Goal: Task Accomplishment & Management: Manage account settings

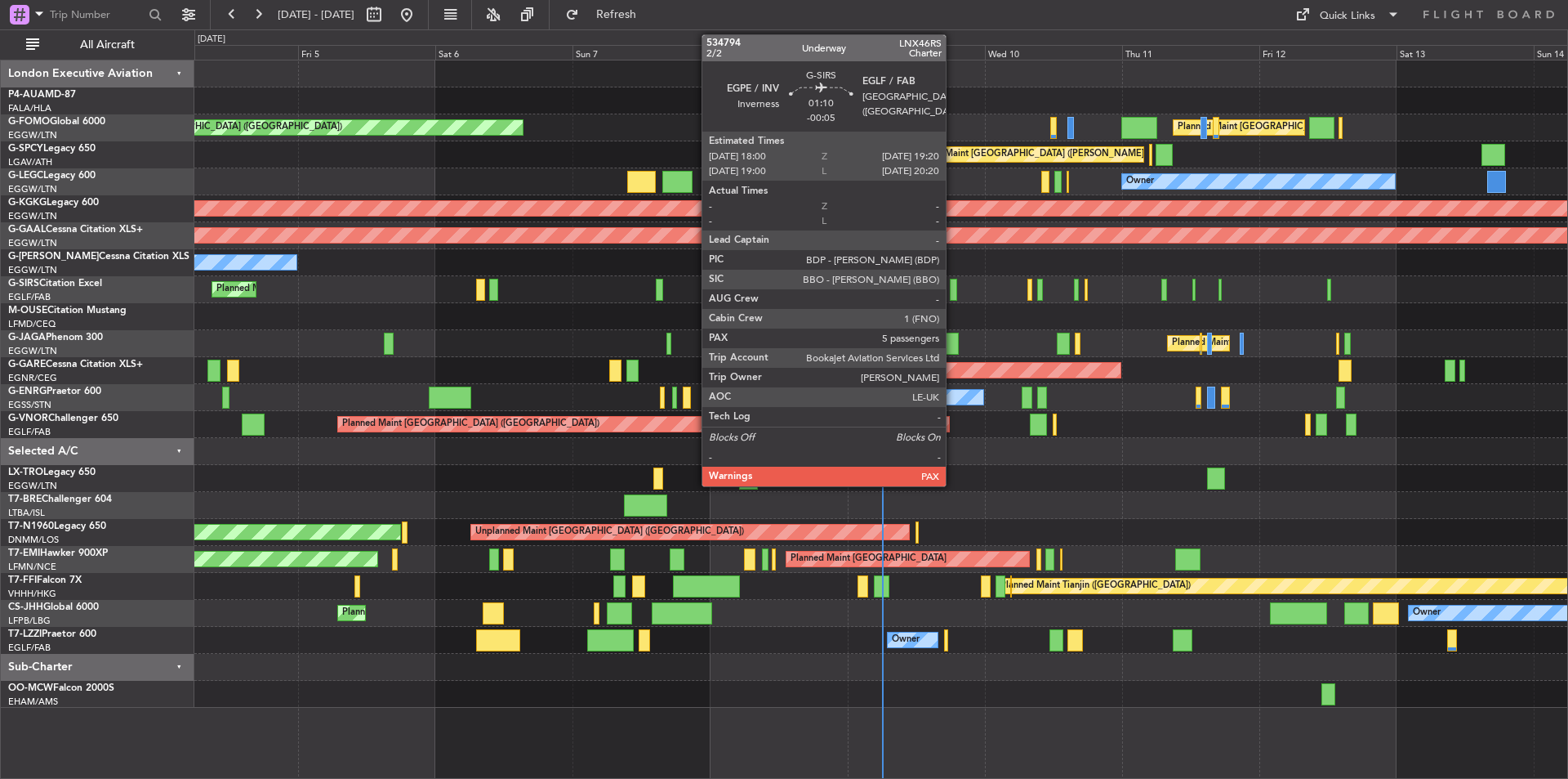
click at [953, 289] on div at bounding box center [953, 289] width 9 height 22
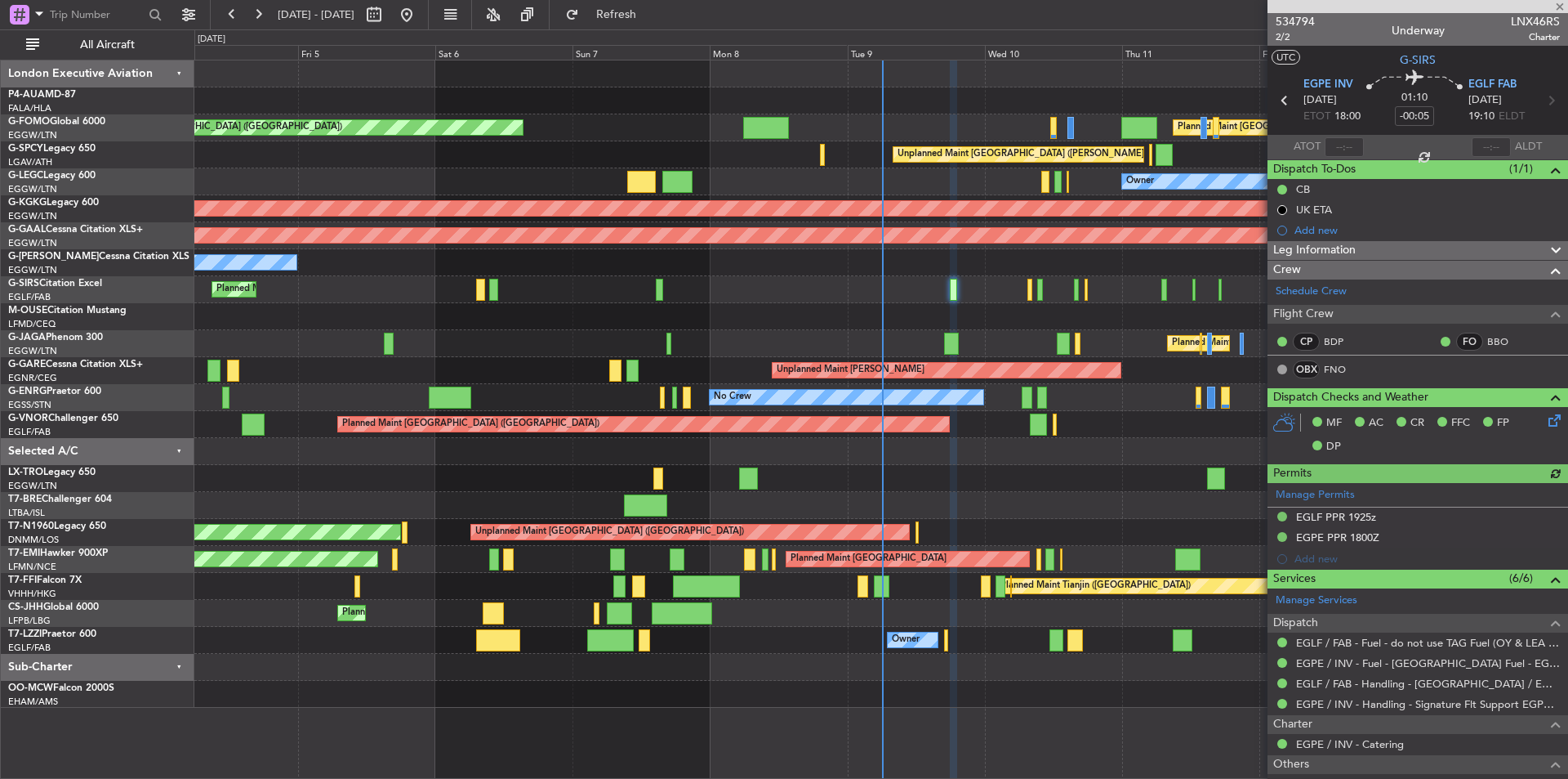
click at [1561, 13] on section "534794 2/2 Underway LNX46RS Charter UTC G-SIRS EGPE INV [DATE] ETOT 18:00 01:10…" at bounding box center [1417, 390] width 300 height 779
click at [1561, 3] on span at bounding box center [1559, 7] width 16 height 14
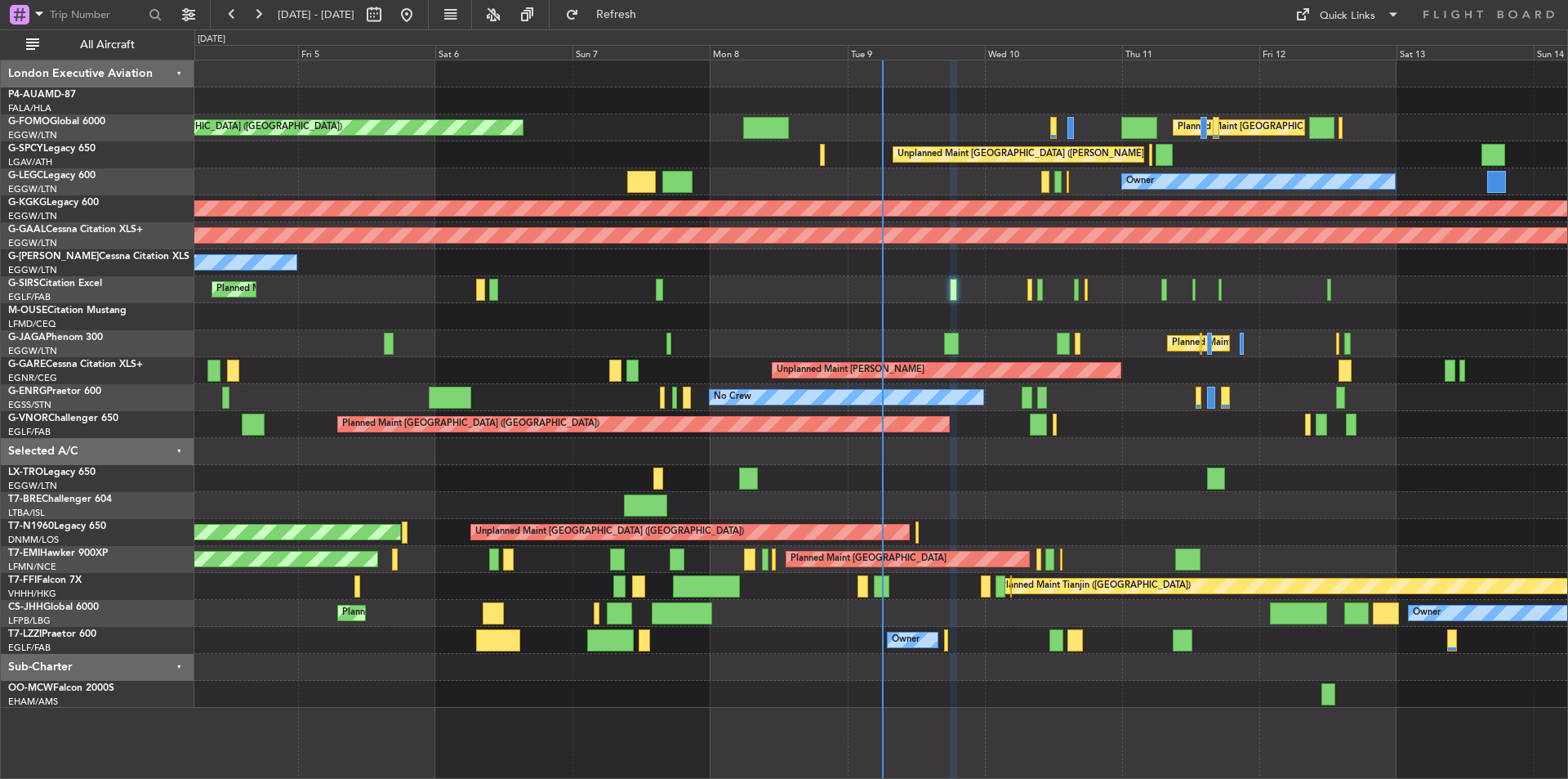
type input "0"
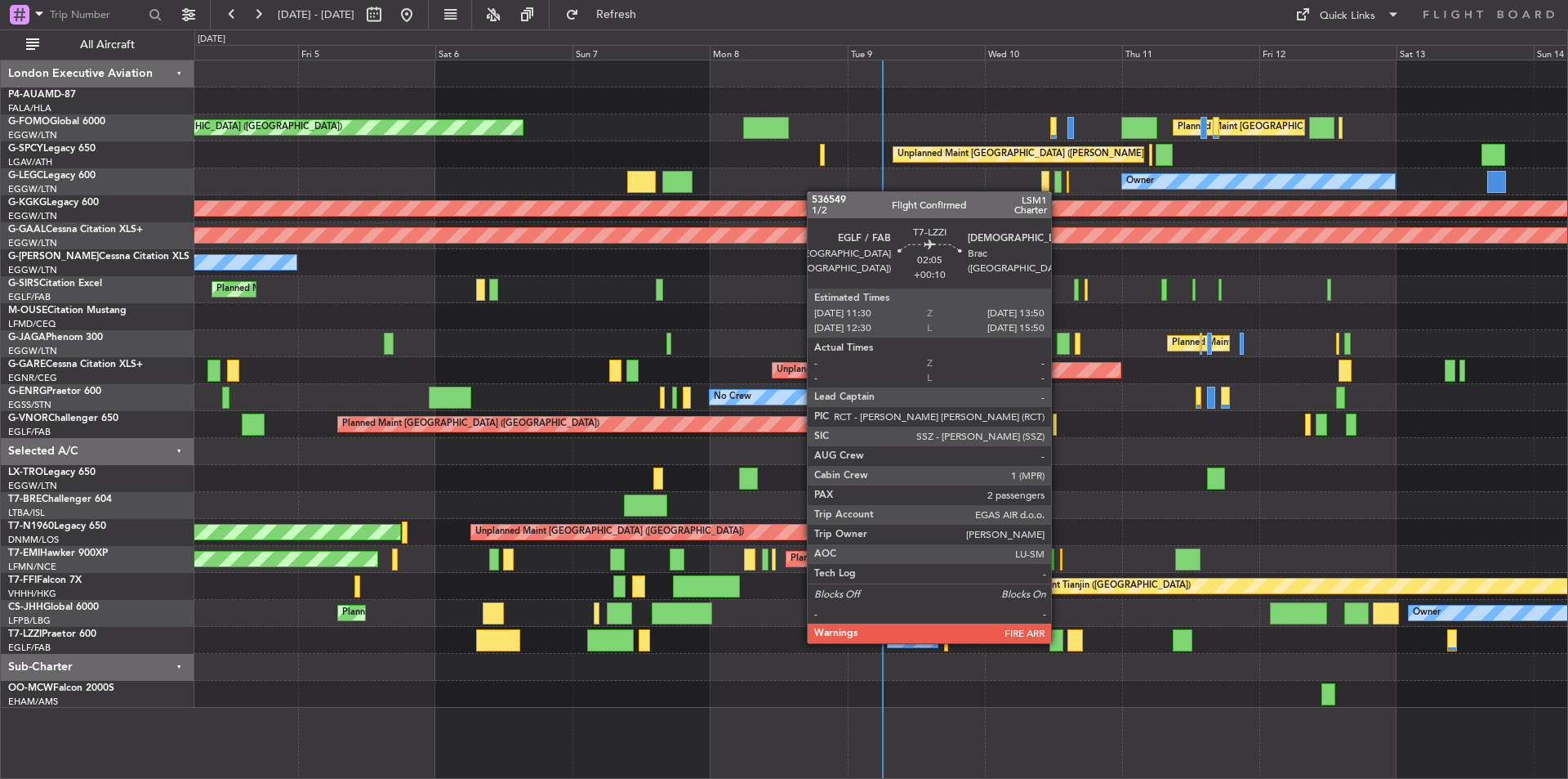
click at [1059, 642] on div at bounding box center [1056, 640] width 13 height 22
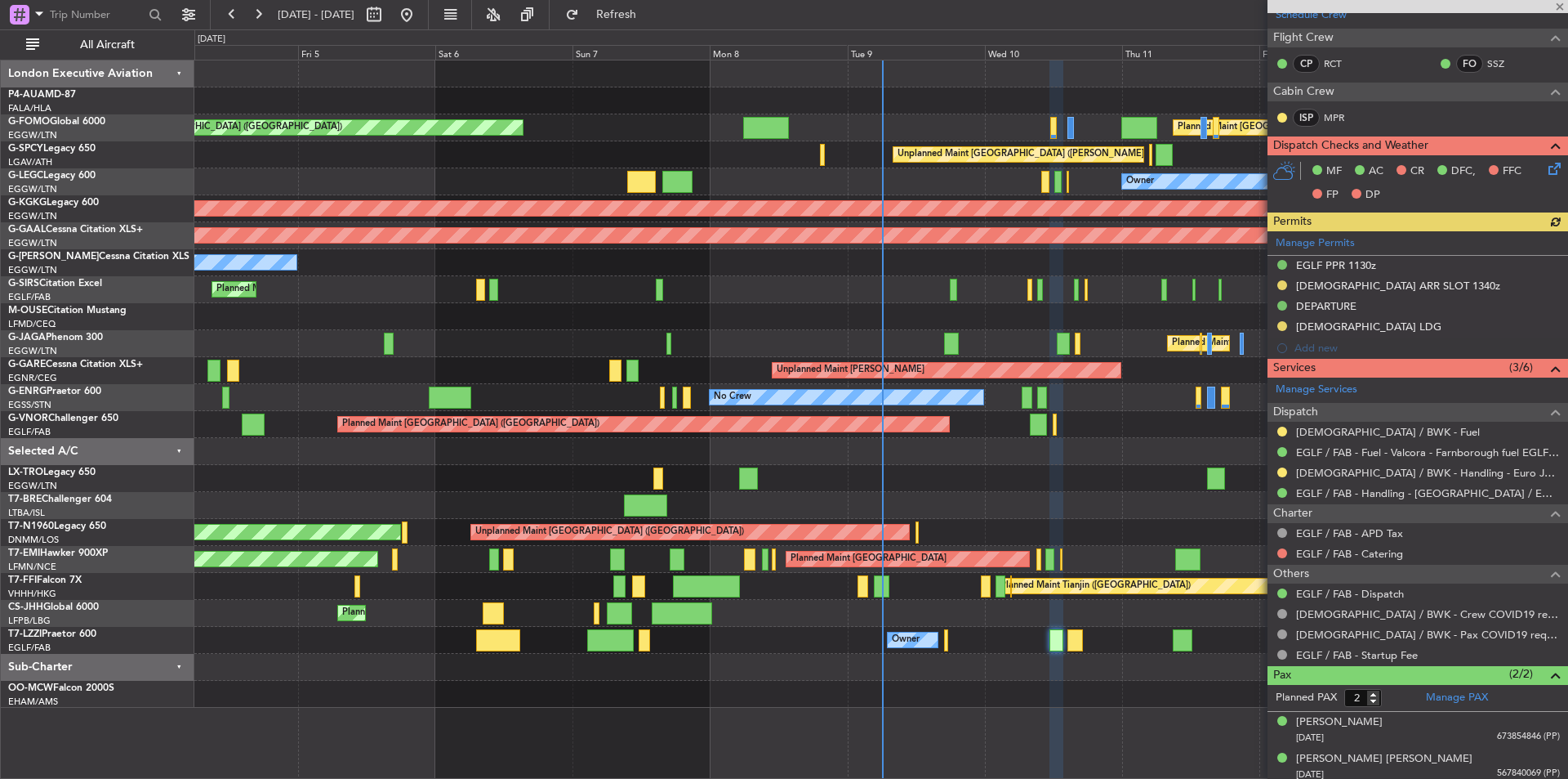
scroll to position [282, 0]
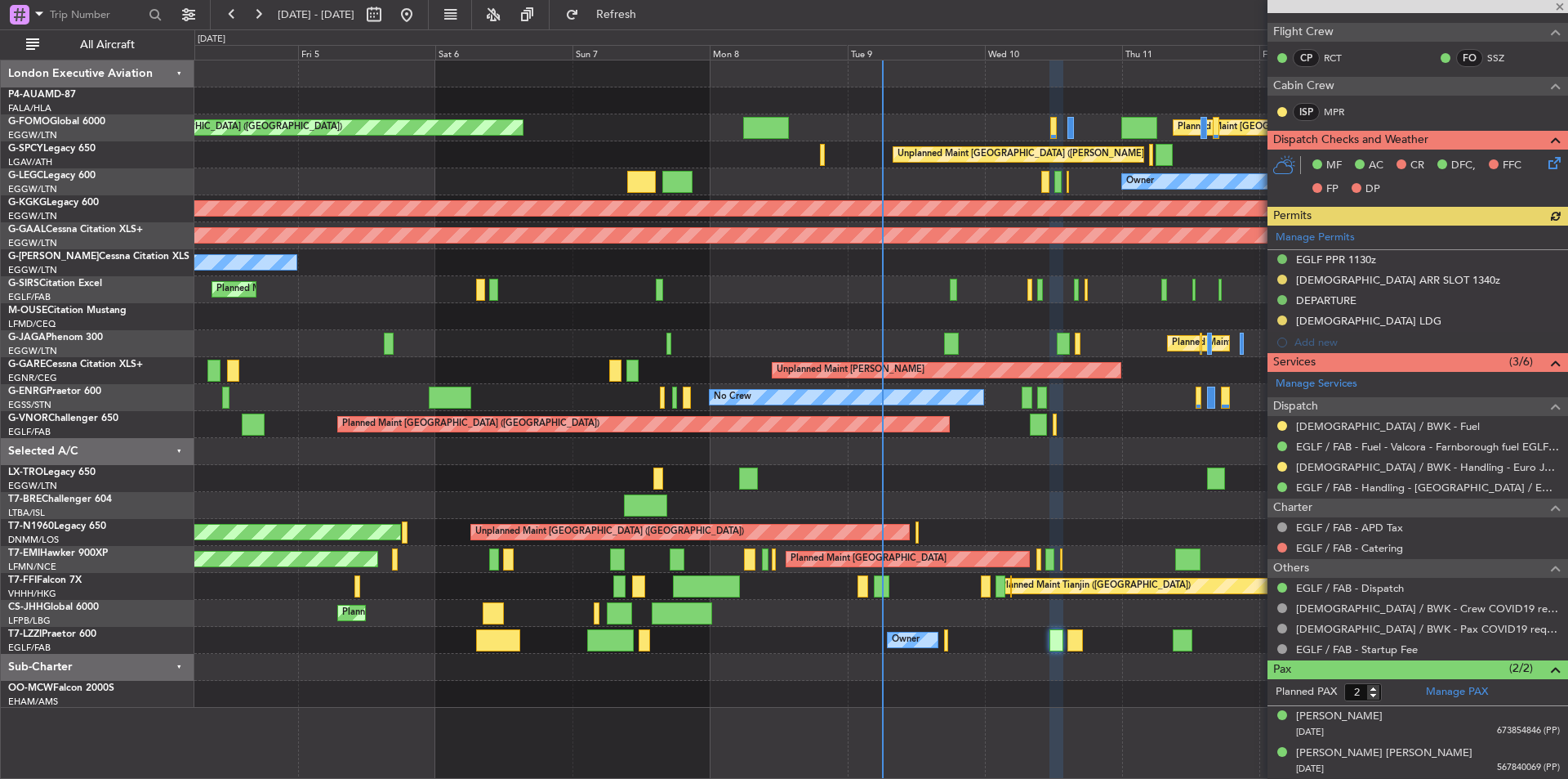
click at [1562, 9] on div at bounding box center [1417, 7] width 300 height 13
click at [1559, 6] on span at bounding box center [1559, 7] width 16 height 14
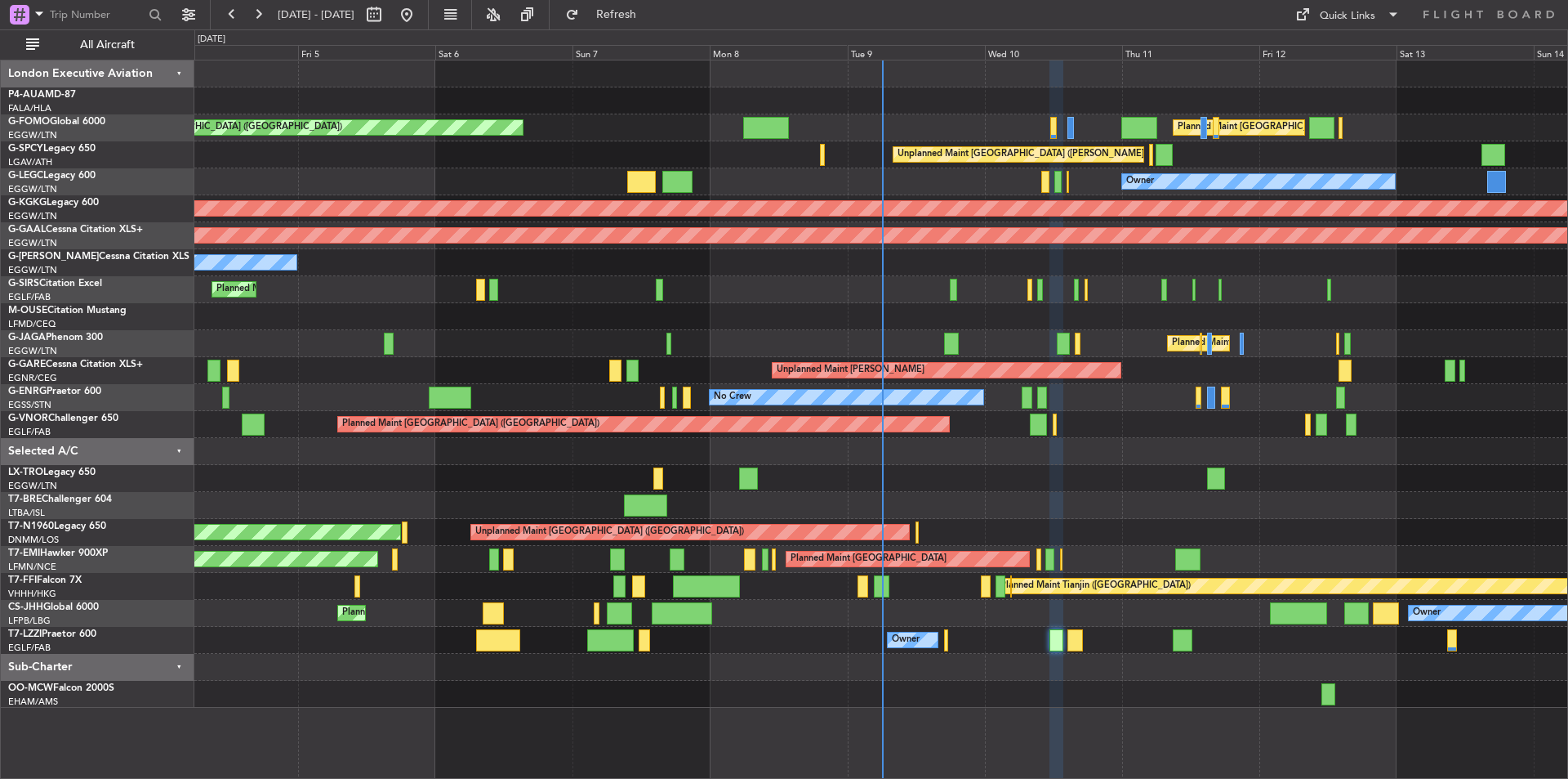
type input "0"
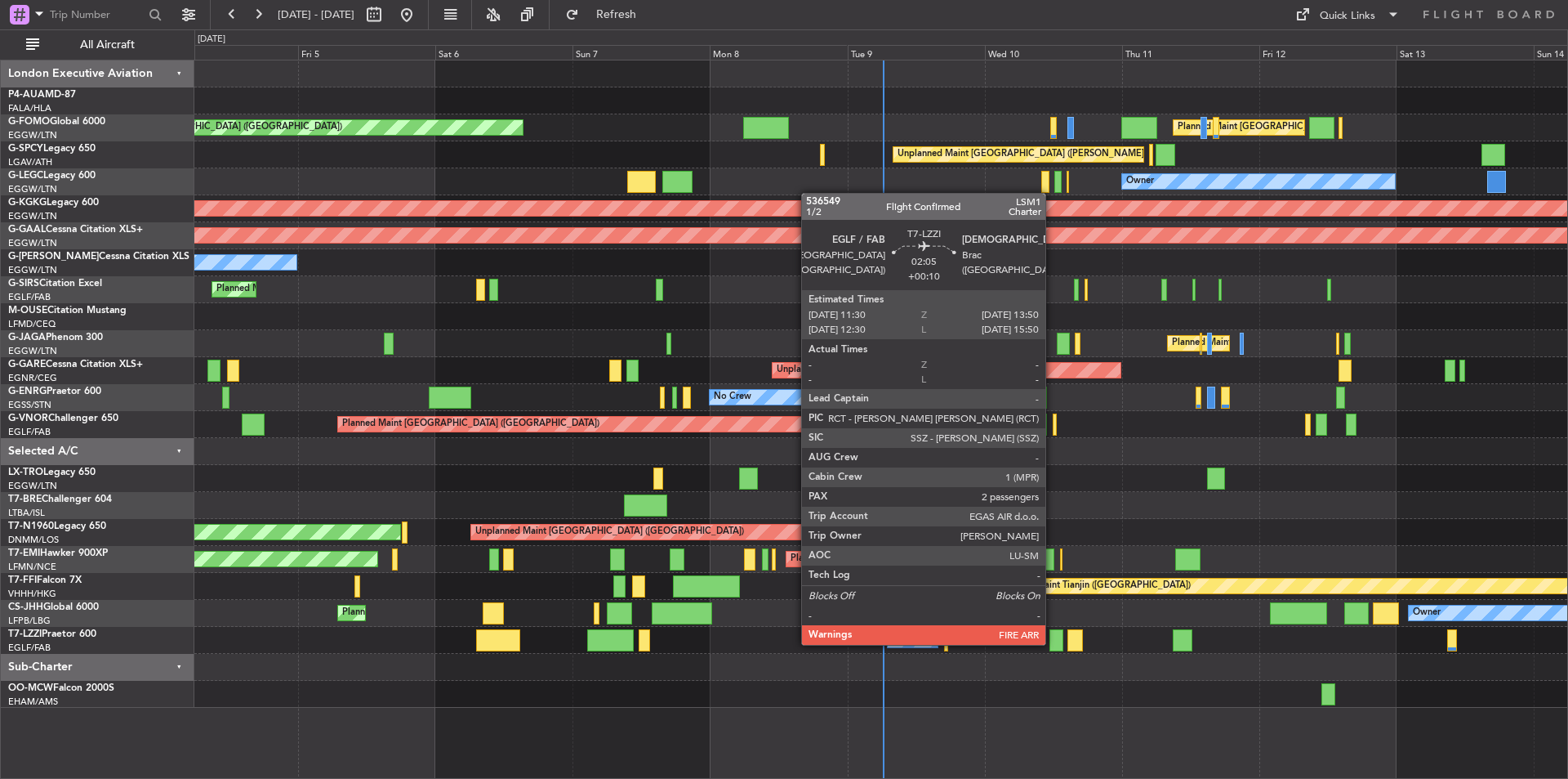
click at [1053, 643] on div at bounding box center [1056, 640] width 13 height 22
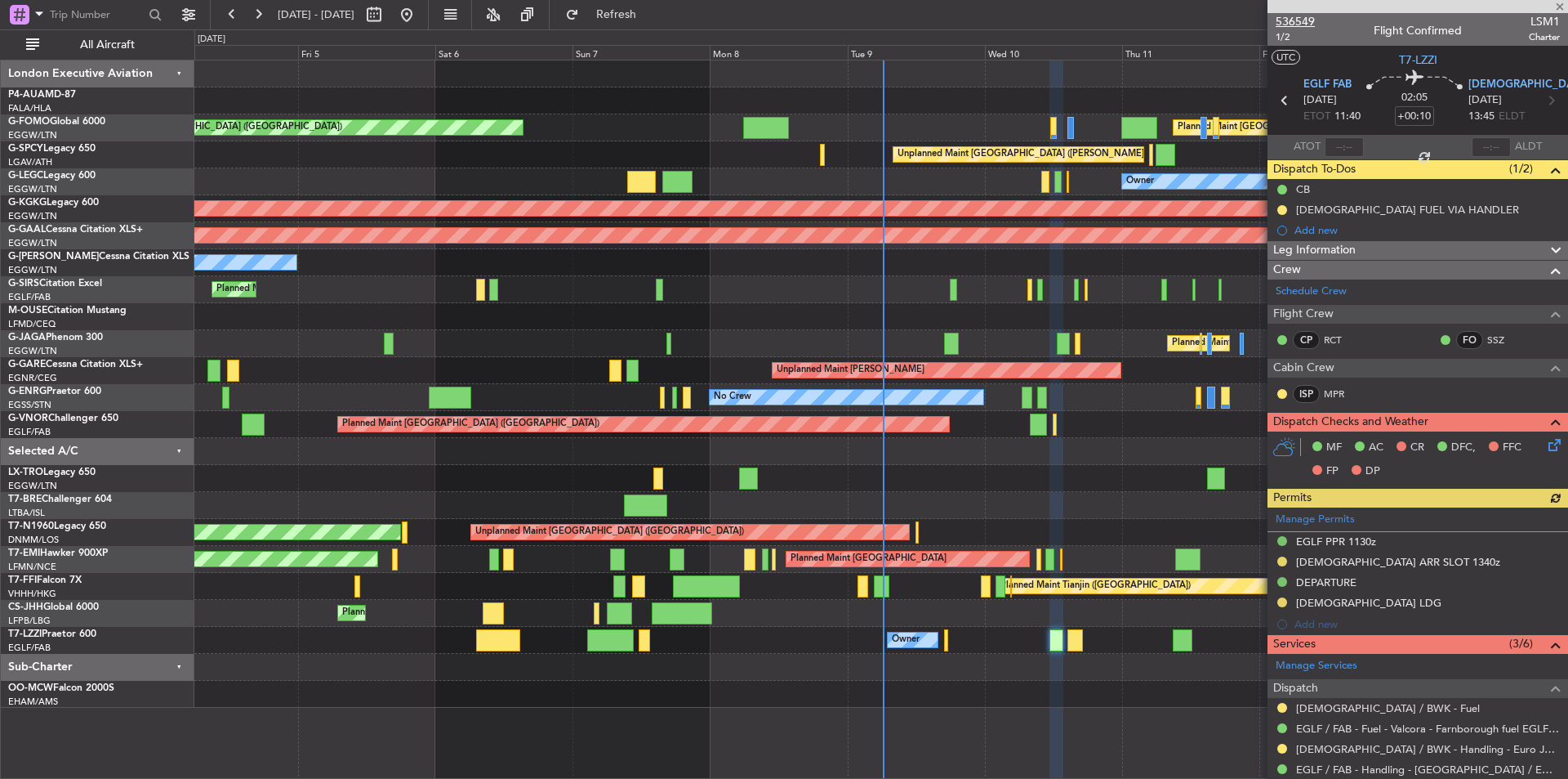
click at [1297, 20] on span "536549" at bounding box center [1295, 22] width 39 height 17
click at [1293, 24] on span "536549" at bounding box center [1295, 22] width 39 height 17
click at [1557, 8] on div at bounding box center [1417, 7] width 300 height 13
click at [1558, 7] on div at bounding box center [1417, 7] width 300 height 13
click at [1561, 7] on span at bounding box center [1559, 7] width 16 height 14
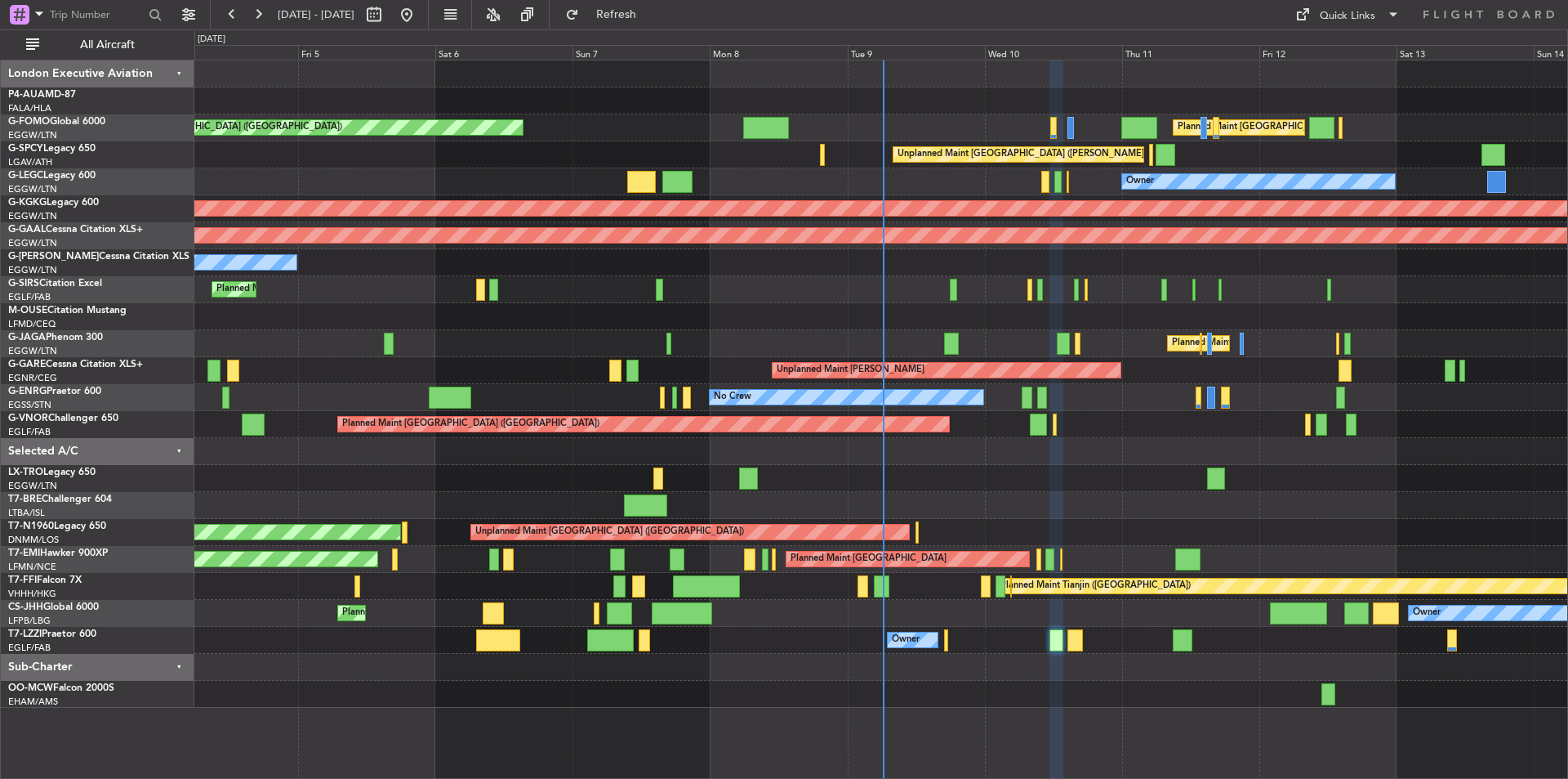
type input "0"
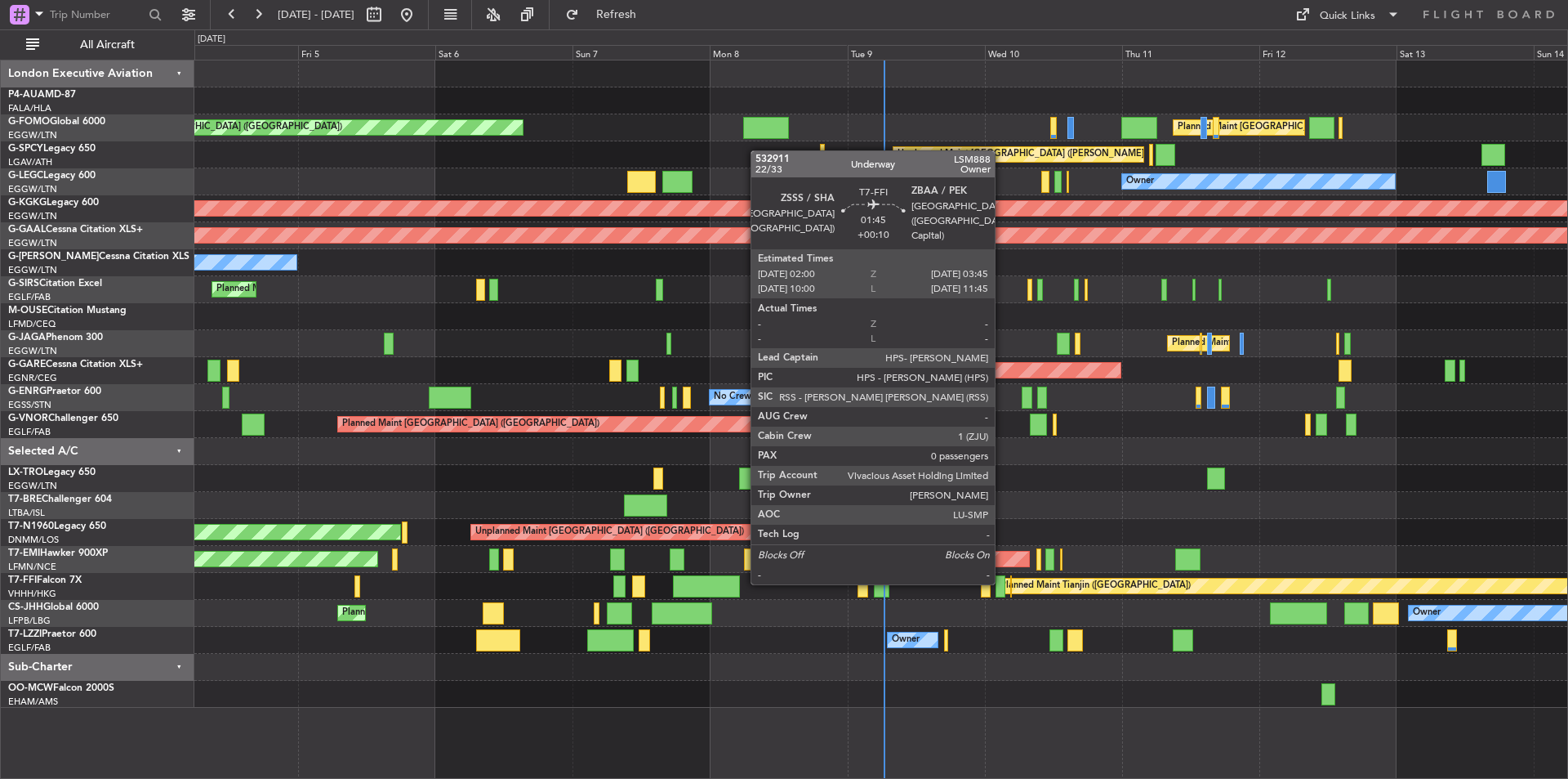
click at [1002, 580] on div at bounding box center [1000, 586] width 11 height 22
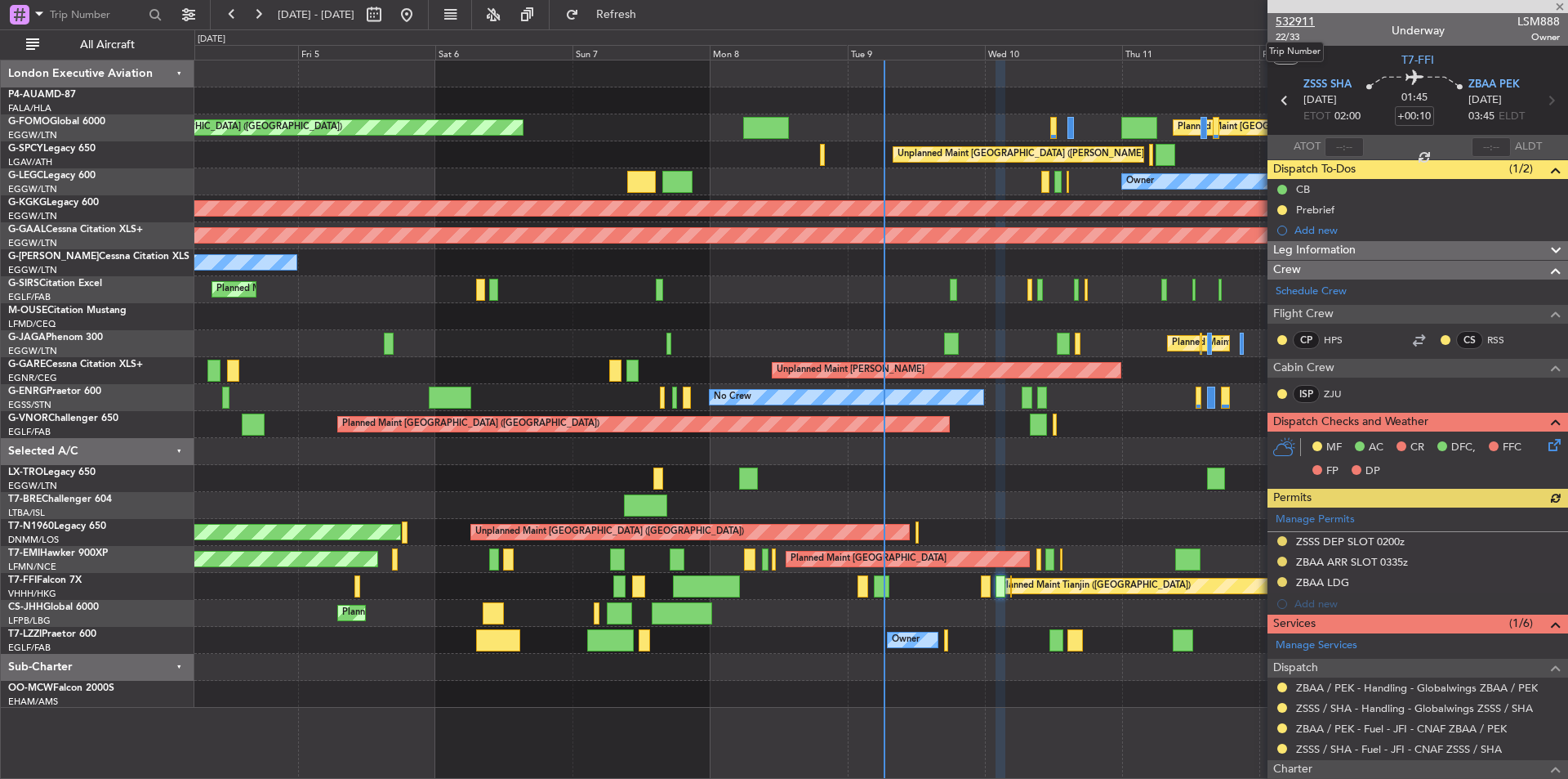
click at [1300, 17] on span "532911" at bounding box center [1295, 22] width 39 height 17
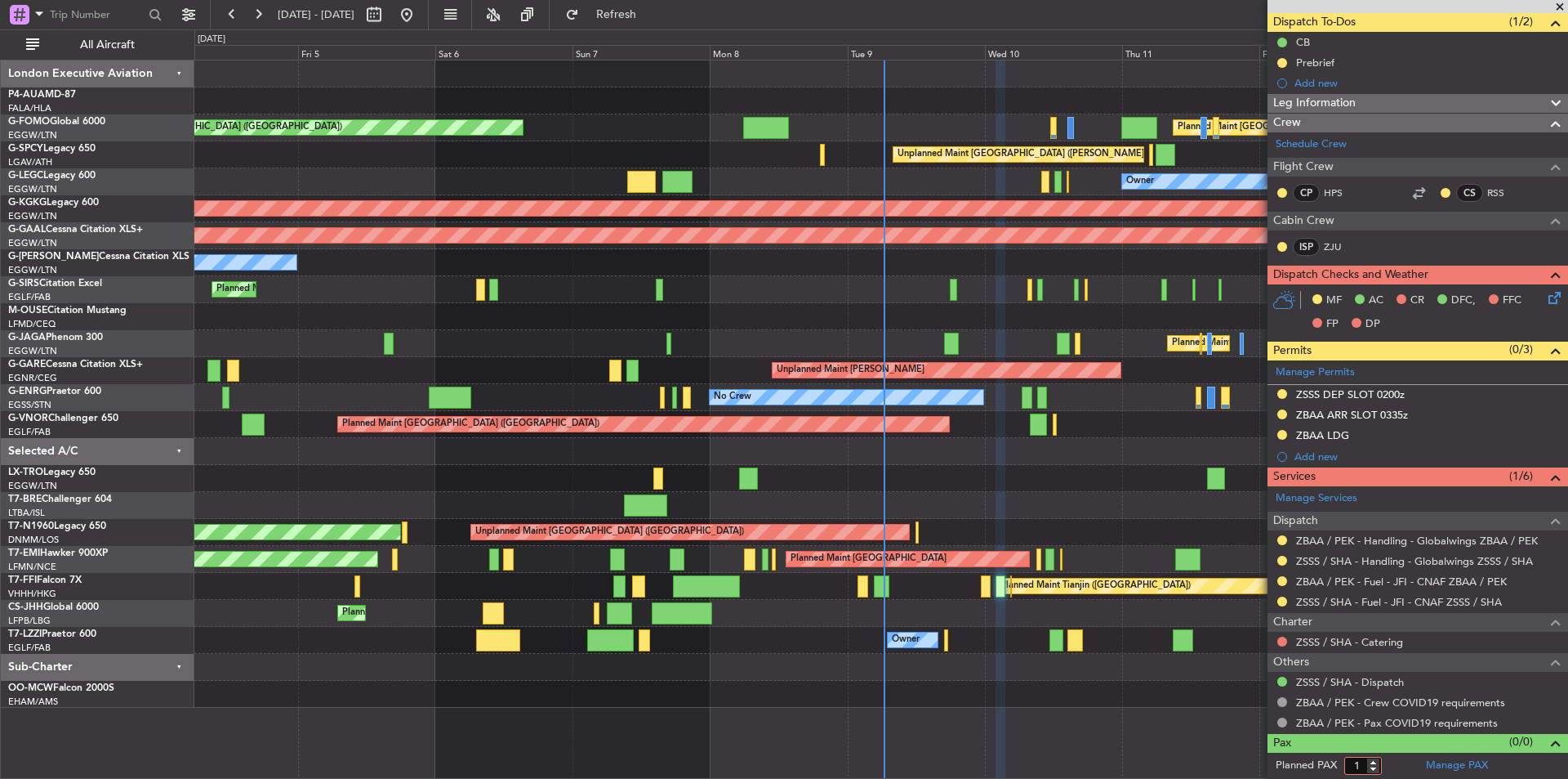
click at [1374, 760] on input "1" at bounding box center [1363, 766] width 37 height 18
click at [1374, 760] on input "2" at bounding box center [1363, 766] width 37 height 18
click at [1374, 760] on input "3" at bounding box center [1363, 766] width 37 height 18
click at [1374, 760] on input "4" at bounding box center [1363, 766] width 37 height 18
type input "5"
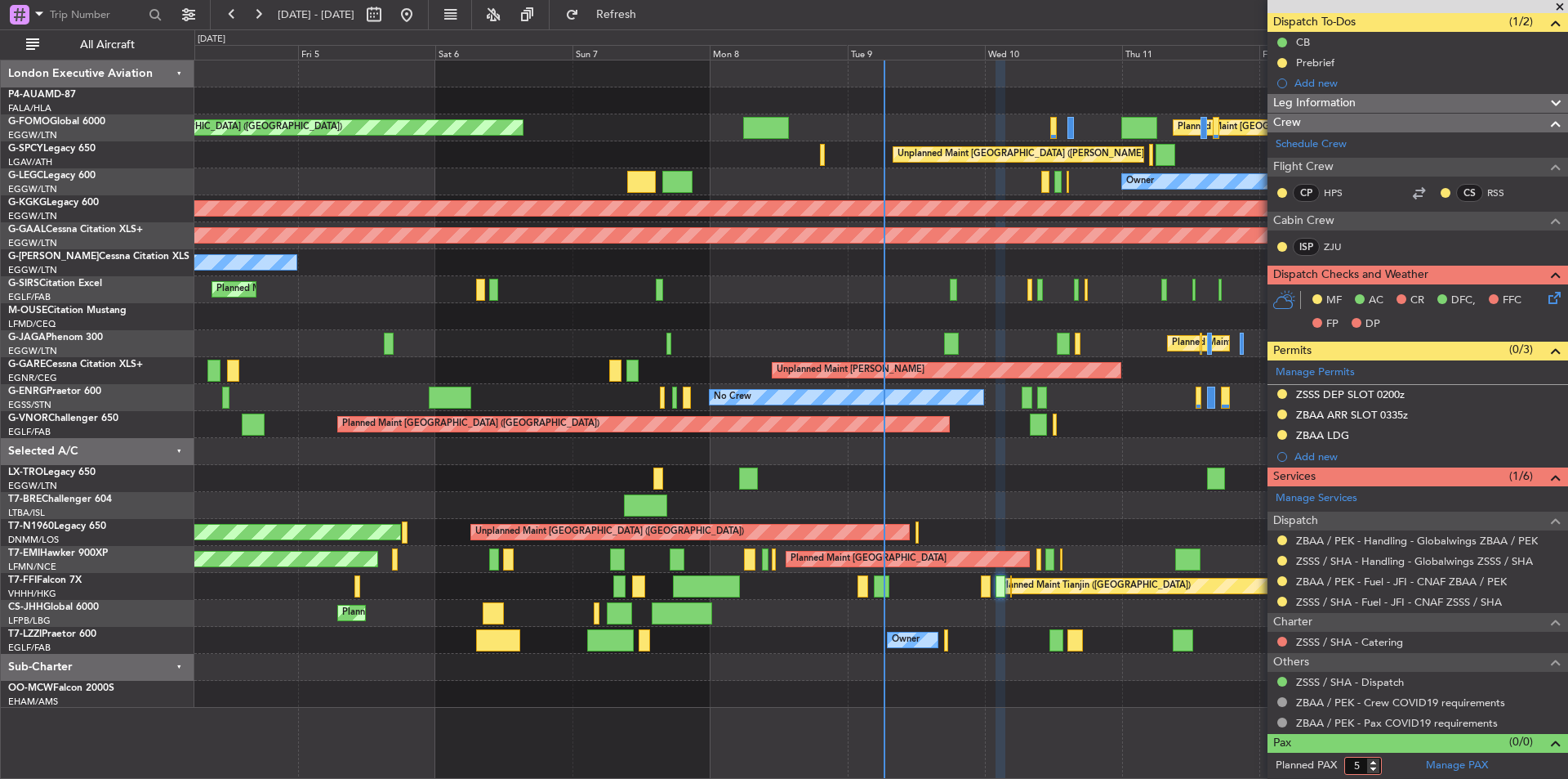
click at [1374, 760] on input "5" at bounding box center [1363, 766] width 37 height 18
click at [1404, 761] on form "Planned PAX 5" at bounding box center [1343, 765] width 151 height 26
click at [636, 13] on span "Refresh" at bounding box center [617, 14] width 69 height 12
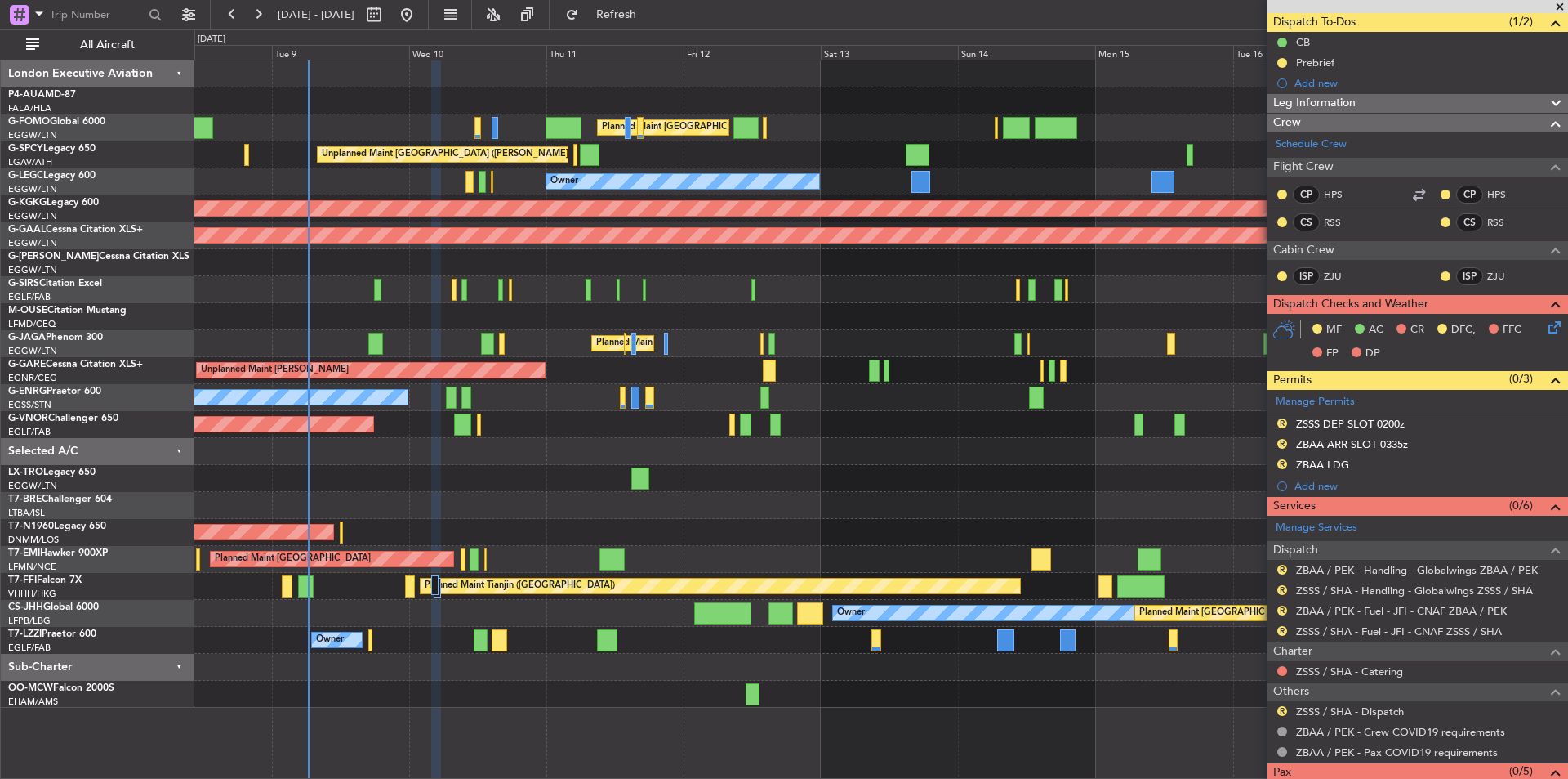
click at [520, 597] on div "Planned Maint [GEOGRAPHIC_DATA] ([GEOGRAPHIC_DATA]) Planned Maint [GEOGRAPHIC_D…" at bounding box center [881, 384] width 1373 height 647
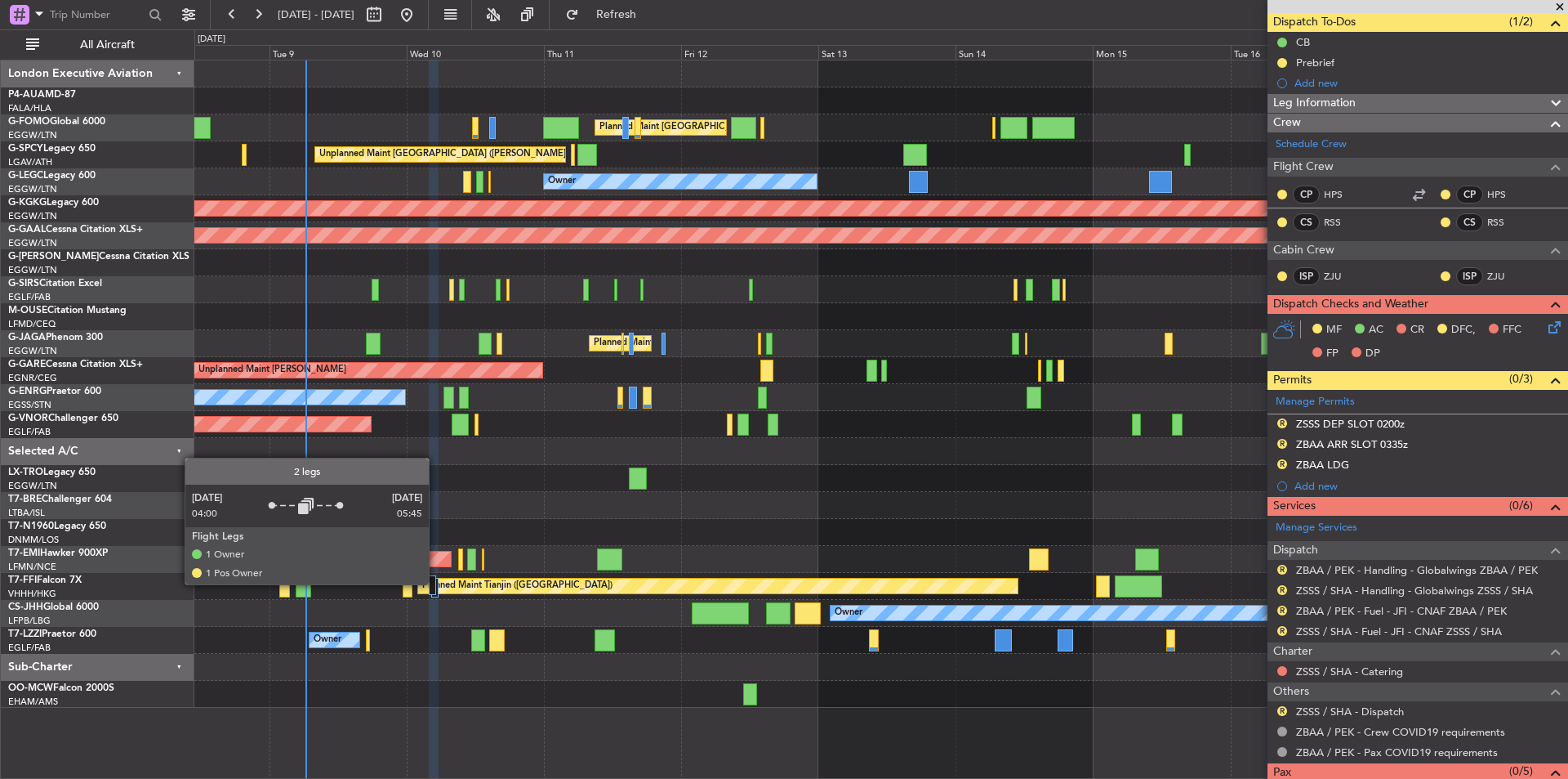
click at [436, 583] on div at bounding box center [433, 585] width 9 height 19
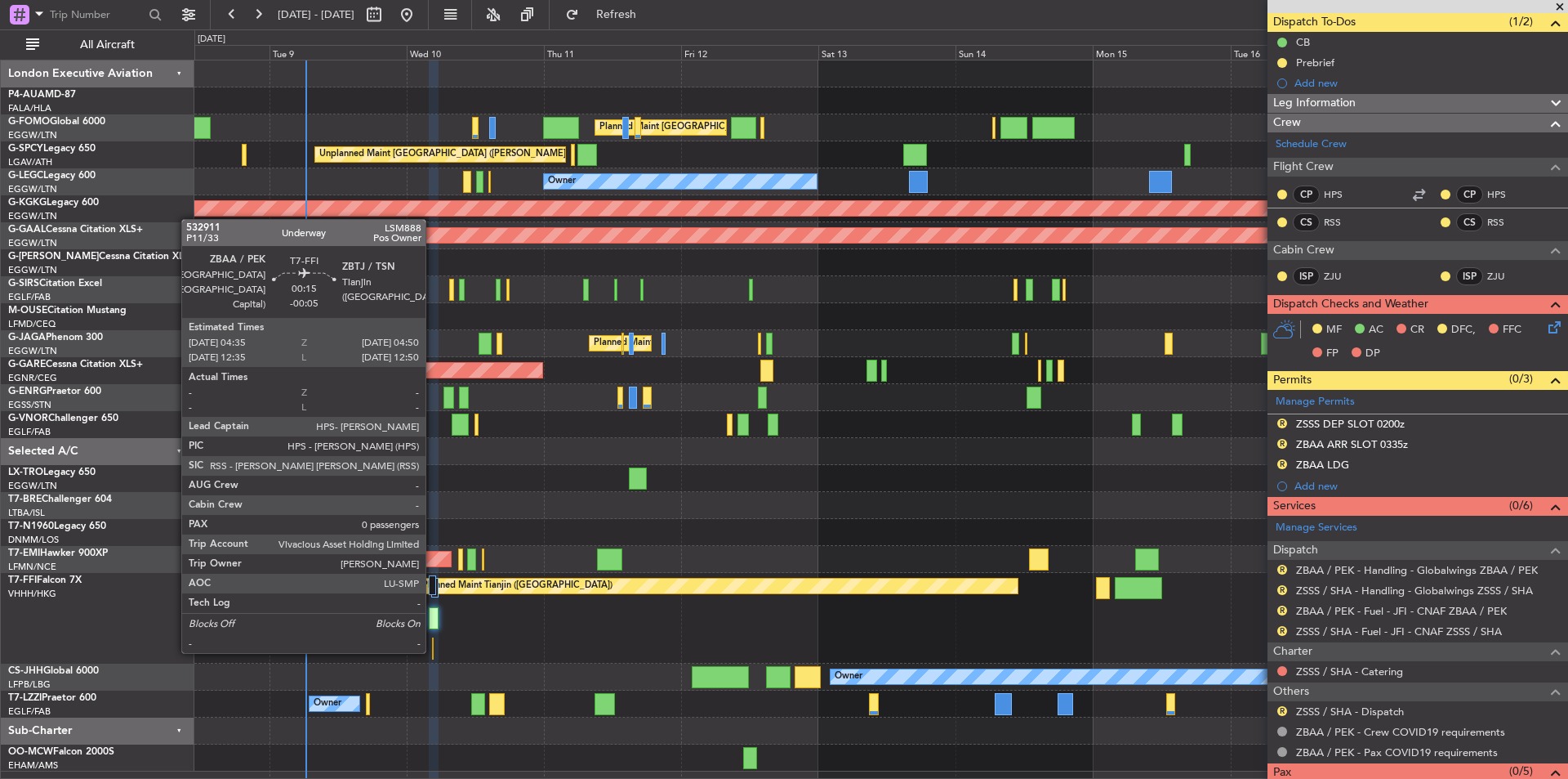
click at [433, 649] on div at bounding box center [433, 648] width 2 height 22
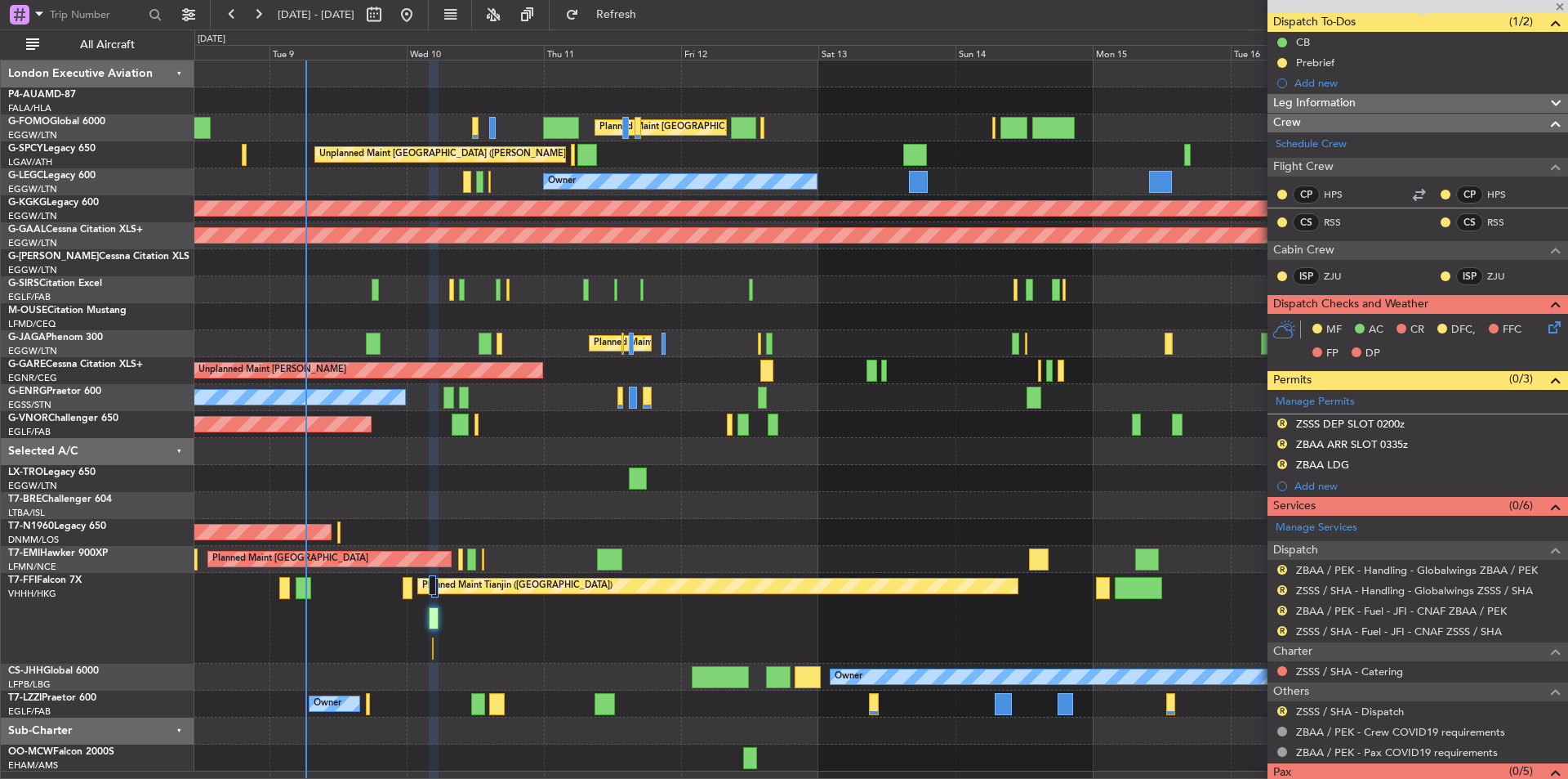
type input "-00:05"
type input "0"
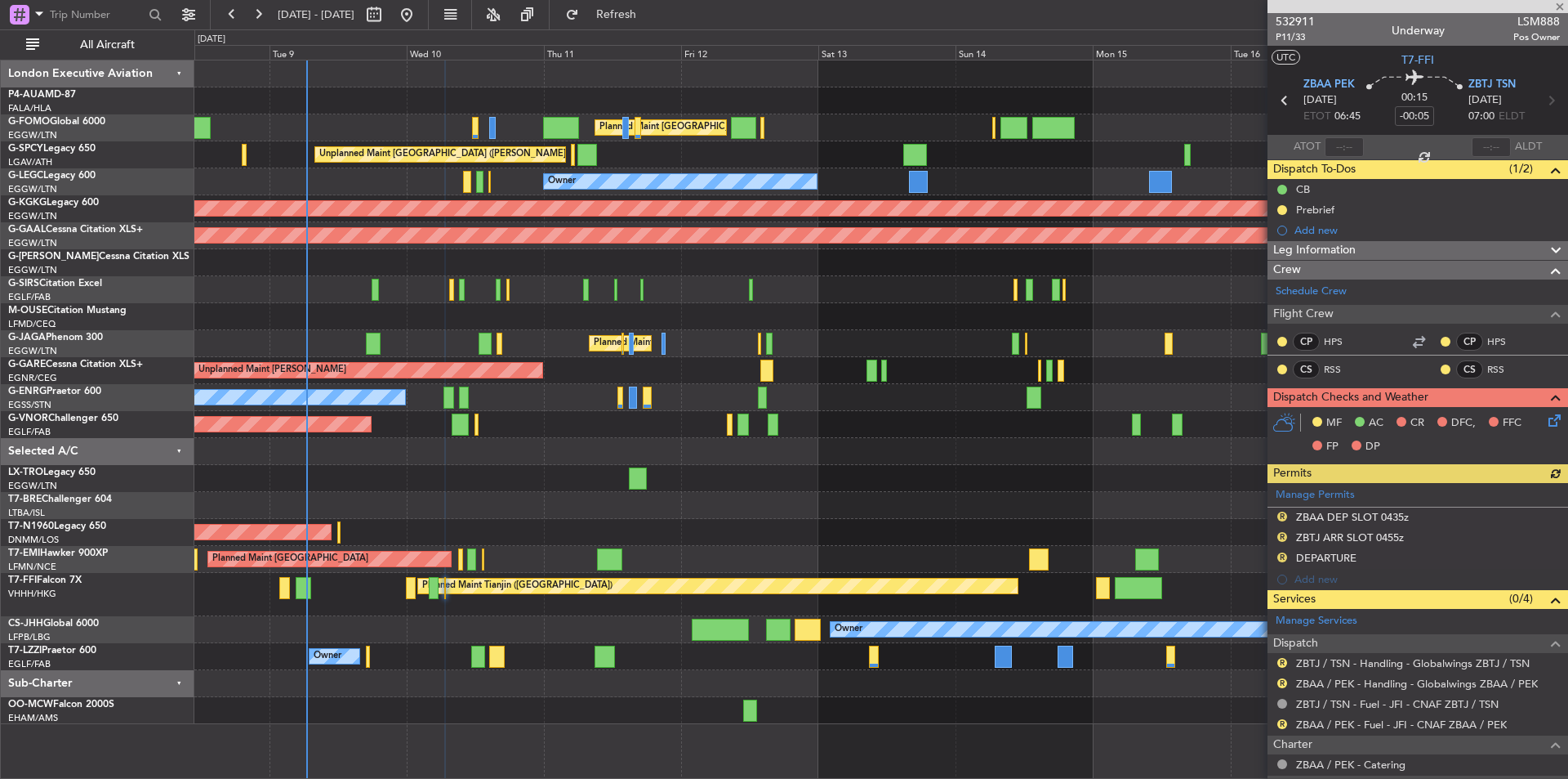
scroll to position [123, 0]
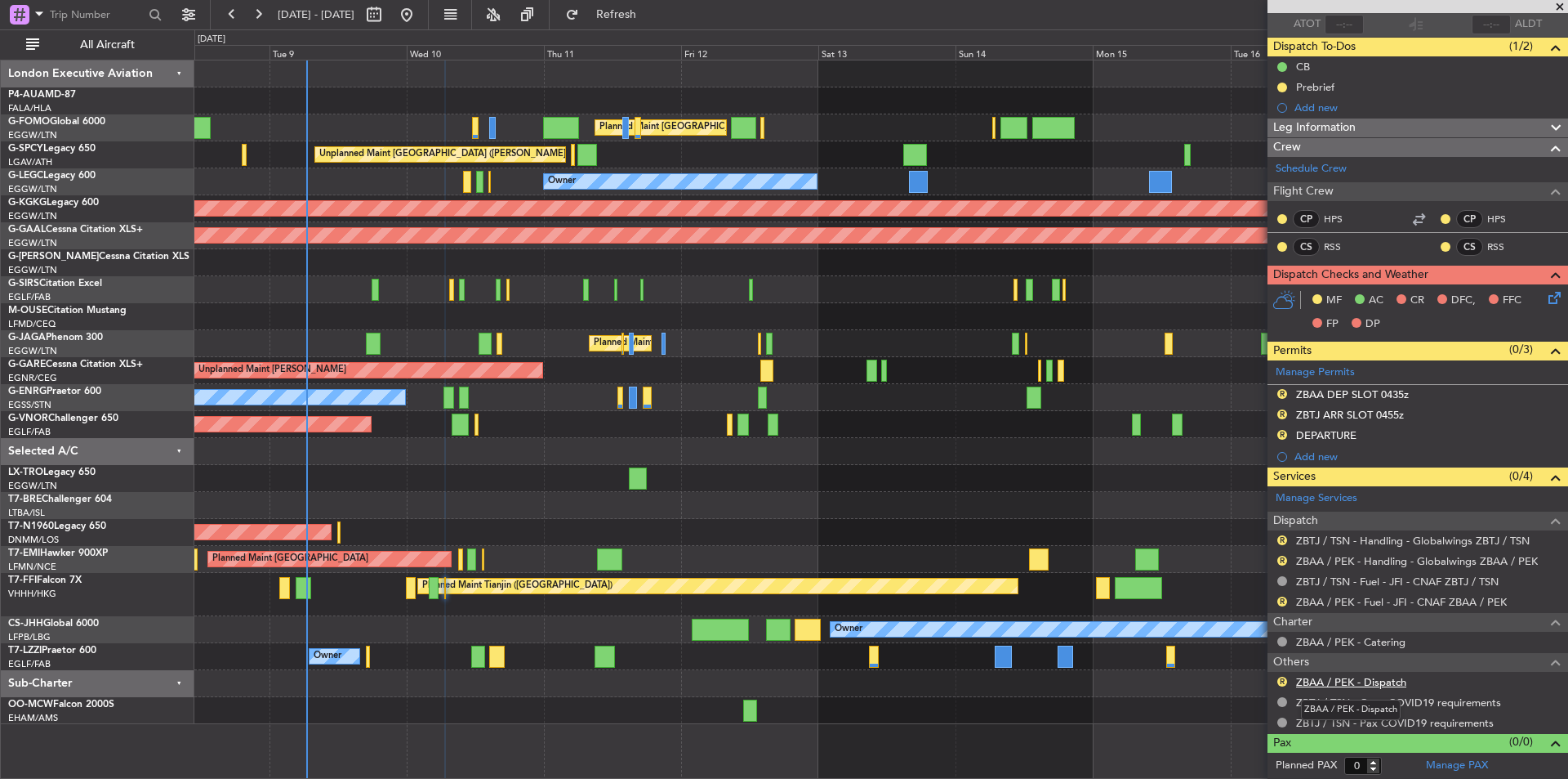
click at [1357, 677] on link "ZBAA / PEK - Dispatch" at bounding box center [1351, 681] width 110 height 13
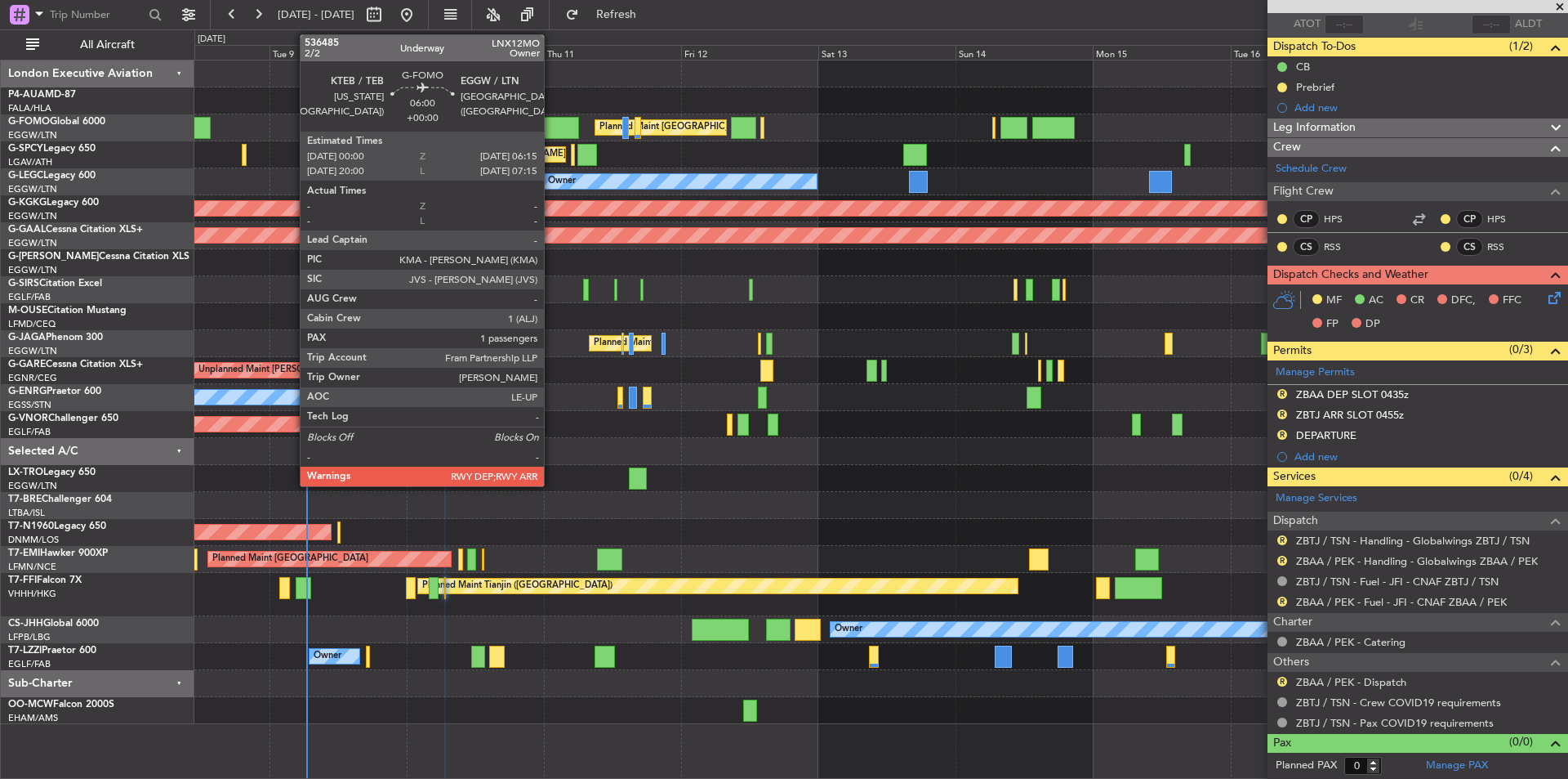
click at [551, 124] on div at bounding box center [560, 128] width 35 height 22
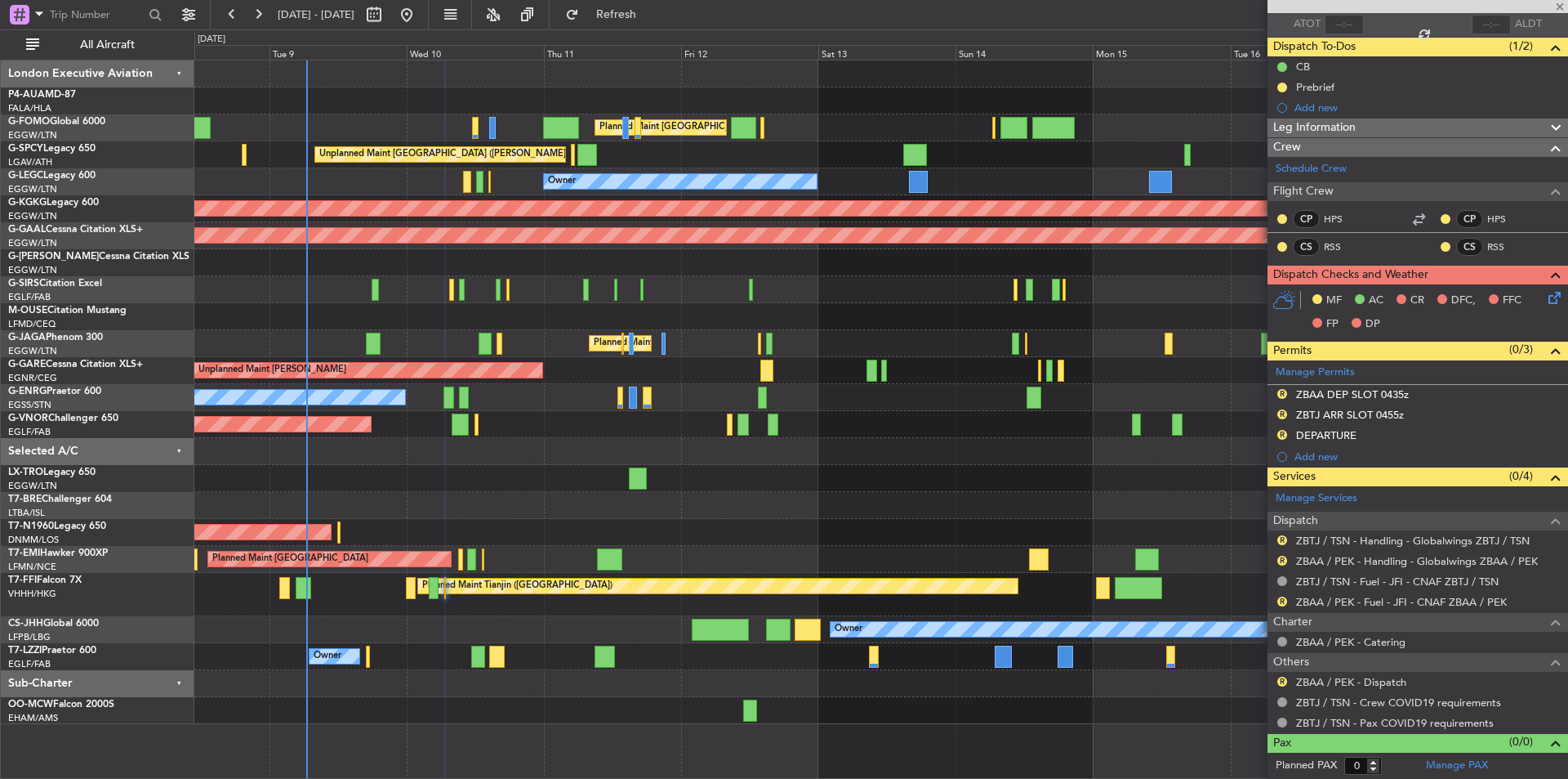
type input "1"
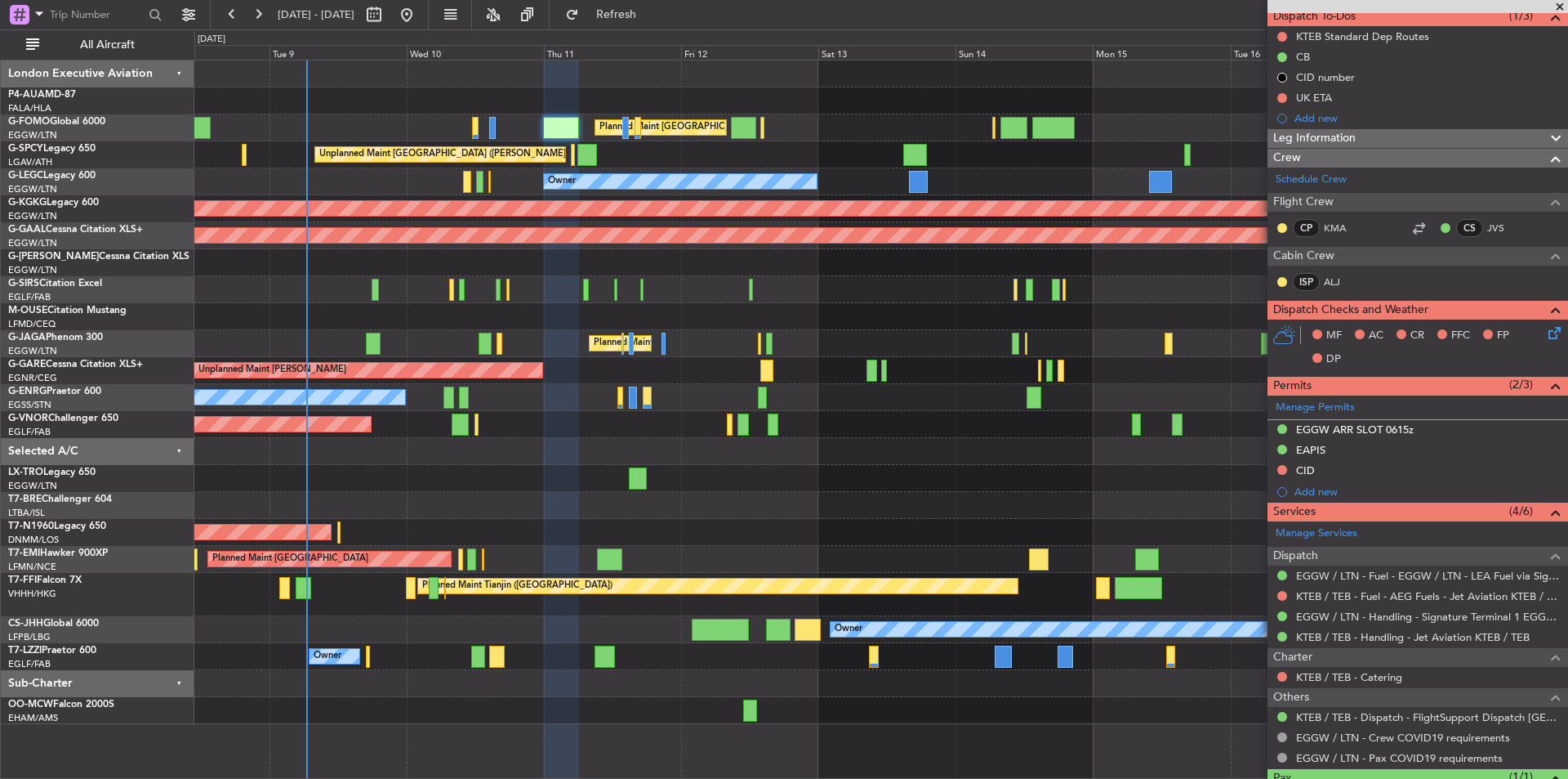
scroll to position [224, 0]
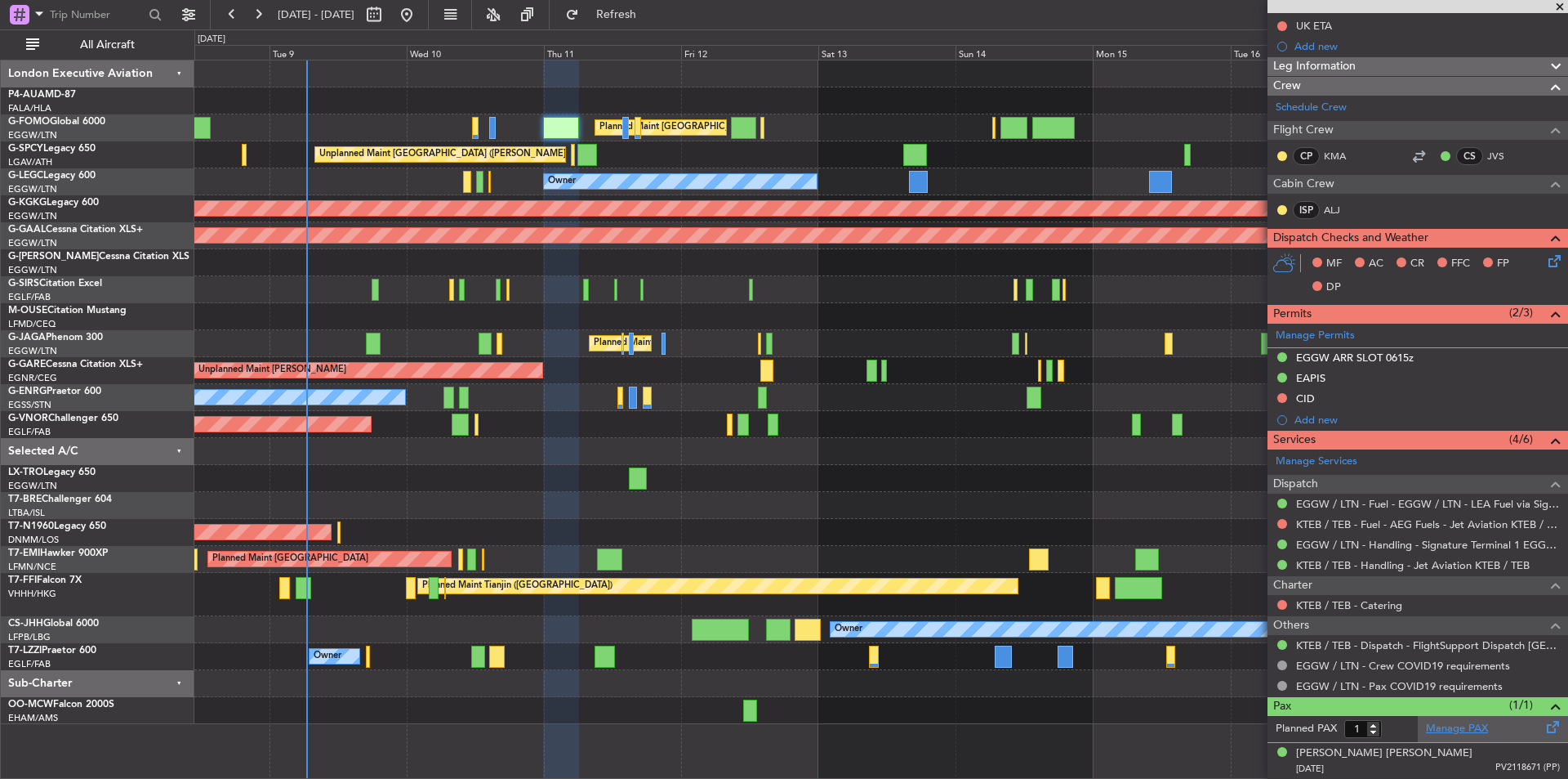
click at [1442, 733] on link "Manage PAX" at bounding box center [1457, 728] width 62 height 16
click at [651, 11] on span "Refresh" at bounding box center [617, 14] width 69 height 12
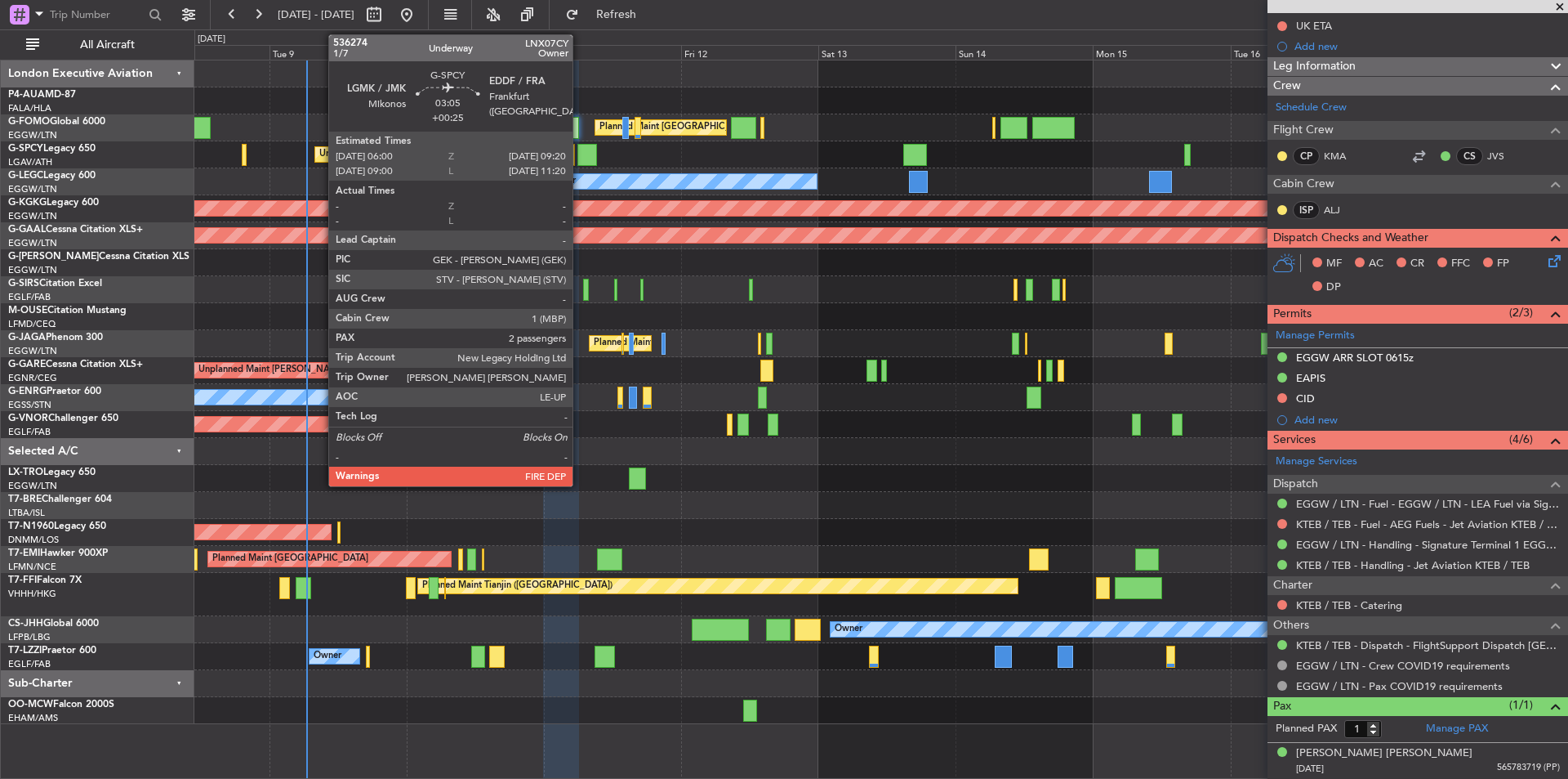
click at [580, 148] on div at bounding box center [587, 154] width 19 height 22
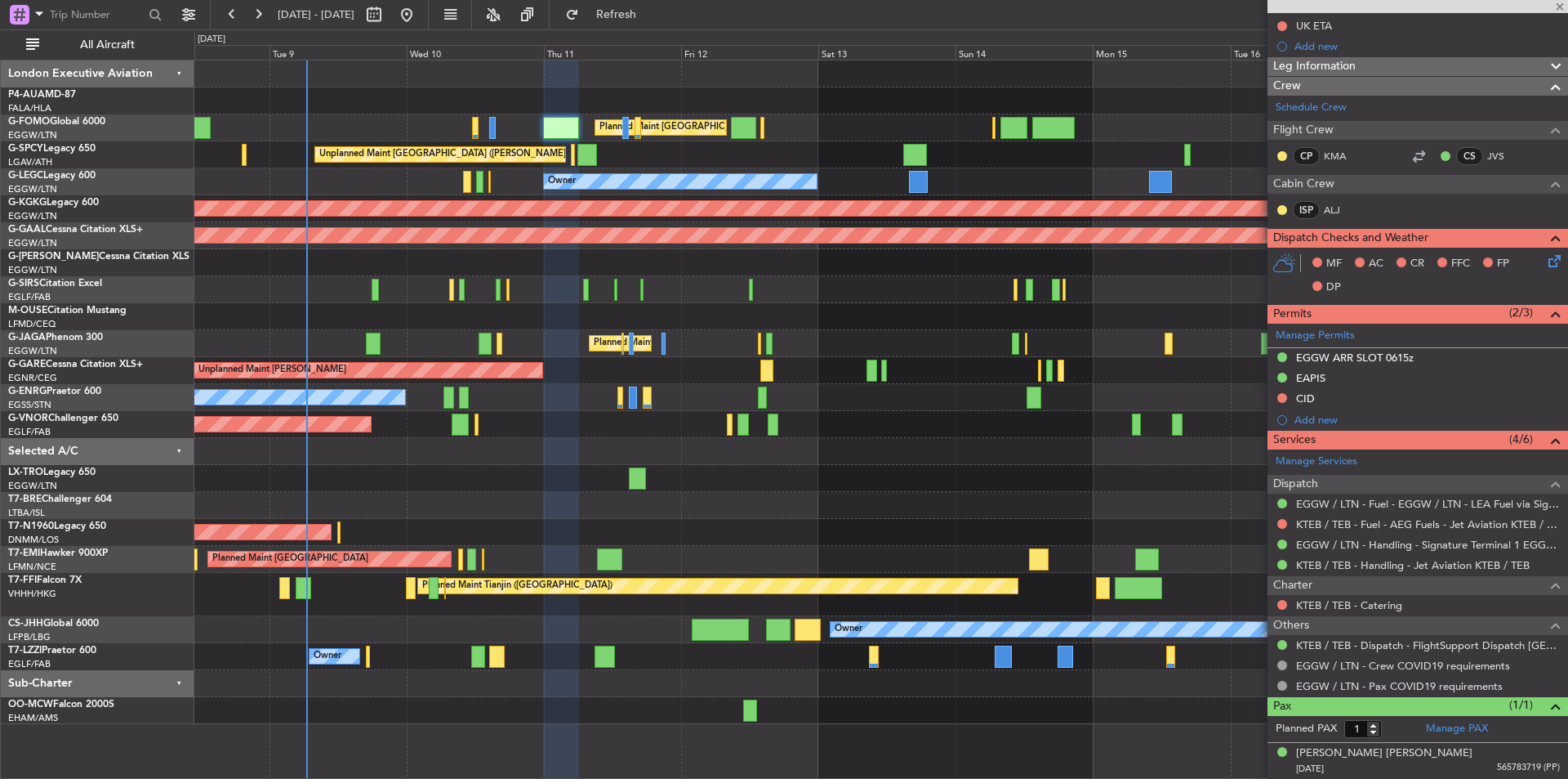
type input "+00:25"
type input "2"
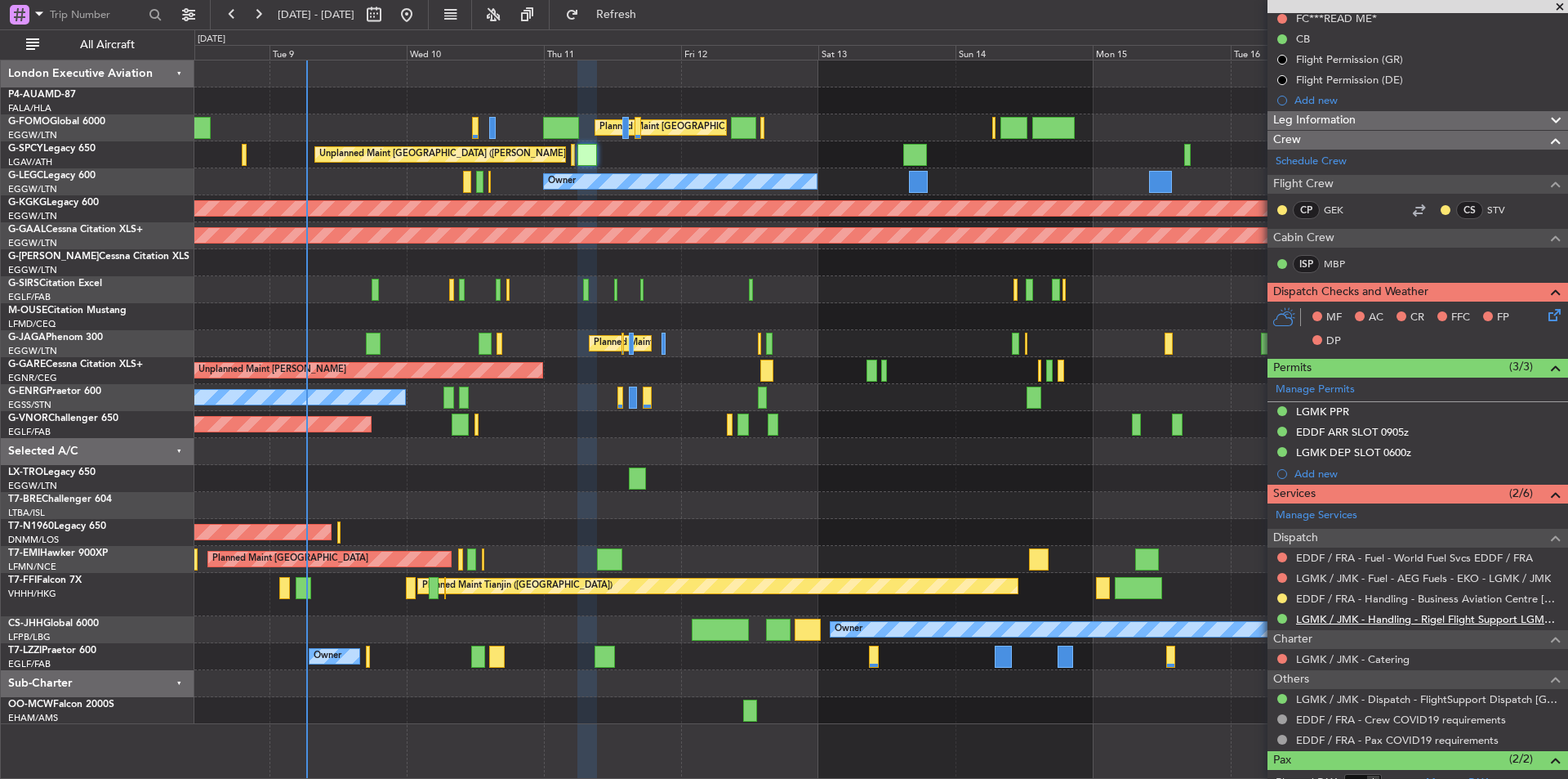
scroll to position [262, 0]
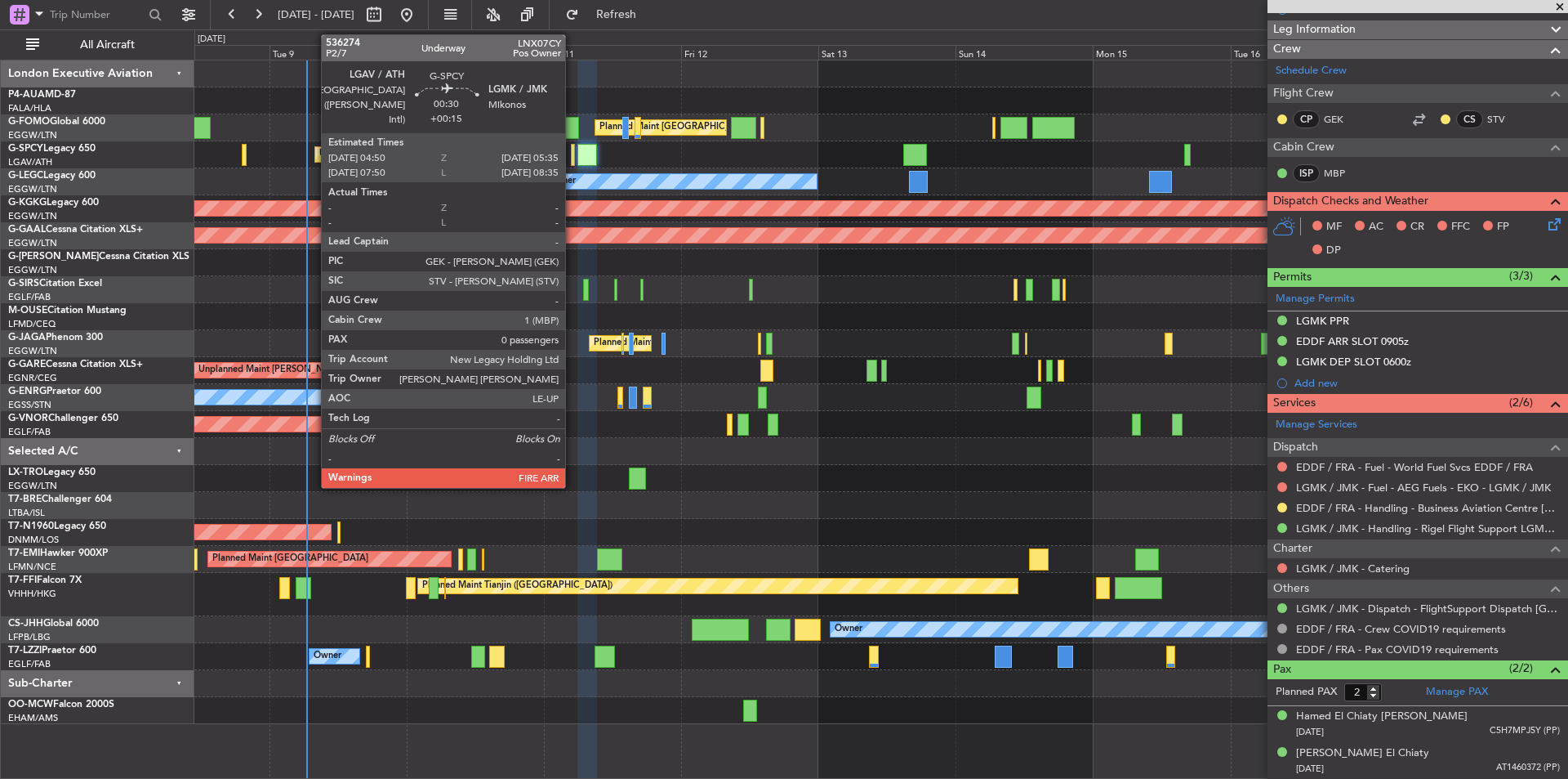
click at [573, 155] on div at bounding box center [573, 154] width 5 height 22
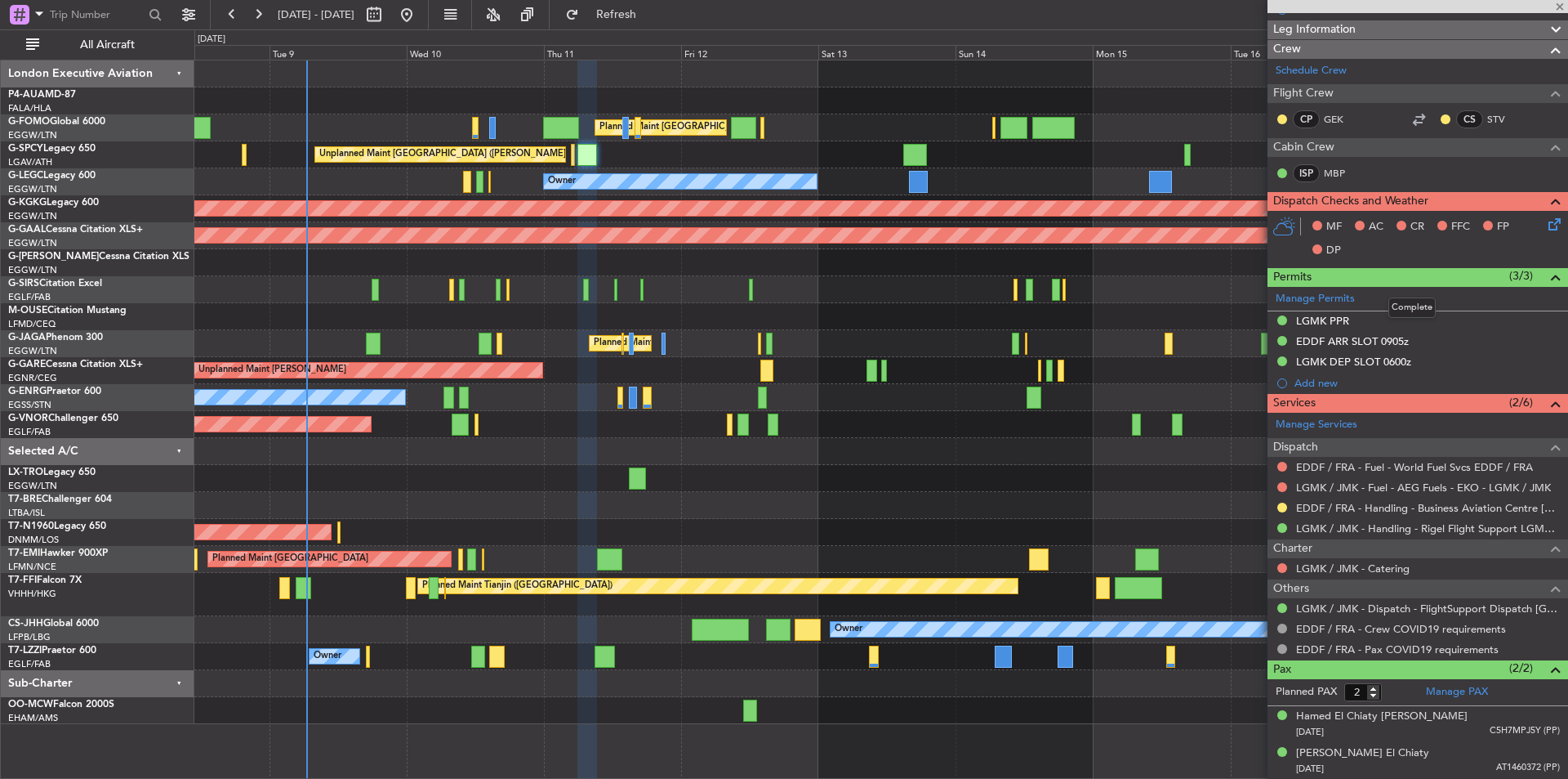
type input "+00:15"
type input "0"
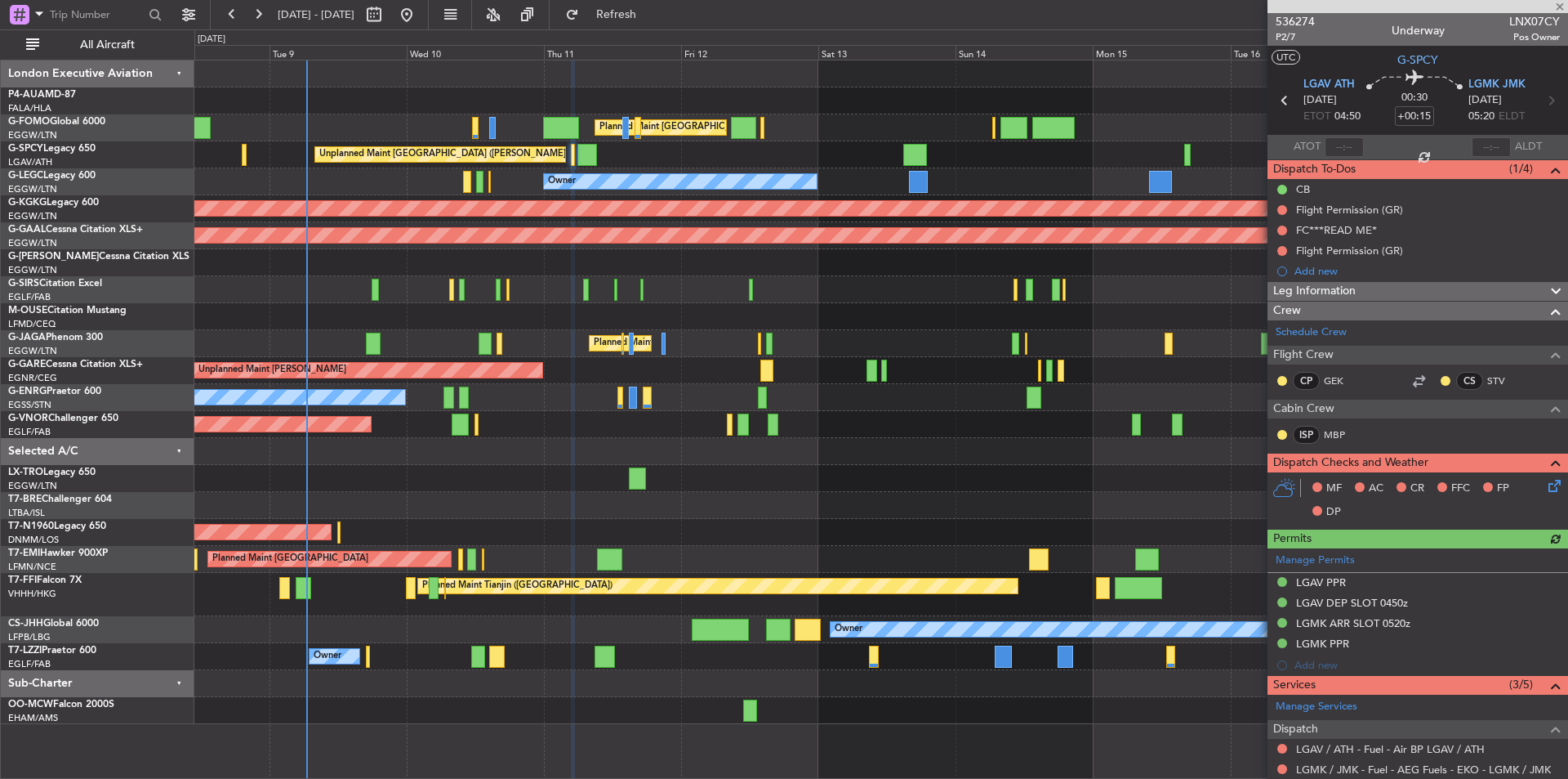
scroll to position [128, 0]
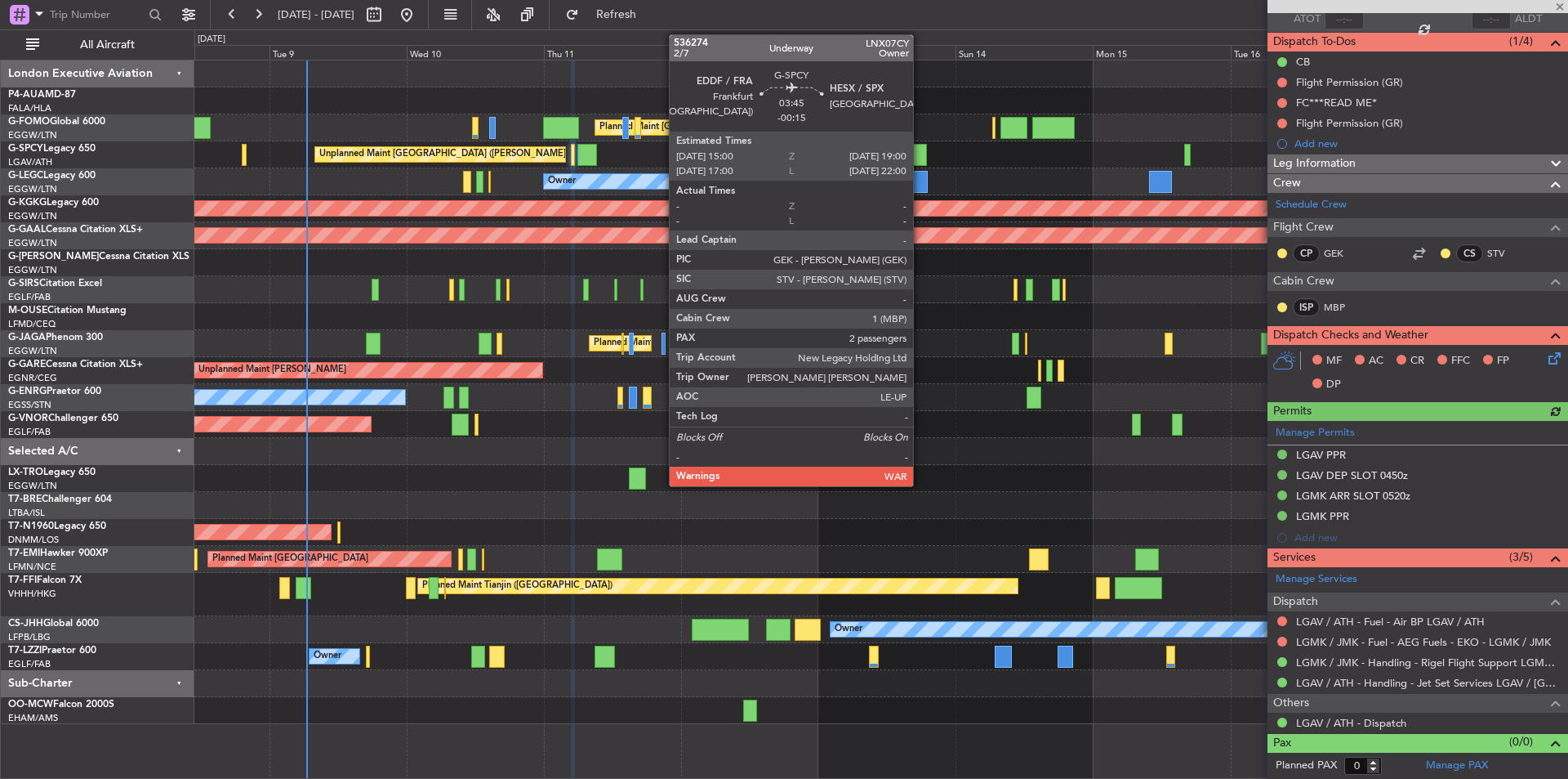
click at [921, 157] on div at bounding box center [915, 154] width 24 height 22
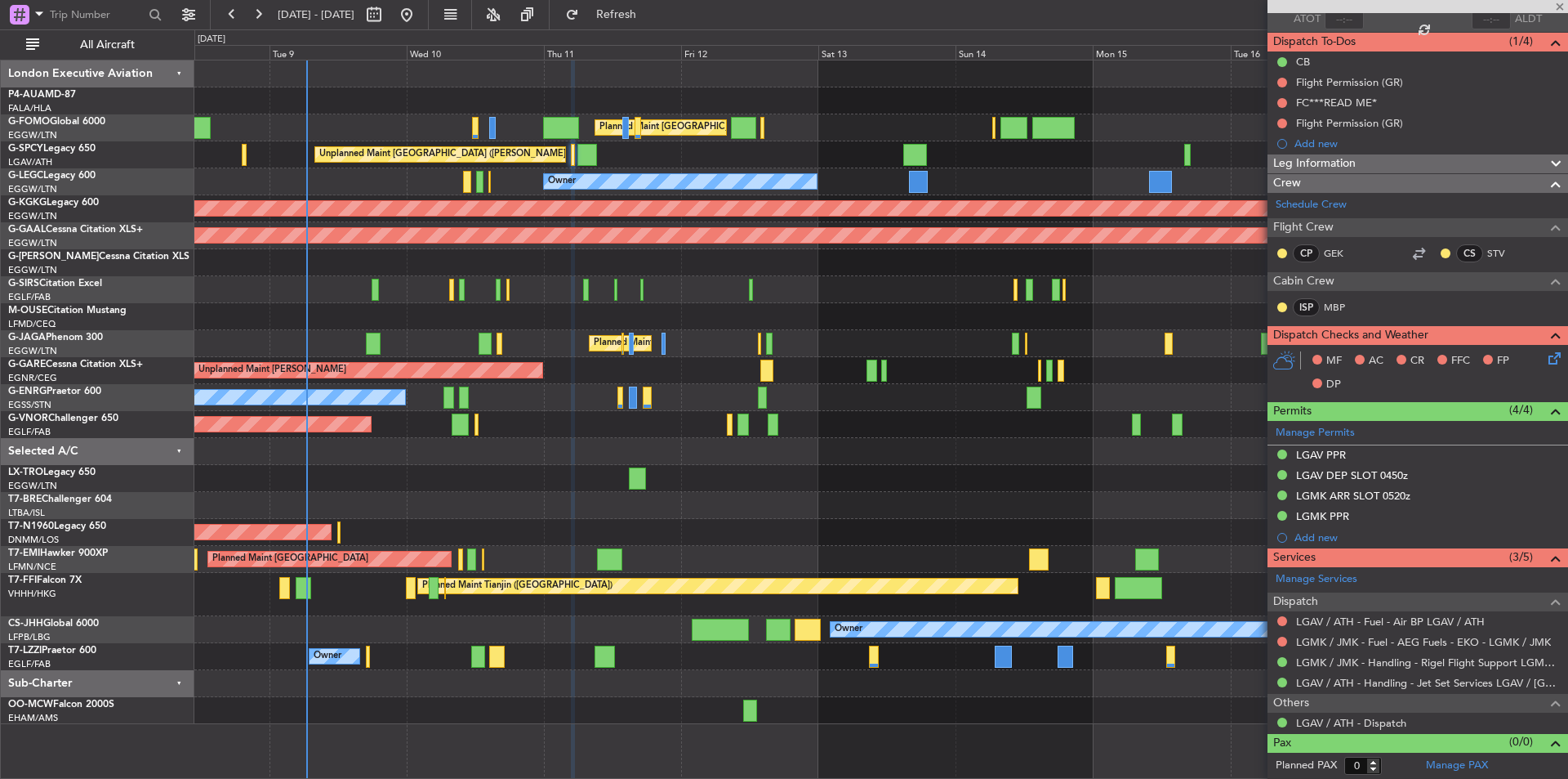
type input "-00:15"
type input "2"
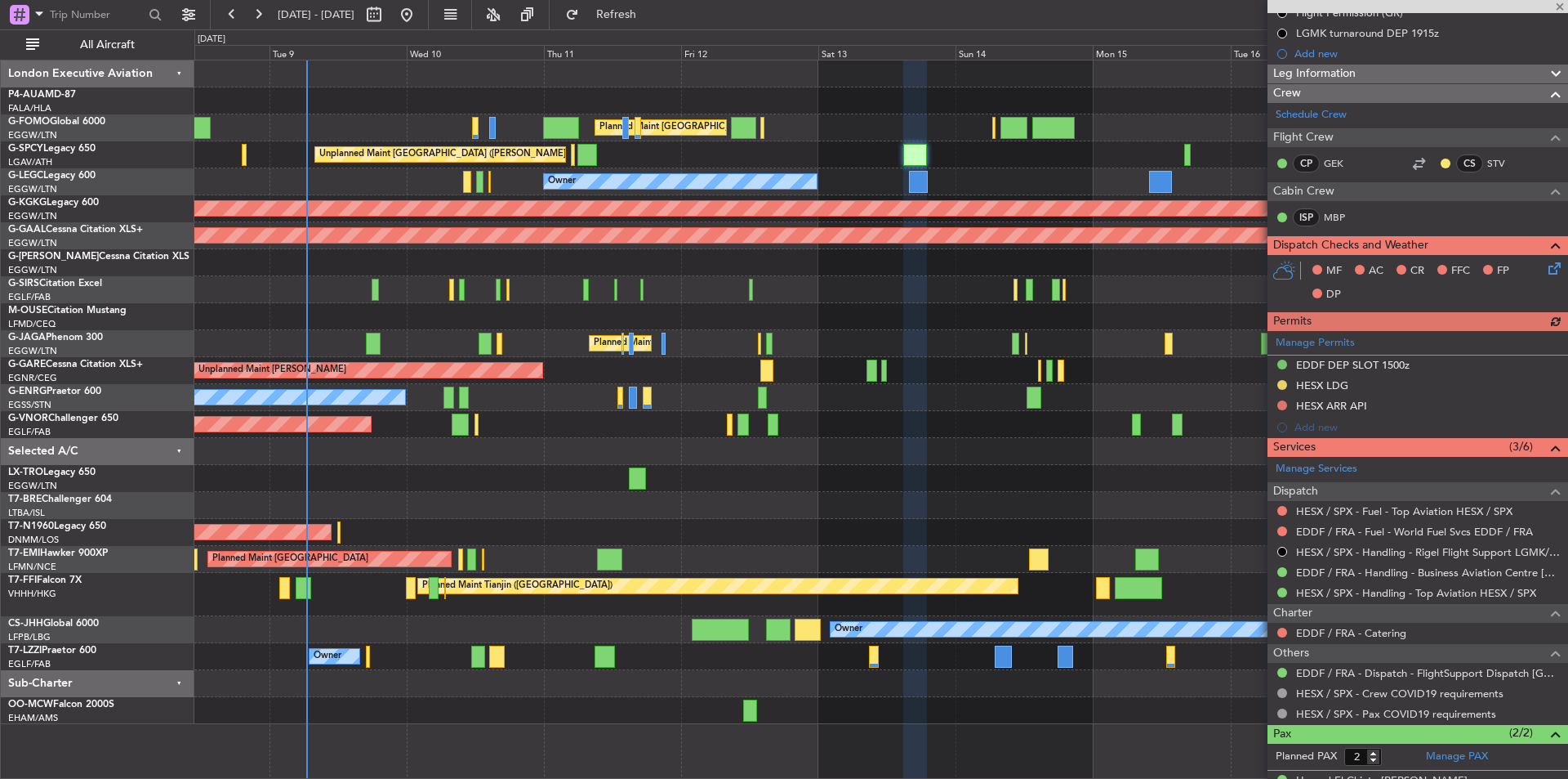
scroll to position [302, 0]
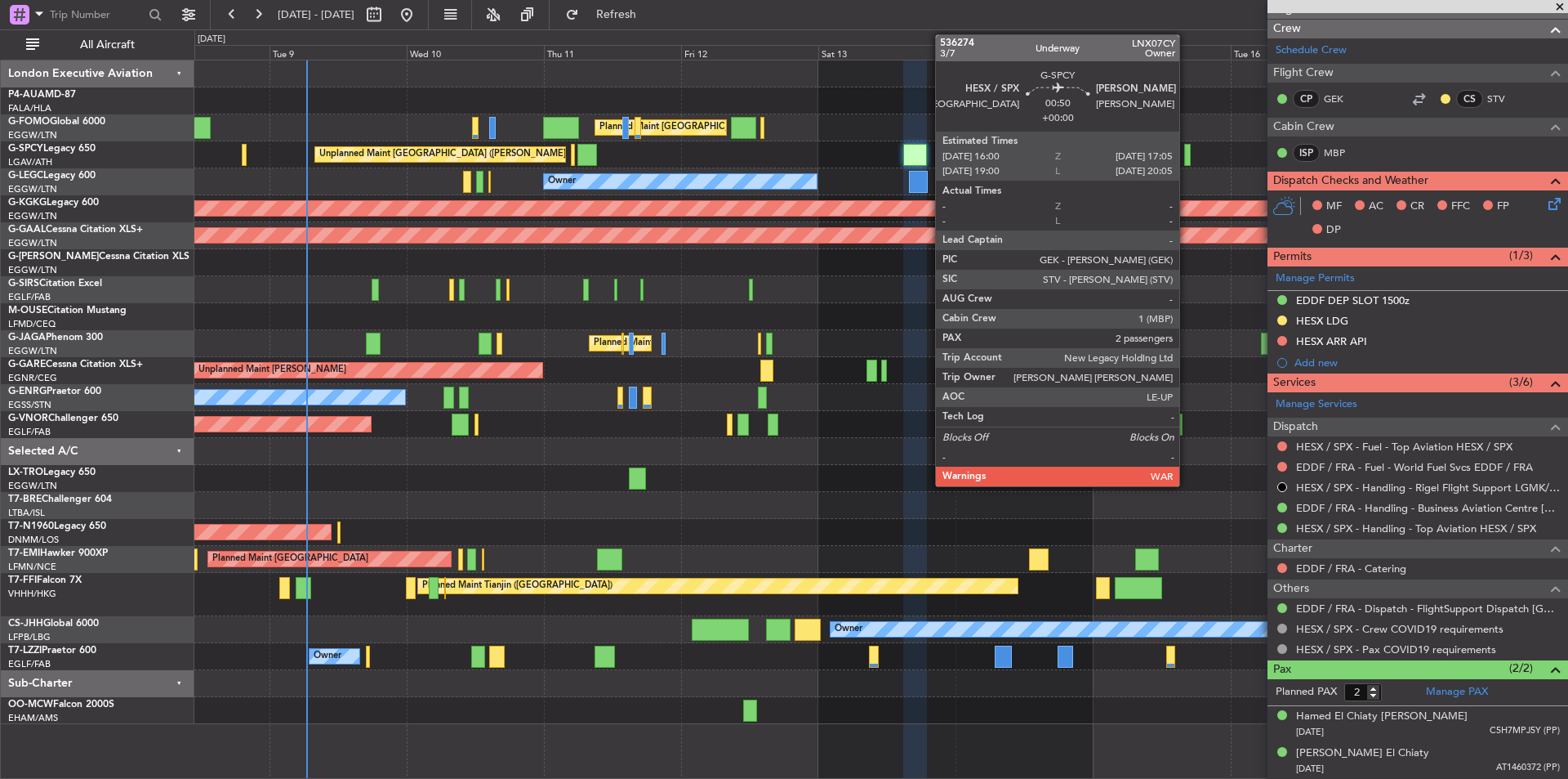
click at [1186, 154] on div at bounding box center [1187, 154] width 7 height 22
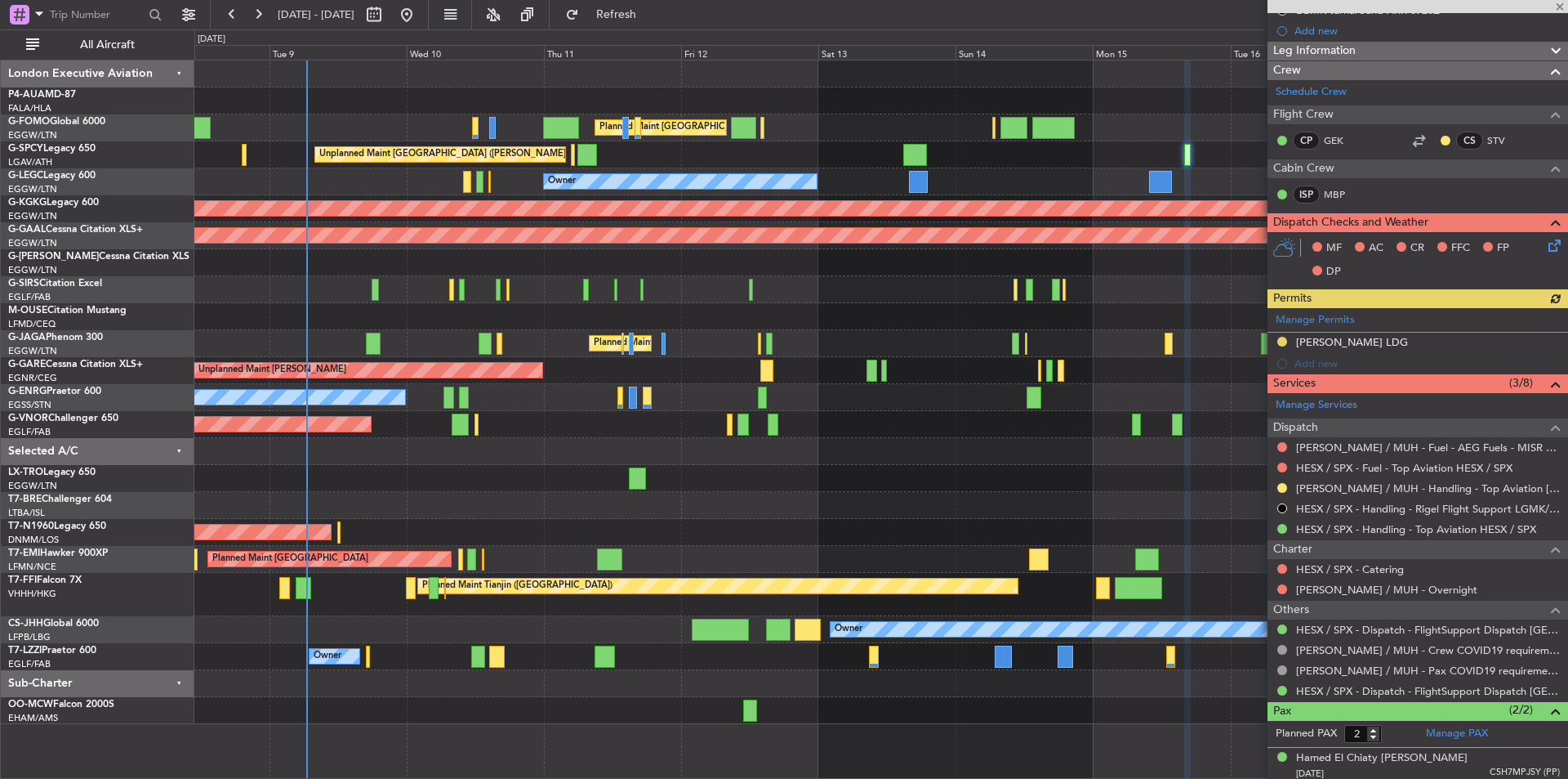
scroll to position [322, 0]
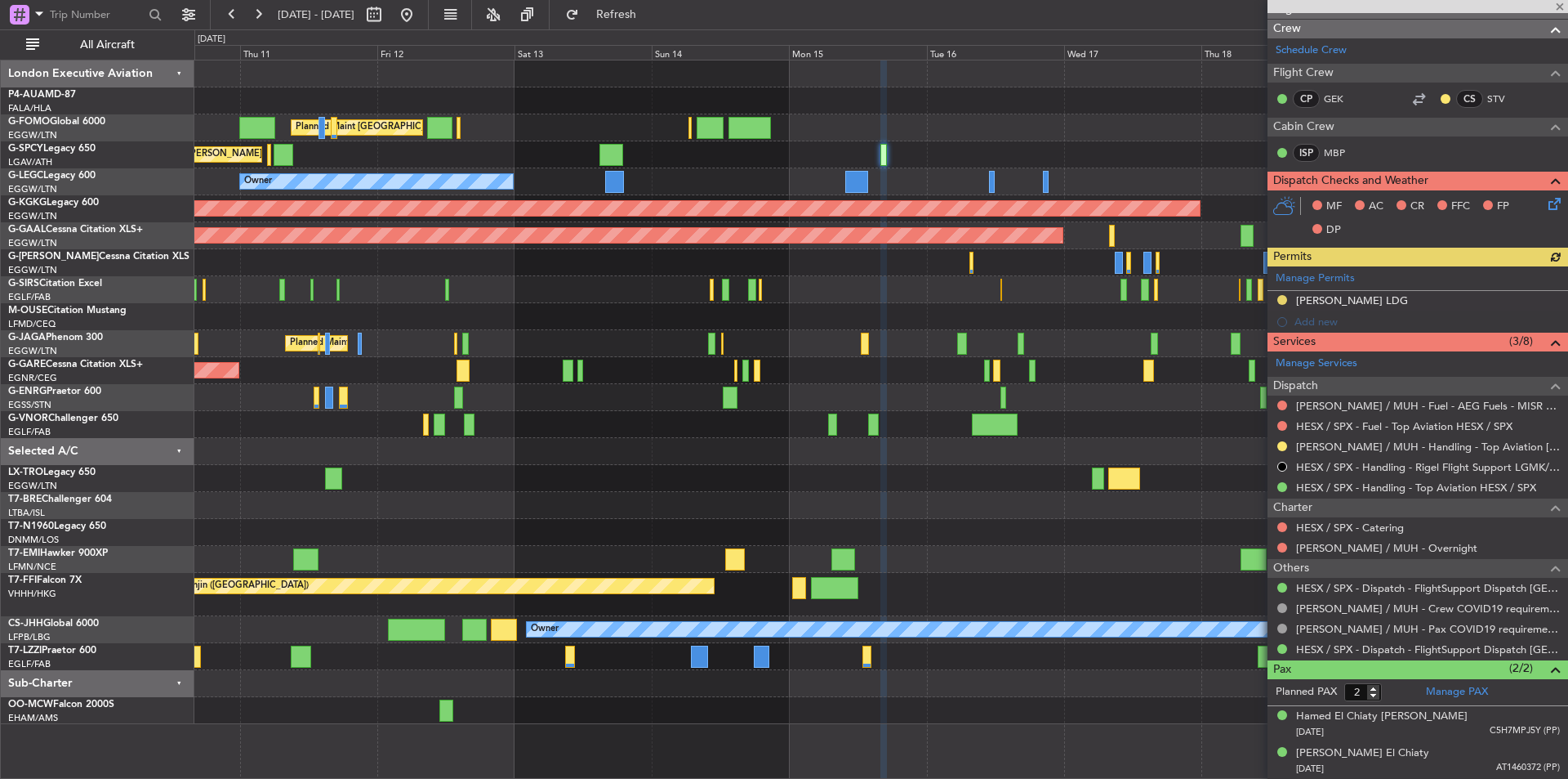
click at [856, 284] on div "Planned Maint London (Luton) Unplanned Maint Athens (Eleftherios Venizelos Intl…" at bounding box center [881, 392] width 1373 height 664
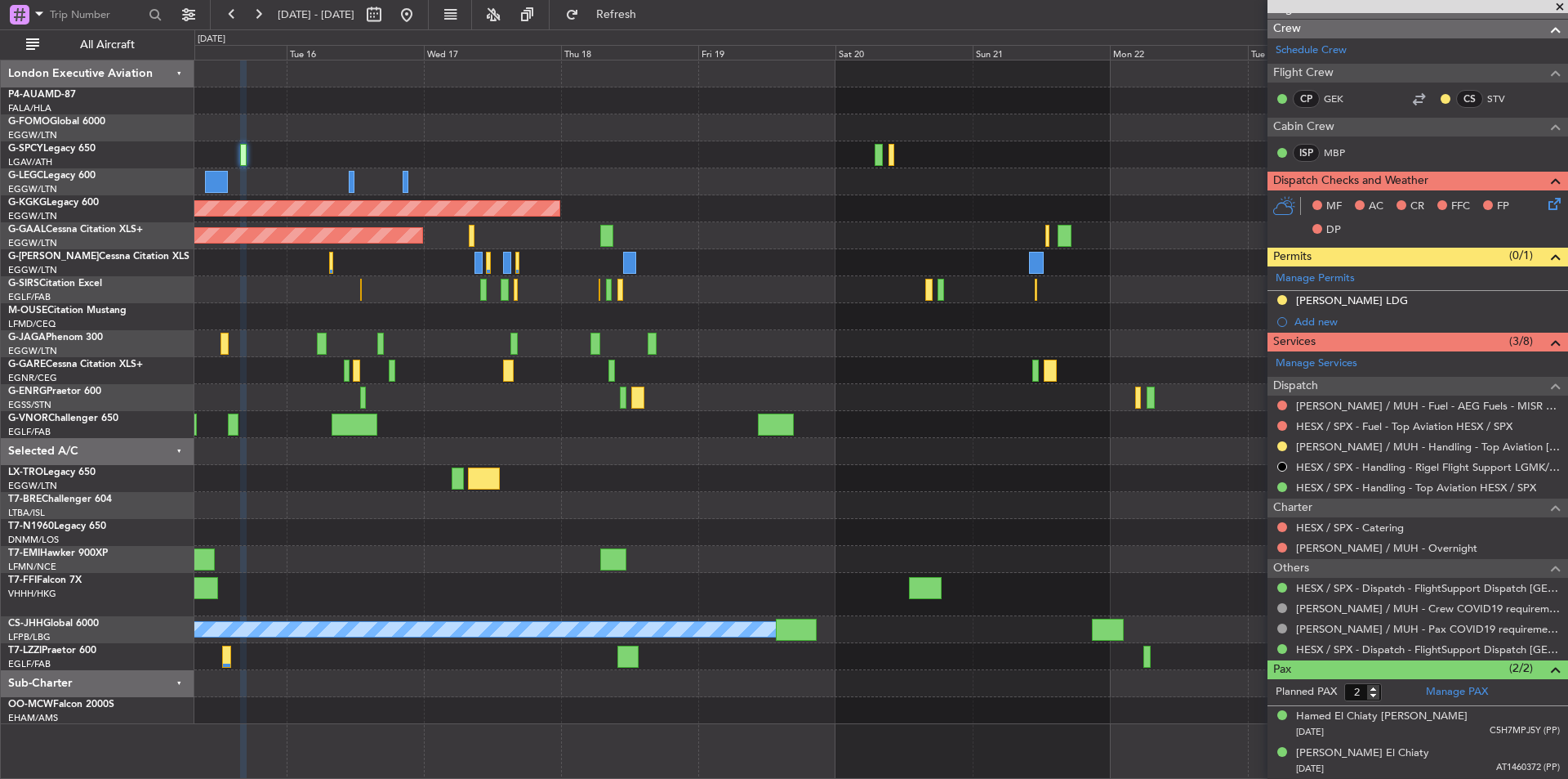
click at [403, 149] on div at bounding box center [881, 154] width 1373 height 27
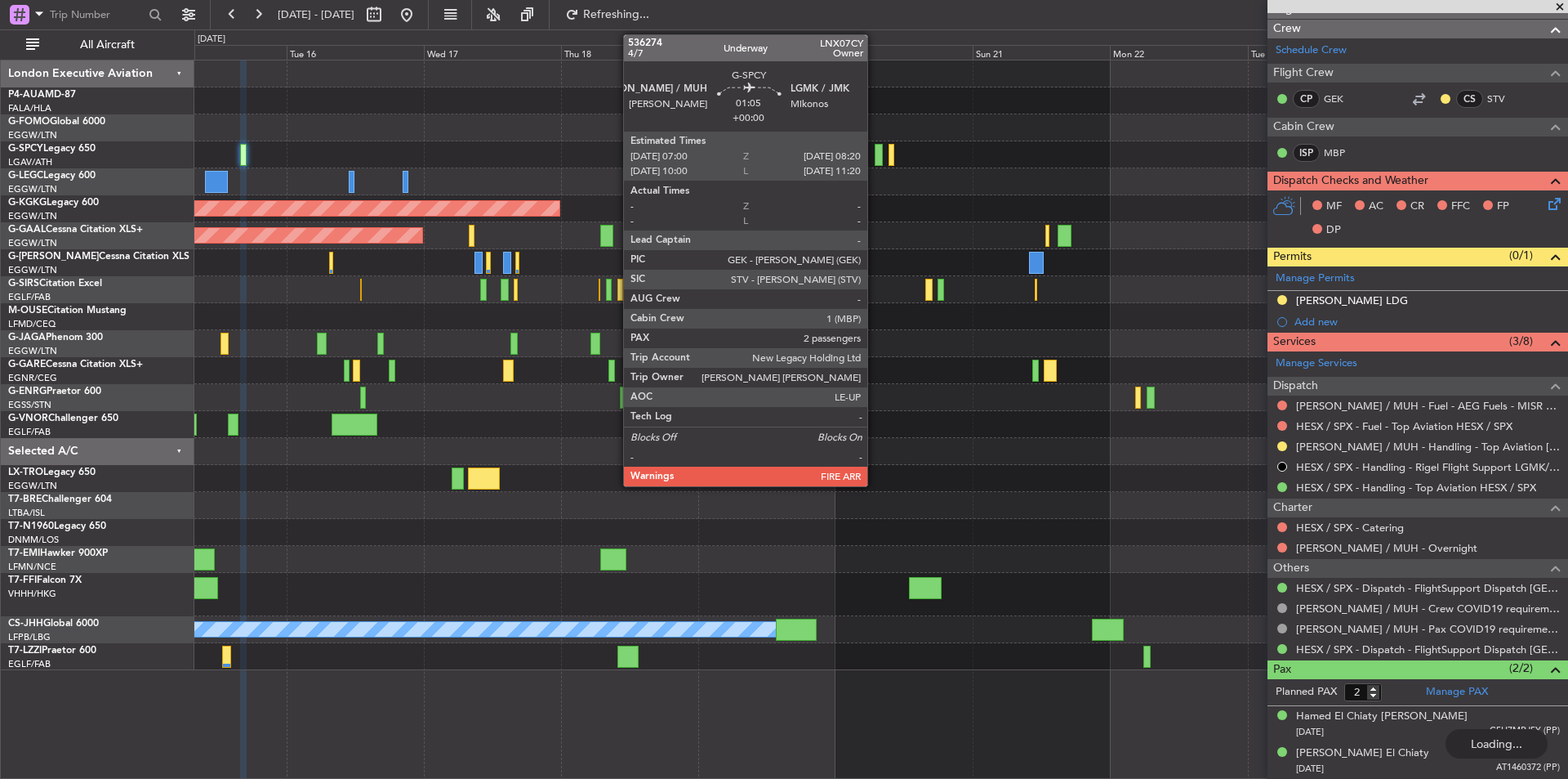
click at [875, 154] on div at bounding box center [878, 154] width 9 height 22
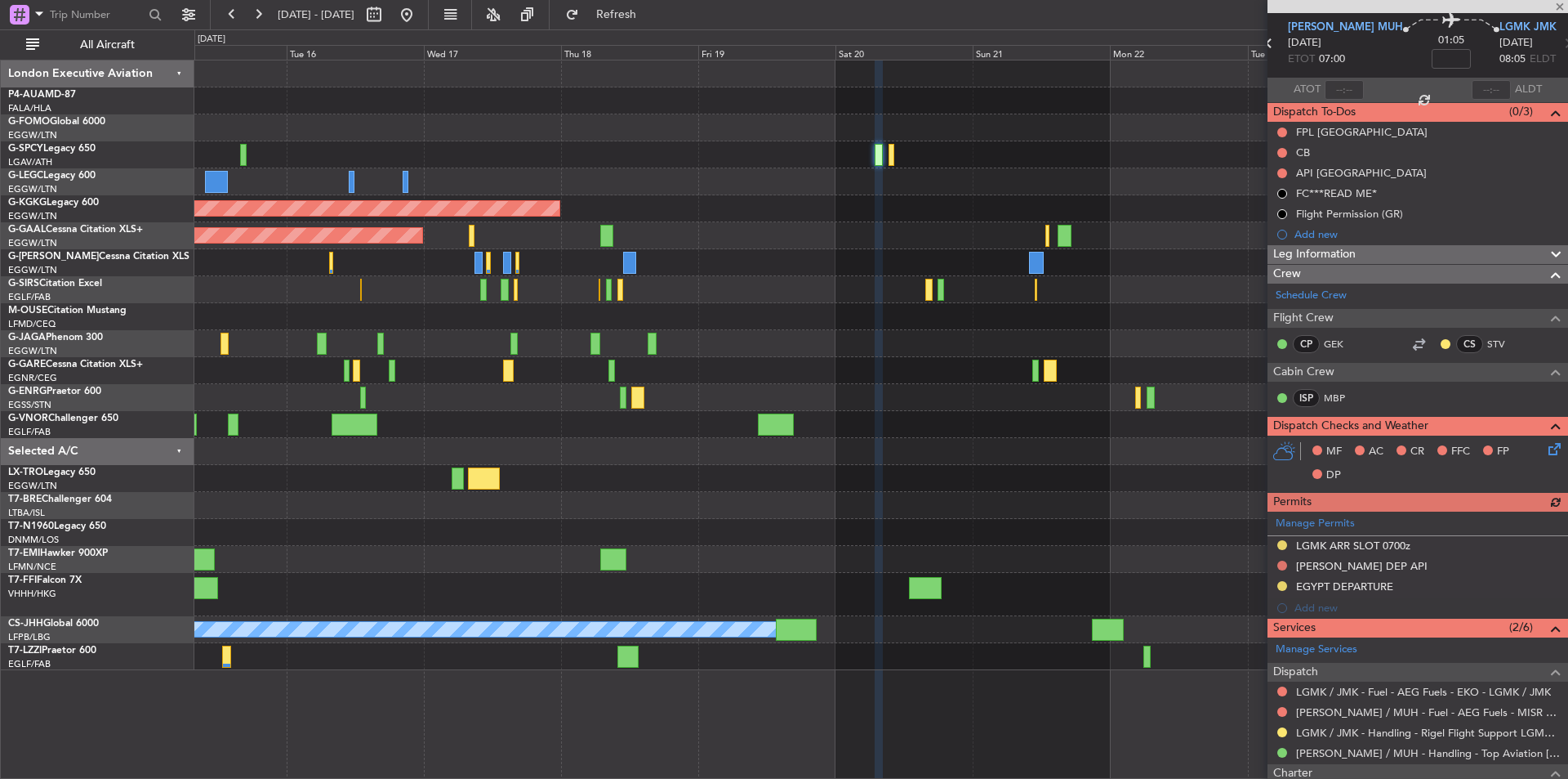
scroll to position [82, 0]
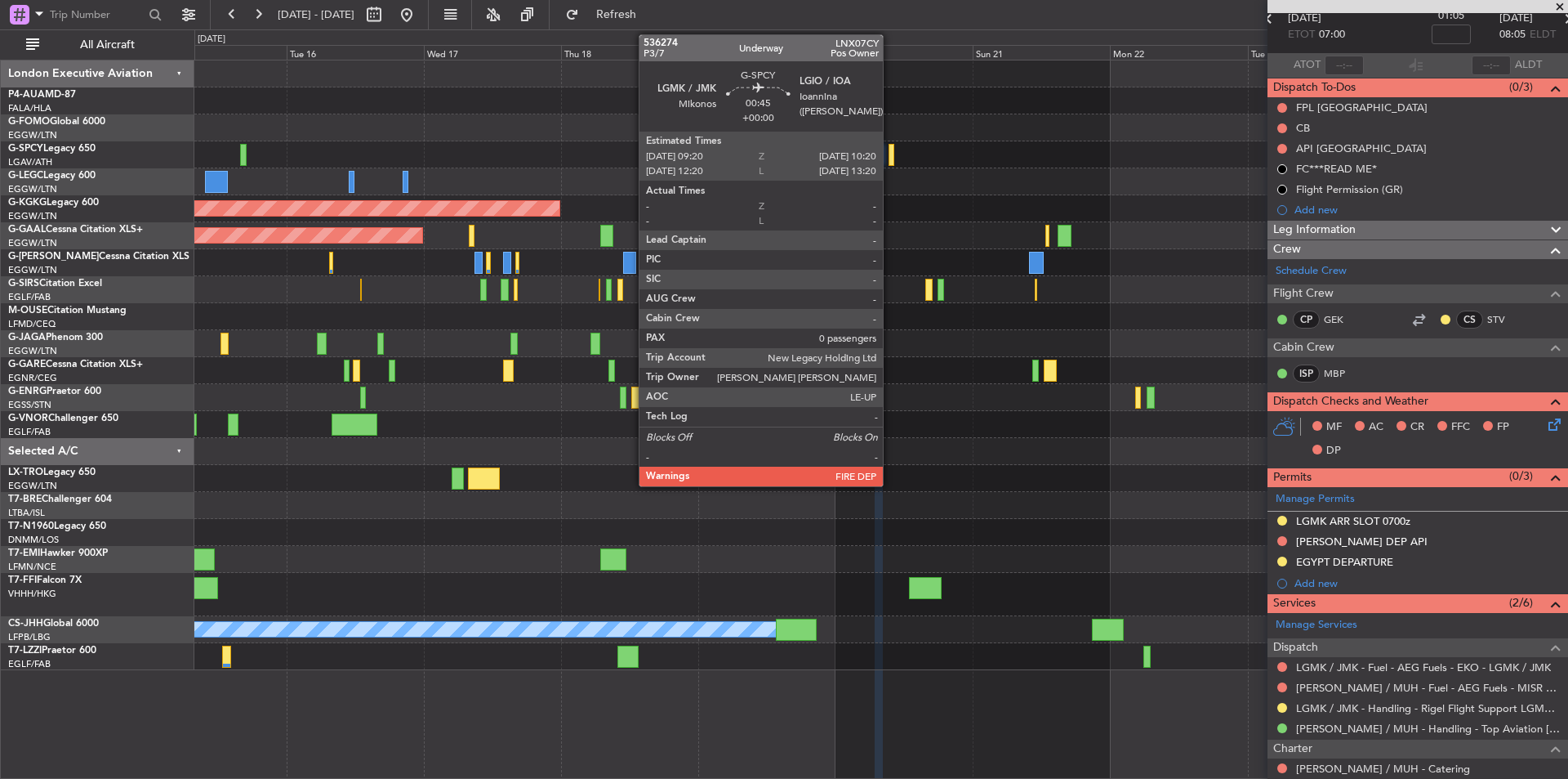
click at [890, 155] on div at bounding box center [892, 154] width 7 height 22
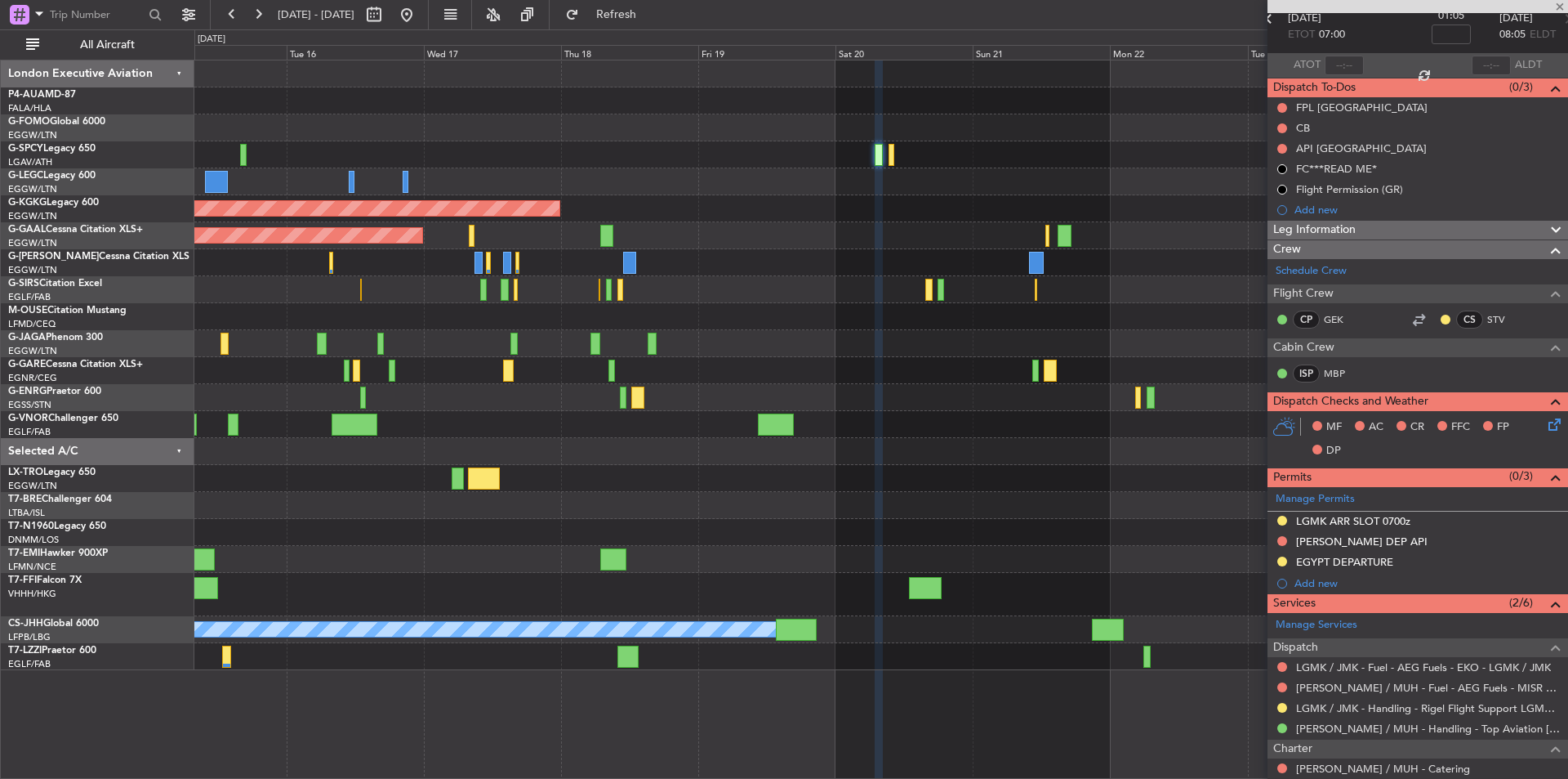
type input "0"
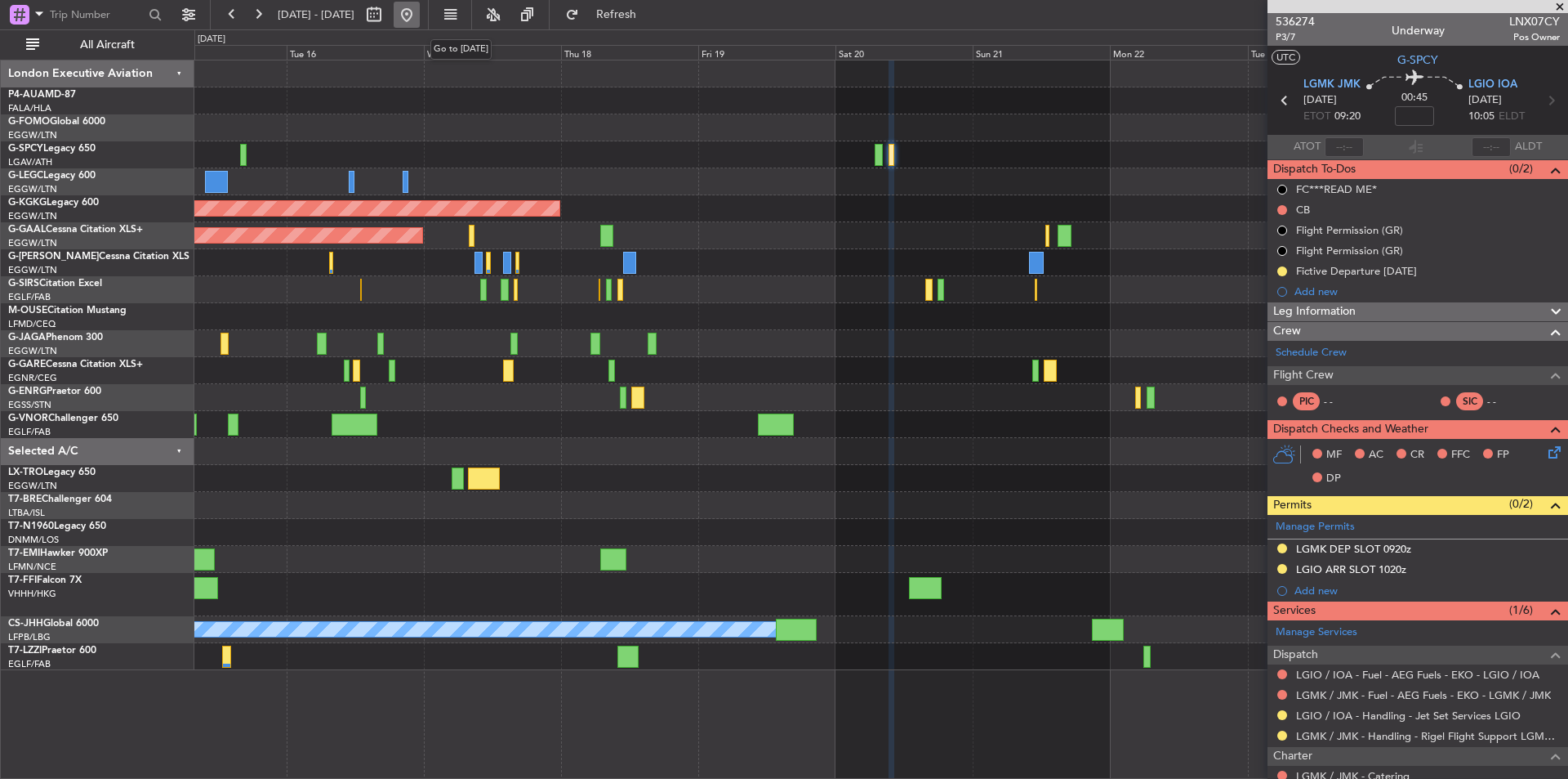
click at [420, 22] on button at bounding box center [406, 14] width 26 height 26
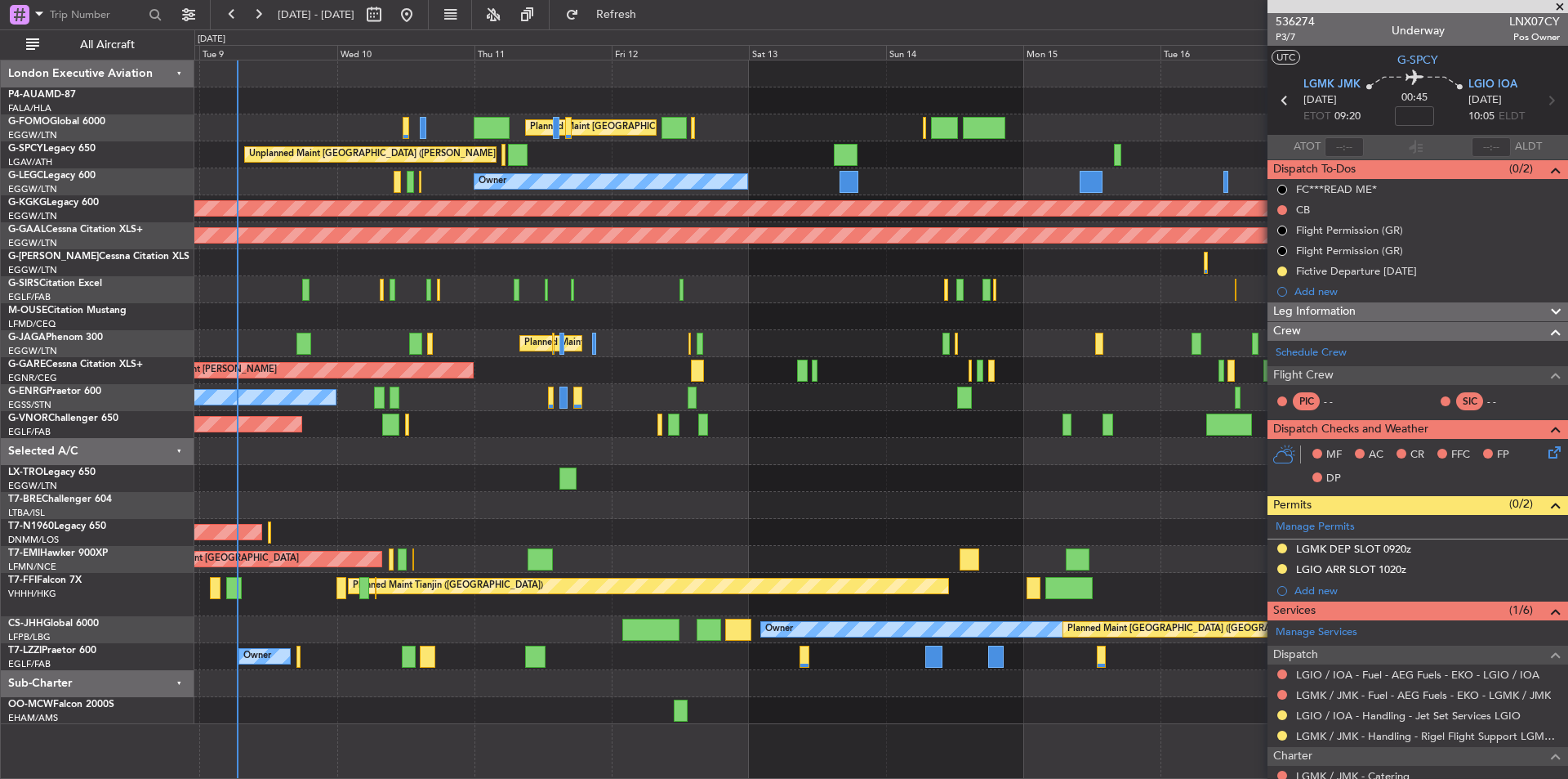
click at [455, 429] on div "Planned Maint London (Luton) Planned Maint London (Luton) Unplanned Maint Athen…" at bounding box center [881, 392] width 1373 height 664
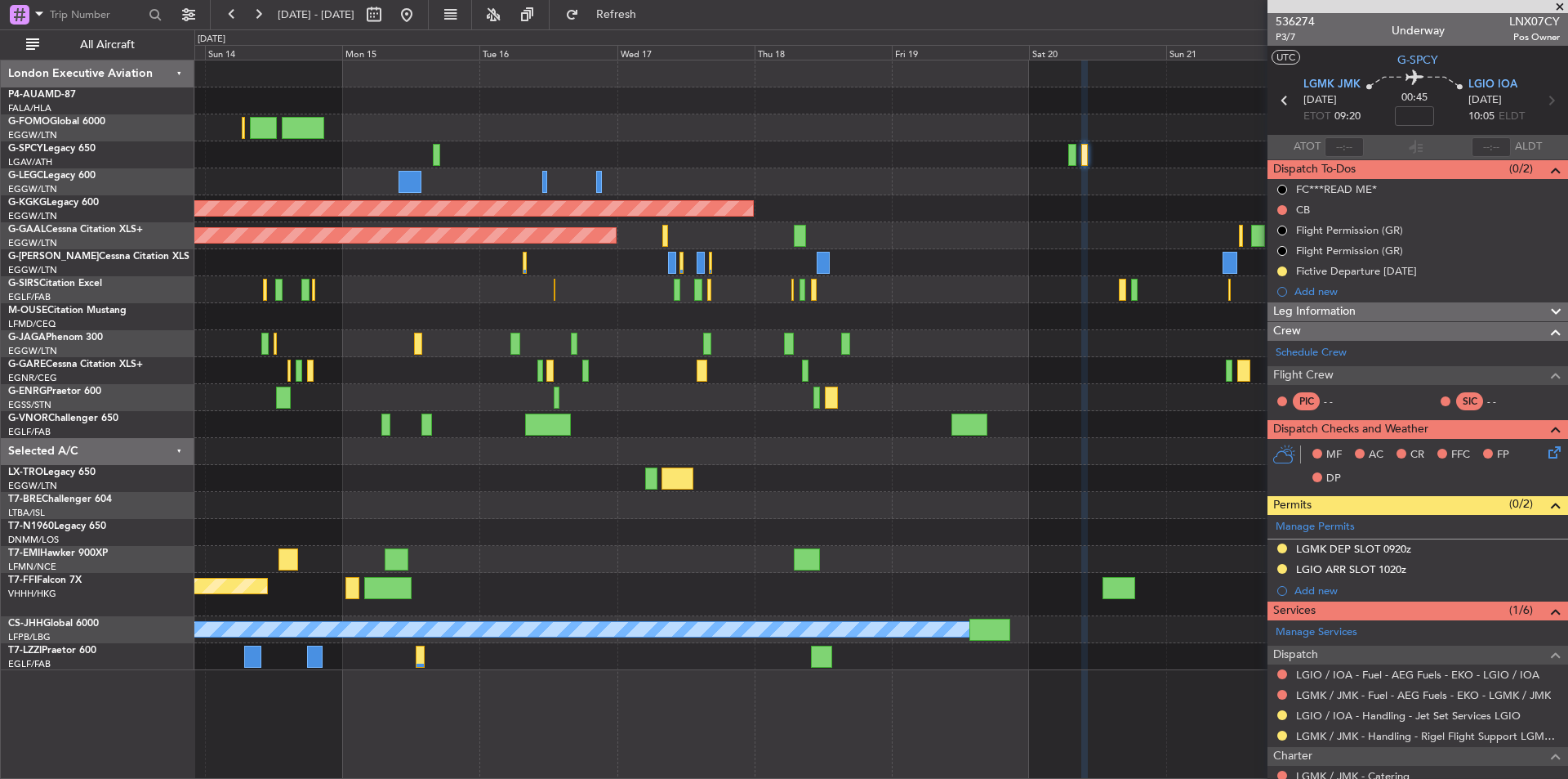
click at [1556, 6] on span at bounding box center [1559, 7] width 16 height 14
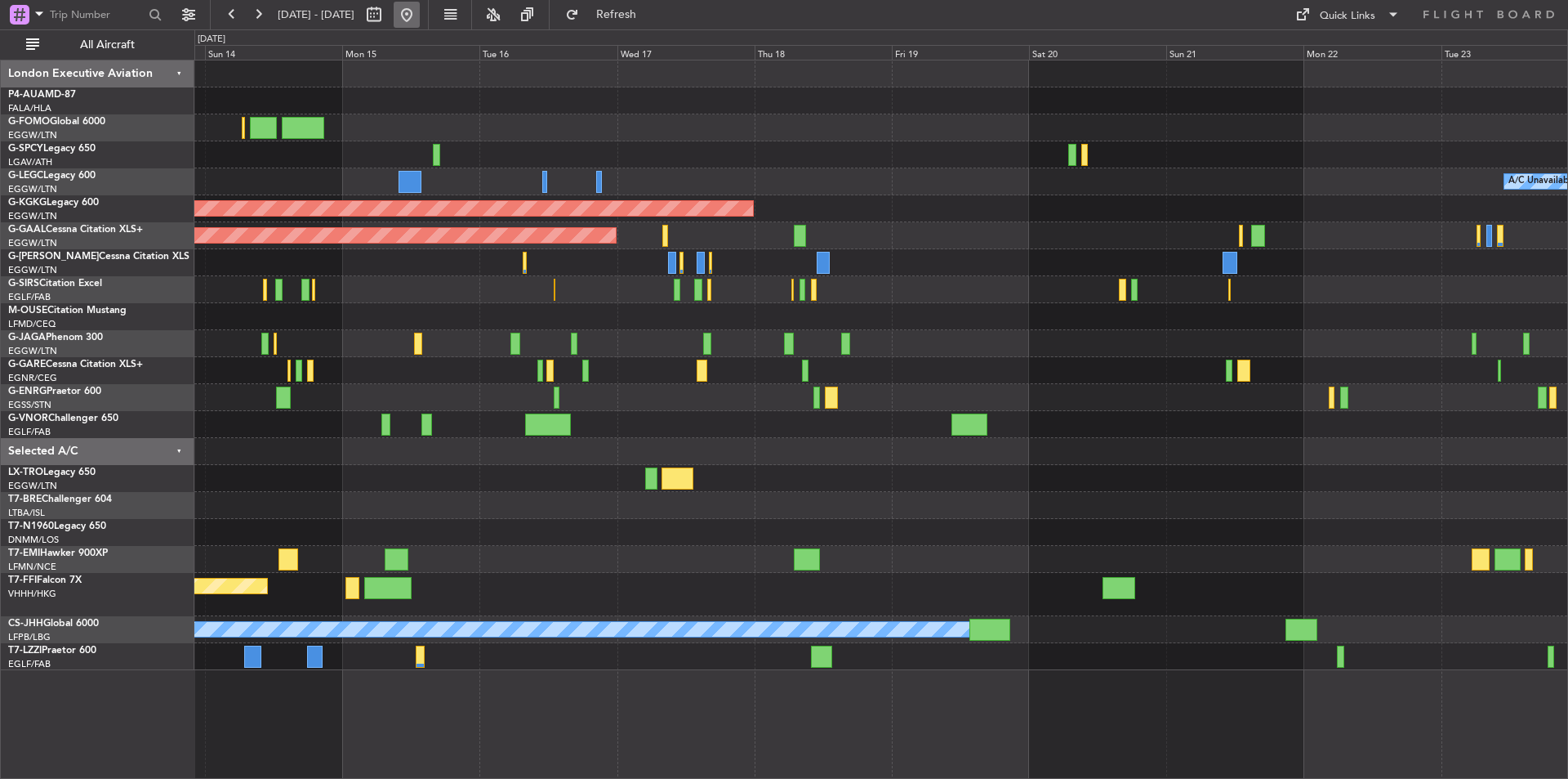
click at [420, 13] on button at bounding box center [406, 14] width 26 height 26
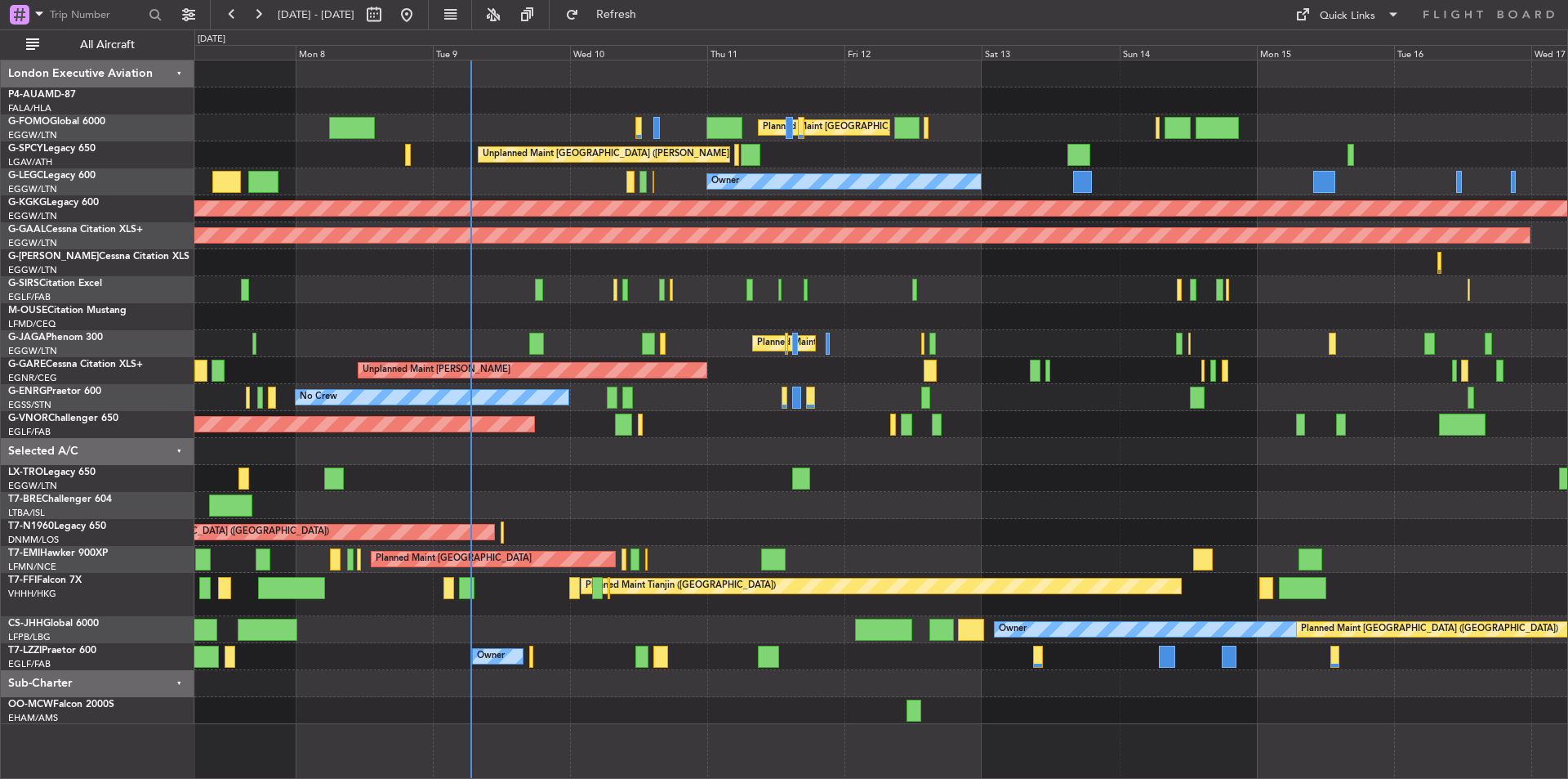
click at [650, 515] on div "Planned Maint London (Luton) Planned Maint London (Luton) Unplanned Maint Athen…" at bounding box center [881, 392] width 1373 height 664
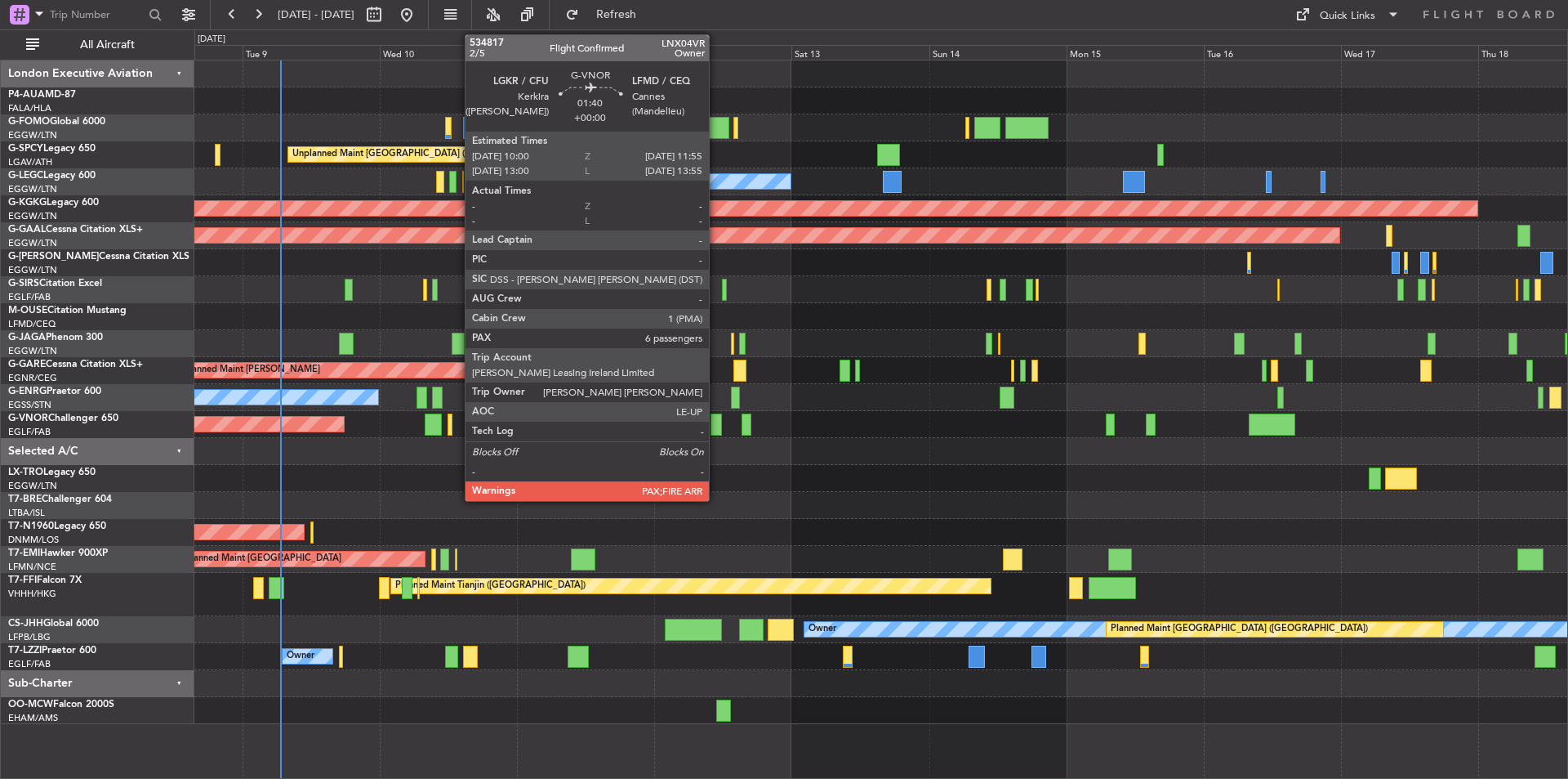
click at [716, 423] on div at bounding box center [716, 424] width 12 height 22
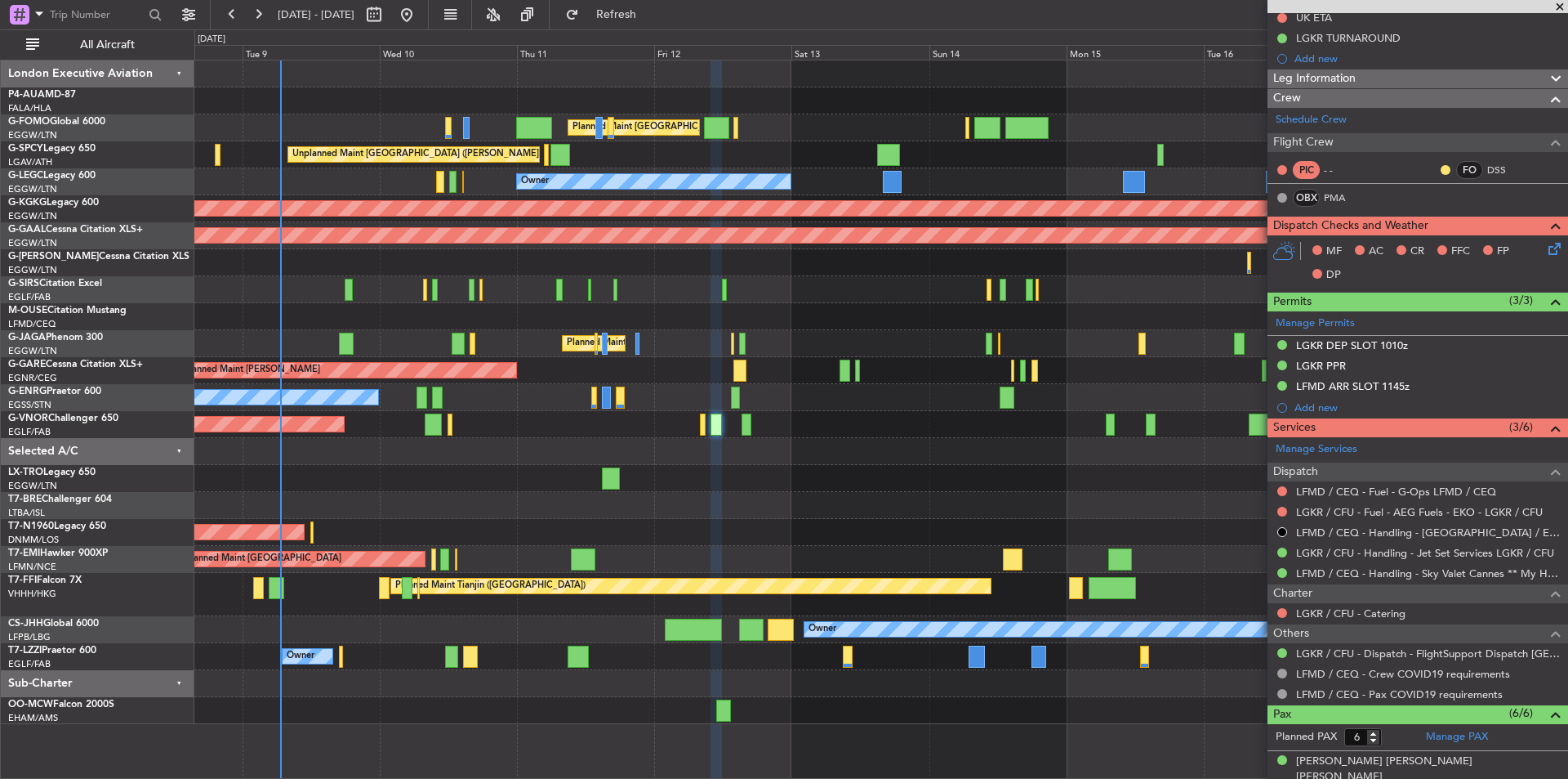
scroll to position [159, 0]
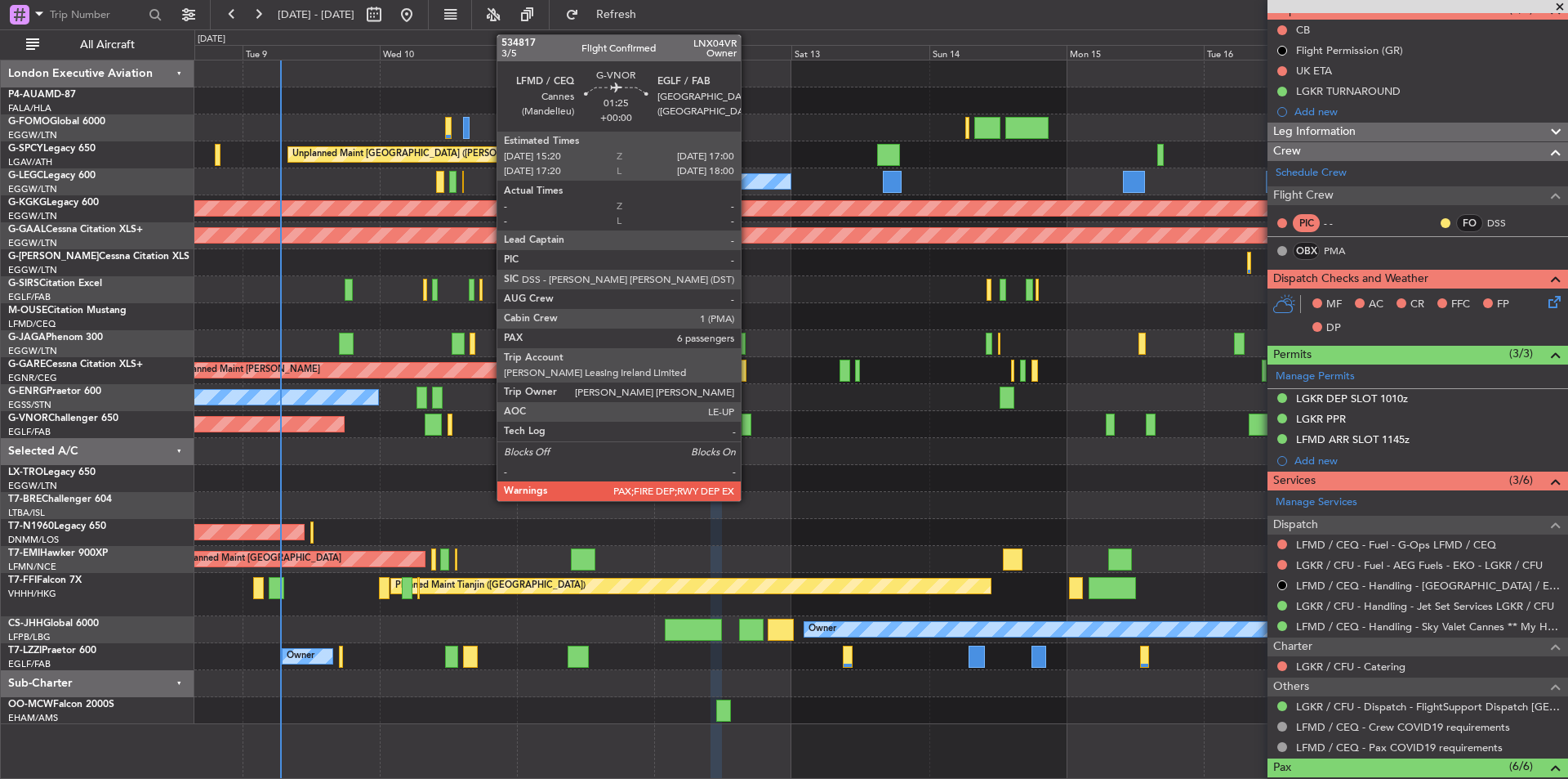
click at [748, 425] on div at bounding box center [746, 424] width 10 height 22
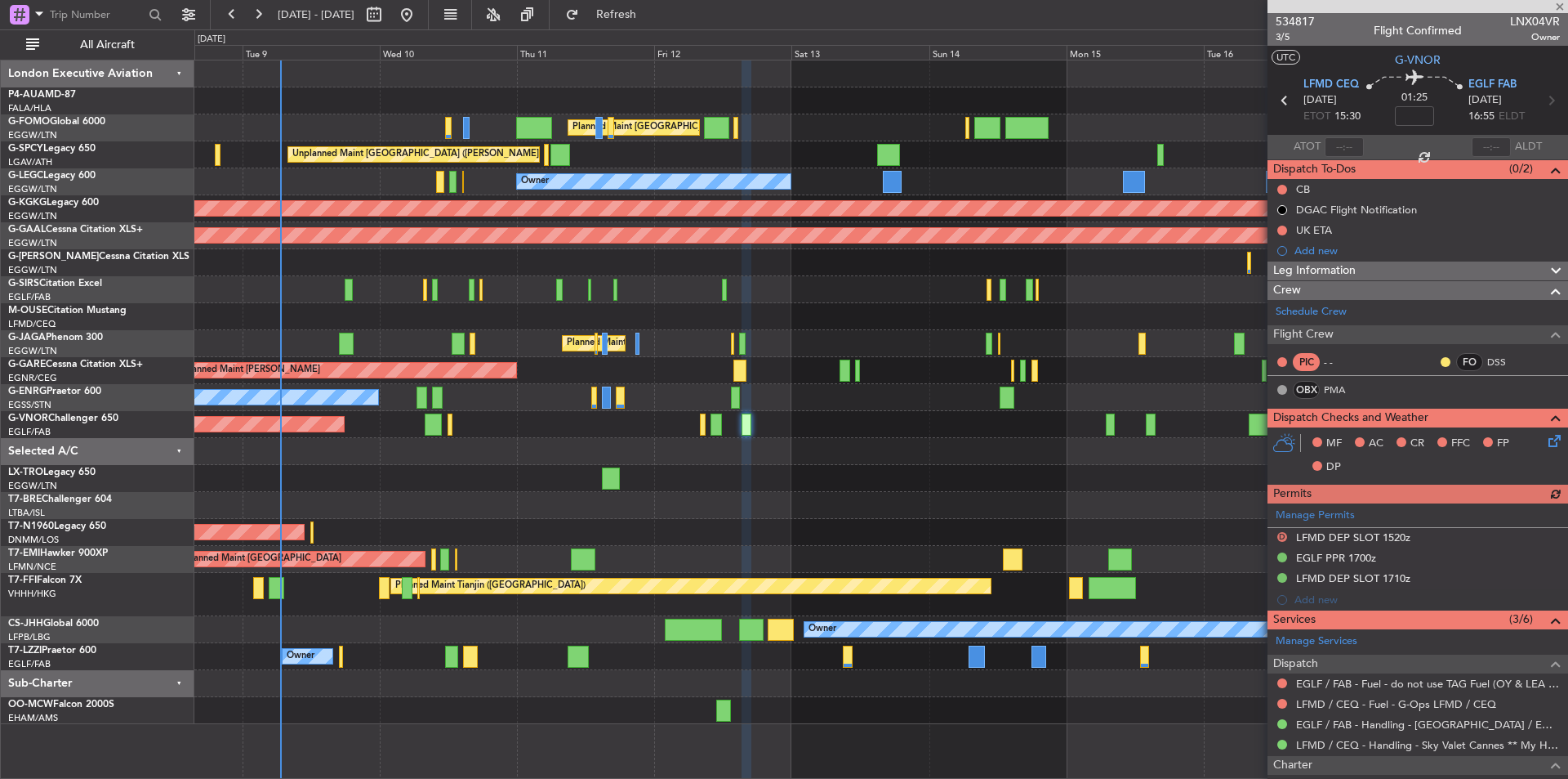
scroll to position [82, 0]
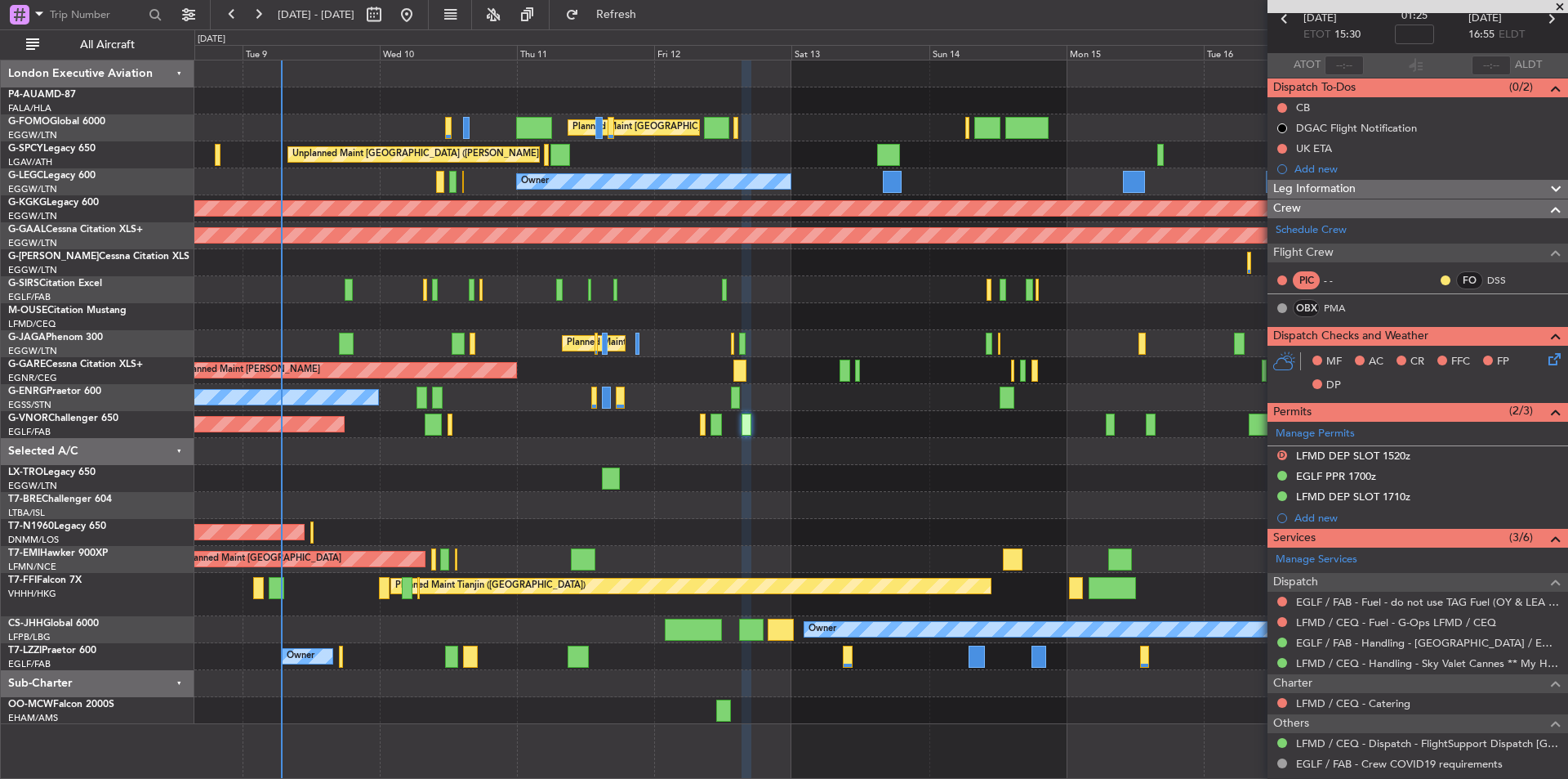
click at [1556, 10] on span at bounding box center [1559, 7] width 16 height 14
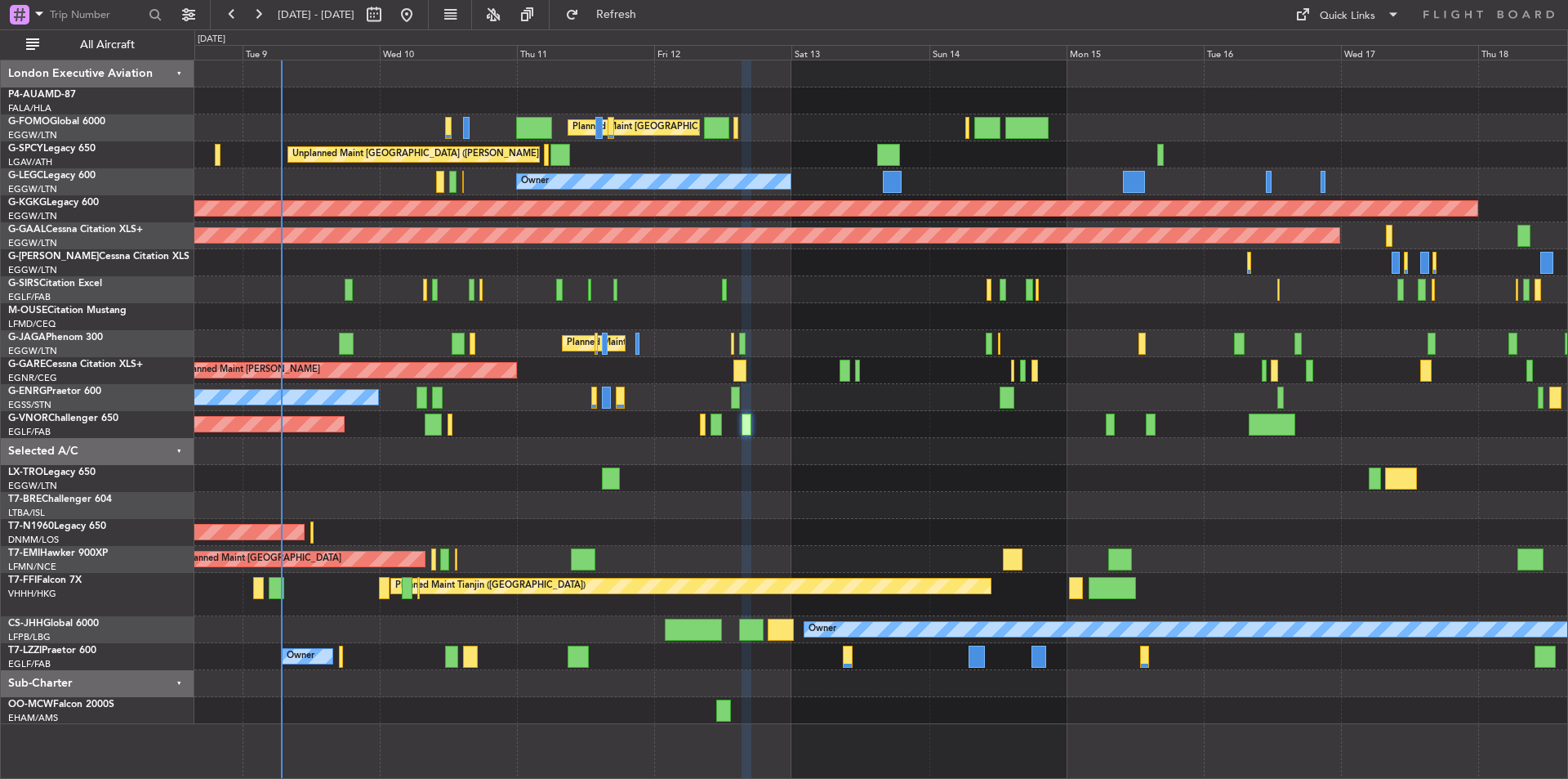
type input "0"
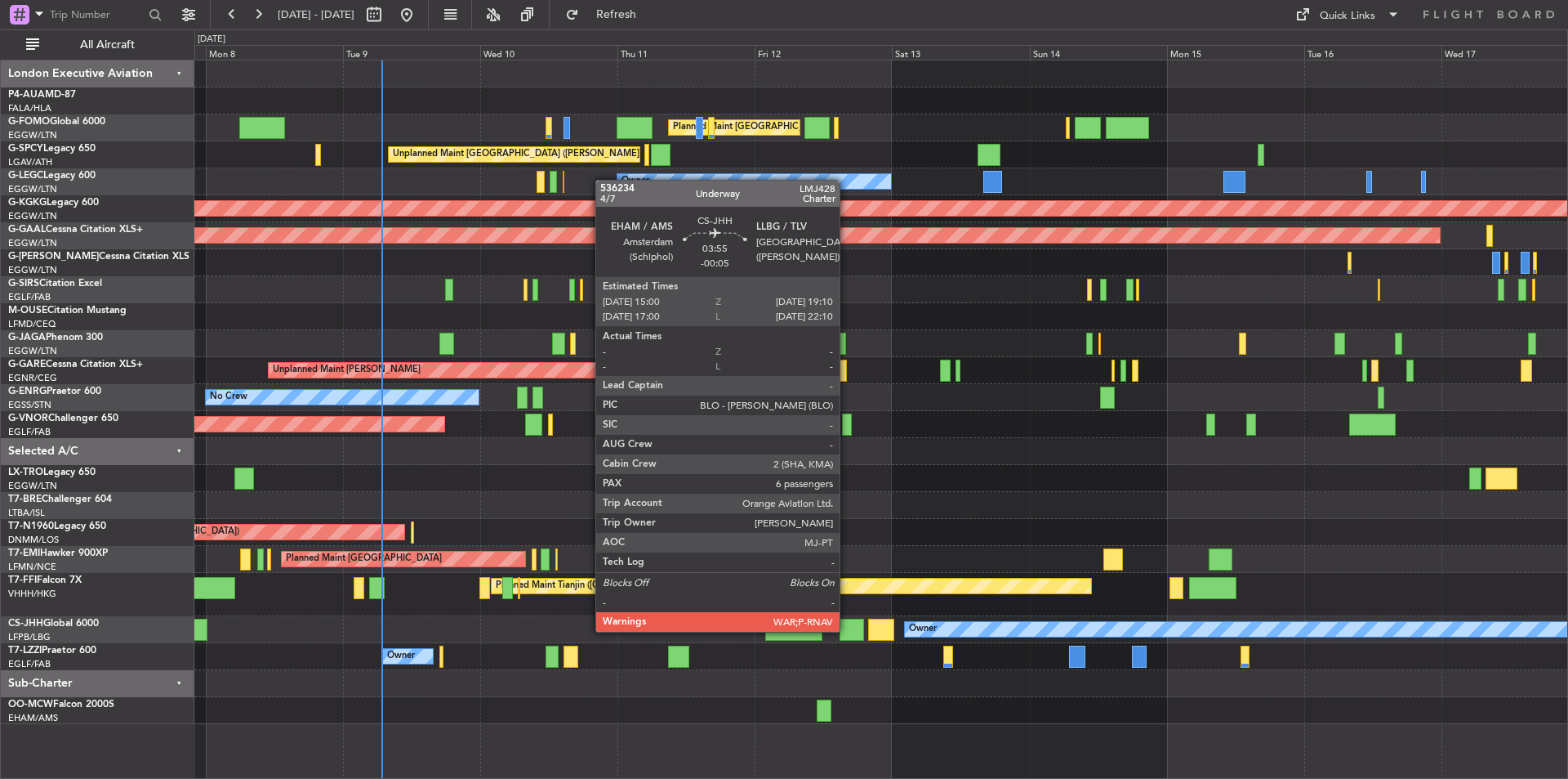
click at [847, 630] on div at bounding box center [852, 629] width 25 height 22
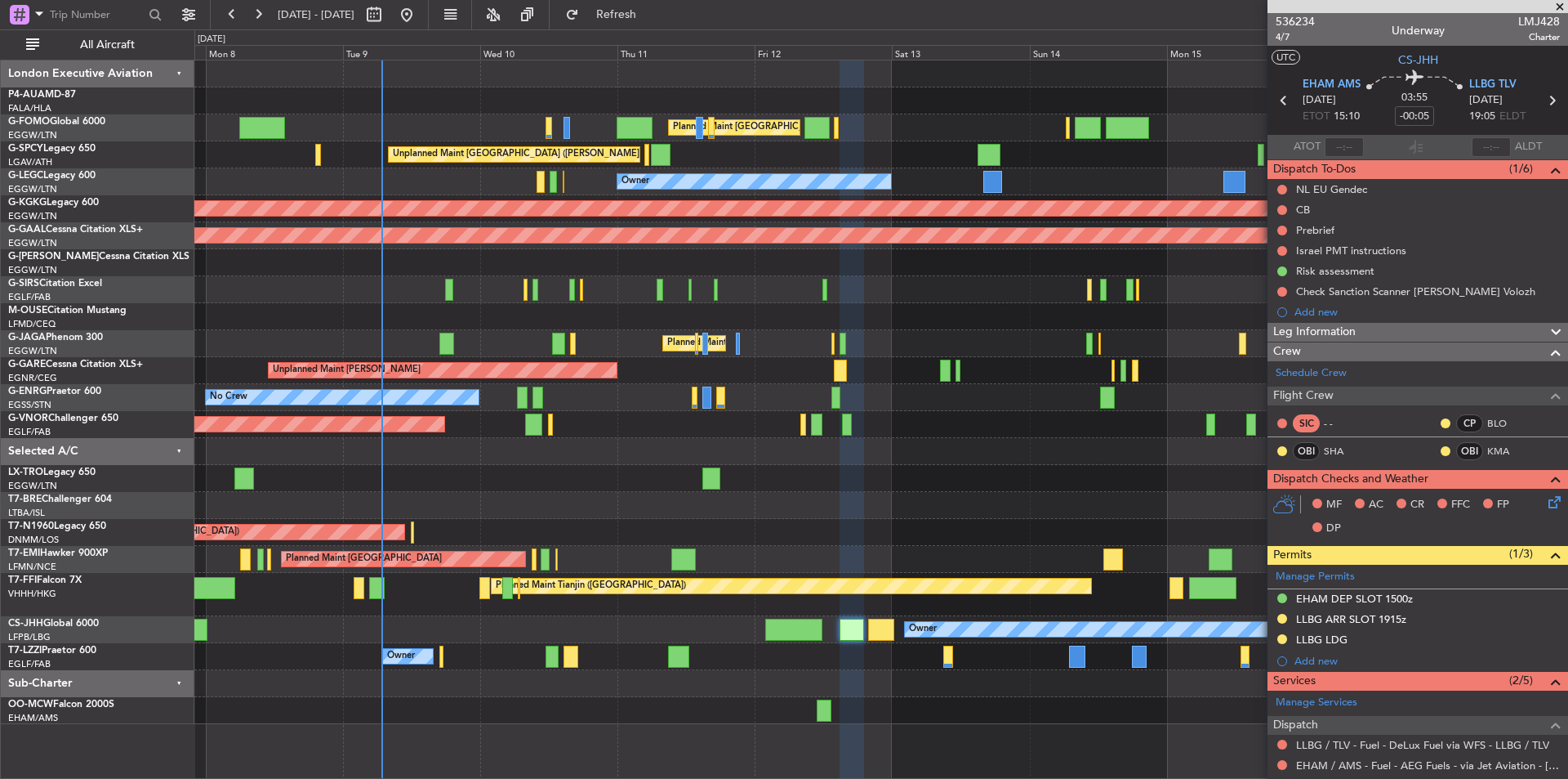
click at [1563, 7] on span at bounding box center [1559, 7] width 16 height 14
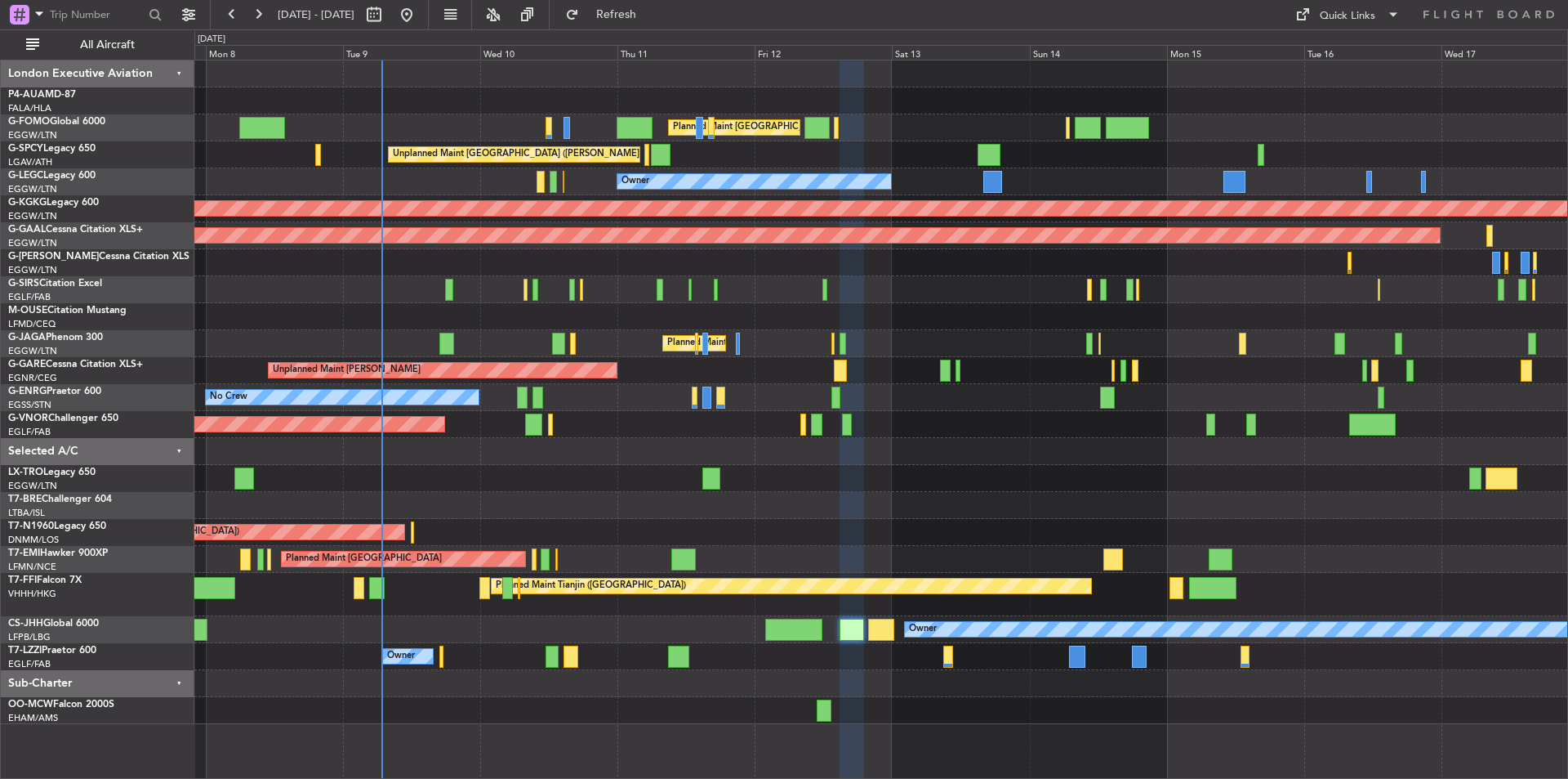
type input "0"
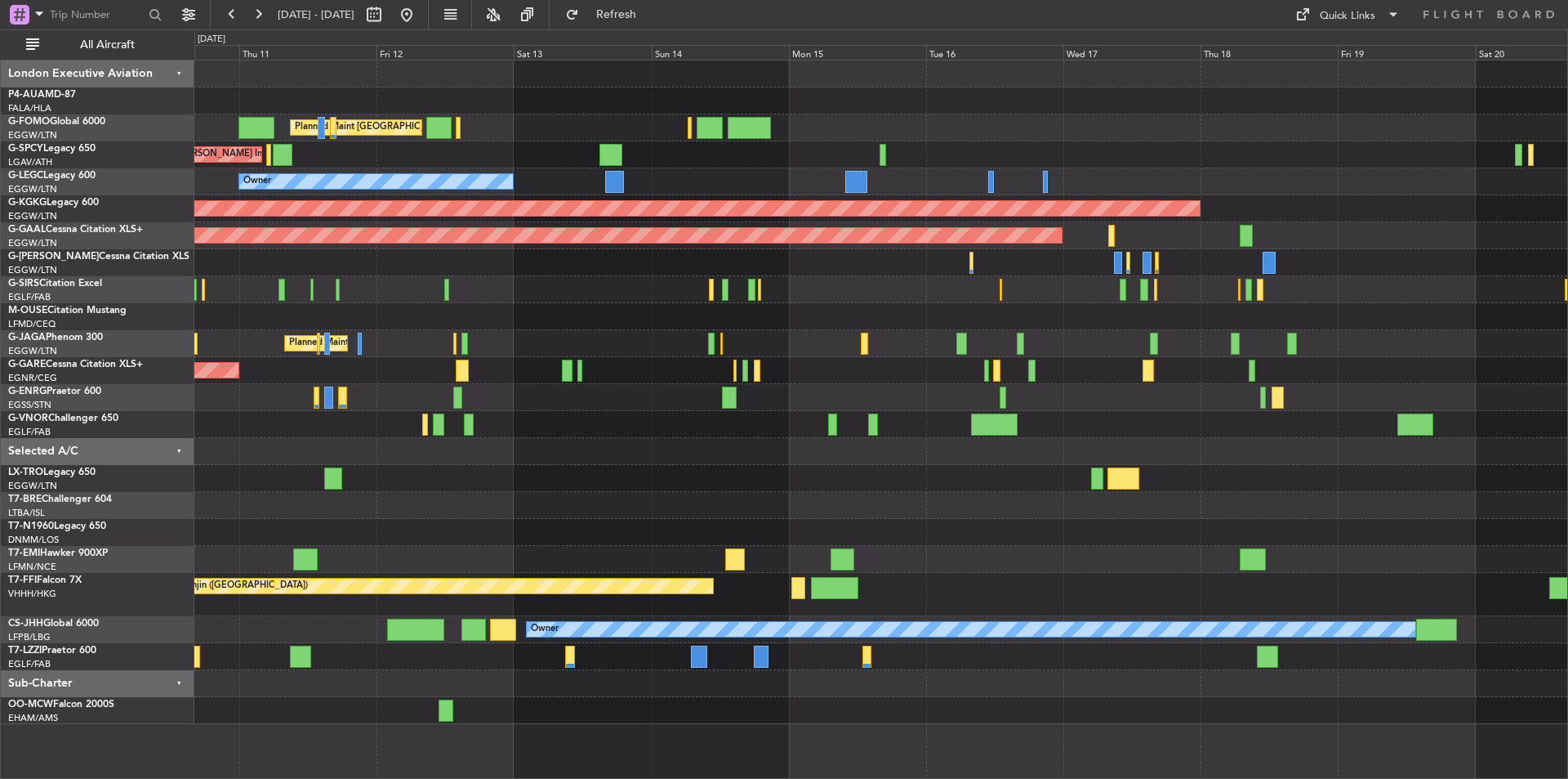
click at [912, 645] on div "Planned Maint London (Luton) Unplanned Maint Athens (Eleftherios Venizelos Intl…" at bounding box center [881, 392] width 1373 height 664
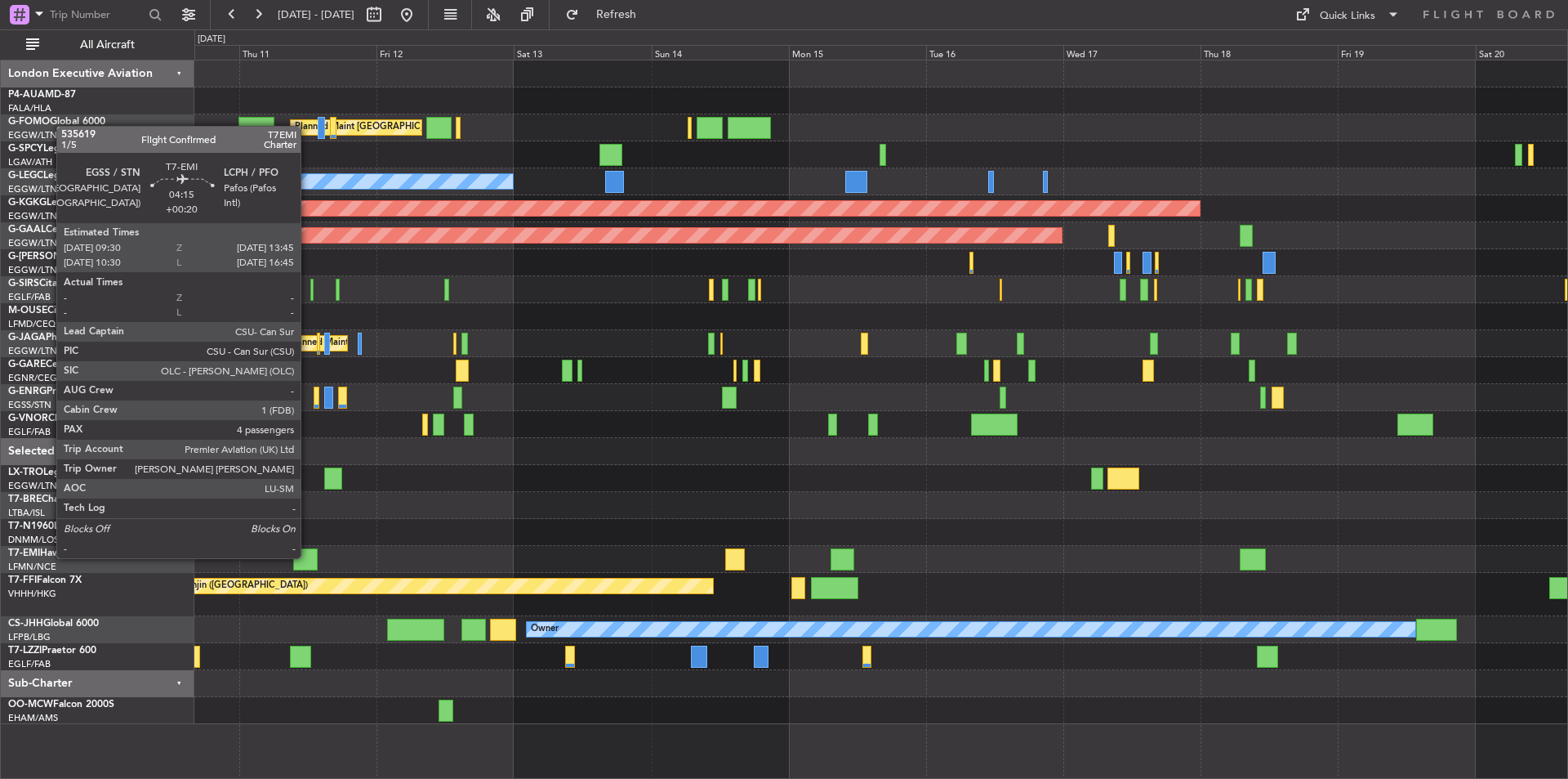
click at [308, 556] on div at bounding box center [306, 558] width 25 height 22
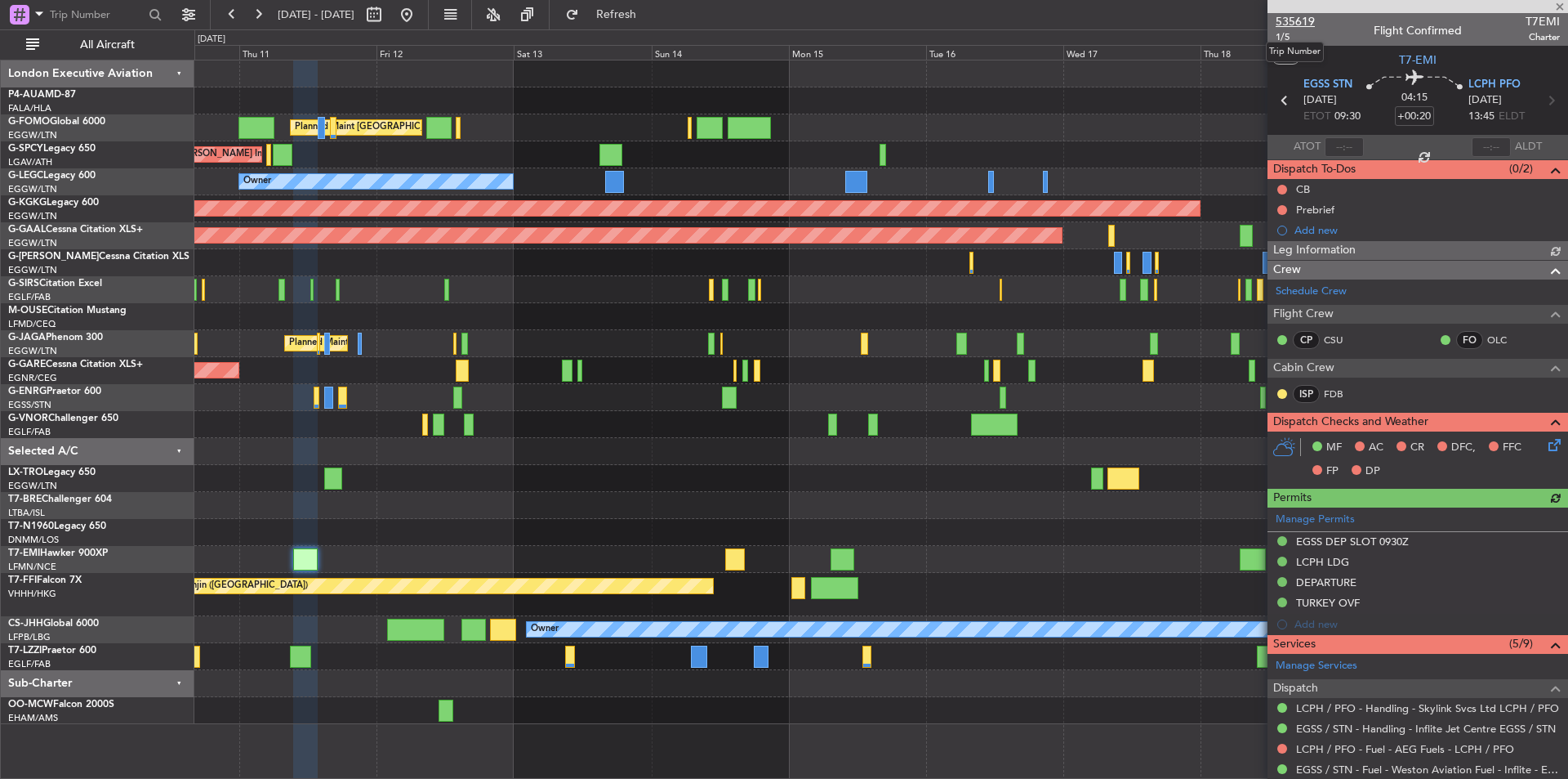
click at [1305, 25] on span "535619" at bounding box center [1295, 22] width 39 height 17
click at [1560, 5] on span at bounding box center [1559, 7] width 16 height 14
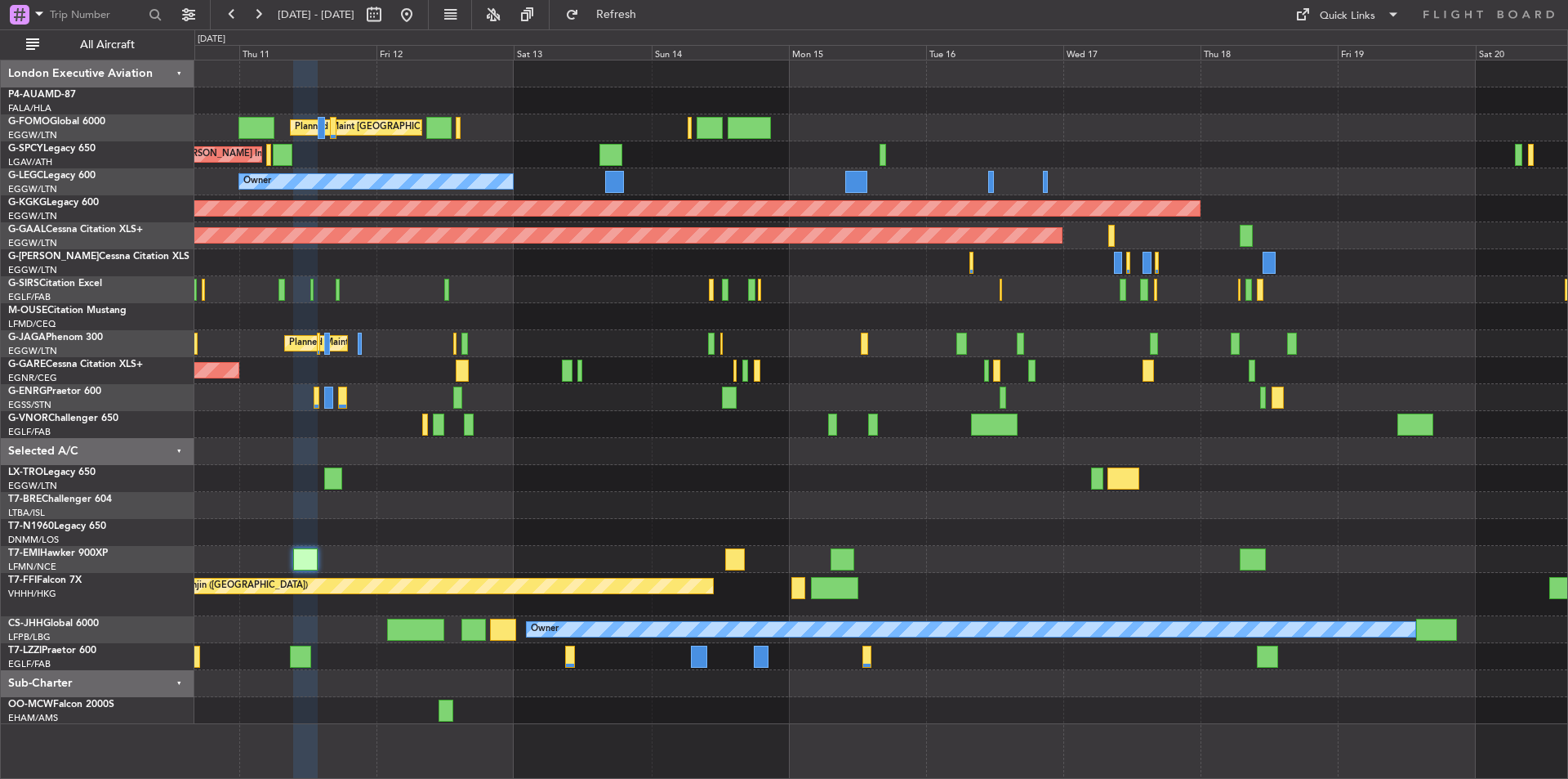
type input "0"
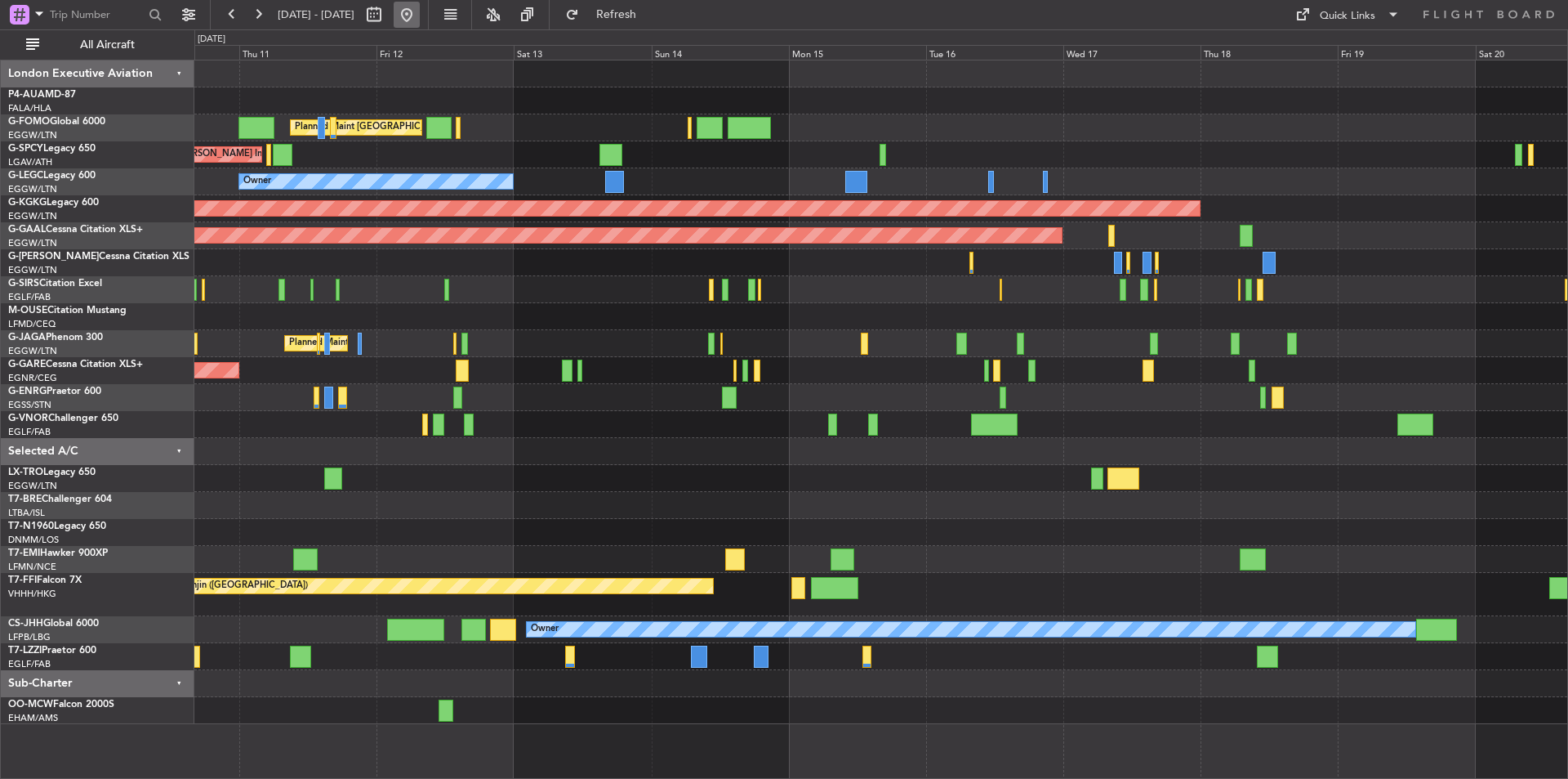
click at [420, 16] on button at bounding box center [406, 14] width 26 height 26
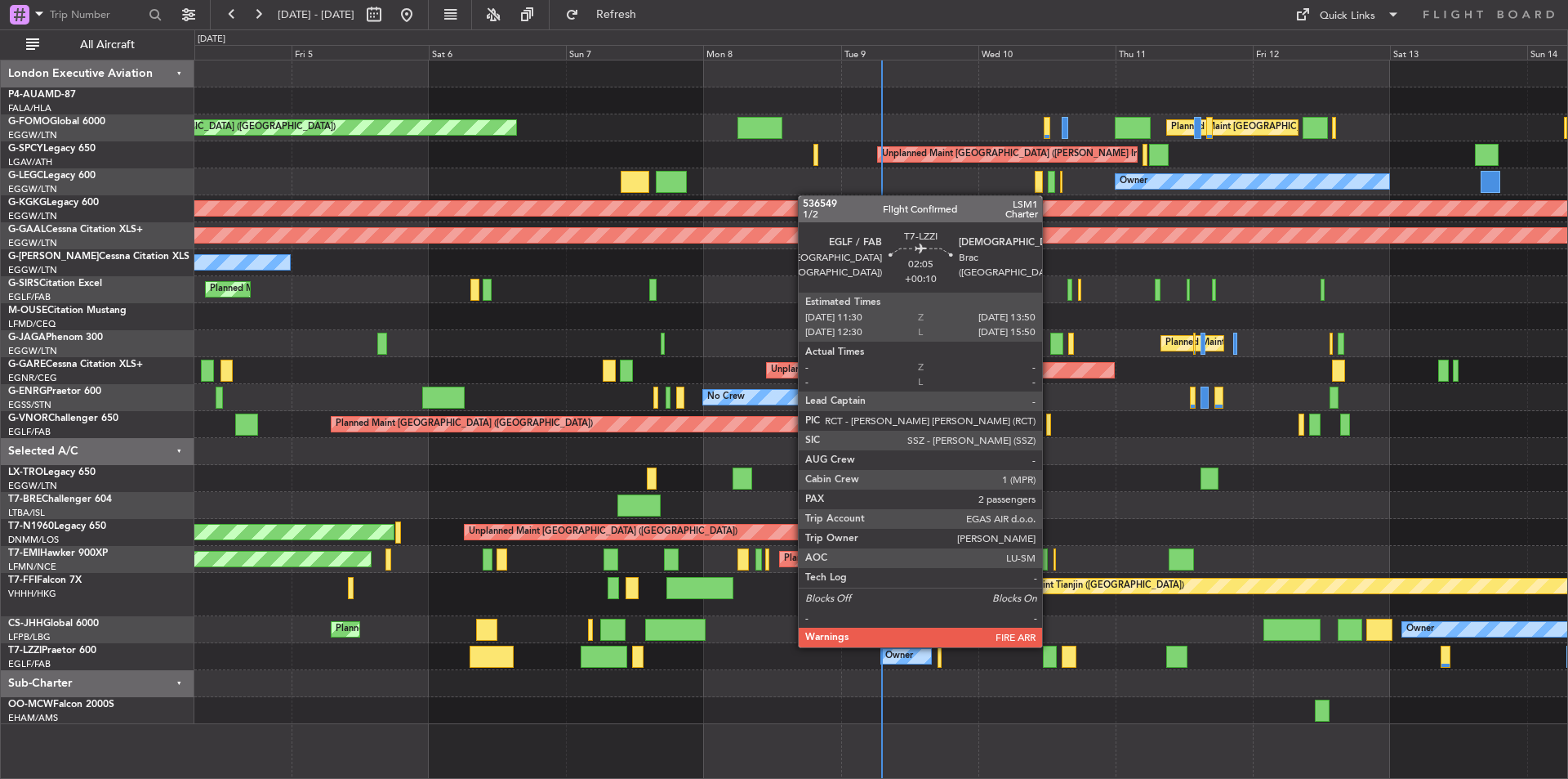
click at [1049, 646] on div at bounding box center [1050, 656] width 13 height 22
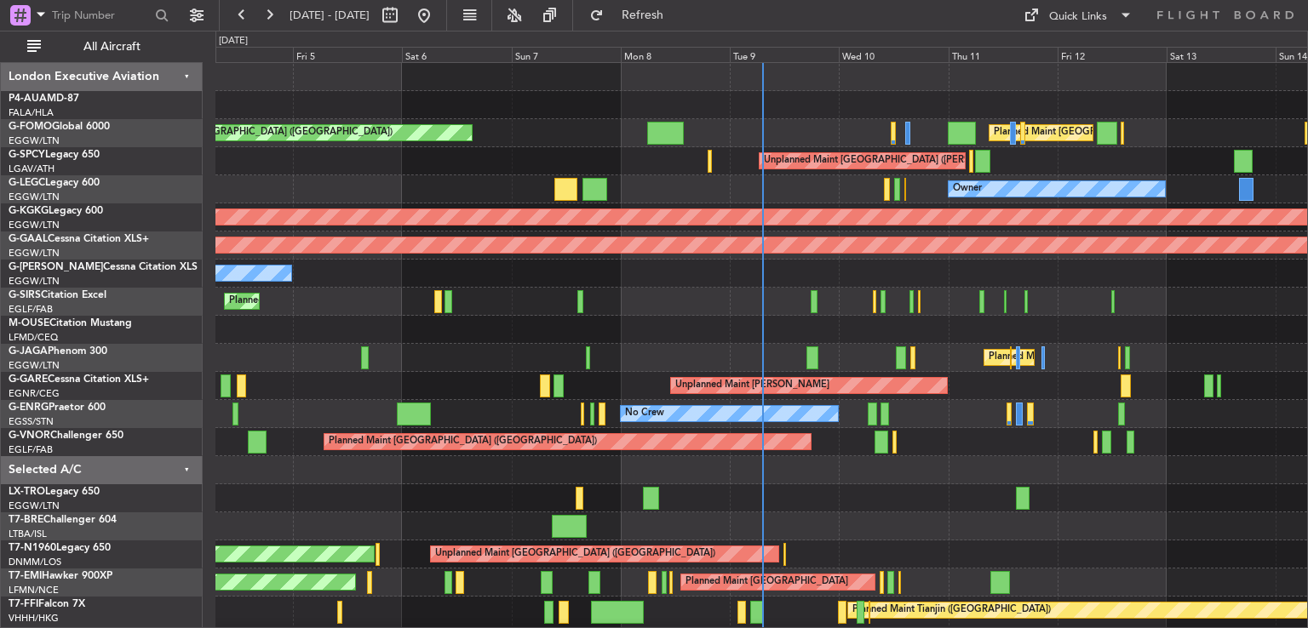
click at [656, 74] on div at bounding box center [761, 77] width 1092 height 28
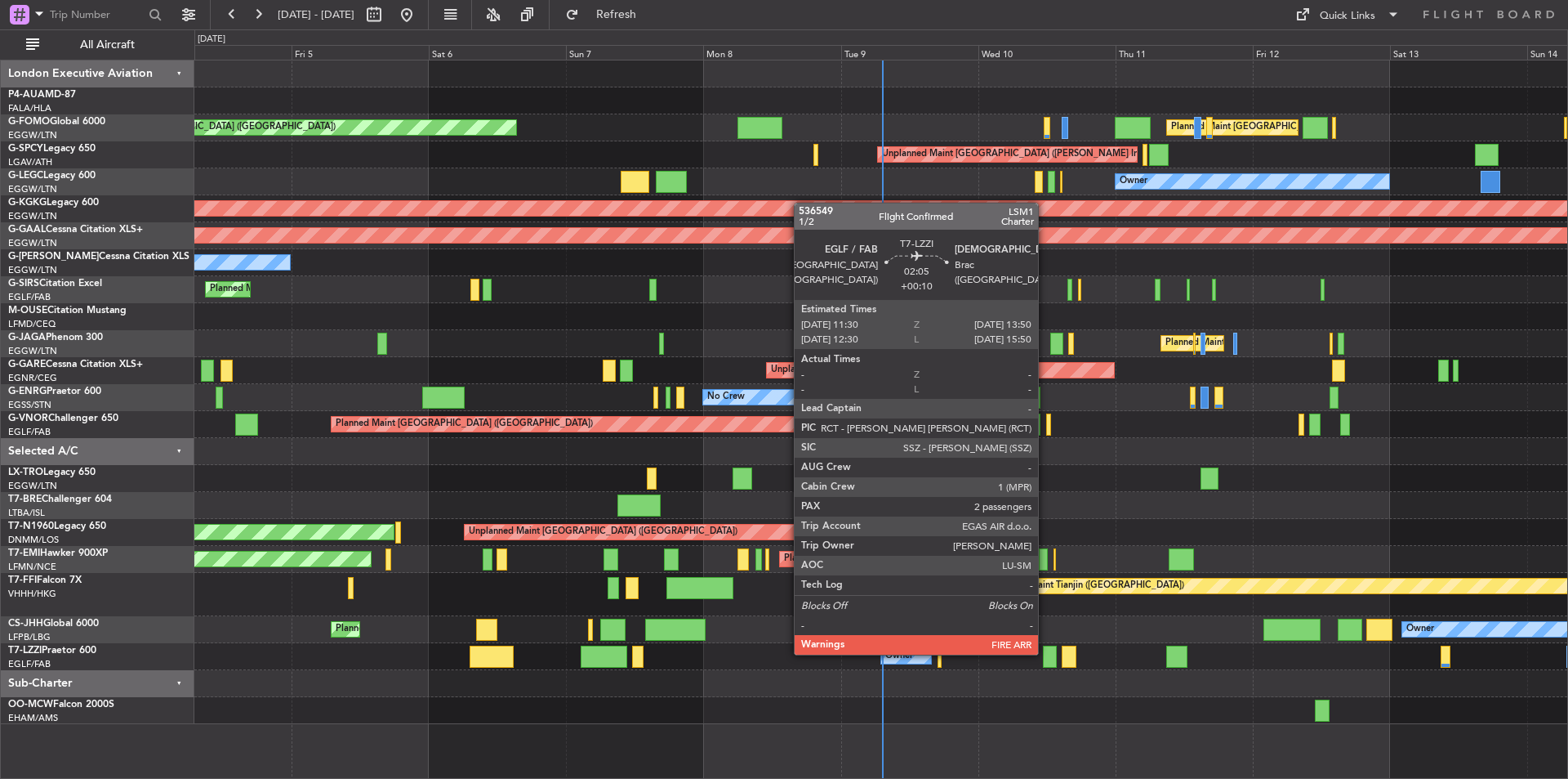
click at [1045, 652] on div at bounding box center [1050, 656] width 13 height 22
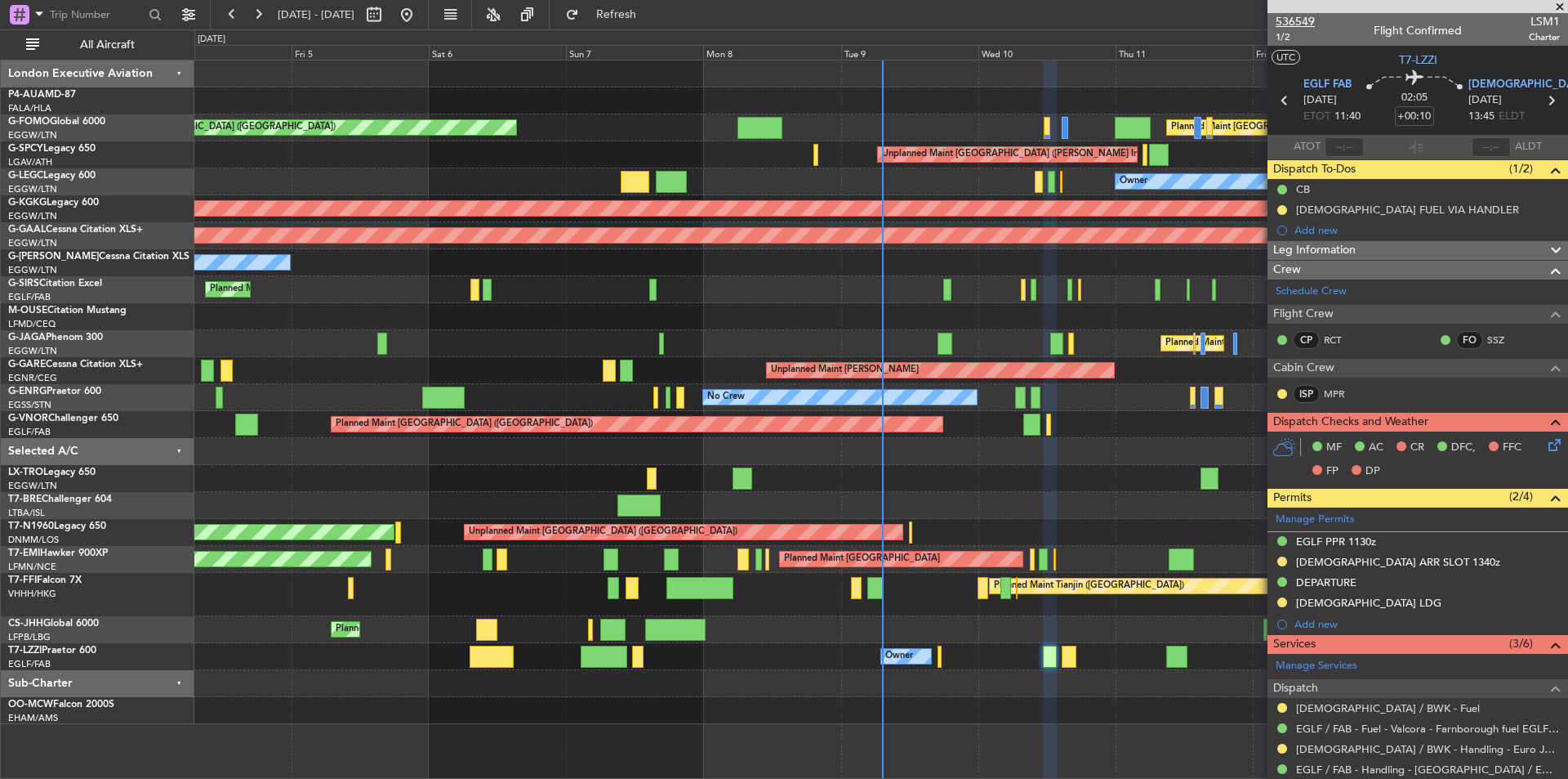
click at [1290, 19] on span "536549" at bounding box center [1295, 22] width 39 height 17
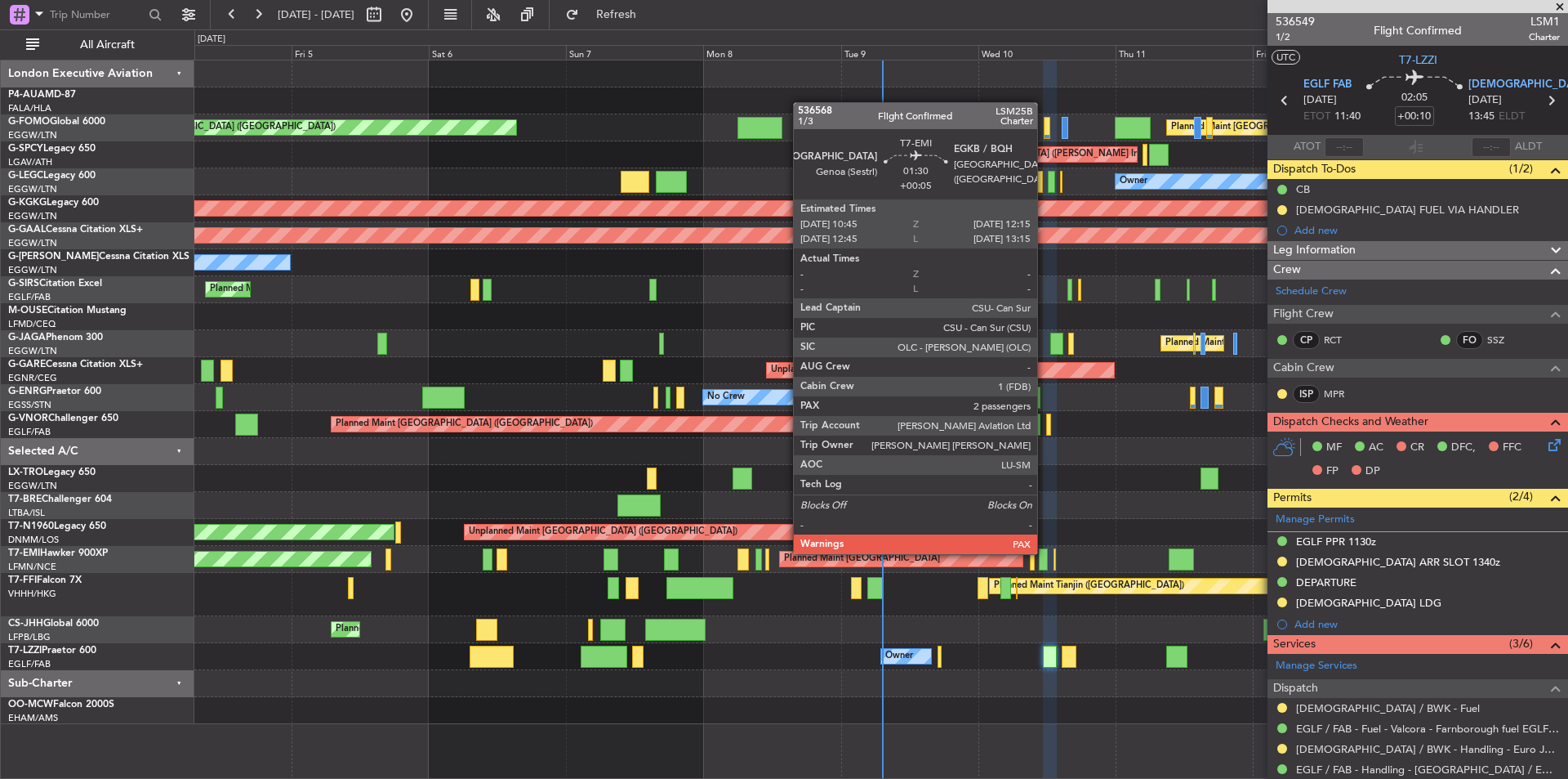
click at [1044, 553] on div at bounding box center [1042, 558] width 9 height 22
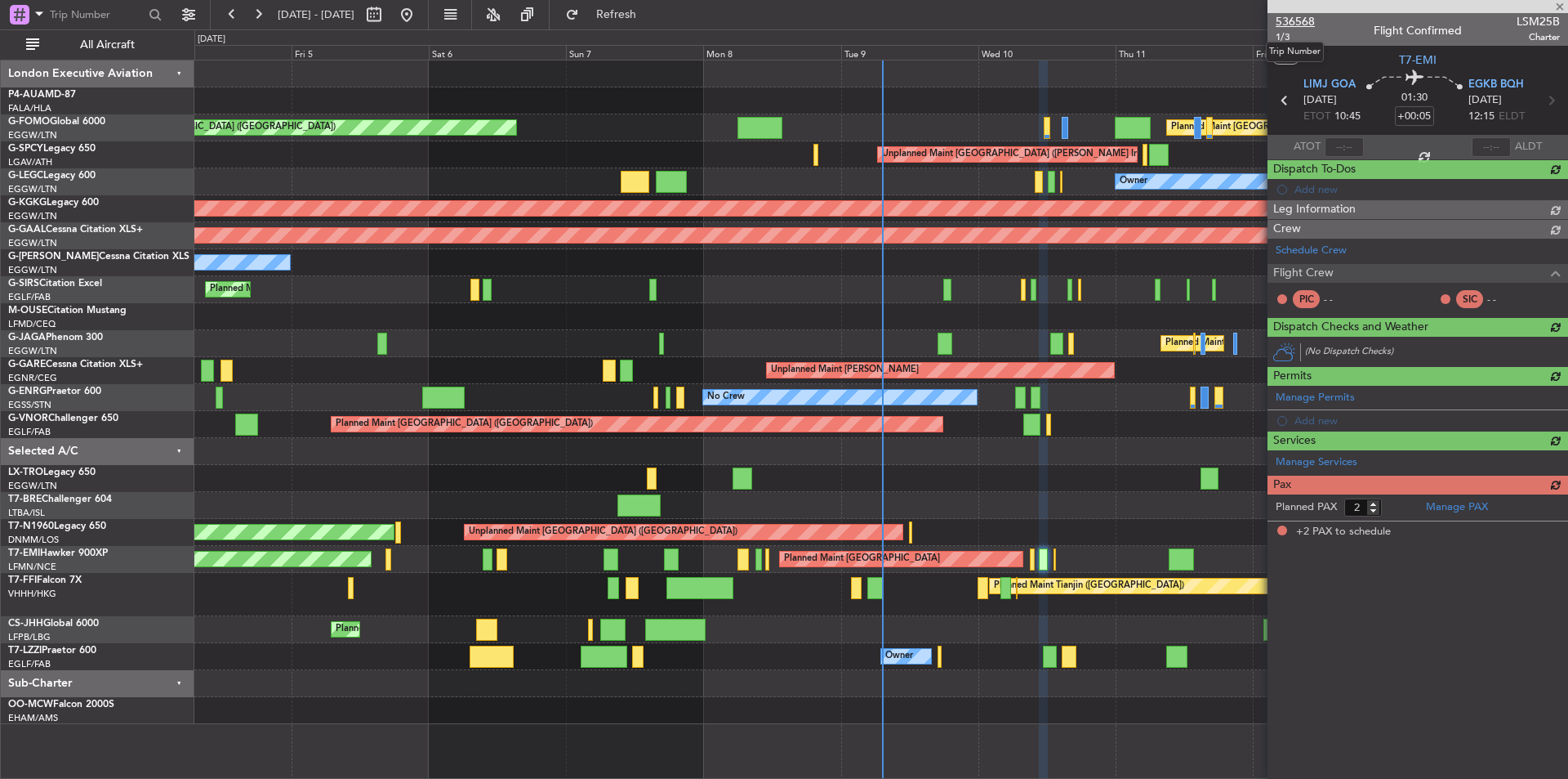
click at [1286, 18] on span "536568" at bounding box center [1295, 22] width 39 height 17
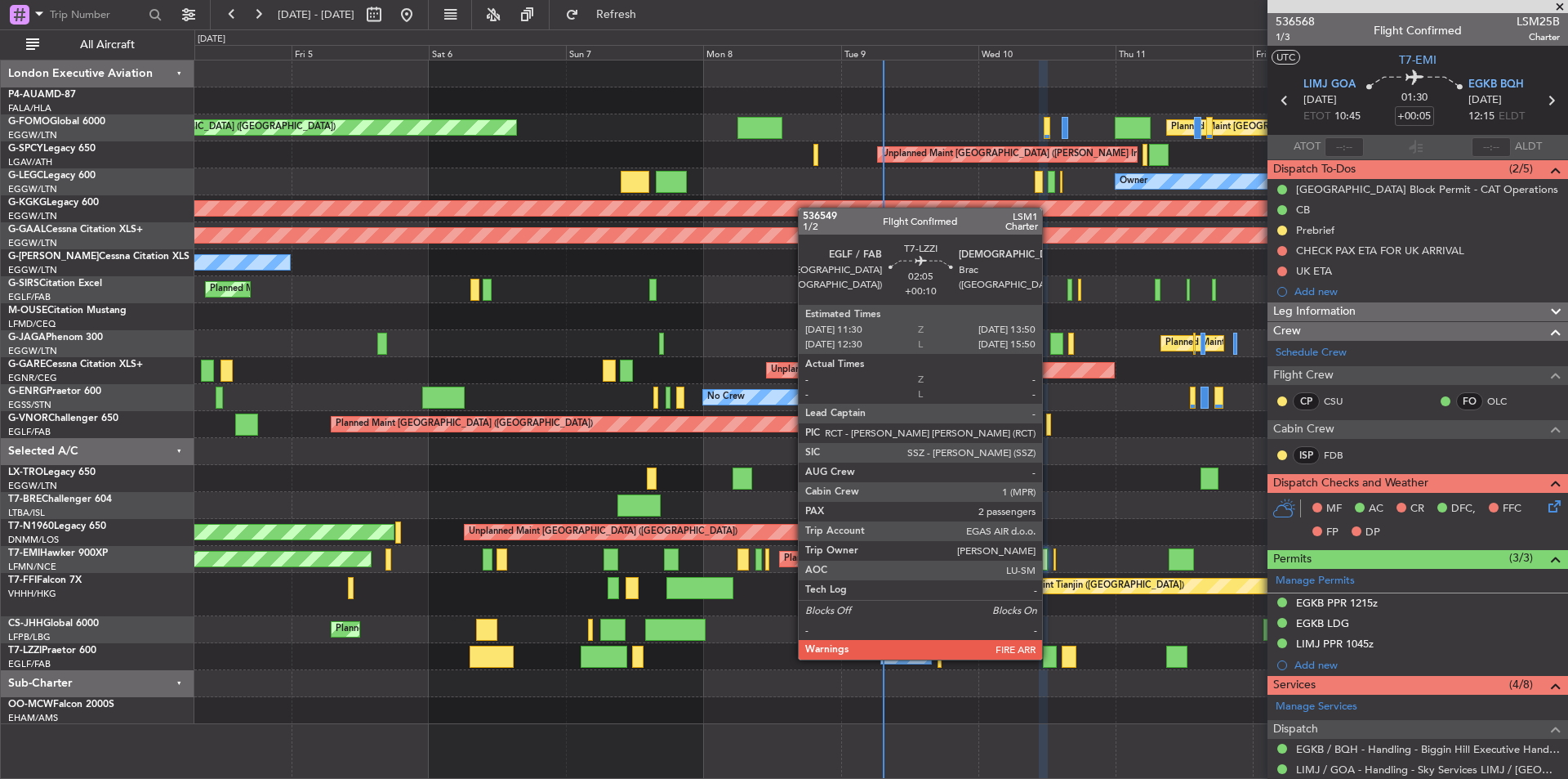
click at [1049, 658] on div at bounding box center [1050, 656] width 13 height 22
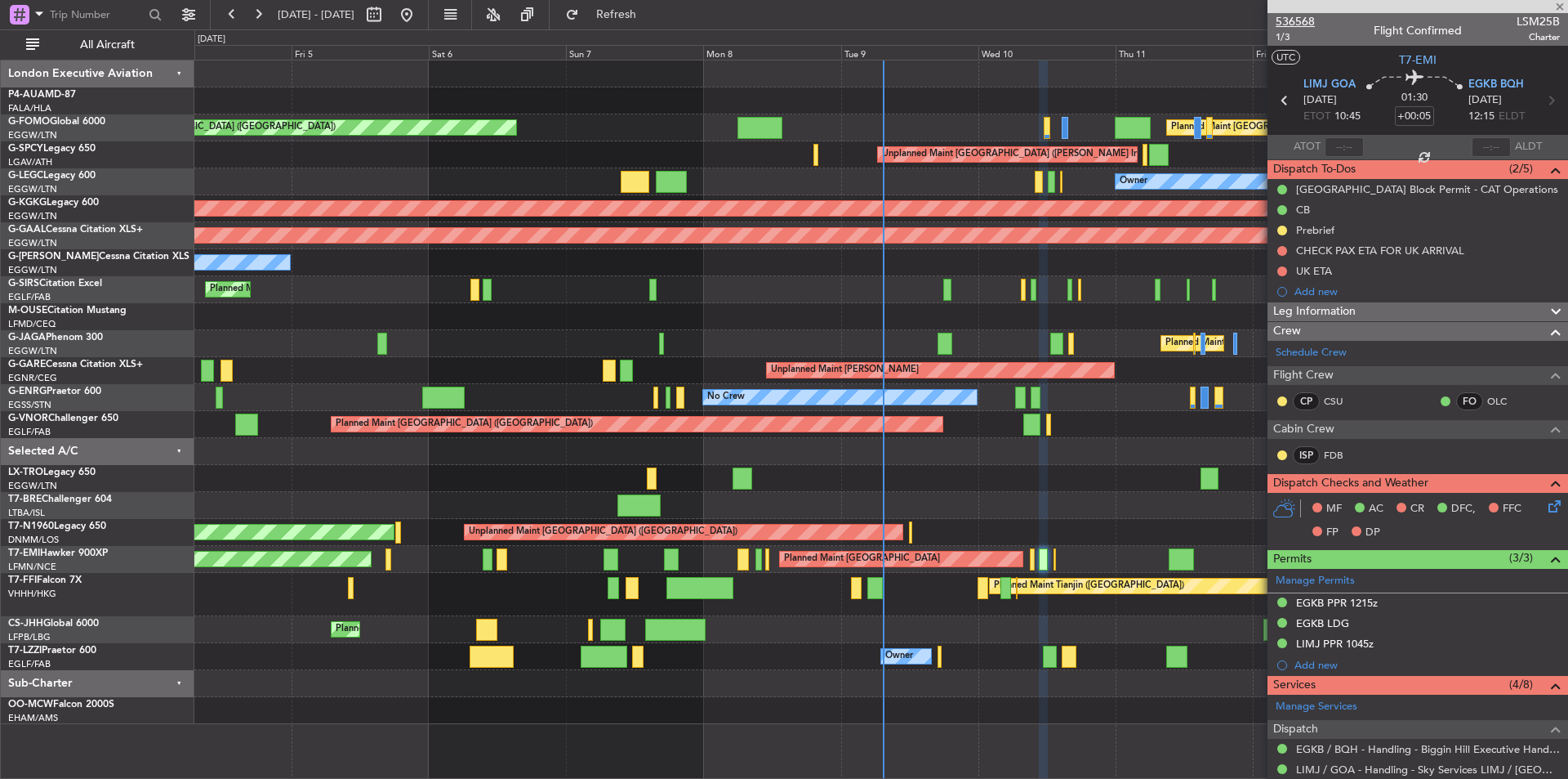
type input "+00:10"
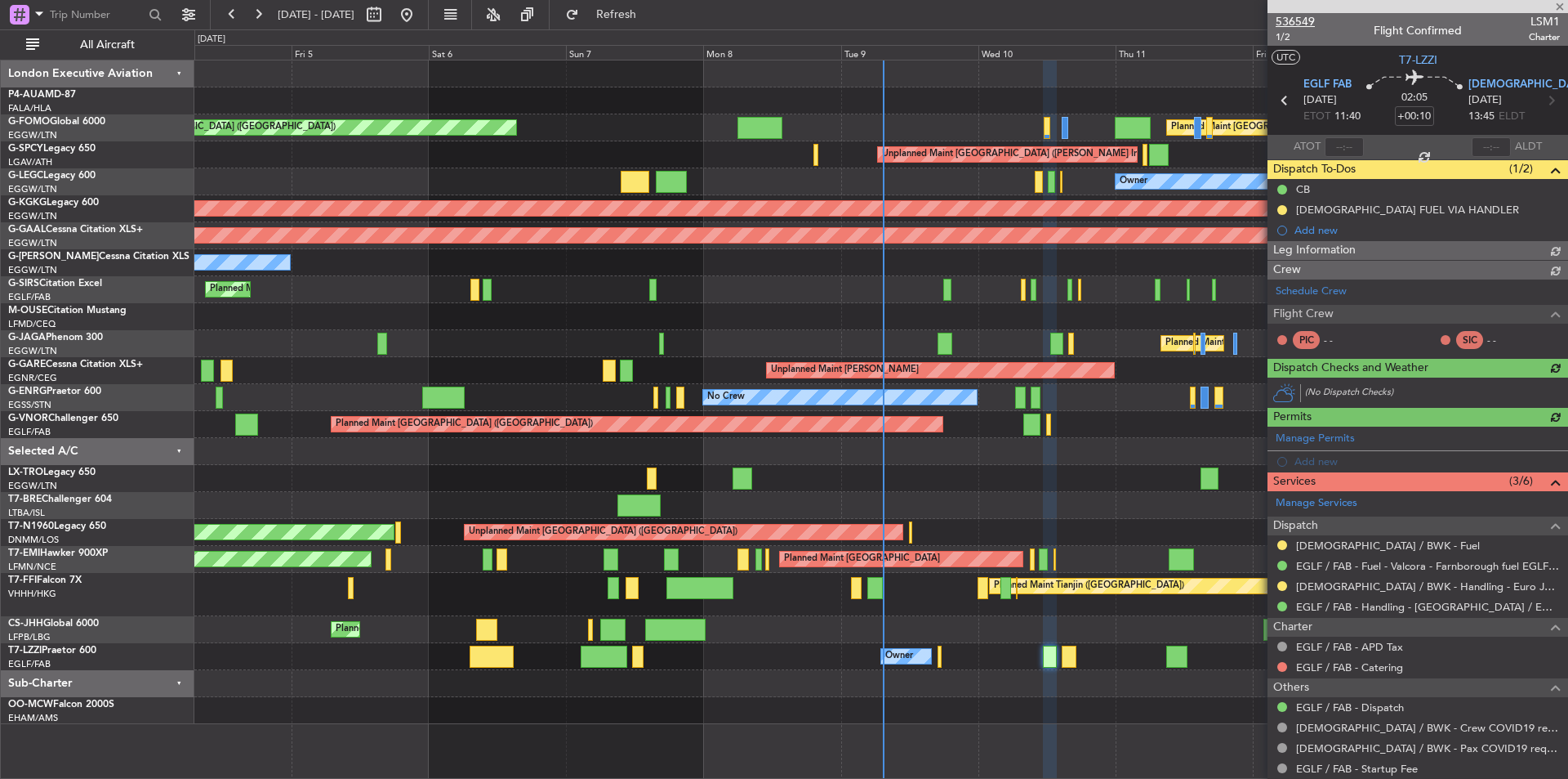
click at [1299, 15] on span "536549" at bounding box center [1295, 22] width 39 height 17
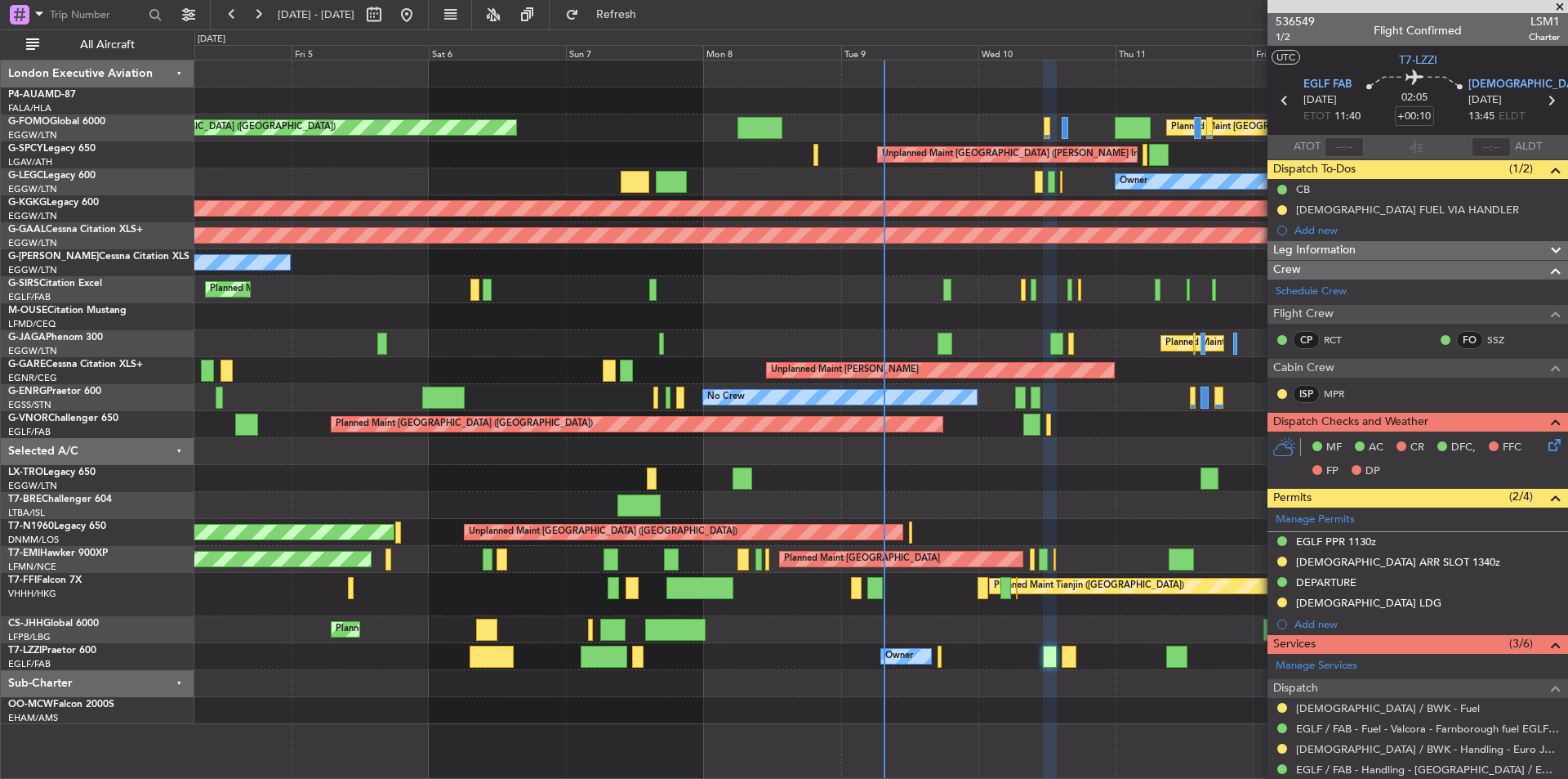
click at [1560, 9] on span at bounding box center [1559, 7] width 16 height 14
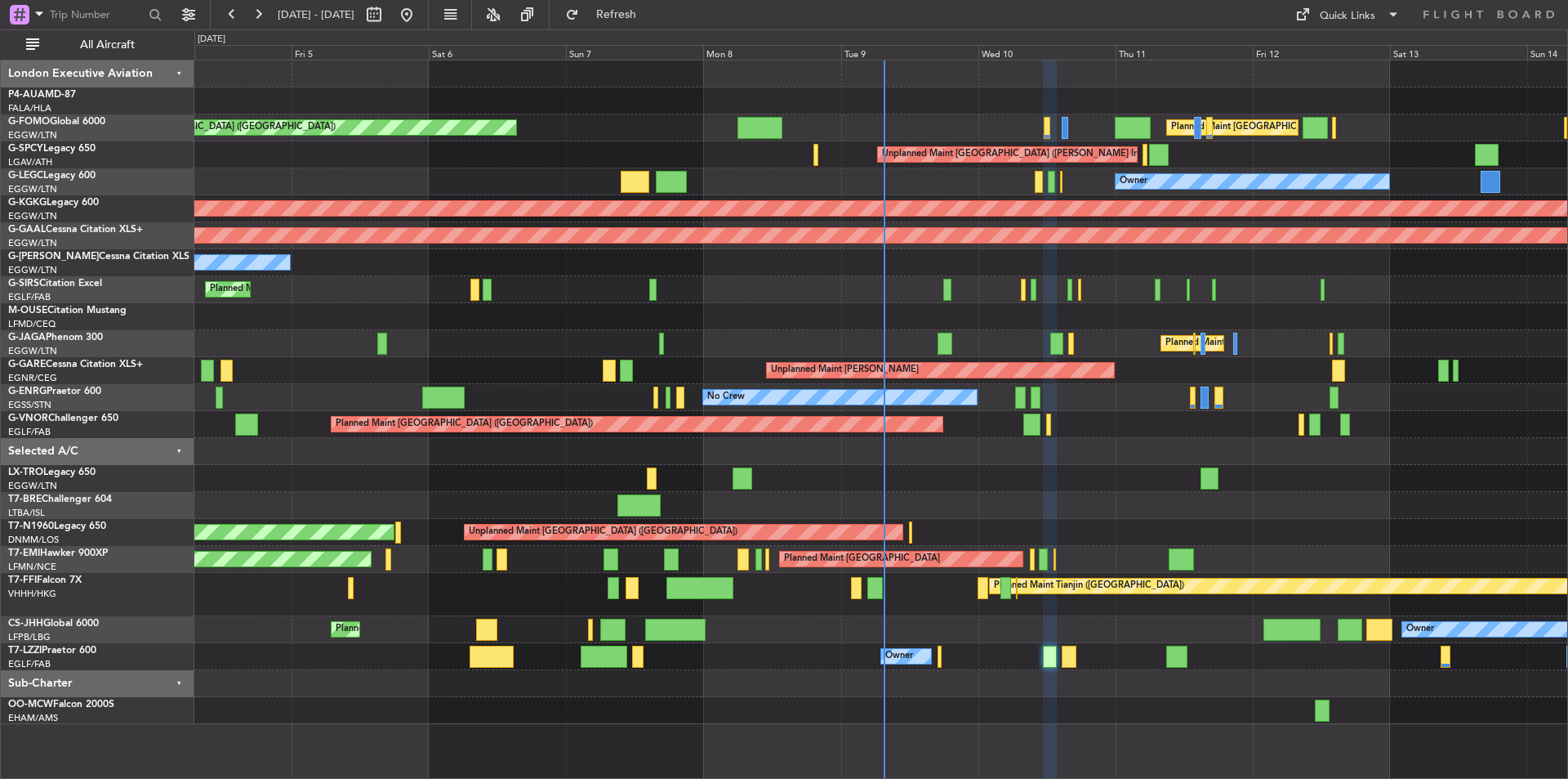
type input "0"
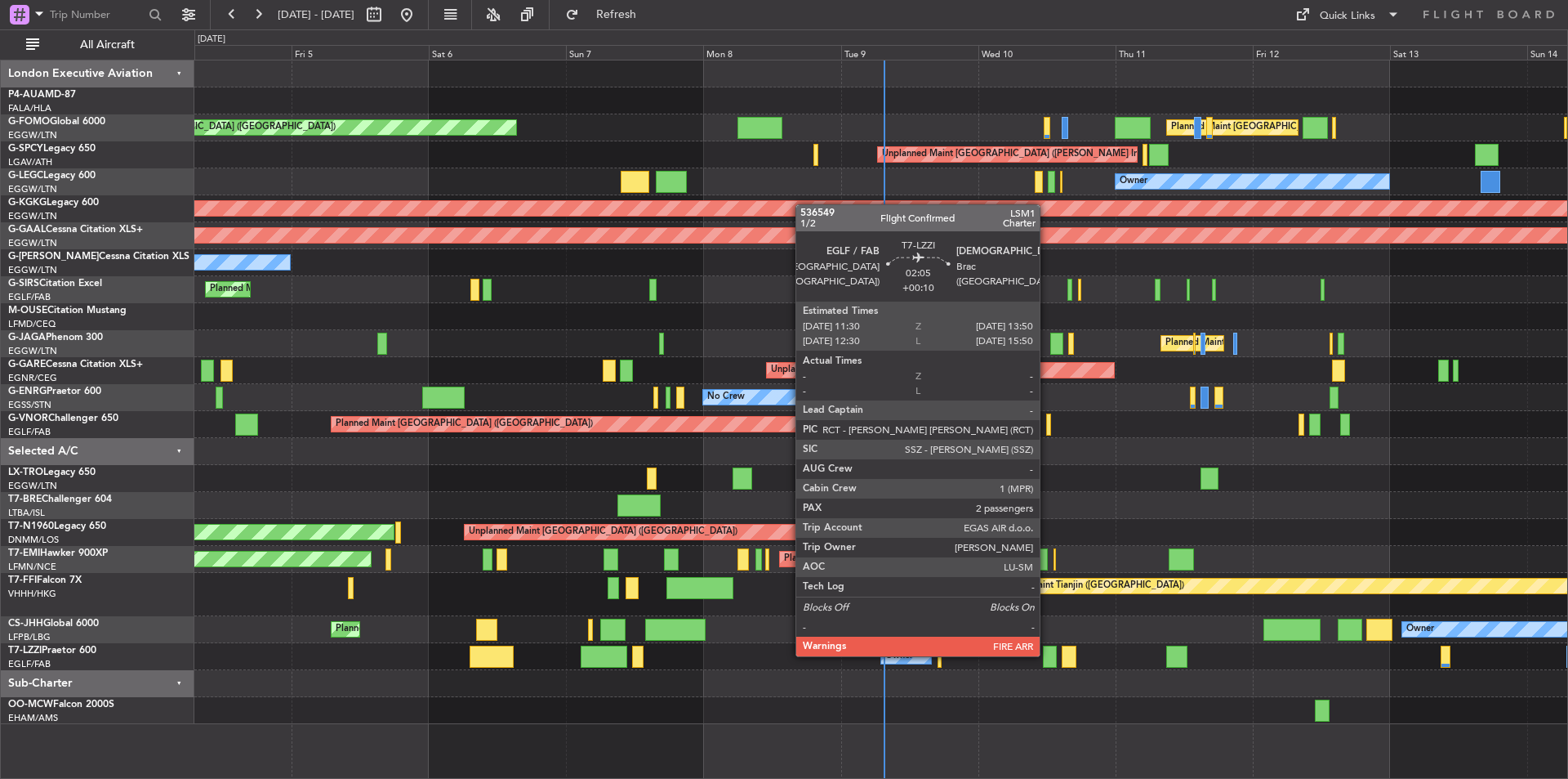
click at [1047, 654] on div at bounding box center [1050, 656] width 13 height 22
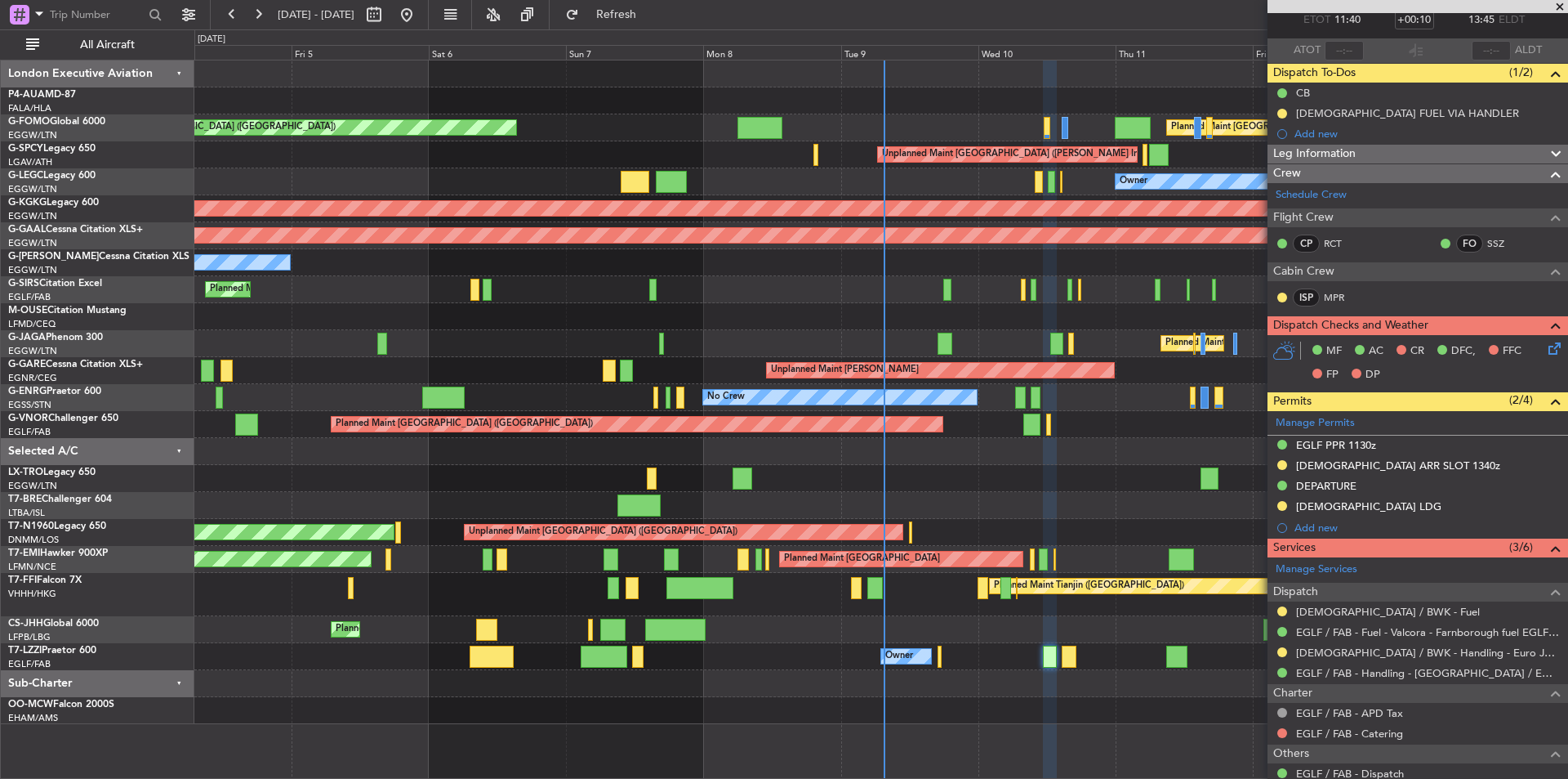
scroll to position [282, 0]
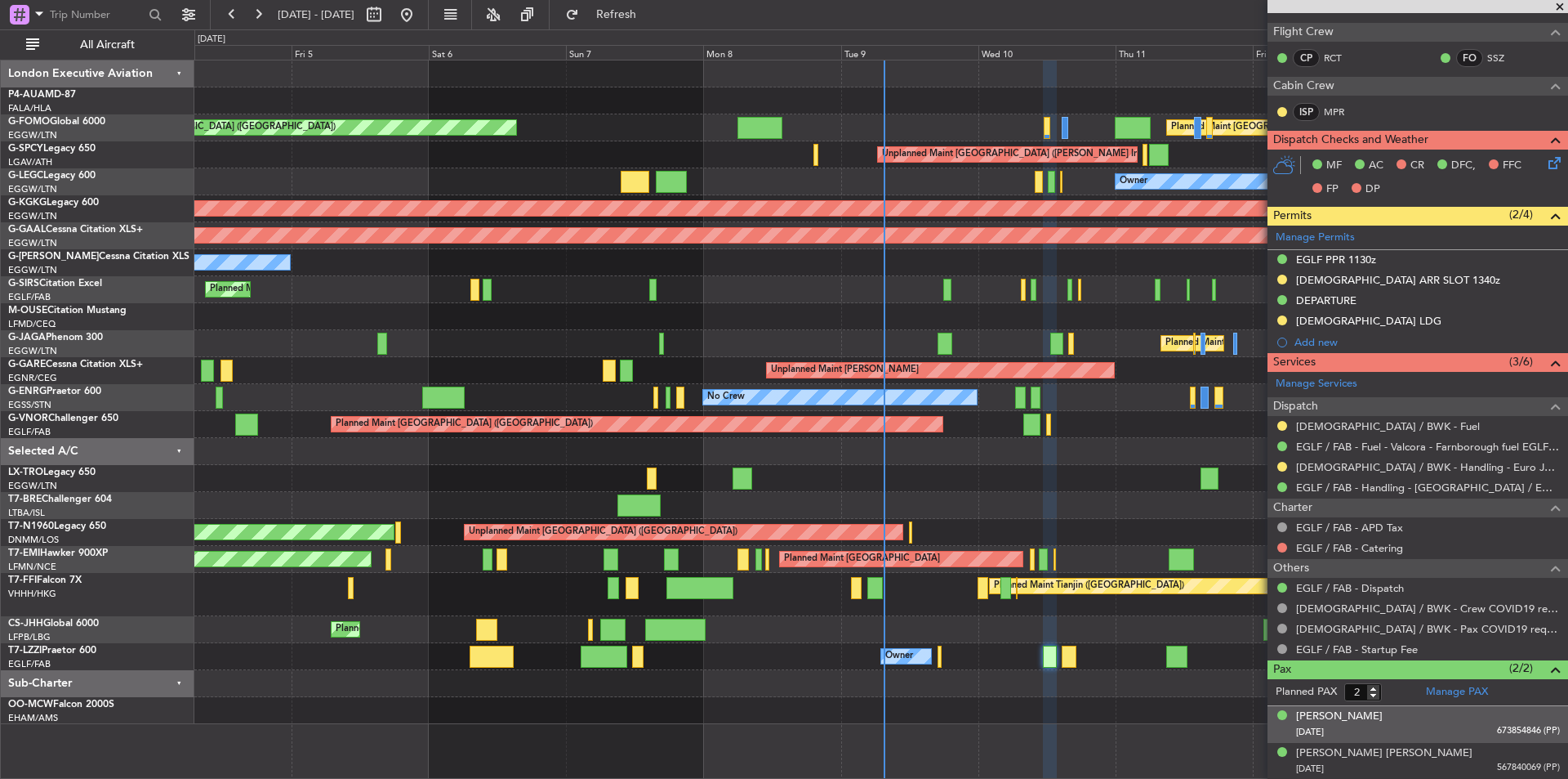
click at [1463, 724] on div "27/10/1973 673854846 (PP)" at bounding box center [1428, 732] width 264 height 16
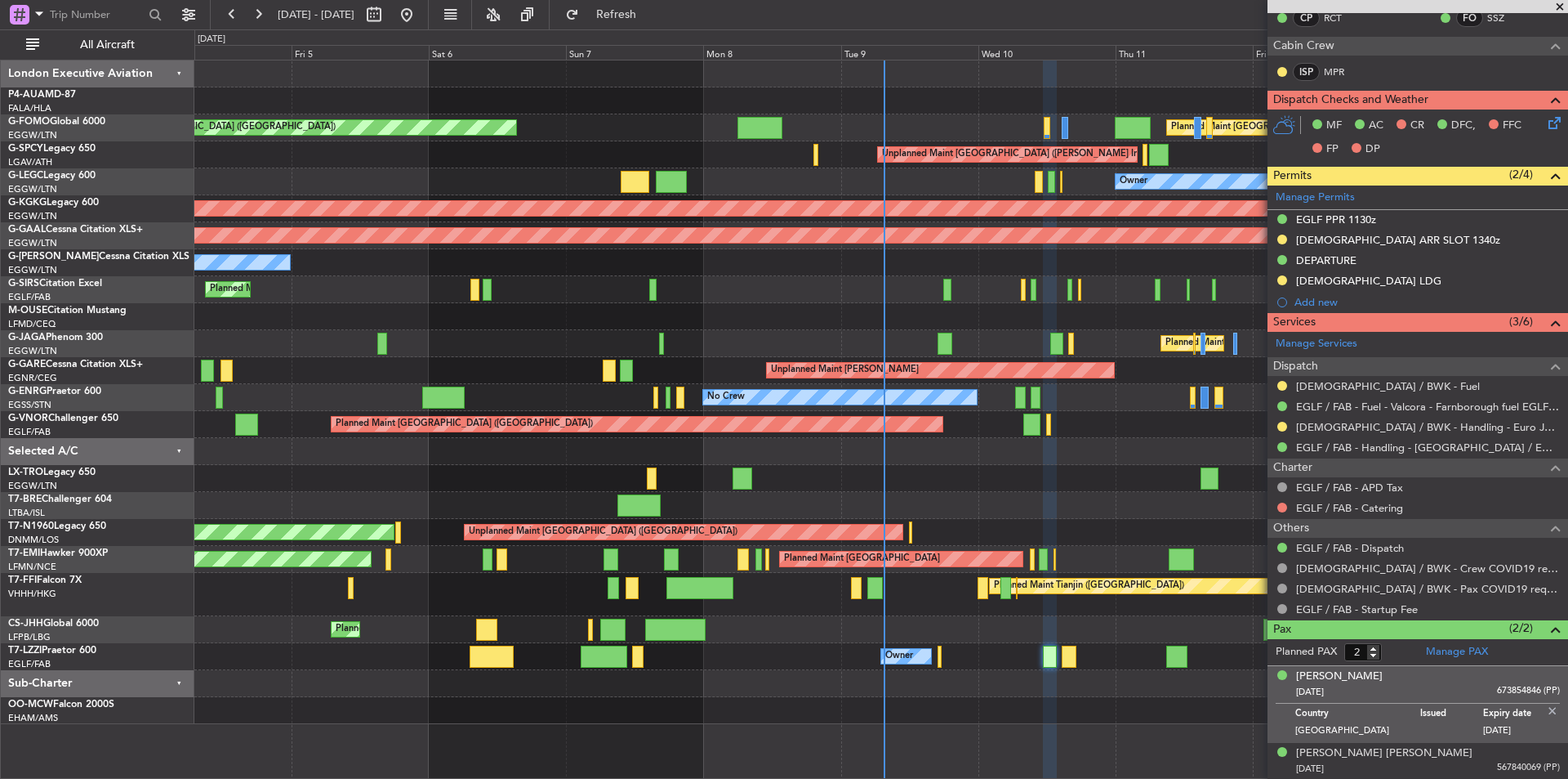
click at [1545, 707] on img at bounding box center [1552, 710] width 14 height 14
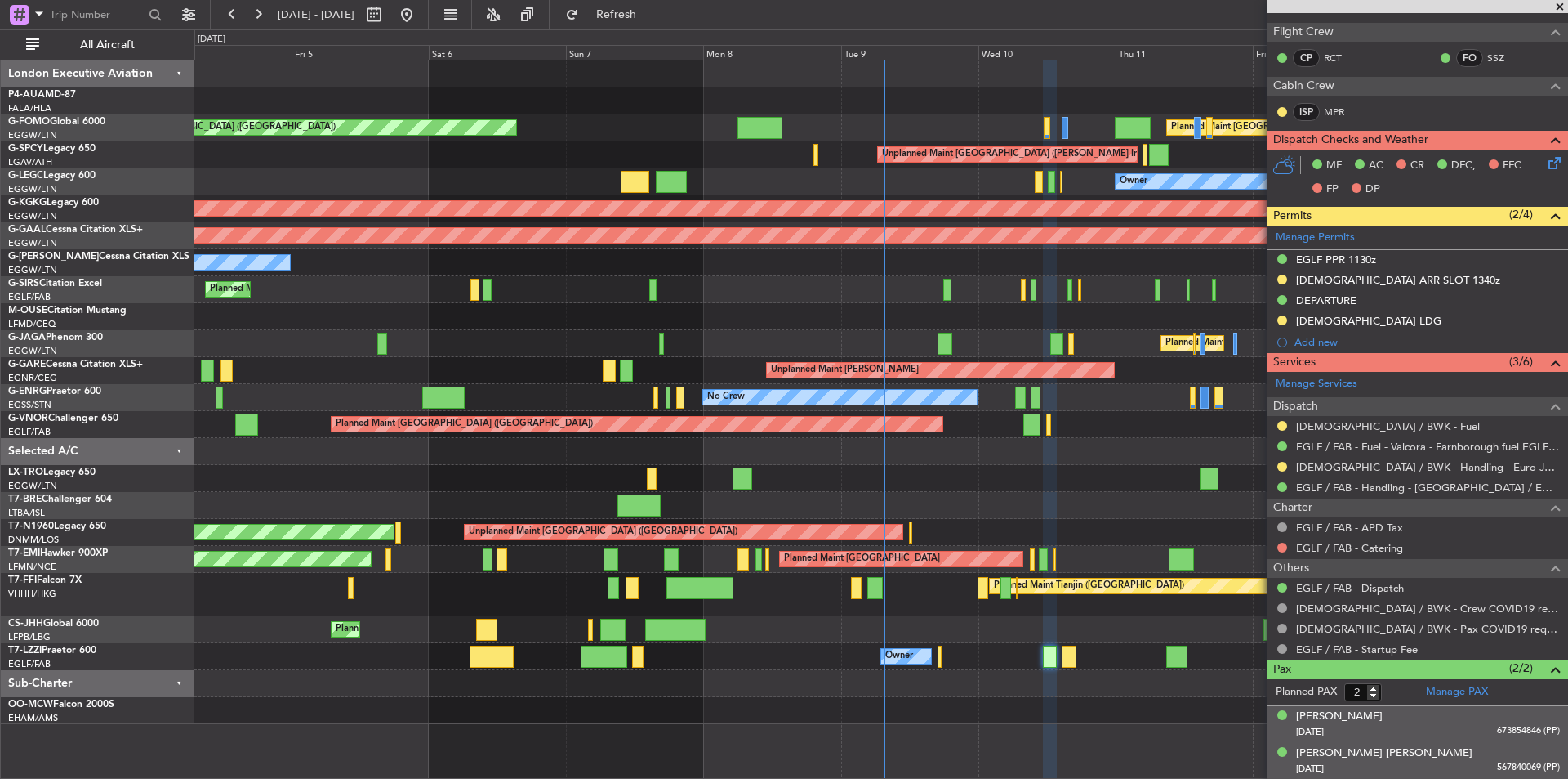
click at [1425, 746] on div "JOHN MICHAEL CAREY 27/03/1969 567840069 (PP)" at bounding box center [1428, 761] width 264 height 32
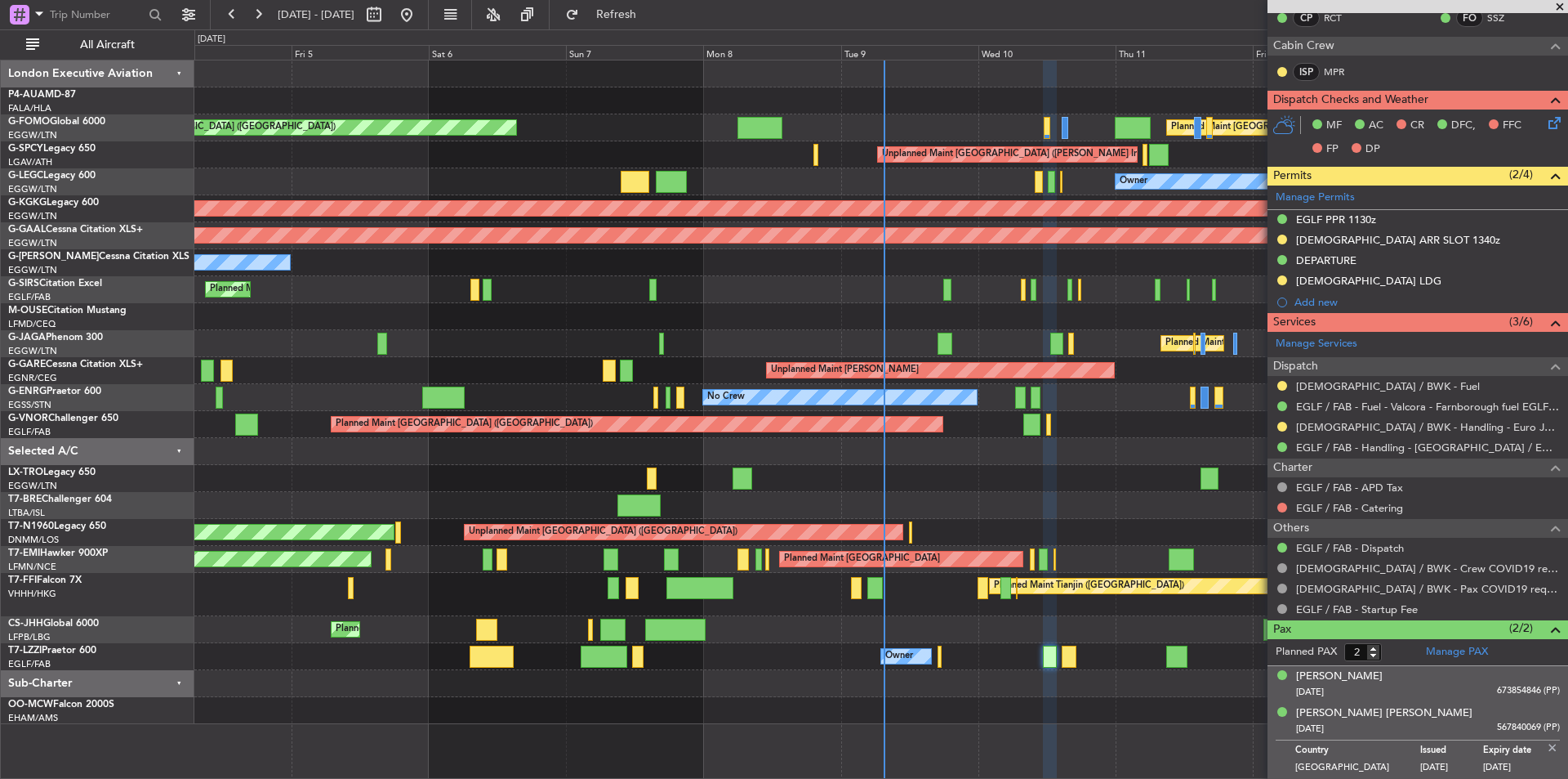
click at [1545, 741] on img at bounding box center [1552, 747] width 14 height 14
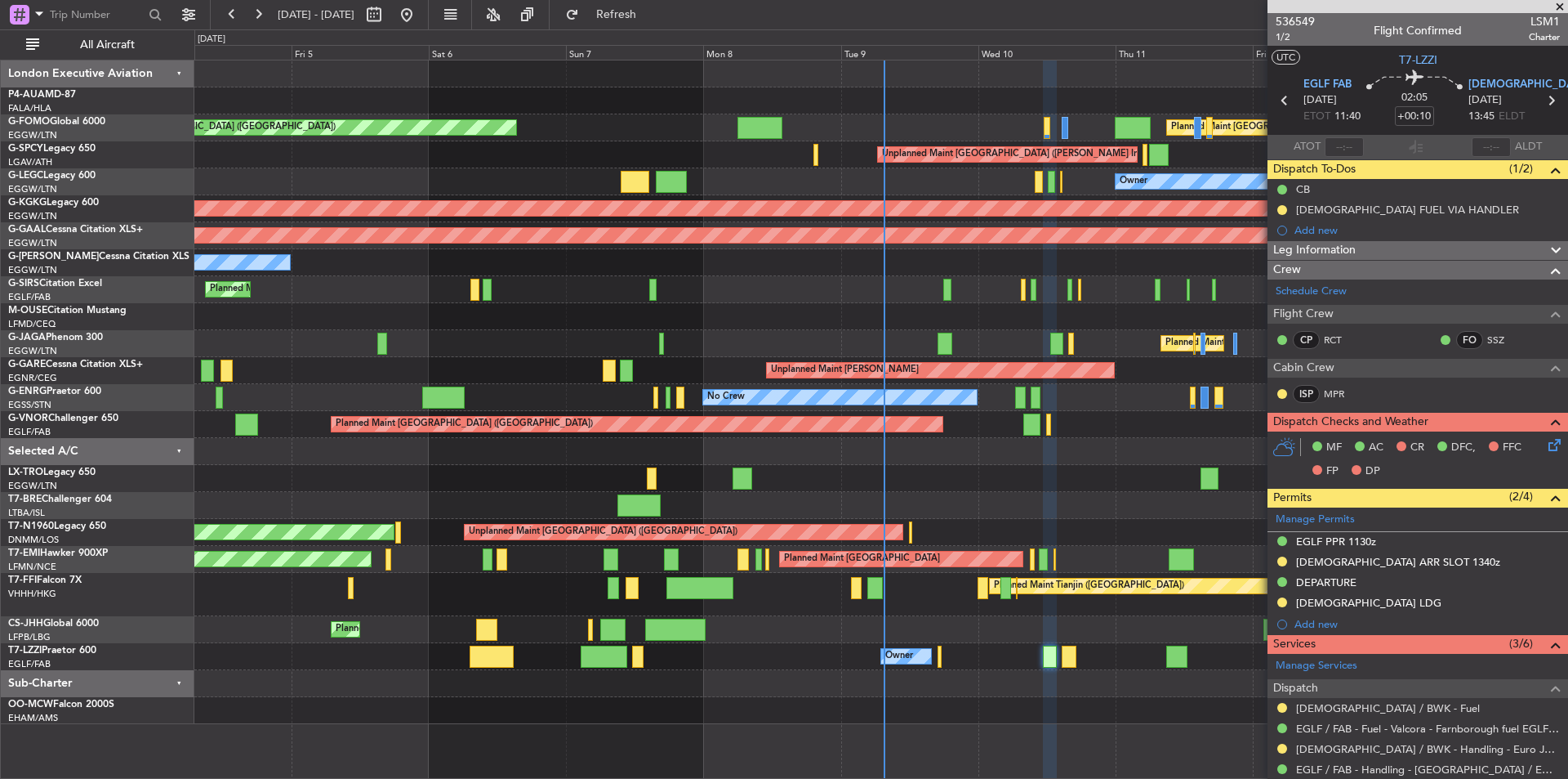
scroll to position [282, 0]
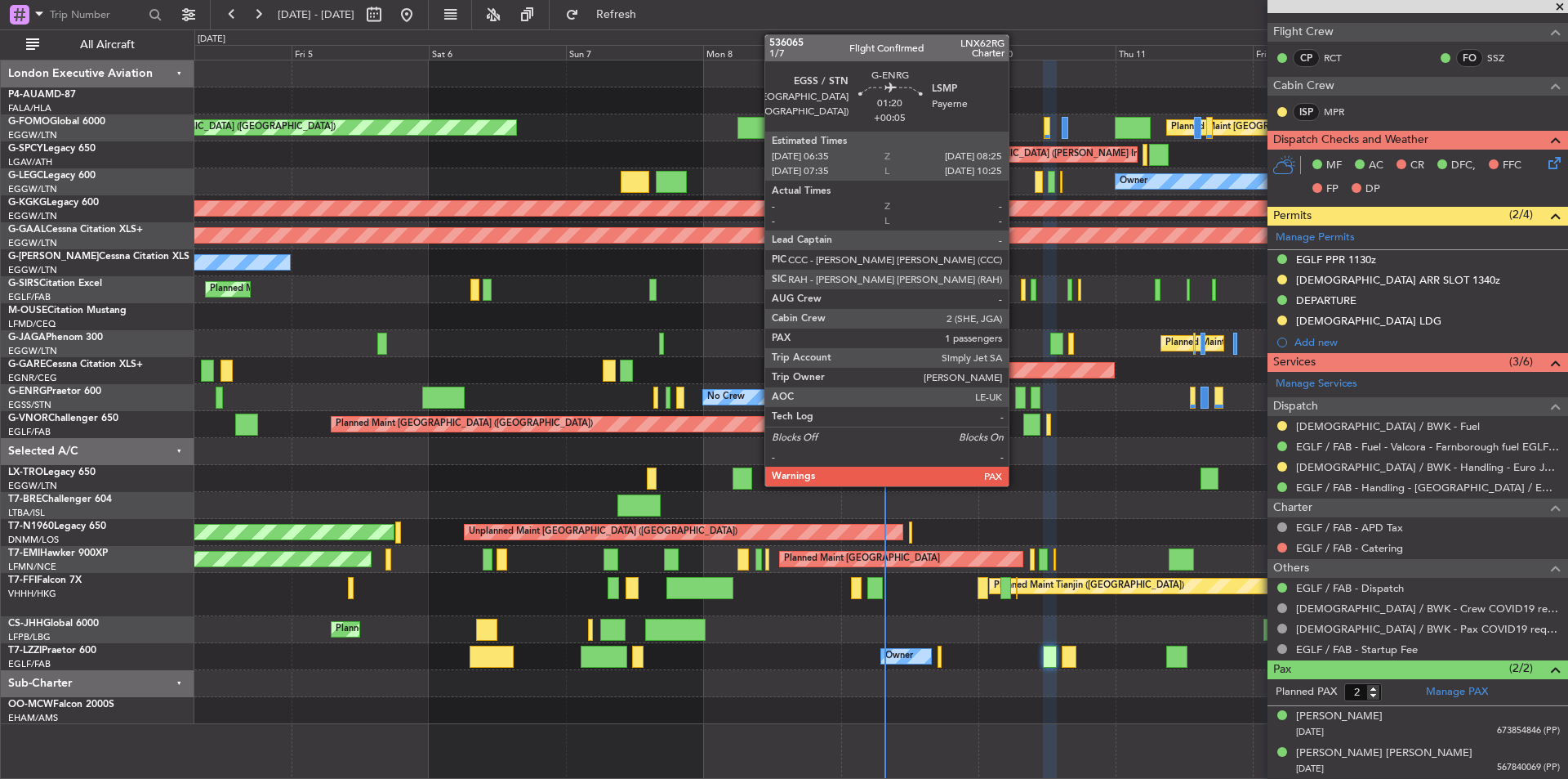
click at [1016, 396] on div at bounding box center [1020, 397] width 11 height 22
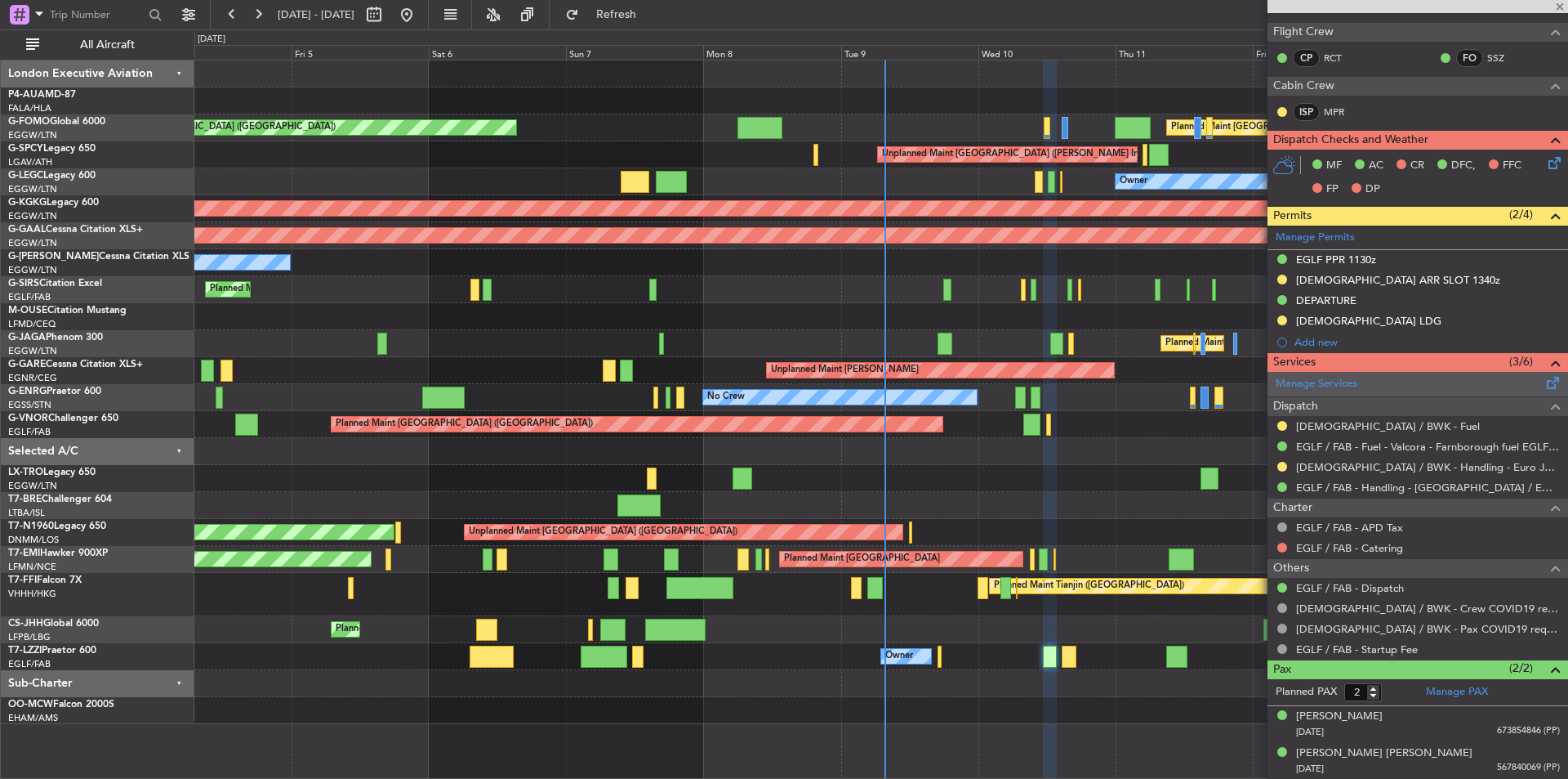
type input "+00:05"
type input "1"
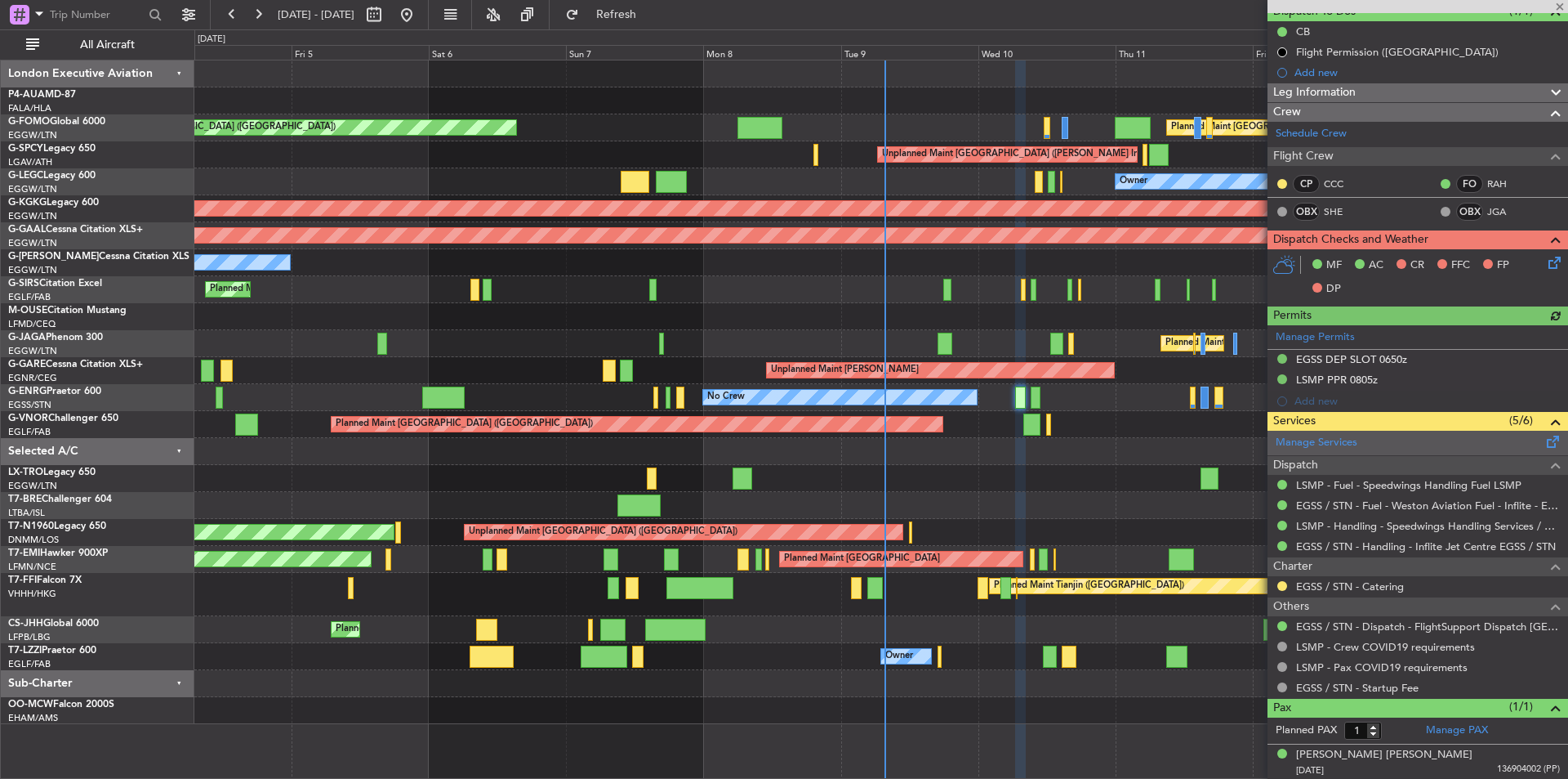
scroll to position [159, 0]
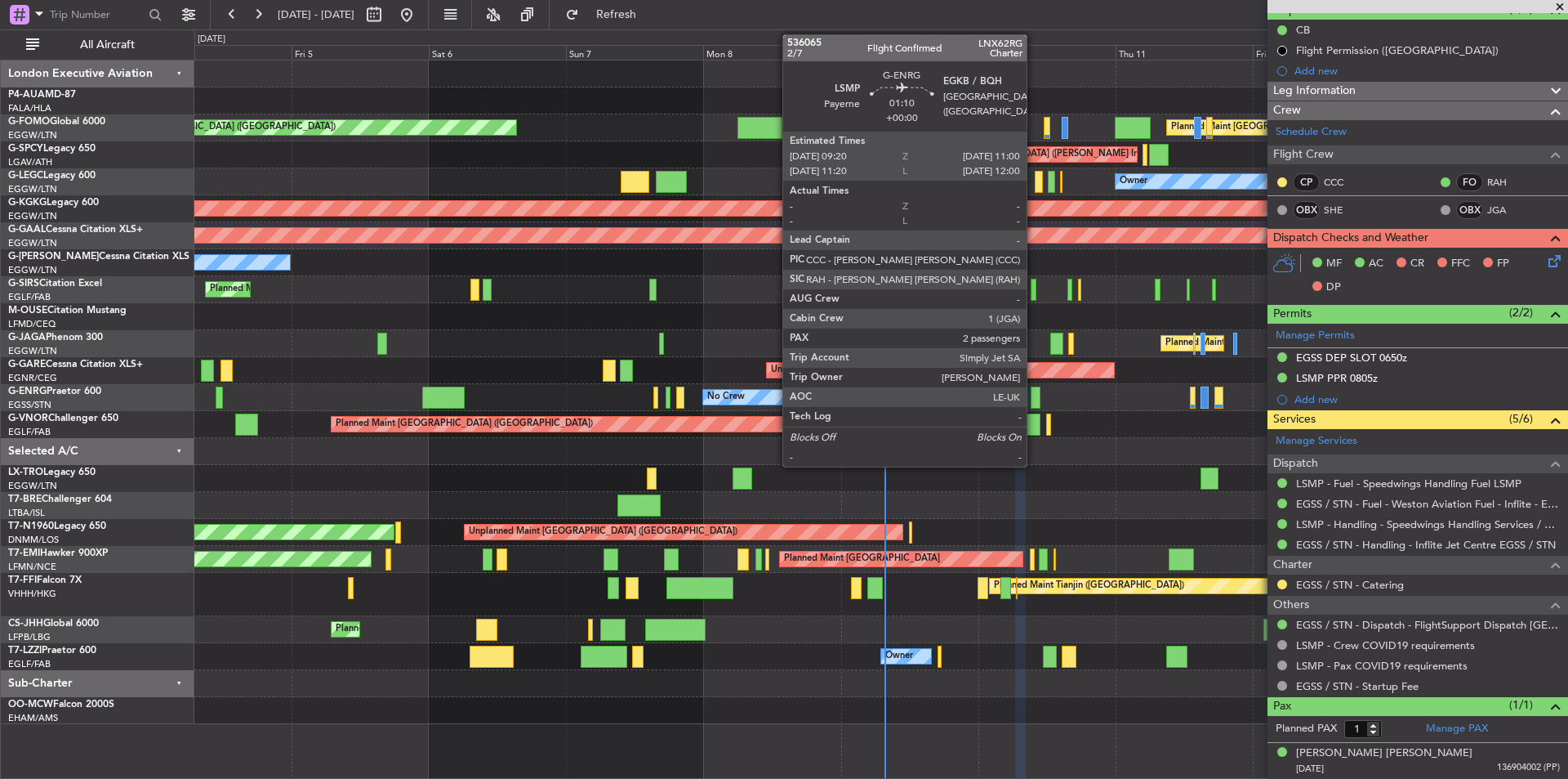
click at [1034, 394] on div at bounding box center [1036, 397] width 10 height 22
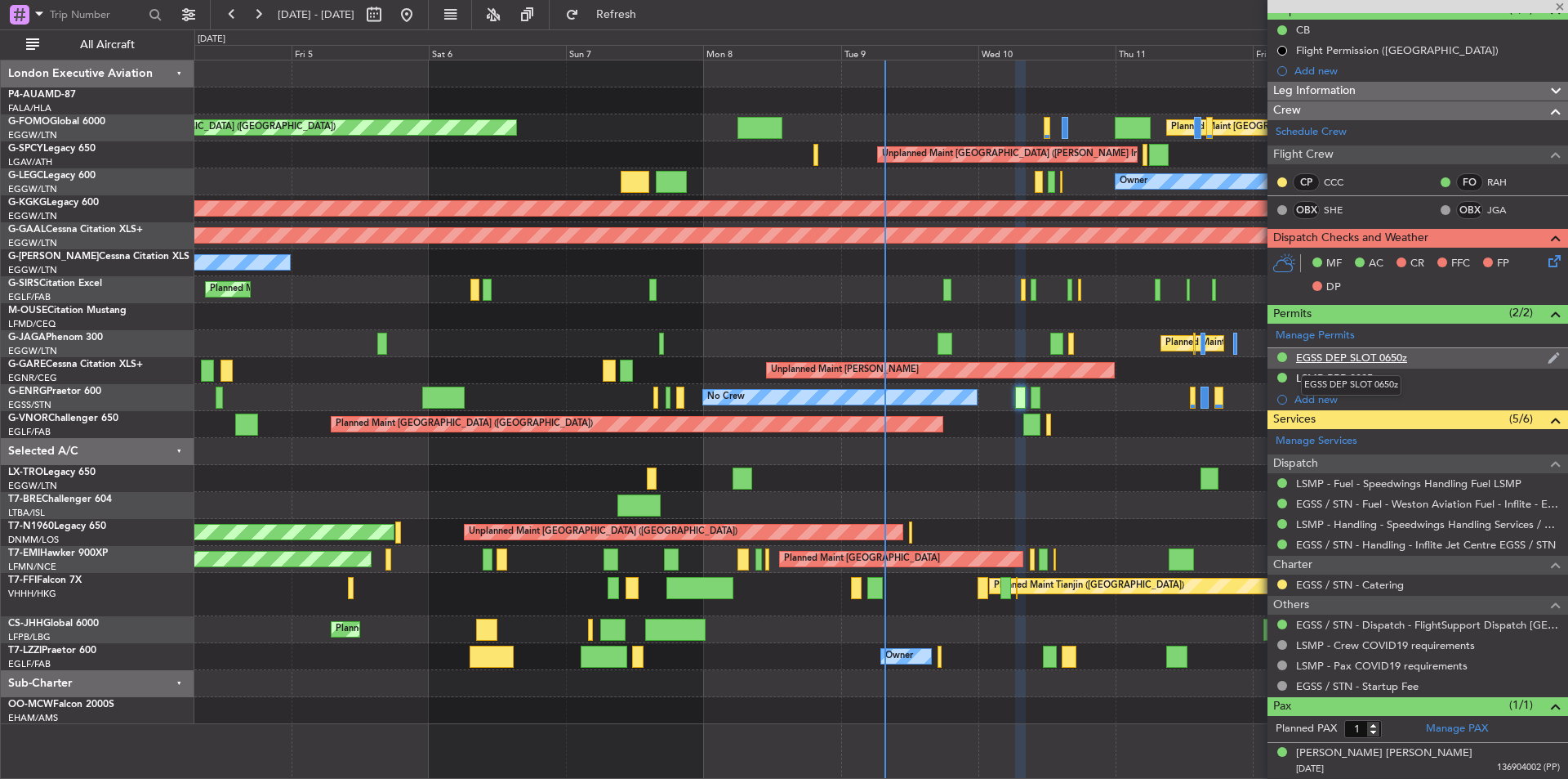
type input "2"
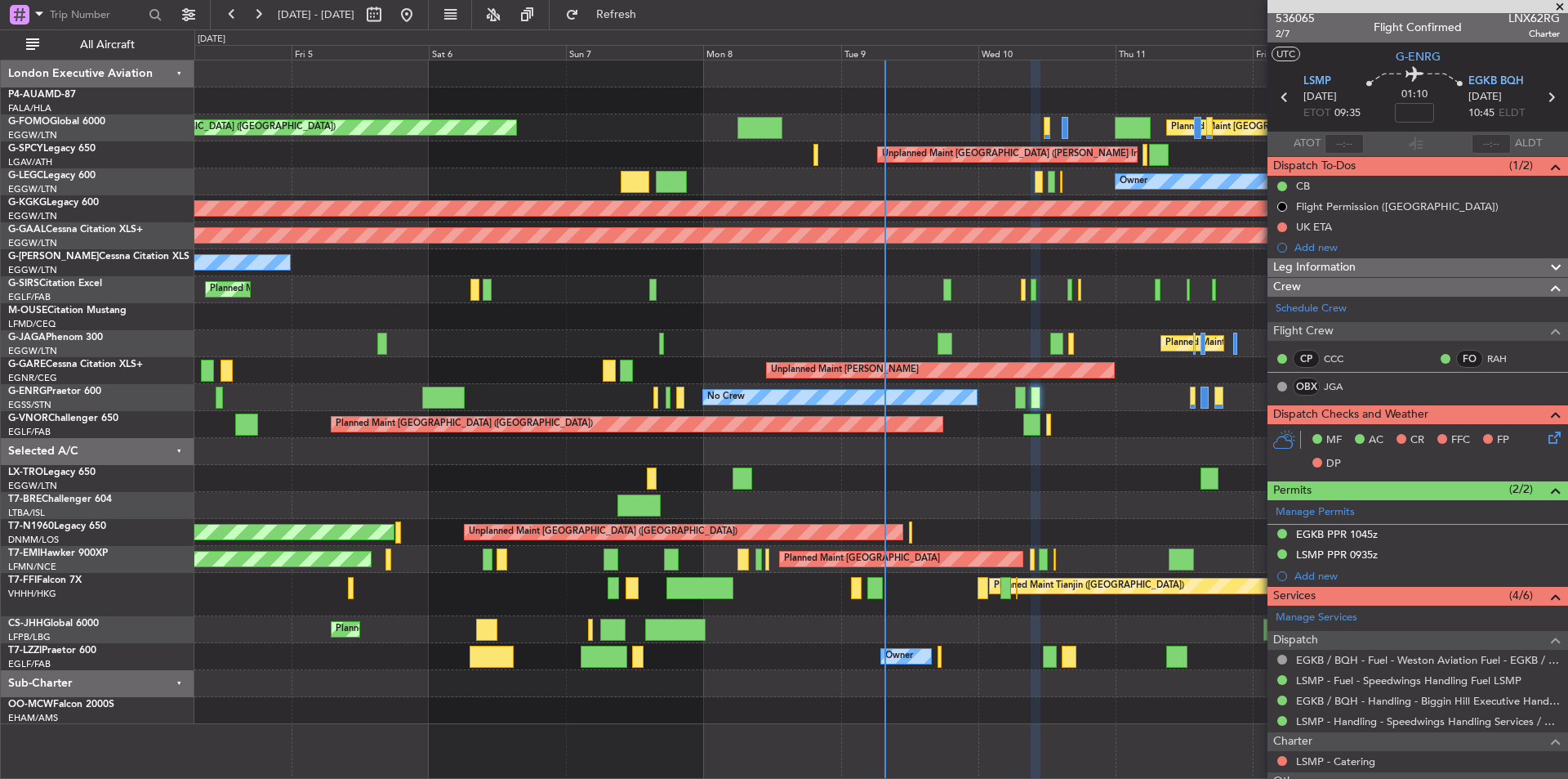
scroll to position [0, 0]
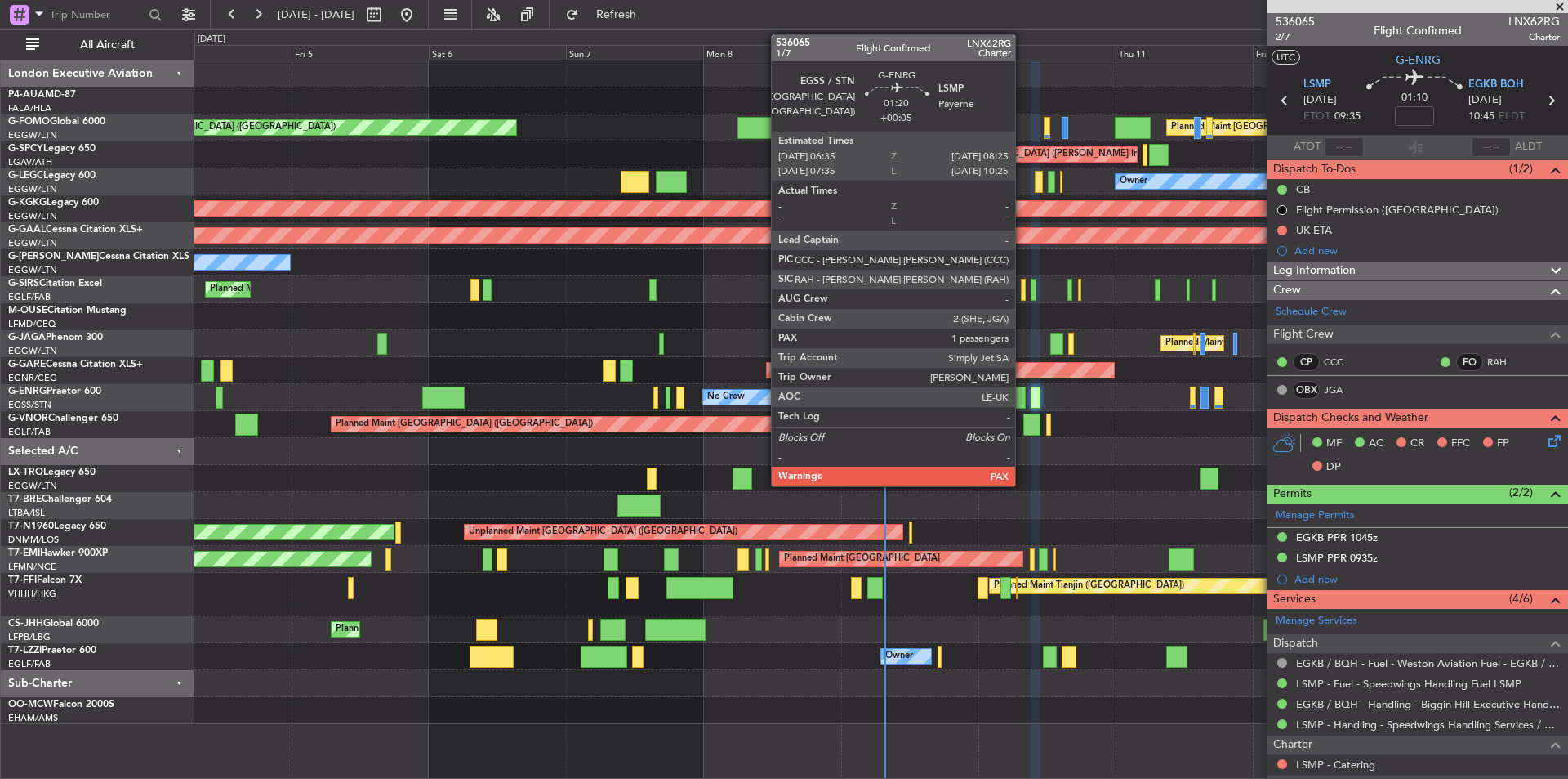
click at [1022, 399] on div at bounding box center [1020, 397] width 11 height 22
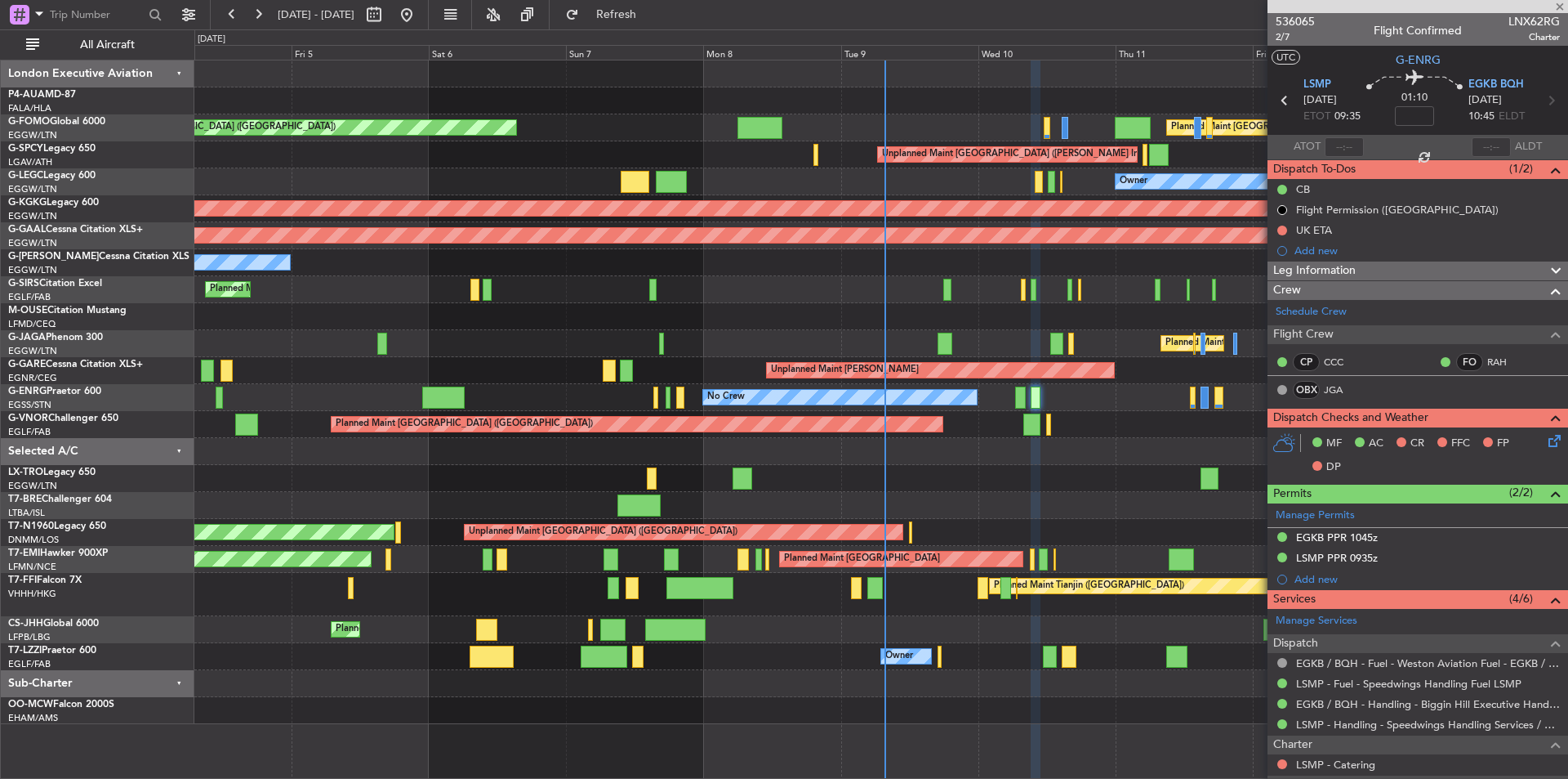
type input "+00:05"
type input "1"
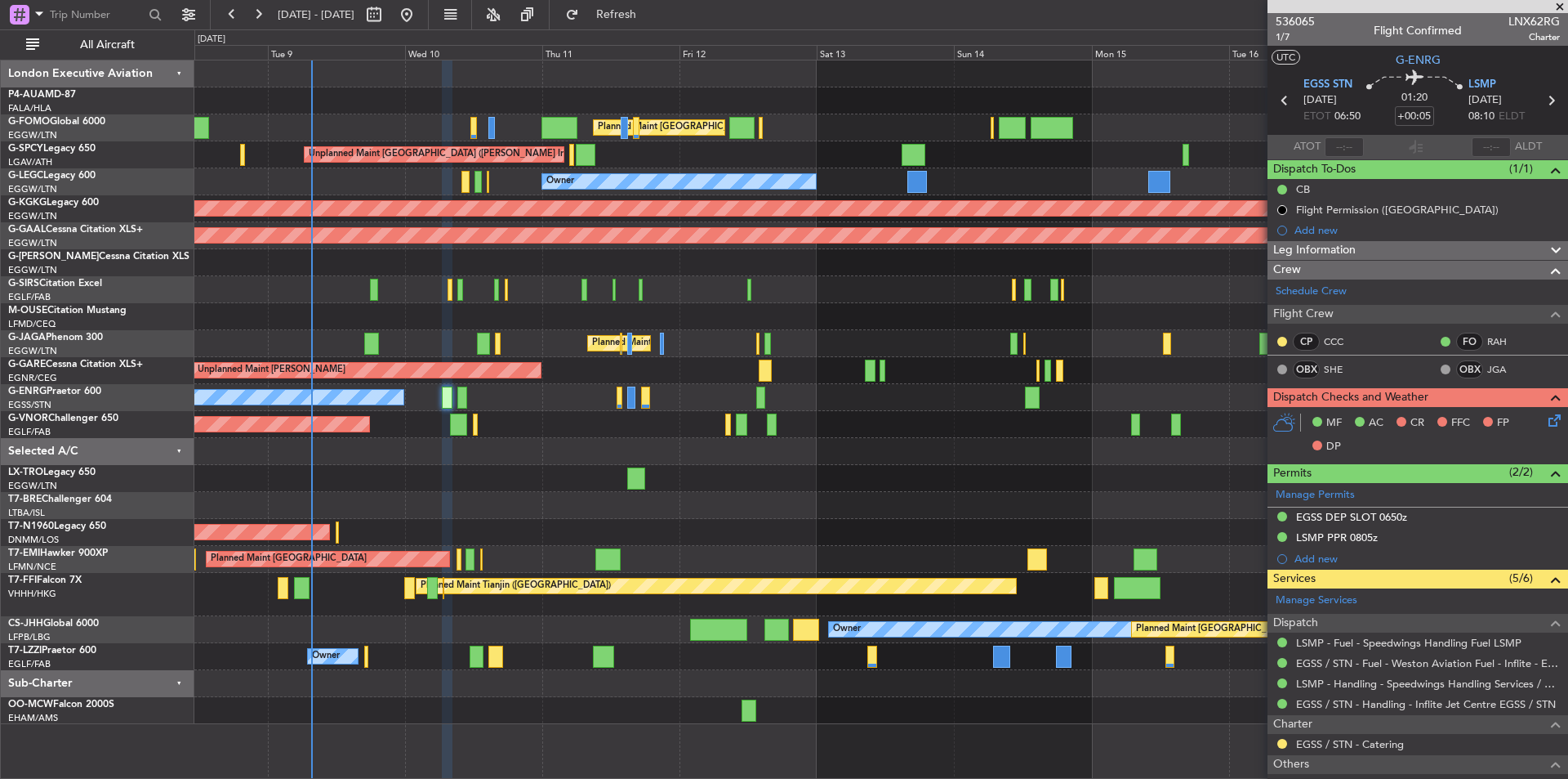
click at [508, 472] on div "Planned Maint [GEOGRAPHIC_DATA] ([GEOGRAPHIC_DATA]) Planned Maint [GEOGRAPHIC_D…" at bounding box center [881, 392] width 1373 height 664
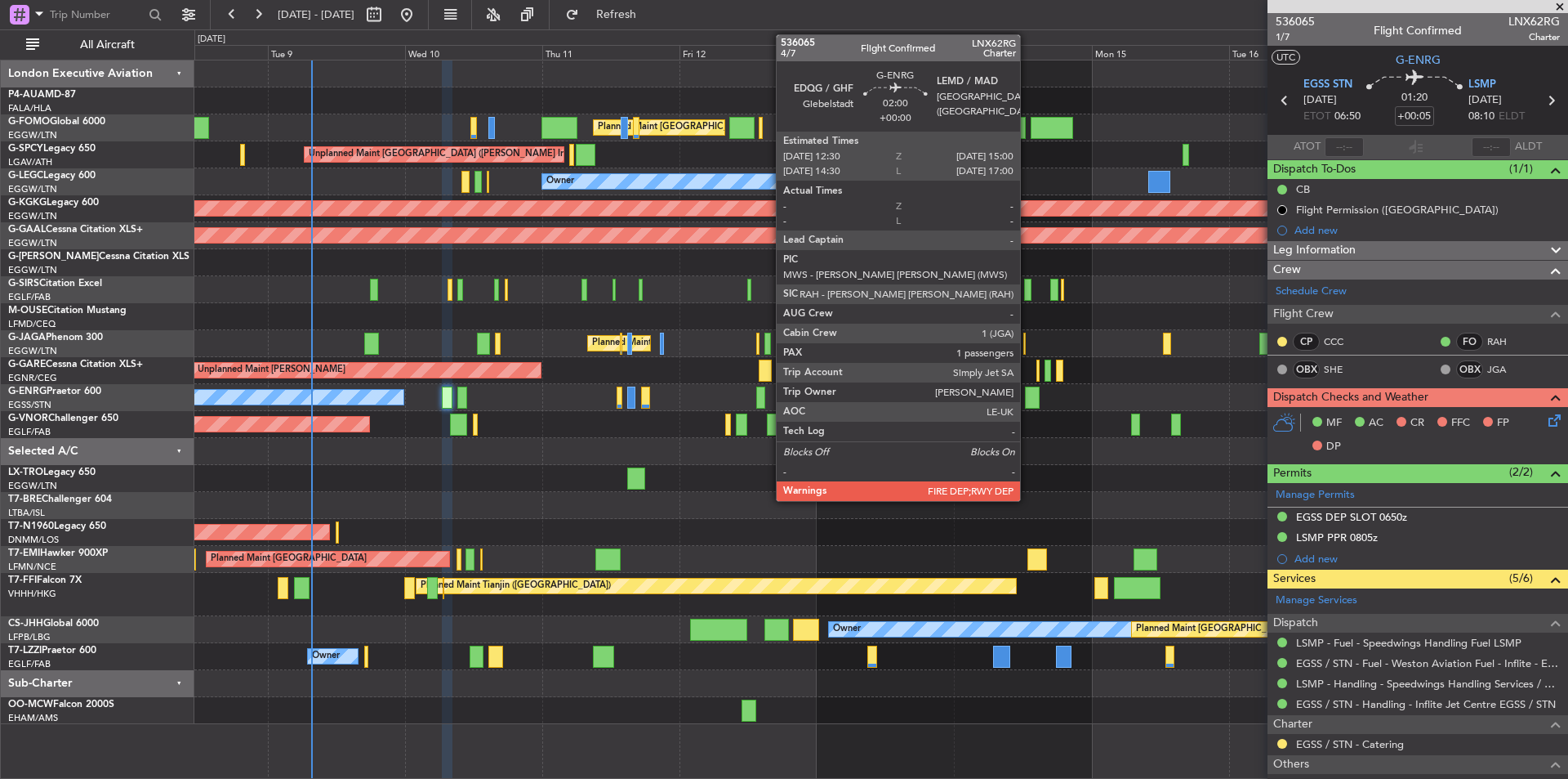
click at [1027, 404] on div at bounding box center [1032, 397] width 14 height 22
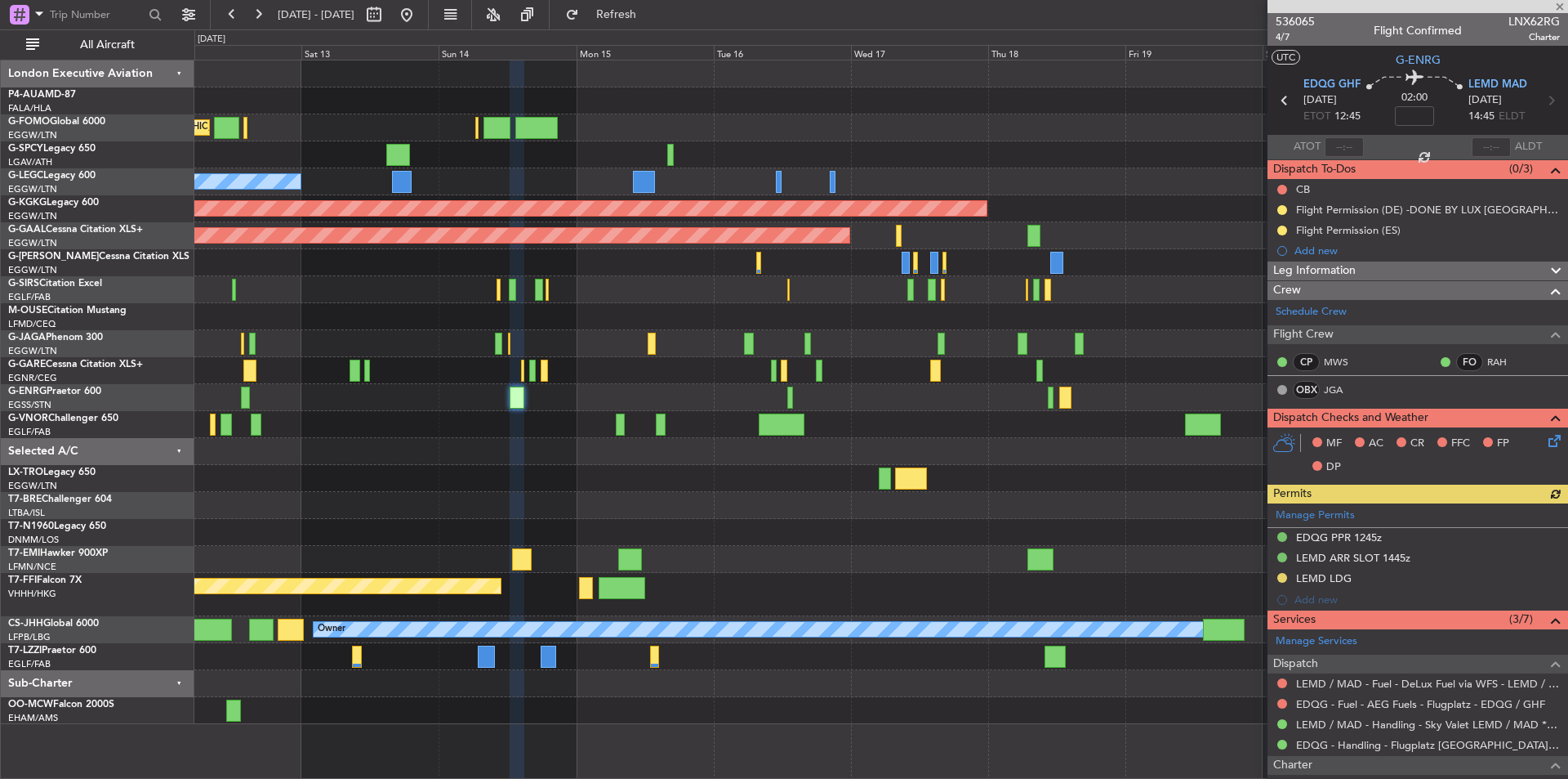
click at [654, 378] on div "Planned Maint London (Luton) Unplanned Maint Athens (Eleftherios Venizelos Intl…" at bounding box center [881, 392] width 1373 height 664
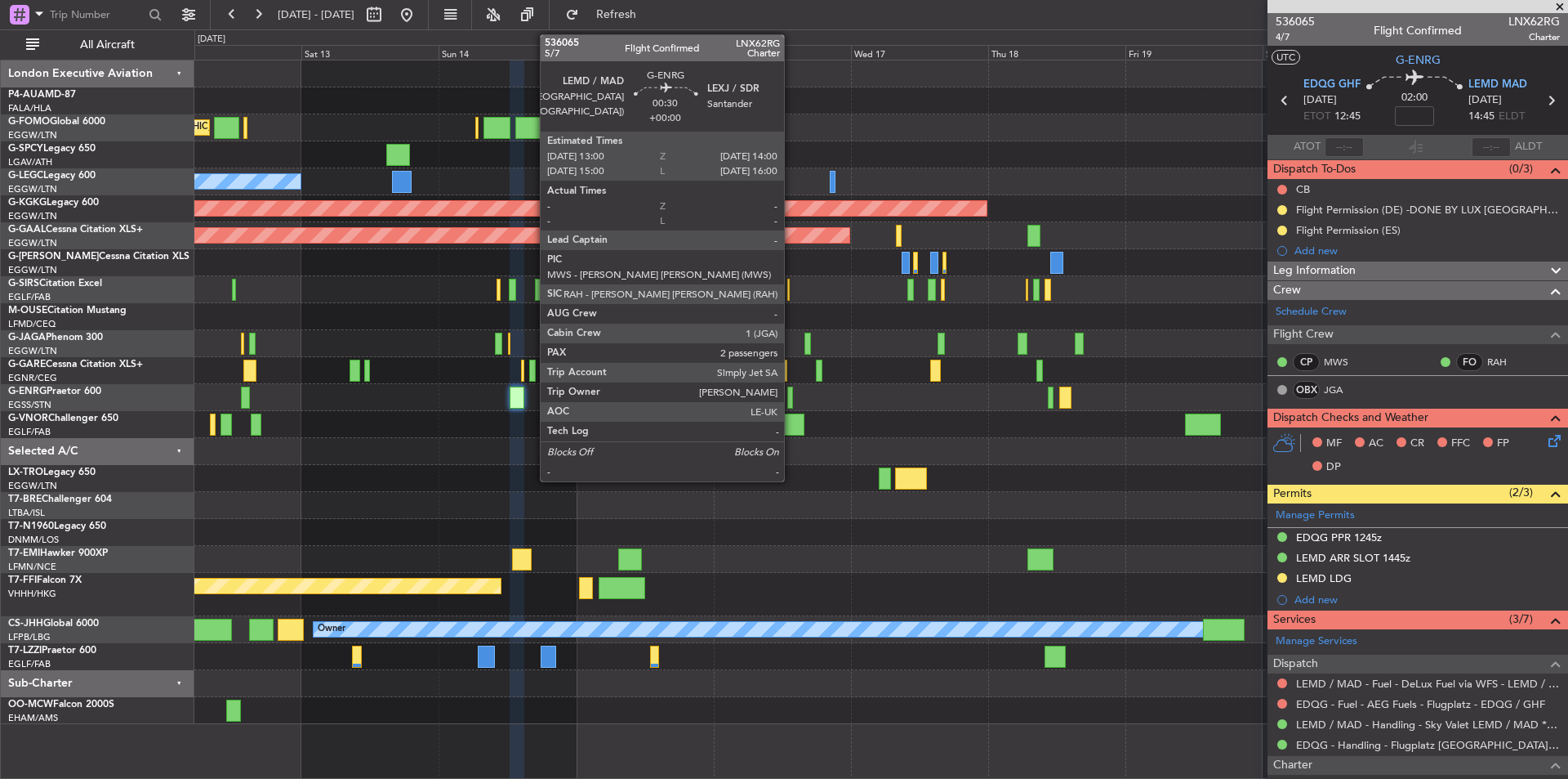
click at [791, 397] on div at bounding box center [790, 397] width 7 height 22
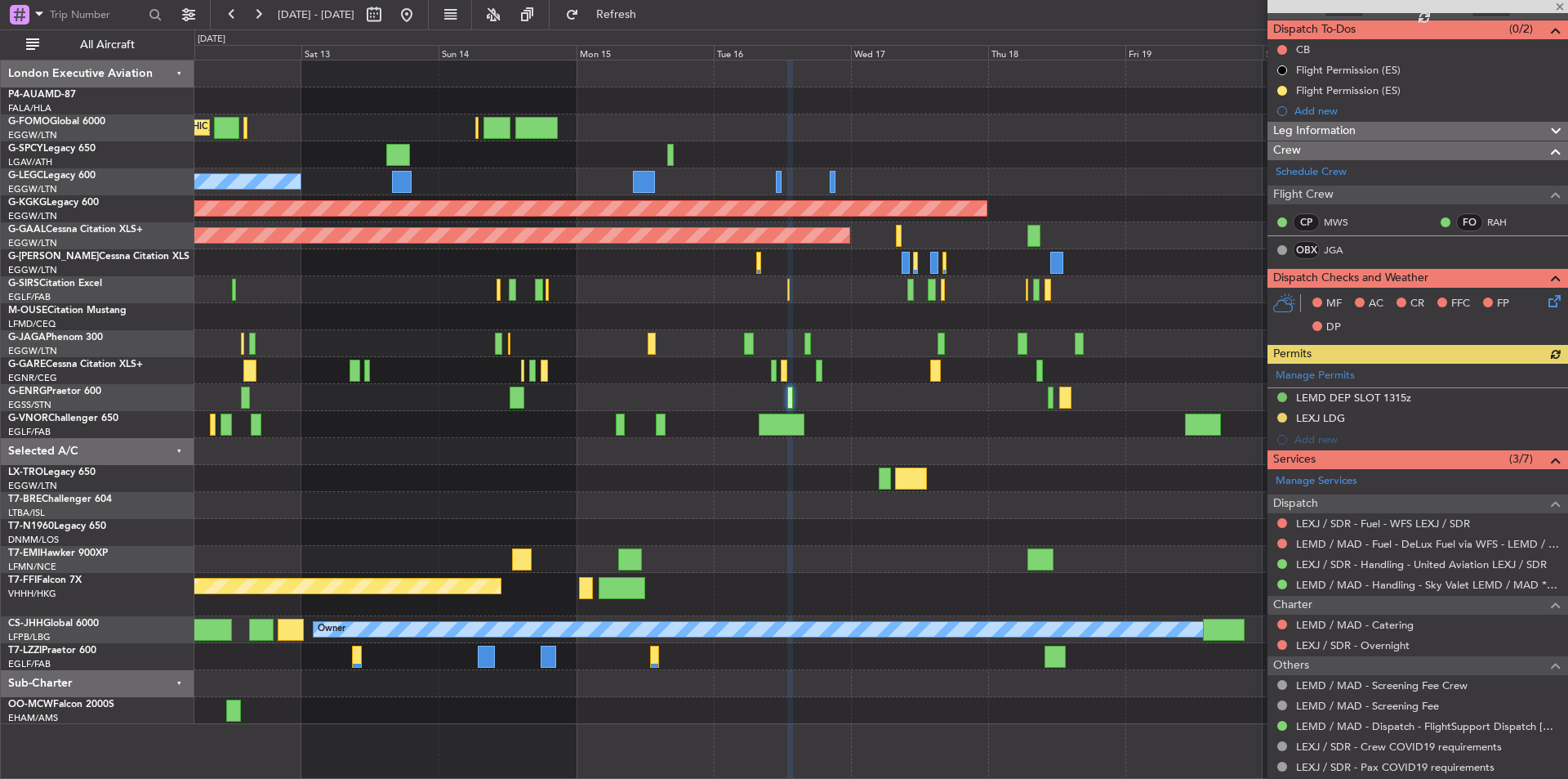
scroll to position [163, 0]
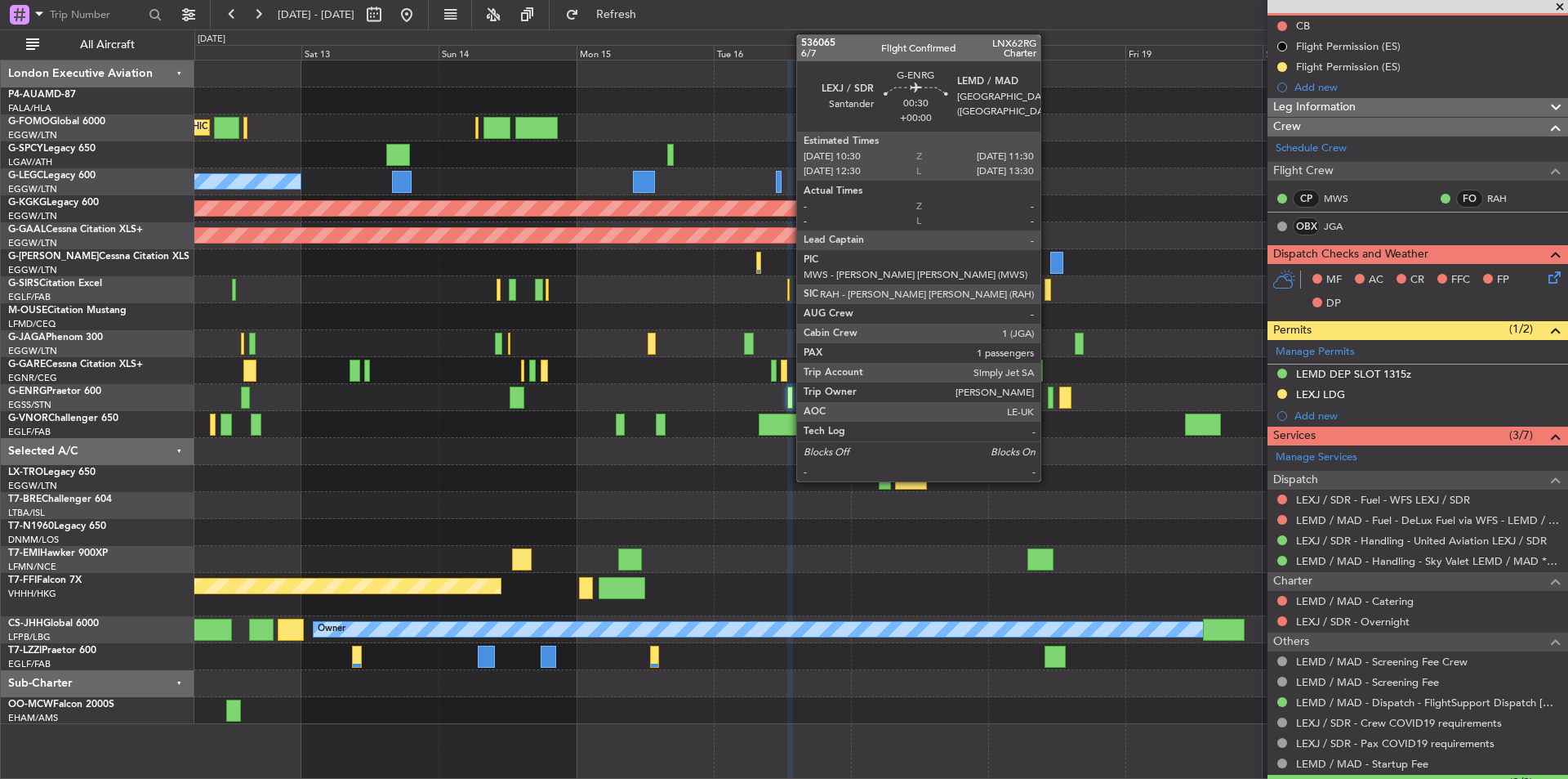
click at [1048, 391] on div at bounding box center [1051, 397] width 7 height 22
click at [1048, 396] on div at bounding box center [1051, 397] width 7 height 22
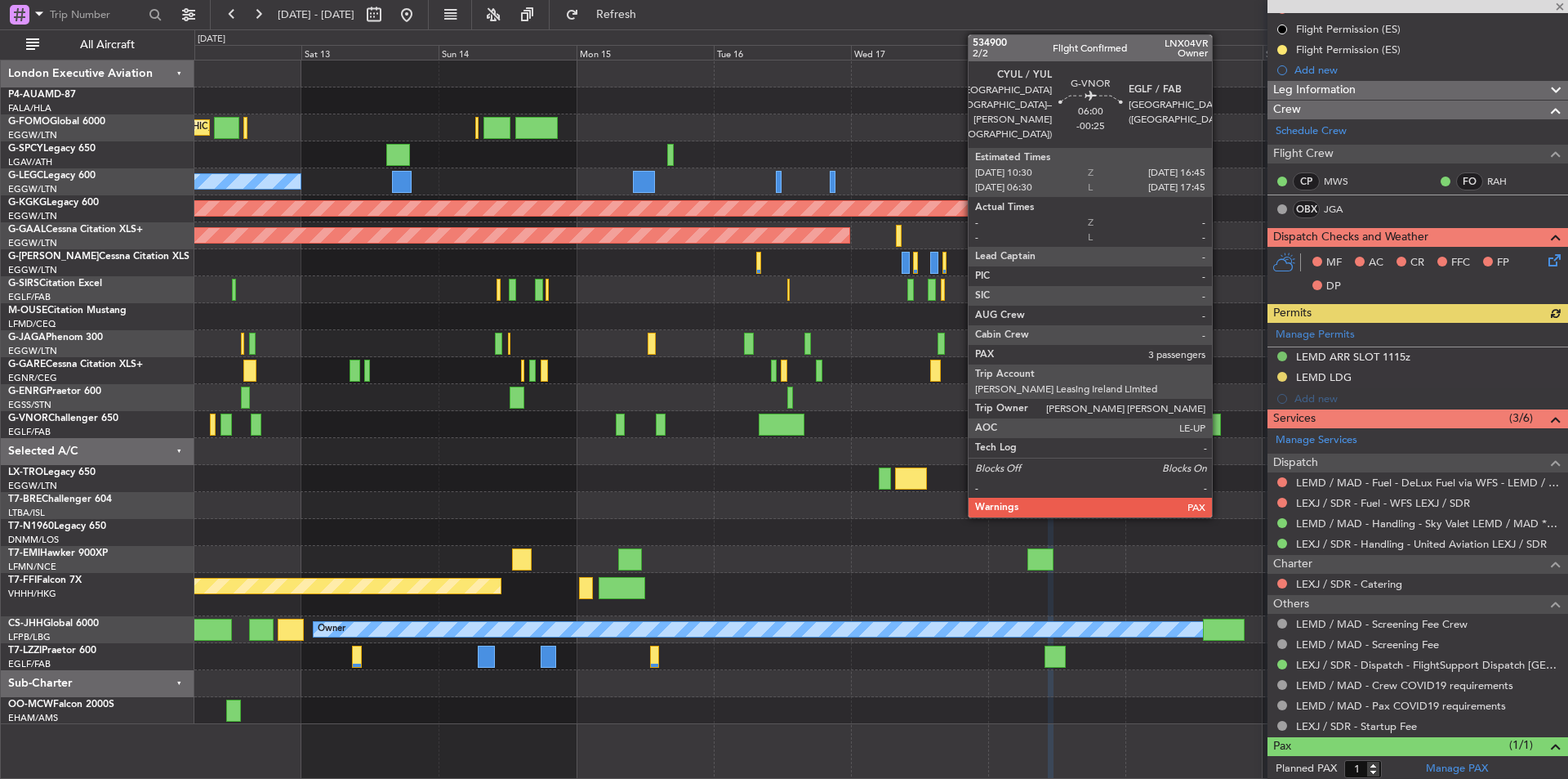
scroll to position [221, 0]
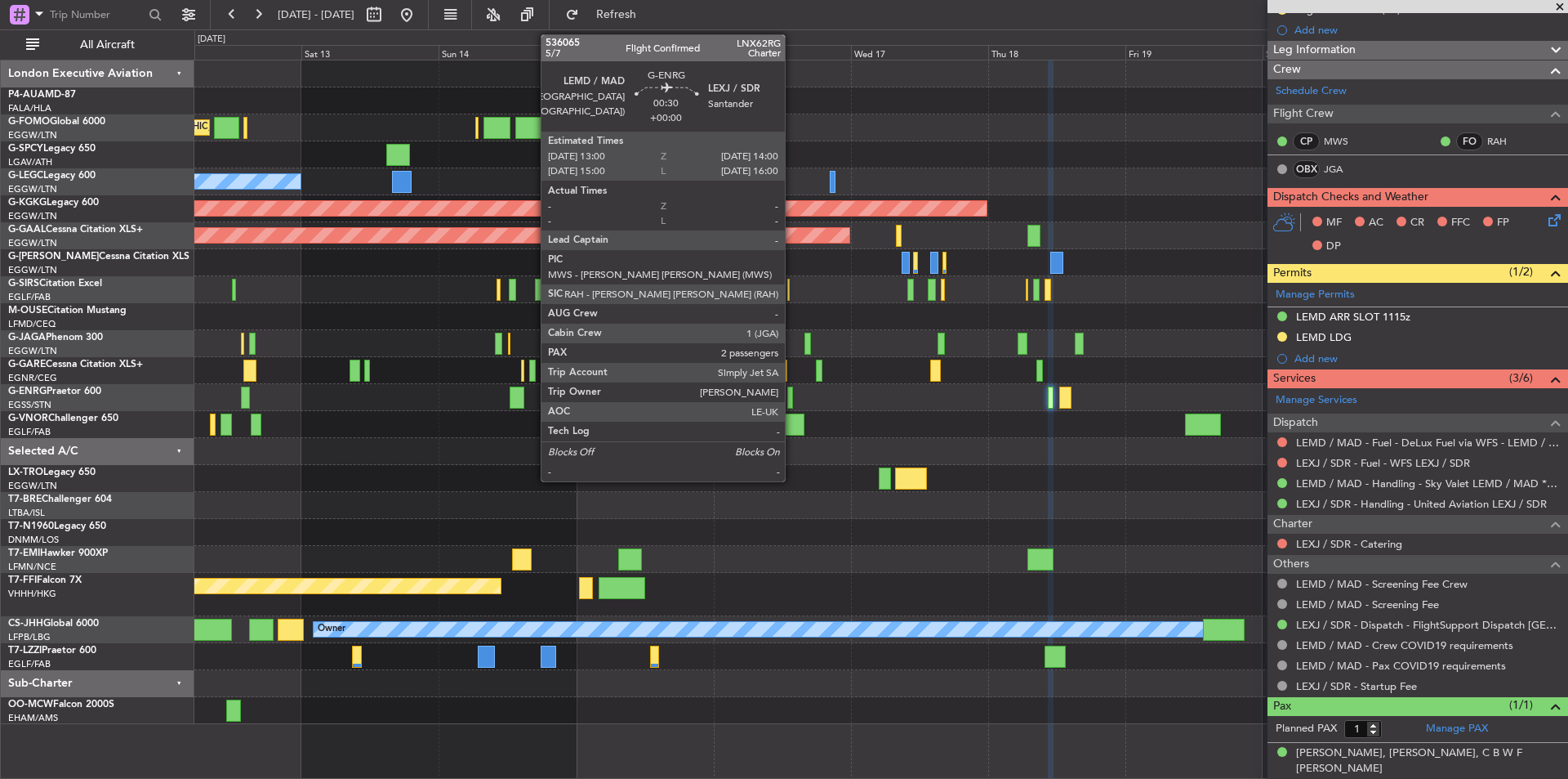
click at [792, 396] on div at bounding box center [790, 397] width 7 height 22
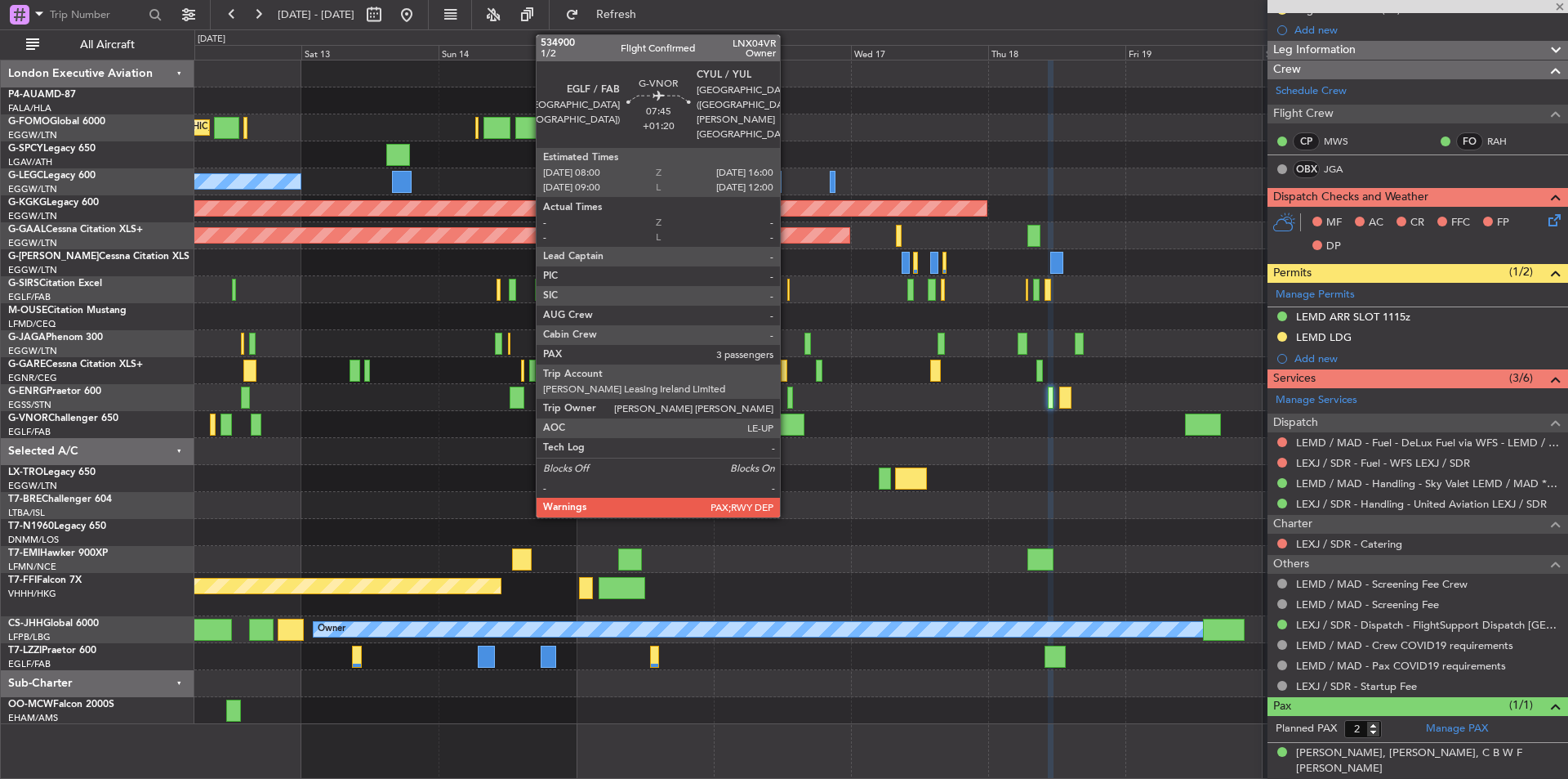
scroll to position [0, 0]
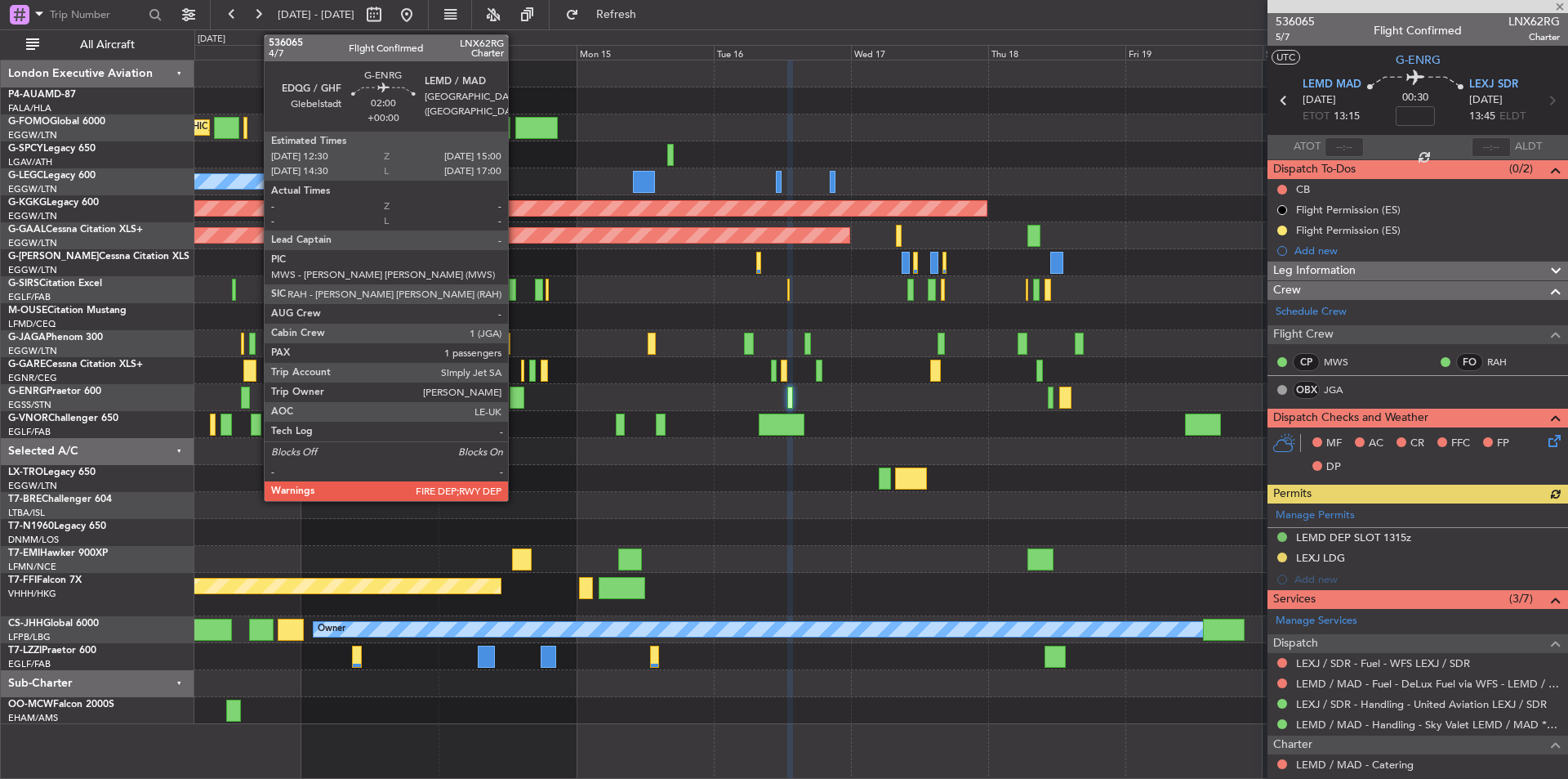
click at [515, 402] on div at bounding box center [516, 397] width 14 height 22
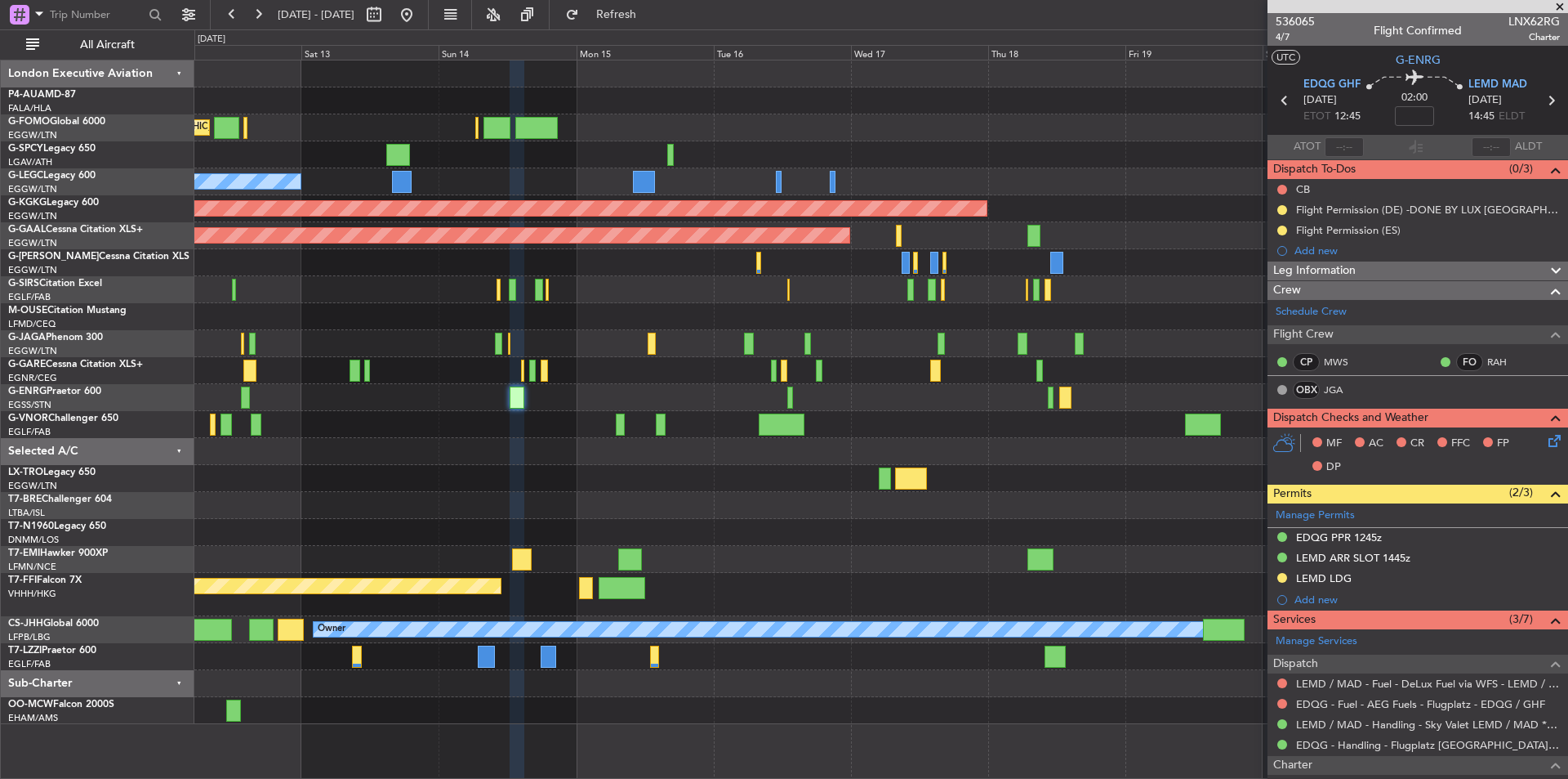
click at [1560, 9] on span at bounding box center [1559, 7] width 16 height 14
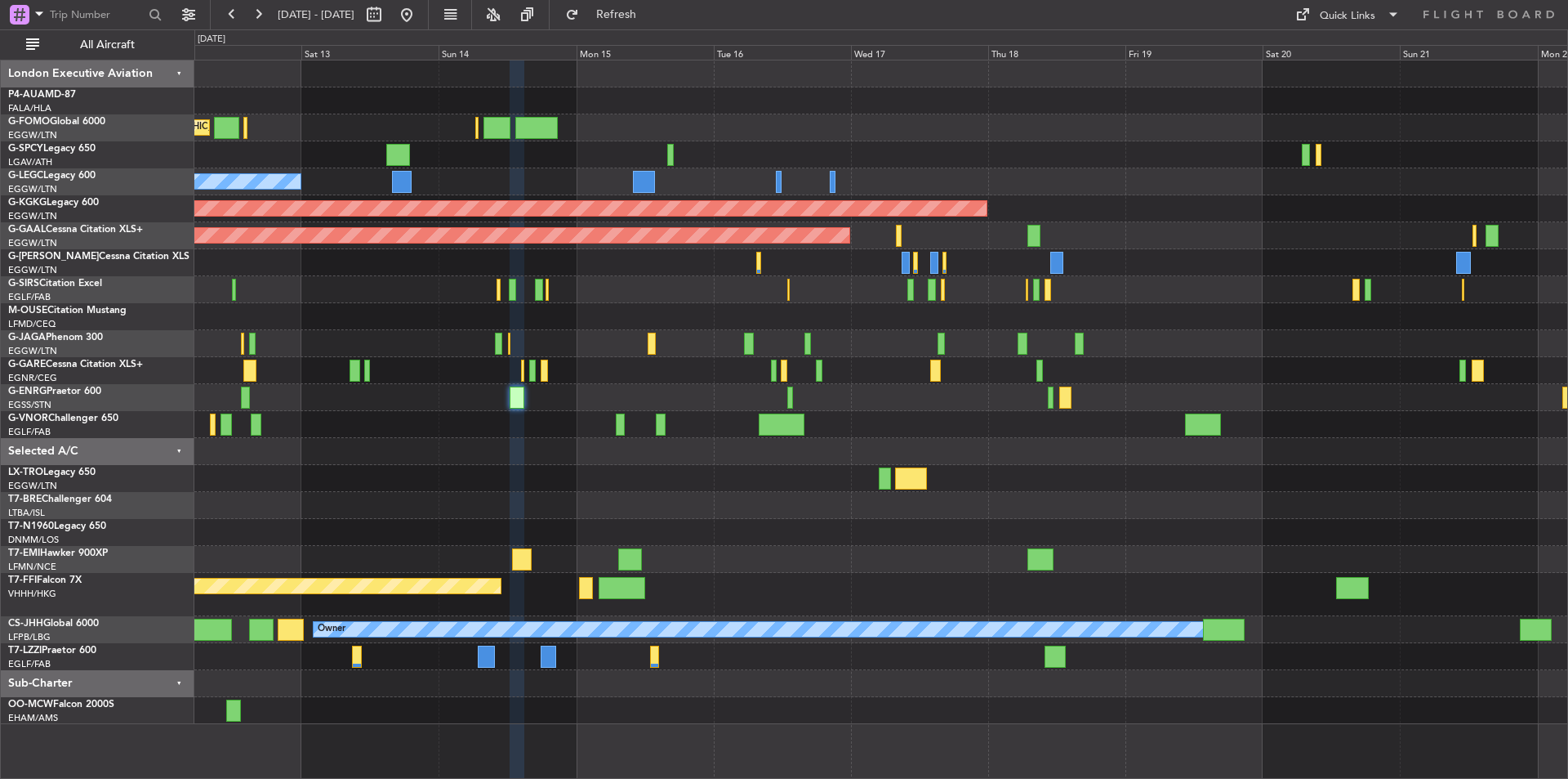
type input "0"
click at [420, 13] on button at bounding box center [406, 14] width 26 height 26
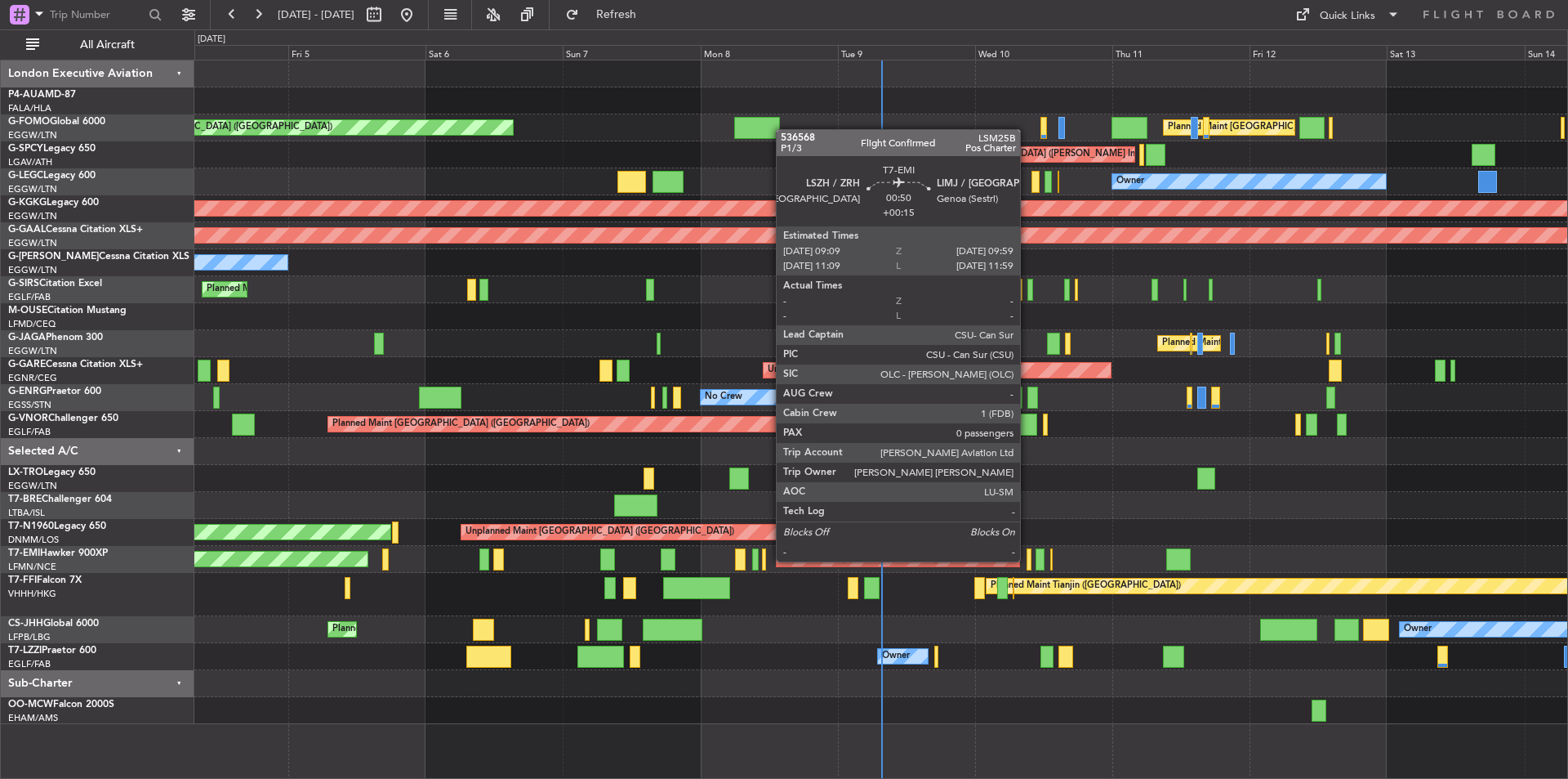
click at [1027, 559] on div at bounding box center [1028, 558] width 5 height 22
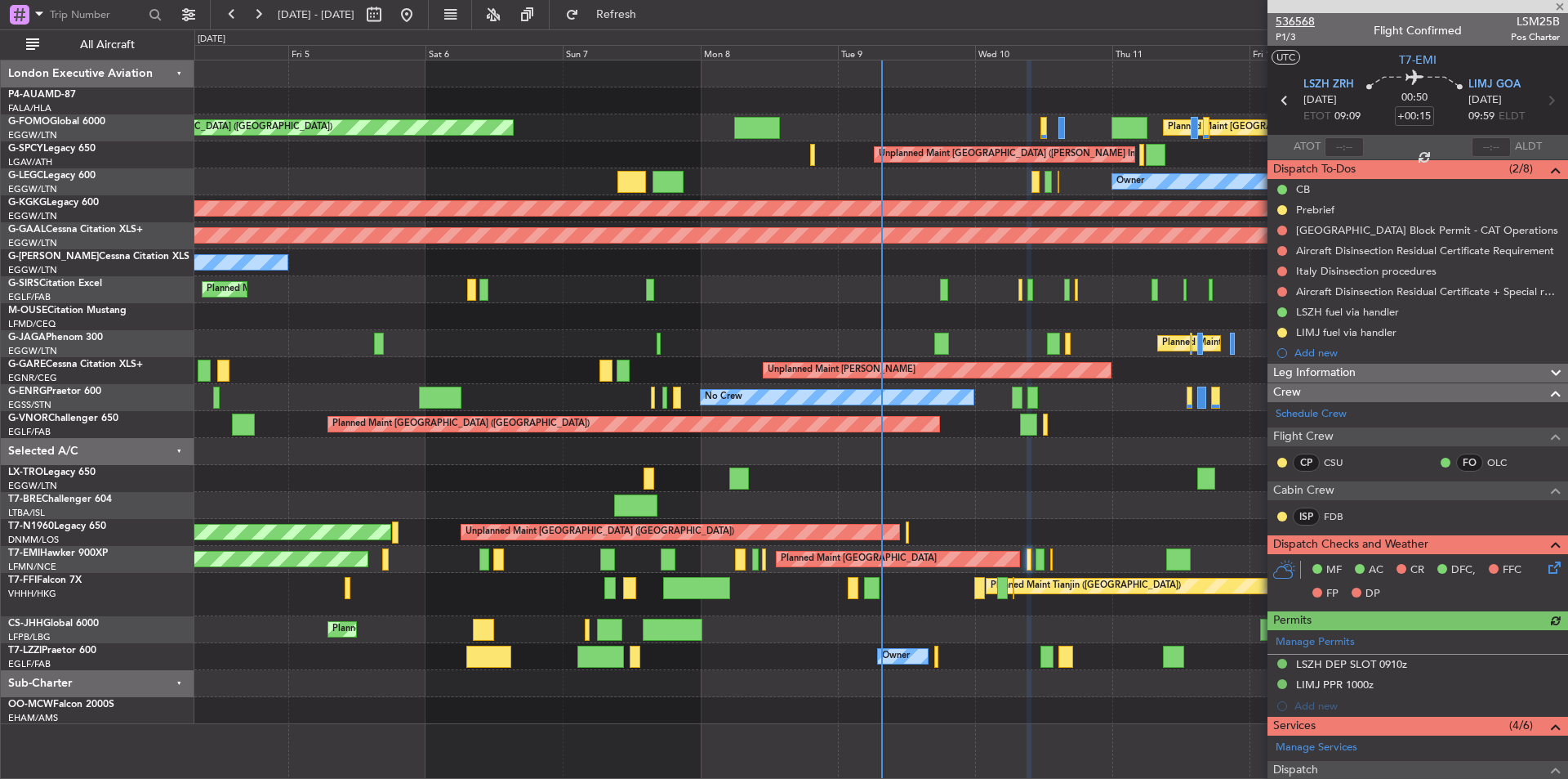
click at [1308, 19] on span "536568" at bounding box center [1295, 22] width 39 height 17
click at [635, 8] on button "Refresh" at bounding box center [607, 14] width 98 height 26
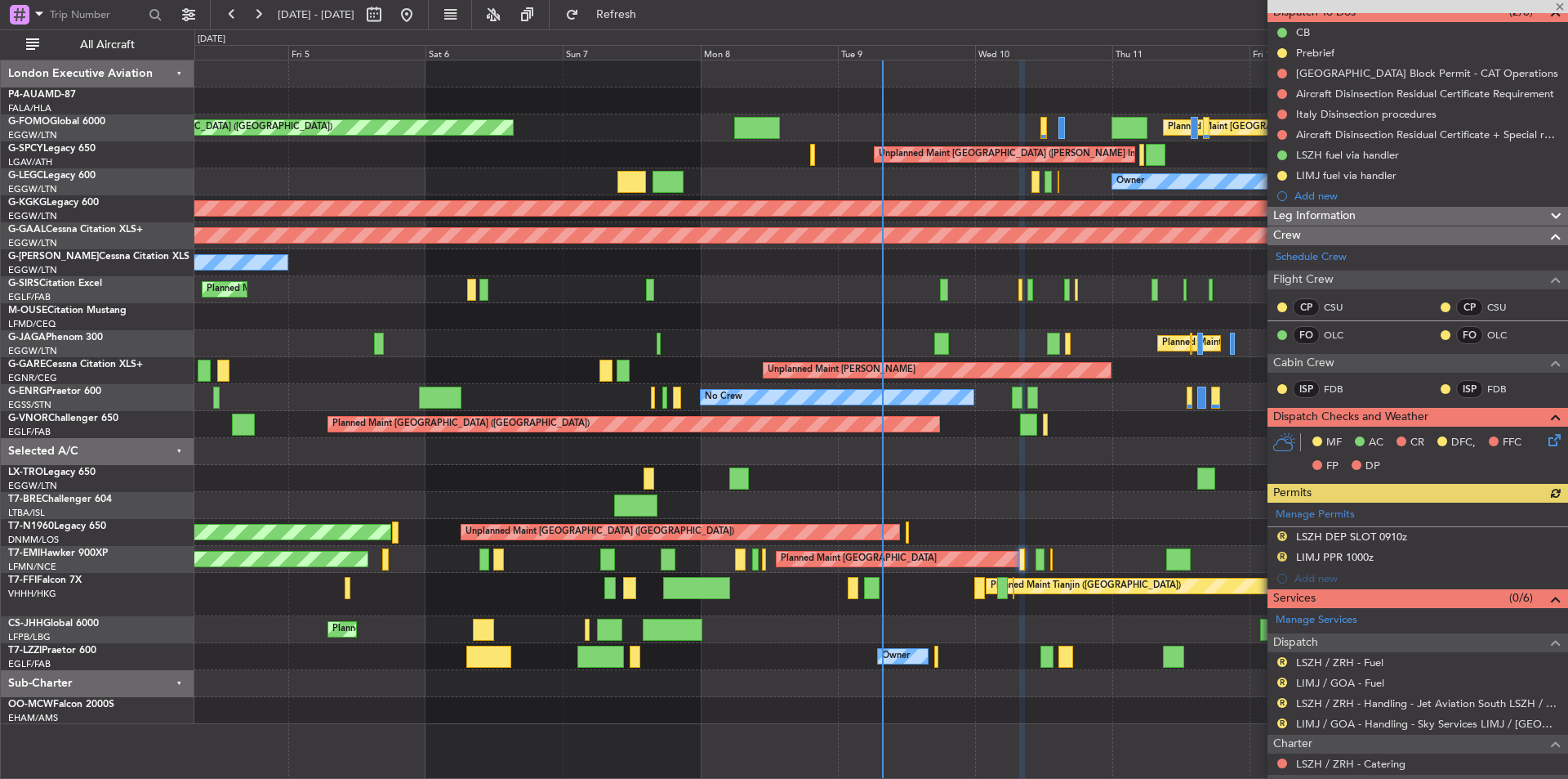
scroll to position [238, 0]
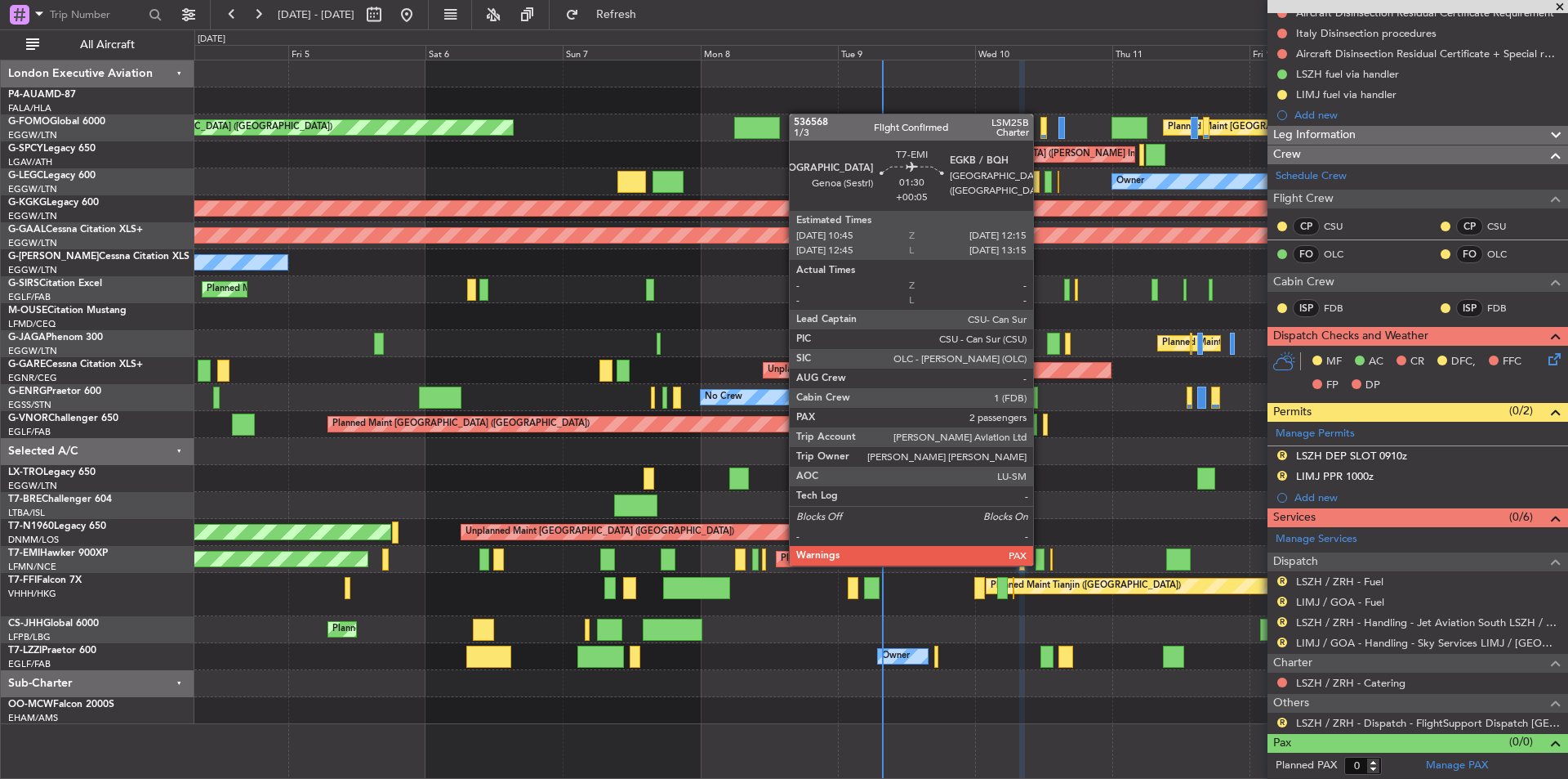
click at [1041, 564] on div at bounding box center [1040, 558] width 9 height 22
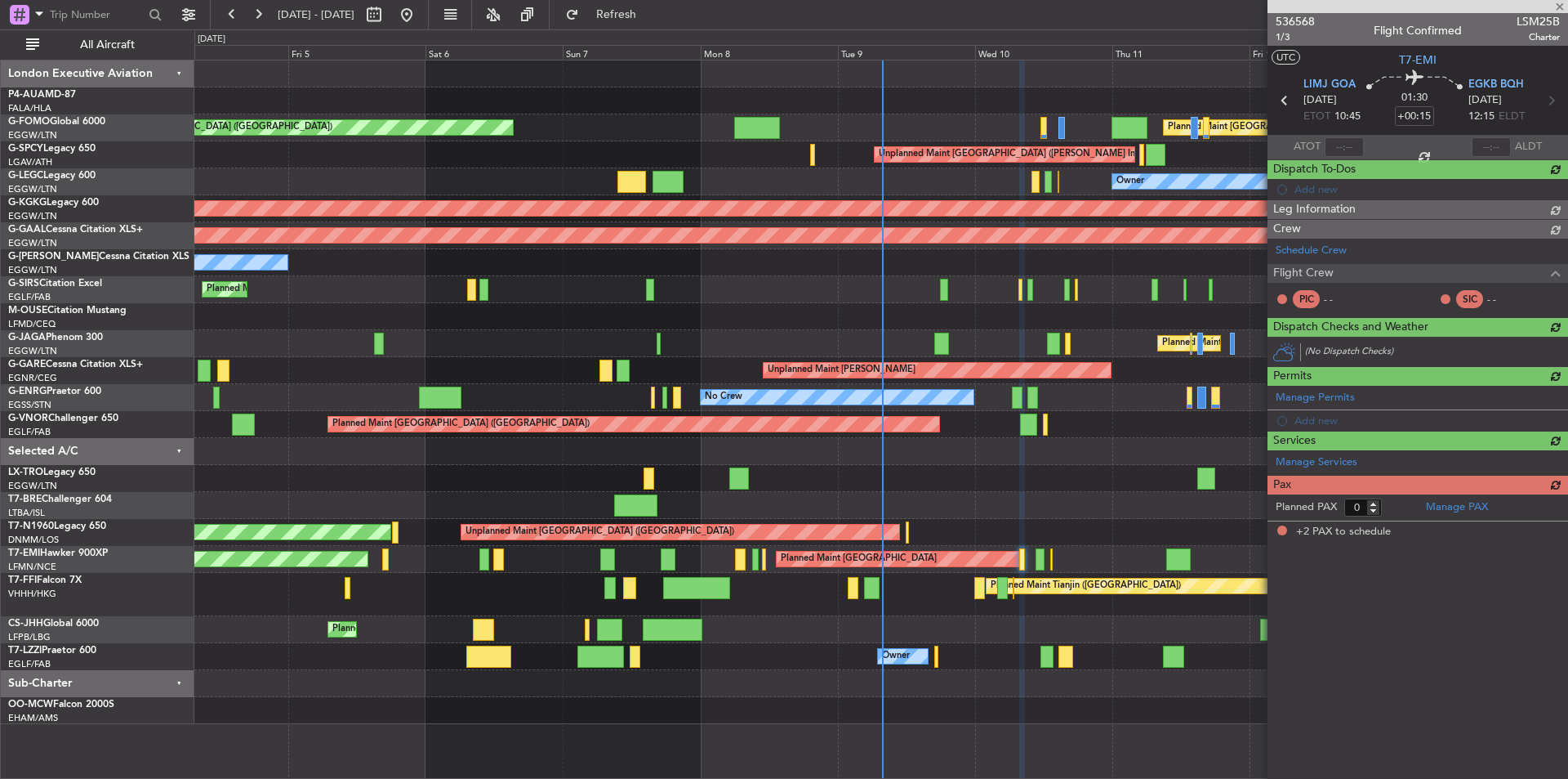
type input "+00:05"
type input "2"
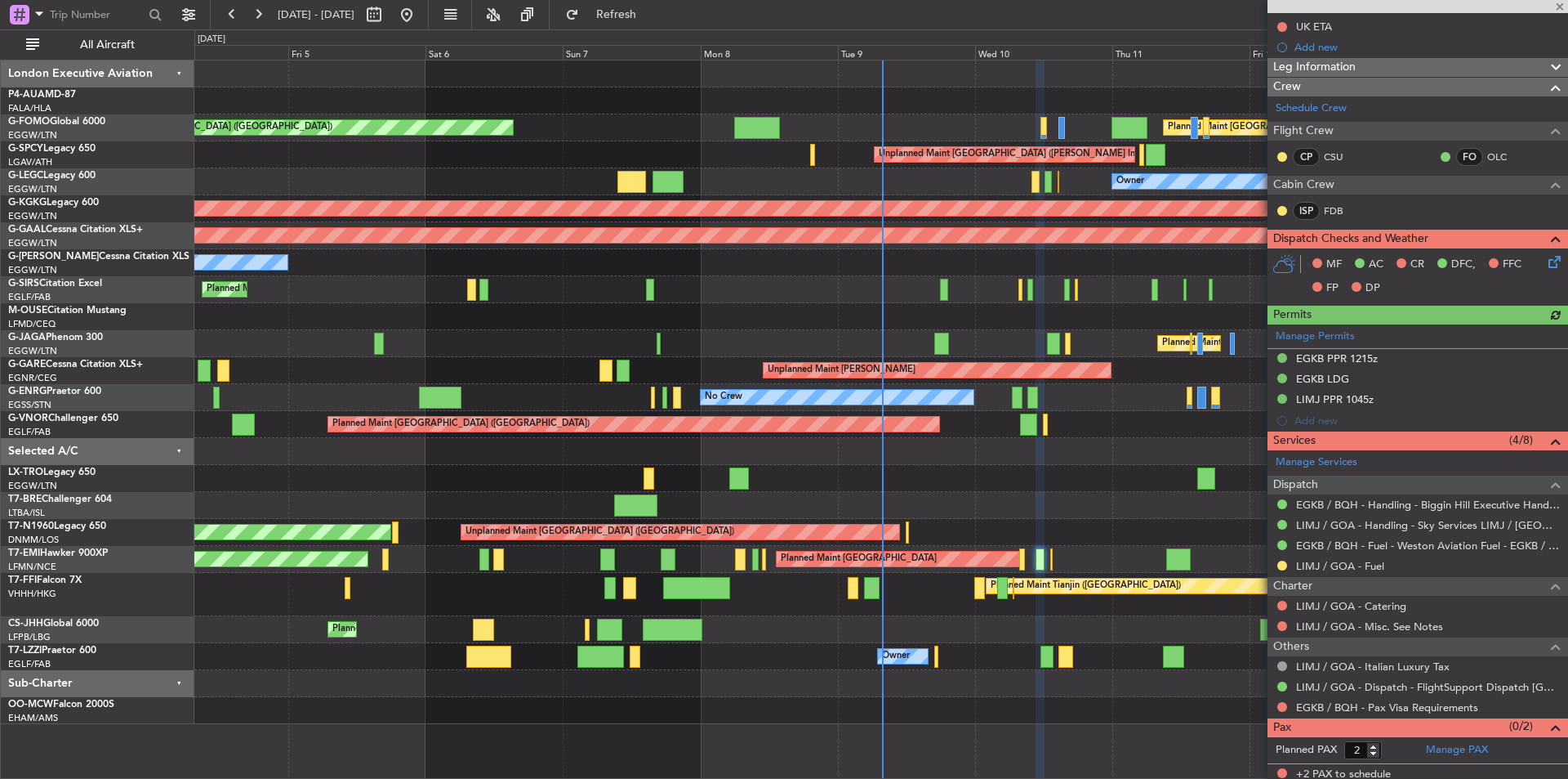
scroll to position [249, 0]
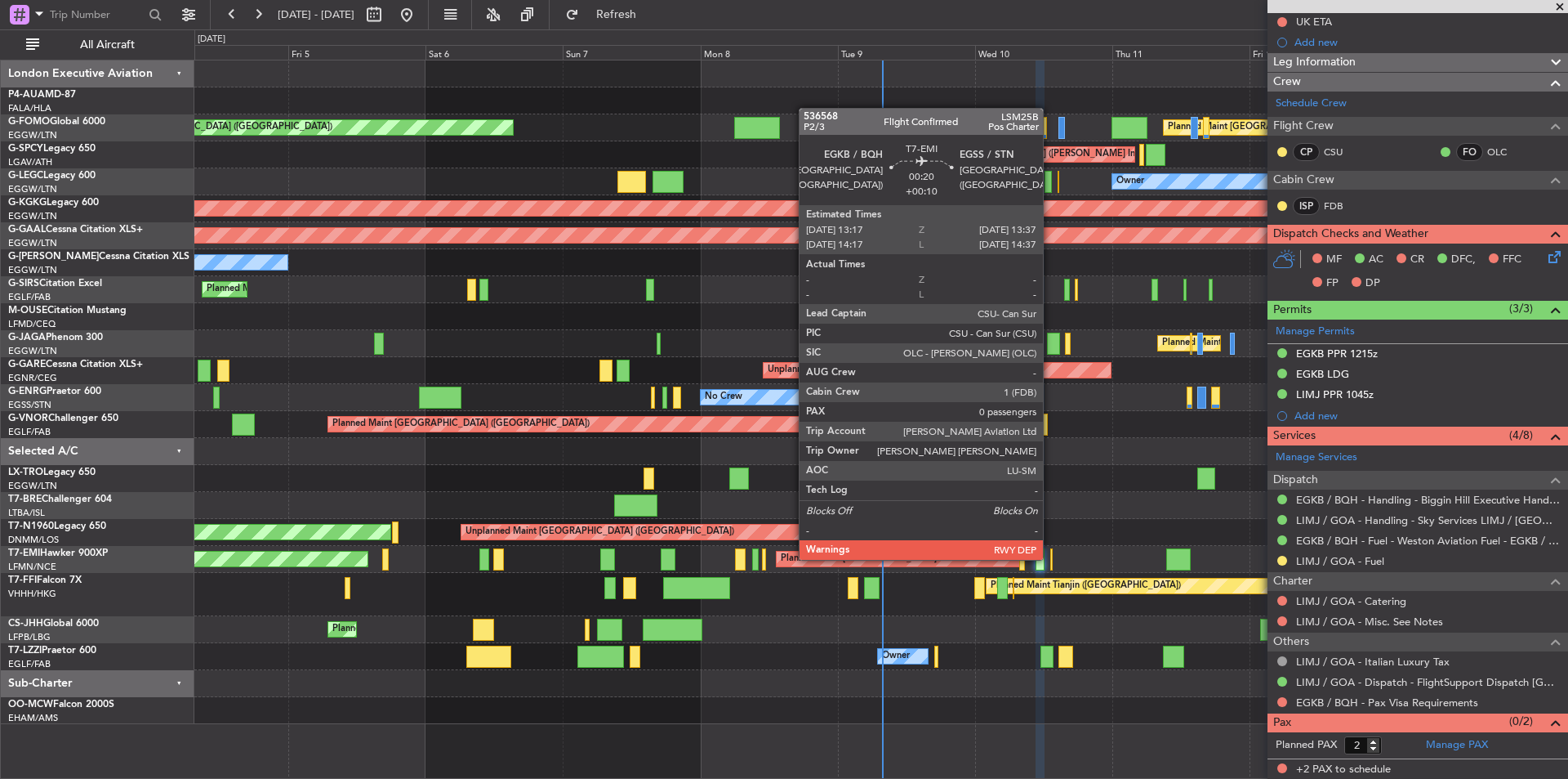
click at [1050, 558] on div at bounding box center [1051, 558] width 3 height 22
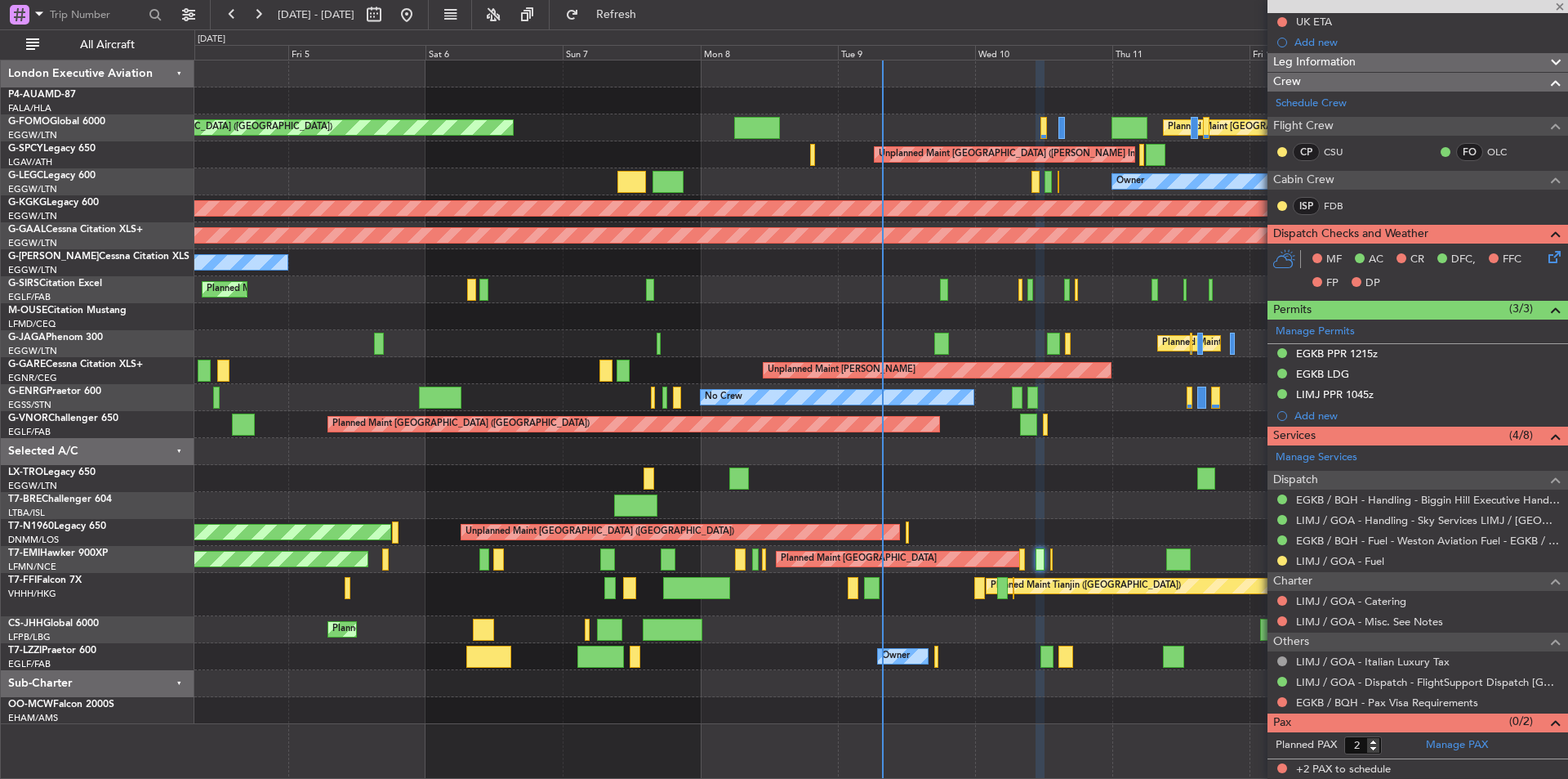
type input "+00:10"
type input "0"
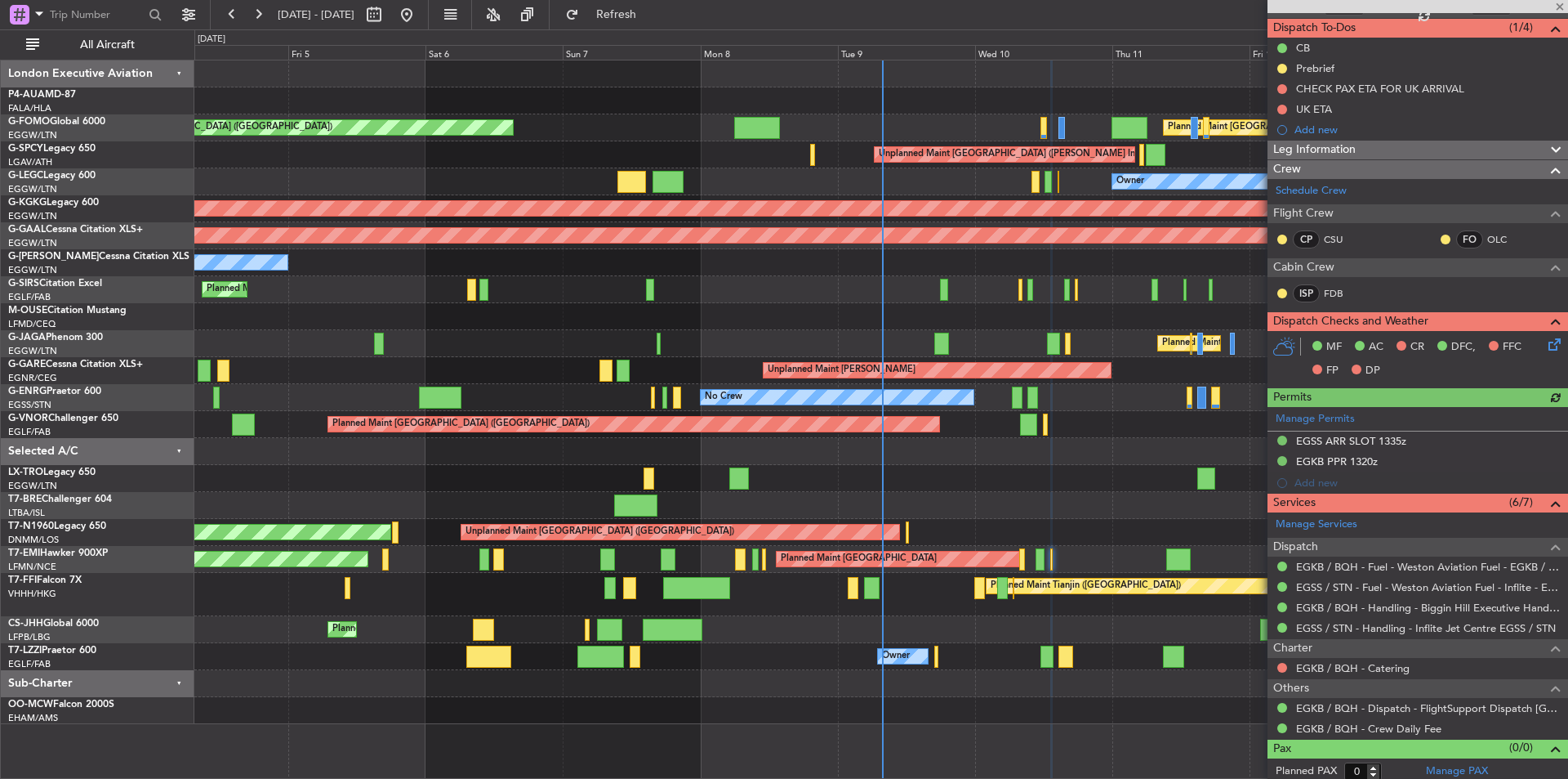
scroll to position [147, 0]
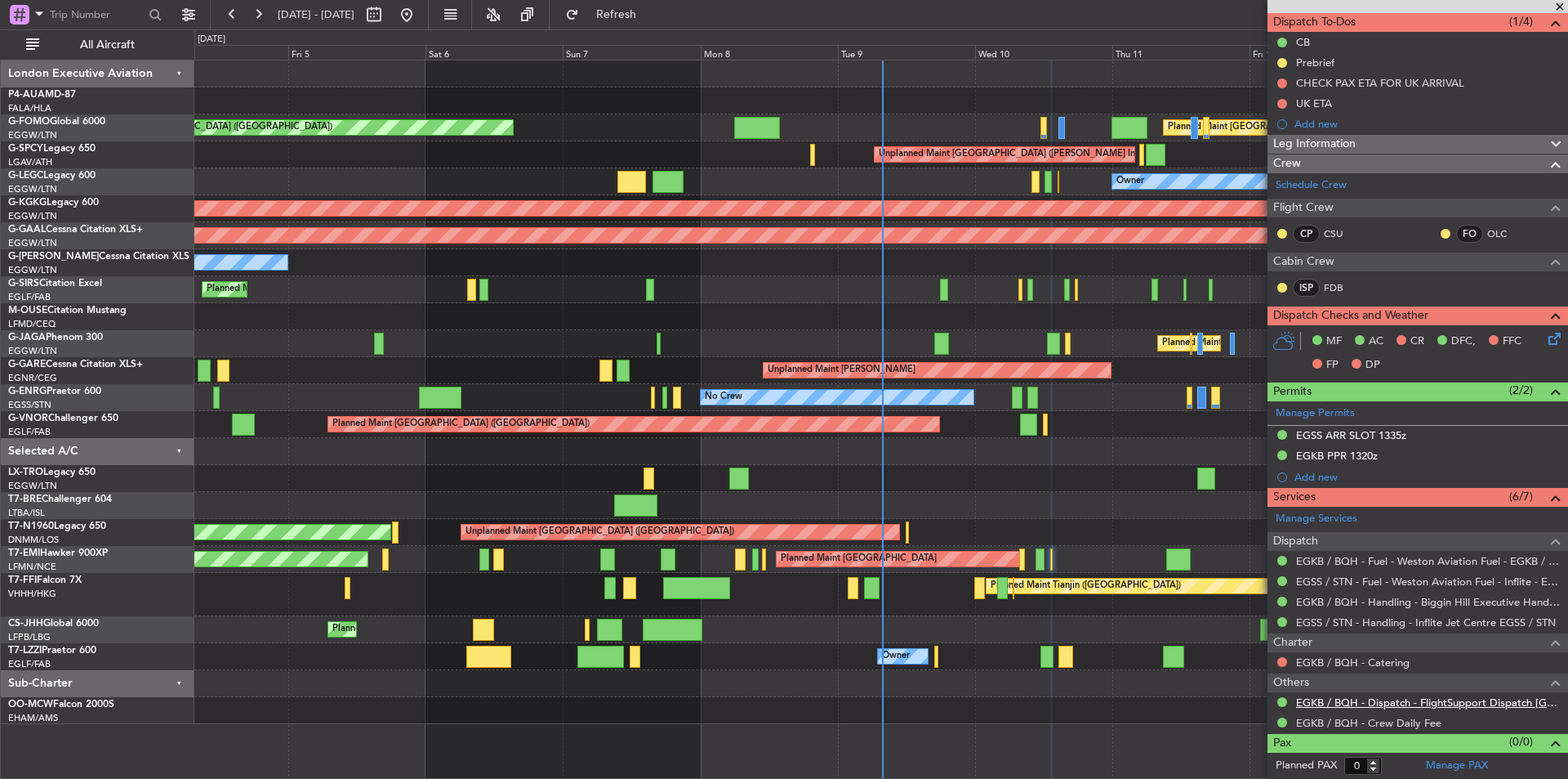
click at [1493, 705] on link "EGKB / BQH - Dispatch - FlightSupport Dispatch UK" at bounding box center [1428, 702] width 264 height 13
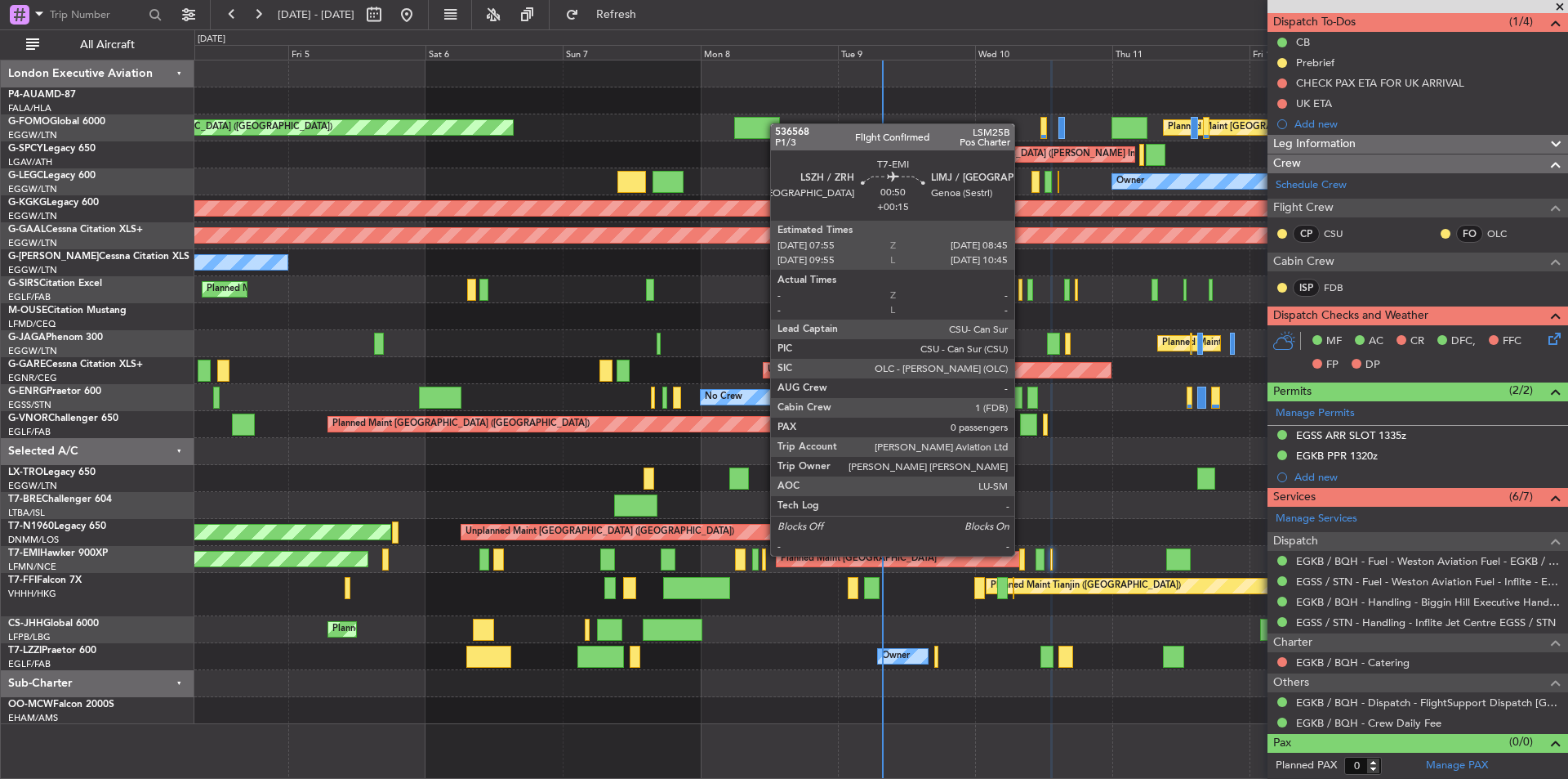
click at [1021, 554] on div at bounding box center [1021, 558] width 5 height 22
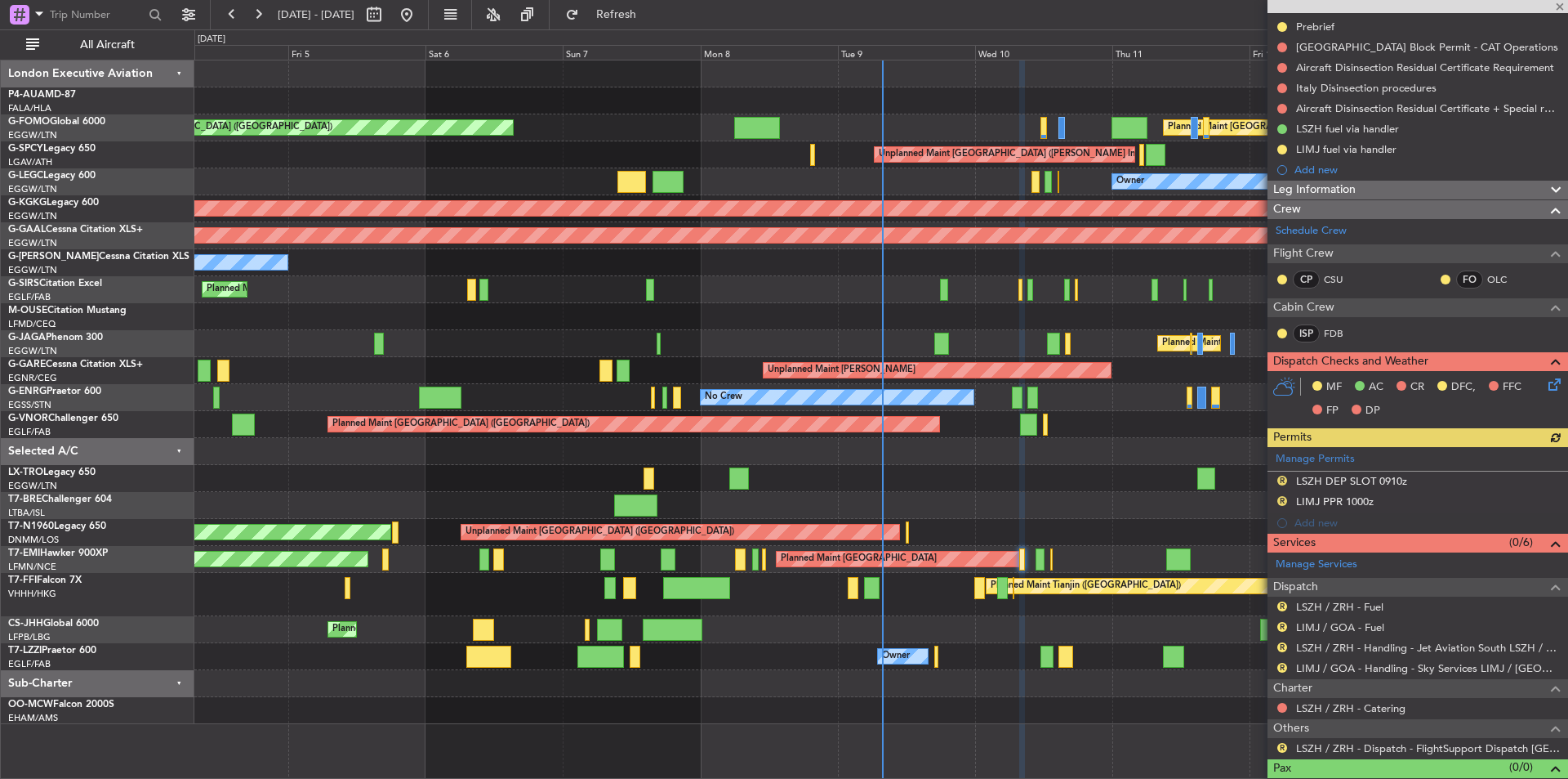
scroll to position [208, 0]
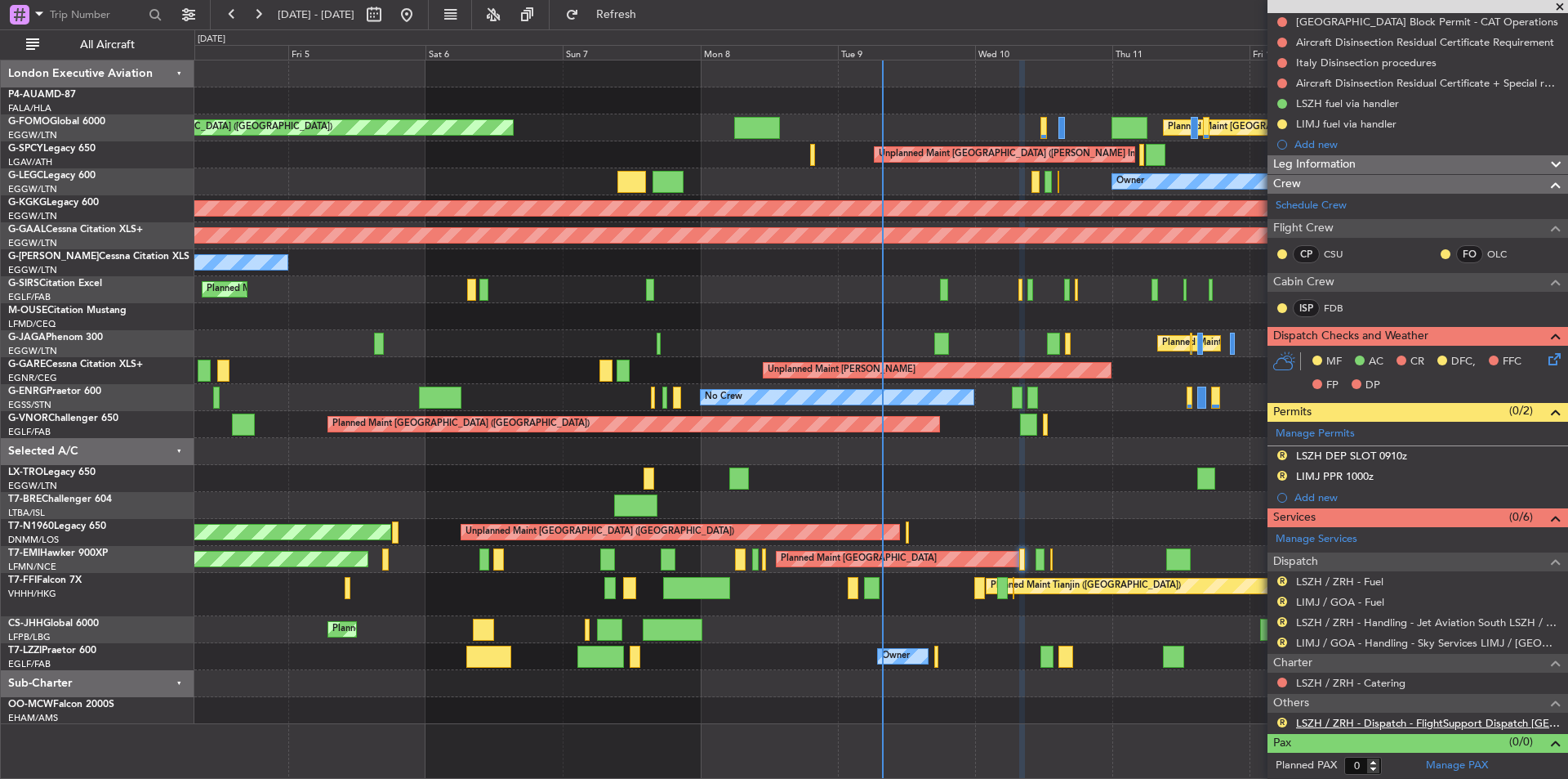
click at [1374, 717] on link "LSZH / ZRH - Dispatch - FlightSupport Dispatch UK" at bounding box center [1428, 722] width 264 height 13
click at [636, 8] on button "Refresh" at bounding box center [607, 14] width 98 height 26
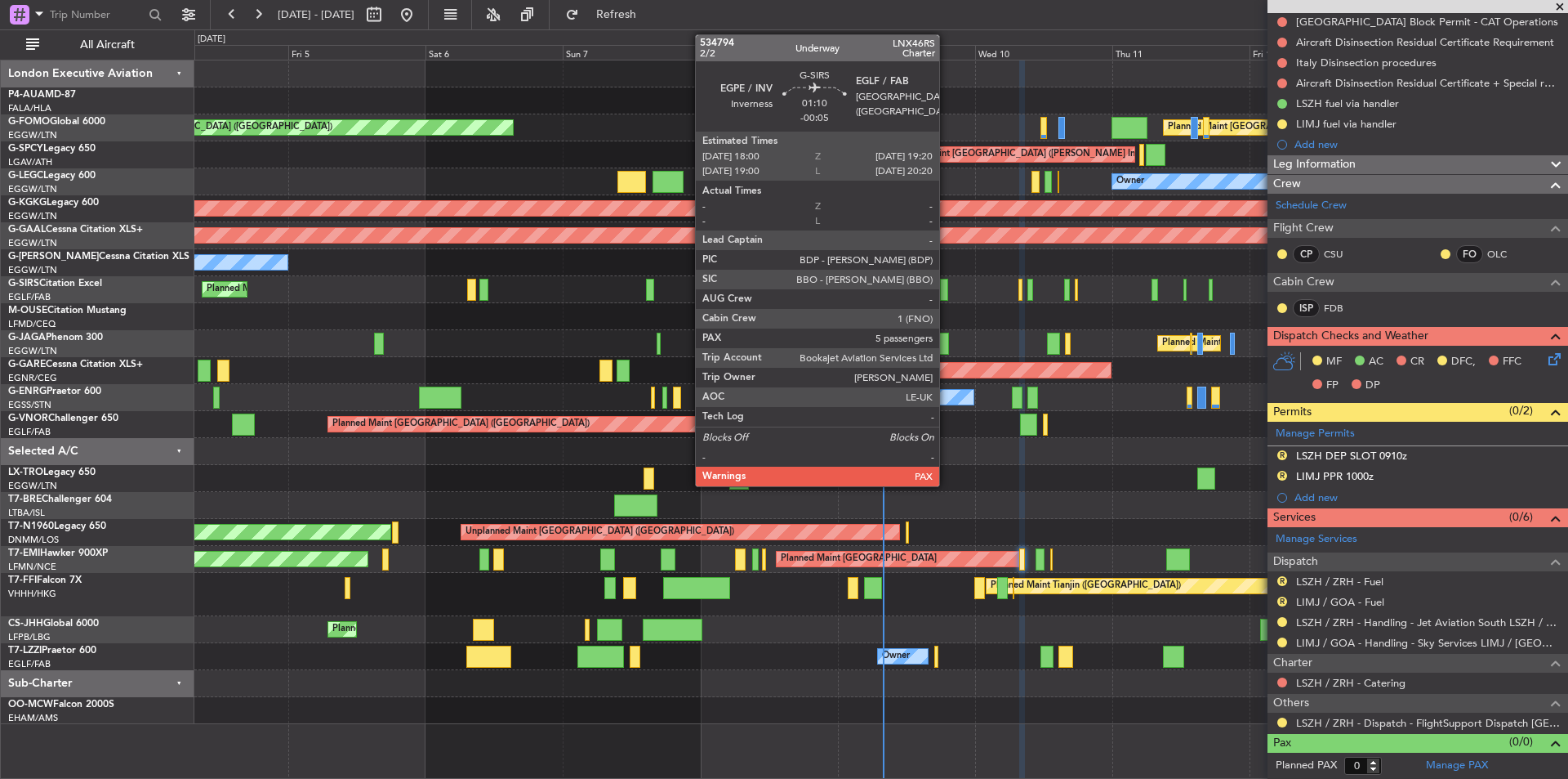
click at [944, 293] on div at bounding box center [944, 289] width 9 height 22
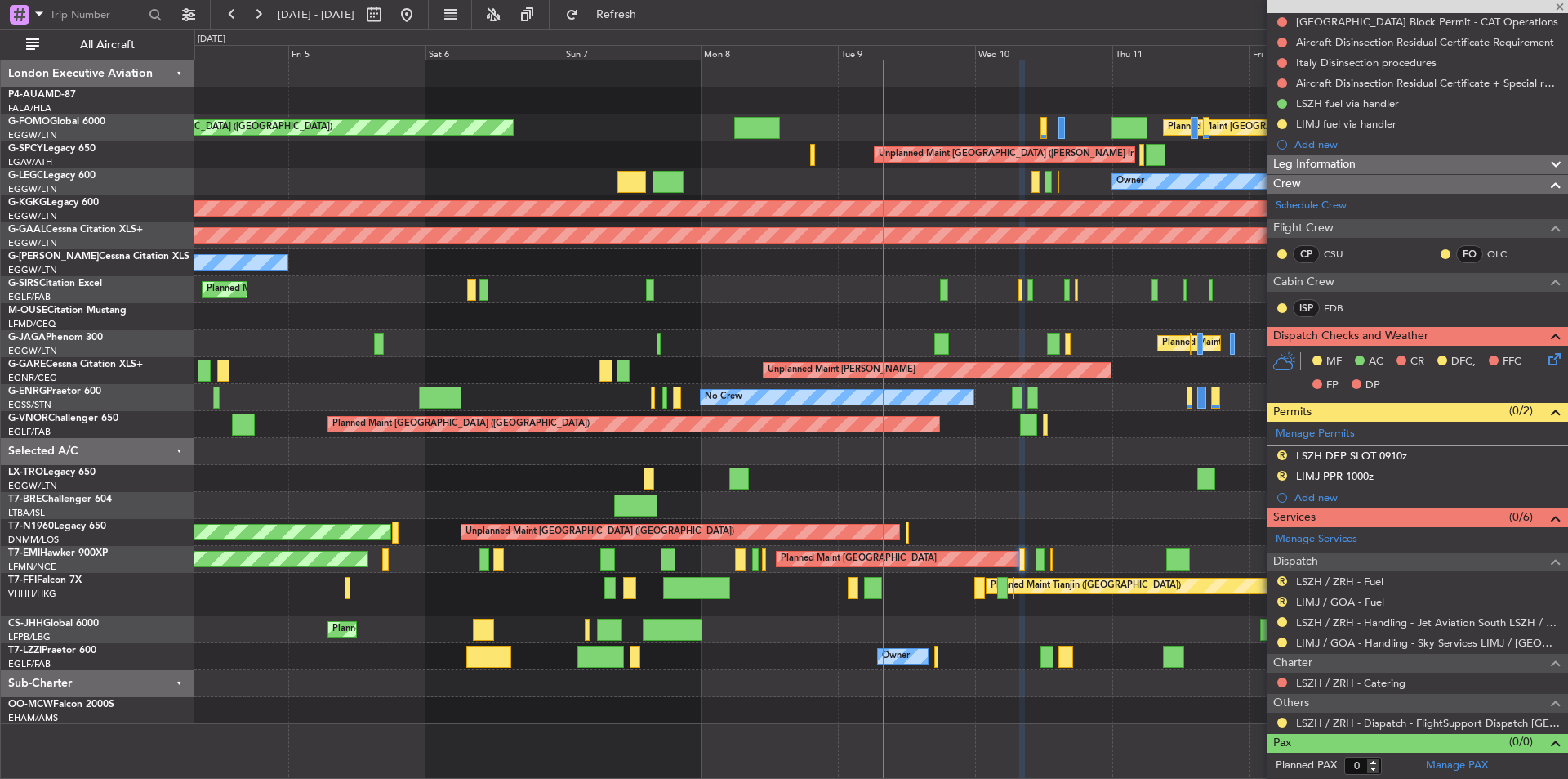
type input "-00:05"
type input "5"
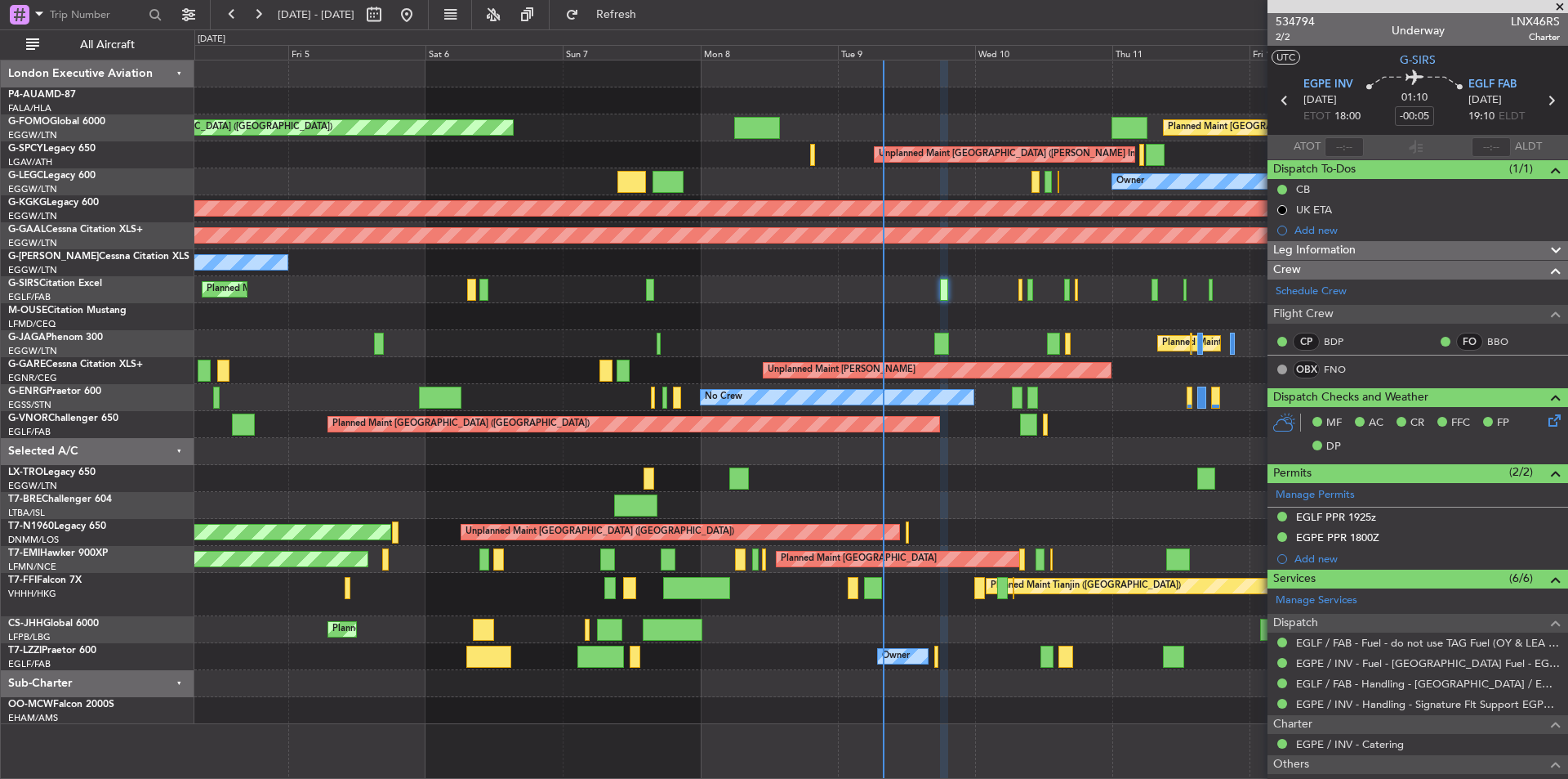
click at [645, 288] on div "Planned Maint [GEOGRAPHIC_DATA] ([GEOGRAPHIC_DATA])" at bounding box center [881, 290] width 1373 height 27
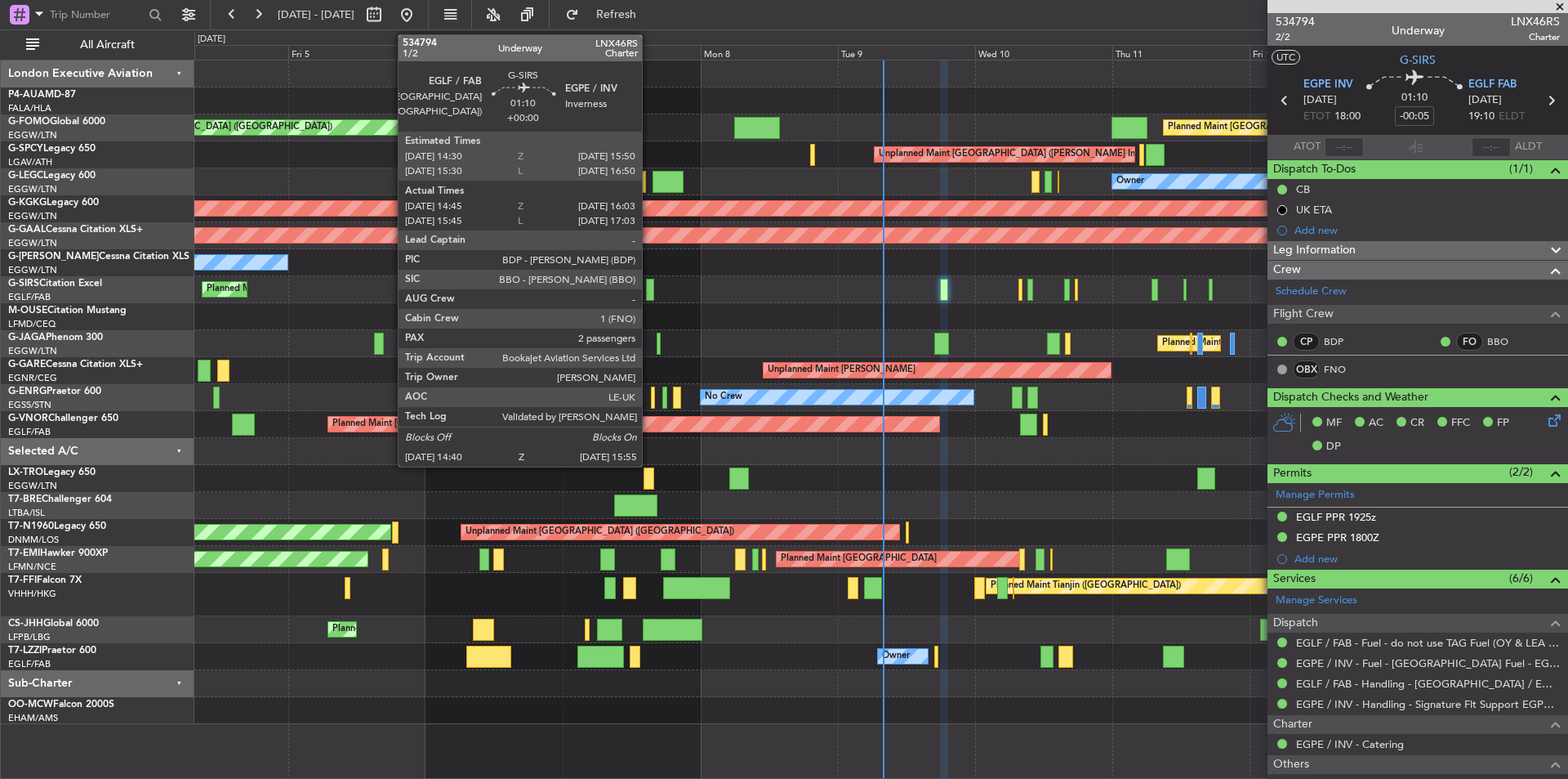
click at [649, 289] on div at bounding box center [650, 289] width 8 height 22
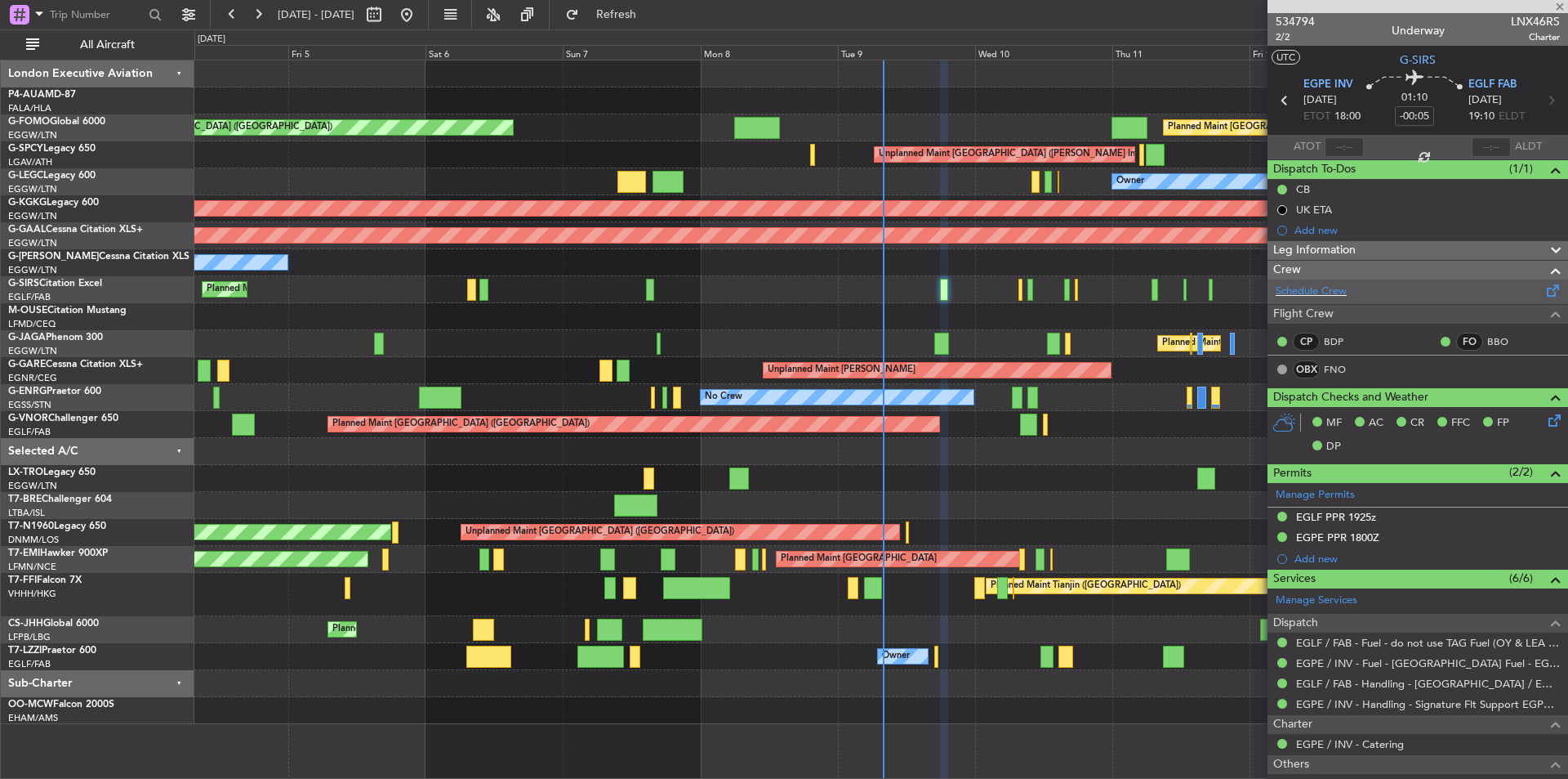
type input "14:45"
type input "15:53"
type input "2"
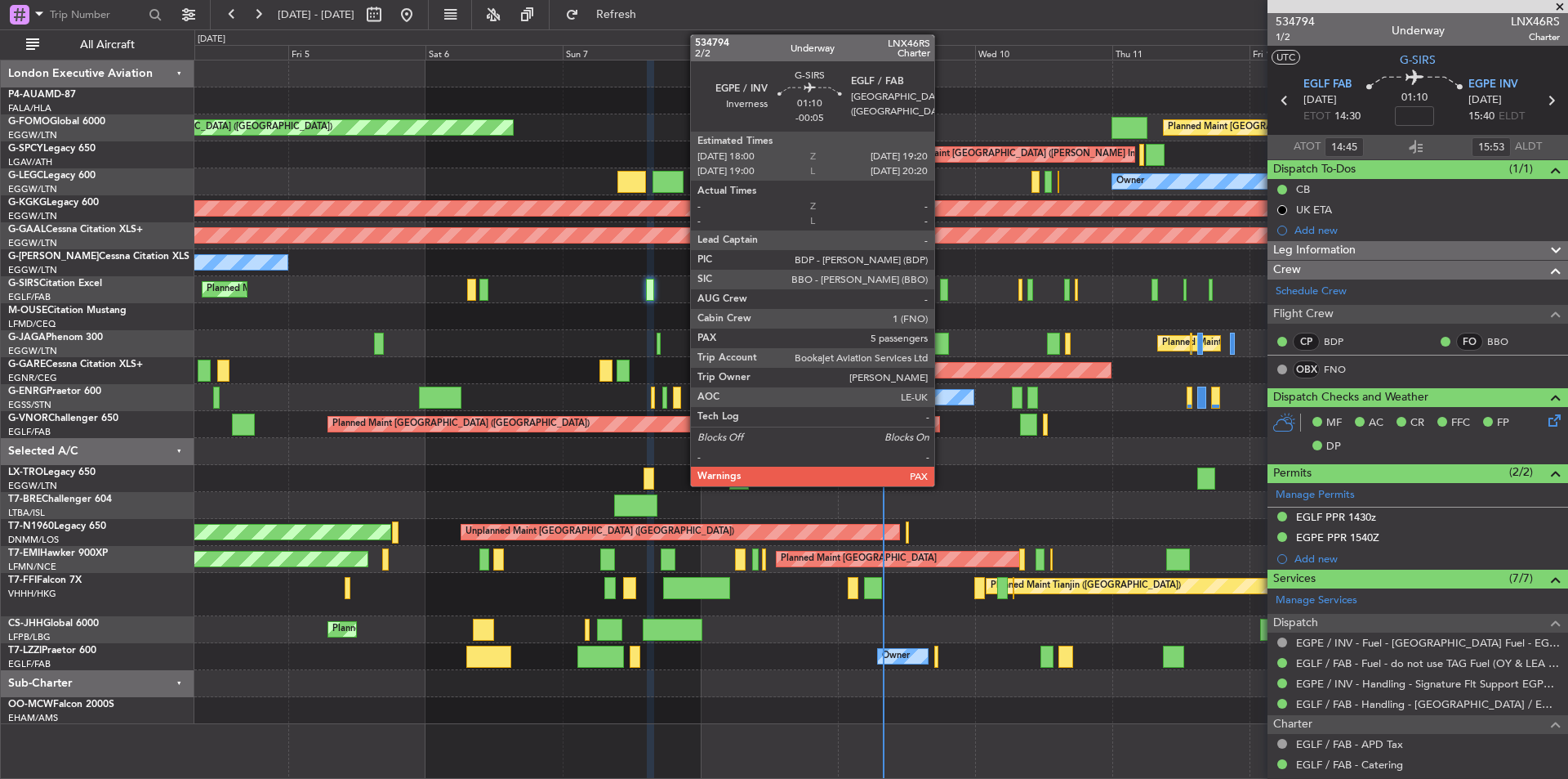
click at [942, 292] on div at bounding box center [944, 289] width 9 height 22
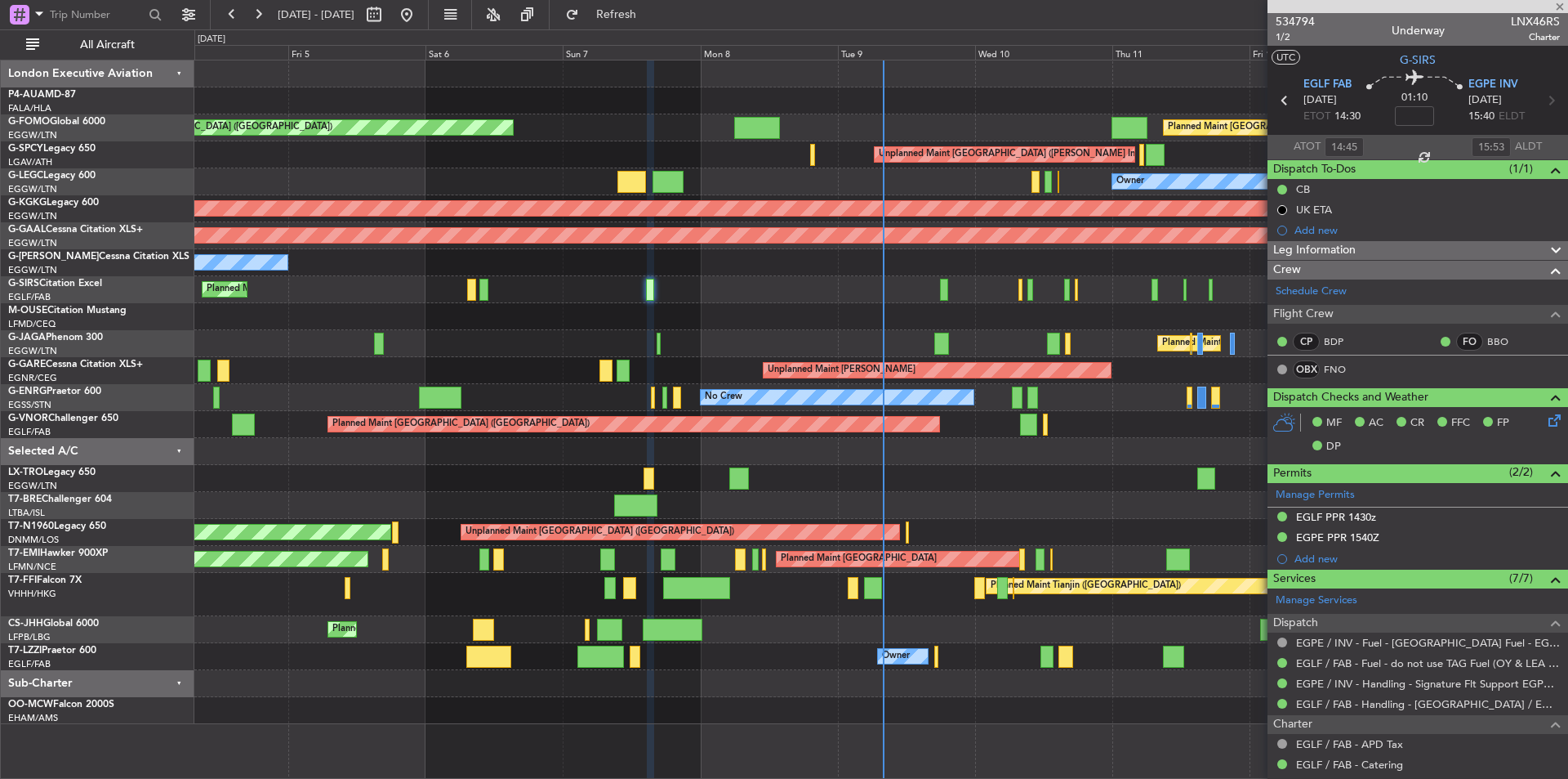
type input "-00:05"
type input "5"
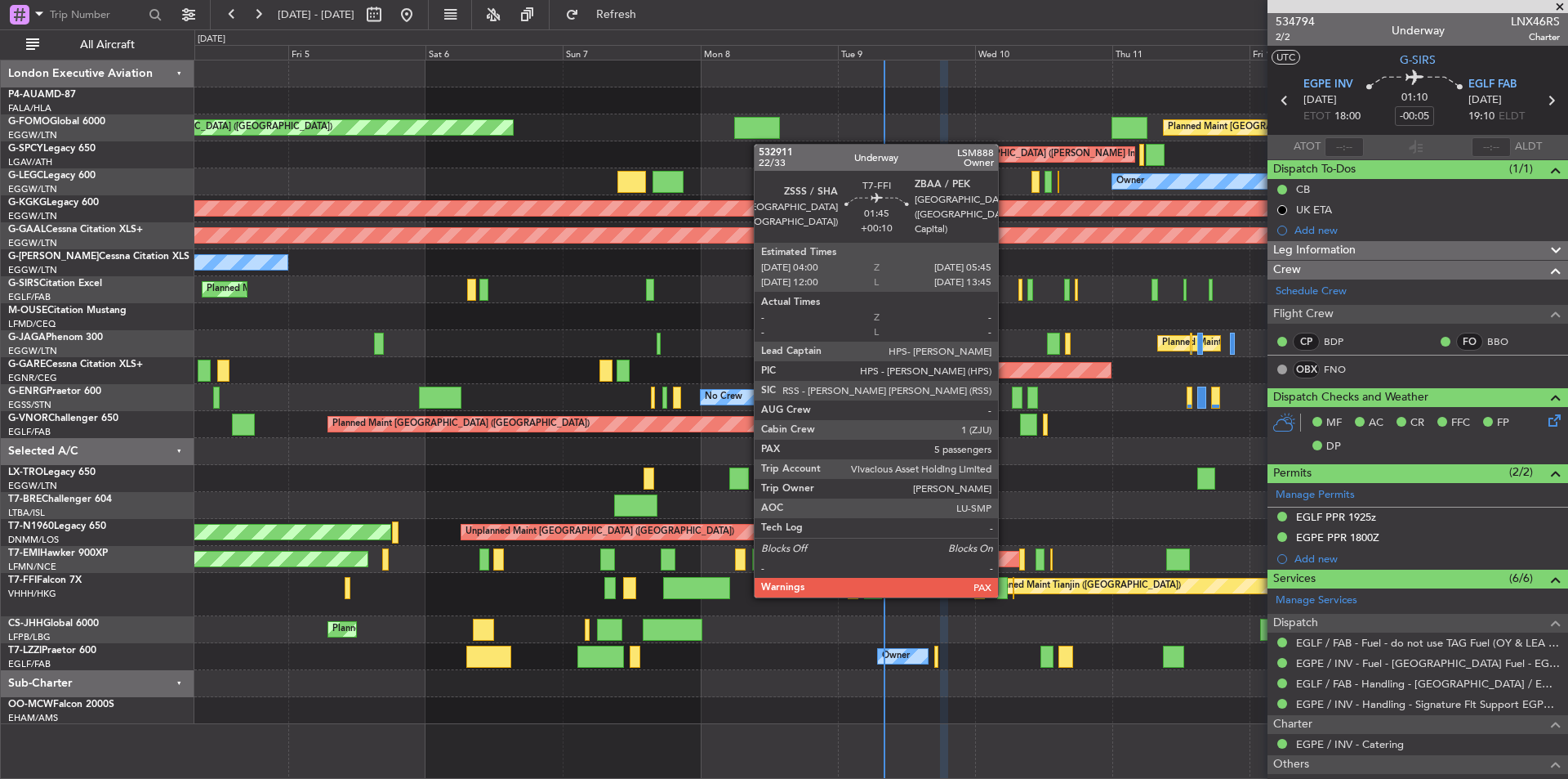
click at [1005, 594] on div at bounding box center [1002, 587] width 11 height 22
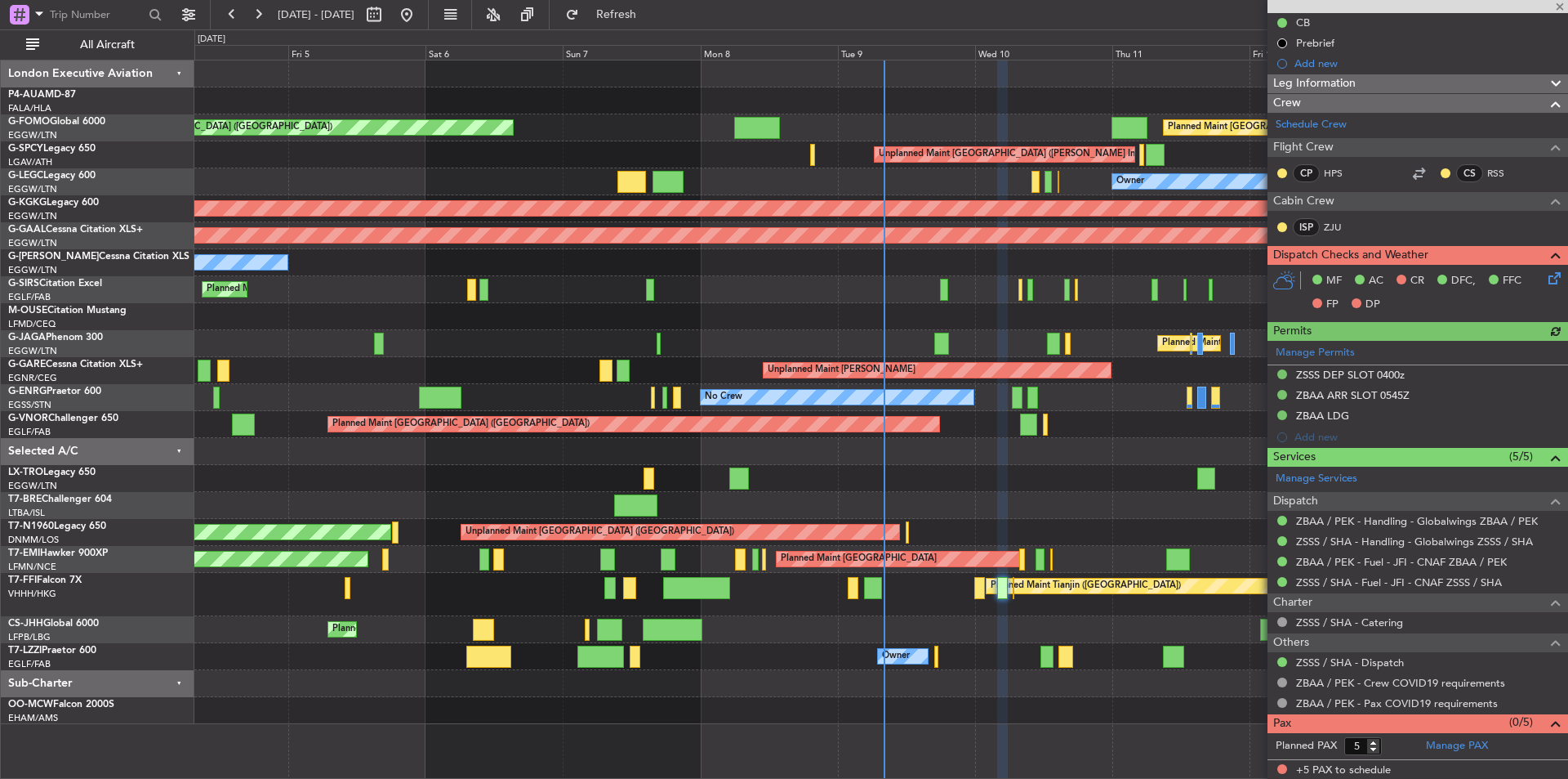
scroll to position [168, 0]
click at [1438, 746] on mat-tooltip-component "ZBAA / PEK - Pax COVID19 requirements" at bounding box center [1396, 729] width 199 height 43
click at [1443, 743] on link "Manage PAX" at bounding box center [1457, 744] width 62 height 16
click at [650, 12] on span "Refresh" at bounding box center [617, 14] width 69 height 12
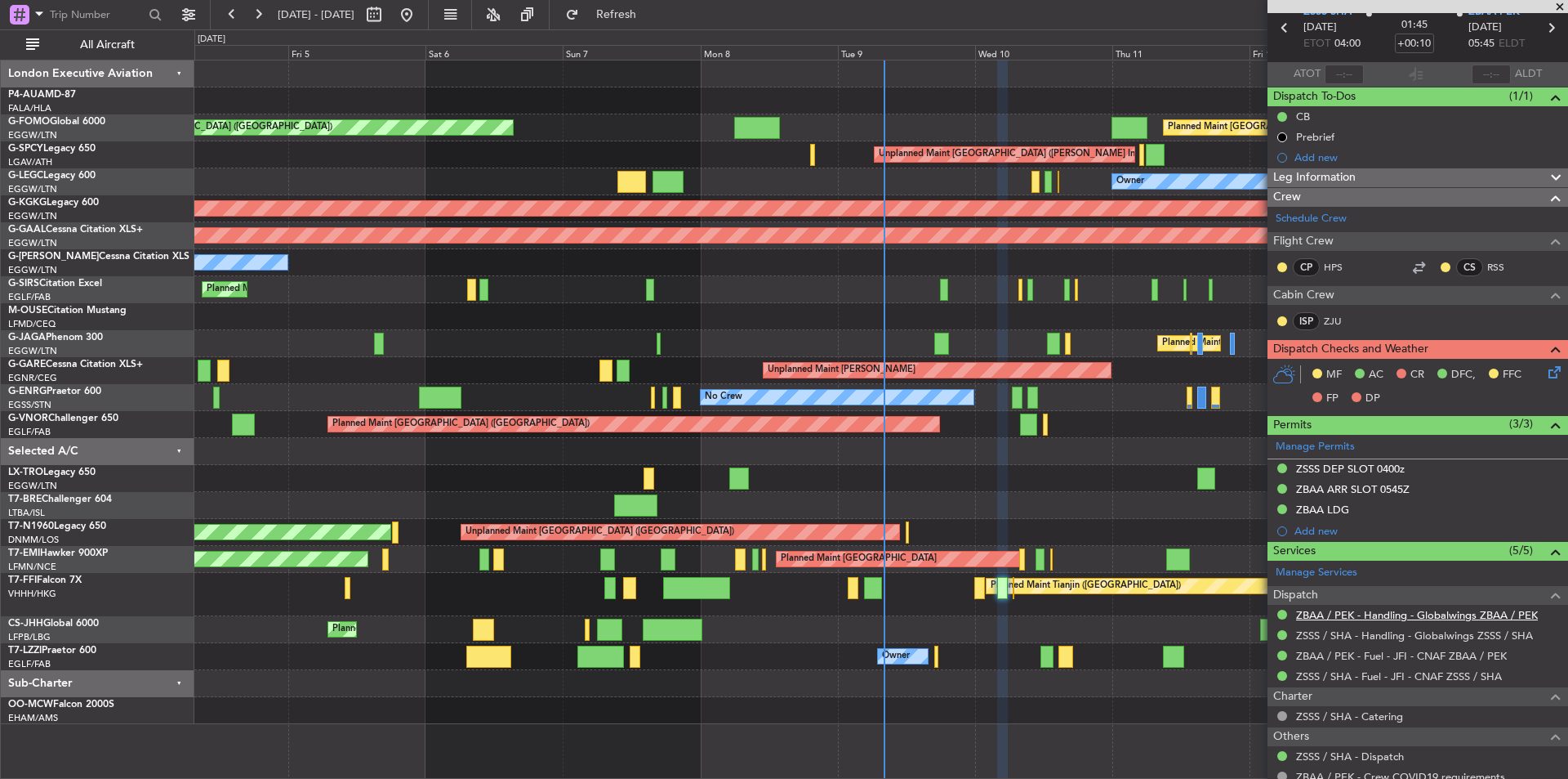
scroll to position [0, 0]
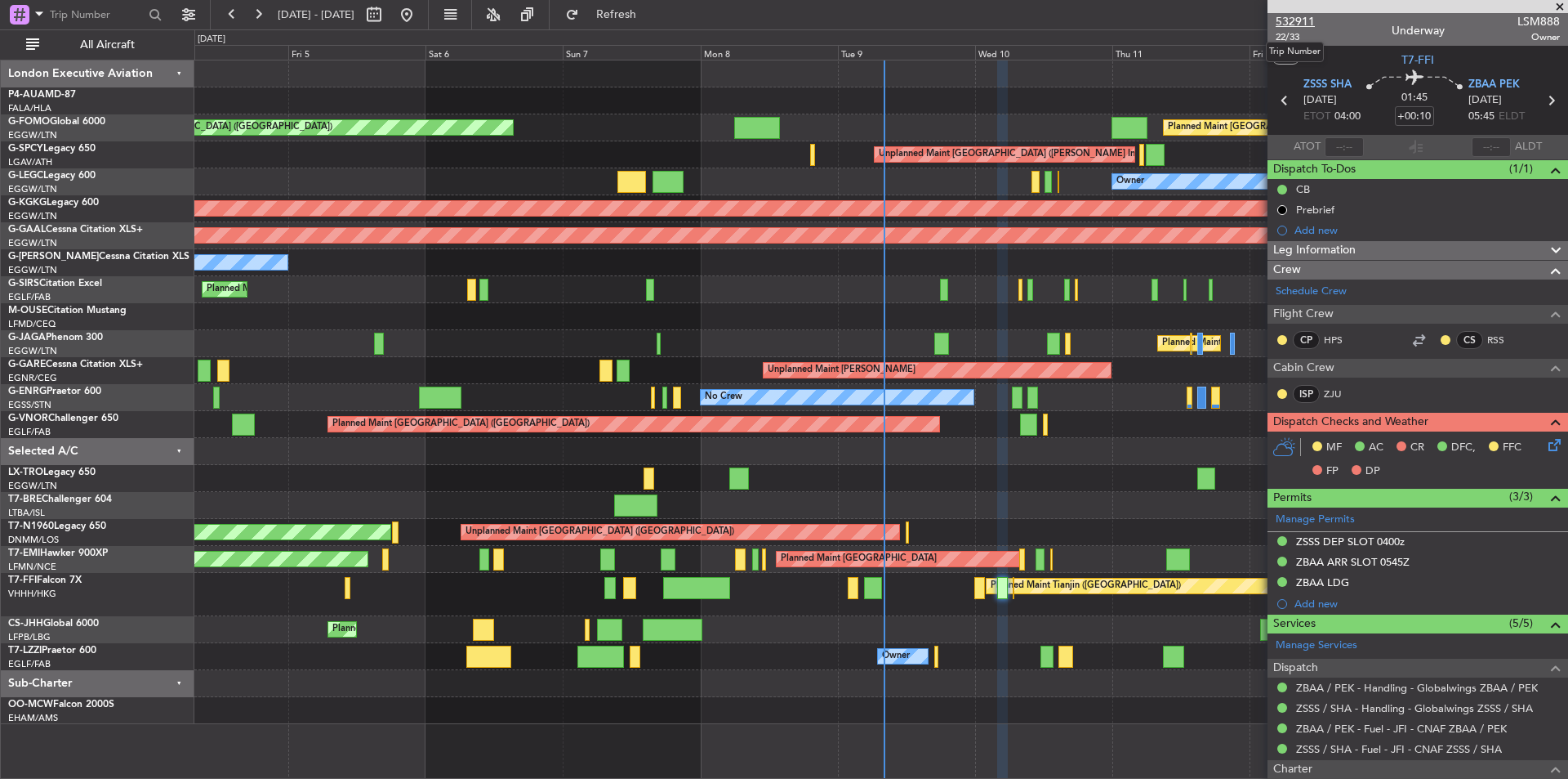
click at [1299, 19] on span "532911" at bounding box center [1295, 22] width 39 height 17
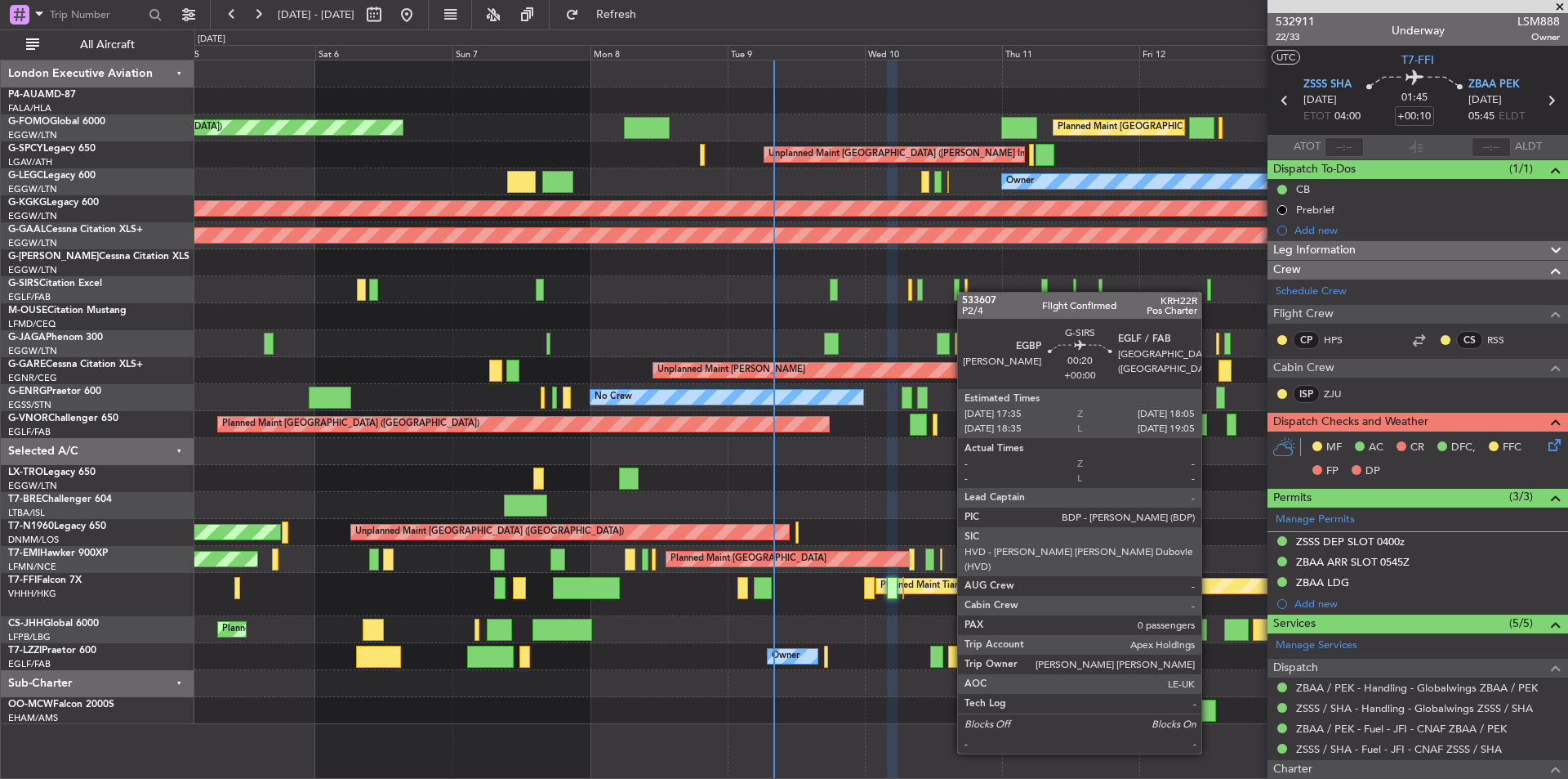
click at [966, 292] on div "Planned Maint London (Luton) Planned Maint London (Luton) Unplanned Maint Athen…" at bounding box center [881, 392] width 1373 height 664
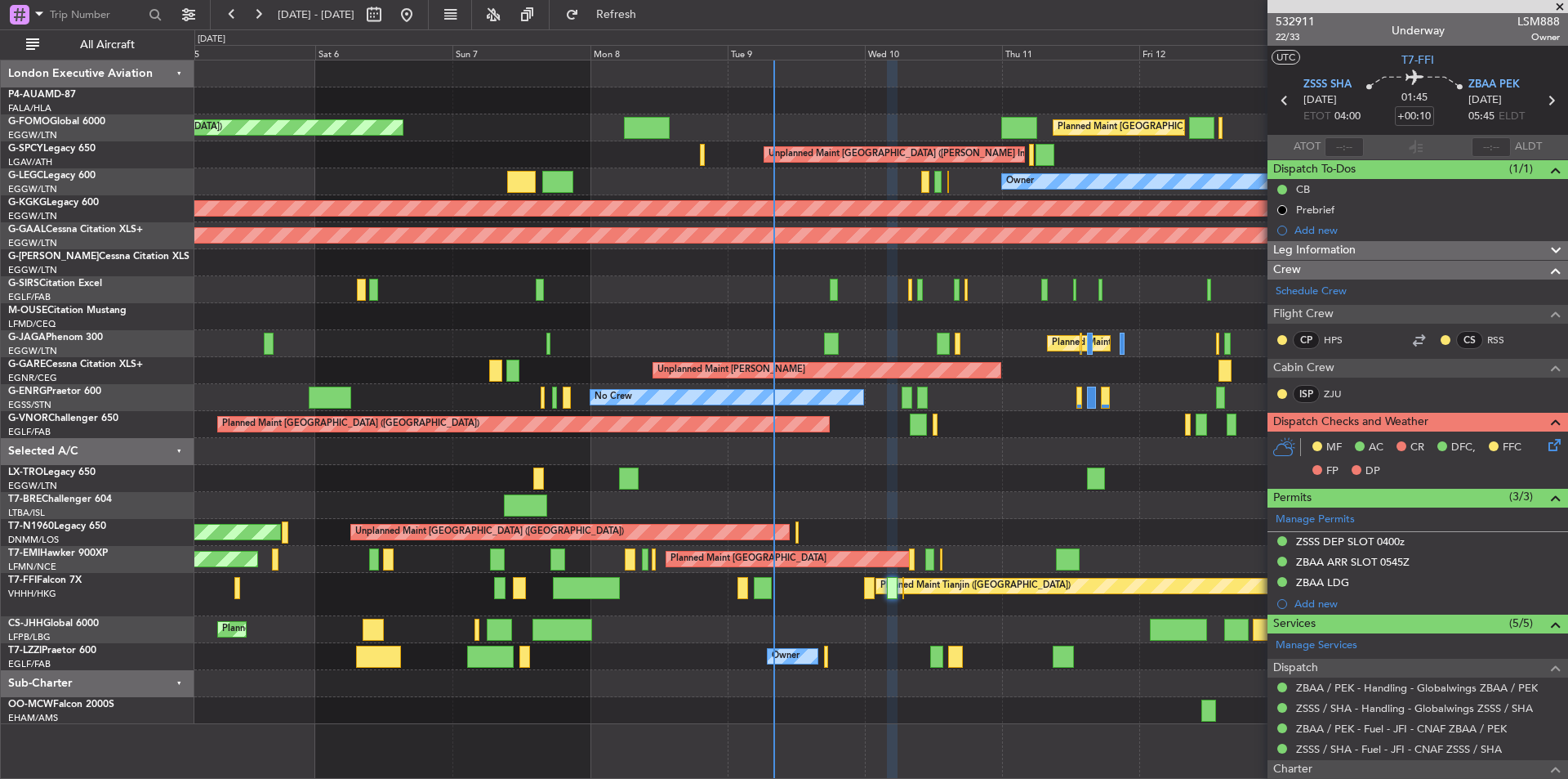
click at [832, 223] on div "Planned Maint Dusseldorf" at bounding box center [881, 236] width 1373 height 27
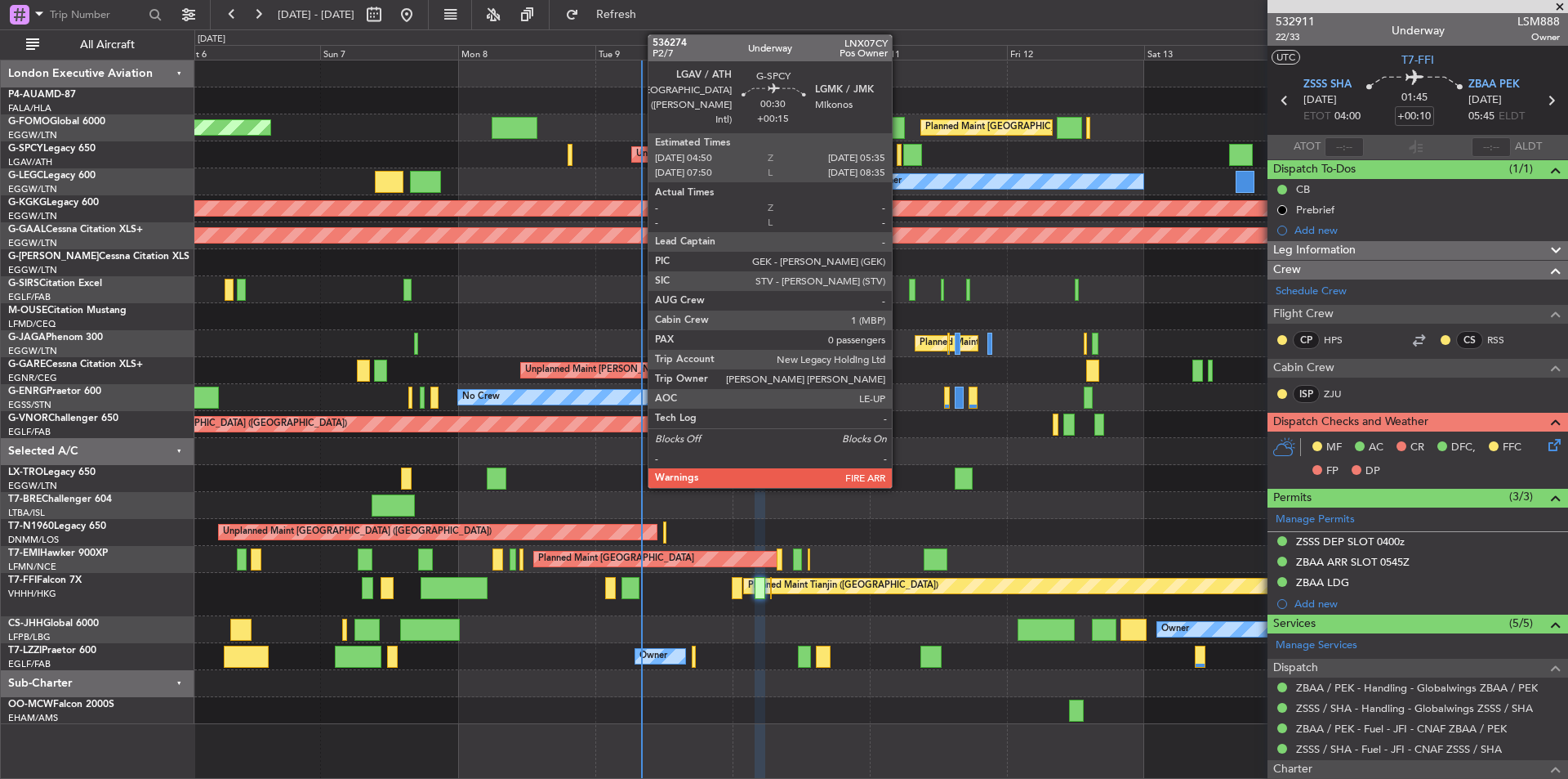
click at [900, 147] on div at bounding box center [899, 154] width 5 height 22
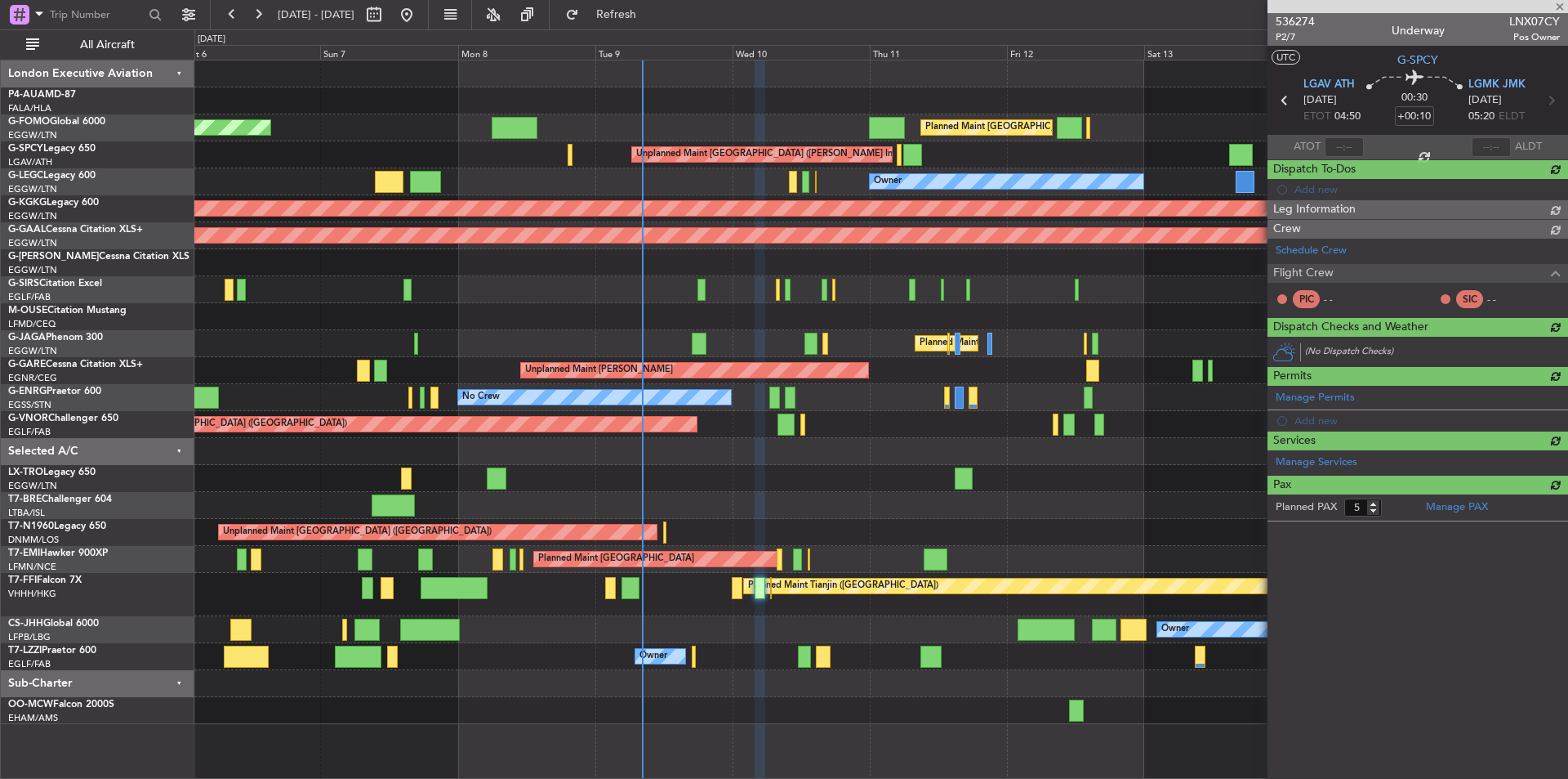
type input "+00:15"
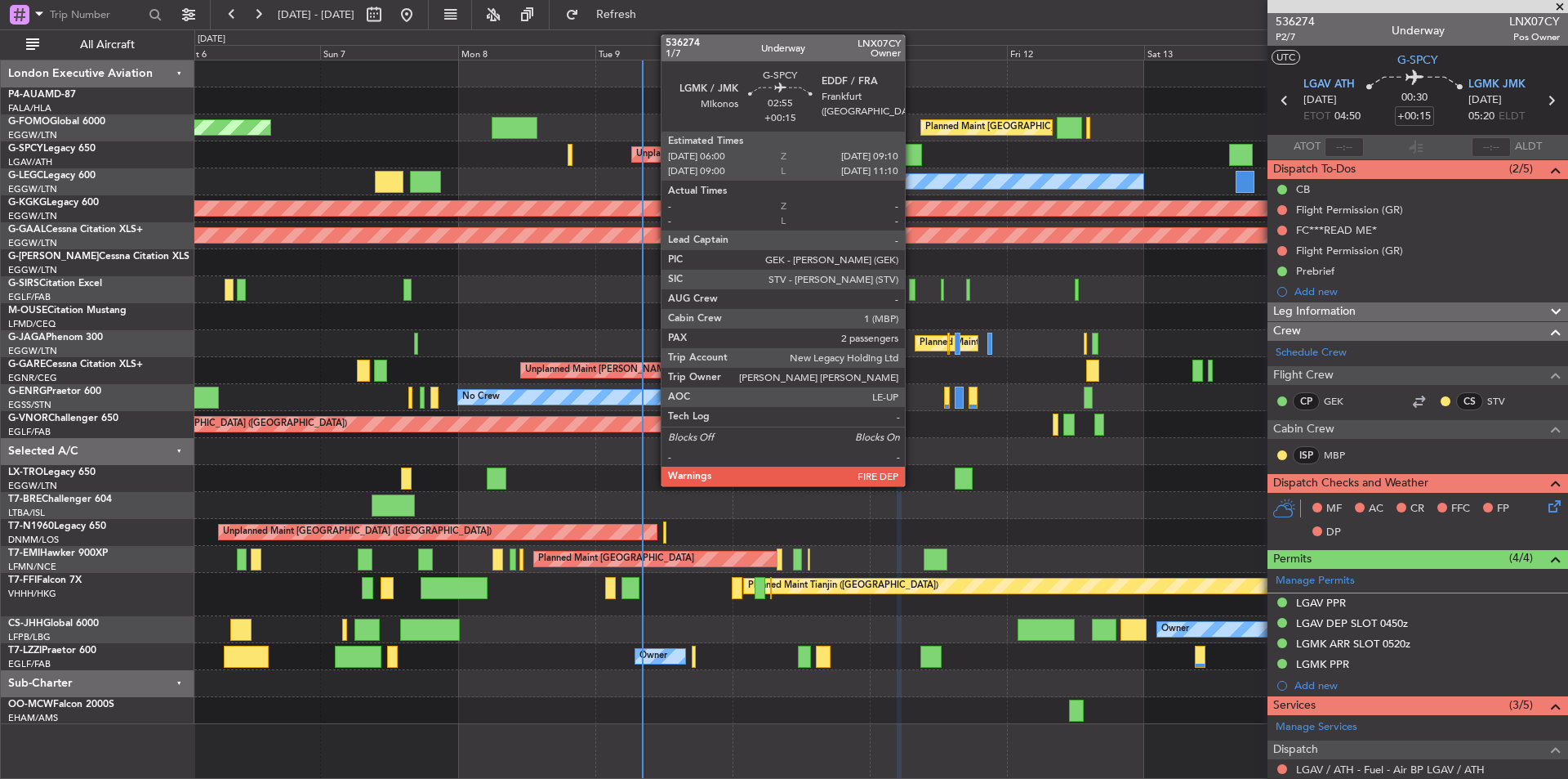
click at [912, 155] on div at bounding box center [913, 154] width 19 height 22
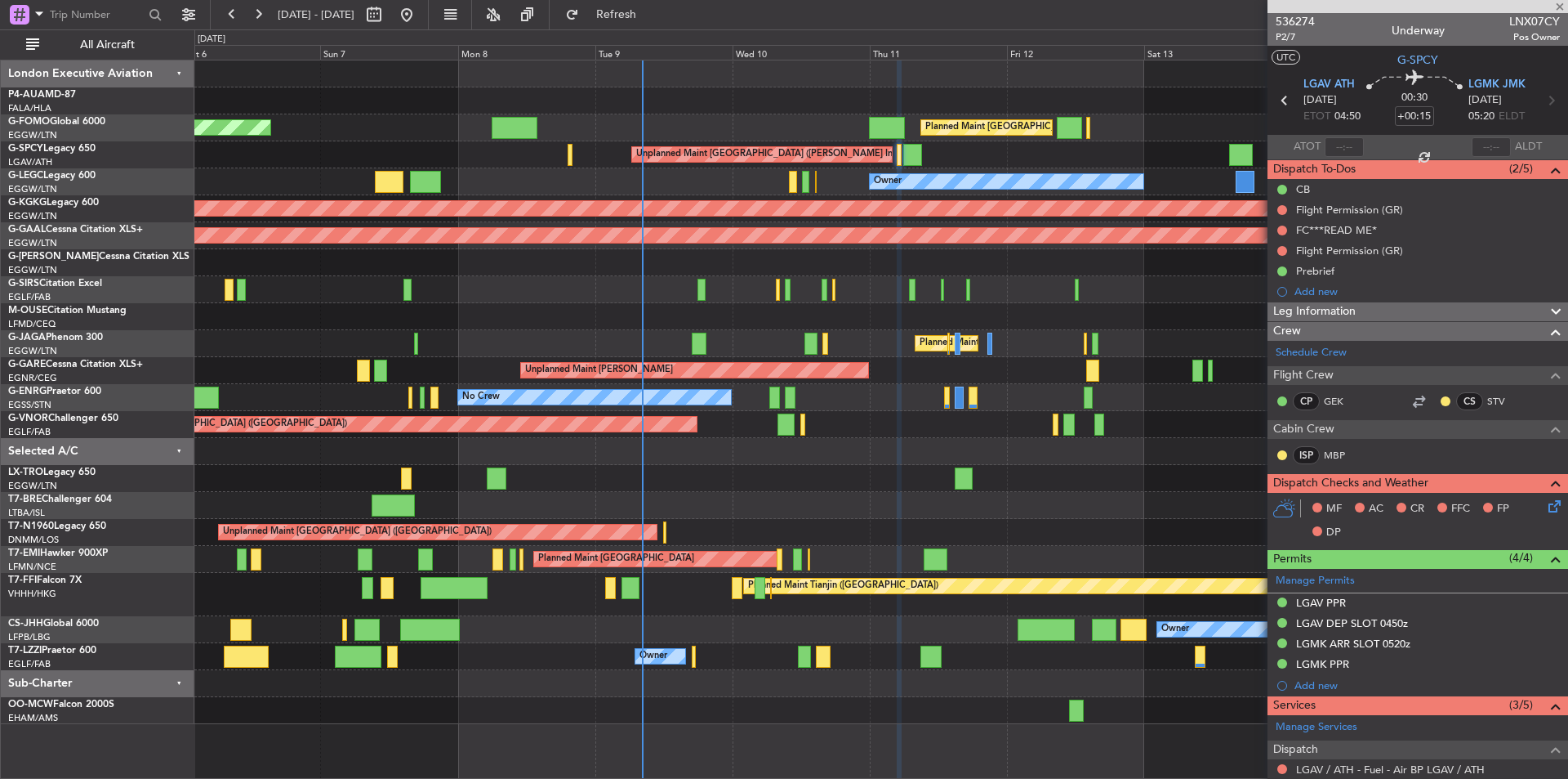
type input "2"
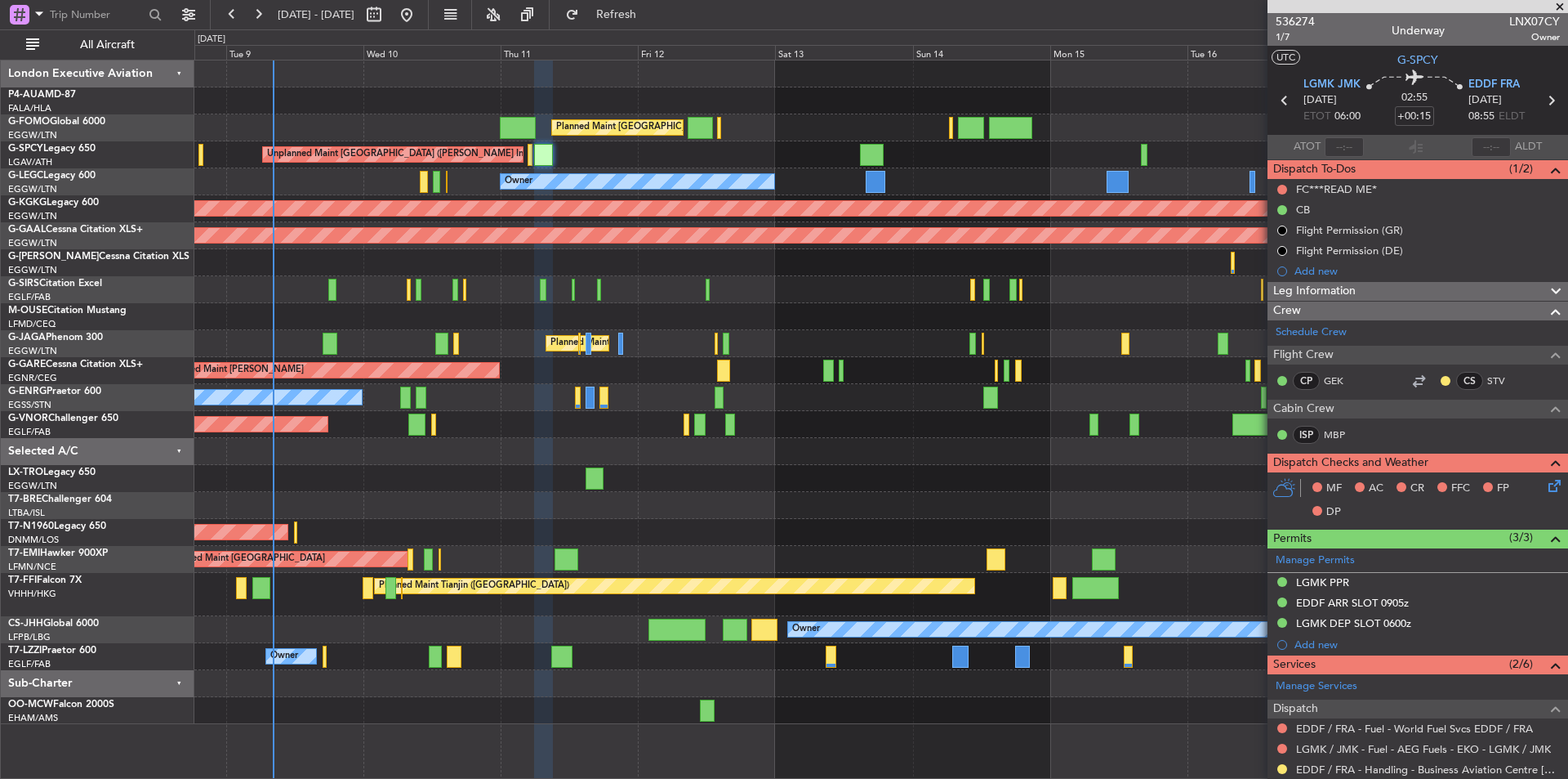
click at [680, 195] on div "Owner" at bounding box center [881, 181] width 1373 height 27
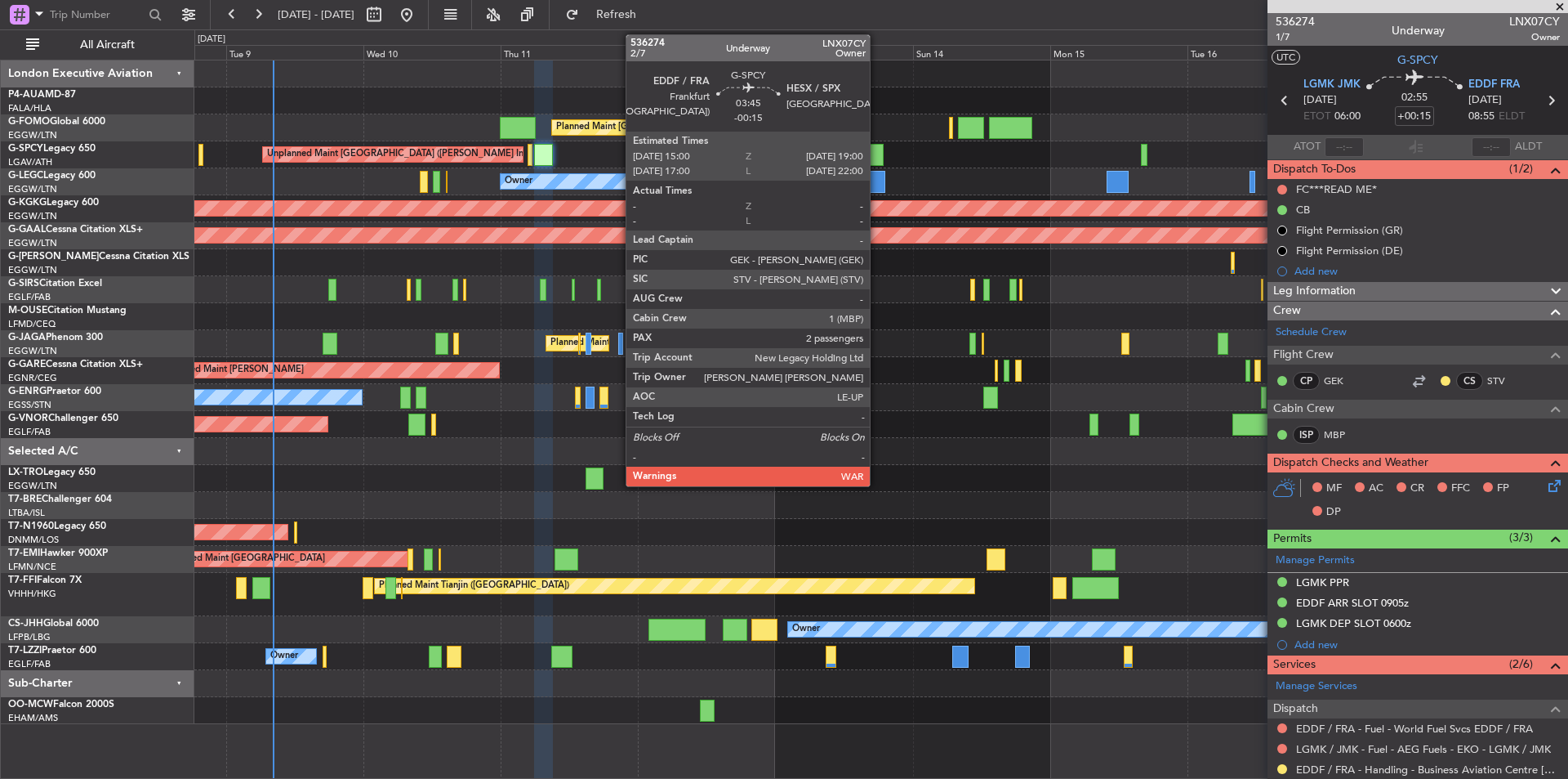
click at [878, 150] on div at bounding box center [872, 154] width 24 height 22
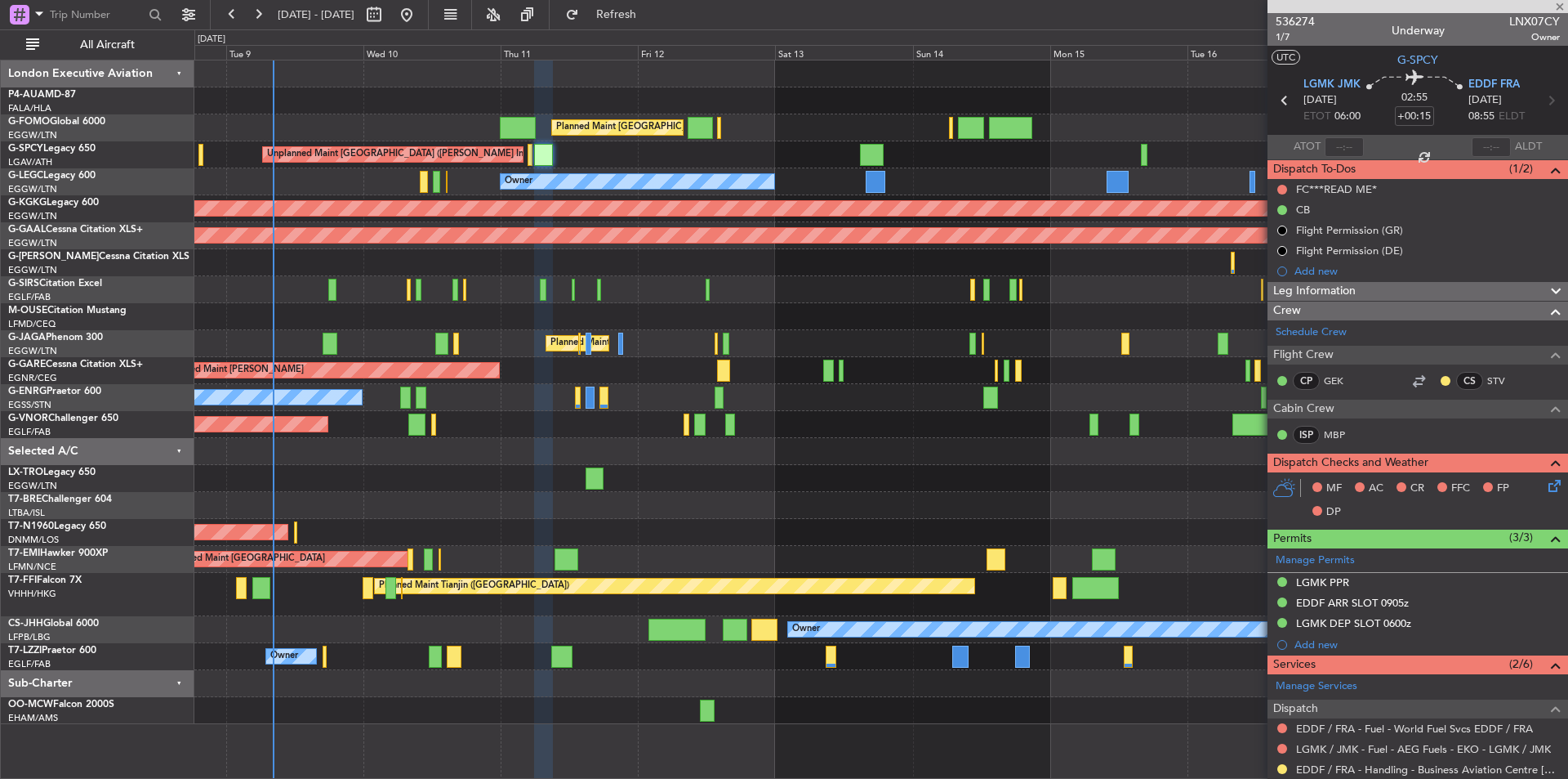
type input "-00:15"
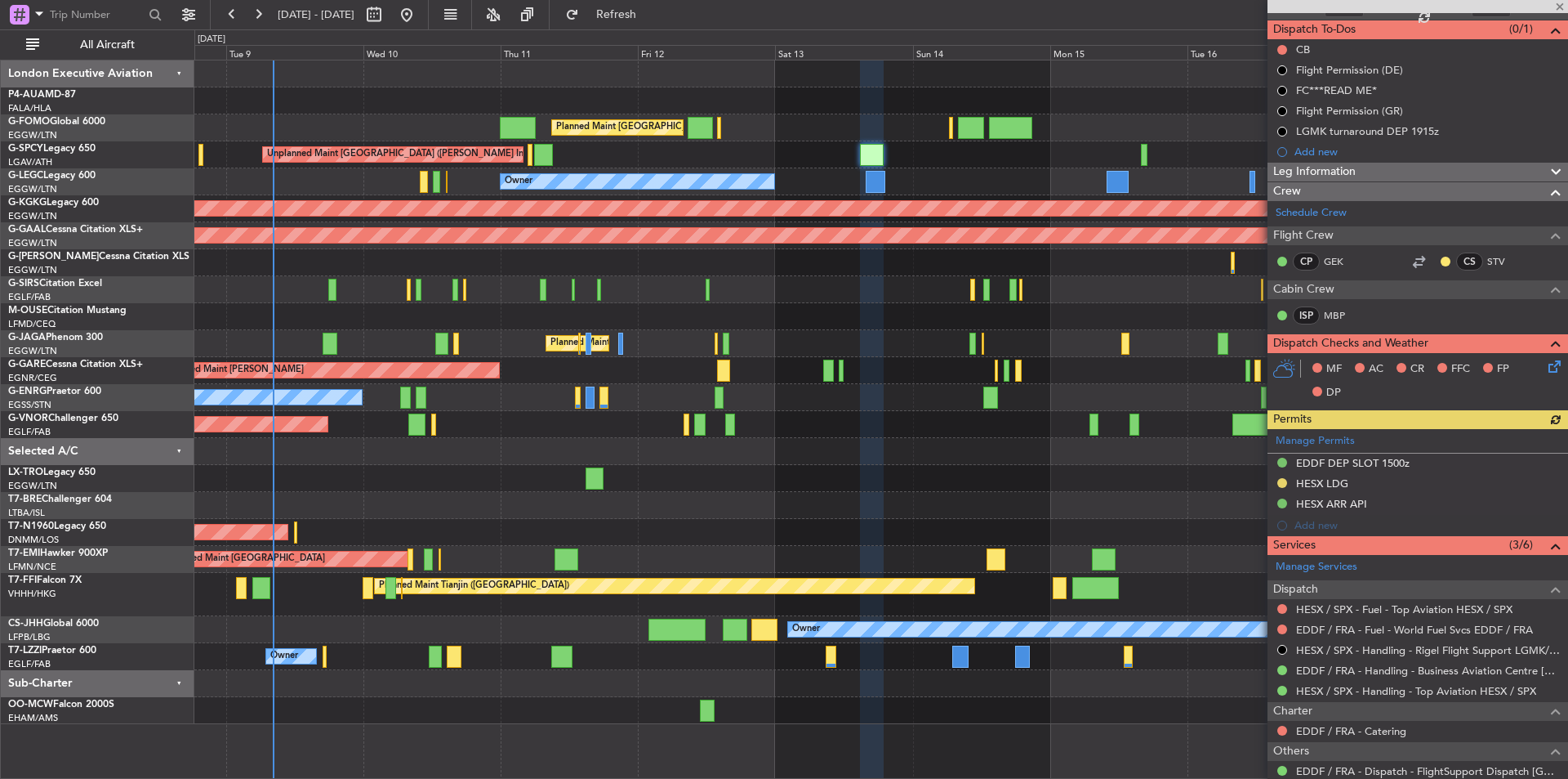
scroll to position [139, 0]
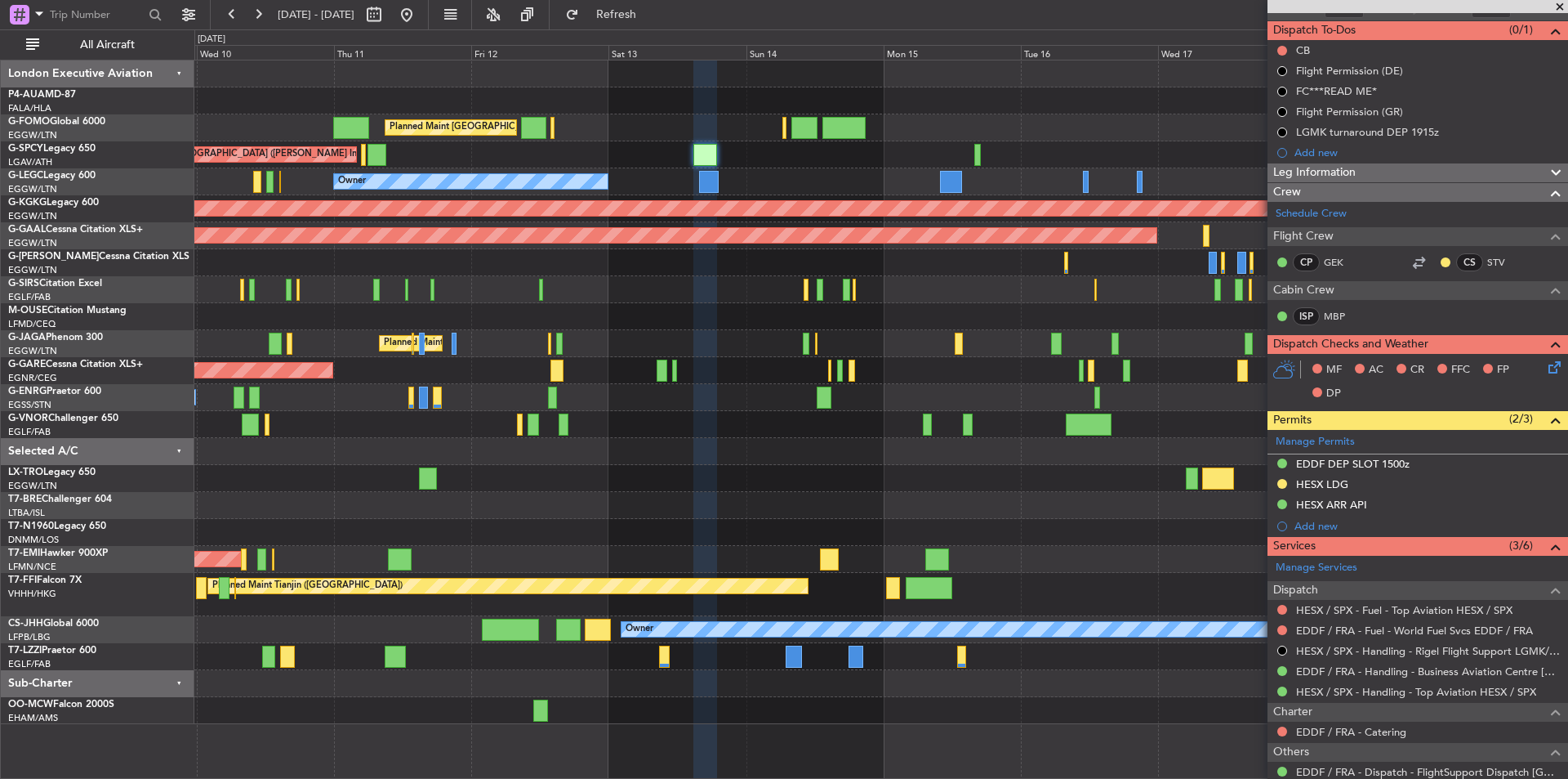
click at [952, 300] on div at bounding box center [881, 290] width 1373 height 27
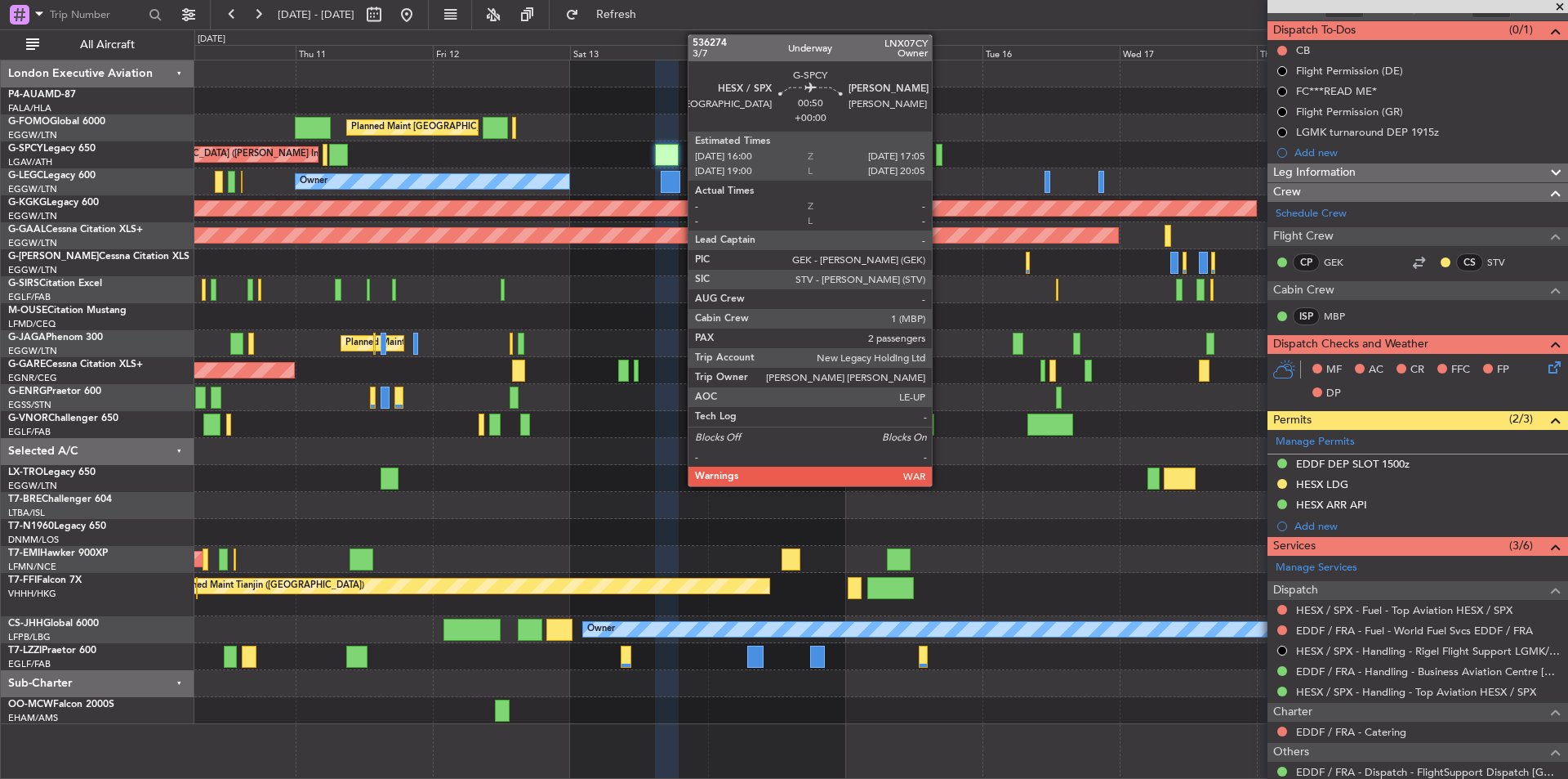
click at [939, 159] on div at bounding box center [939, 154] width 7 height 22
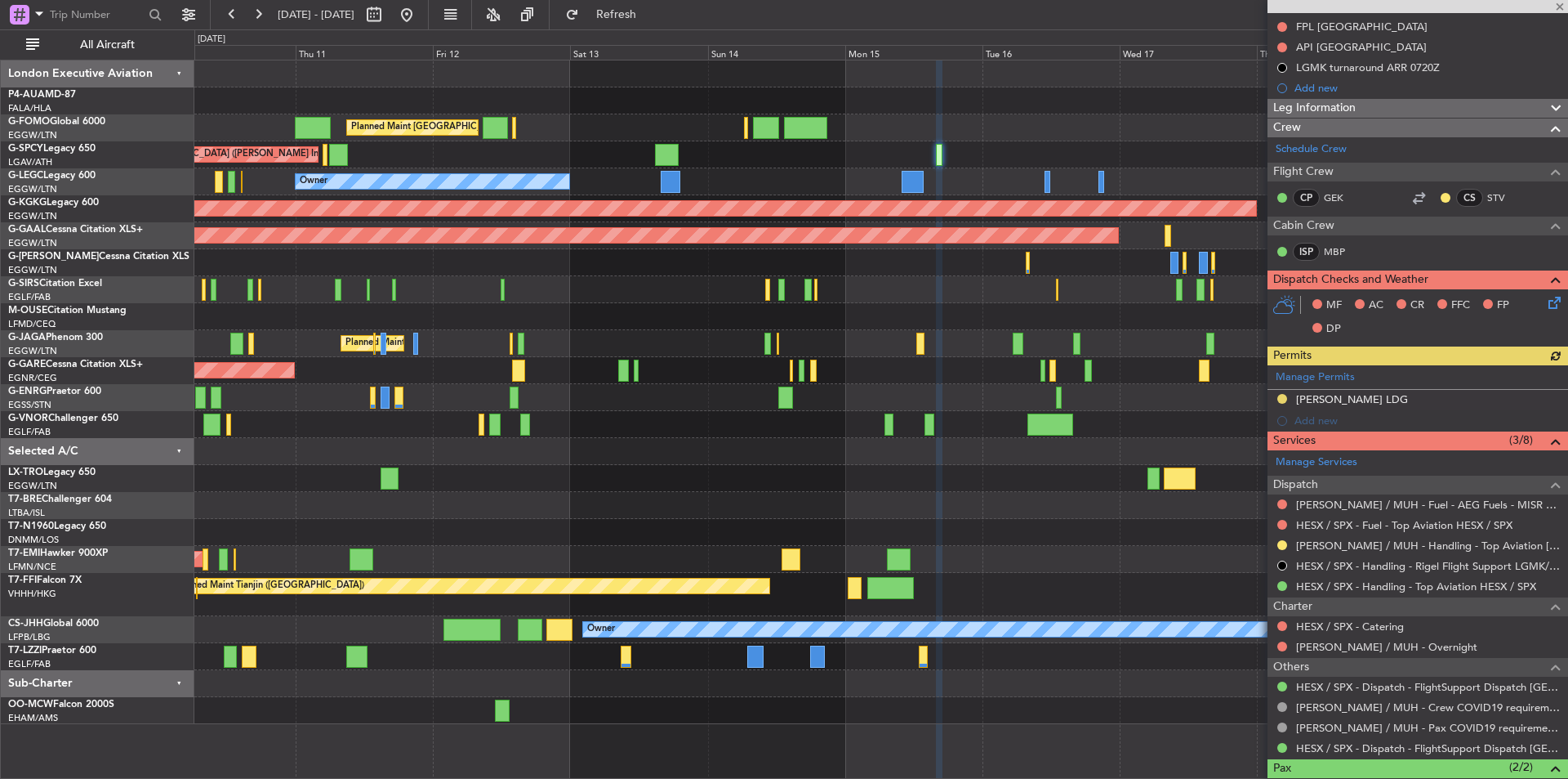
scroll to position [245, 0]
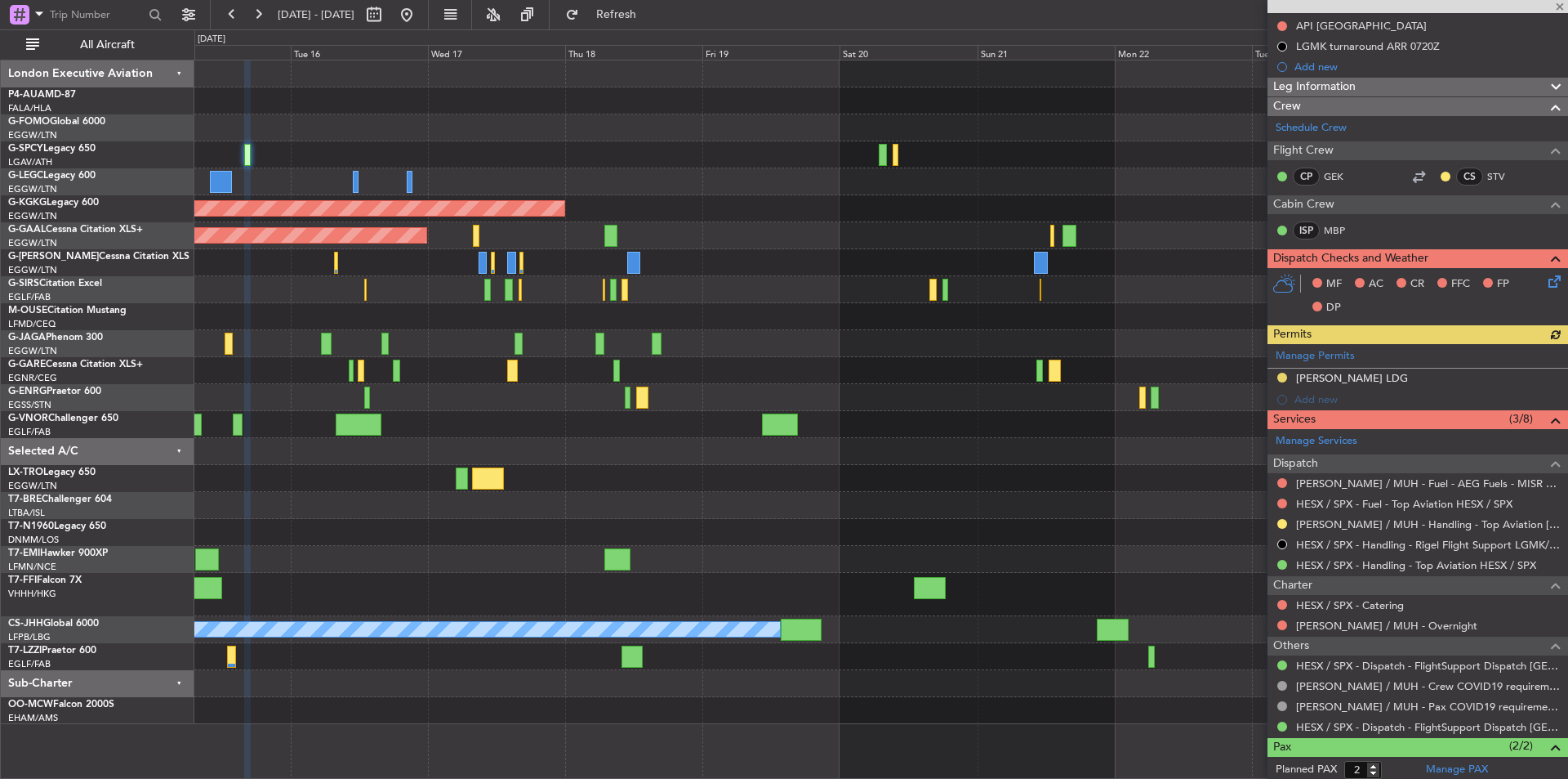
click at [437, 156] on div at bounding box center [881, 154] width 1373 height 27
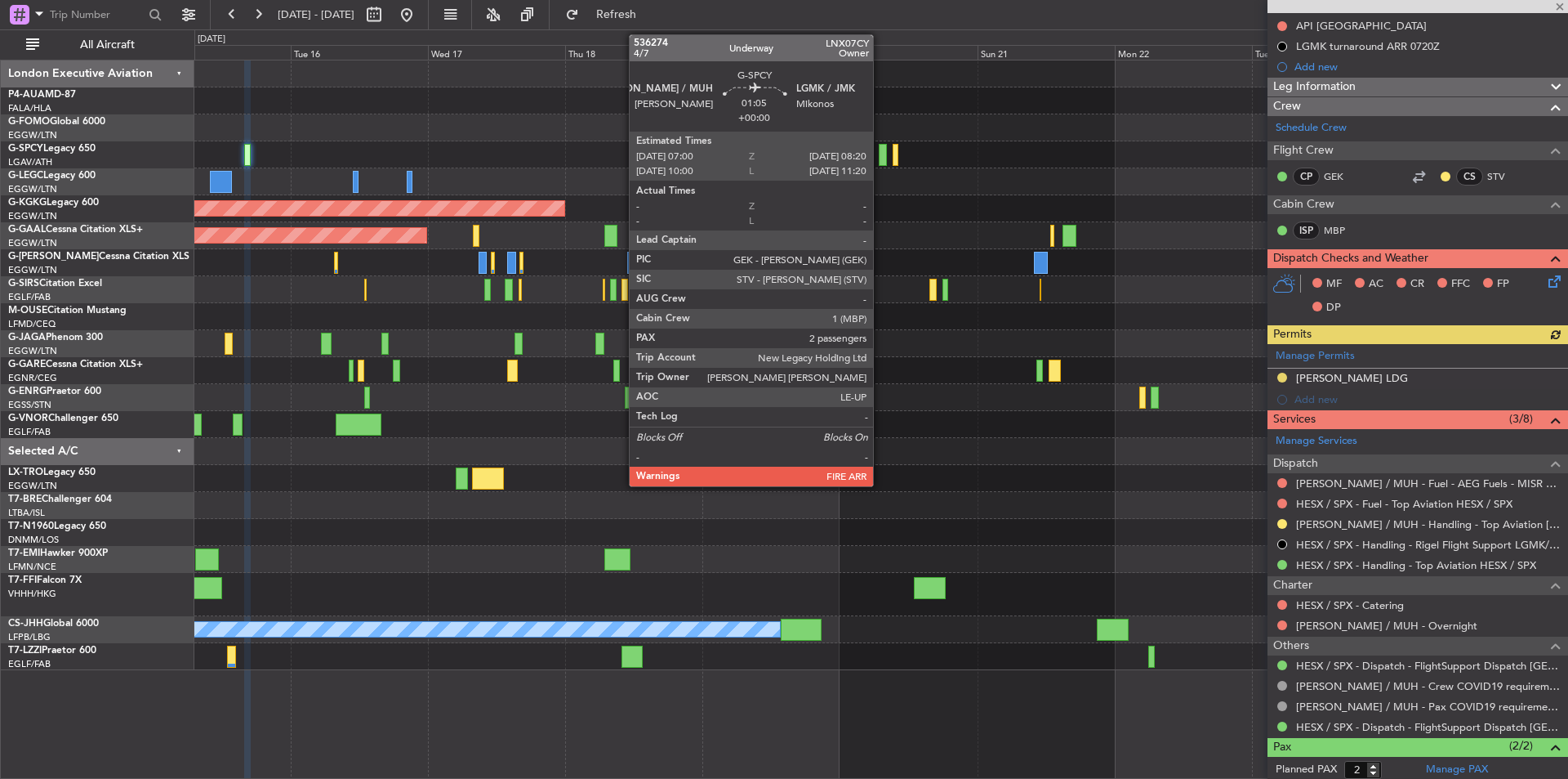
click at [880, 157] on div at bounding box center [882, 154] width 9 height 22
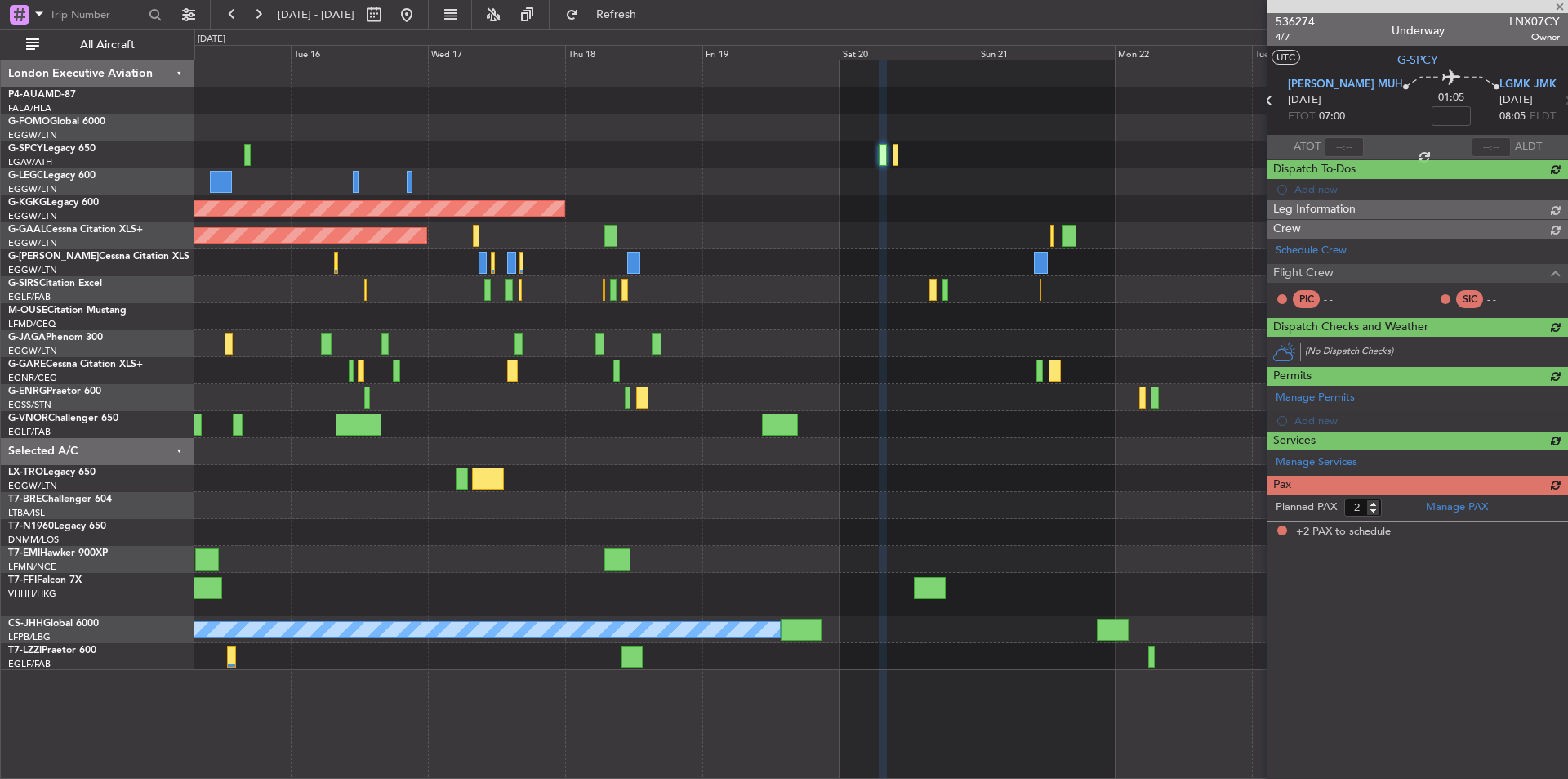
scroll to position [0, 0]
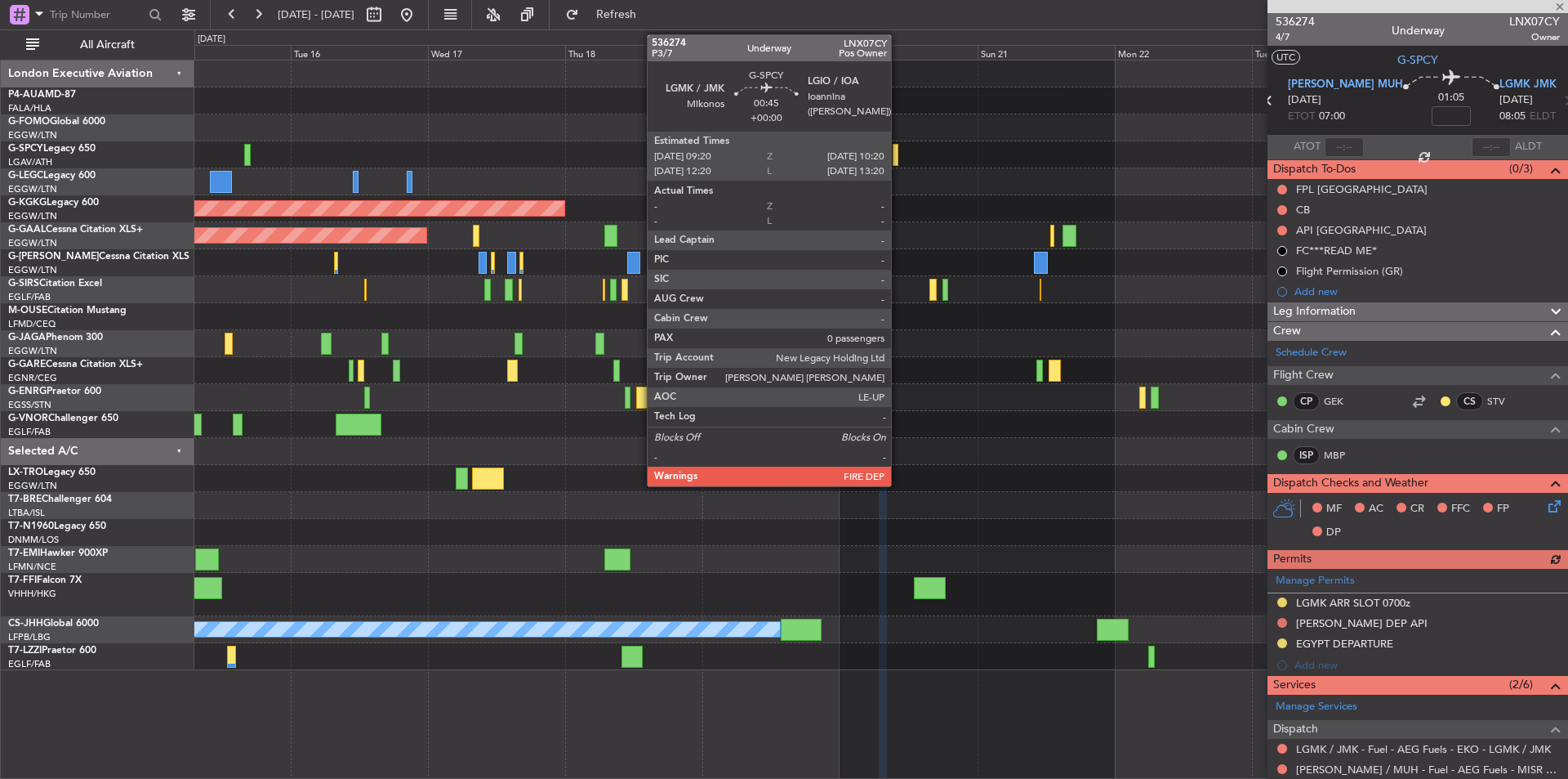
click at [899, 155] on div at bounding box center [896, 154] width 7 height 22
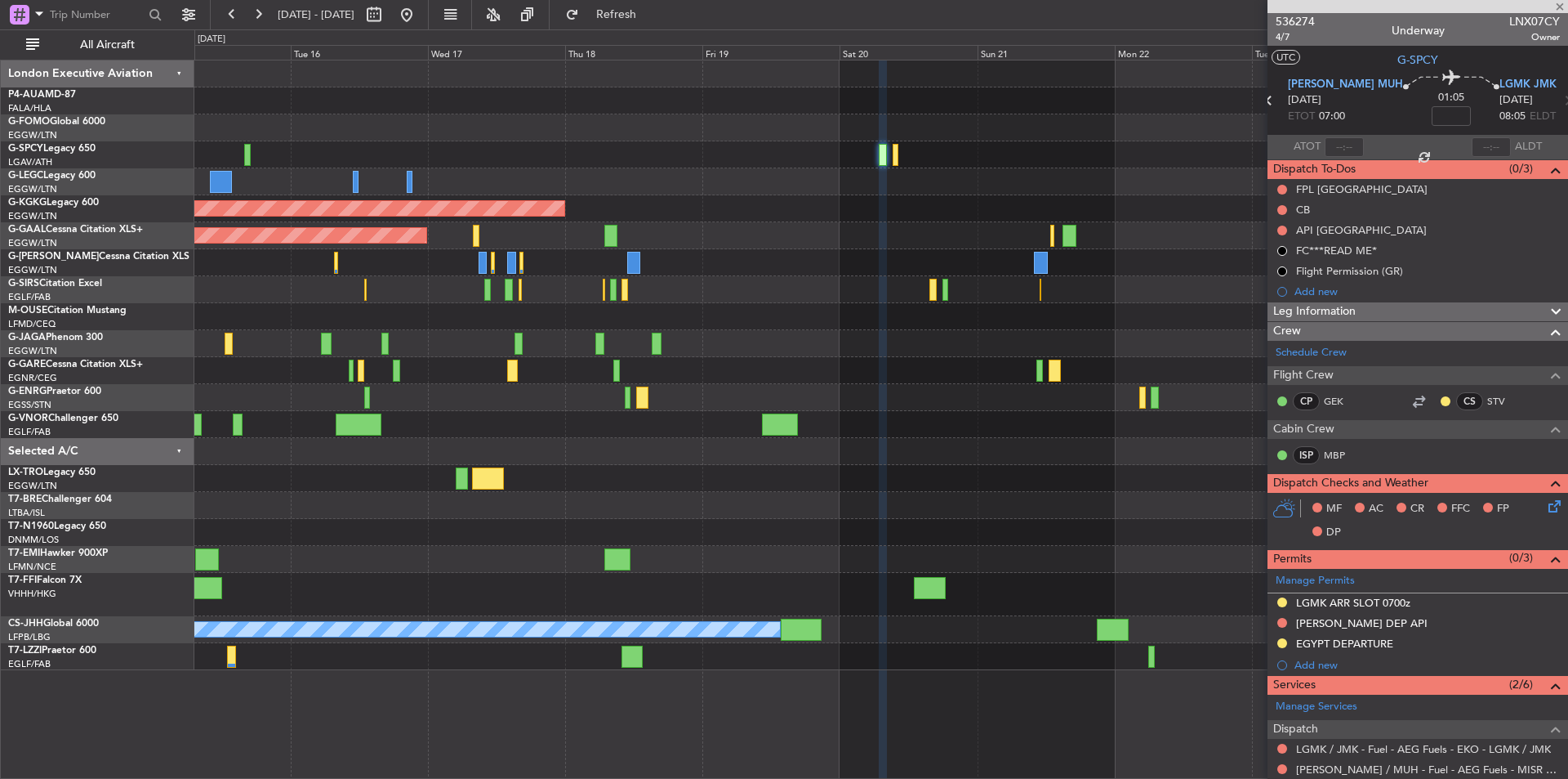
type input "0"
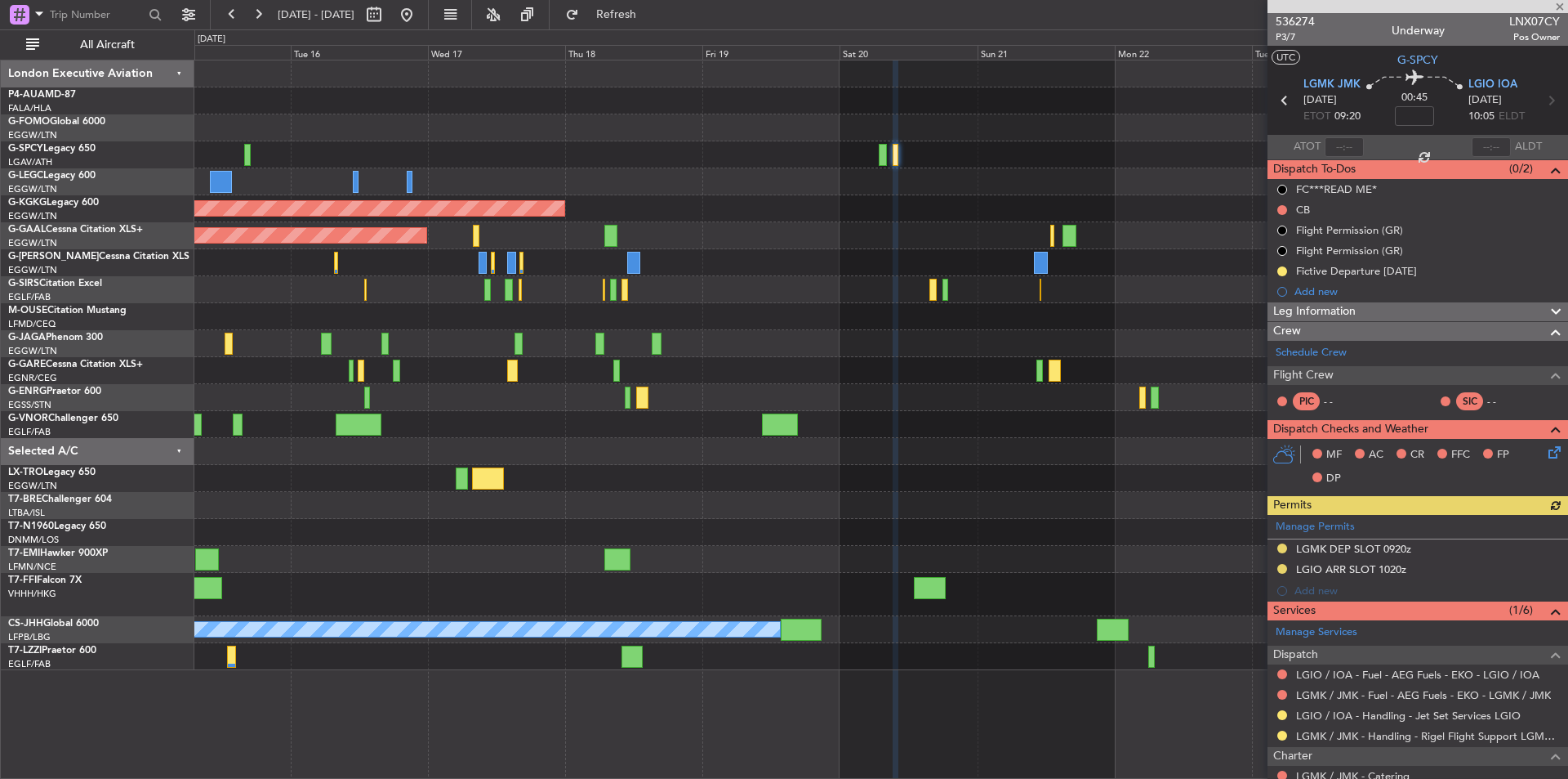
click at [1558, 5] on span at bounding box center [1559, 7] width 16 height 14
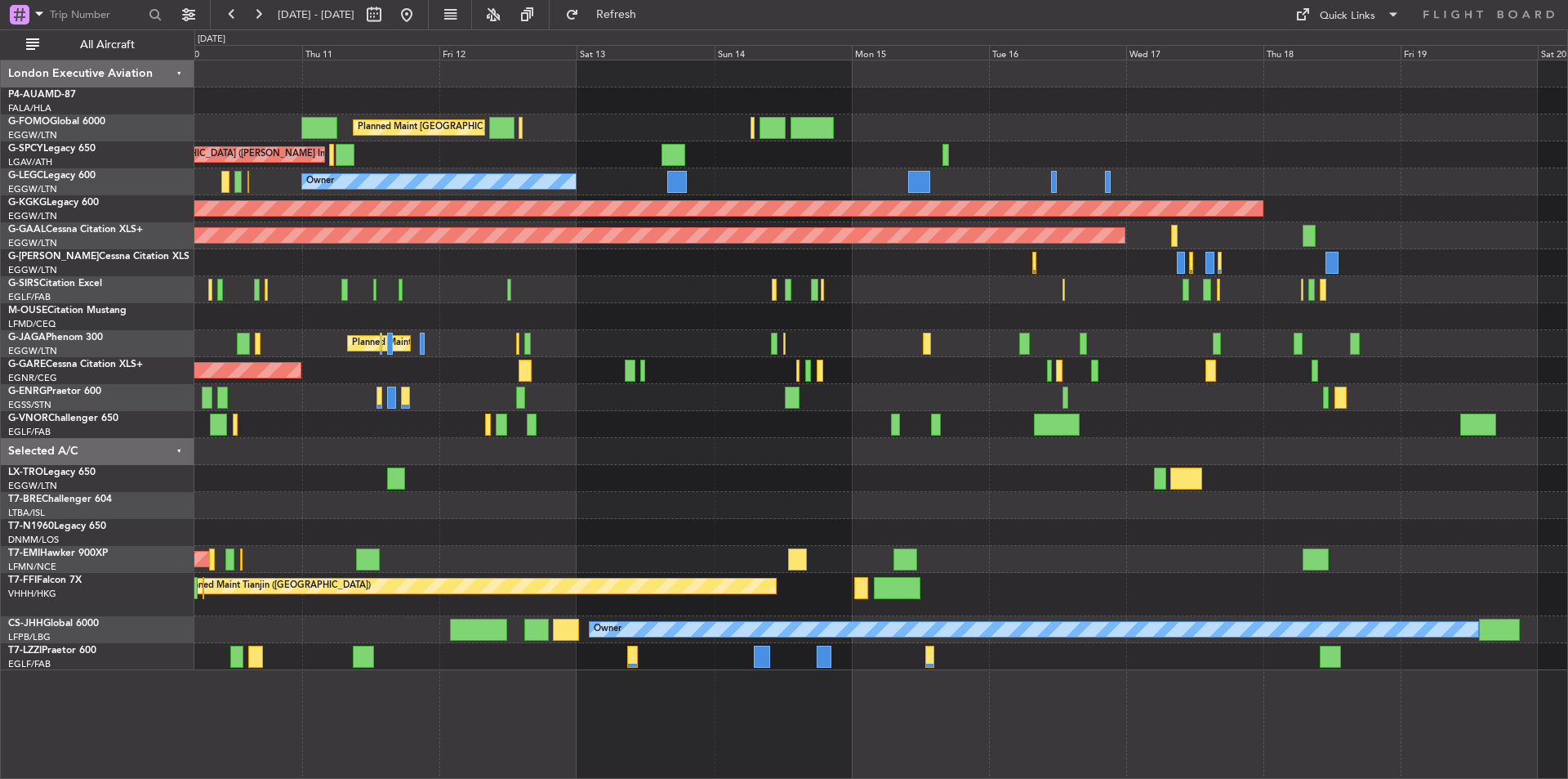
click at [1388, 228] on div "Planned Maint [GEOGRAPHIC_DATA] ([GEOGRAPHIC_DATA]) Unplanned Maint [GEOGRAPHIC…" at bounding box center [881, 365] width 1373 height 609
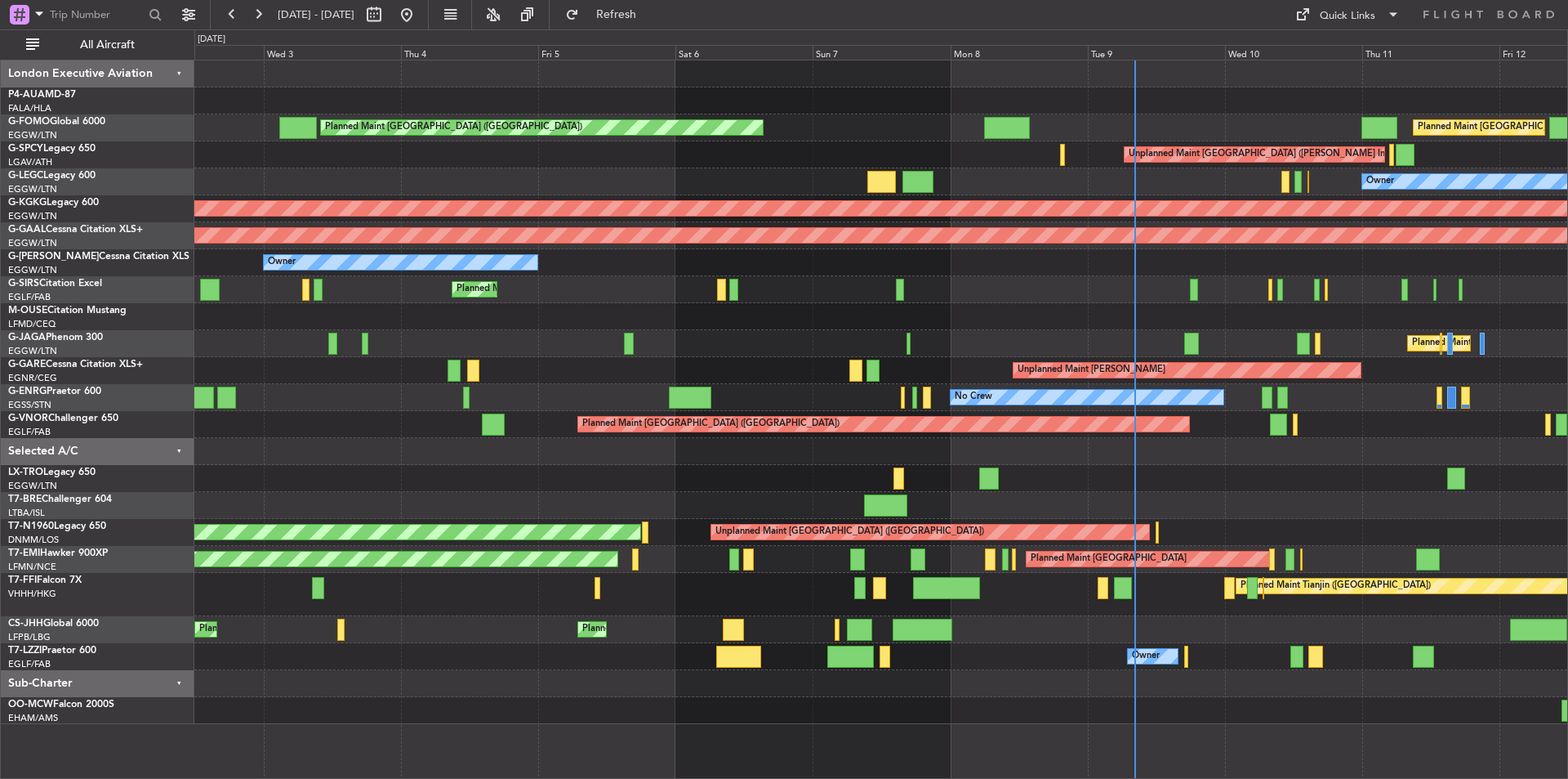
click at [1482, 326] on div "Planned Maint London (Luton) Planned Maint London (Luton) Unplanned Maint Athen…" at bounding box center [881, 392] width 1373 height 664
click at [1026, 314] on div at bounding box center [881, 317] width 1373 height 27
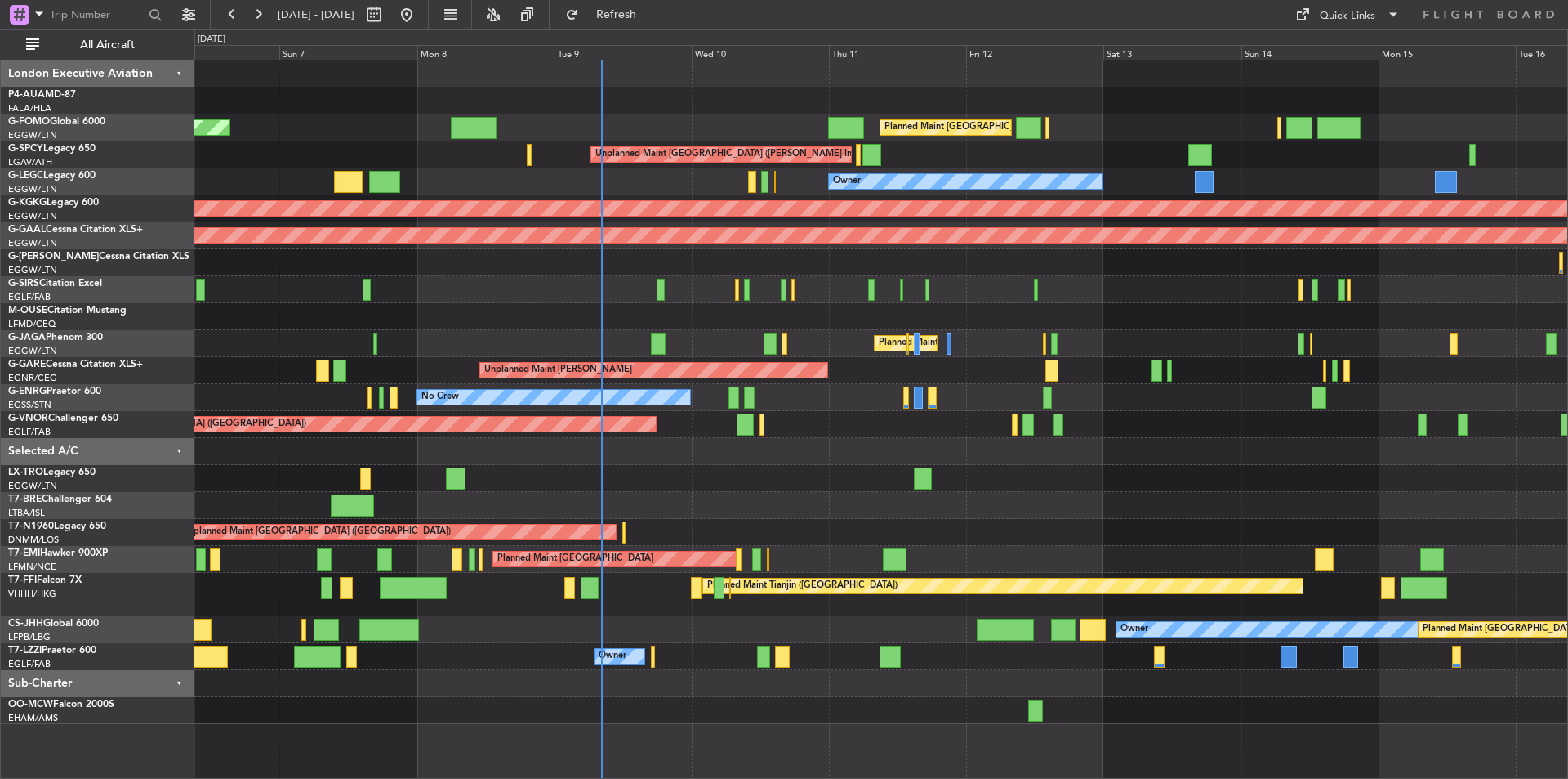
click at [751, 334] on div "Planned Maint London (Luton) Planned Maint London (Luton) Unplanned Maint Athen…" at bounding box center [881, 392] width 1373 height 664
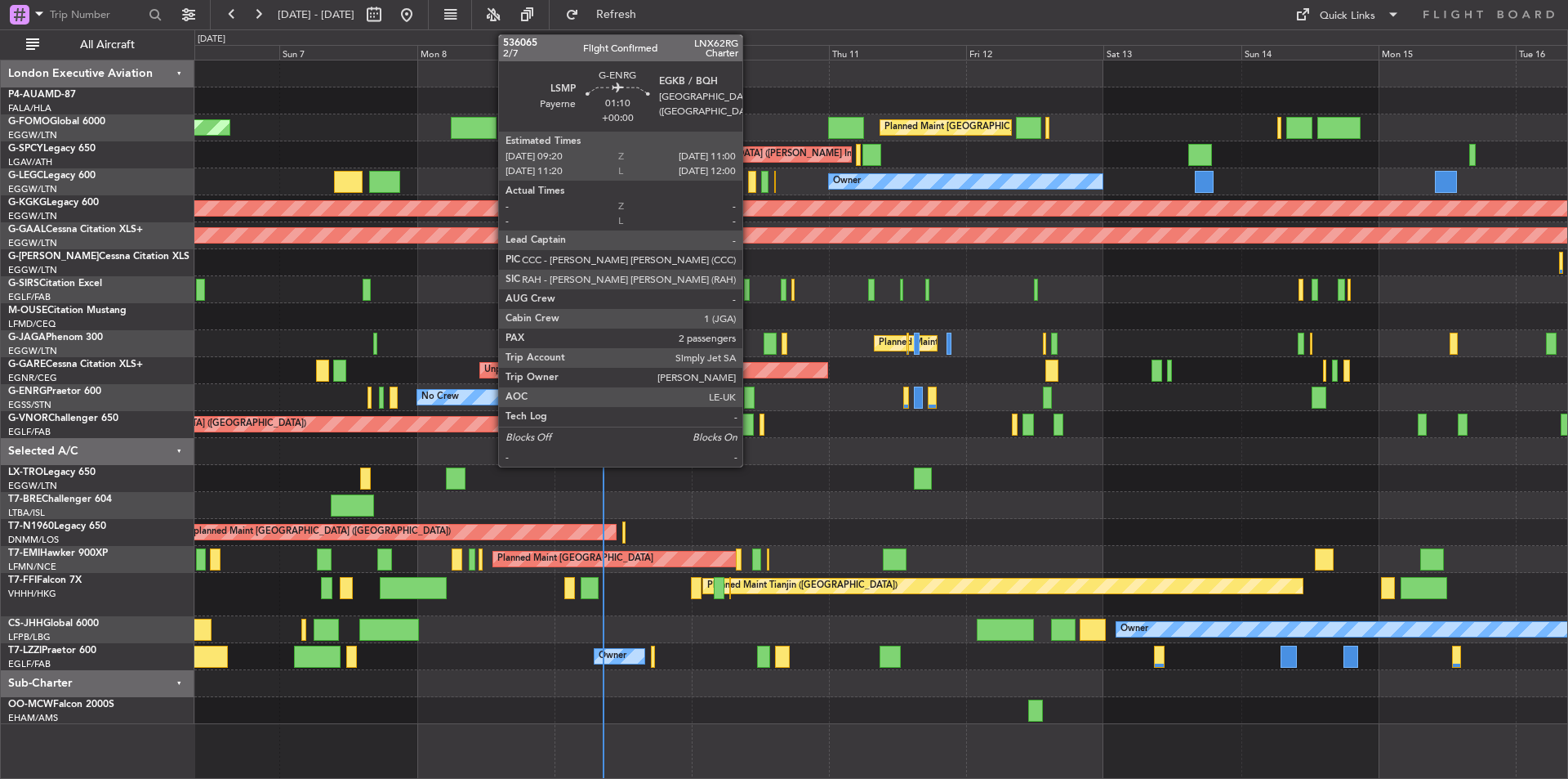
click at [750, 400] on div at bounding box center [749, 397] width 10 height 22
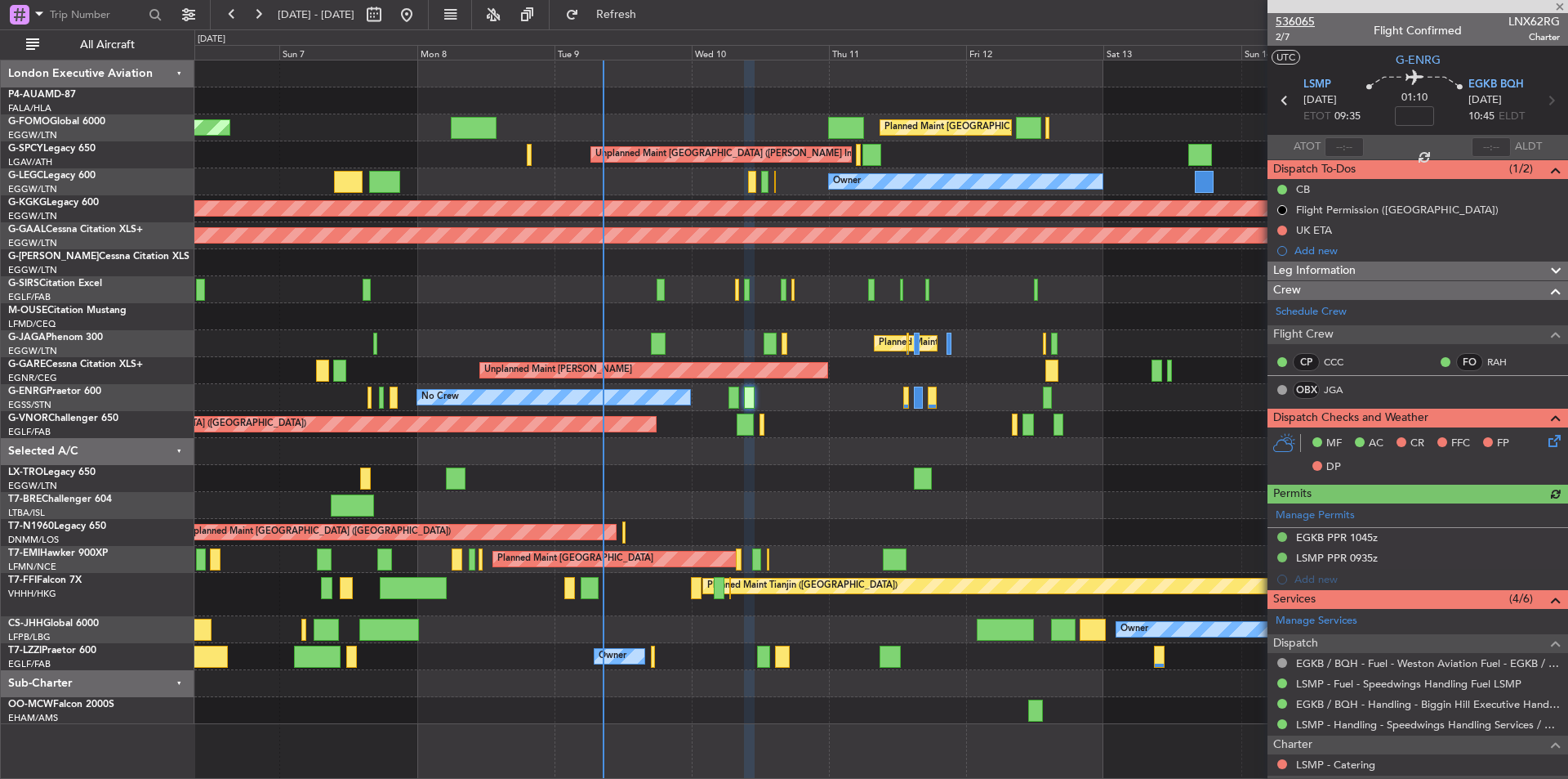
click at [1295, 22] on span "536065" at bounding box center [1295, 22] width 39 height 17
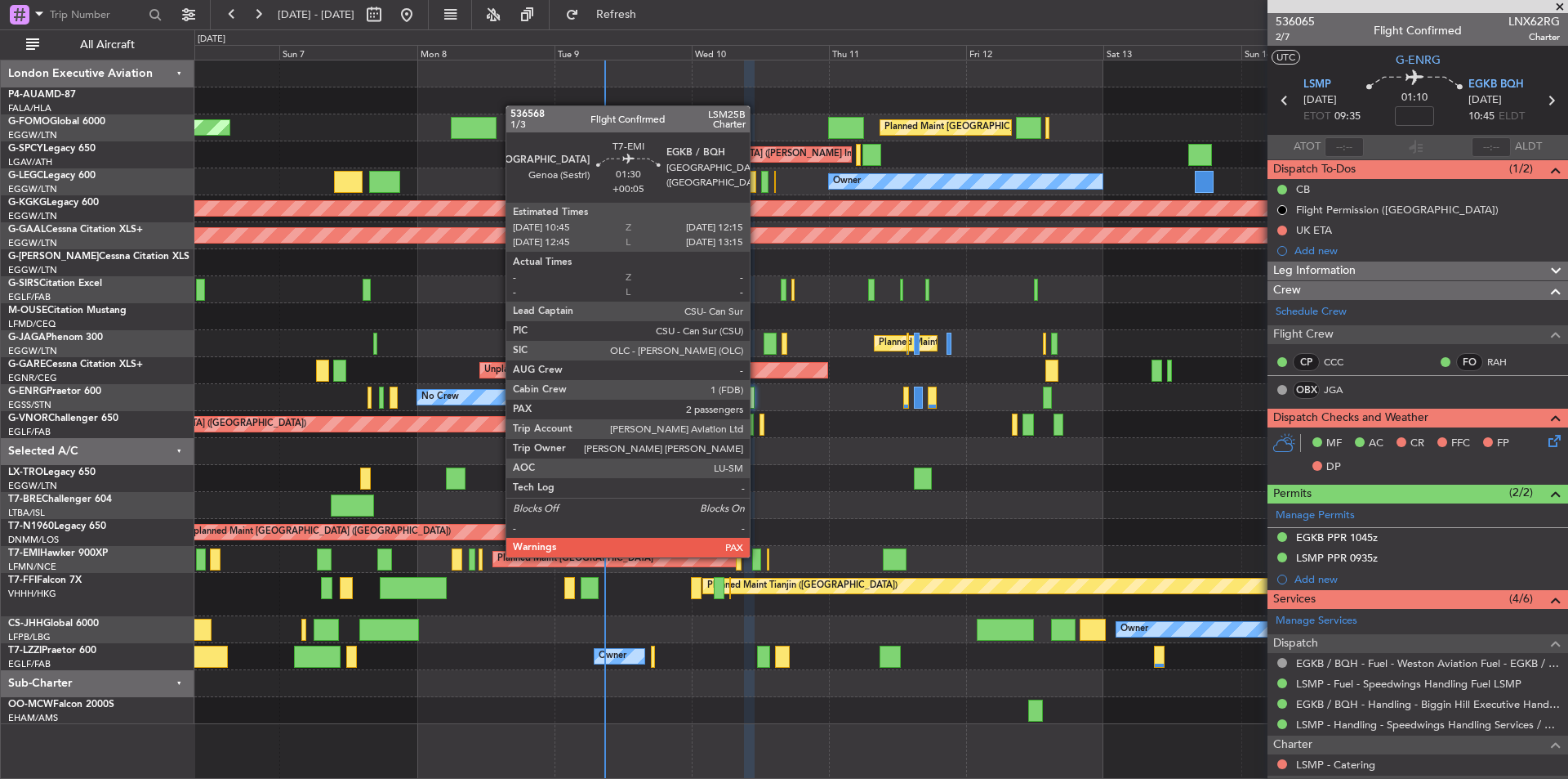
click at [757, 555] on div at bounding box center [756, 558] width 9 height 22
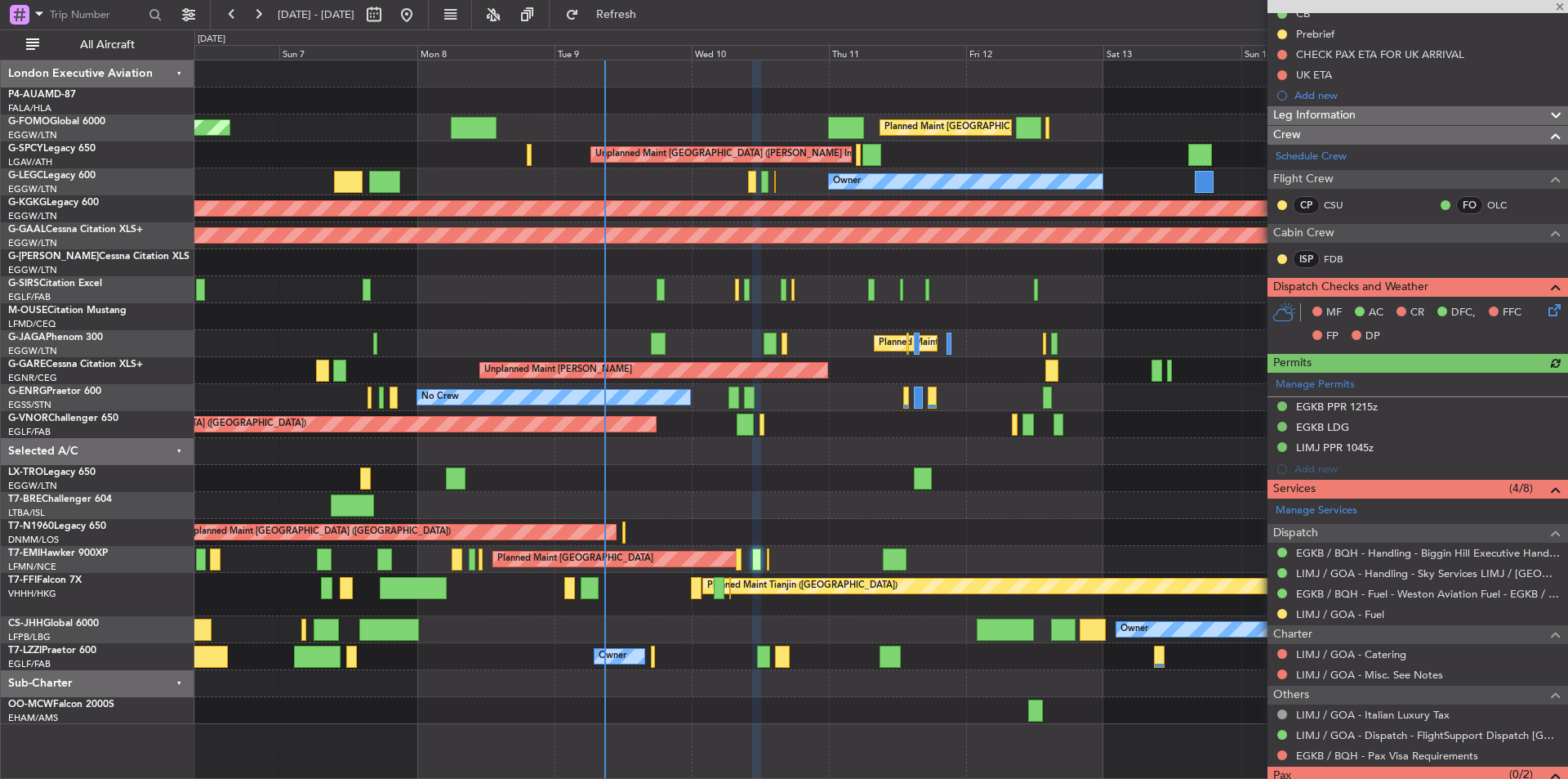
scroll to position [245, 0]
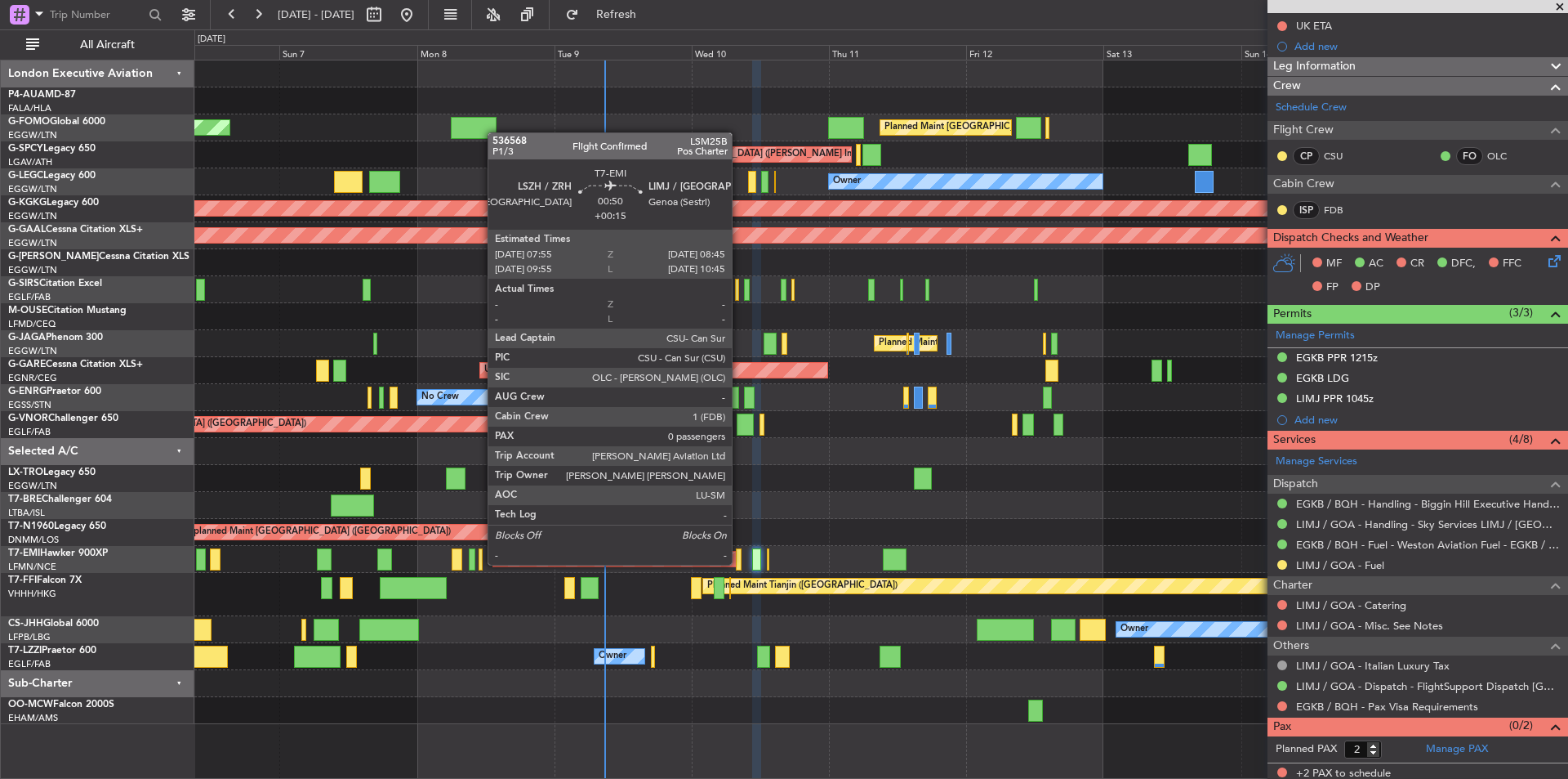
click at [739, 563] on div at bounding box center [737, 558] width 5 height 22
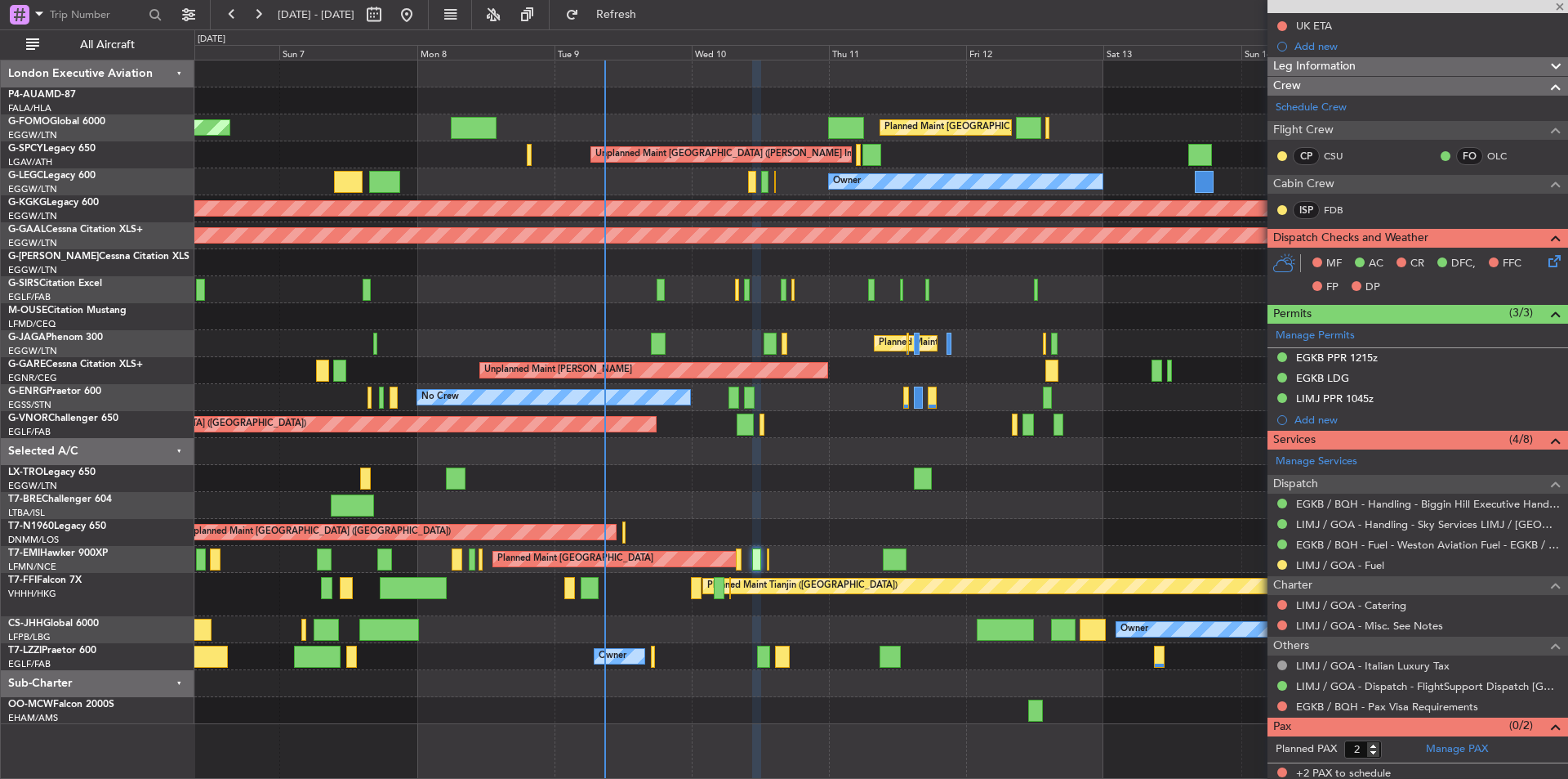
type input "+00:15"
type input "0"
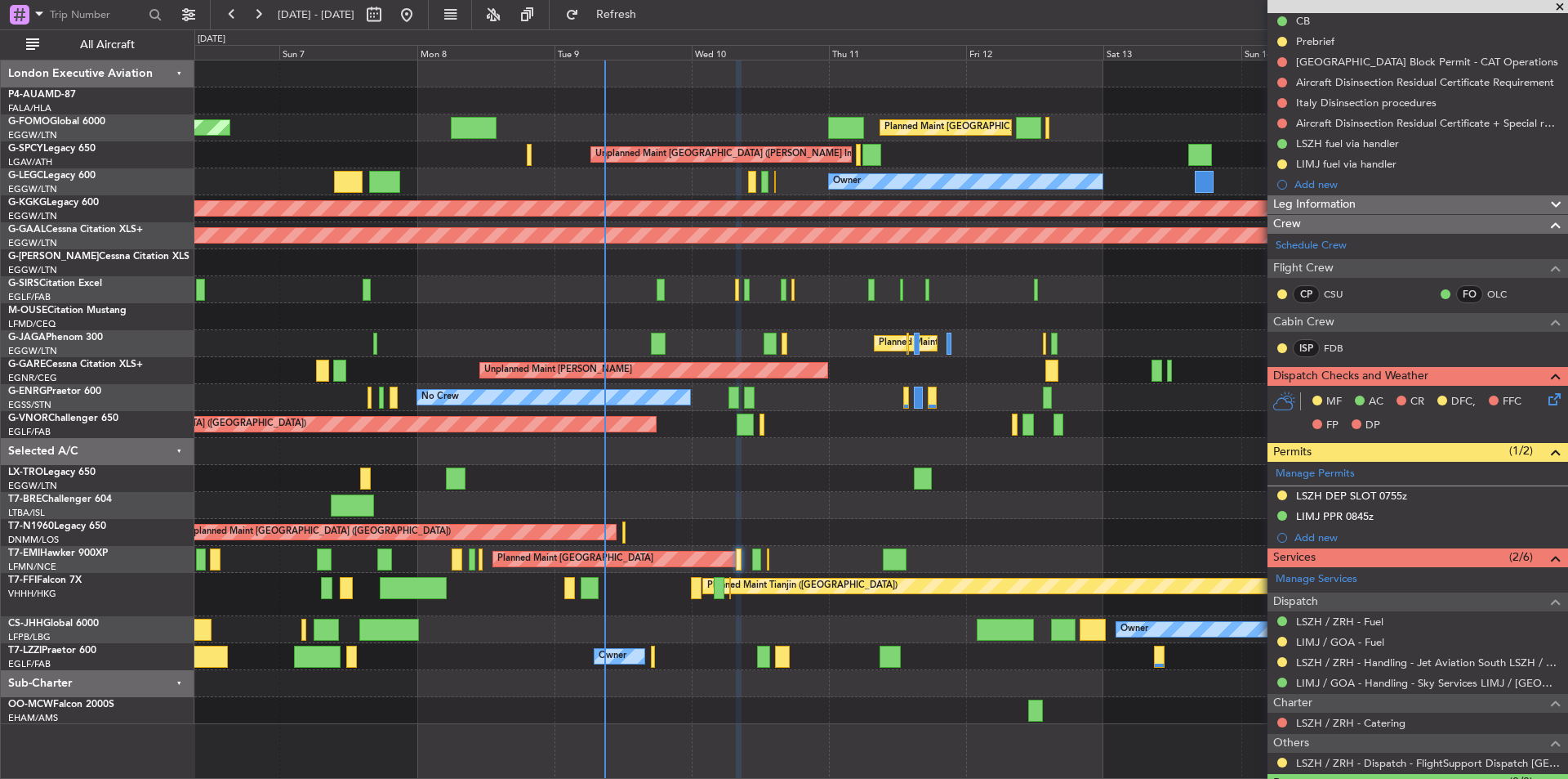
scroll to position [208, 0]
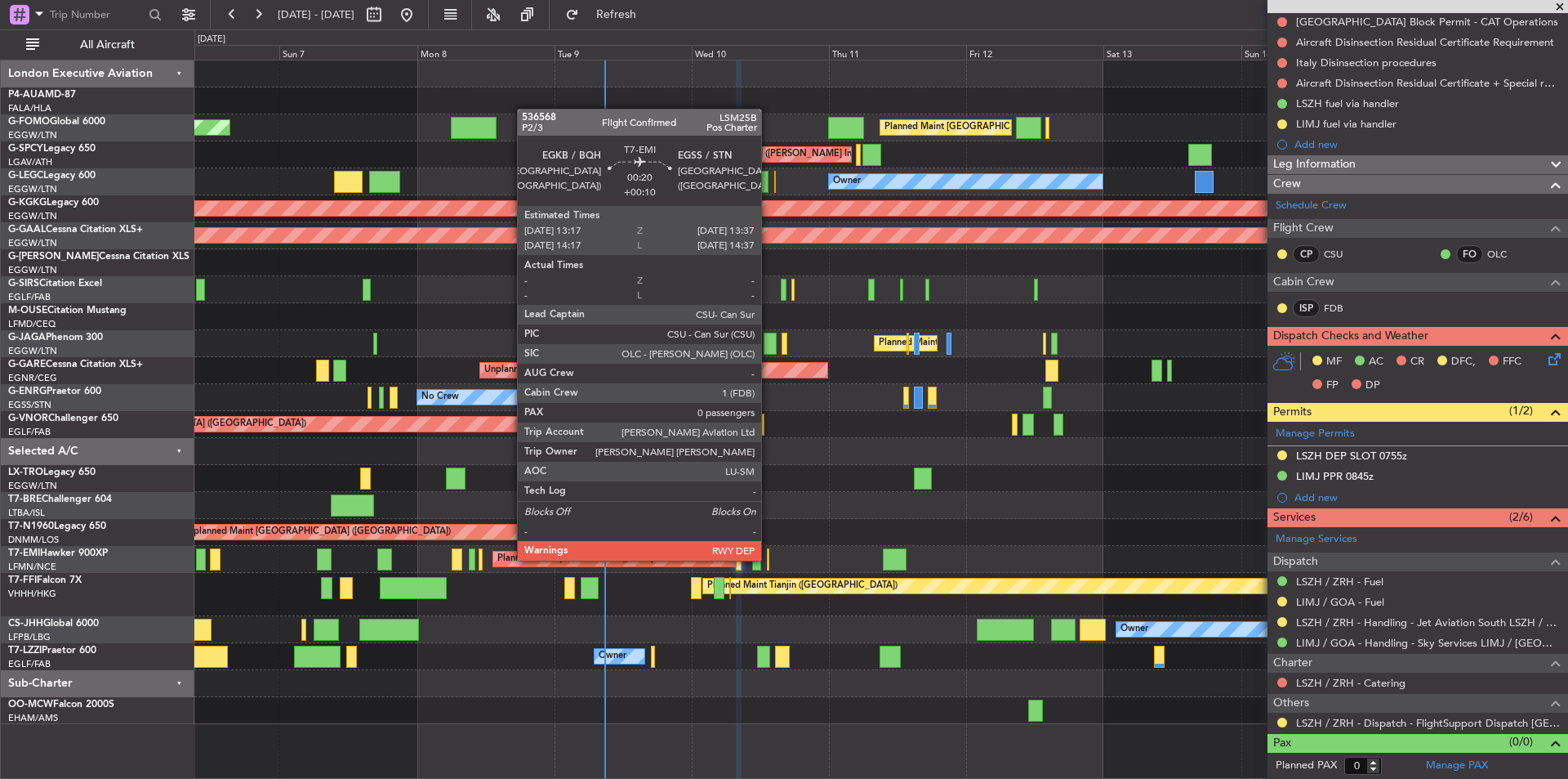
click at [768, 559] on div at bounding box center [768, 558] width 3 height 22
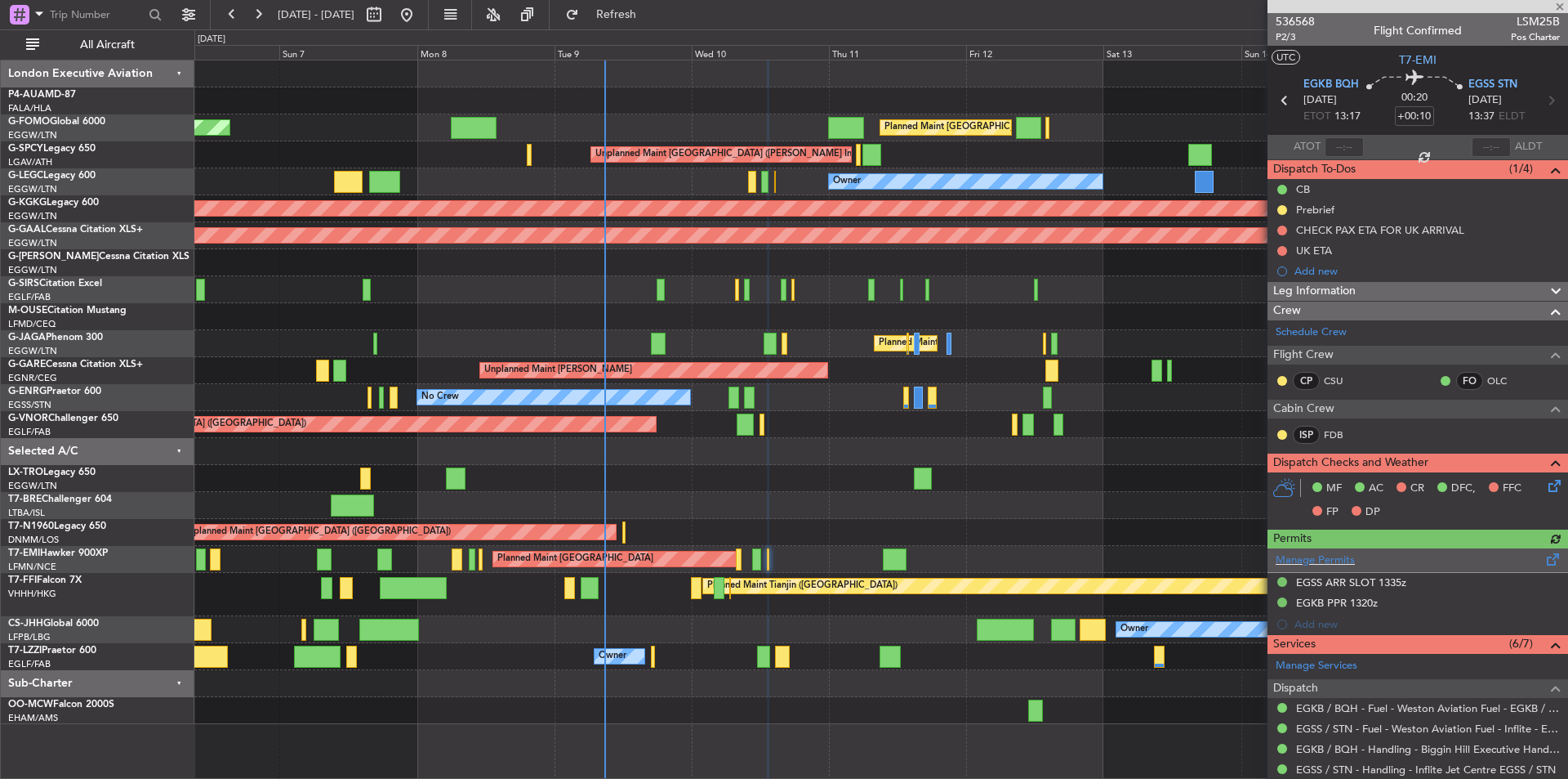
scroll to position [147, 0]
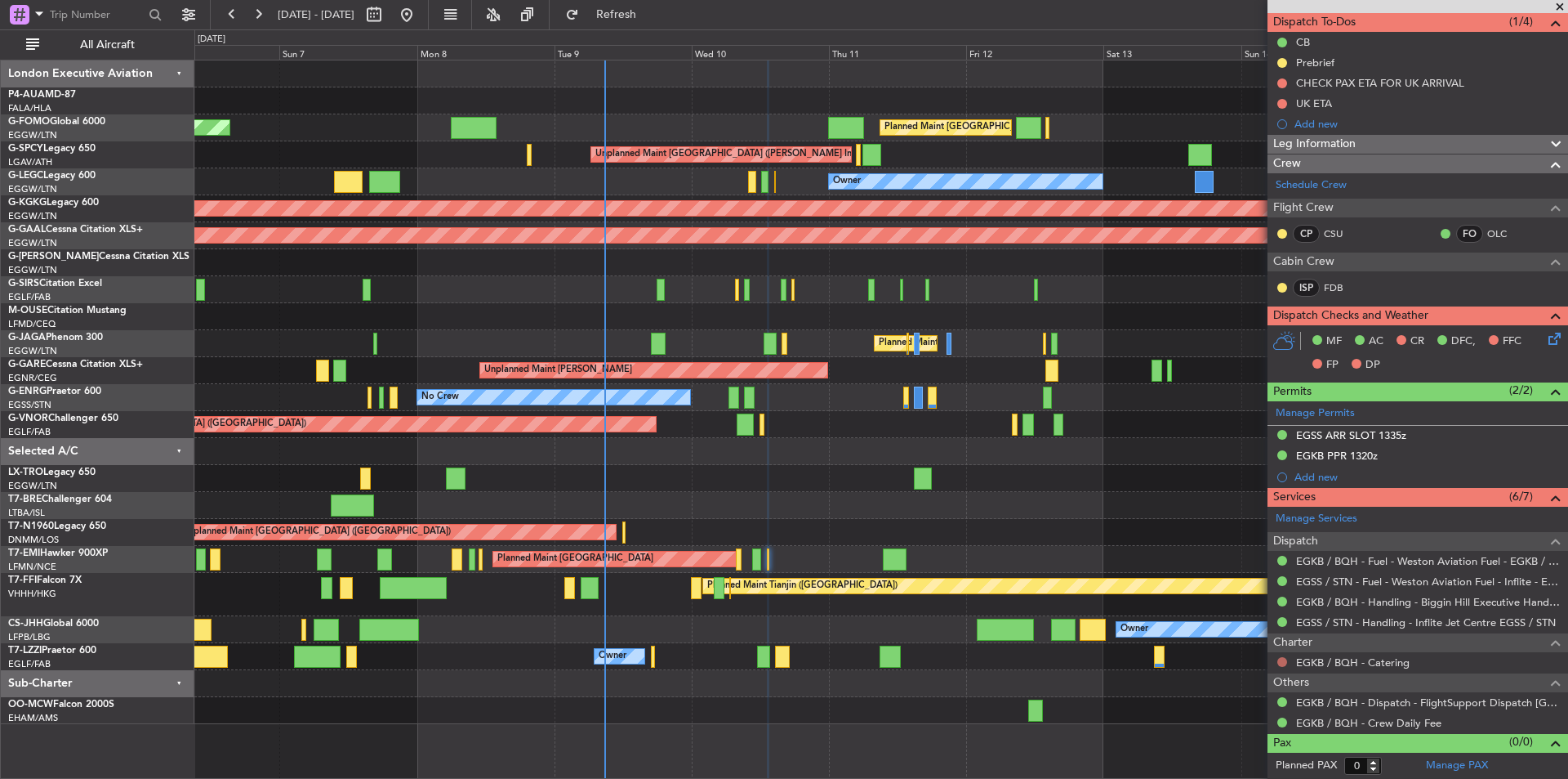
click at [1282, 661] on button at bounding box center [1282, 662] width 10 height 10
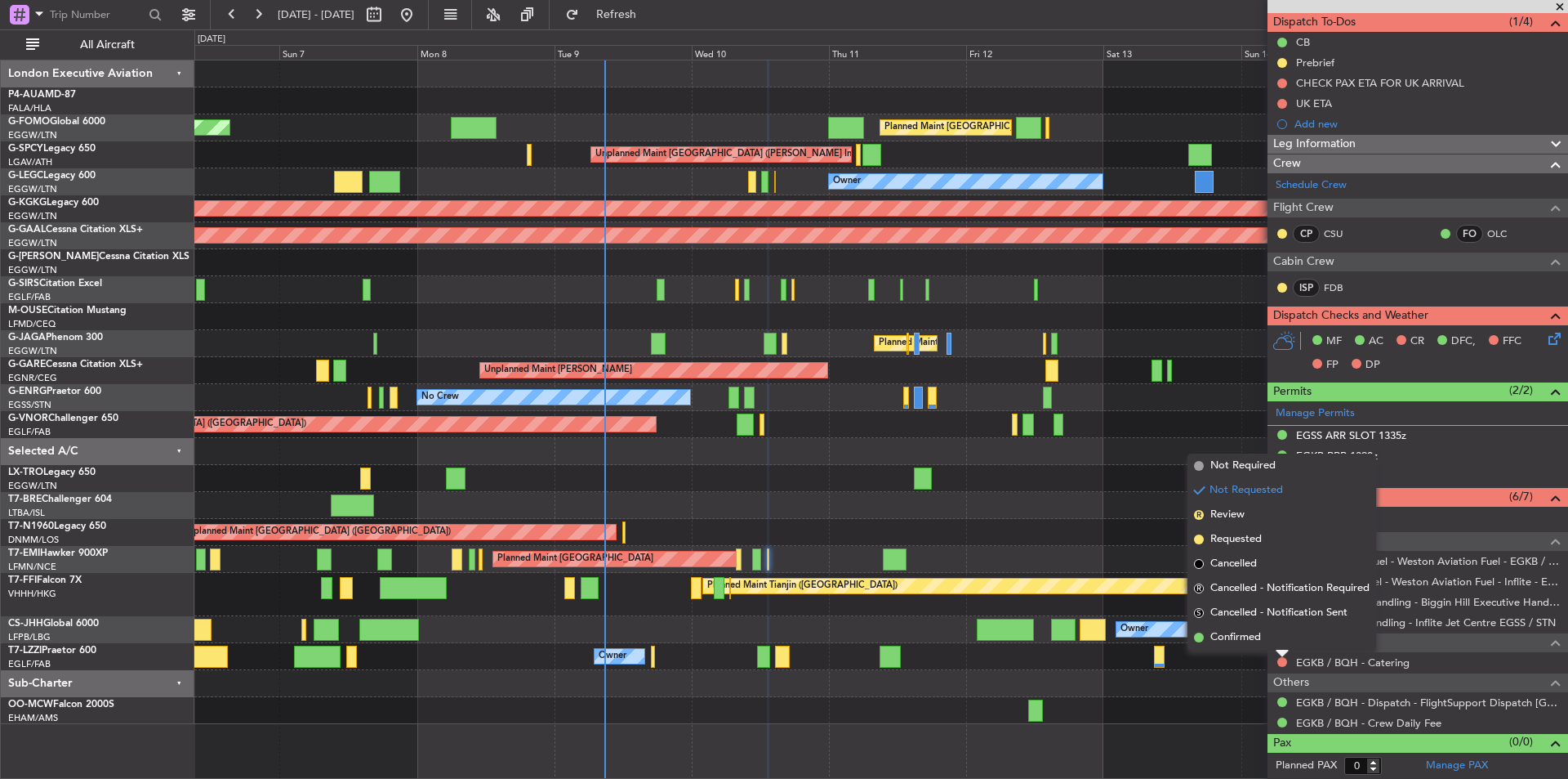
click at [863, 482] on div at bounding box center [881, 479] width 1373 height 27
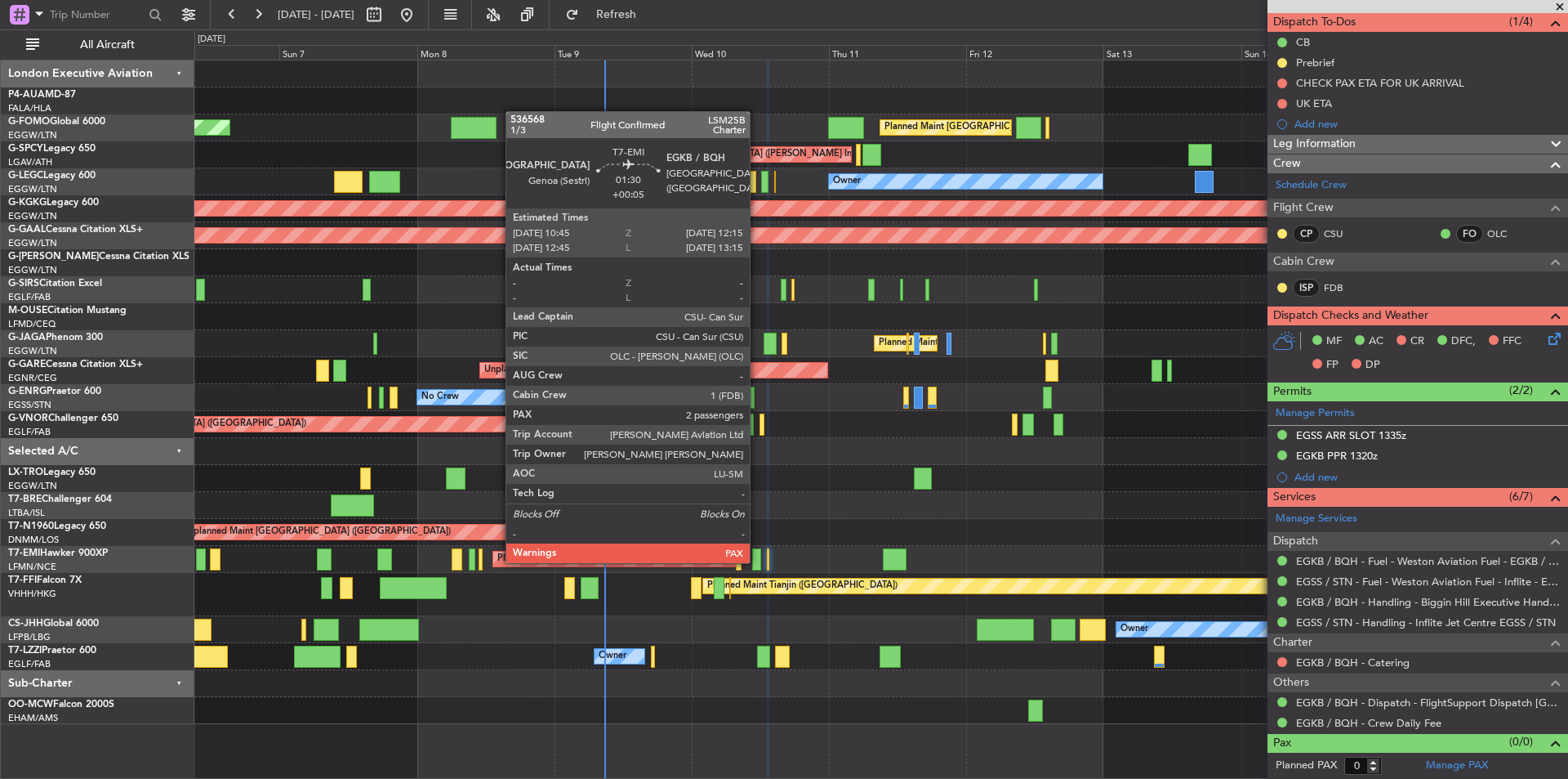
click at [757, 561] on div at bounding box center [756, 558] width 9 height 22
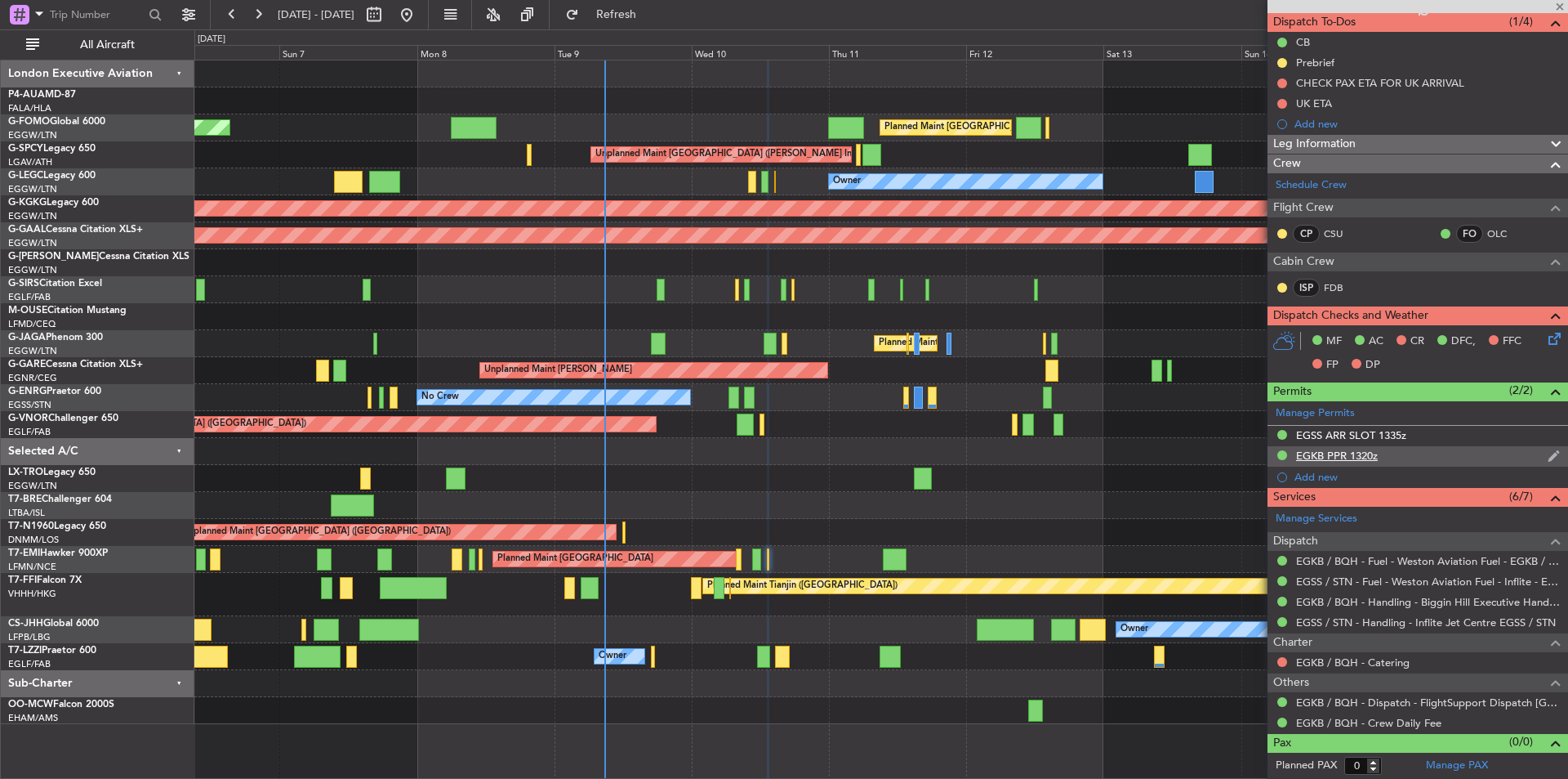
type input "+00:05"
type input "2"
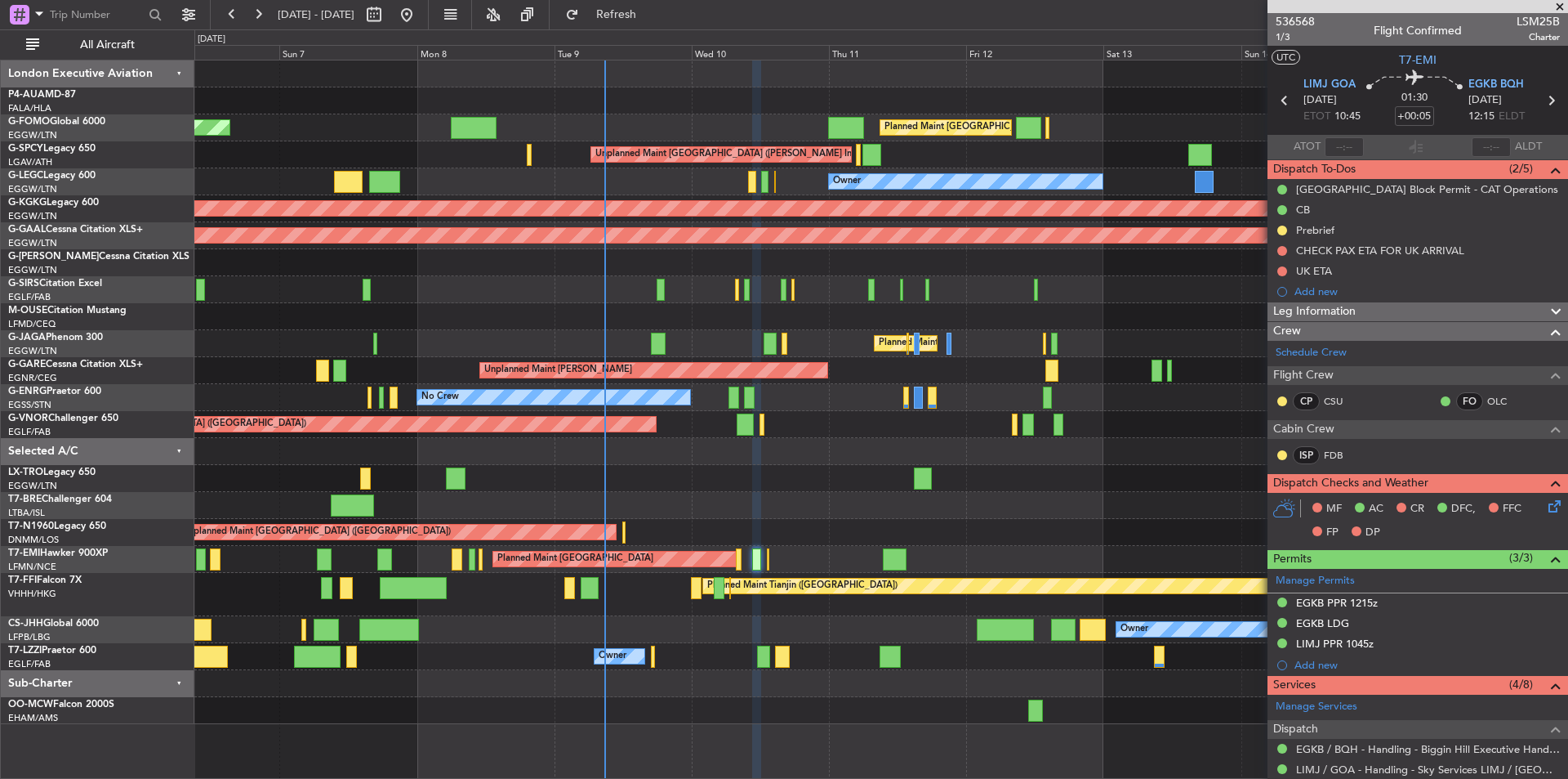
scroll to position [249, 0]
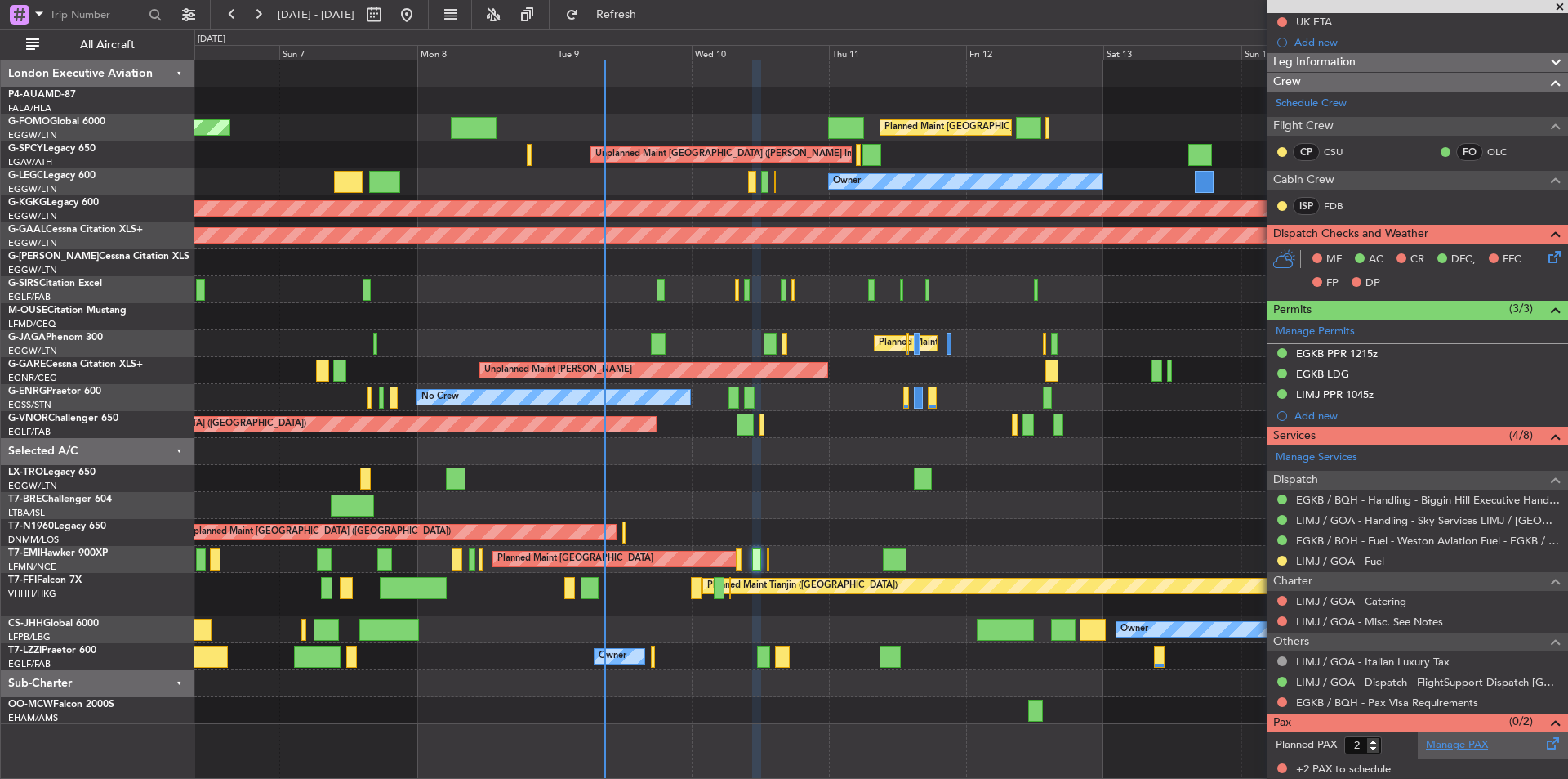
click at [1439, 749] on link "Manage PAX" at bounding box center [1457, 744] width 62 height 16
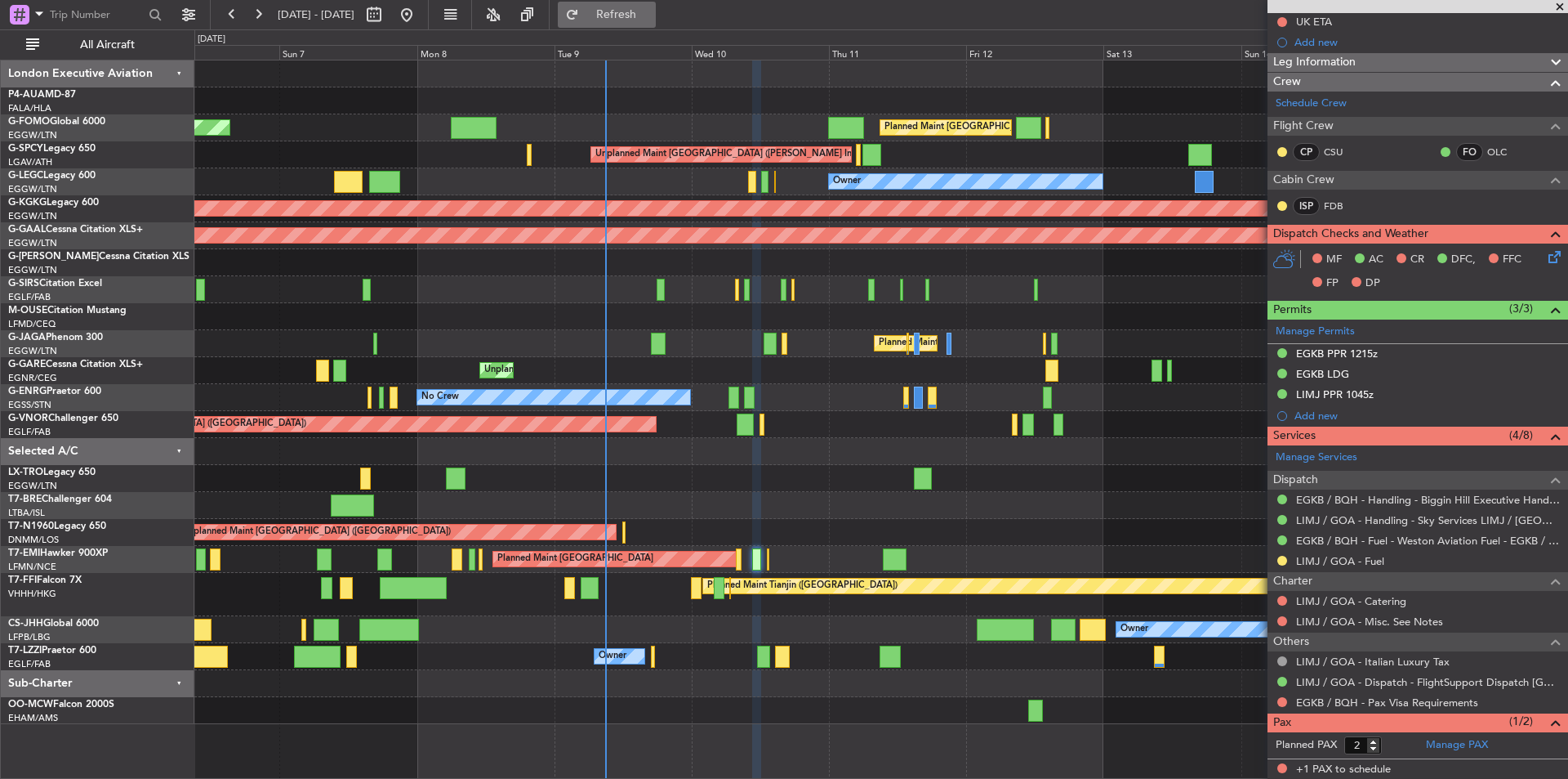
click at [651, 13] on span "Refresh" at bounding box center [617, 14] width 69 height 12
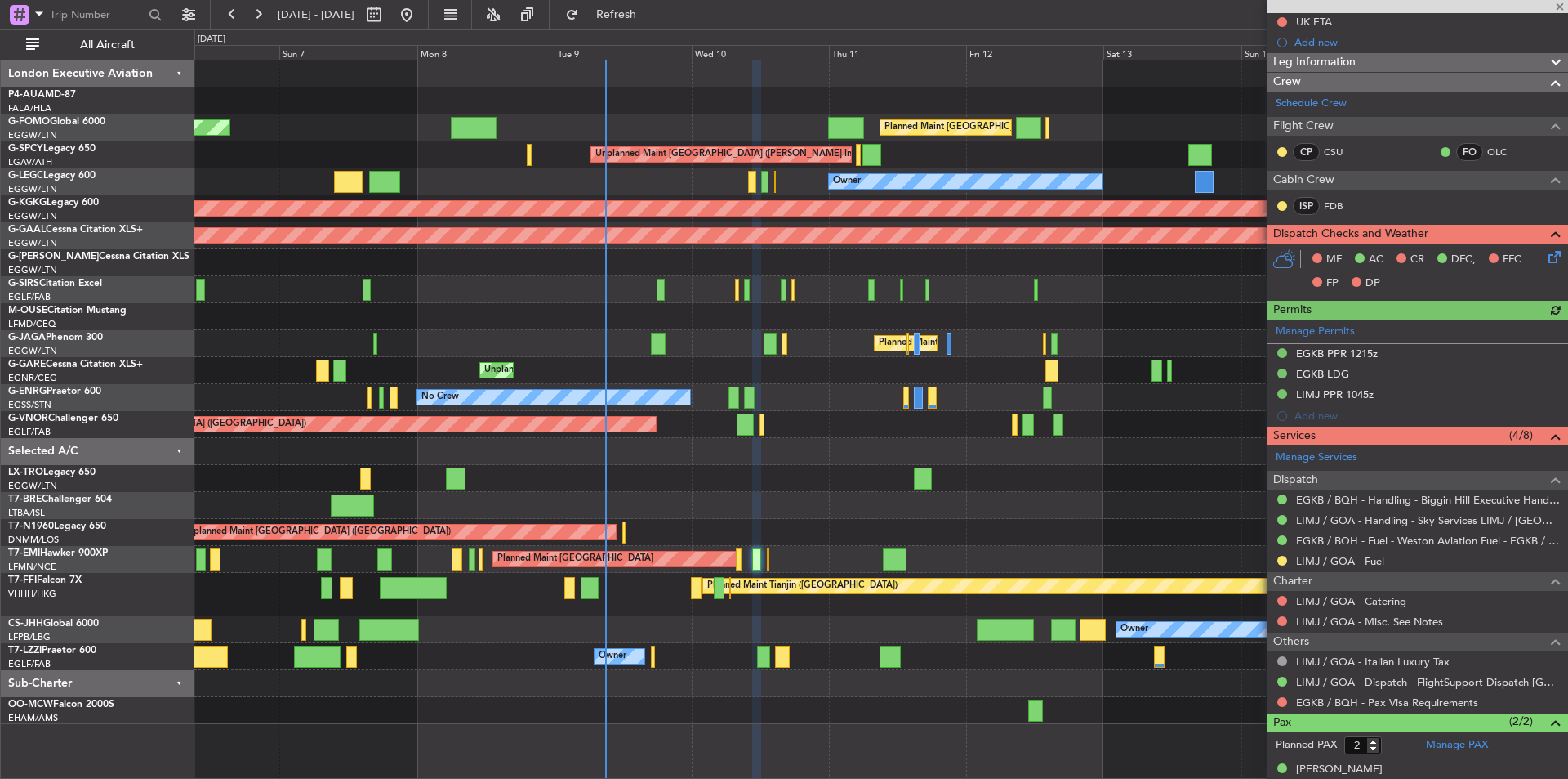
scroll to position [302, 0]
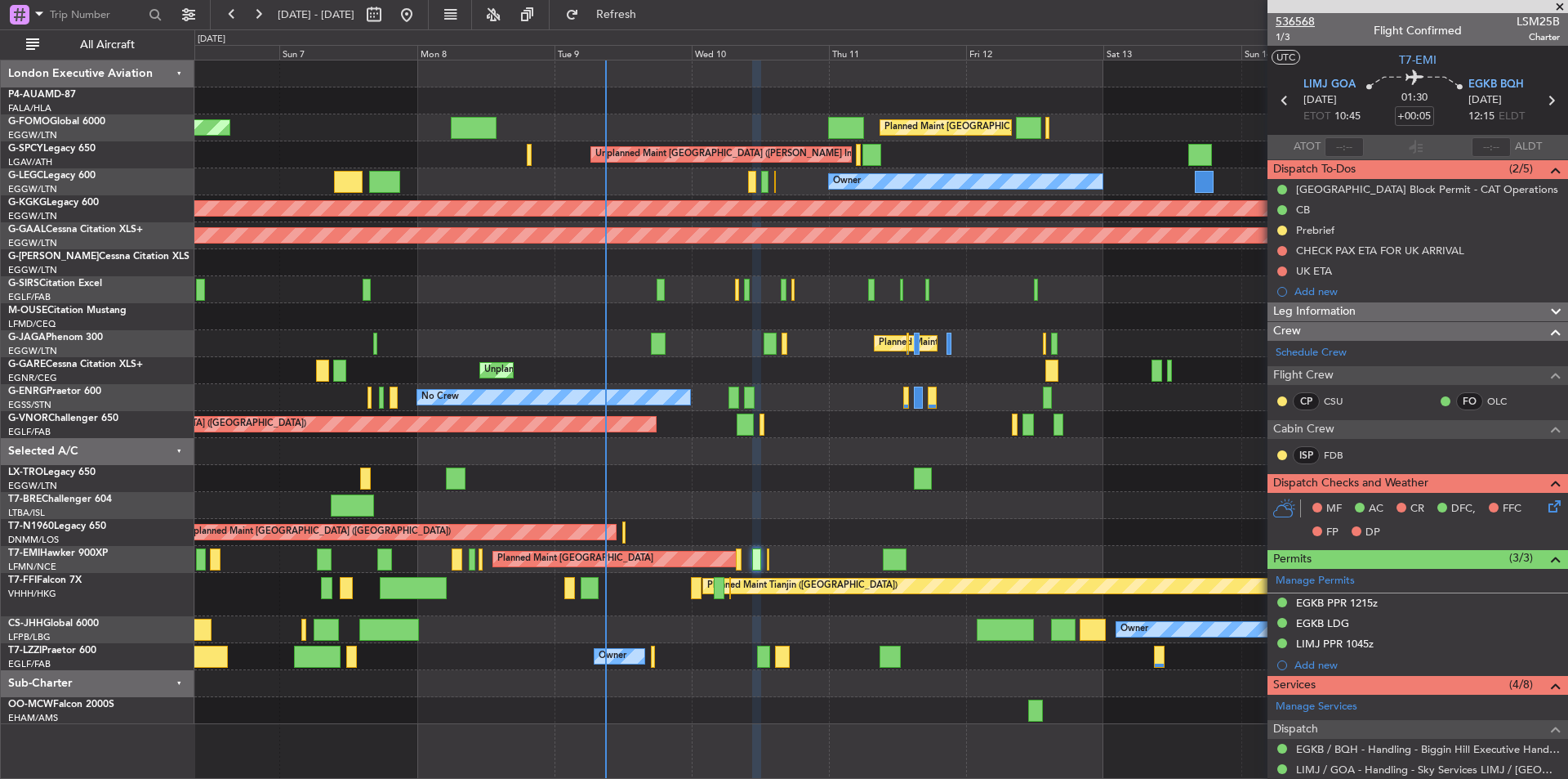
click at [1286, 15] on span "536568" at bounding box center [1295, 22] width 39 height 17
click at [1556, 3] on span at bounding box center [1559, 7] width 16 height 14
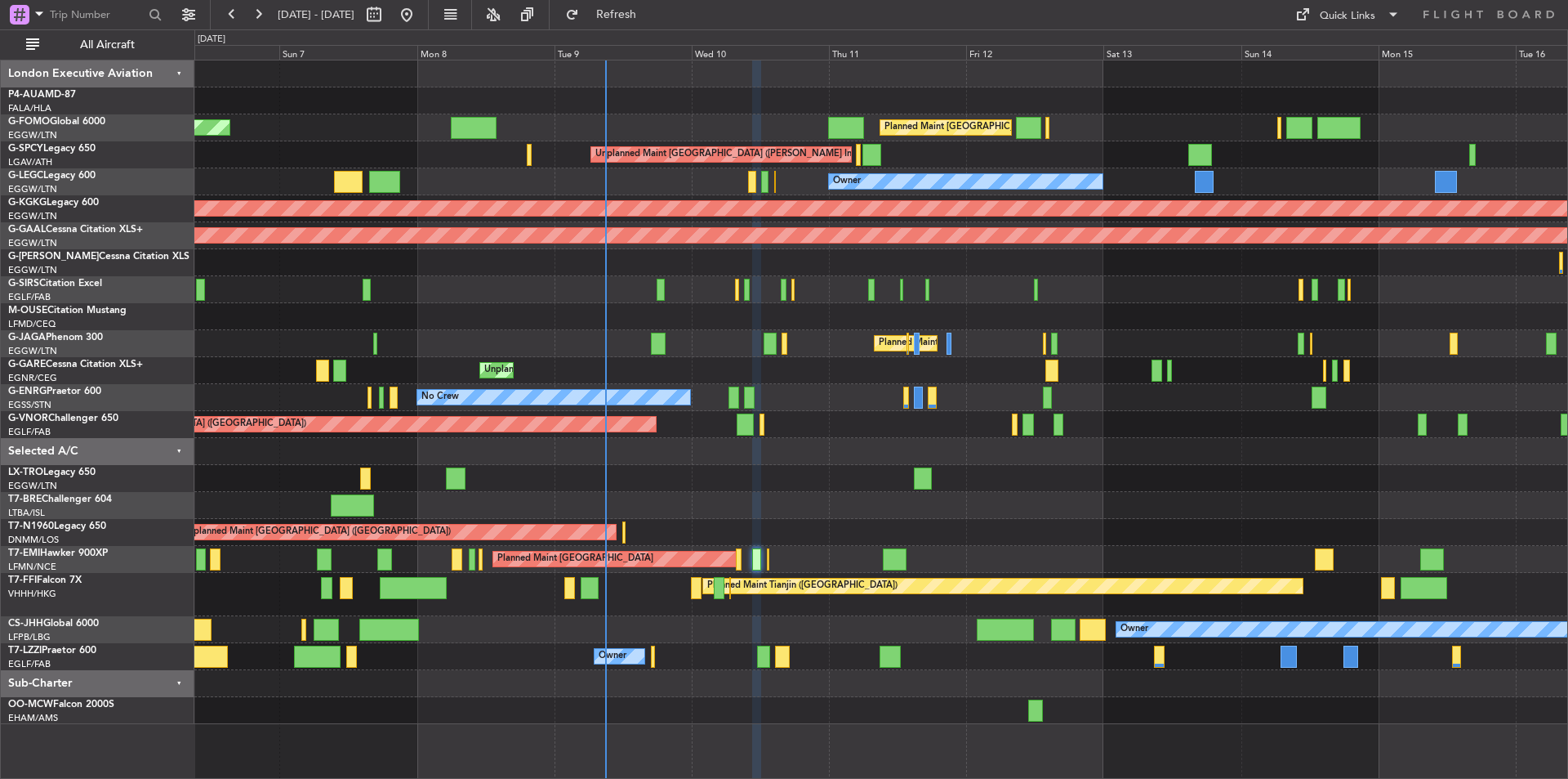
type input "0"
click at [420, 16] on button at bounding box center [406, 14] width 26 height 26
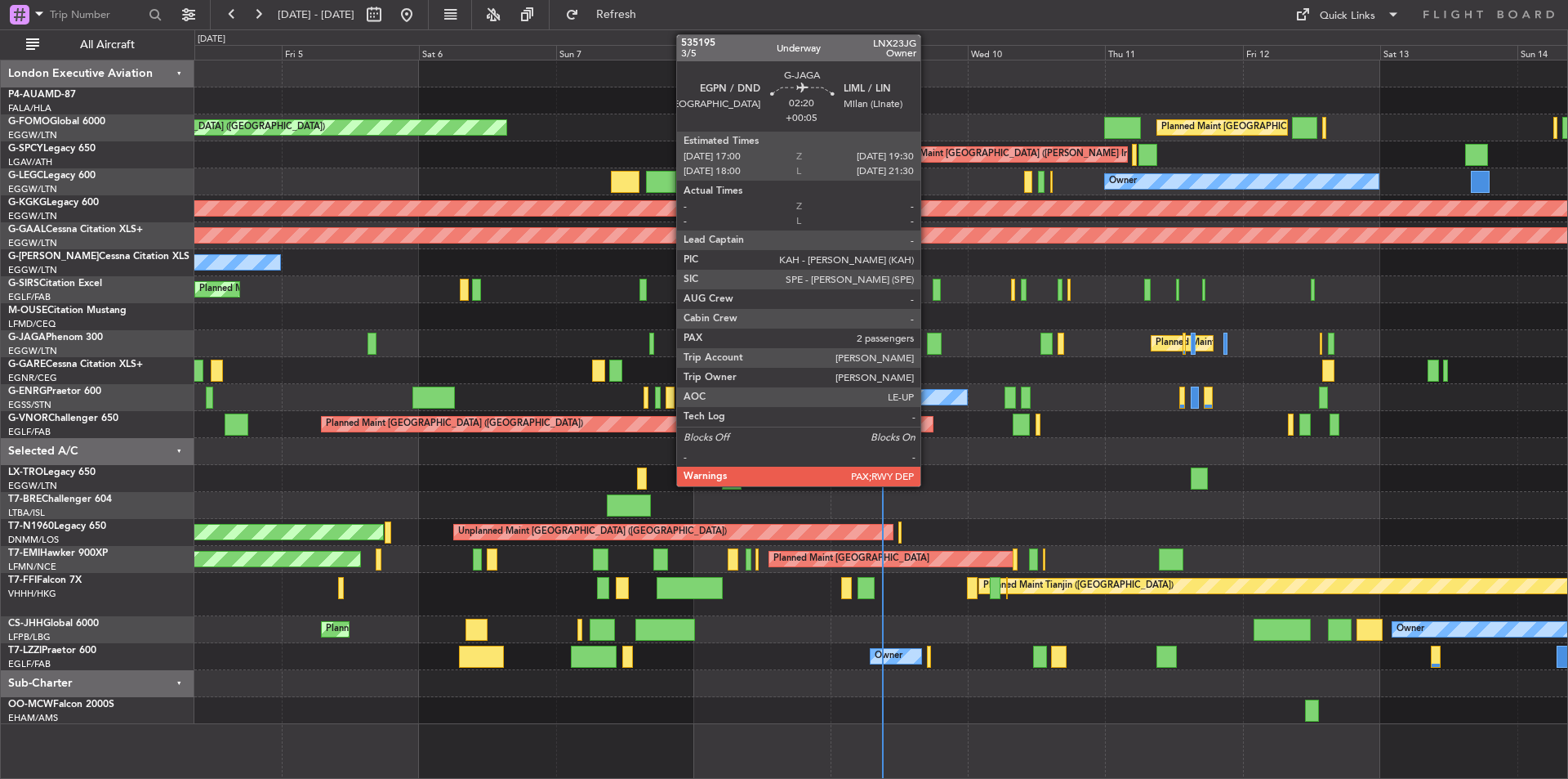
click at [927, 336] on div at bounding box center [934, 343] width 14 height 22
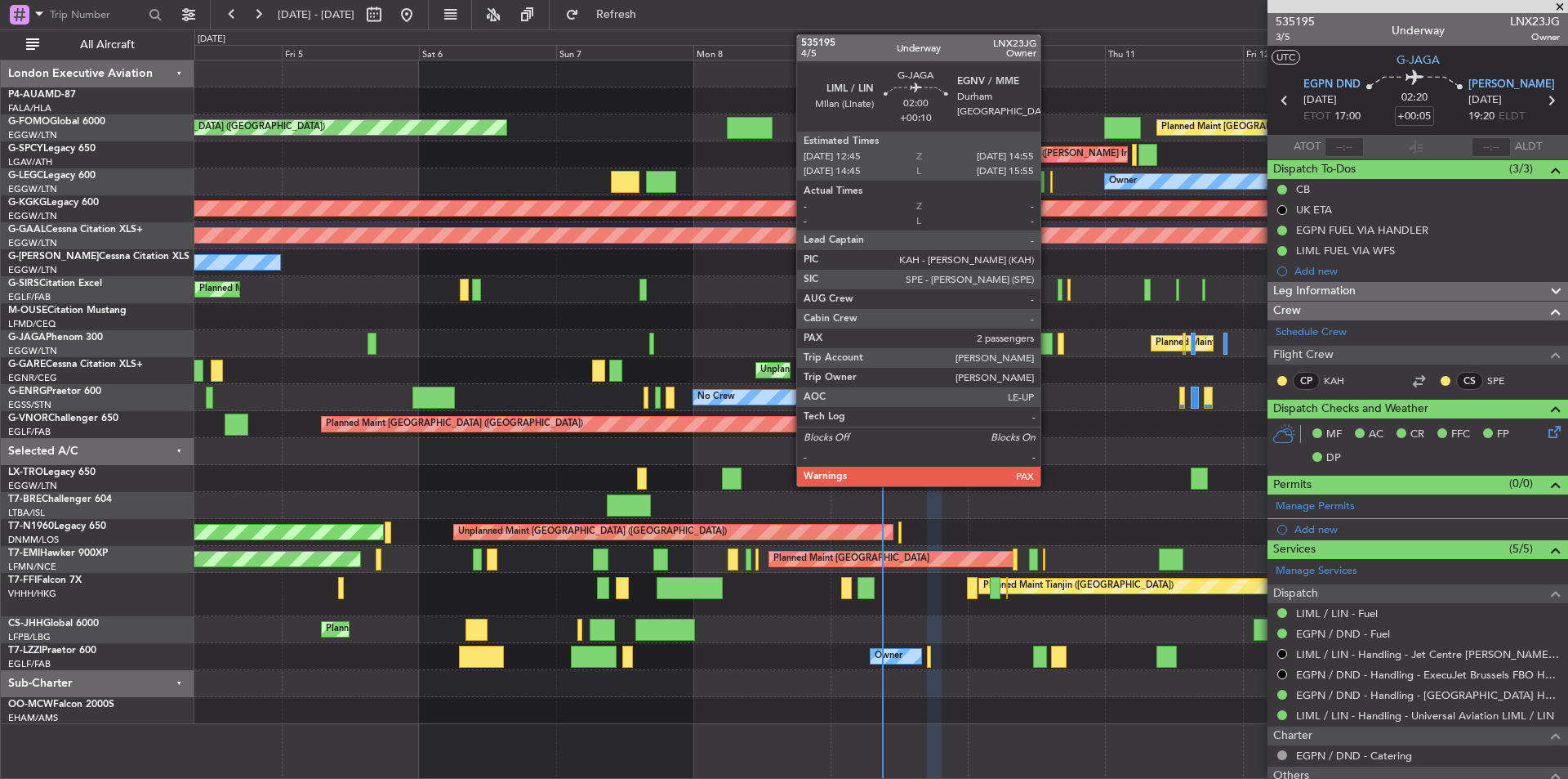
click at [1048, 351] on div at bounding box center [1047, 343] width 13 height 22
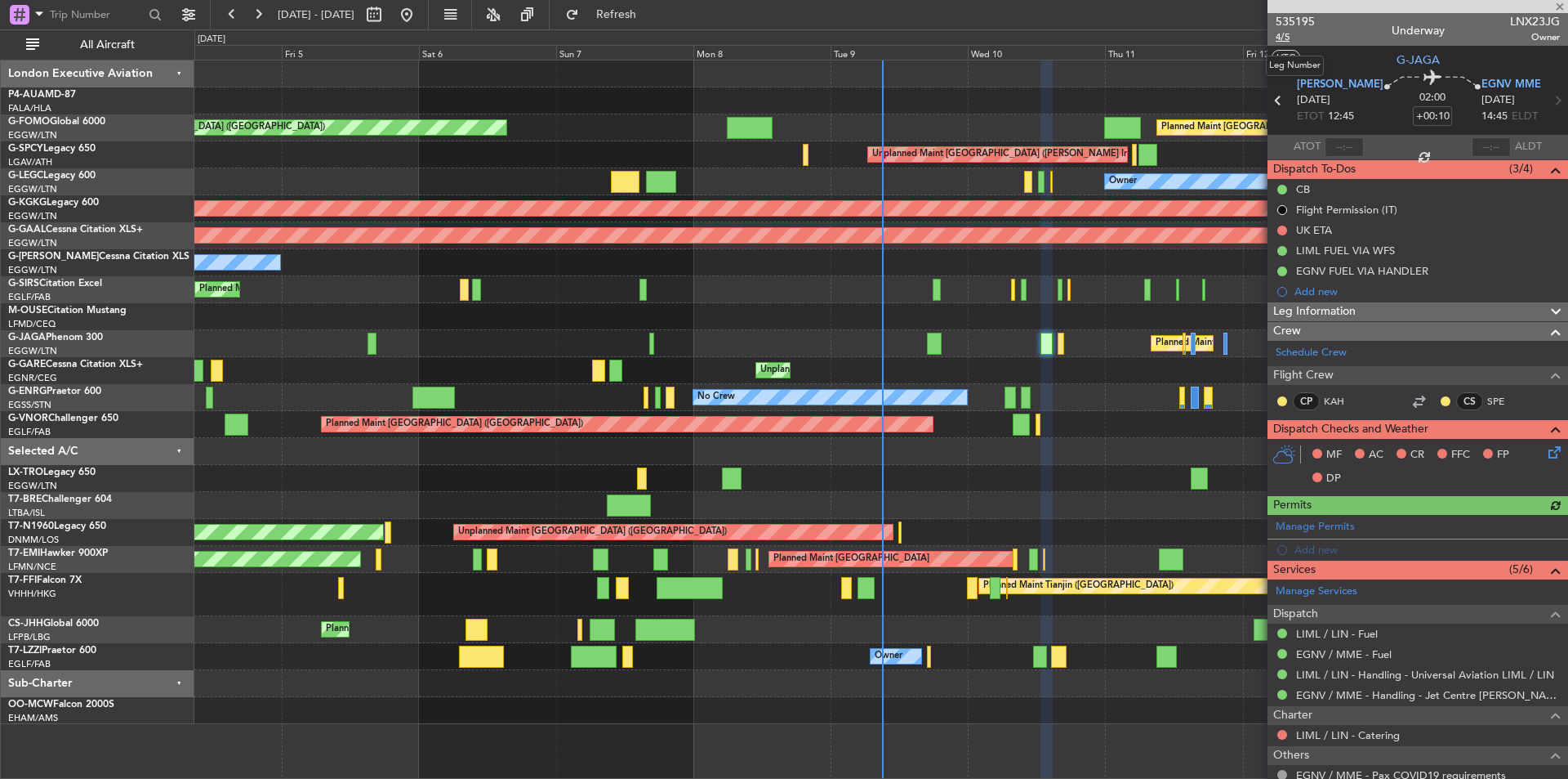
click at [1276, 39] on span "4/5" at bounding box center [1295, 37] width 39 height 13
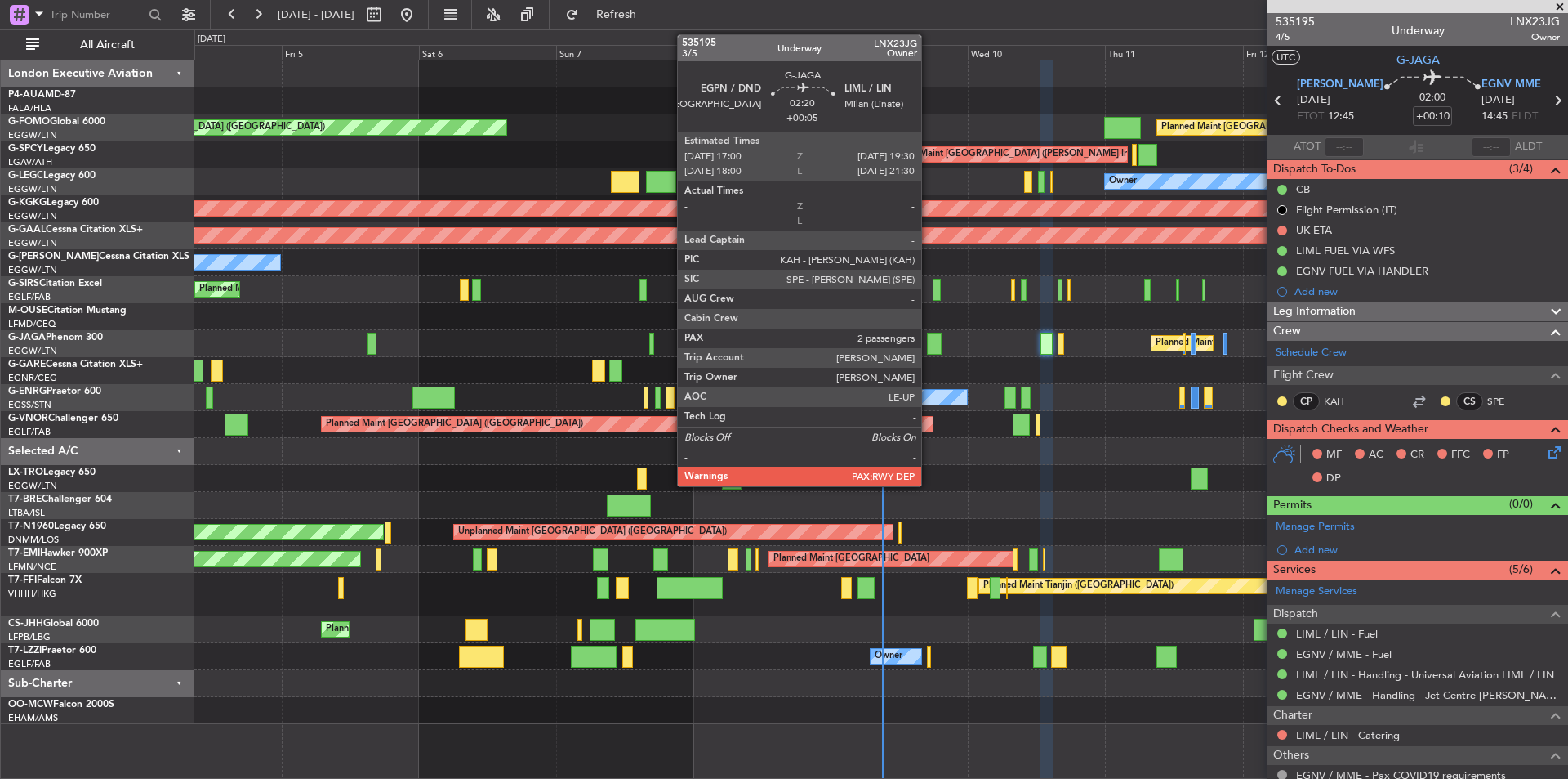
click at [928, 341] on div at bounding box center [934, 343] width 14 height 22
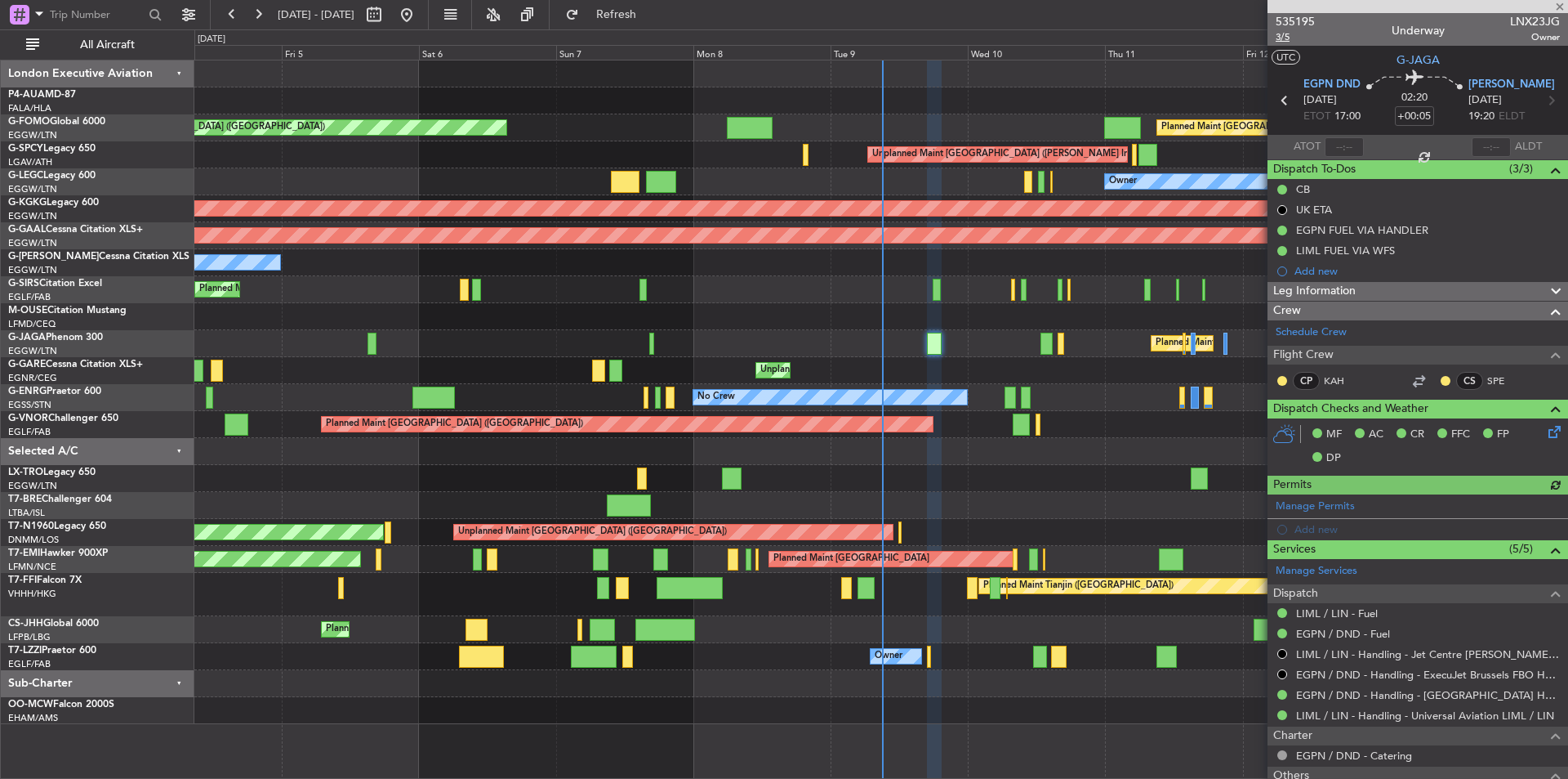
click at [1285, 32] on span "3/5" at bounding box center [1295, 37] width 39 height 13
click at [651, 13] on span "Refresh" at bounding box center [617, 14] width 69 height 12
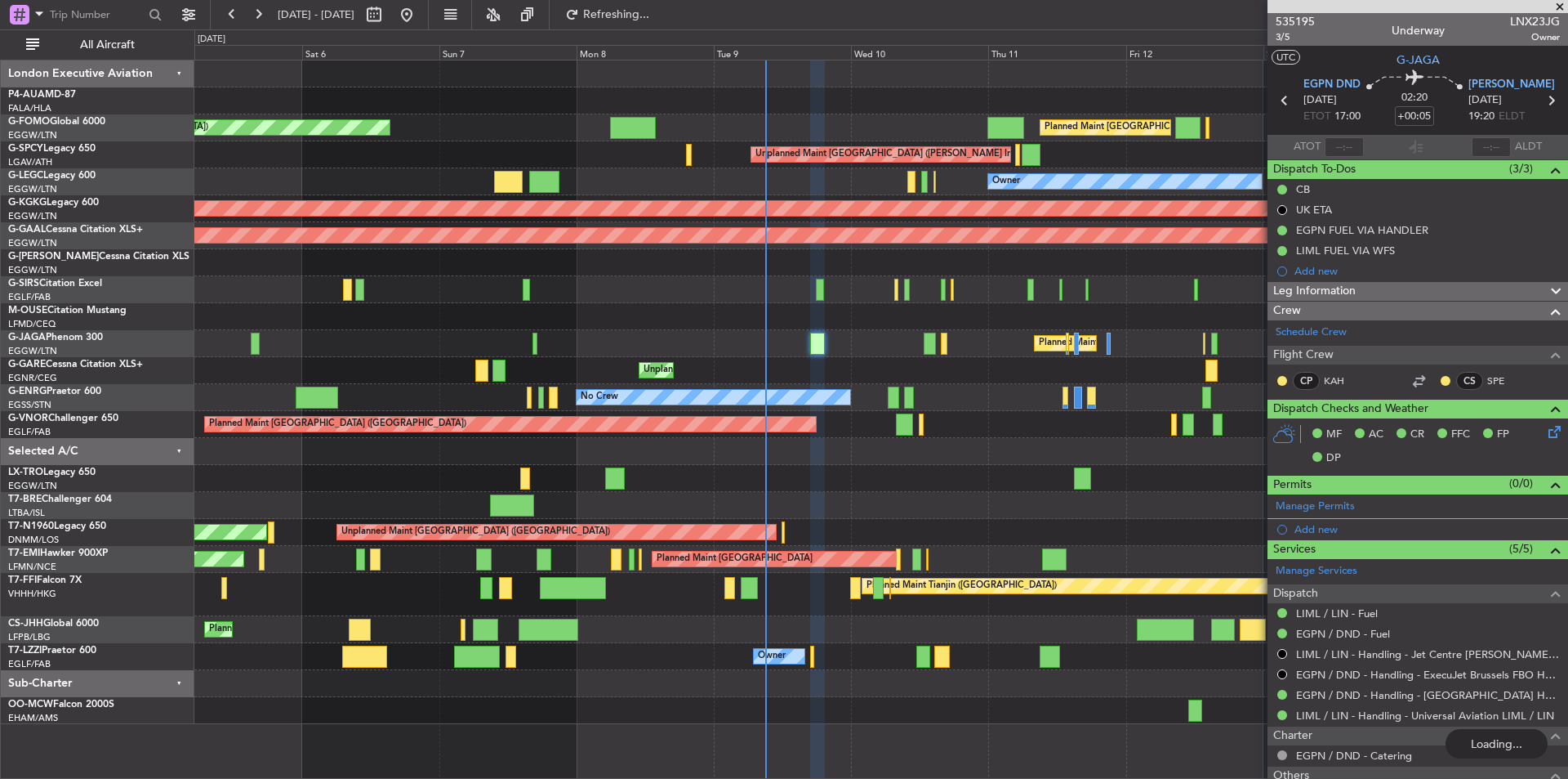
click at [989, 396] on div "No Crew" at bounding box center [881, 397] width 1373 height 27
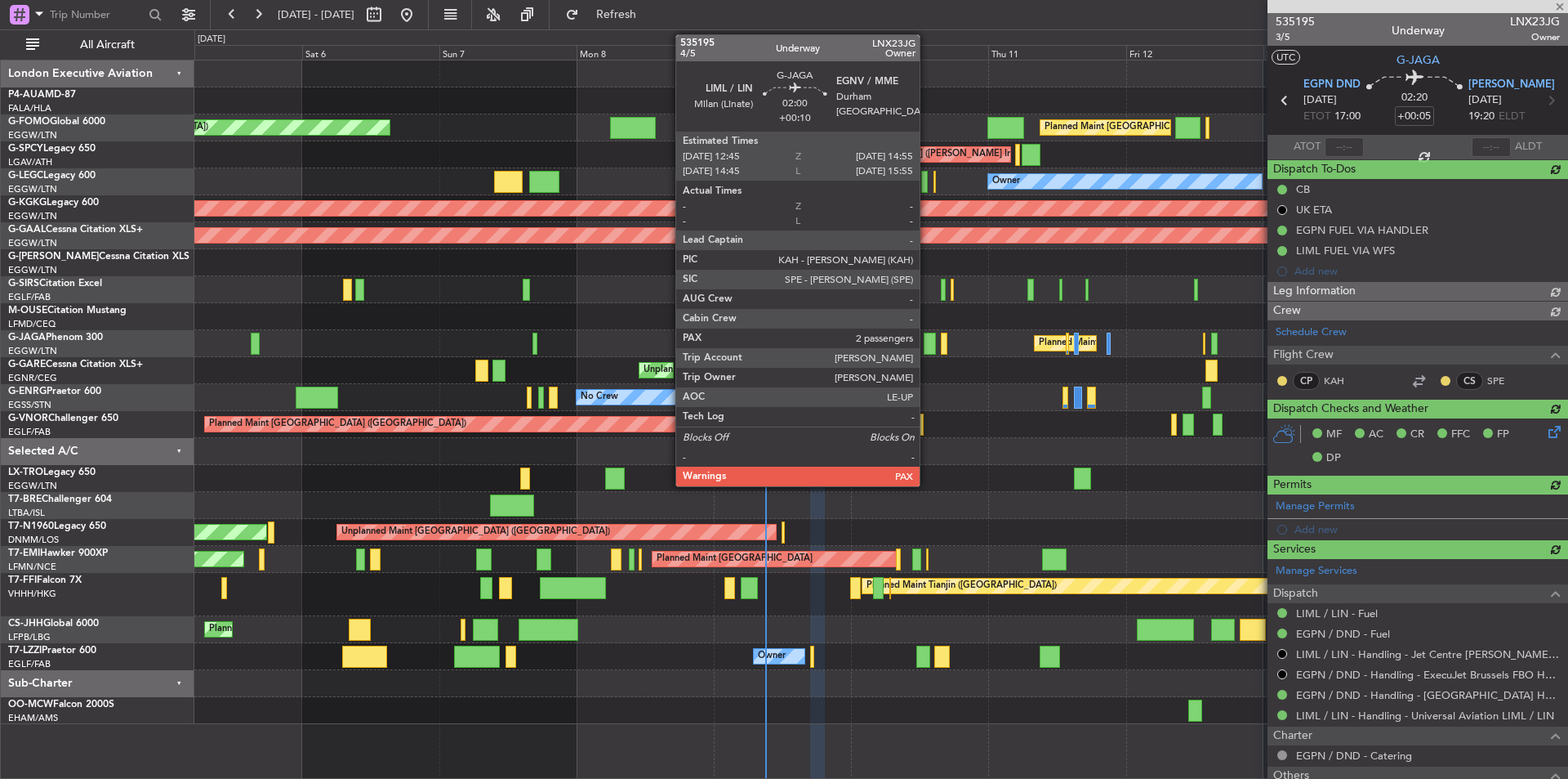
click at [927, 342] on div at bounding box center [930, 343] width 13 height 22
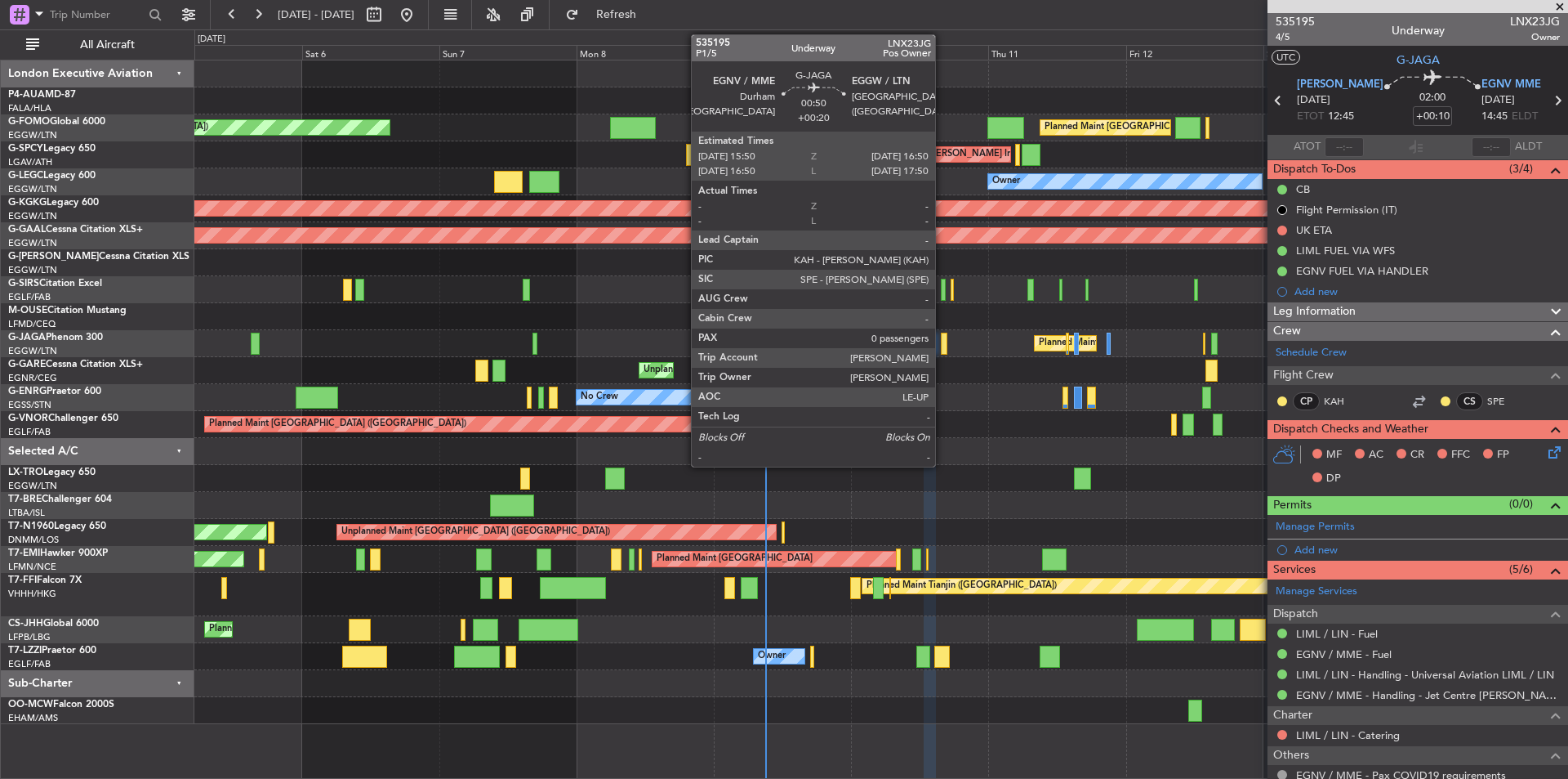
click at [943, 343] on div at bounding box center [944, 343] width 7 height 22
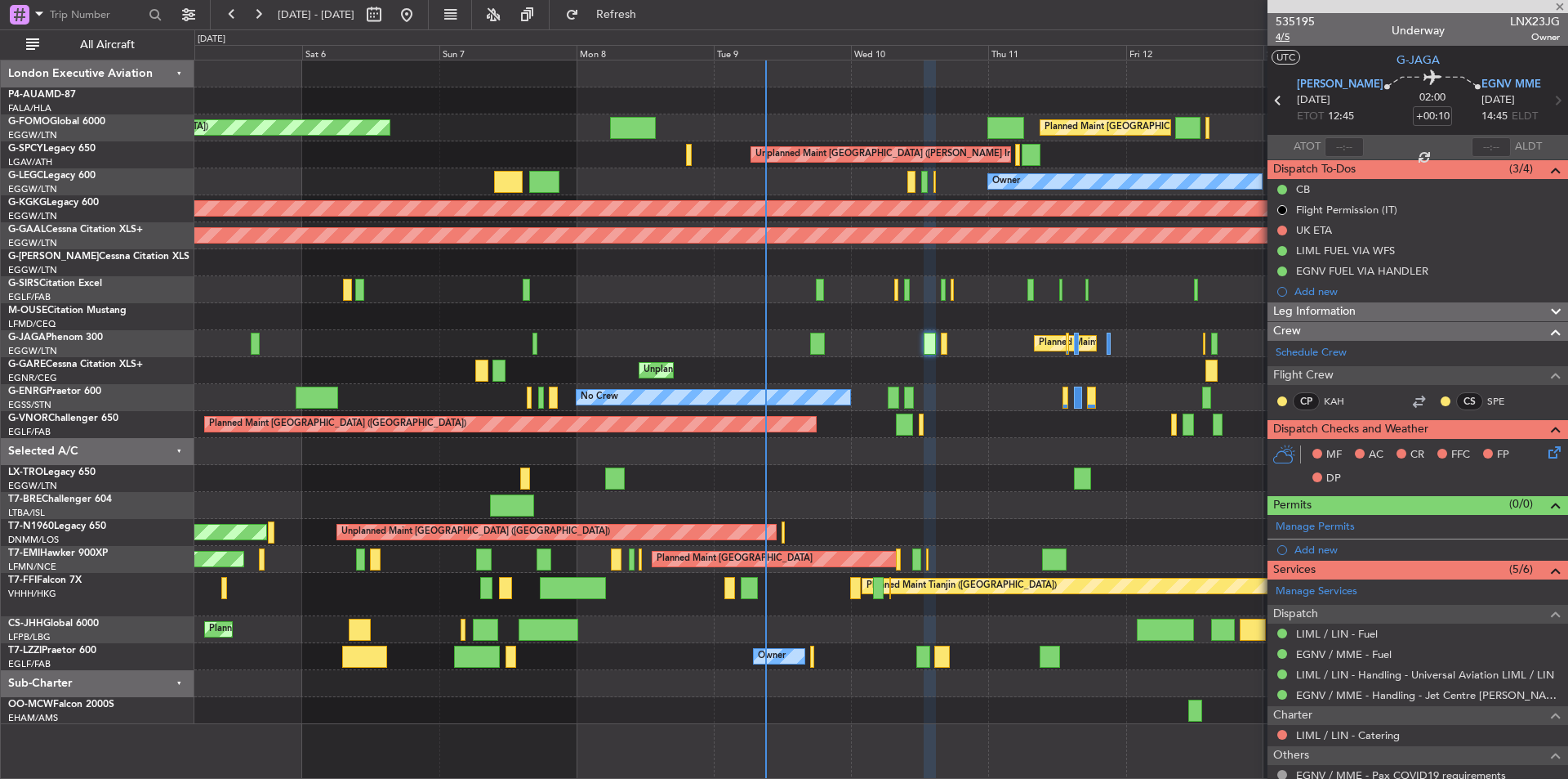
type input "+00:20"
type input "0"
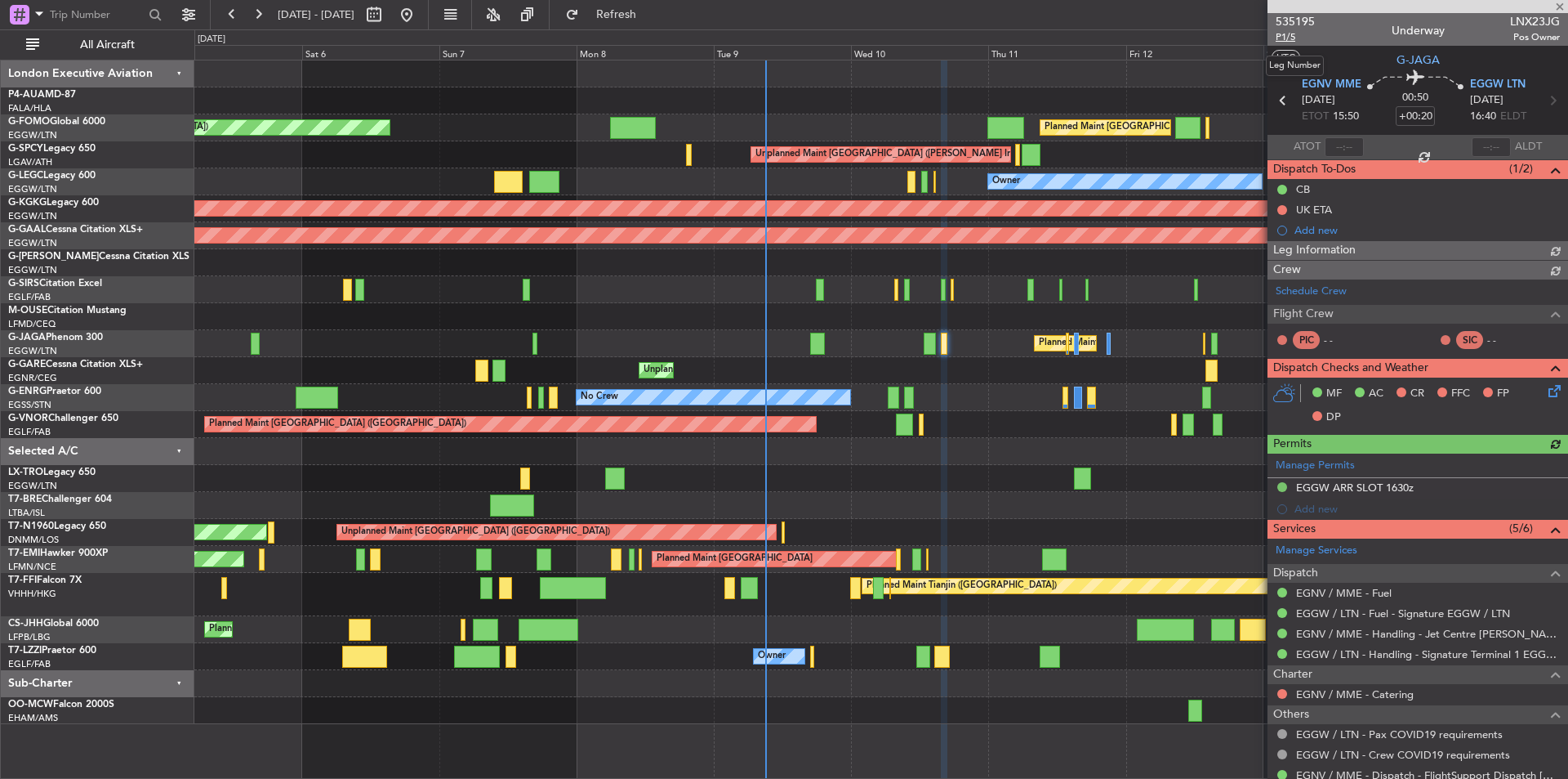
click at [1285, 38] on span "P1/5" at bounding box center [1295, 37] width 39 height 13
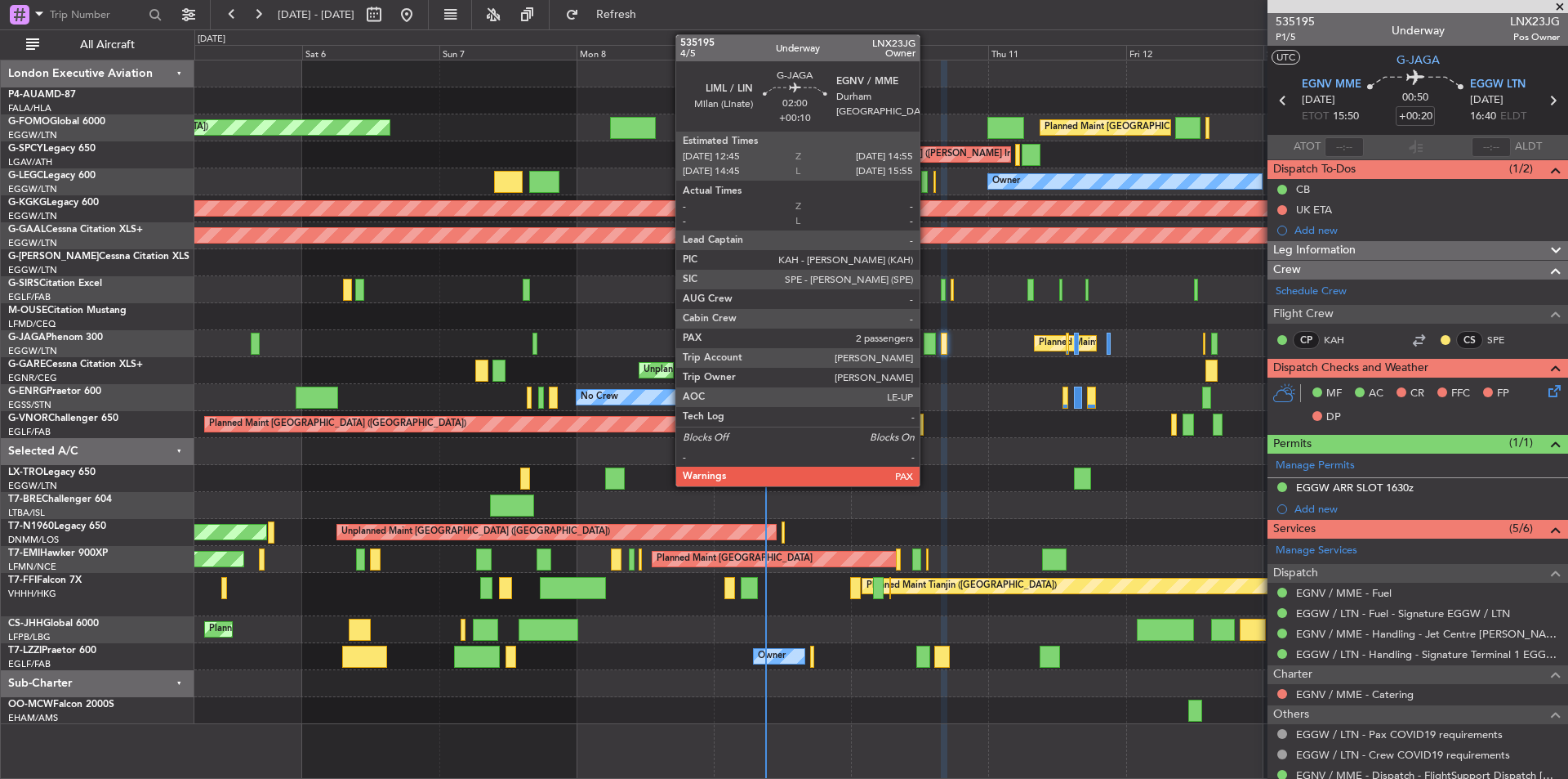
click at [927, 340] on div at bounding box center [930, 343] width 13 height 22
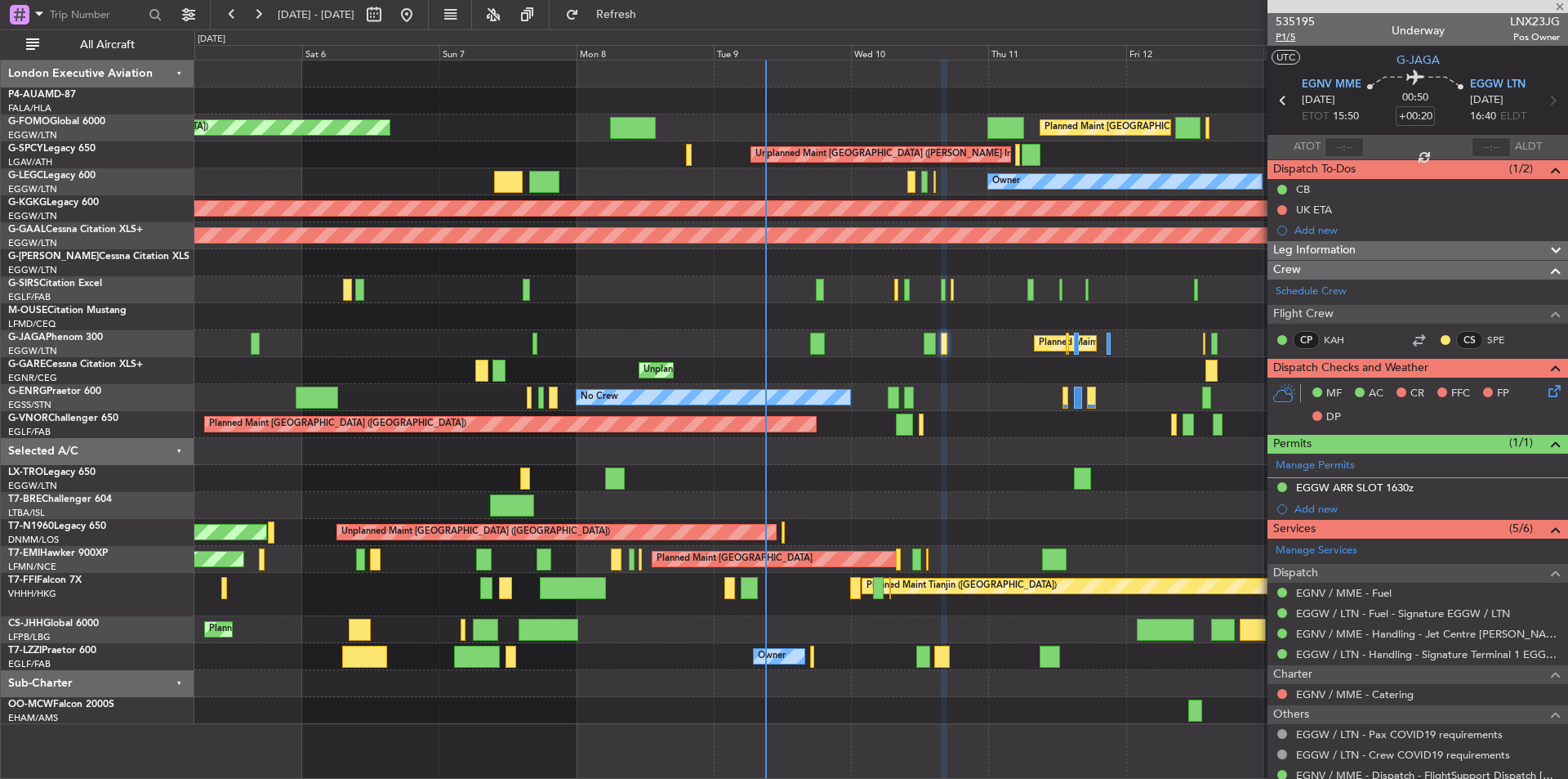
type input "+00:10"
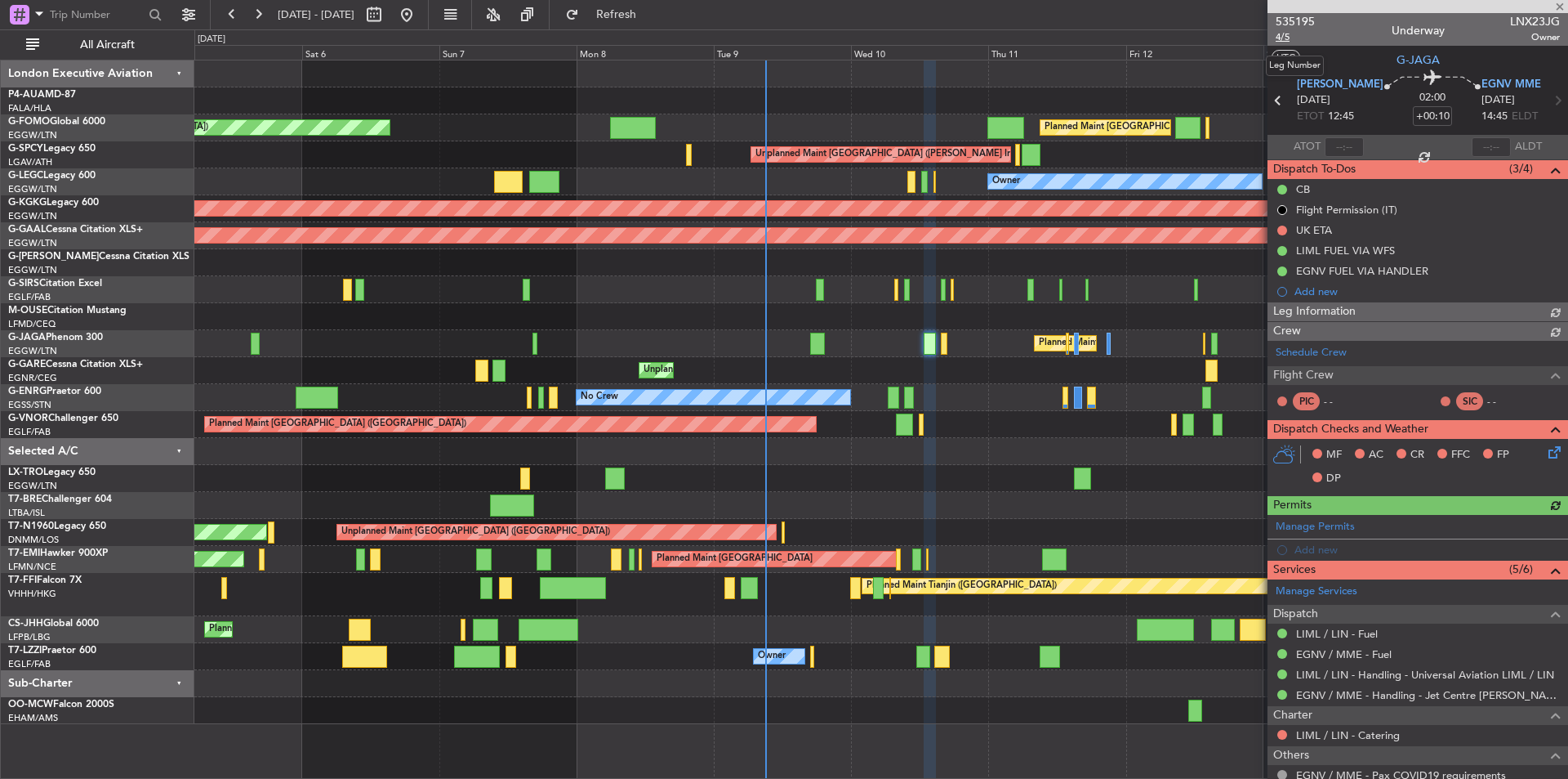
click at [1289, 35] on span "4/5" at bounding box center [1295, 37] width 39 height 13
click at [1561, 6] on span at bounding box center [1559, 7] width 16 height 14
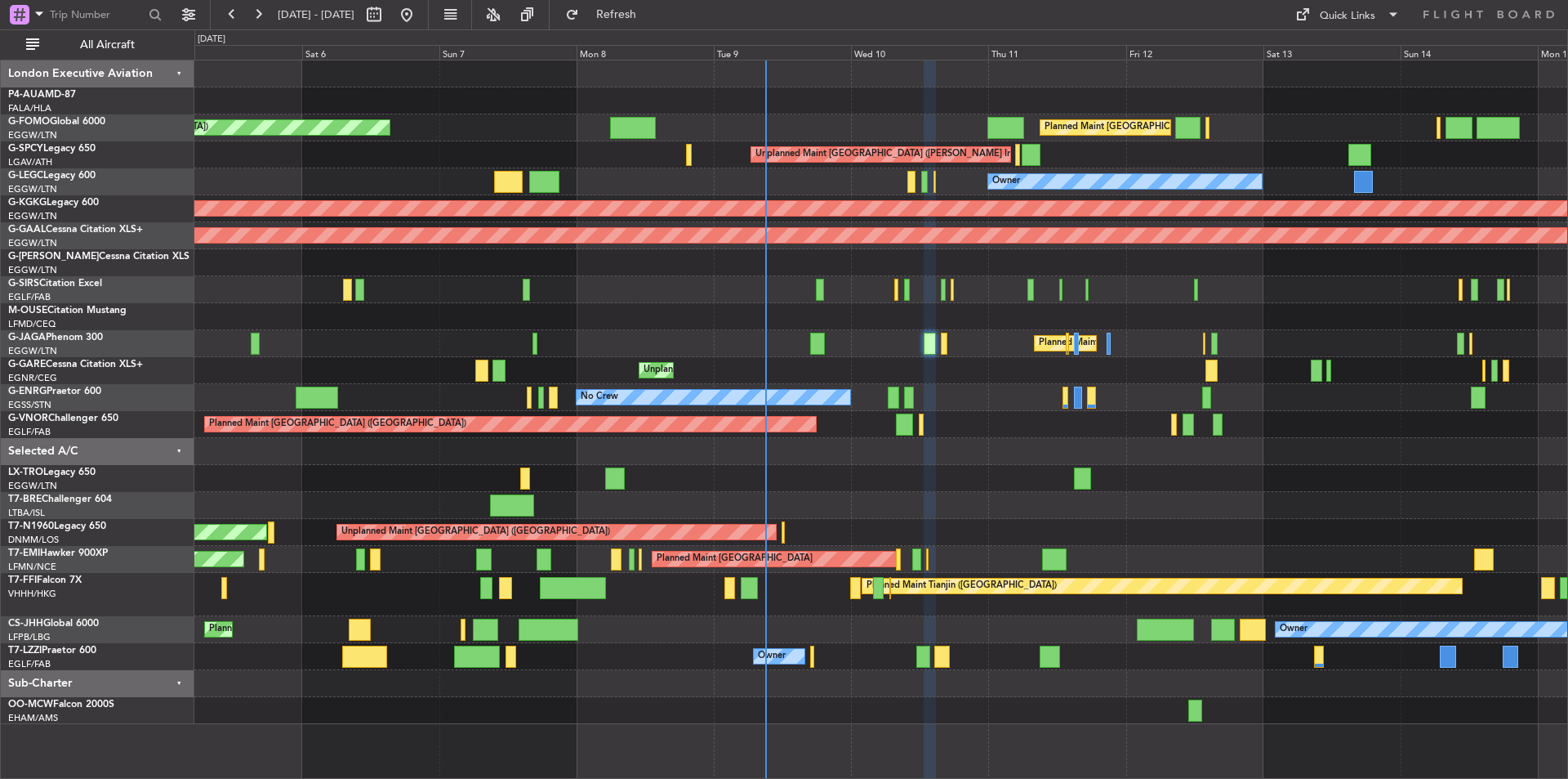
type input "0"
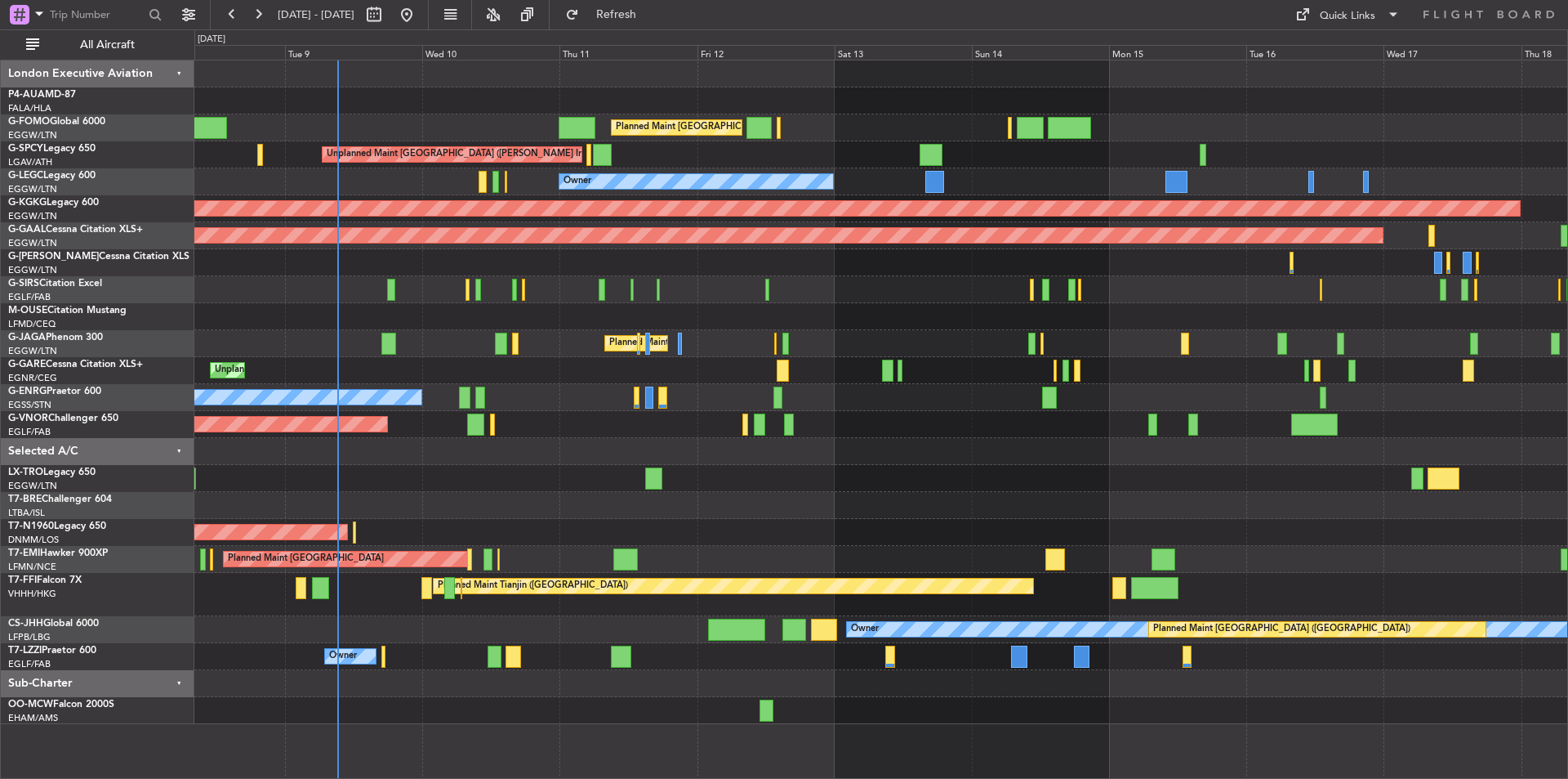
click at [938, 404] on div "No Crew" at bounding box center [881, 397] width 1373 height 27
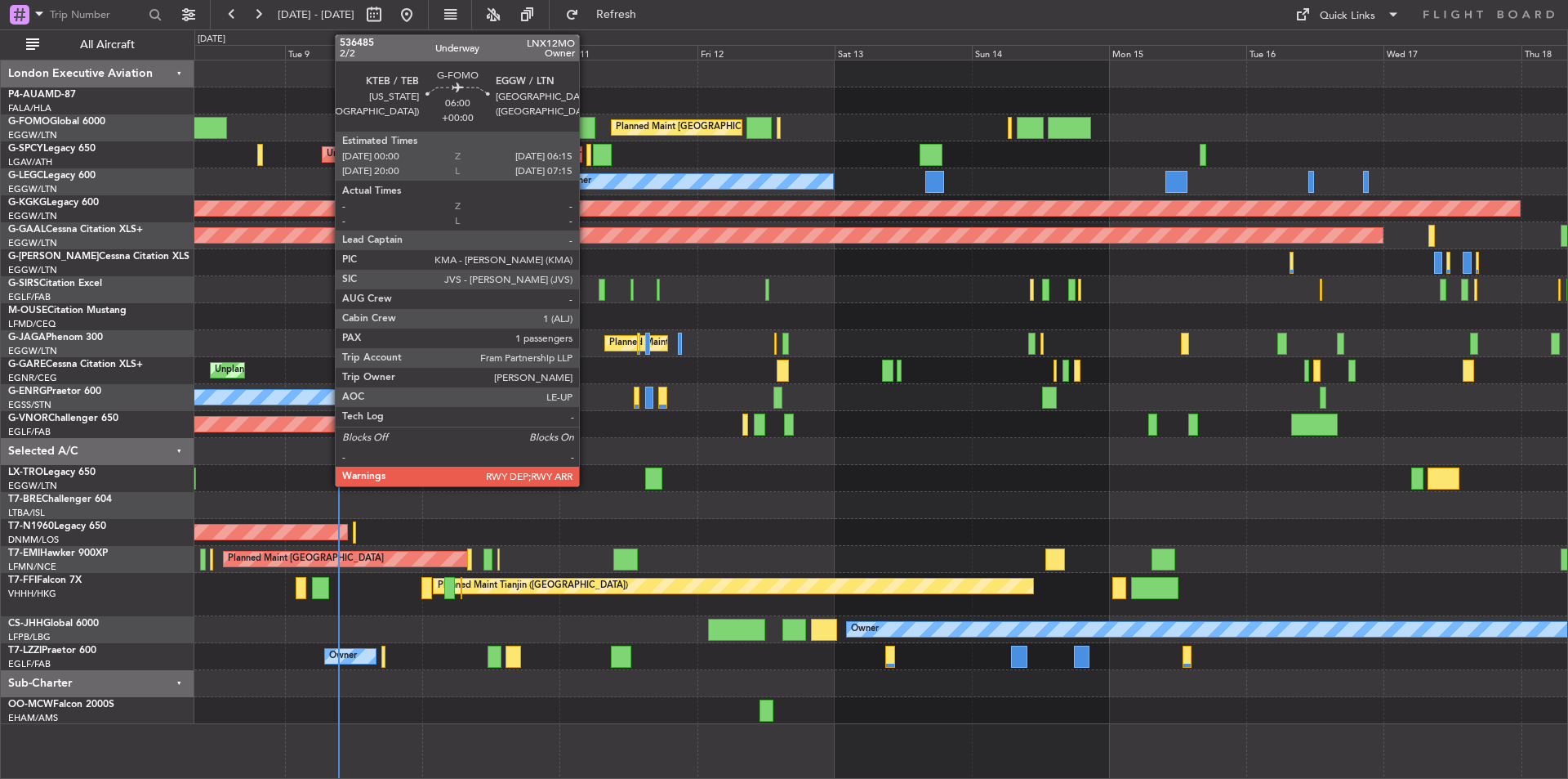
click at [586, 119] on div at bounding box center [576, 128] width 35 height 22
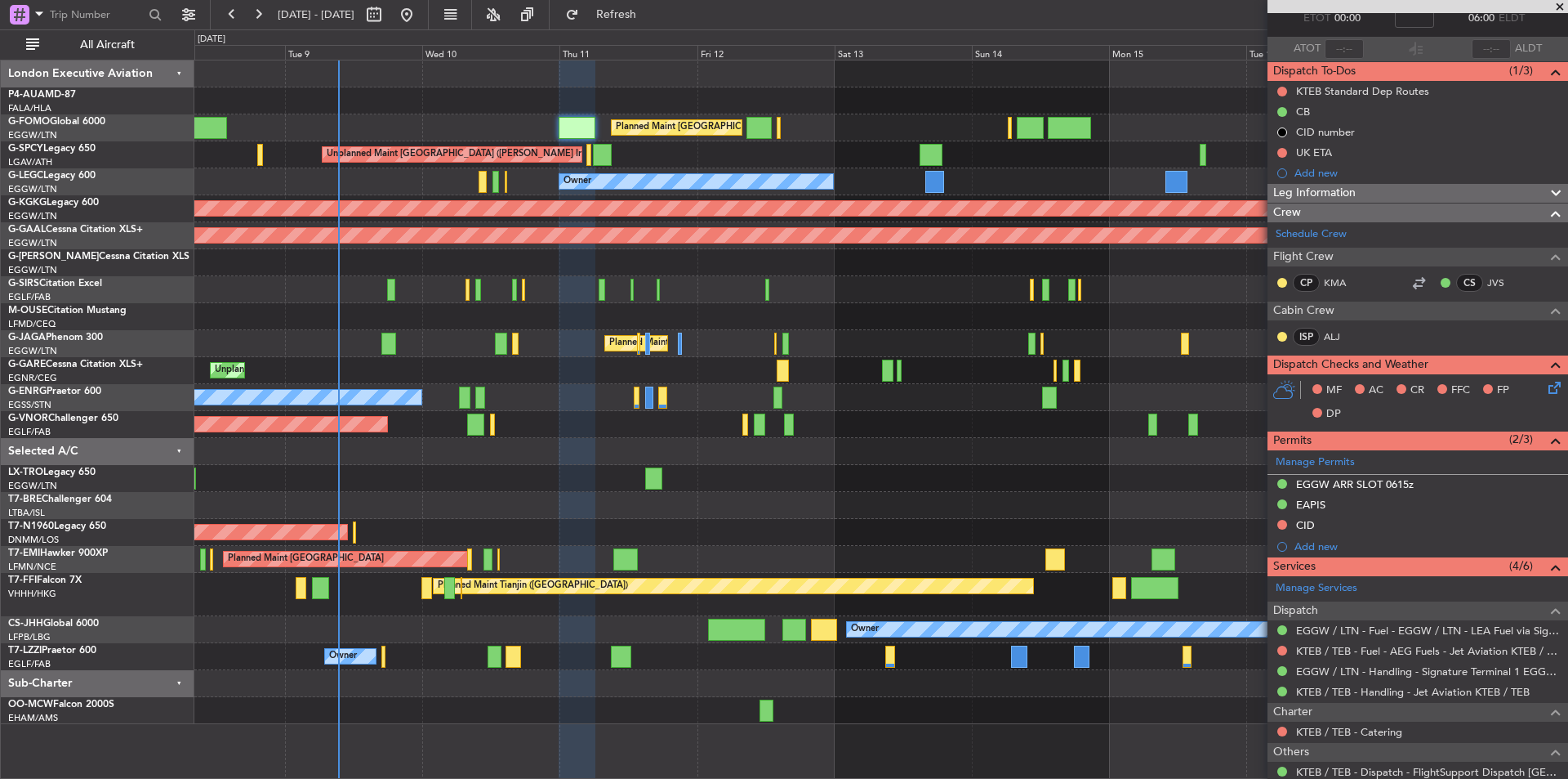
scroll to position [224, 0]
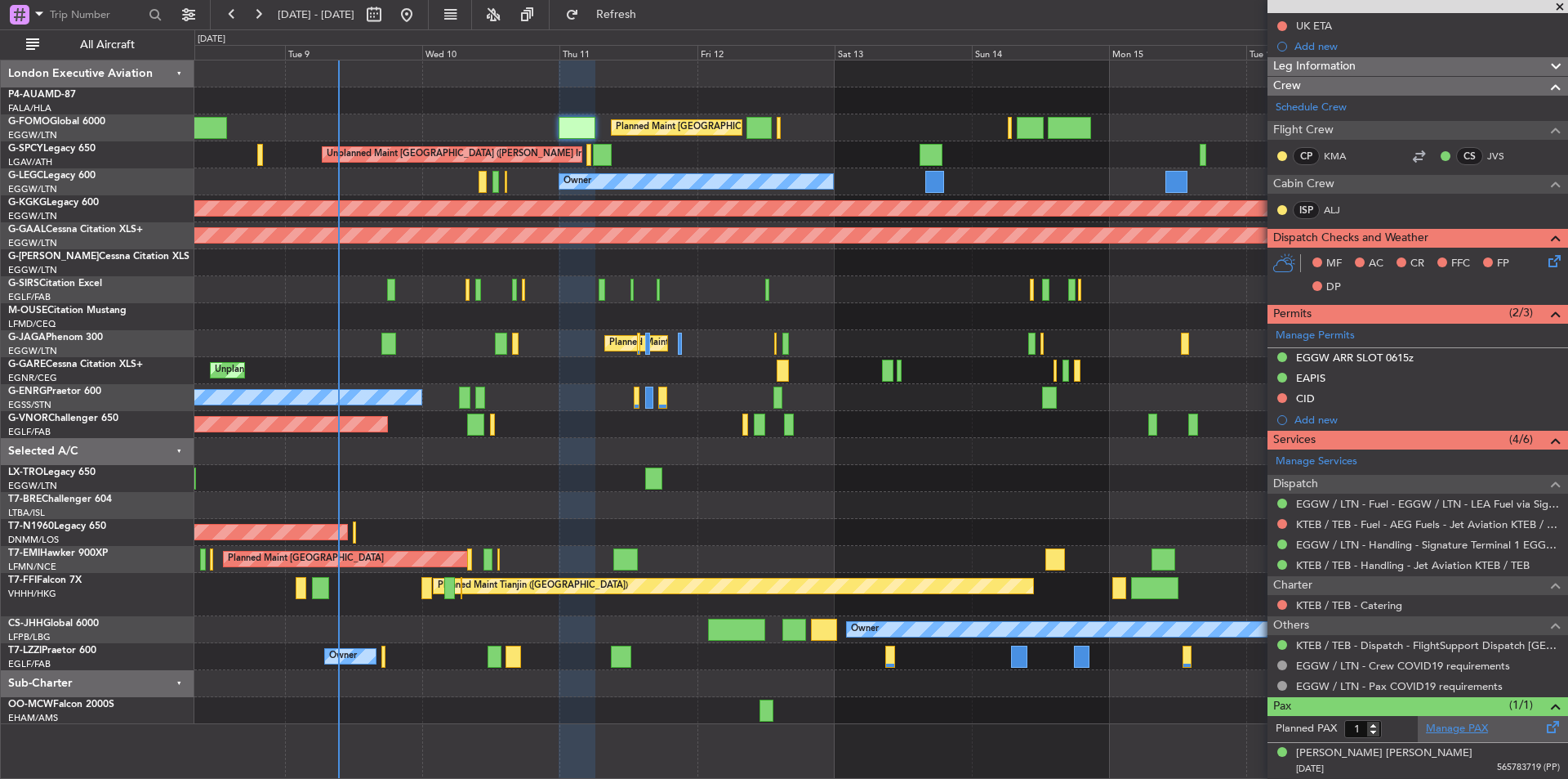
click at [1439, 729] on link "Manage PAX" at bounding box center [1457, 728] width 62 height 16
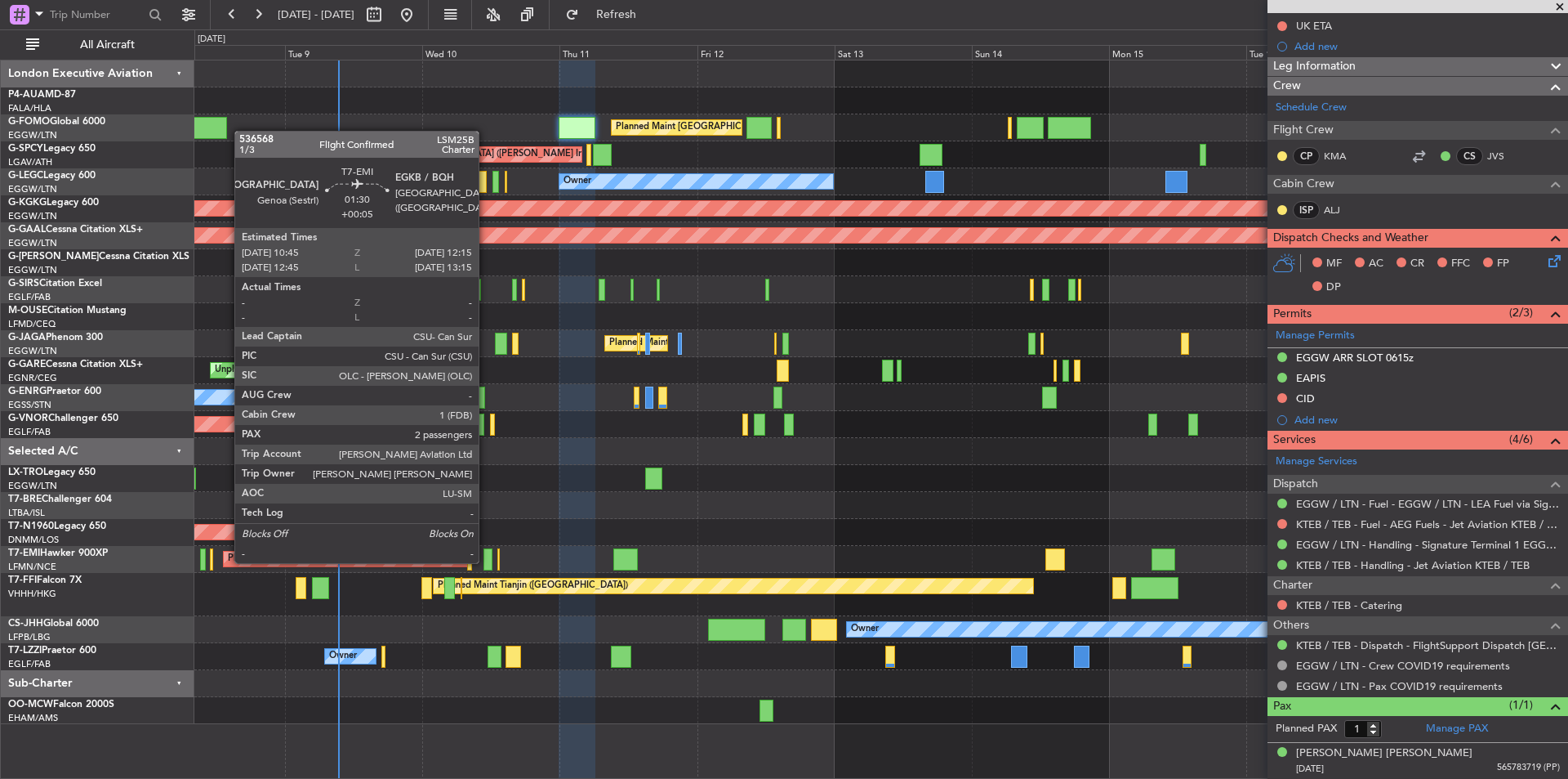
click at [486, 561] on div at bounding box center [487, 558] width 9 height 22
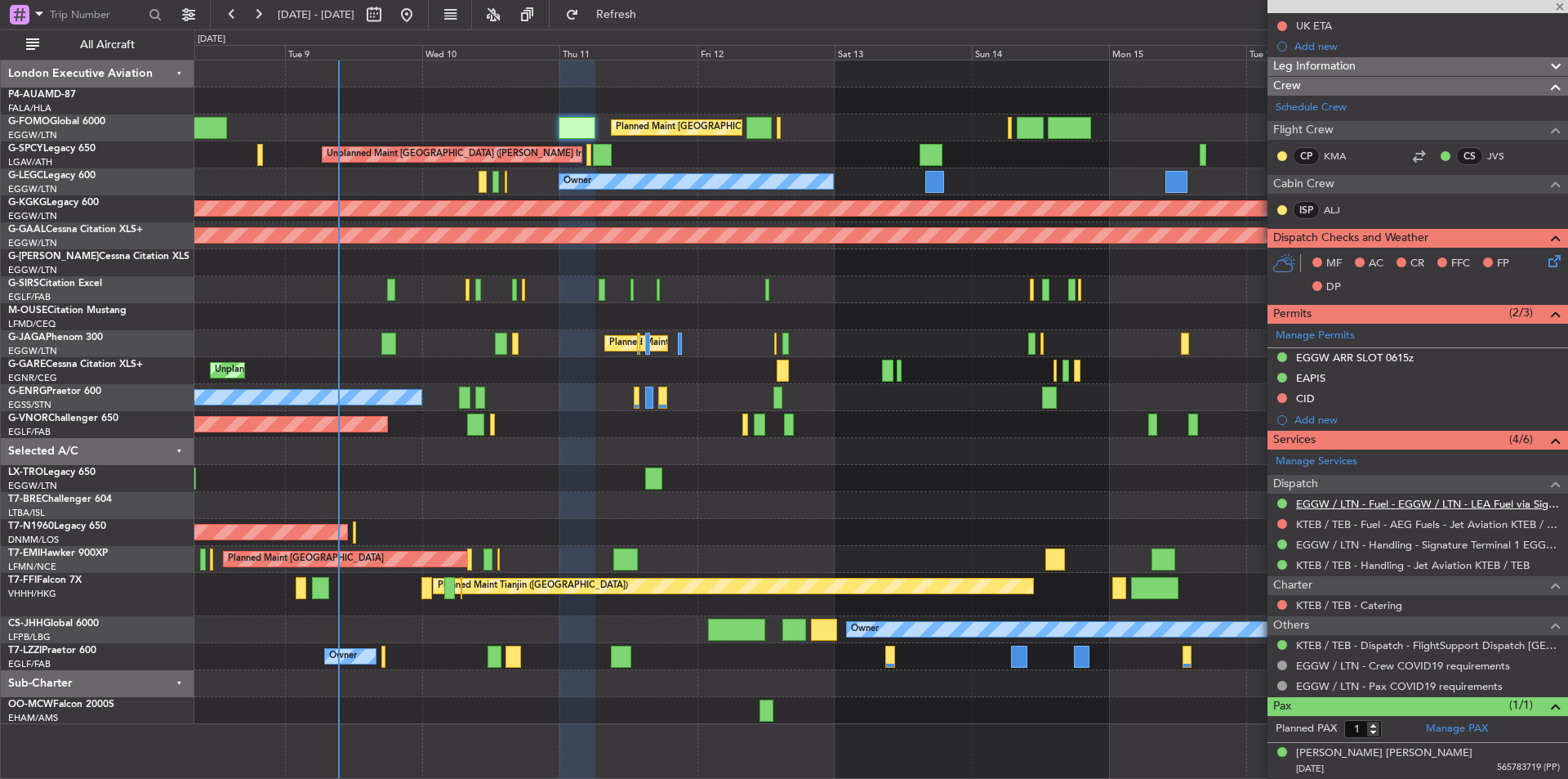
type input "+00:05"
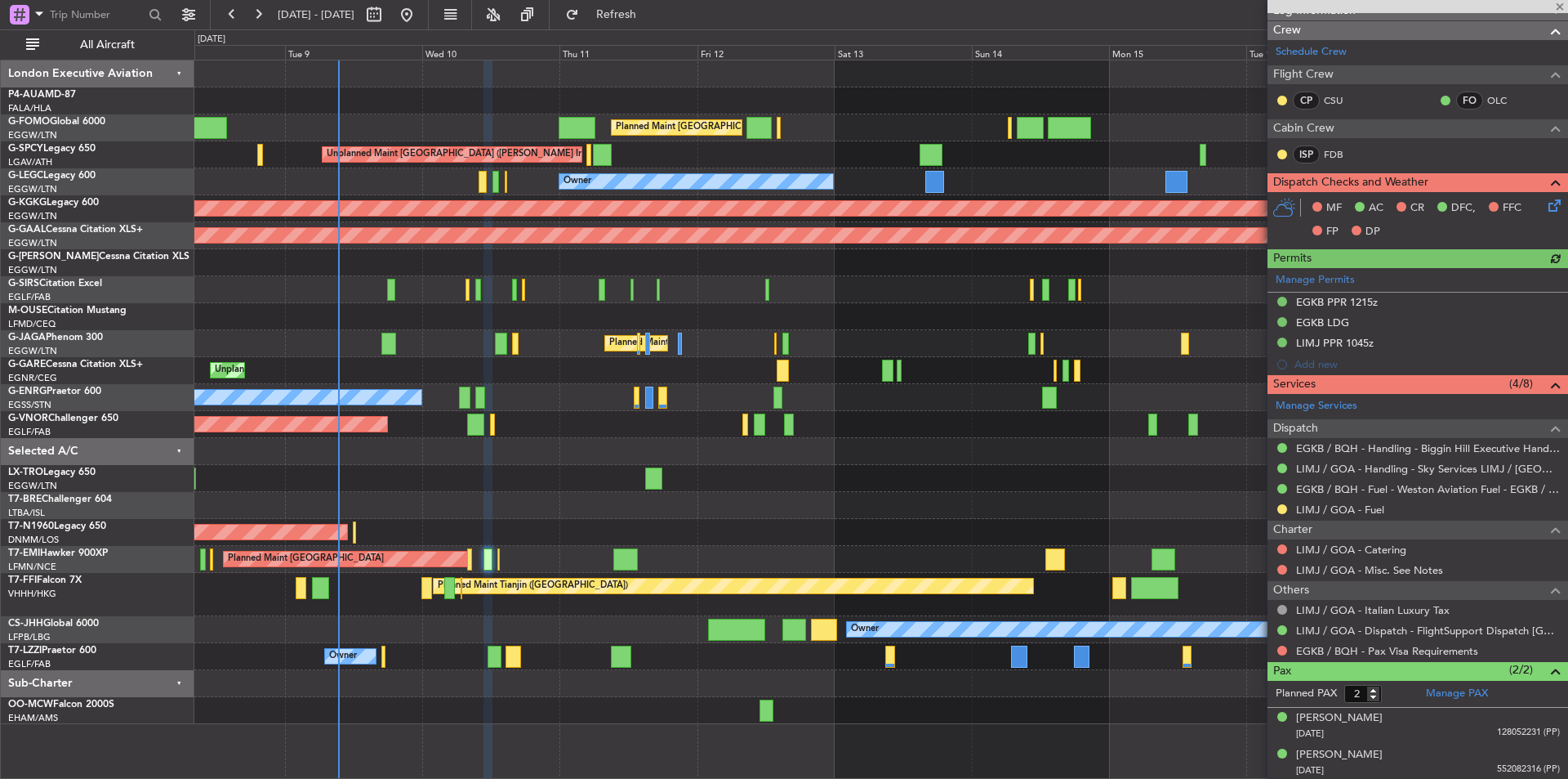
scroll to position [302, 0]
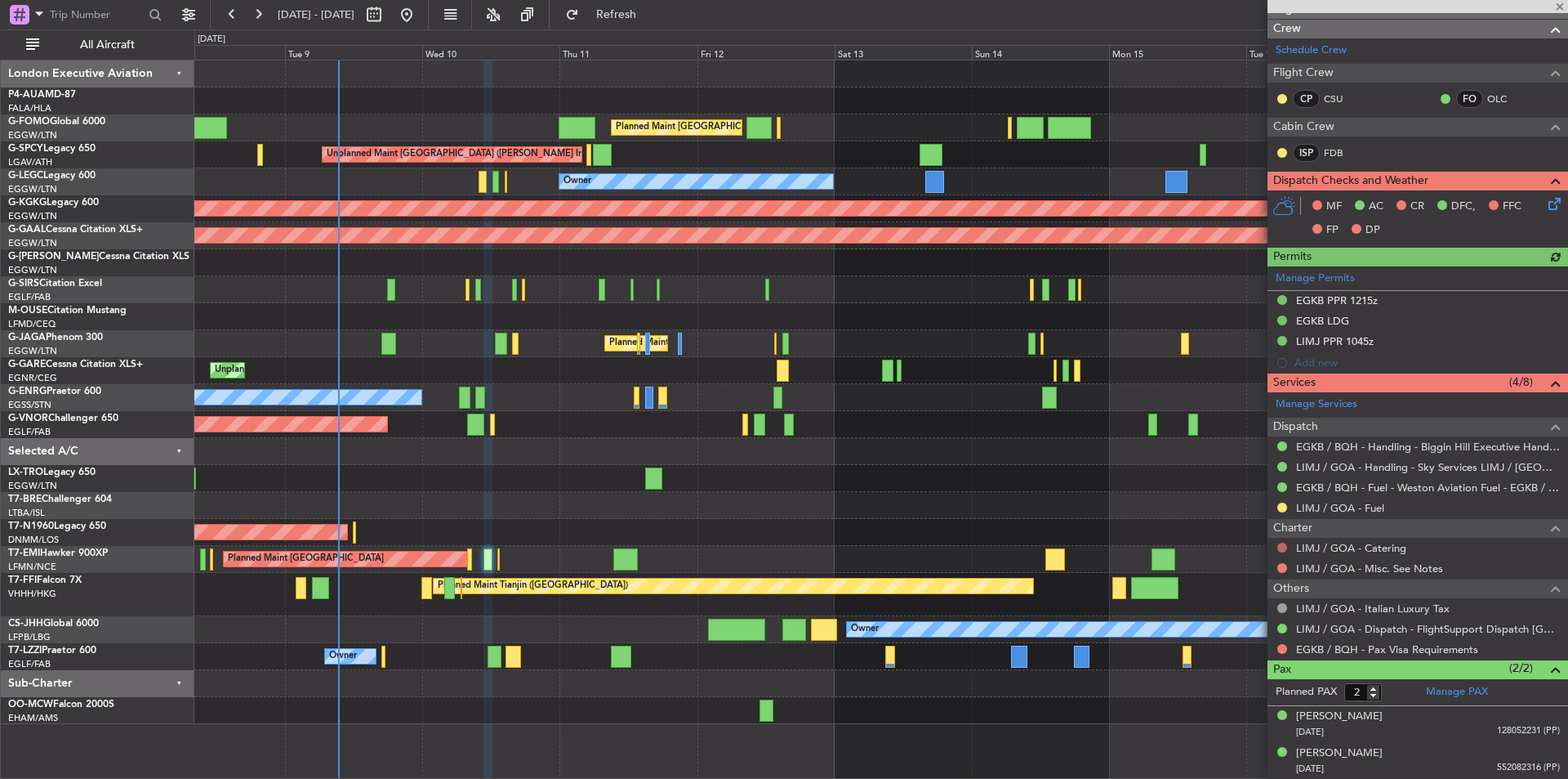
click at [1279, 549] on button at bounding box center [1282, 547] width 10 height 10
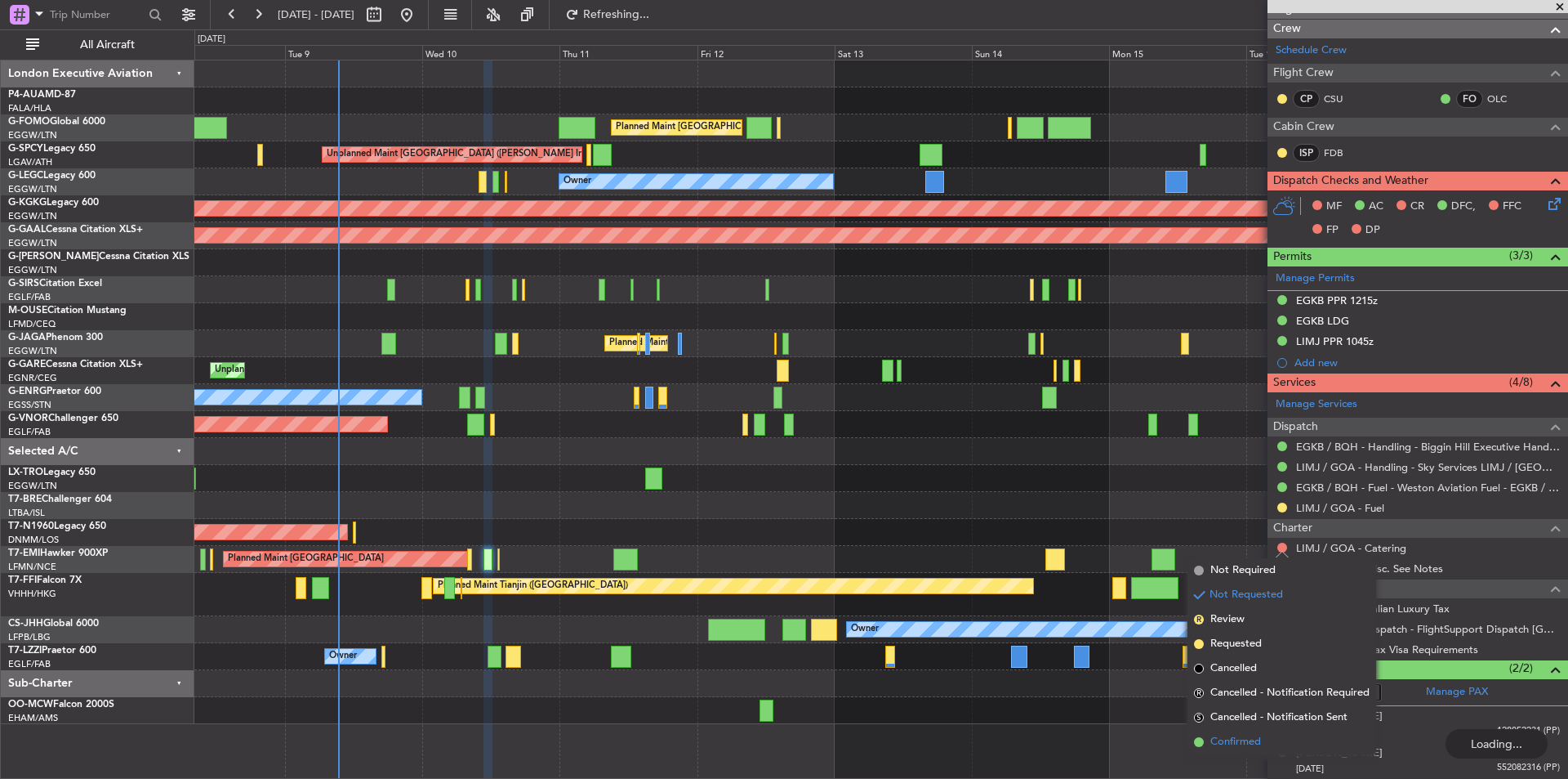
click at [1231, 735] on span "Confirmed" at bounding box center [1235, 742] width 51 height 16
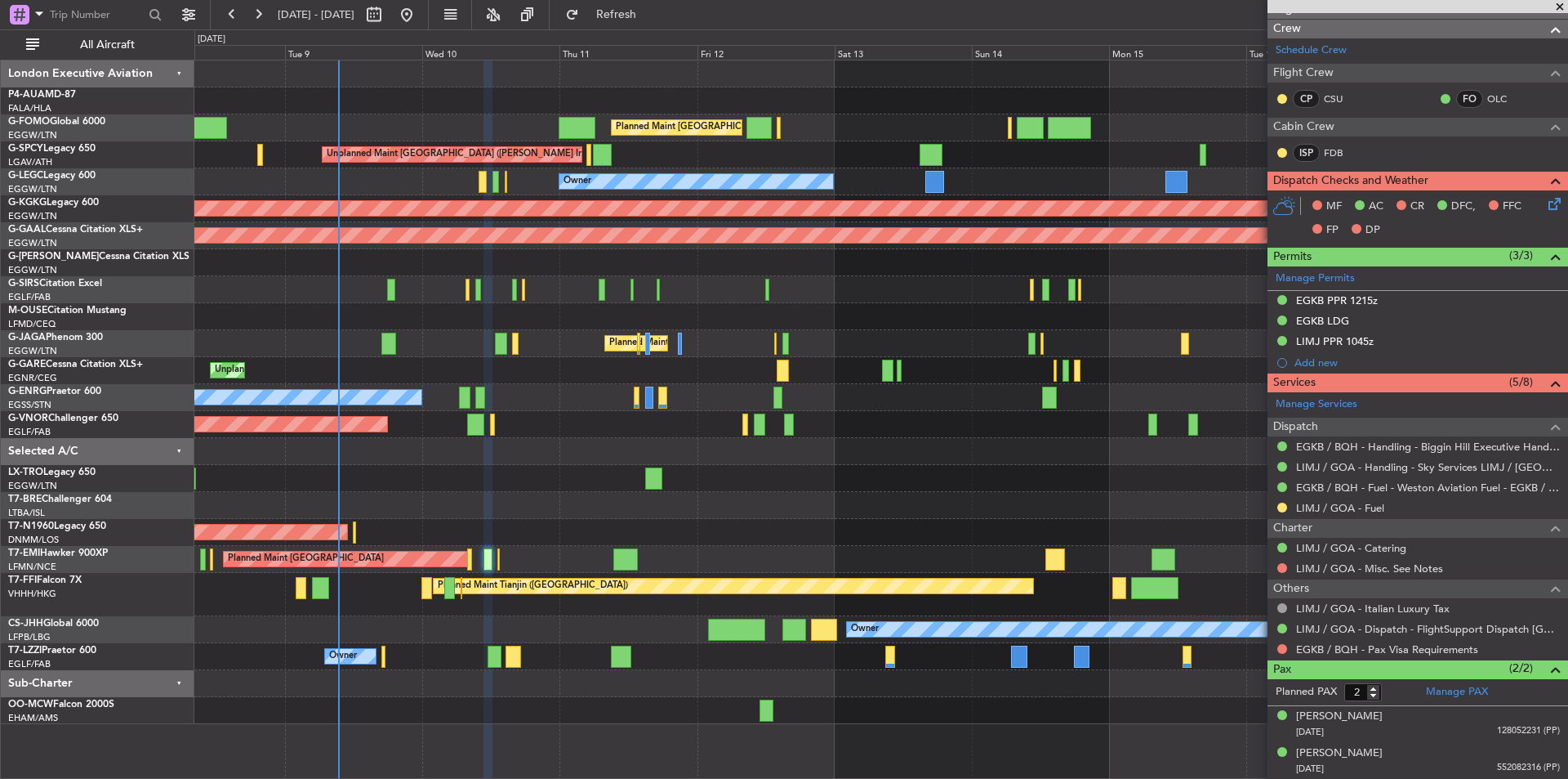
click at [1560, 6] on span at bounding box center [1559, 7] width 16 height 14
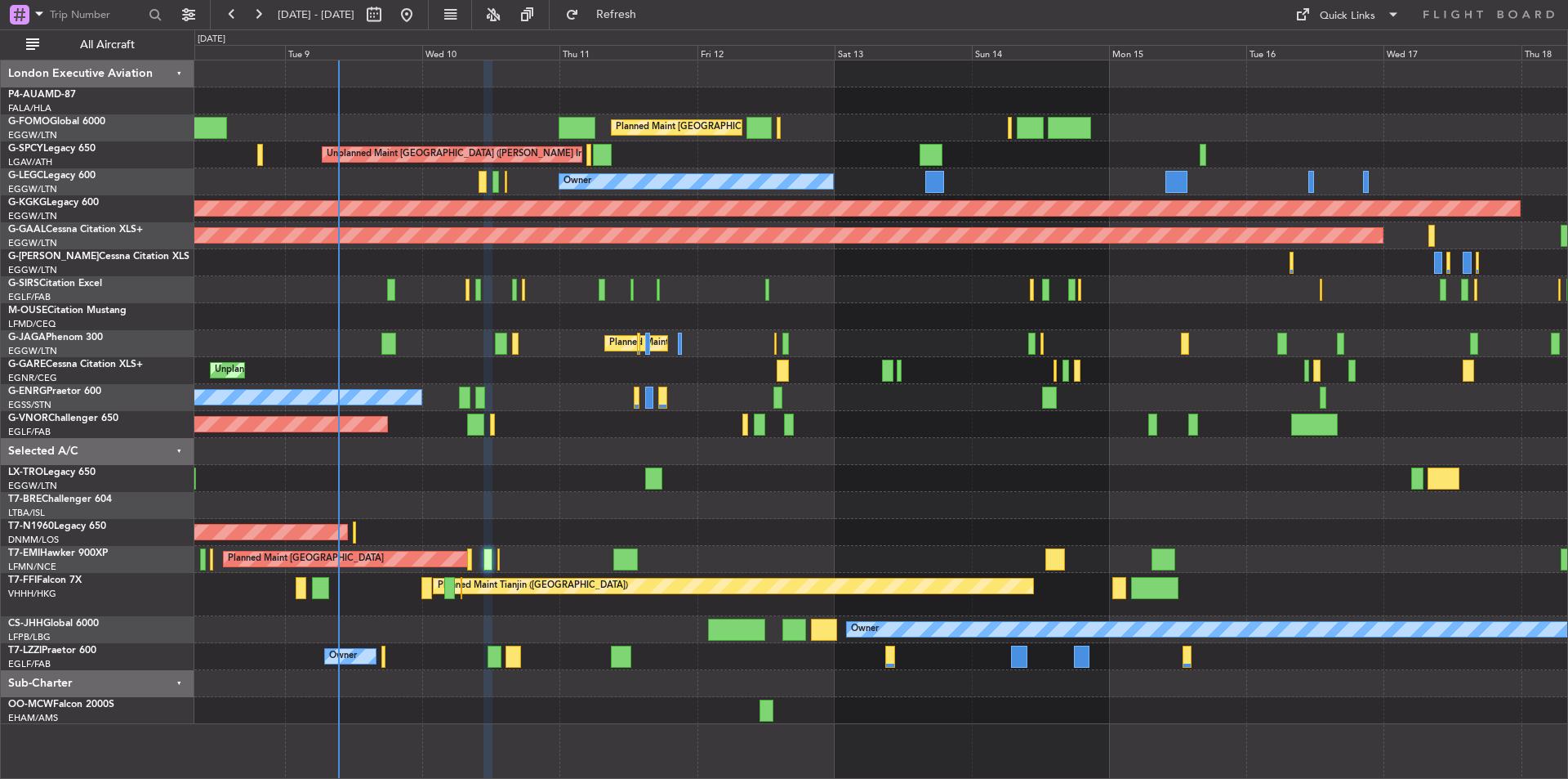
type input "0"
click at [261, 12] on button at bounding box center [257, 14] width 26 height 26
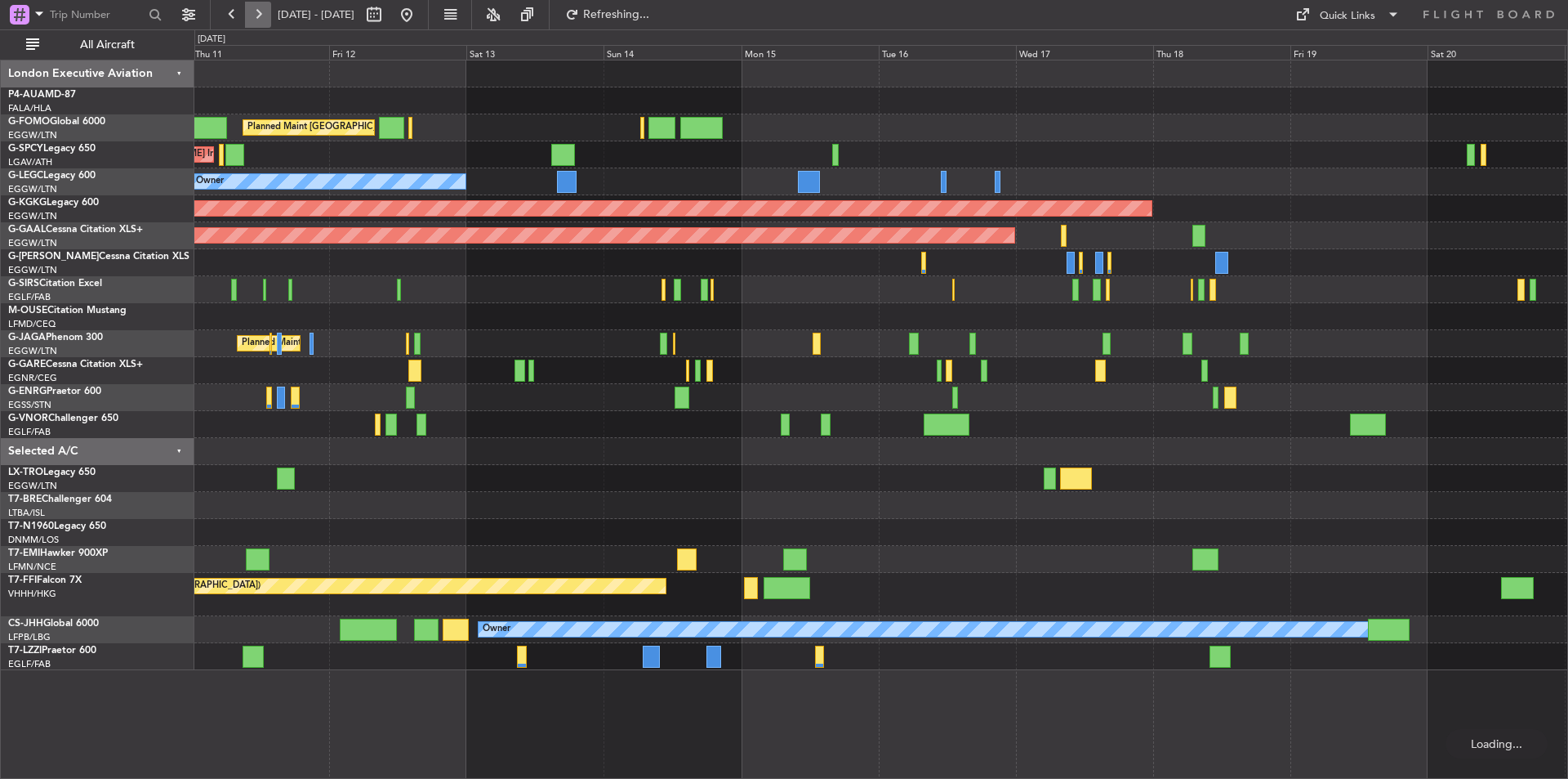
click at [261, 12] on button at bounding box center [257, 14] width 26 height 26
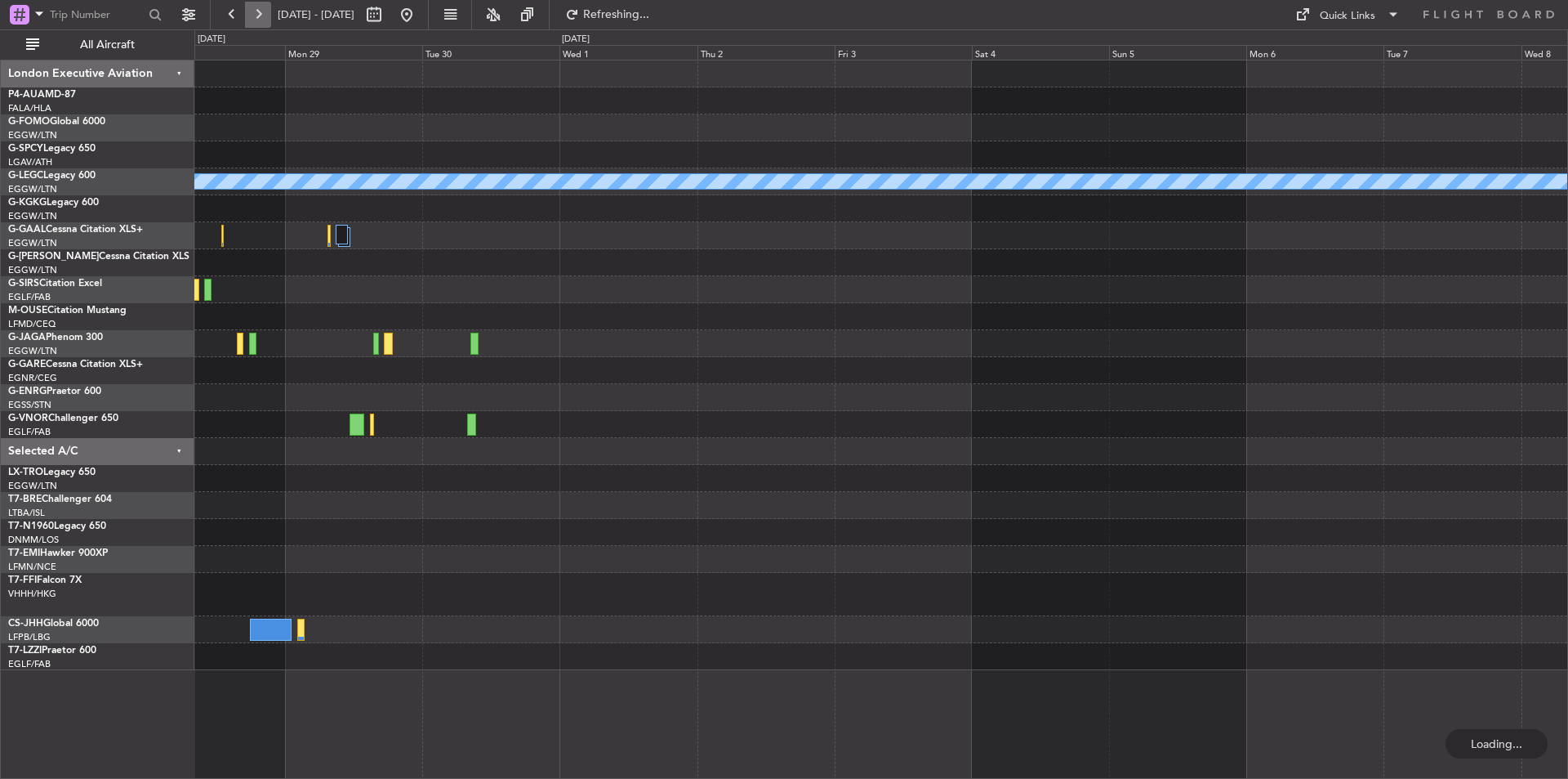
click at [261, 12] on button at bounding box center [257, 14] width 26 height 26
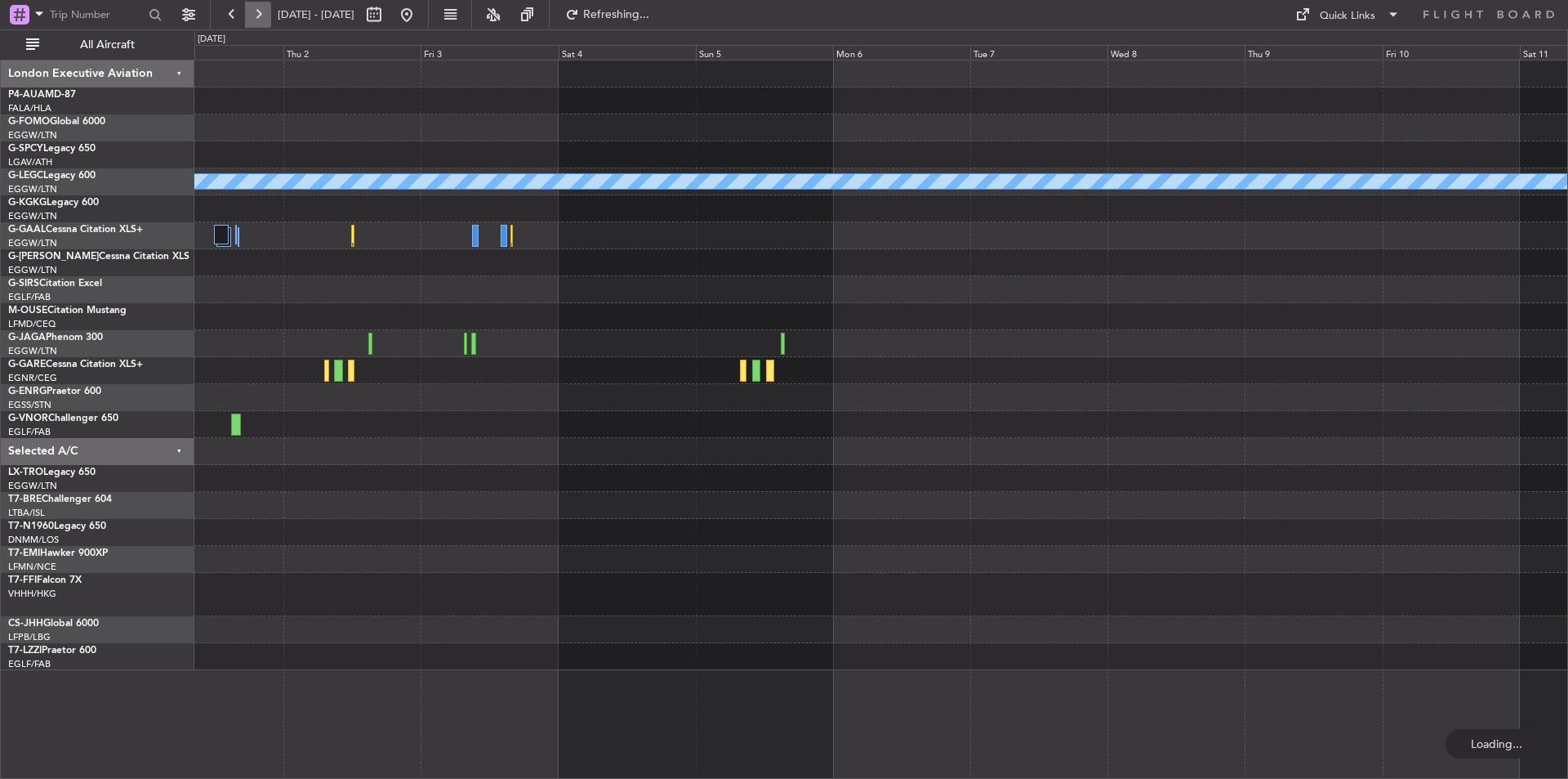
click at [261, 12] on button at bounding box center [257, 14] width 26 height 26
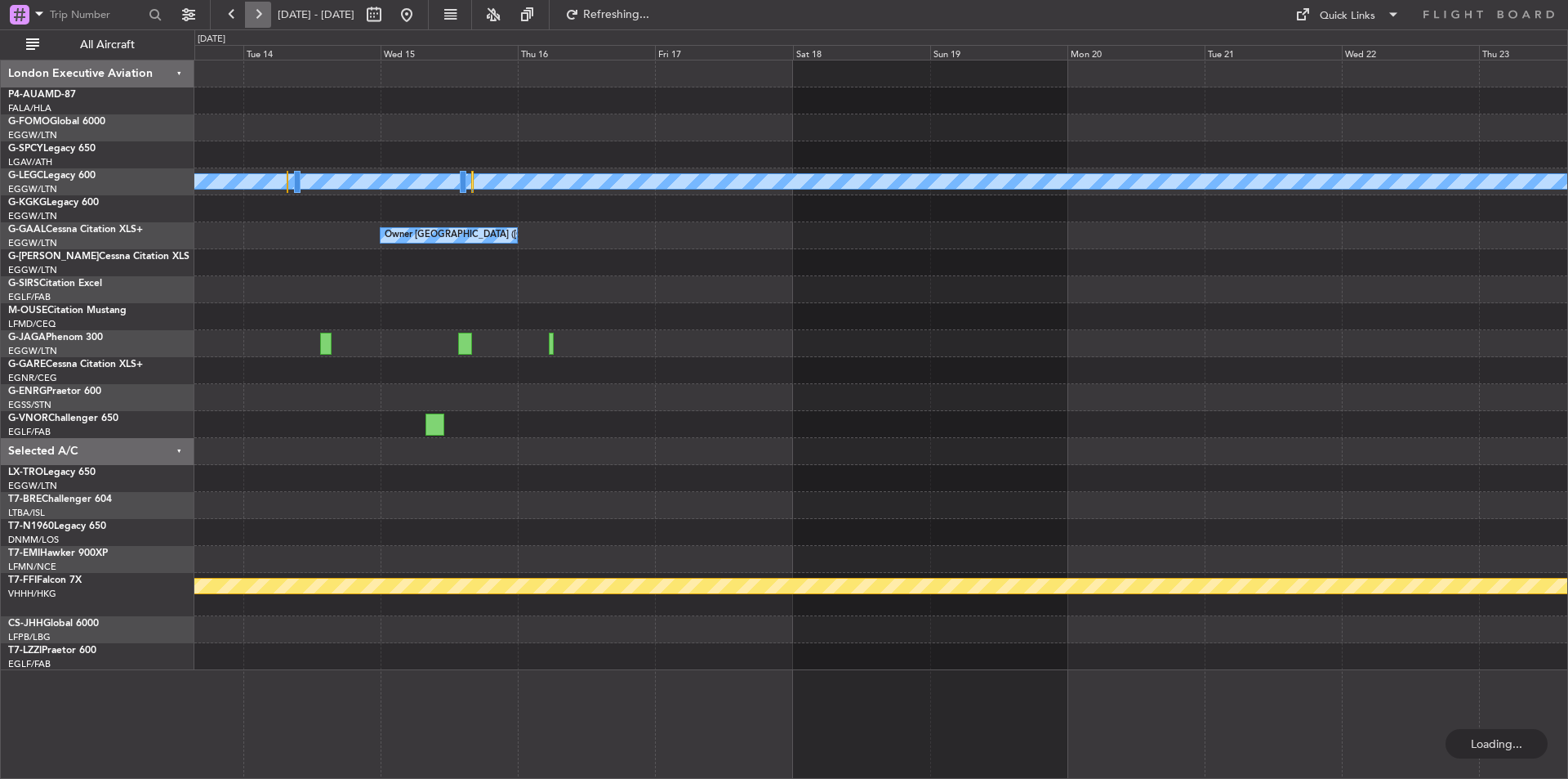
click at [261, 12] on button at bounding box center [257, 14] width 26 height 26
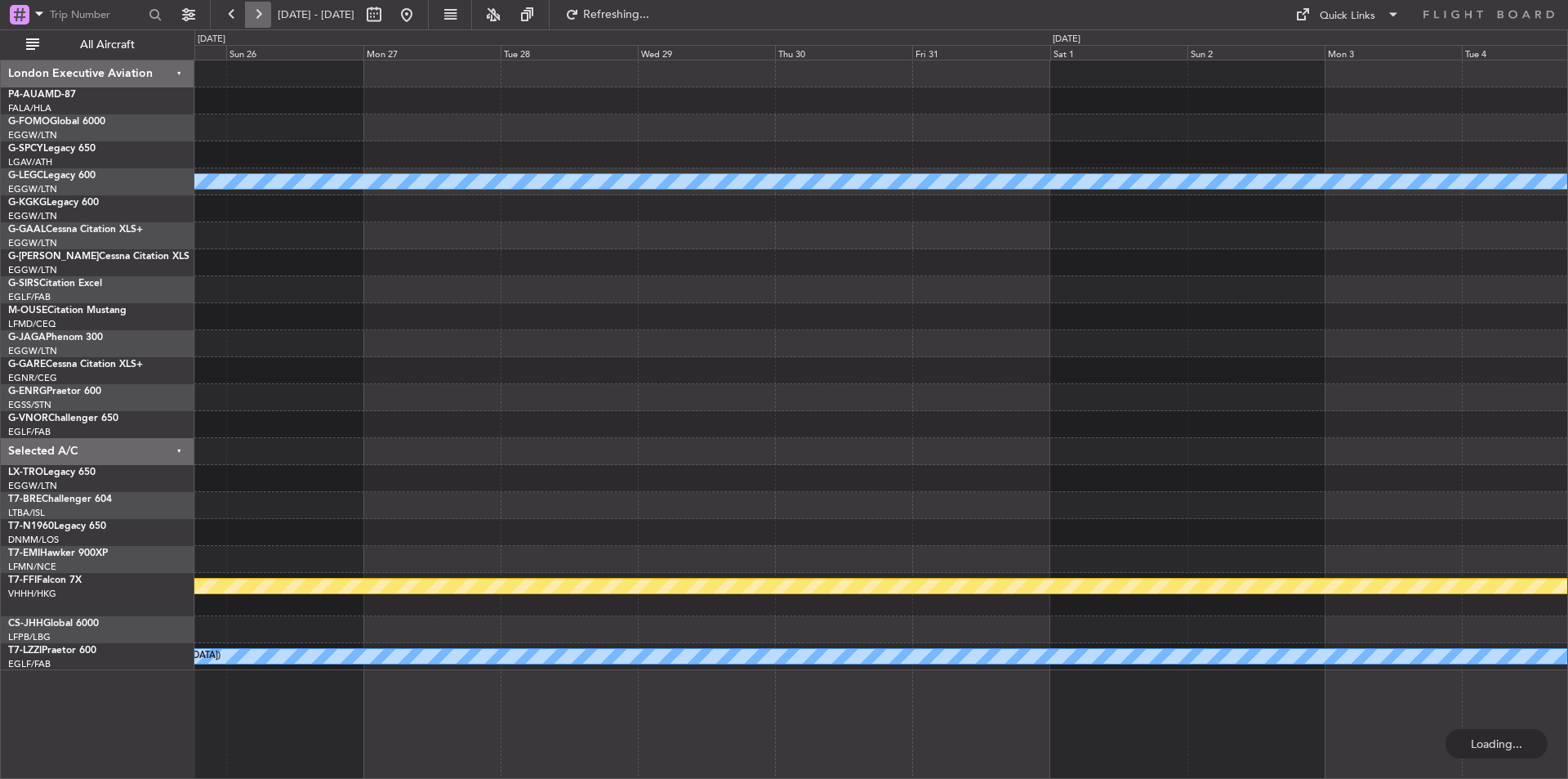
click at [261, 12] on button at bounding box center [257, 14] width 26 height 26
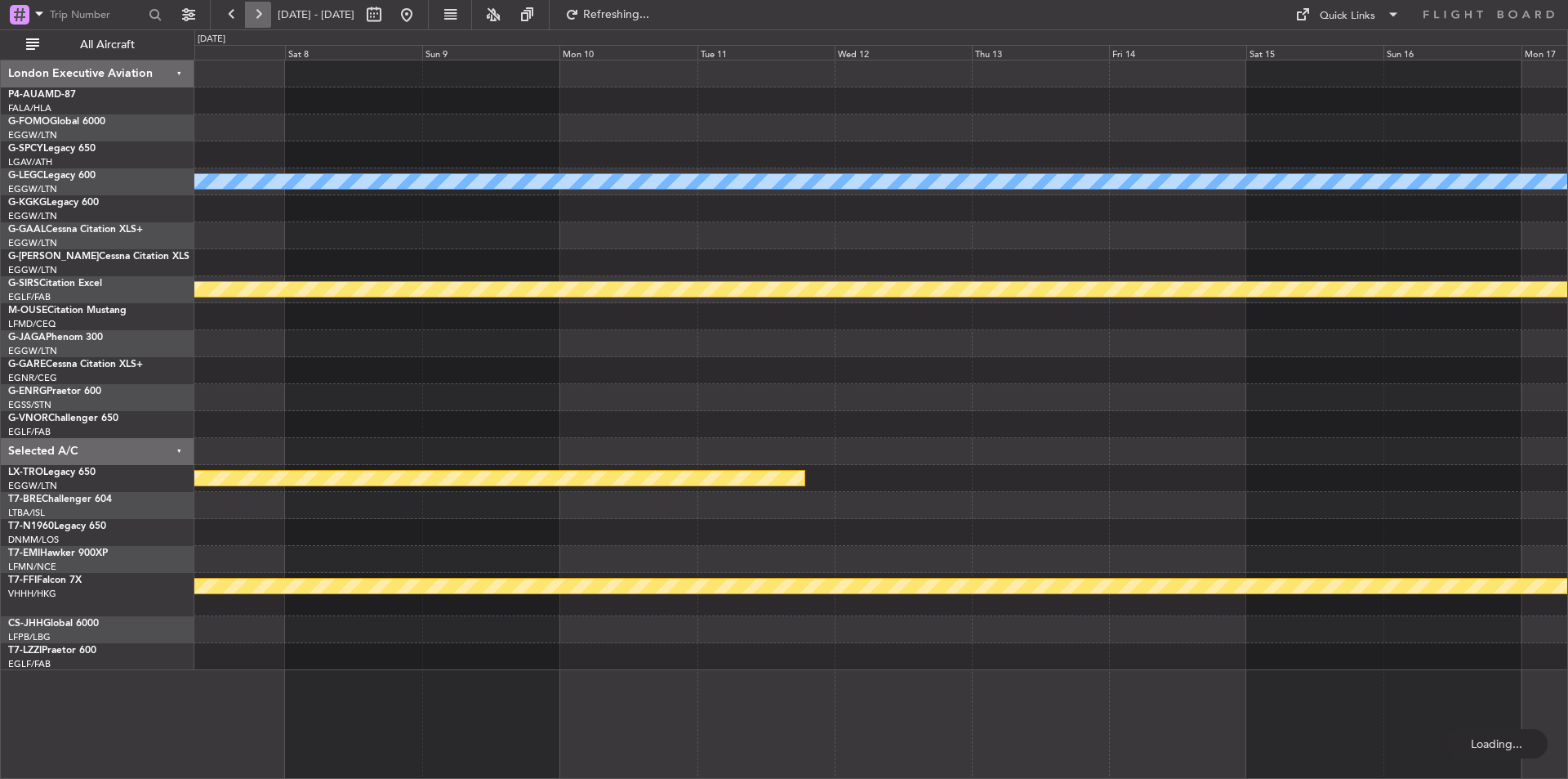
click at [261, 12] on button at bounding box center [257, 14] width 26 height 26
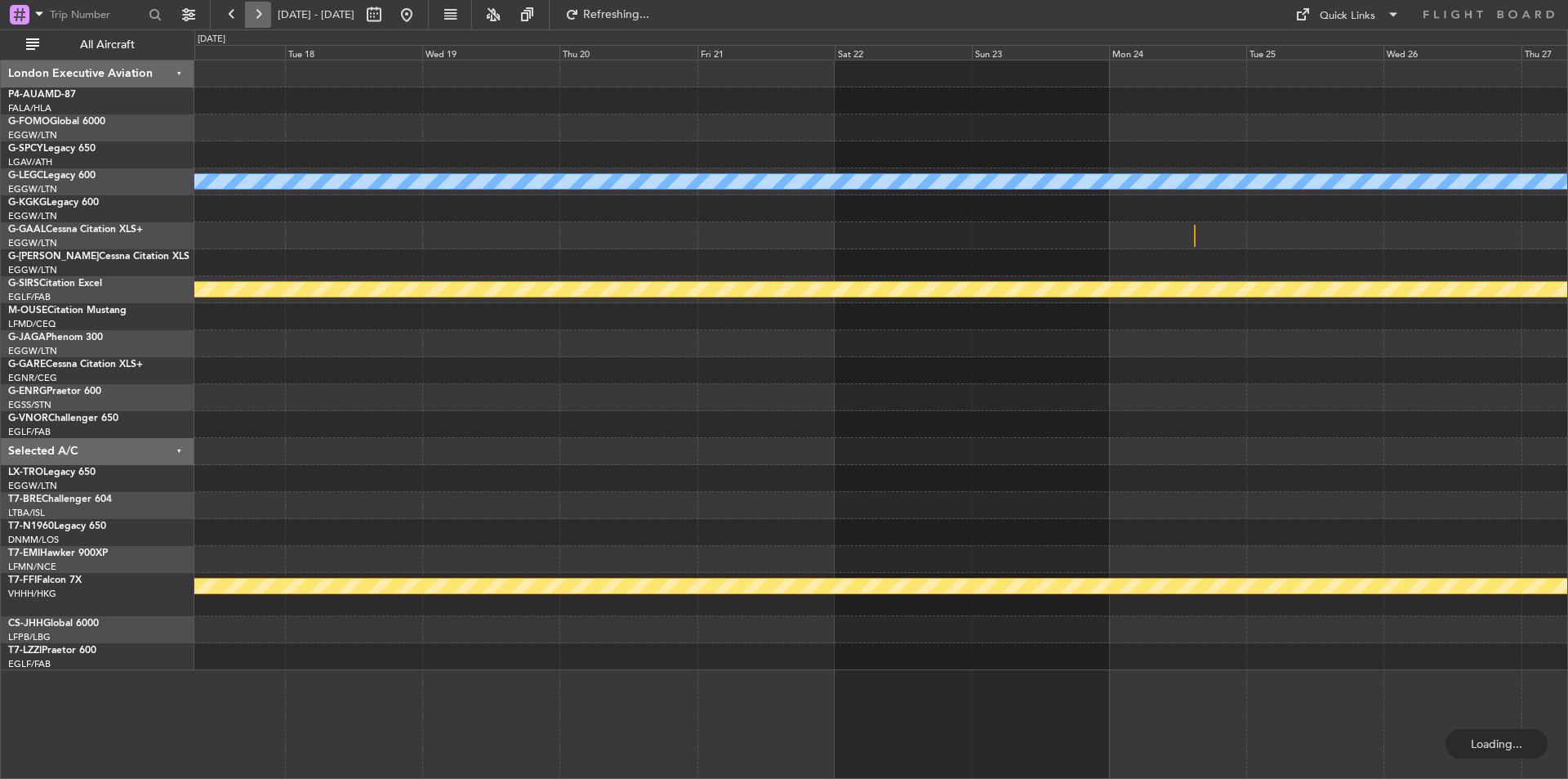
click at [261, 12] on button at bounding box center [257, 14] width 26 height 26
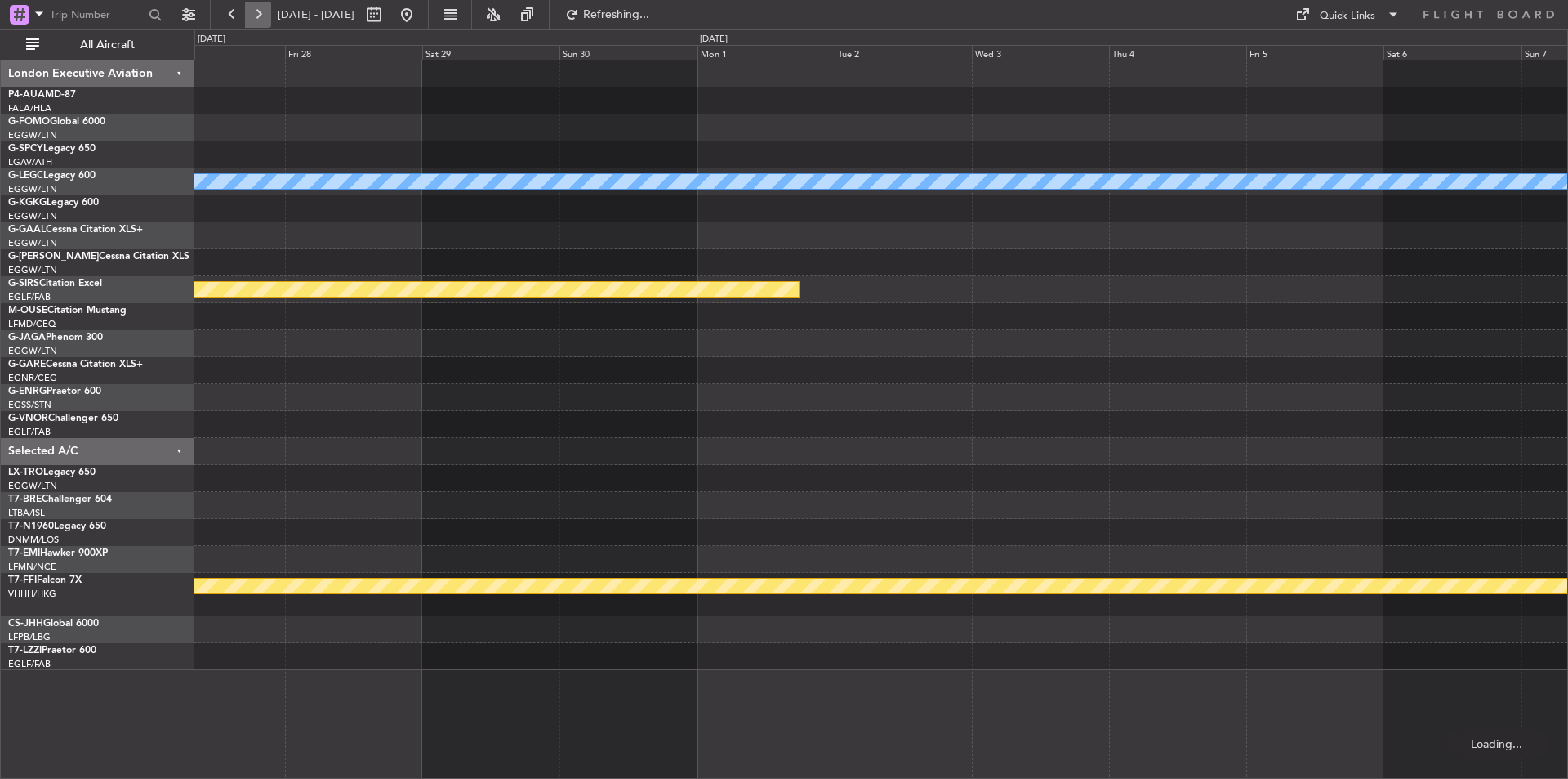
click at [261, 12] on button at bounding box center [257, 14] width 26 height 26
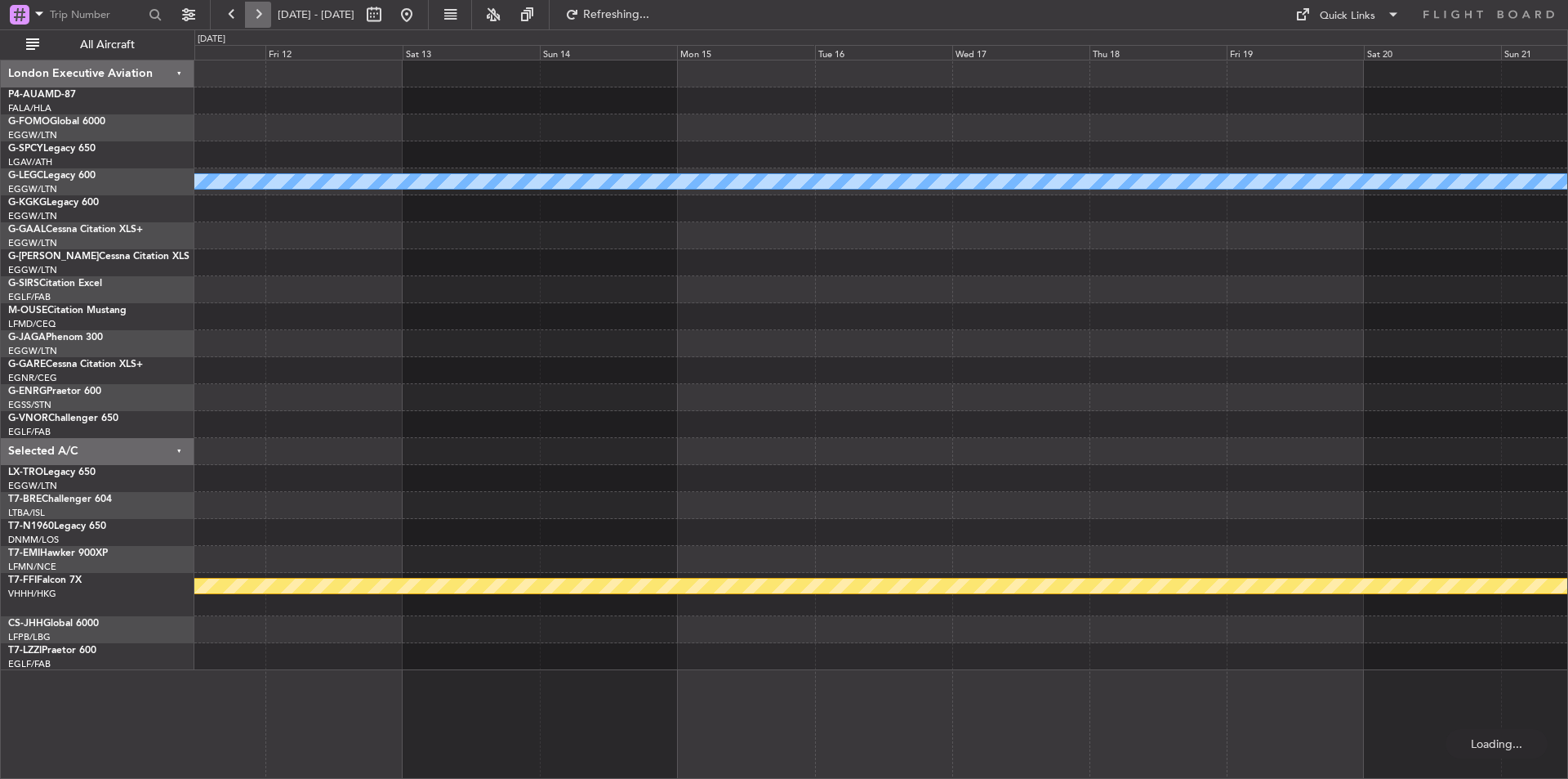
click at [261, 12] on button at bounding box center [257, 14] width 26 height 26
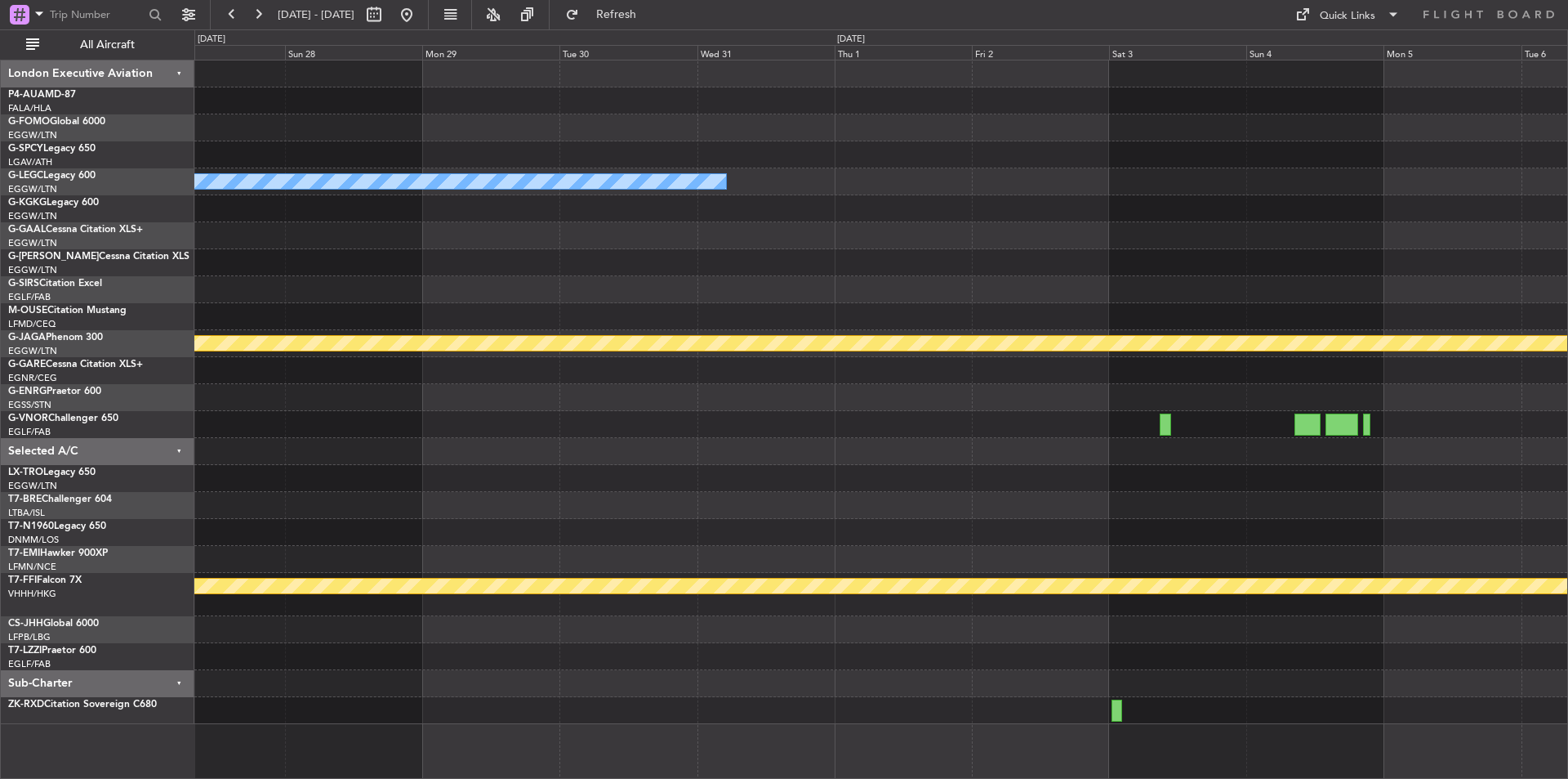
click at [429, 29] on fb-range-datepicker "27 Dec 2025 - 06 Jan 2026" at bounding box center [319, 14] width 219 height 30
click at [420, 15] on button at bounding box center [406, 14] width 26 height 26
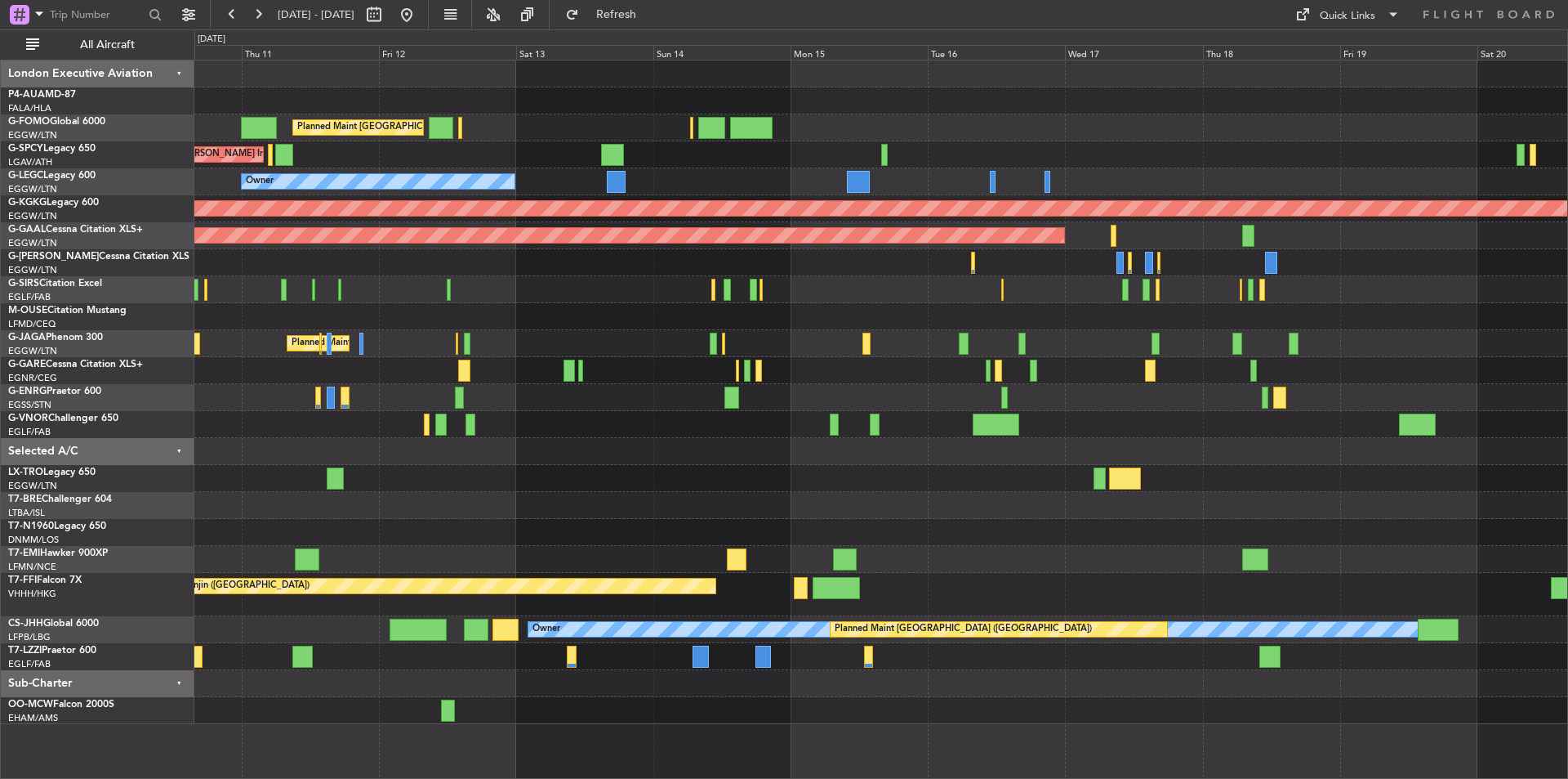
click at [246, 306] on div at bounding box center [881, 317] width 1373 height 27
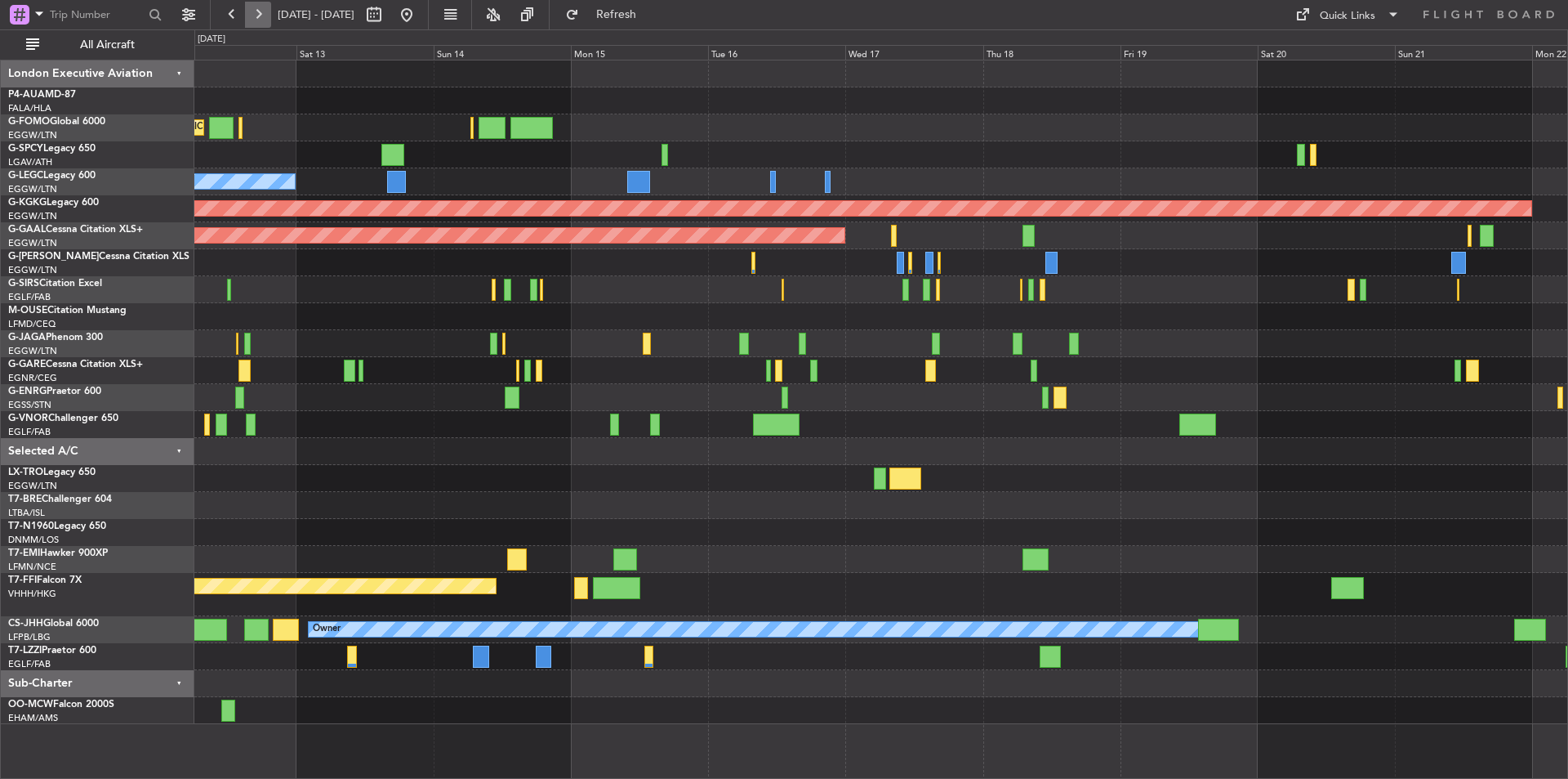
click at [257, 9] on button at bounding box center [257, 14] width 26 height 26
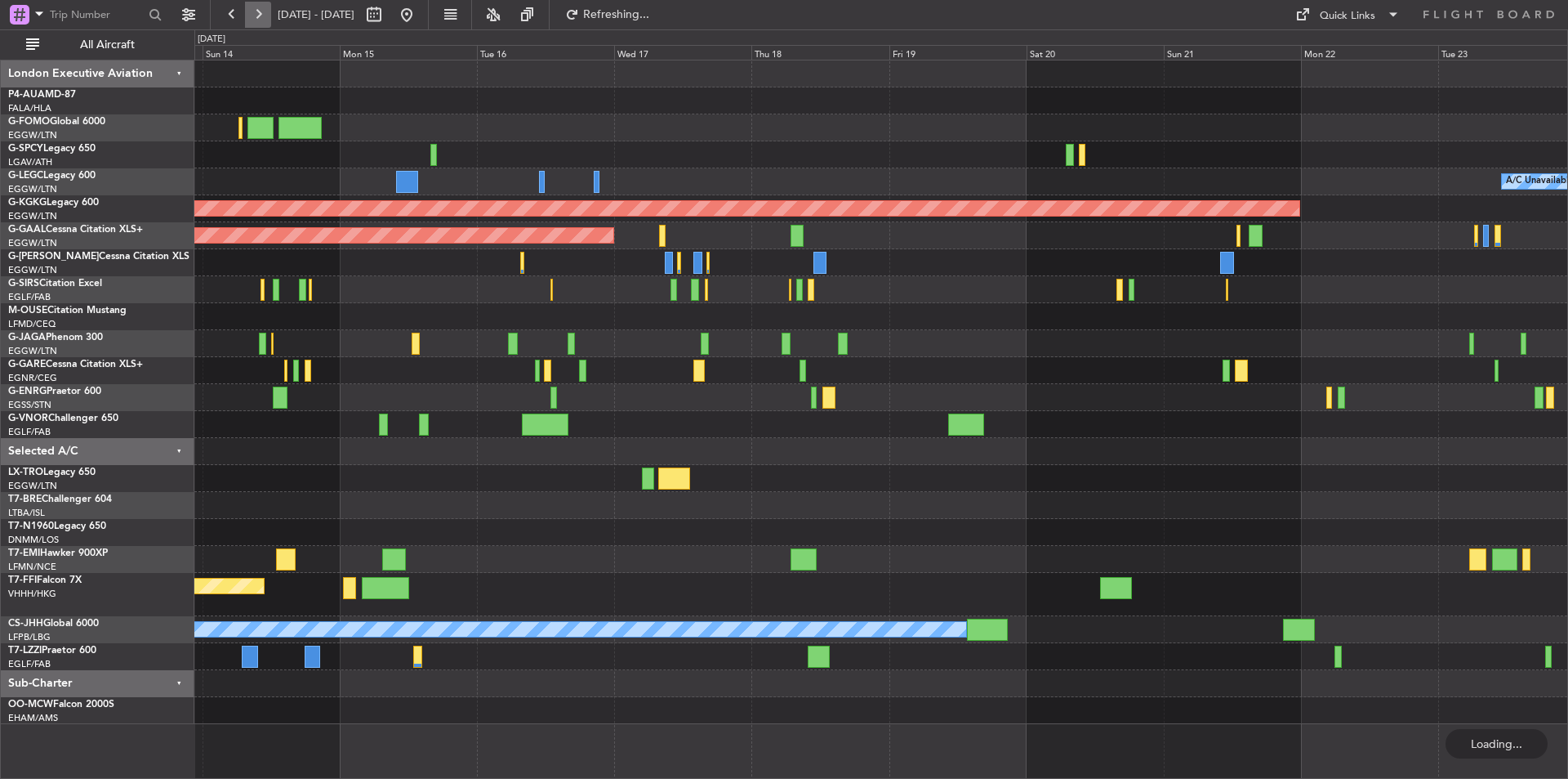
click at [257, 9] on button at bounding box center [257, 14] width 26 height 26
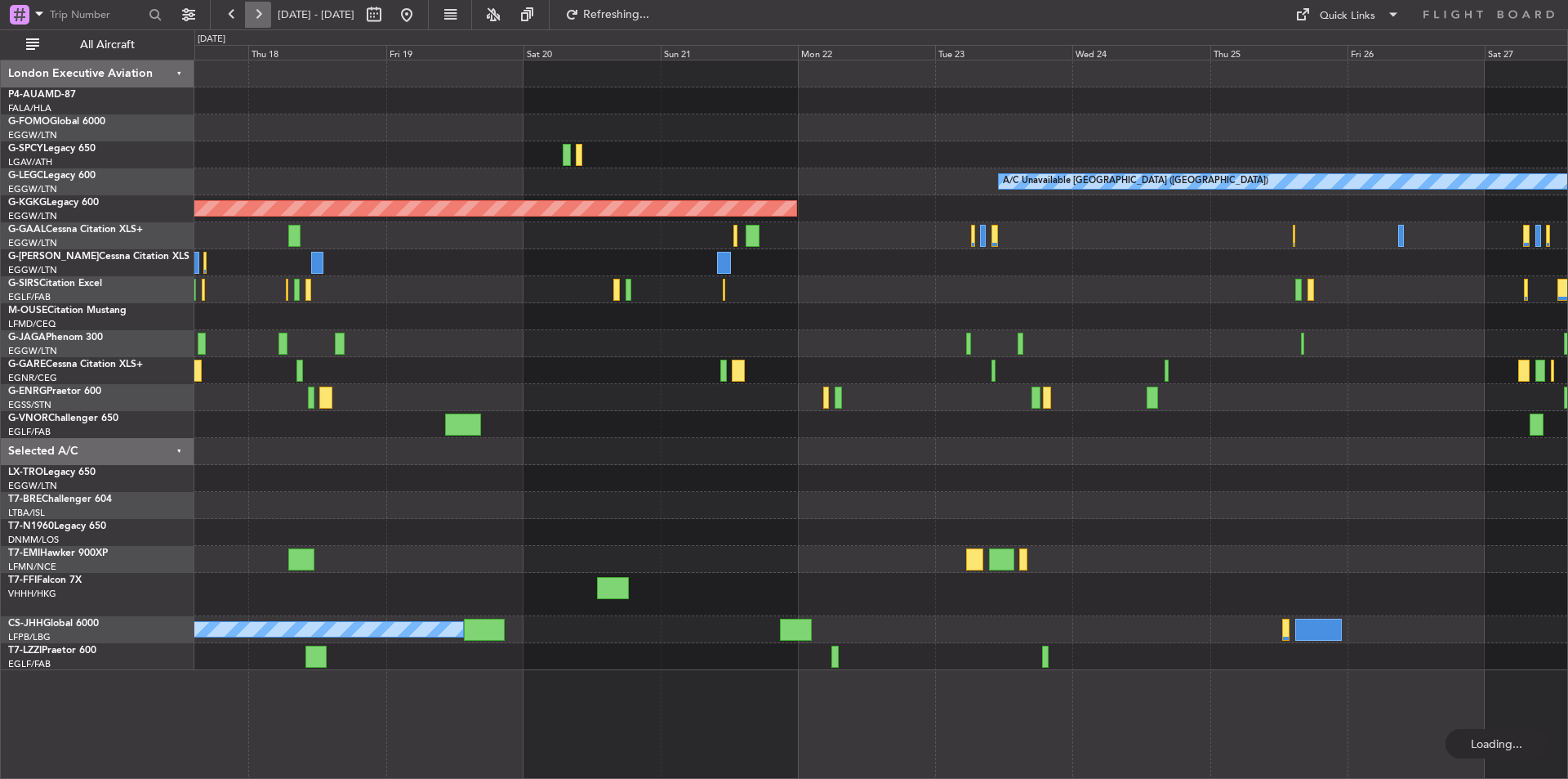
click at [257, 9] on button at bounding box center [257, 14] width 26 height 26
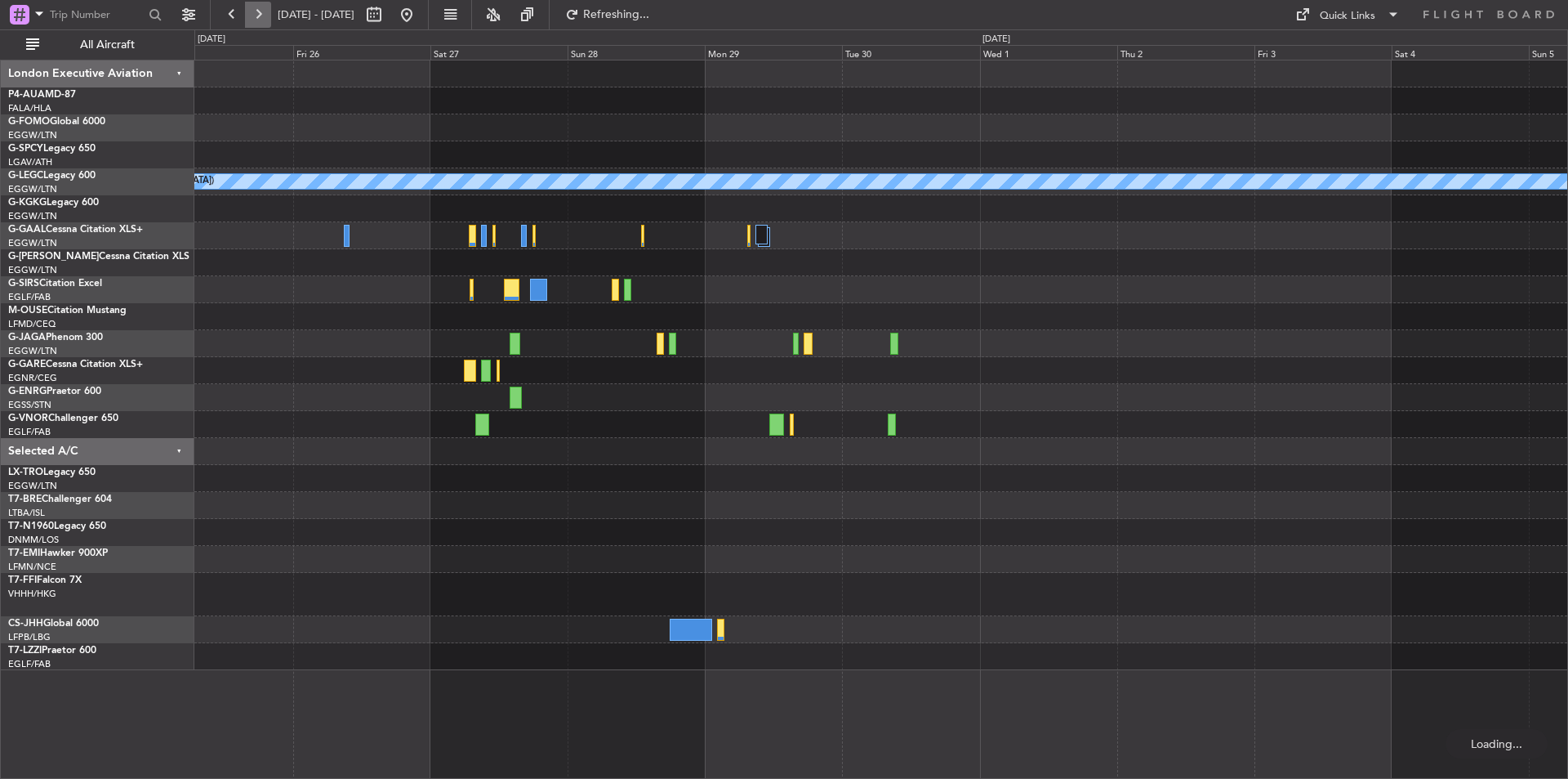
click at [257, 9] on button at bounding box center [257, 14] width 26 height 26
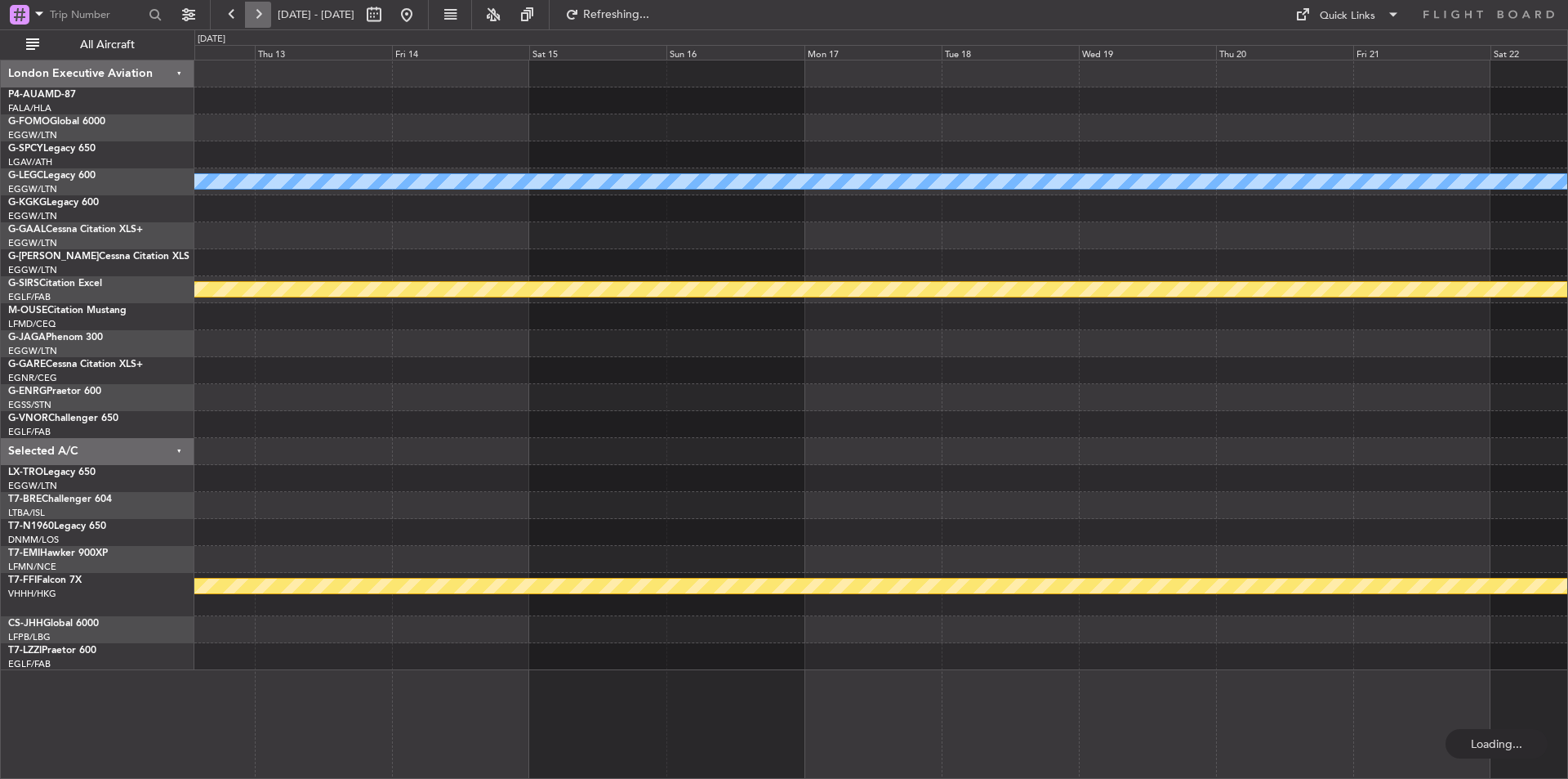
click at [257, 9] on button at bounding box center [257, 14] width 26 height 26
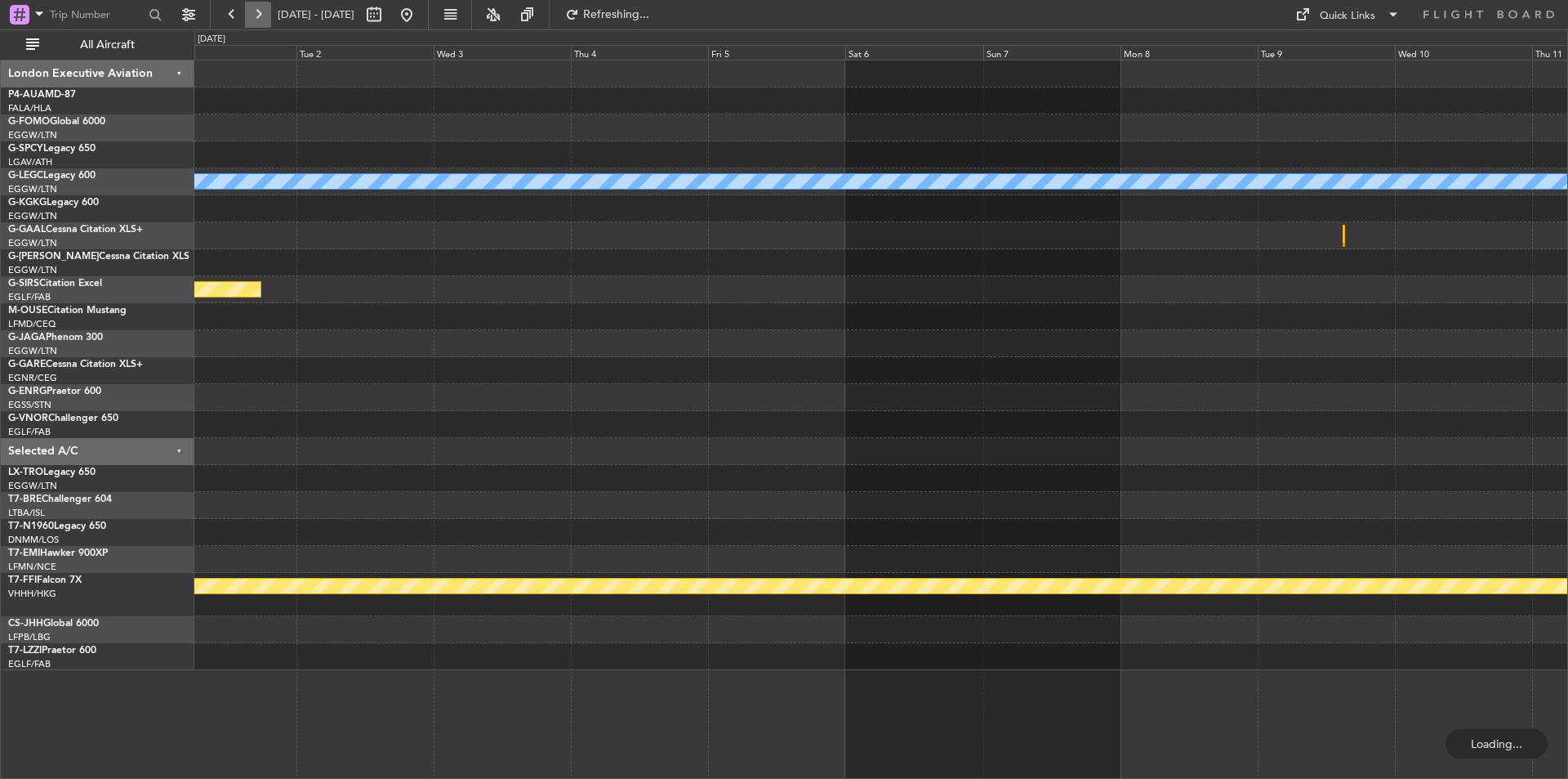
click at [257, 9] on button at bounding box center [257, 14] width 26 height 26
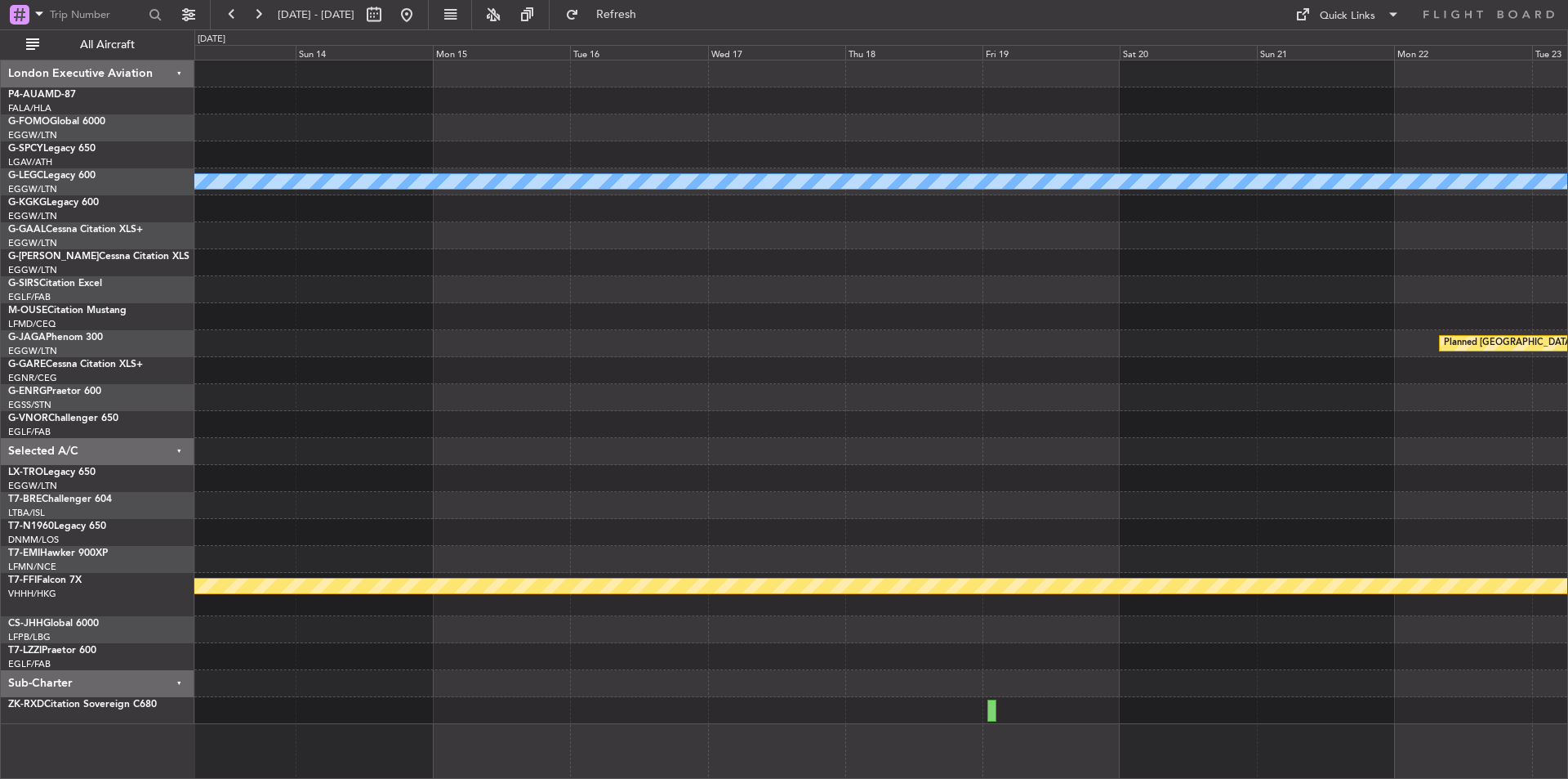
click at [411, 409] on div at bounding box center [881, 397] width 1373 height 27
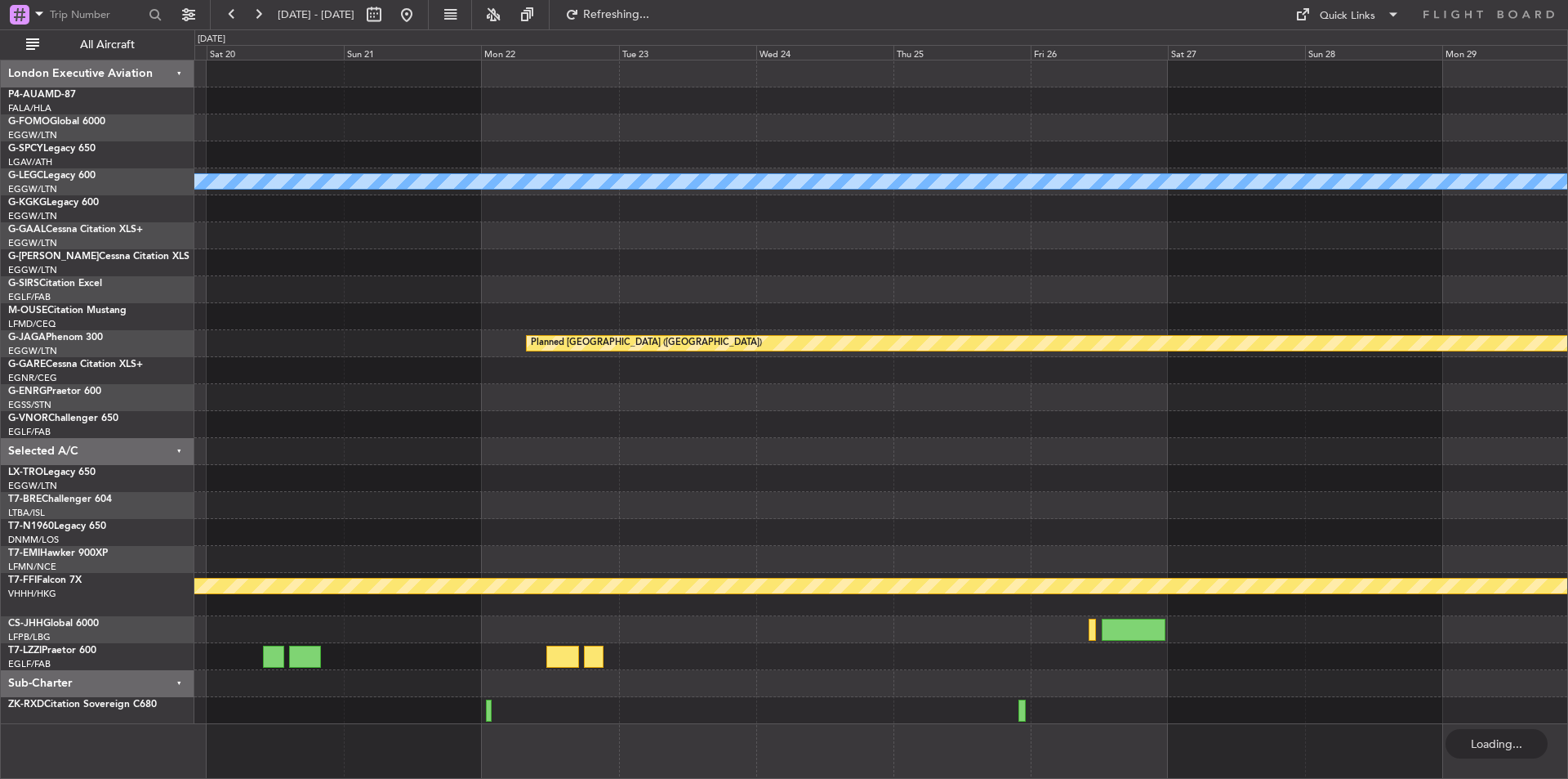
click at [679, 410] on div at bounding box center [881, 397] width 1373 height 27
click at [667, 410] on div at bounding box center [881, 397] width 1373 height 27
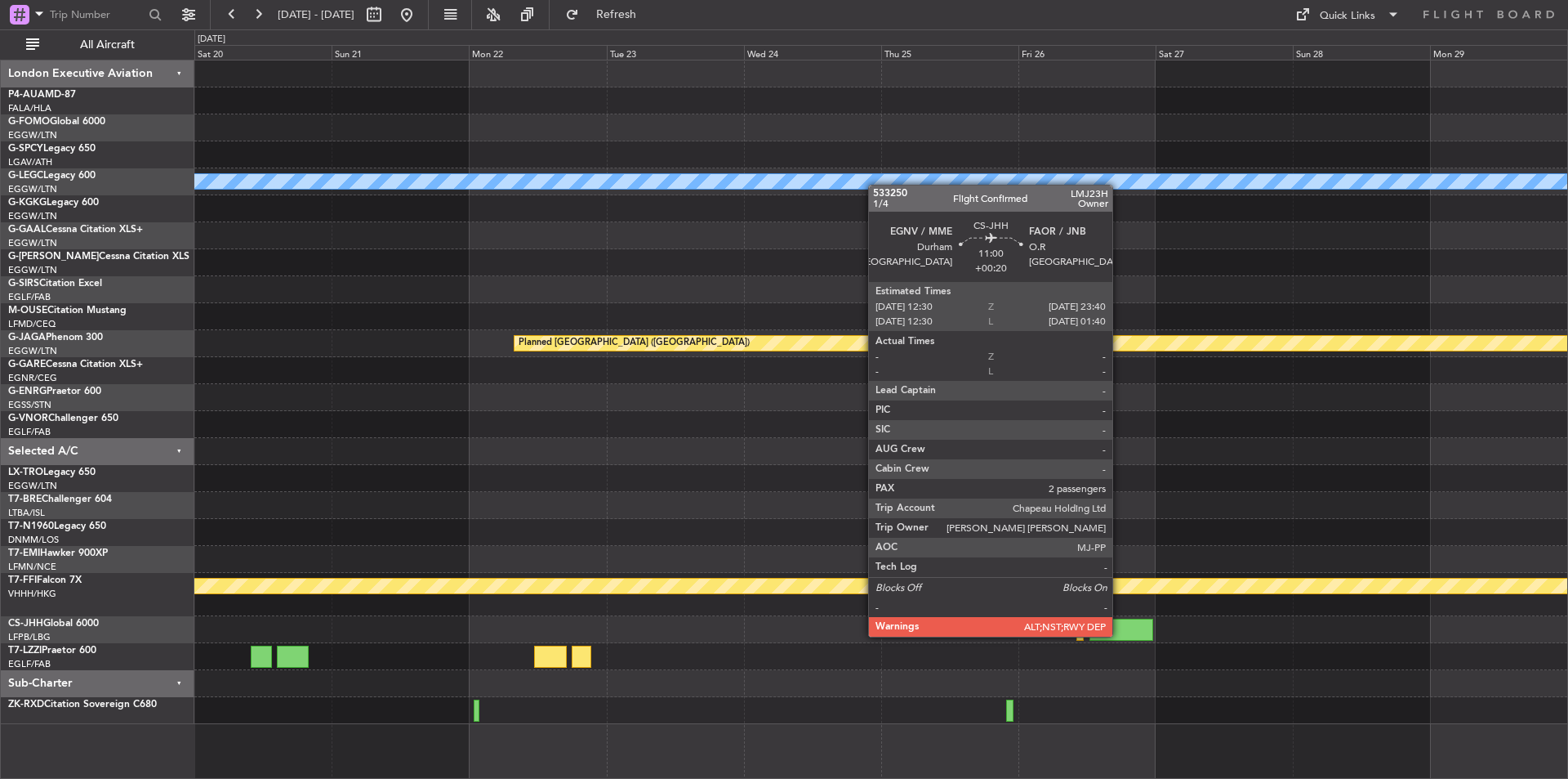
click at [1120, 635] on div at bounding box center [1121, 629] width 64 height 22
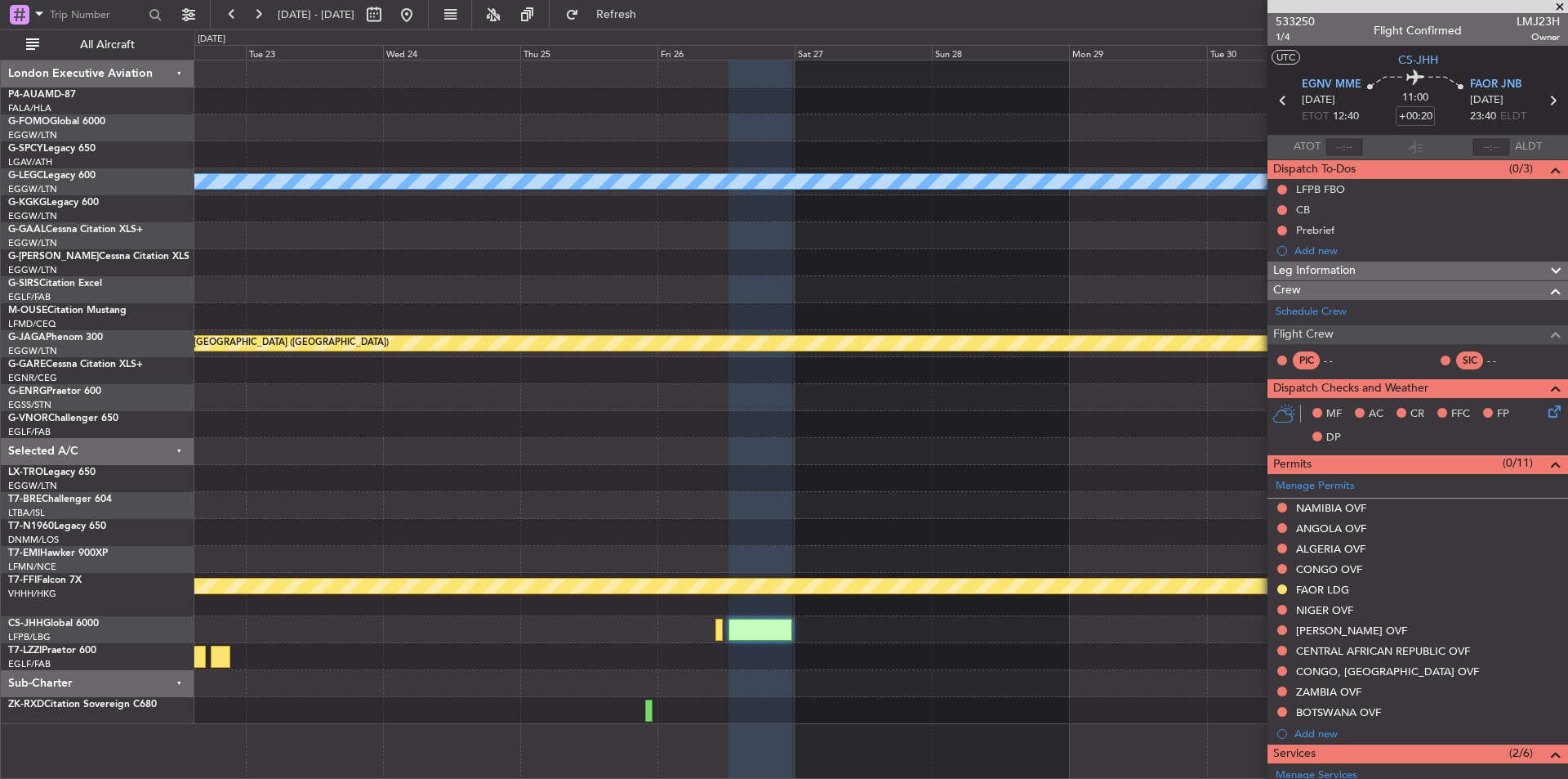
click at [409, 436] on div "A/C Unavailable London (Luton) Planned Maint St Gallen (Altenrhein) Planned Mai…" at bounding box center [881, 392] width 1373 height 664
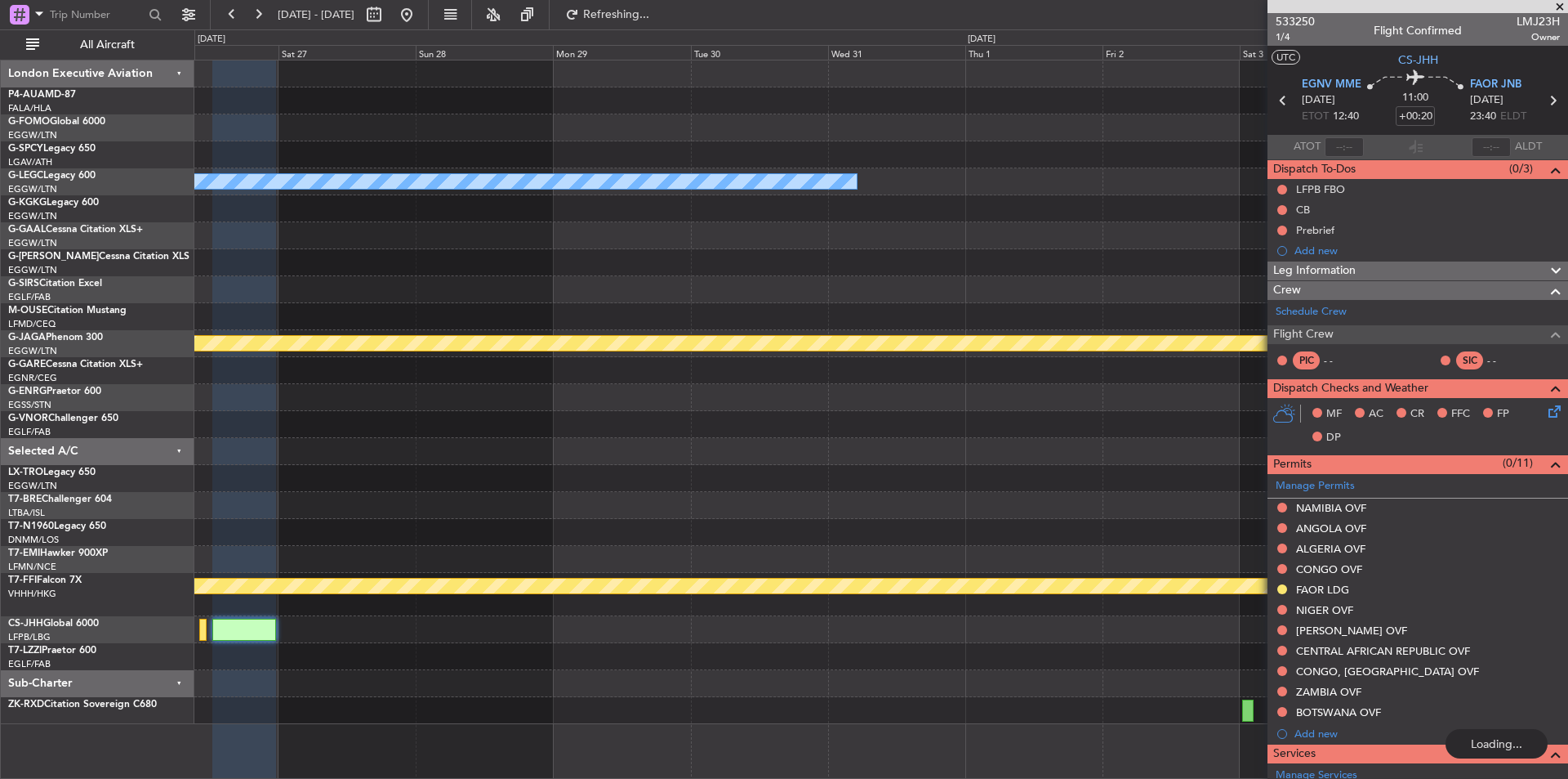
click at [316, 468] on div "A/C Unavailable London (Luton) Planned Maint St Gallen (Altenrhein) Planned Mai…" at bounding box center [881, 392] width 1373 height 664
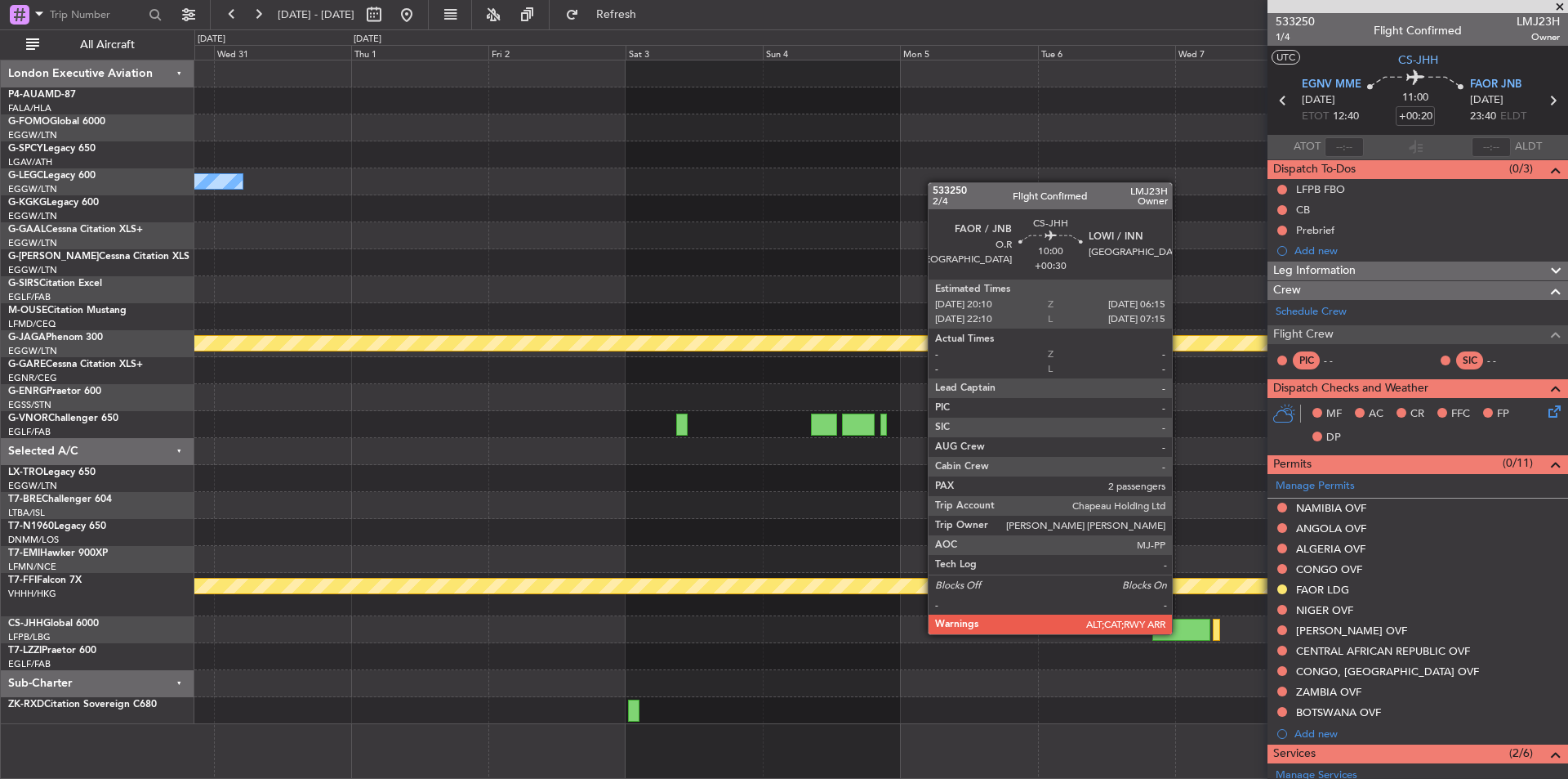
click at [1180, 632] on div at bounding box center [1182, 629] width 58 height 22
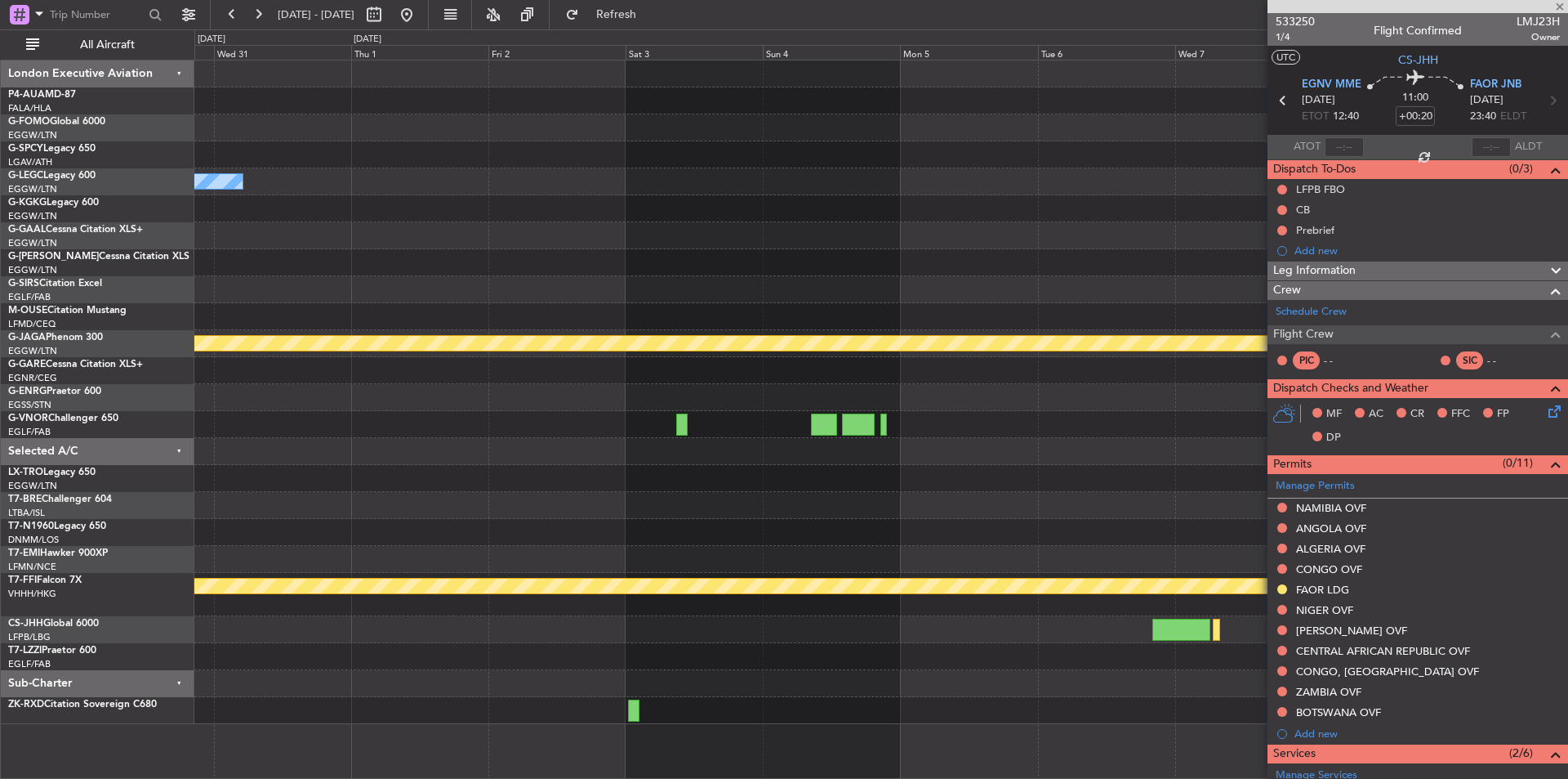
type input "+00:30"
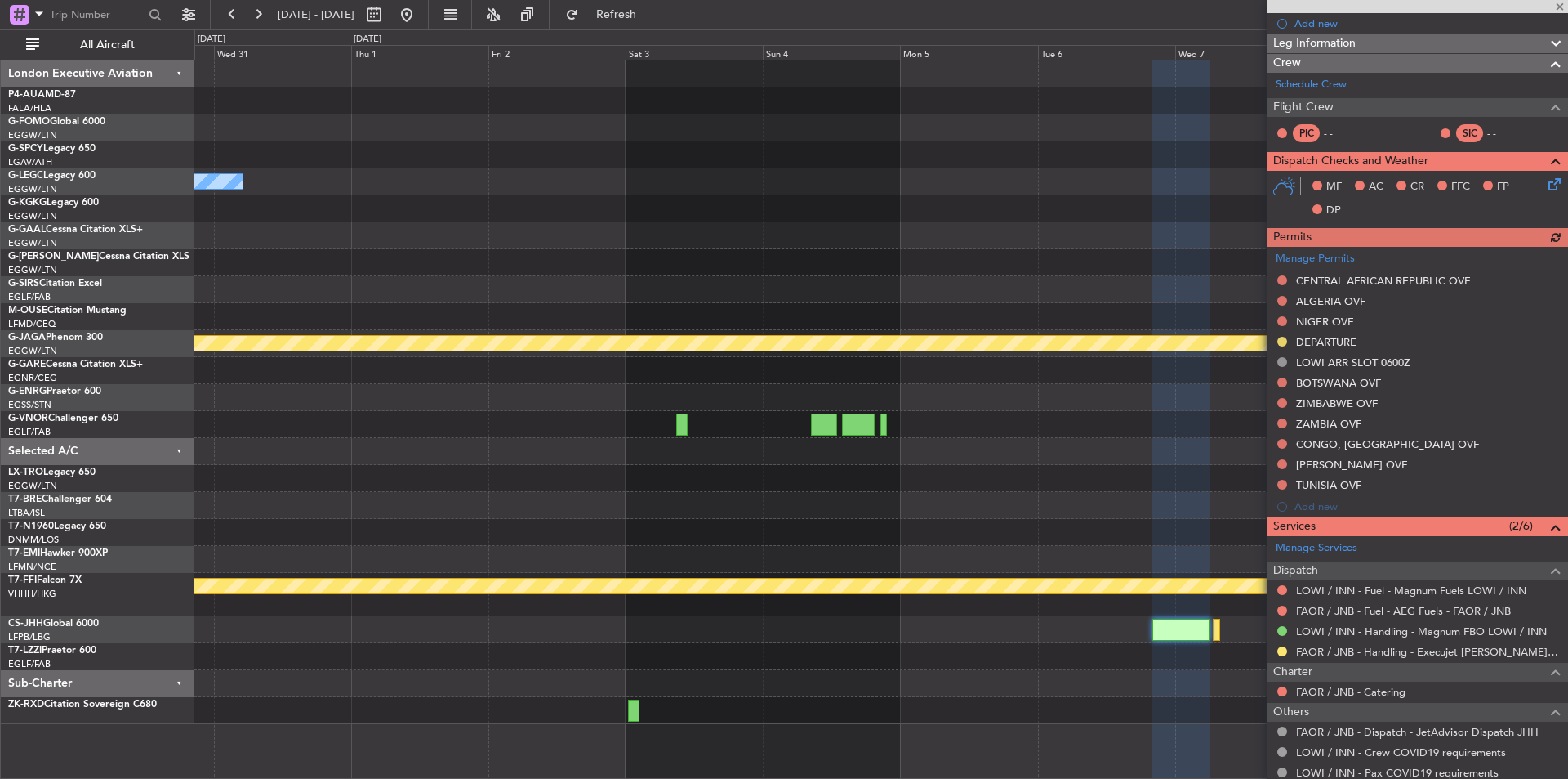
scroll to position [371, 0]
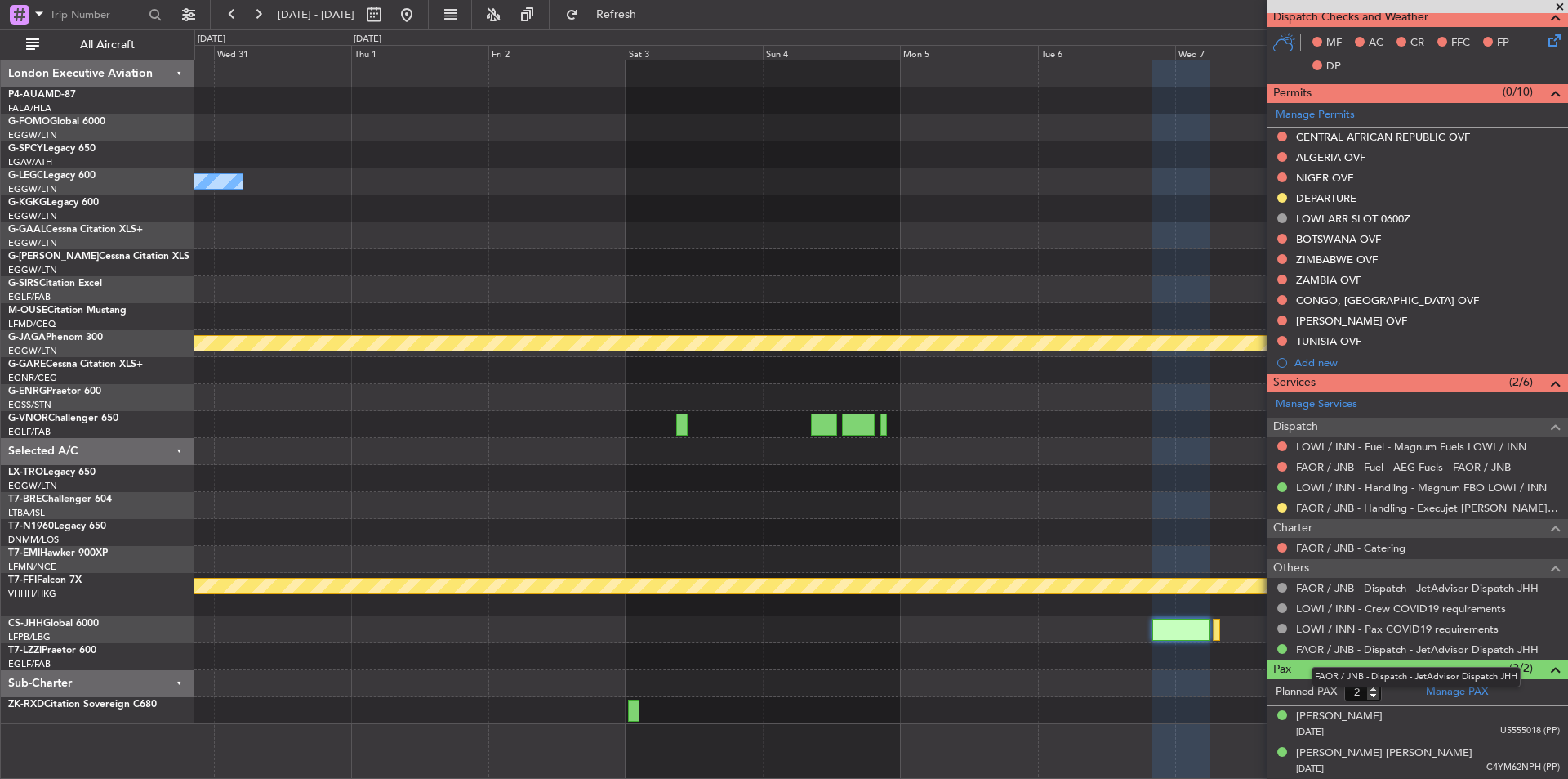
click at [1458, 687] on mat-tooltip-component "FAOR / JNB - Dispatch - JetAdvisor Dispatch JHH" at bounding box center [1416, 676] width 232 height 43
click at [1453, 687] on link "Manage PAX" at bounding box center [1457, 692] width 62 height 16
click at [647, 14] on span "Refresh" at bounding box center [617, 14] width 69 height 12
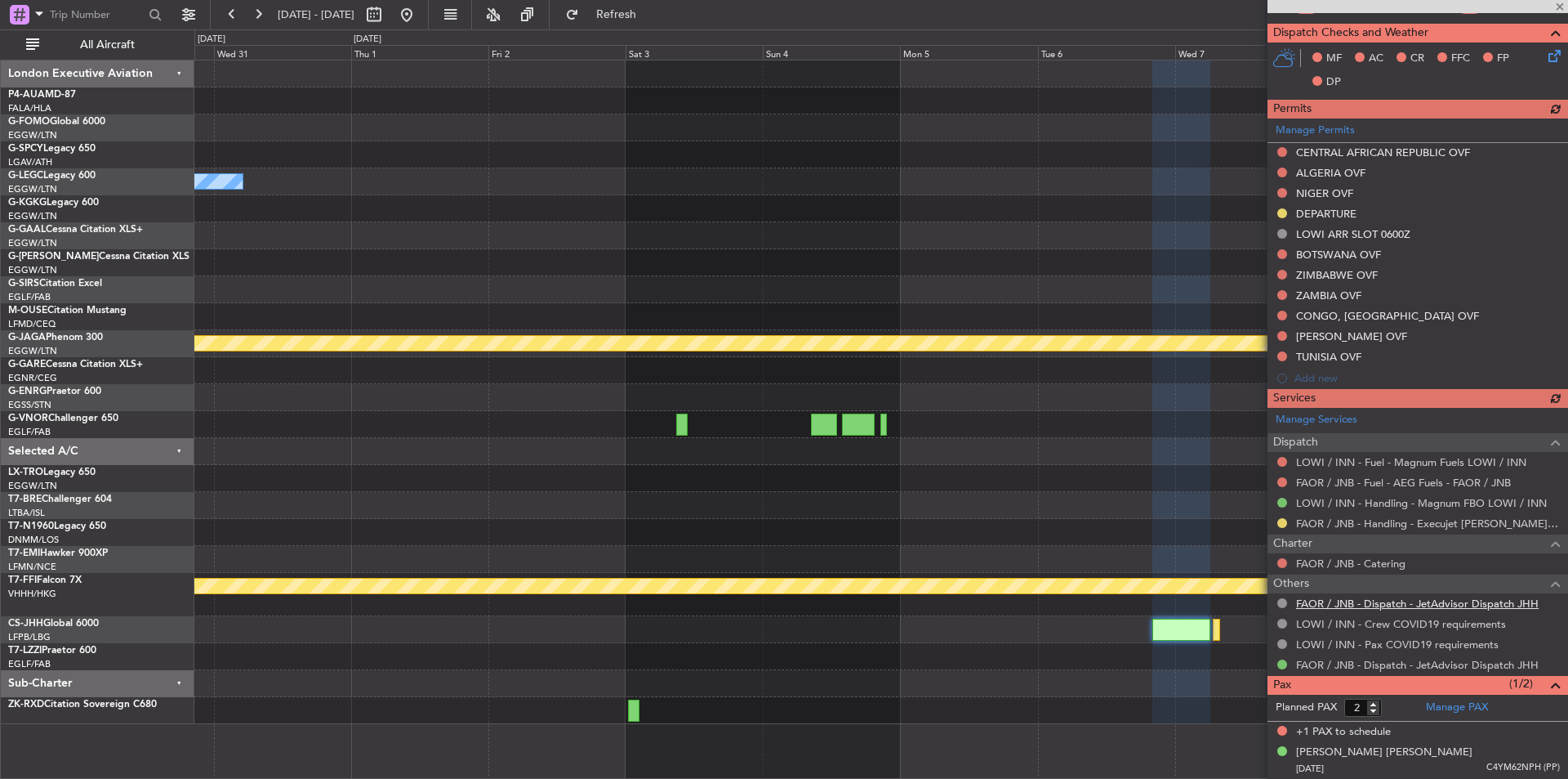
scroll to position [355, 0]
type input "1"
click at [1377, 707] on input "1" at bounding box center [1363, 708] width 37 height 18
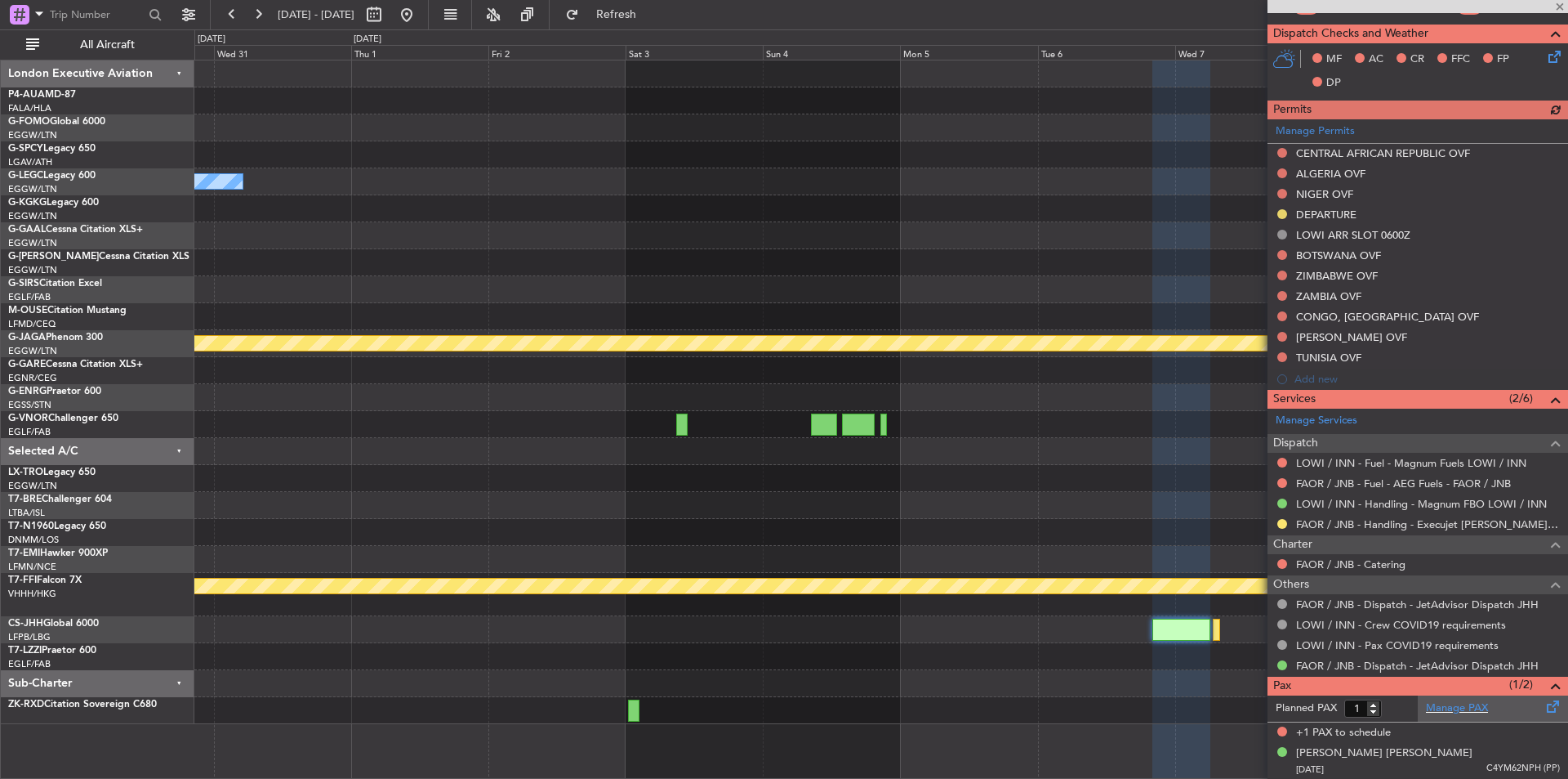
click at [1417, 702] on div "Manage PAX" at bounding box center [1492, 708] width 151 height 26
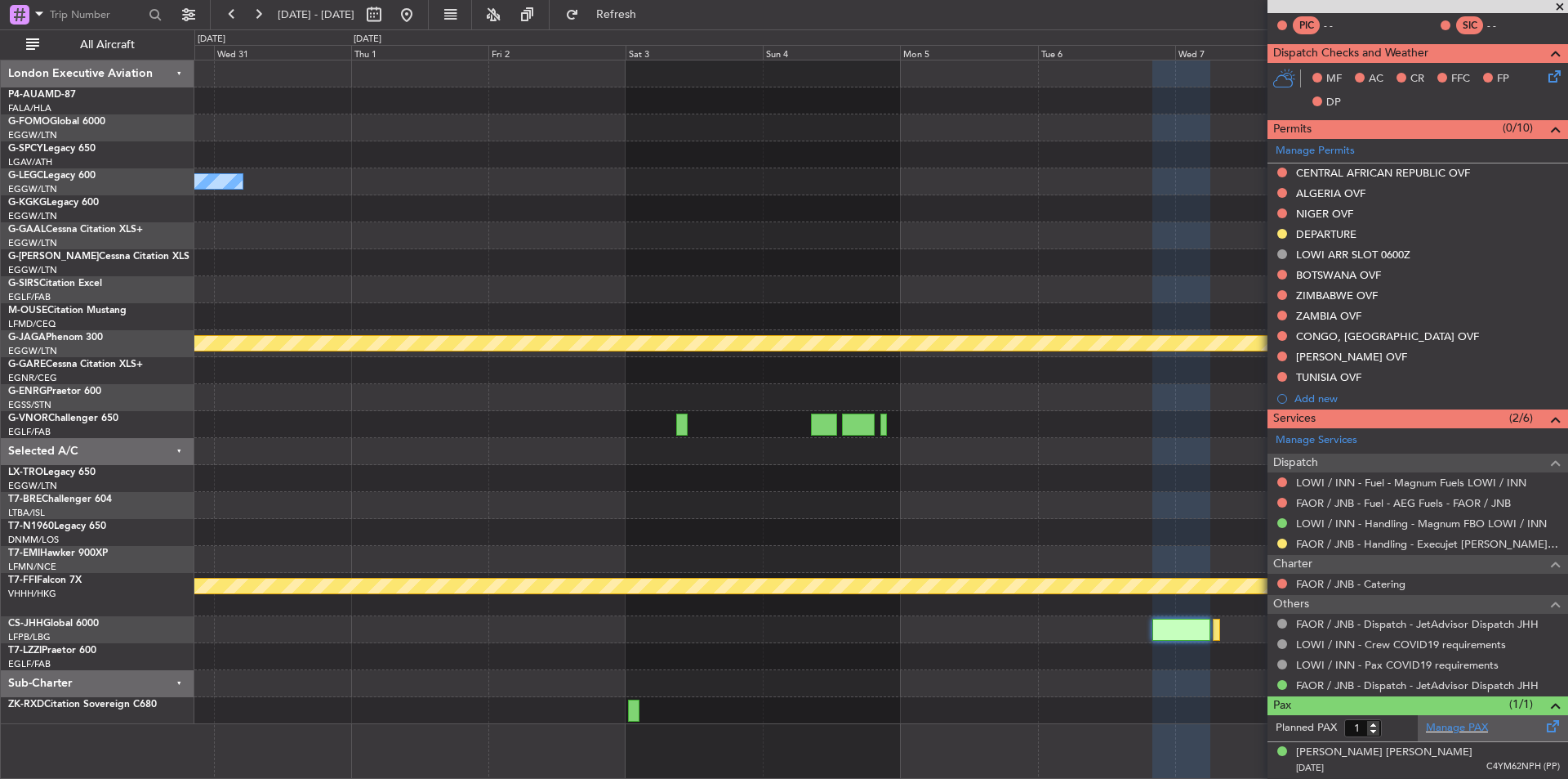
scroll to position [334, 0]
click at [632, 16] on button "Refresh" at bounding box center [607, 14] width 98 height 26
click at [1557, 10] on span at bounding box center [1559, 7] width 16 height 14
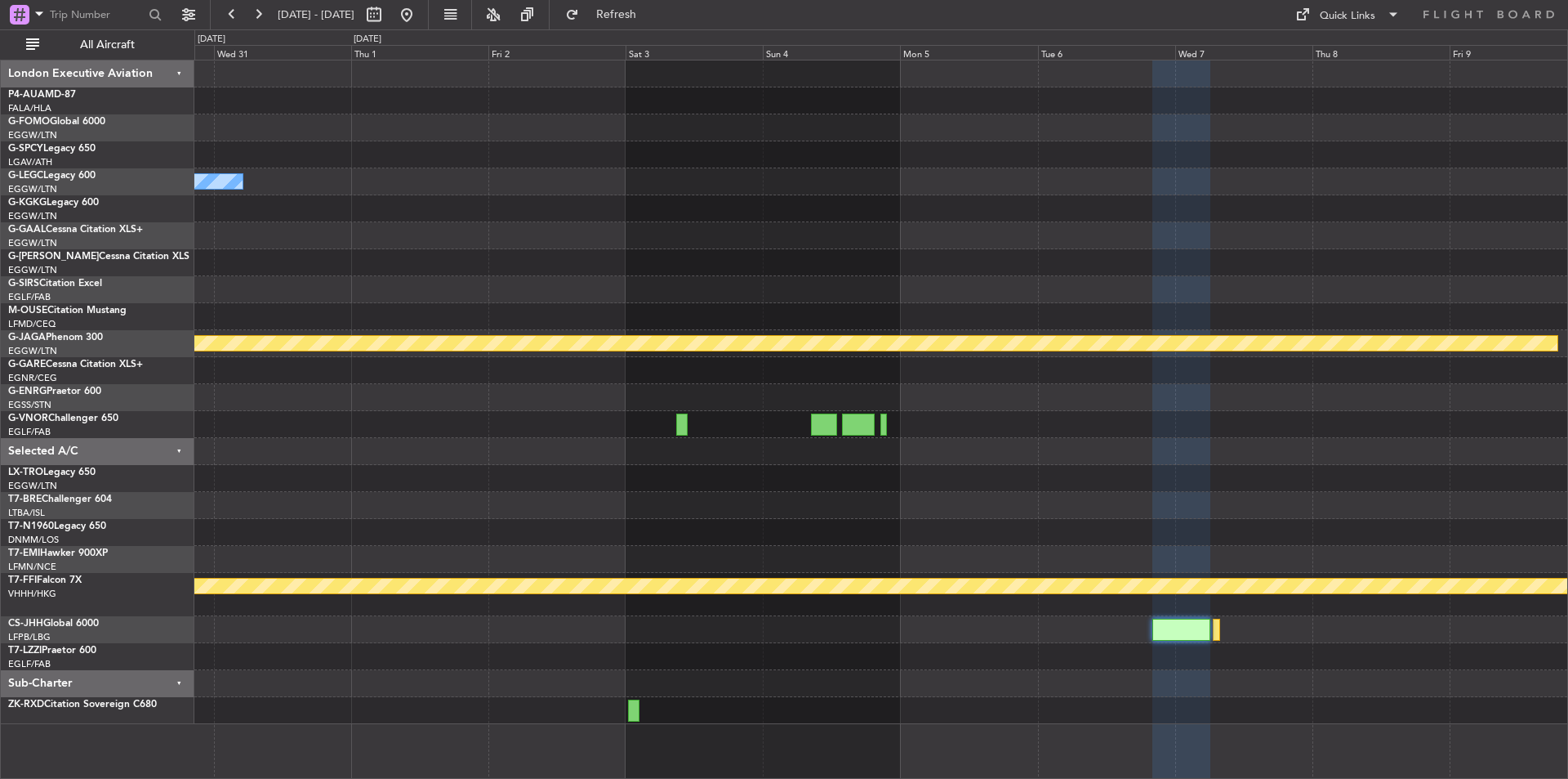
type input "0"
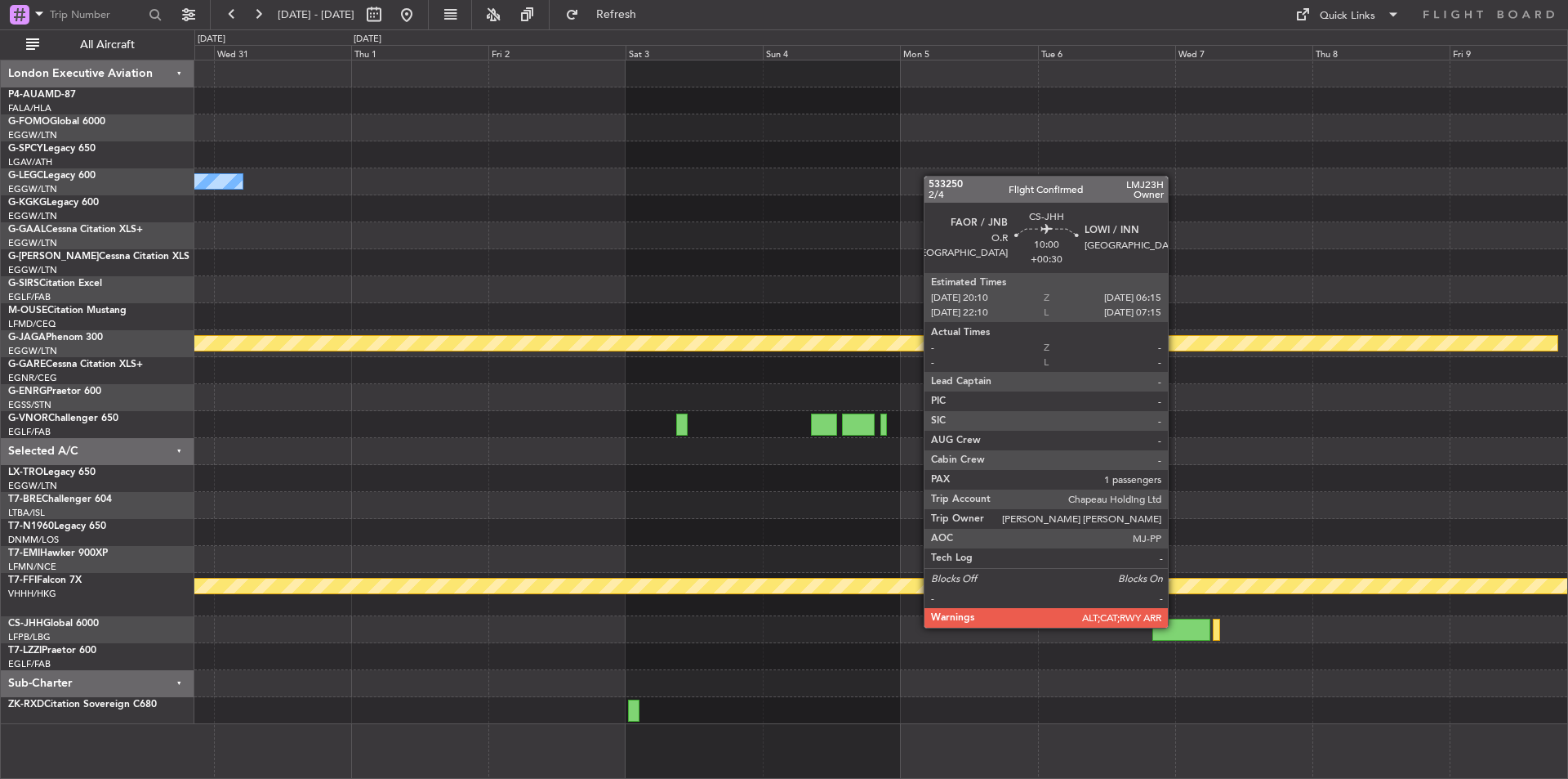
click at [1175, 626] on div at bounding box center [1182, 629] width 58 height 22
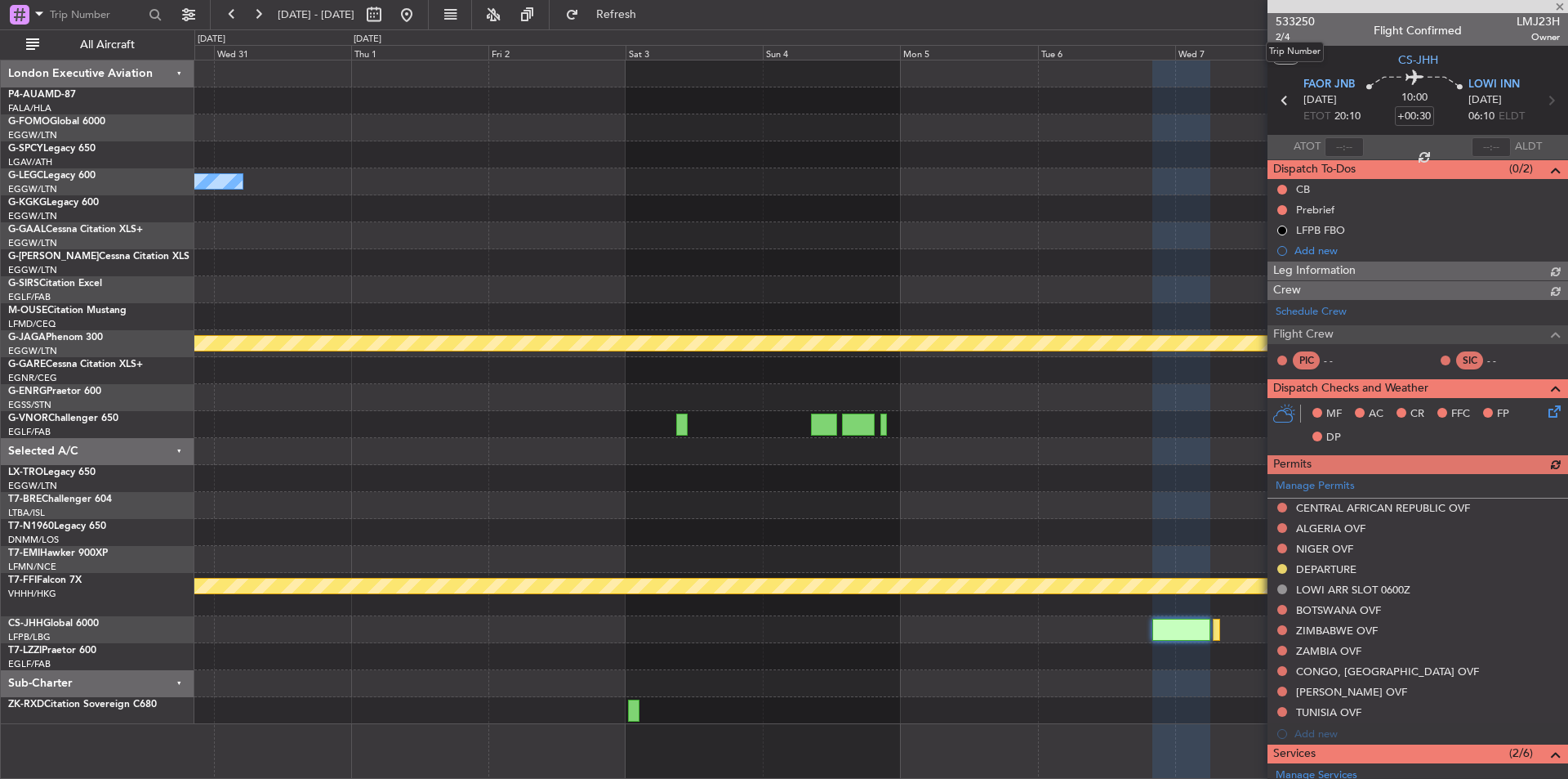
click at [1312, 27] on span "533250" at bounding box center [1295, 22] width 39 height 17
click at [420, 7] on button at bounding box center [406, 14] width 26 height 26
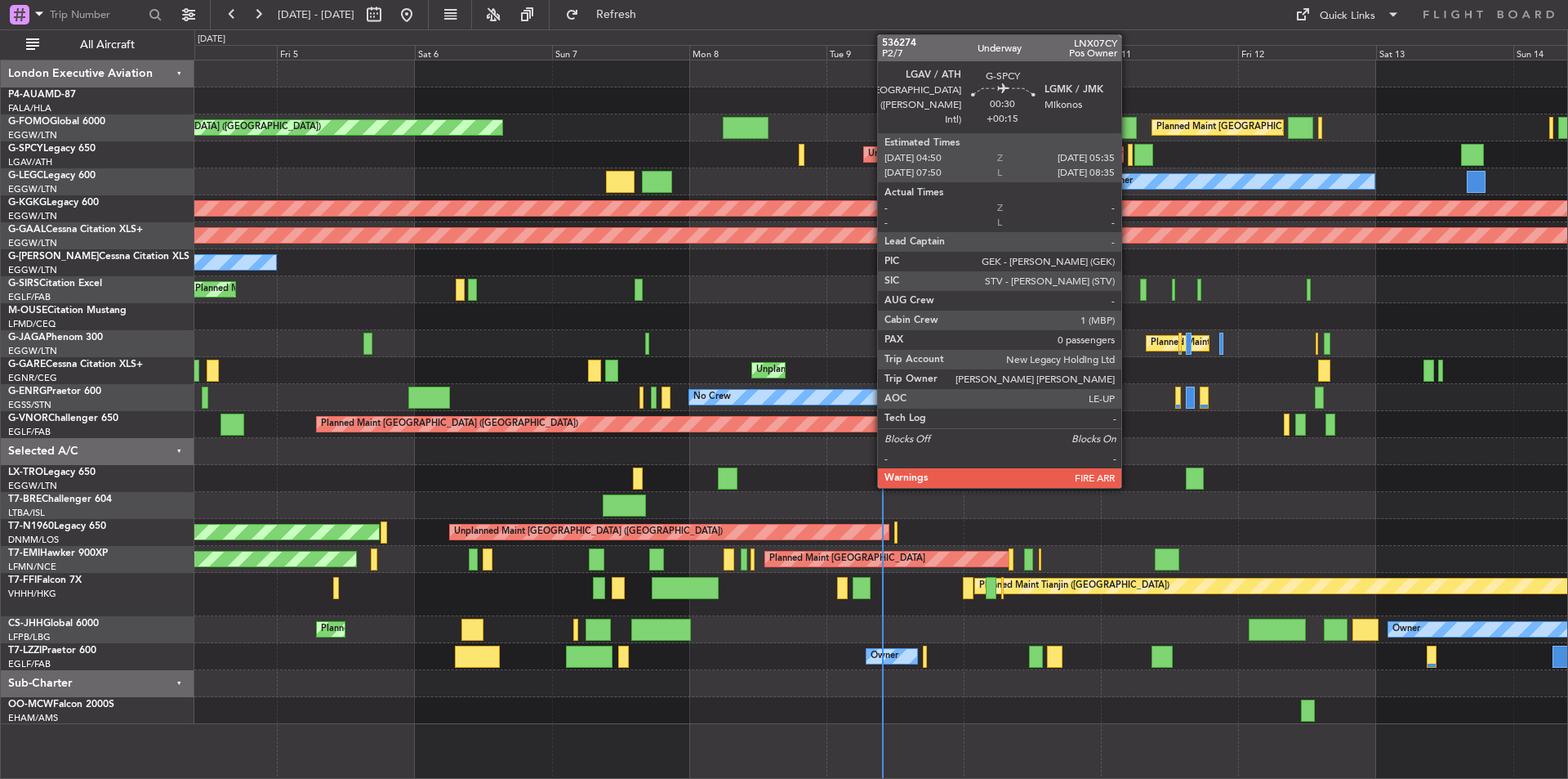
click at [1129, 158] on div at bounding box center [1130, 154] width 5 height 22
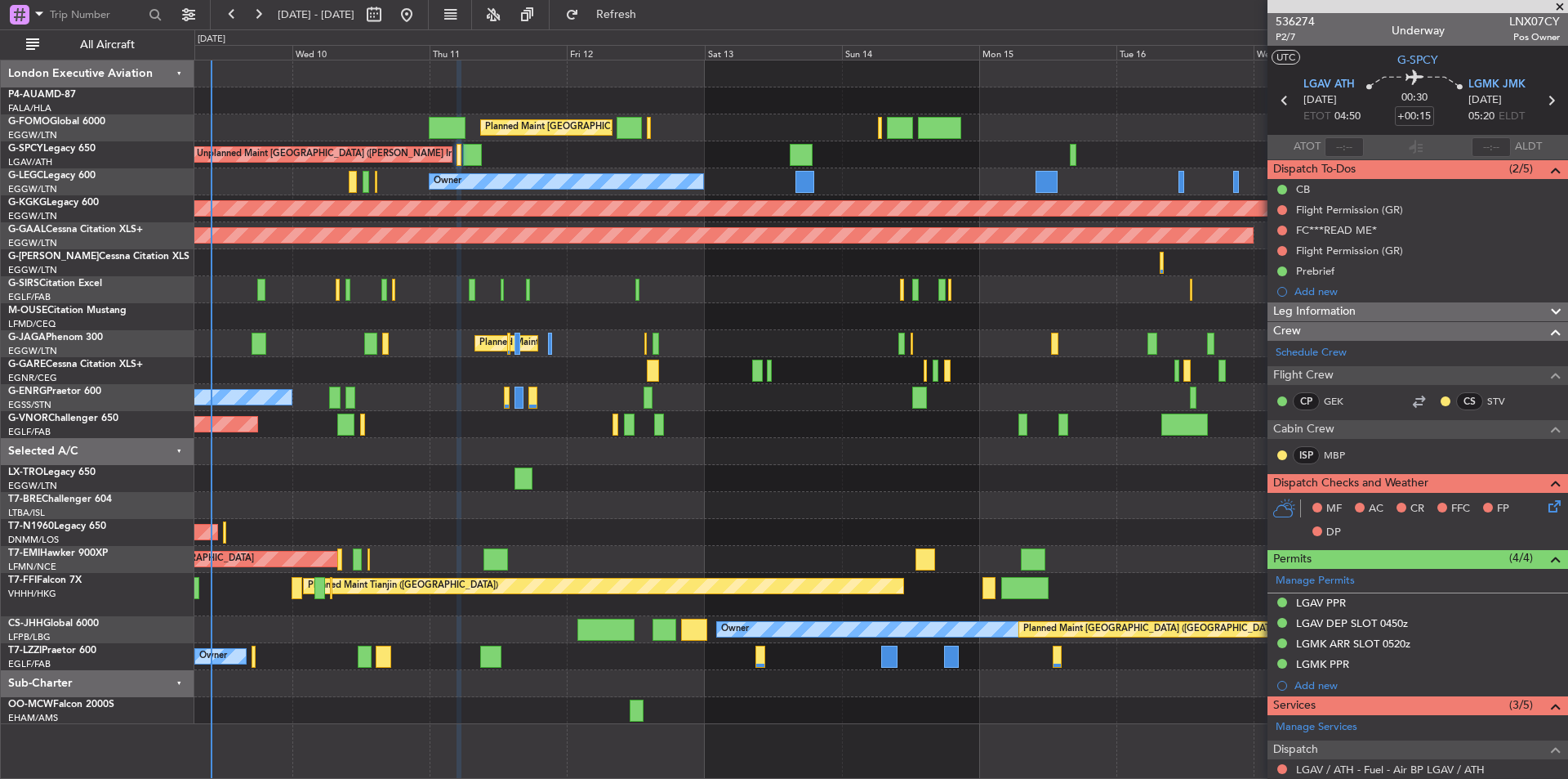
click at [361, 408] on div "Planned Maint London (Luton) Unplanned Maint Athens (Eleftherios Venizelos Intl…" at bounding box center [881, 392] width 1373 height 664
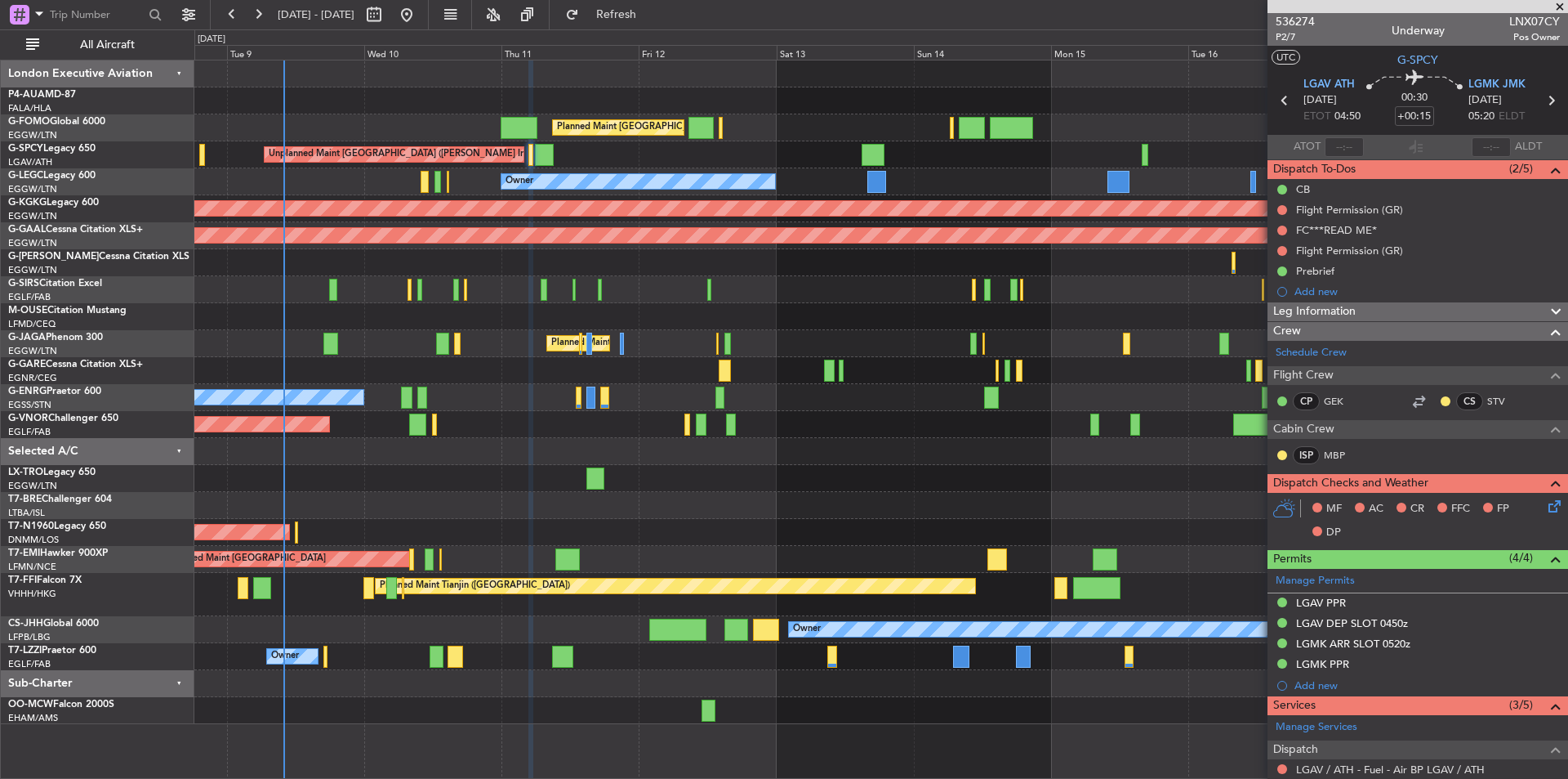
click at [432, 378] on div "Unplanned Maint [PERSON_NAME]" at bounding box center [881, 370] width 1373 height 27
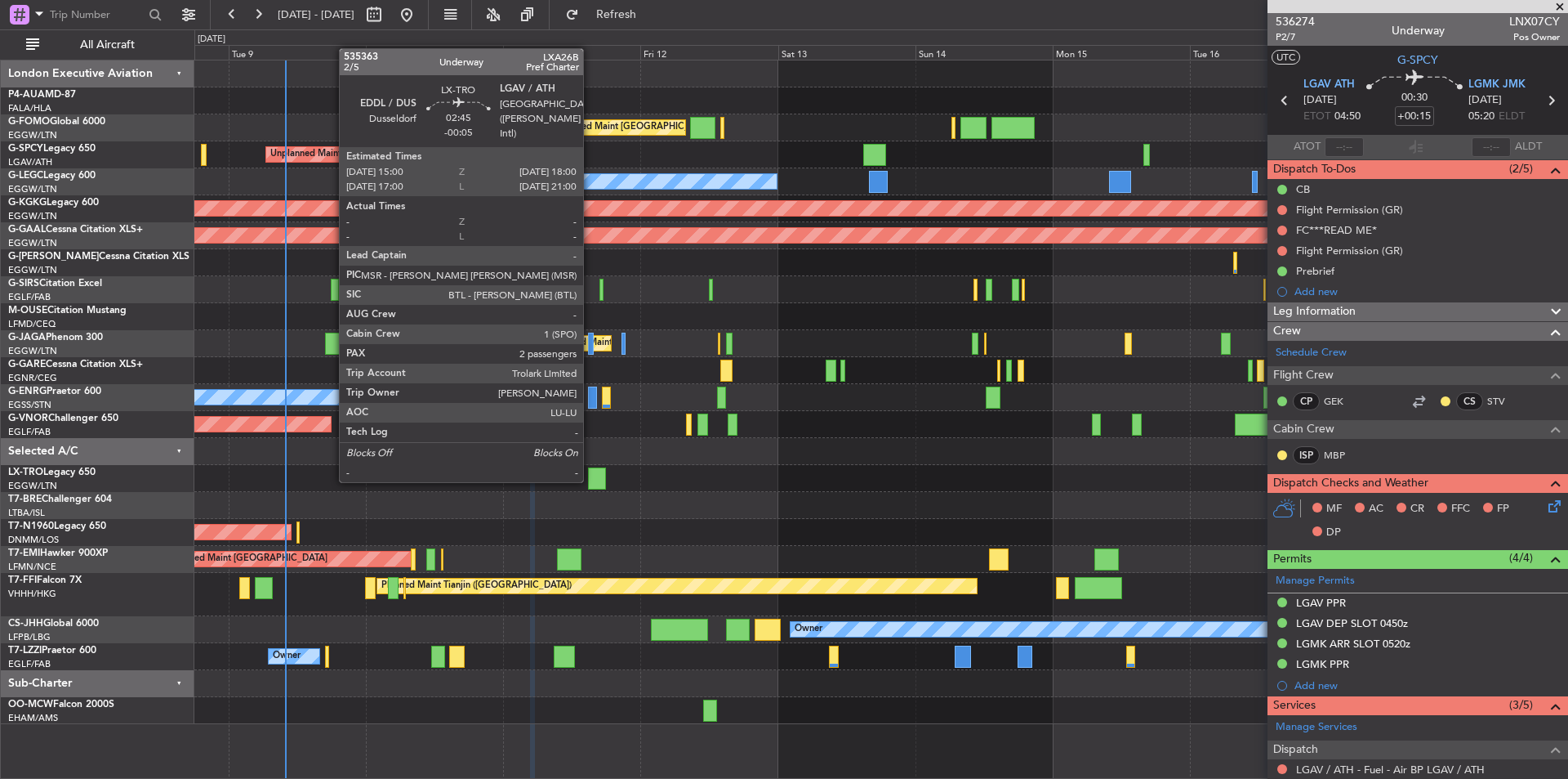
click at [591, 481] on div at bounding box center [597, 478] width 18 height 22
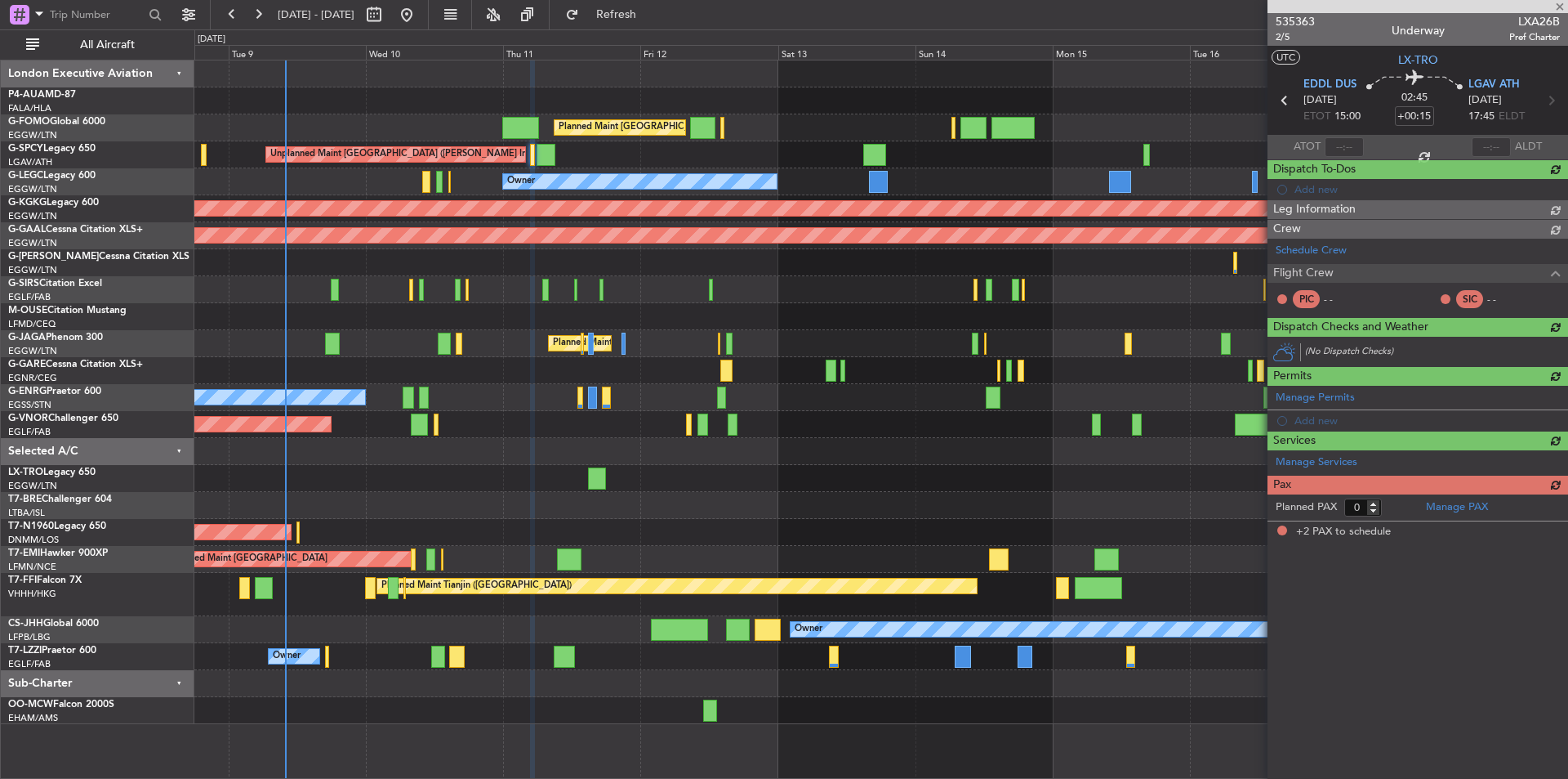
type input "-00:05"
type input "2"
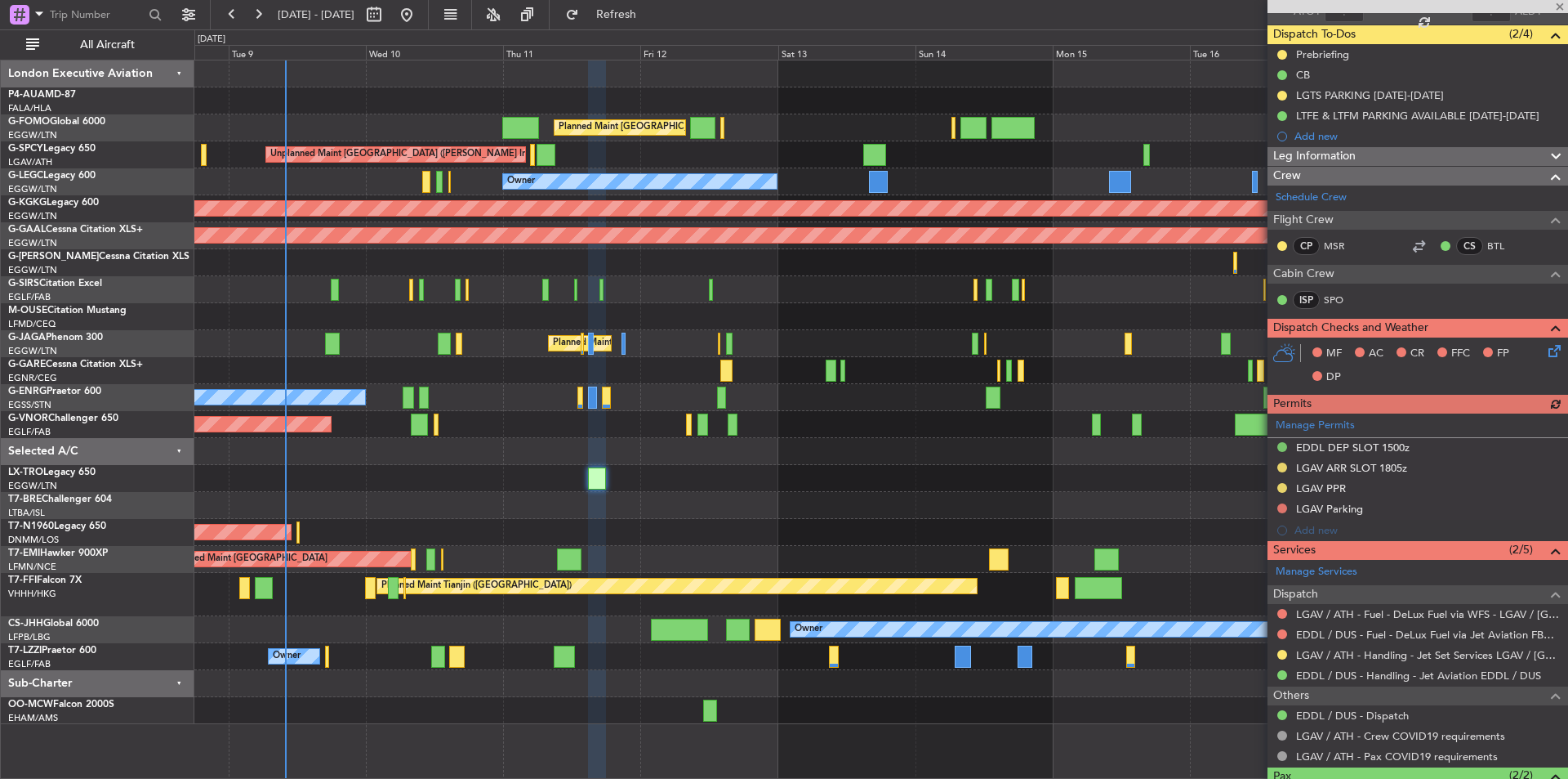
scroll to position [242, 0]
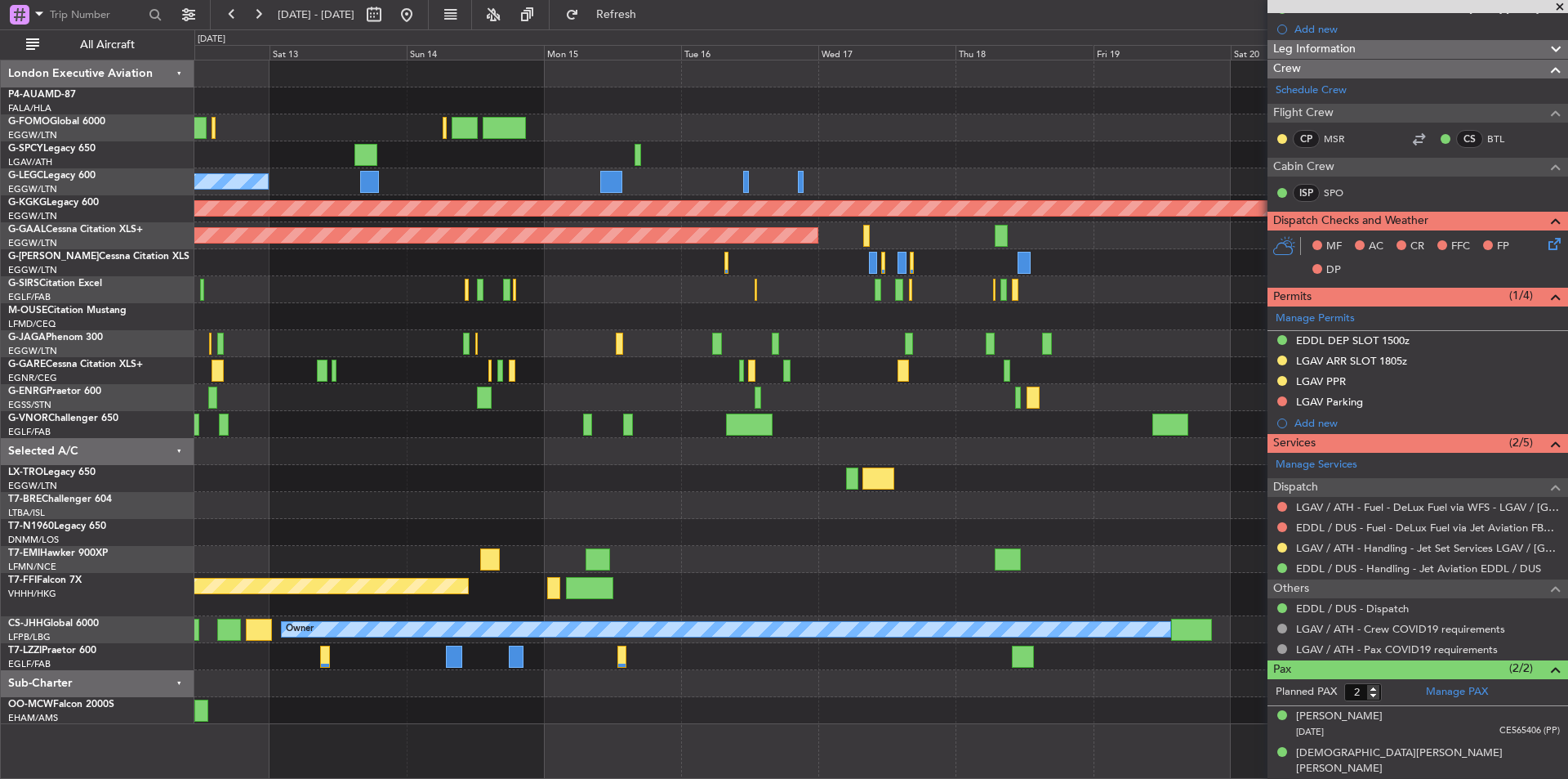
click at [537, 555] on div "Planned Maint London (Luton) Unplanned Maint Athens (Eleftherios Venizelos Intl…" at bounding box center [881, 392] width 1373 height 664
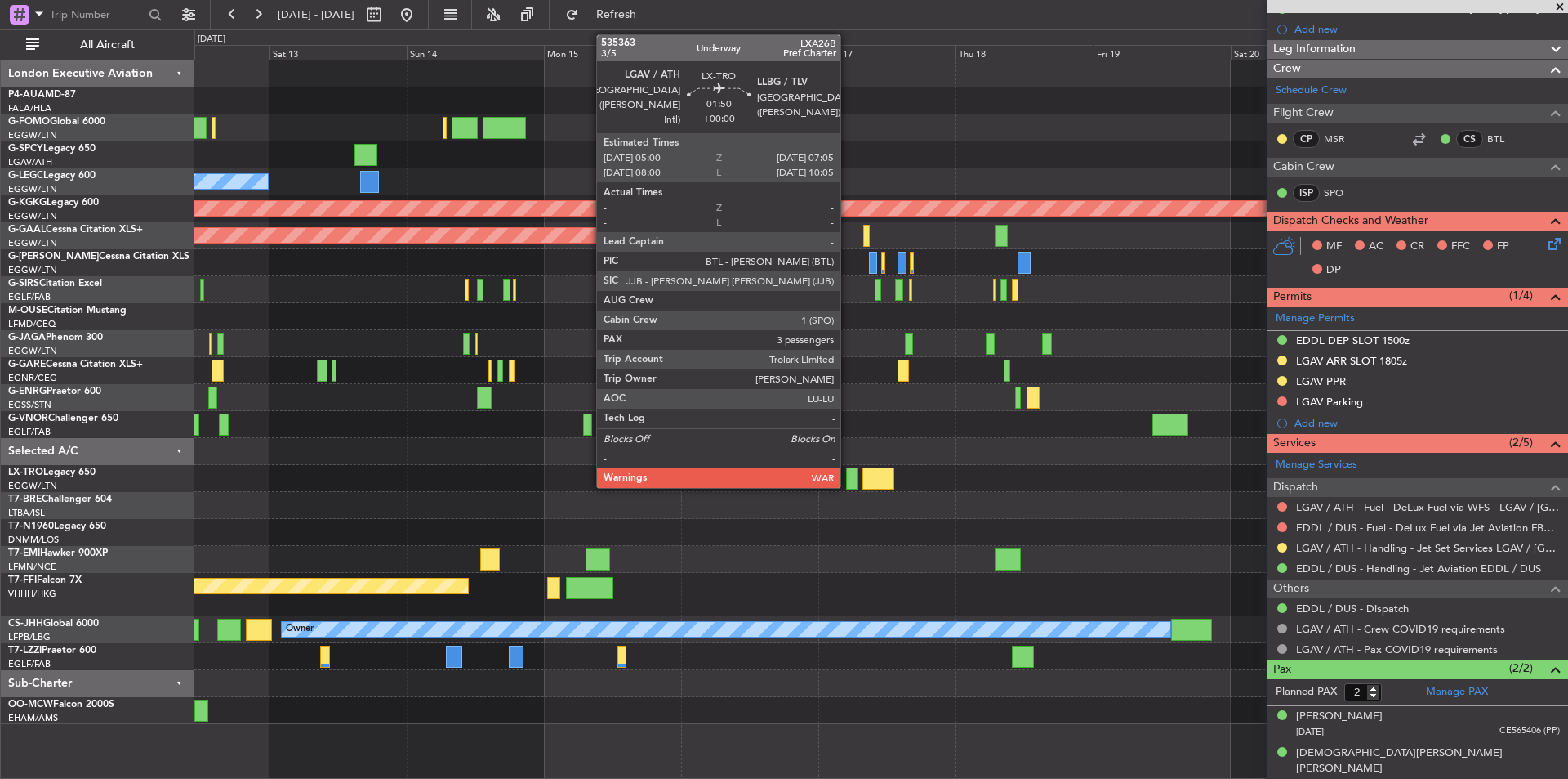
click at [848, 482] on div at bounding box center [852, 478] width 12 height 22
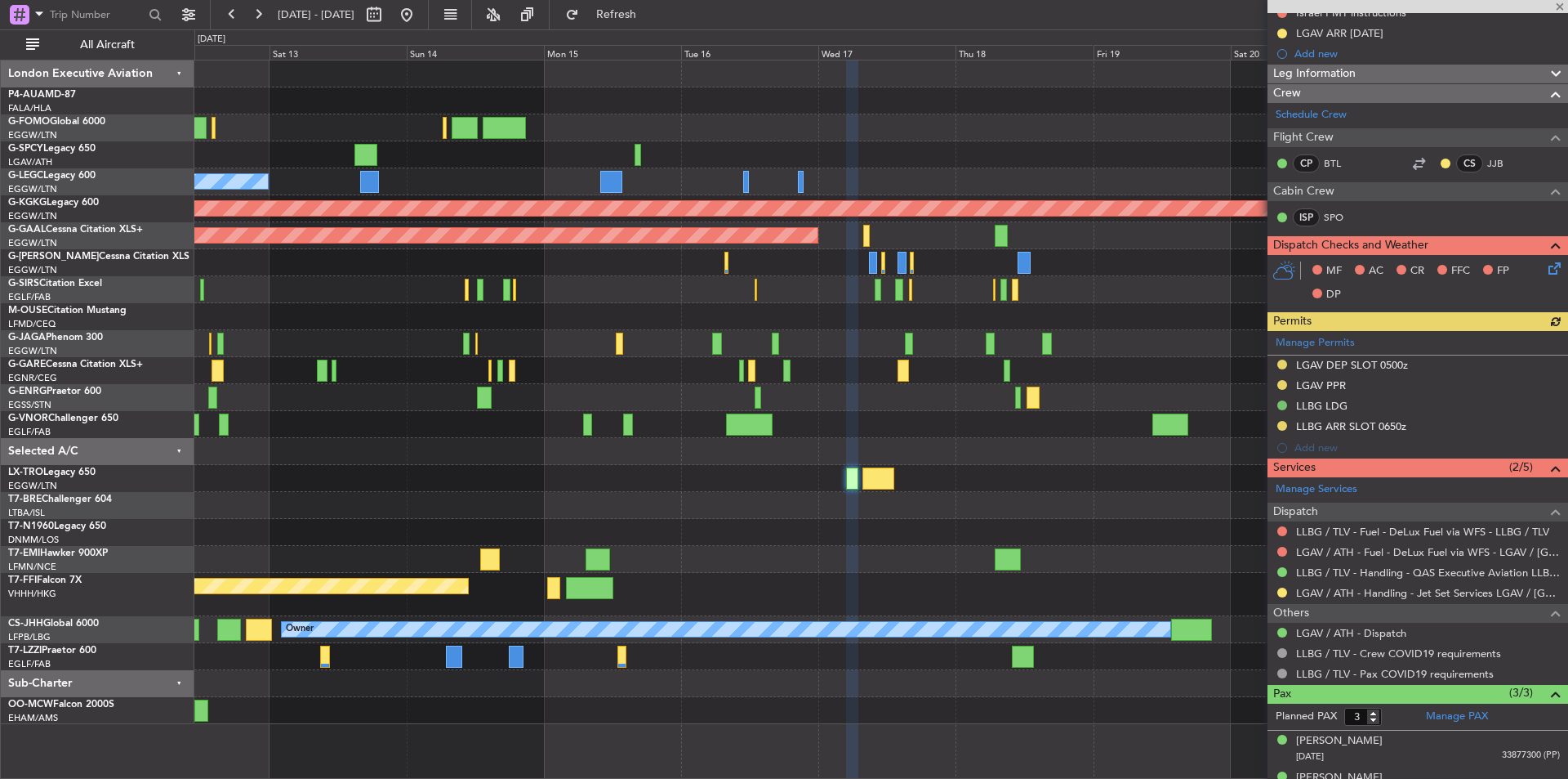
scroll to position [245, 0]
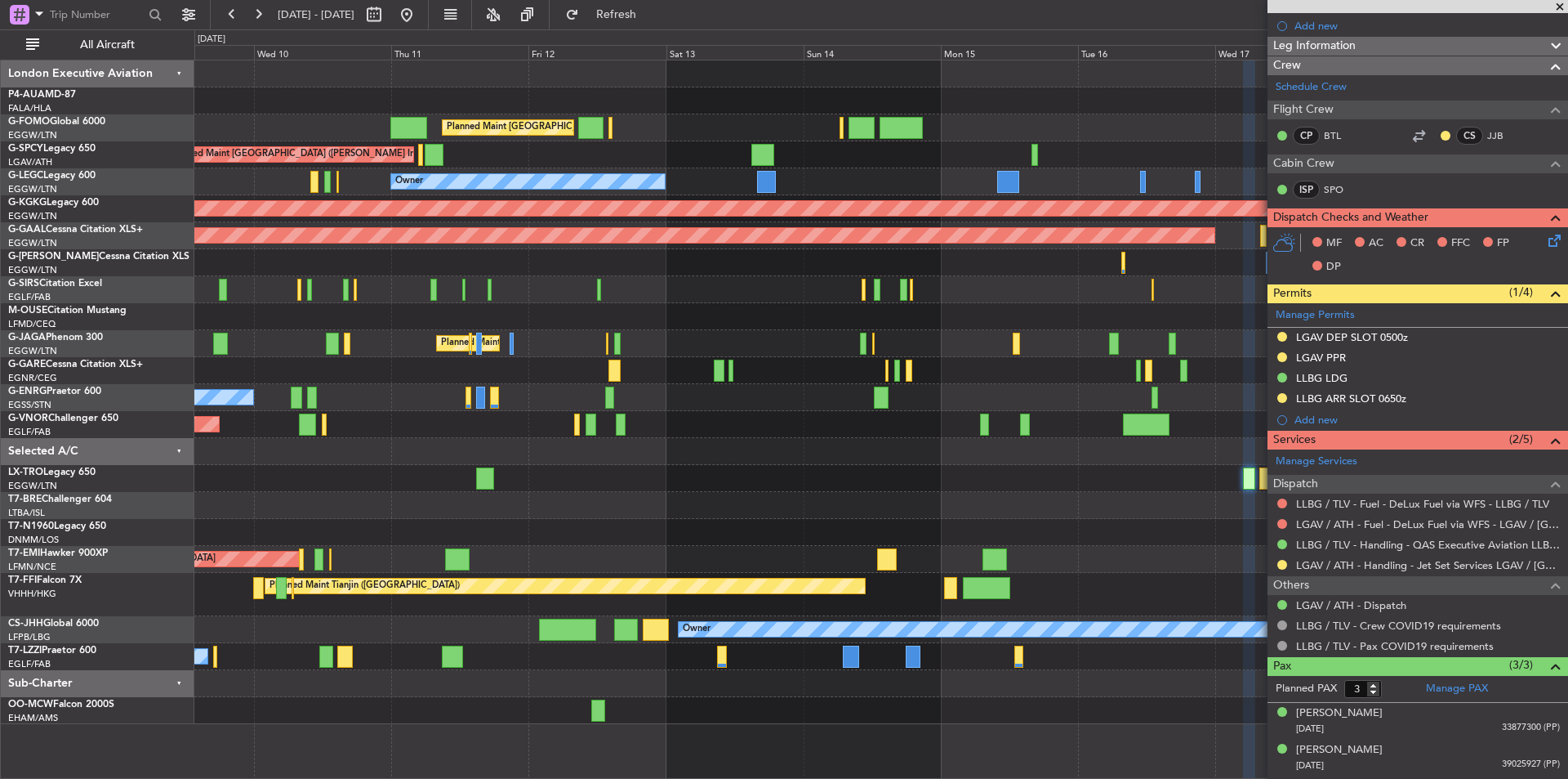
click at [831, 545] on div "Planned Maint London (Luton) Unplanned Maint Athens (Eleftherios Venizelos Intl…" at bounding box center [881, 392] width 1373 height 664
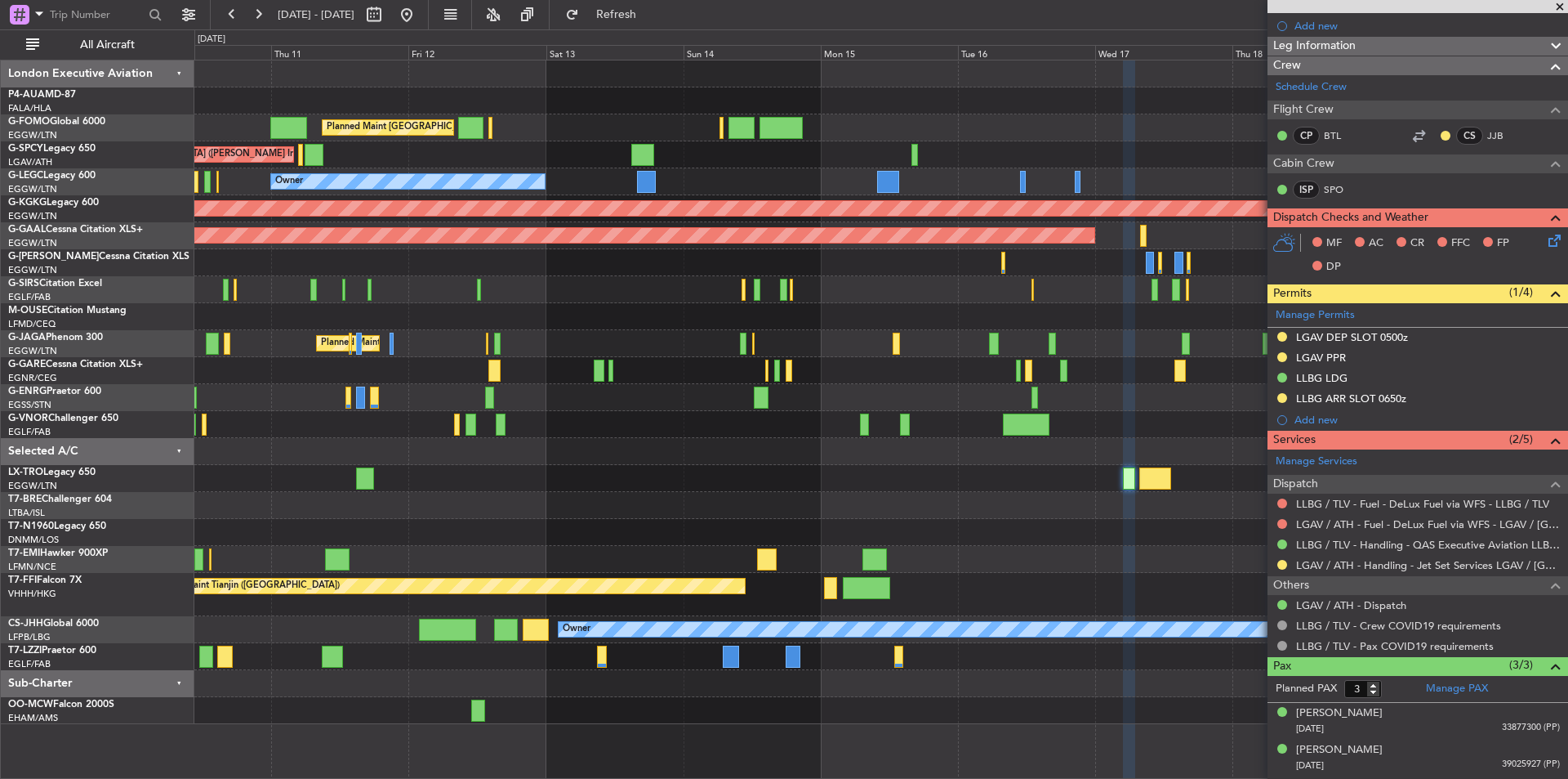
click at [366, 456] on div "Planned Maint London (Luton) Unplanned Maint Athens (Eleftherios Venizelos Intl…" at bounding box center [881, 392] width 1373 height 664
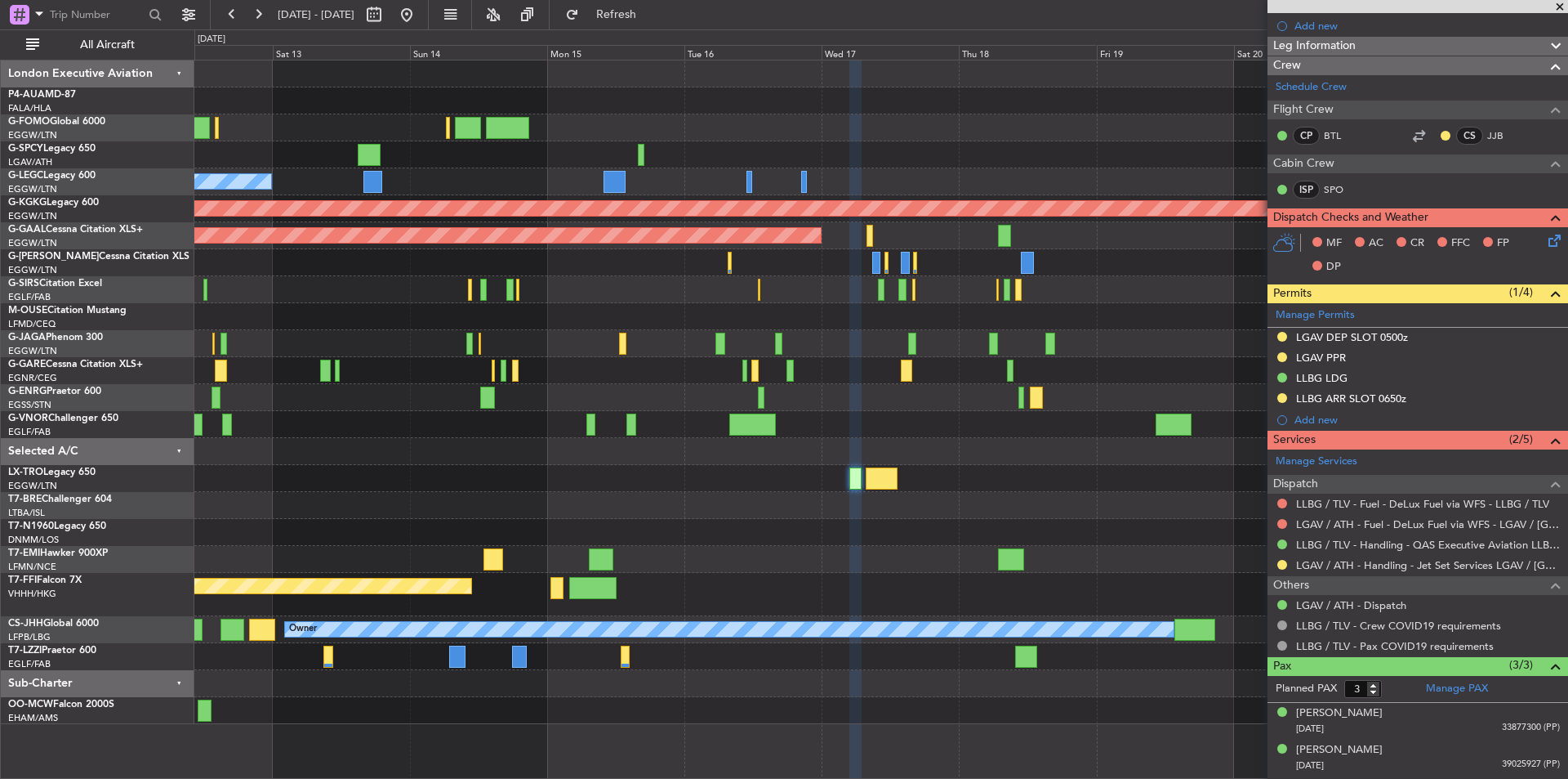
drag, startPoint x: 1561, startPoint y: 6, endPoint x: 1545, endPoint y: 3, distance: 16.3
click at [1561, 6] on span at bounding box center [1559, 7] width 16 height 14
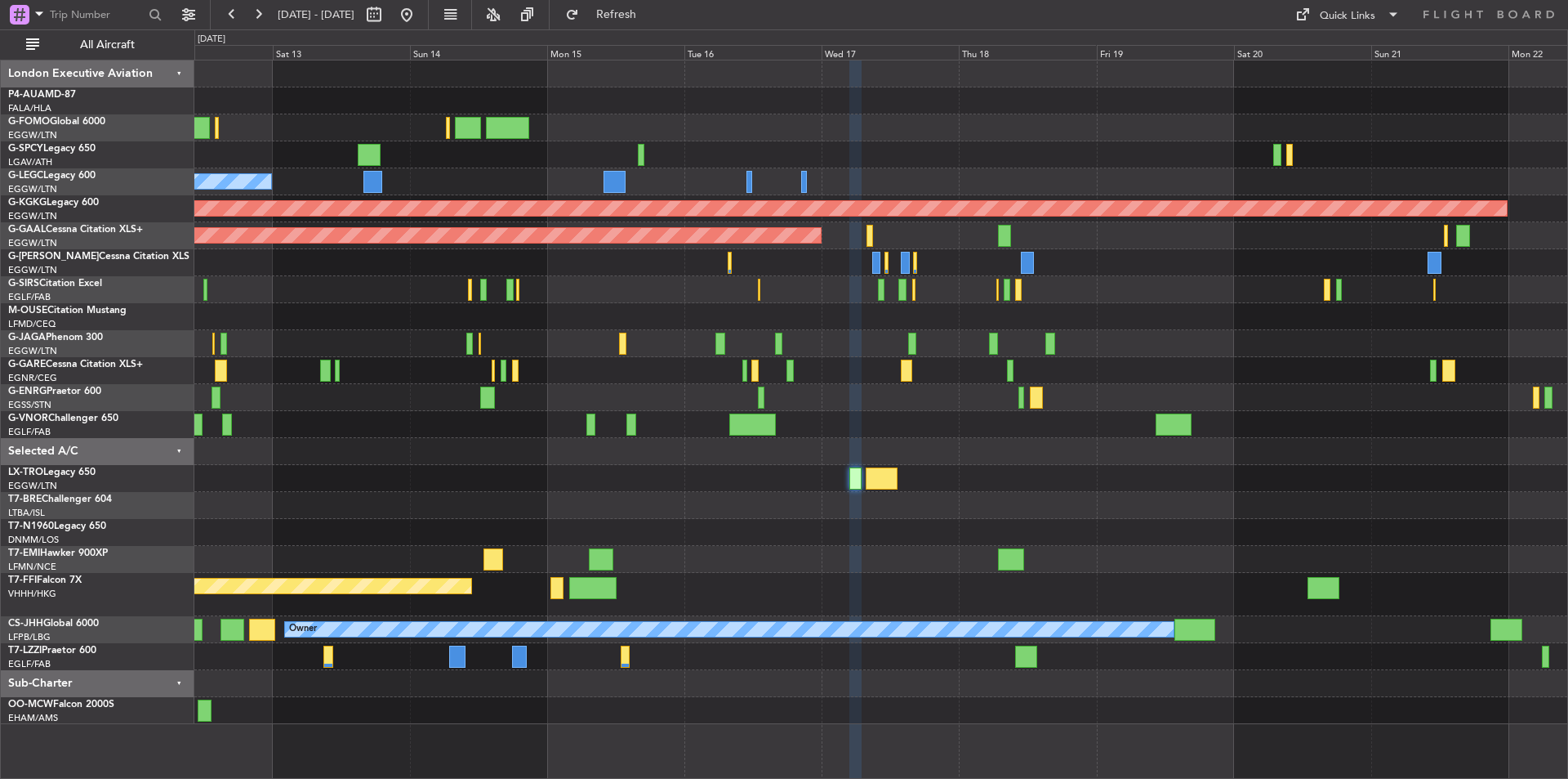
type input "0"
click at [420, 19] on button at bounding box center [406, 14] width 26 height 26
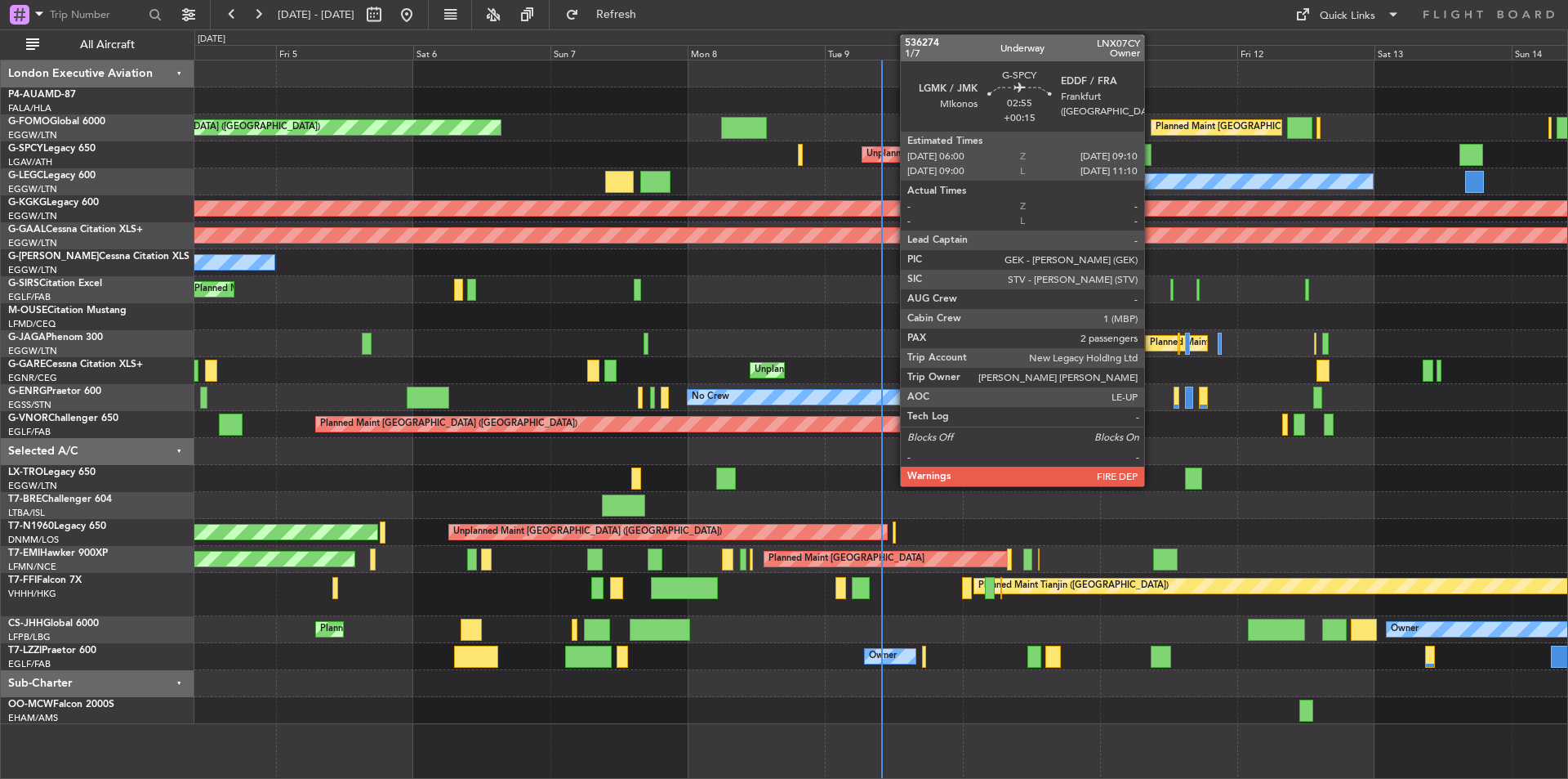
click at [1152, 149] on div at bounding box center [1143, 154] width 19 height 22
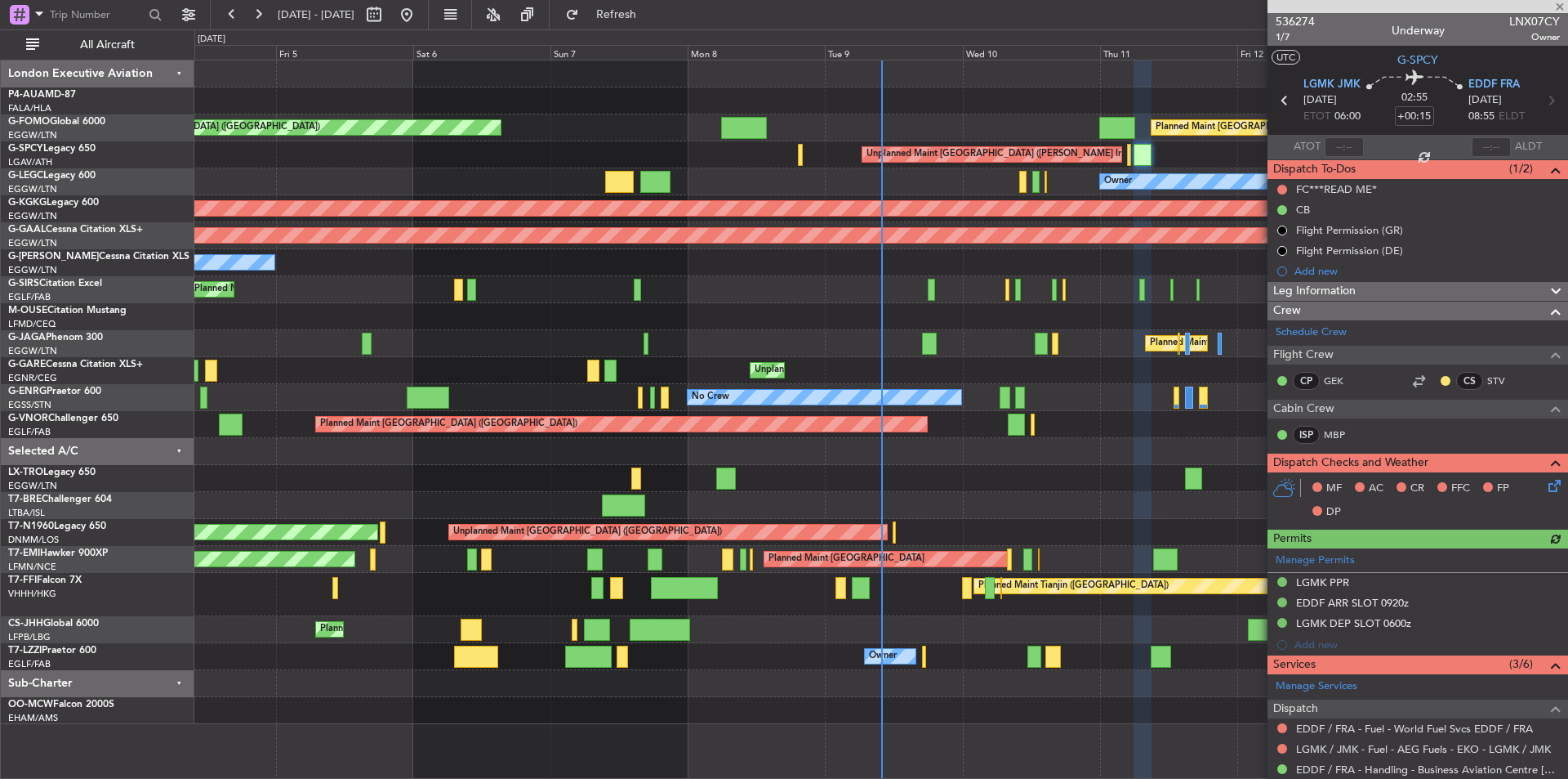
scroll to position [262, 0]
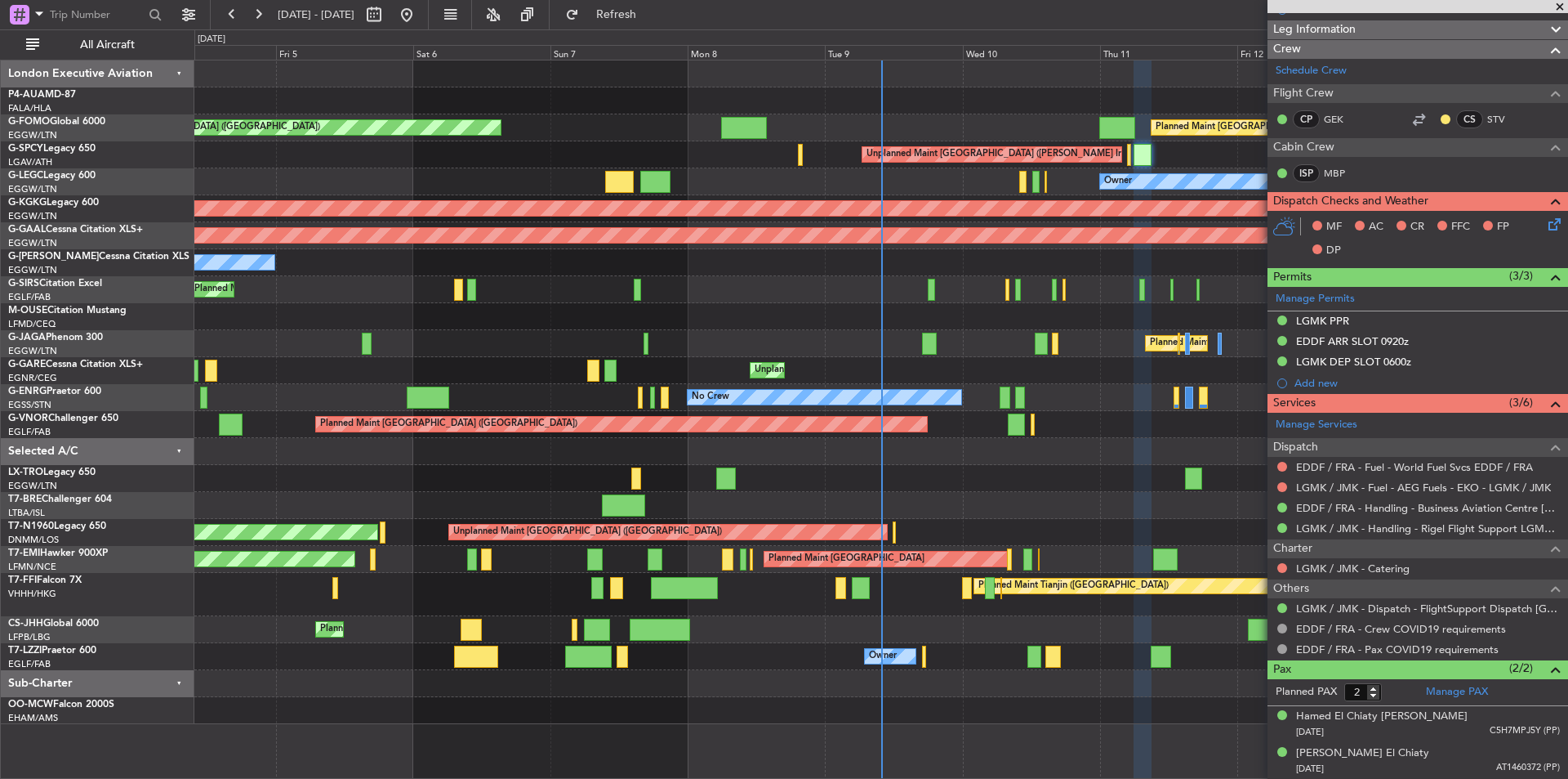
click at [1561, 7] on span at bounding box center [1559, 7] width 16 height 14
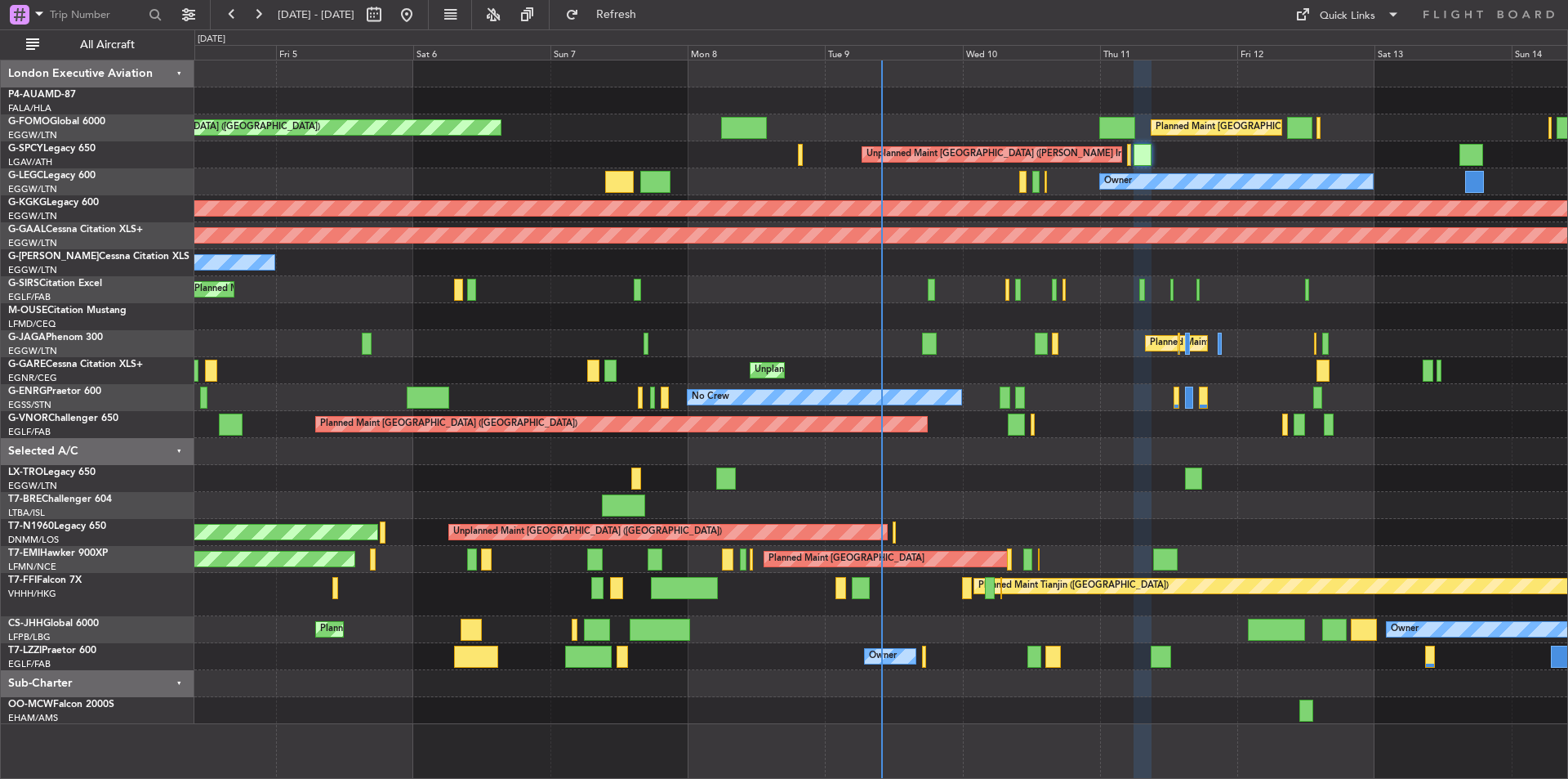
type input "0"
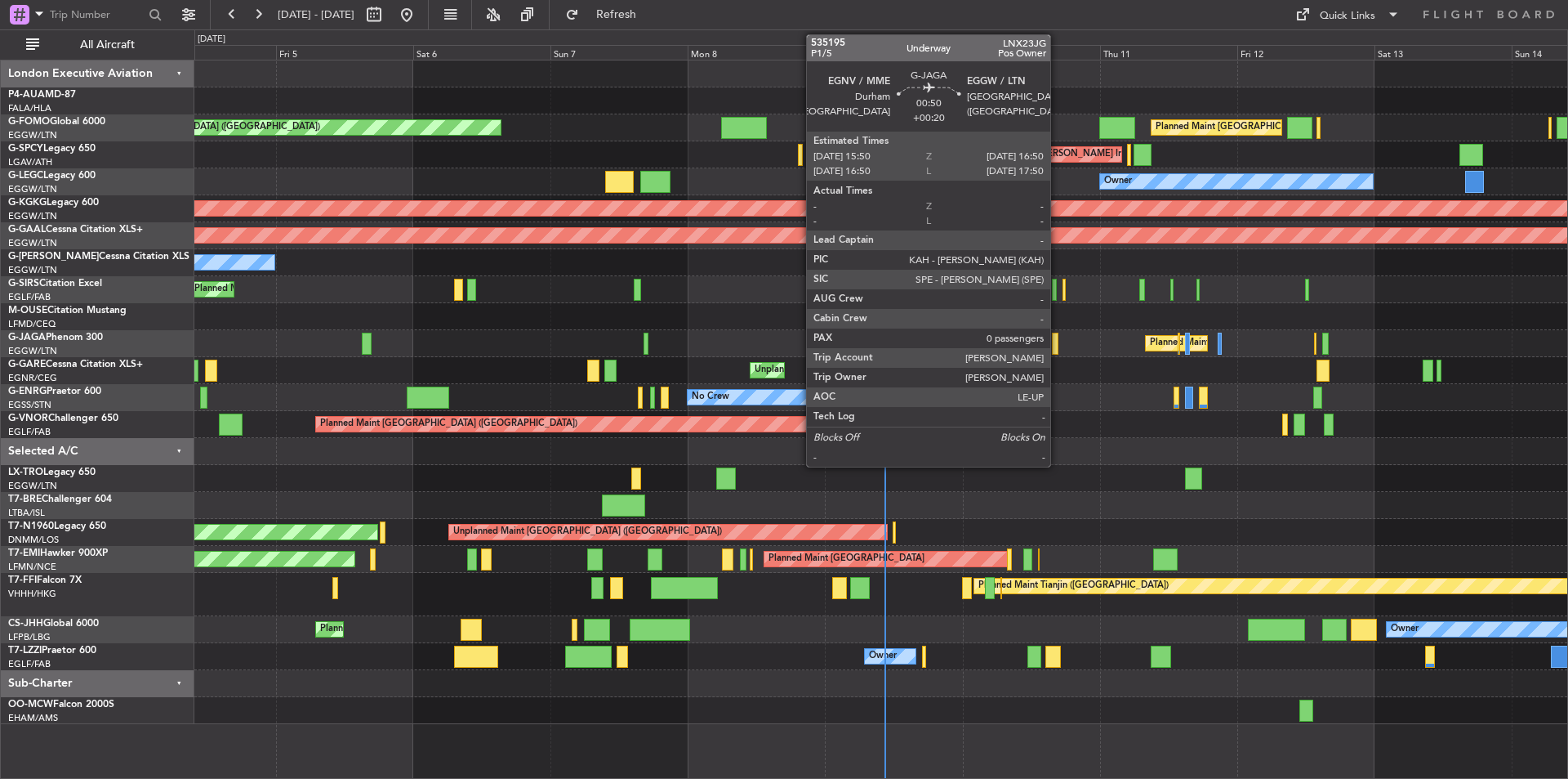
click at [1058, 341] on div at bounding box center [1055, 343] width 7 height 22
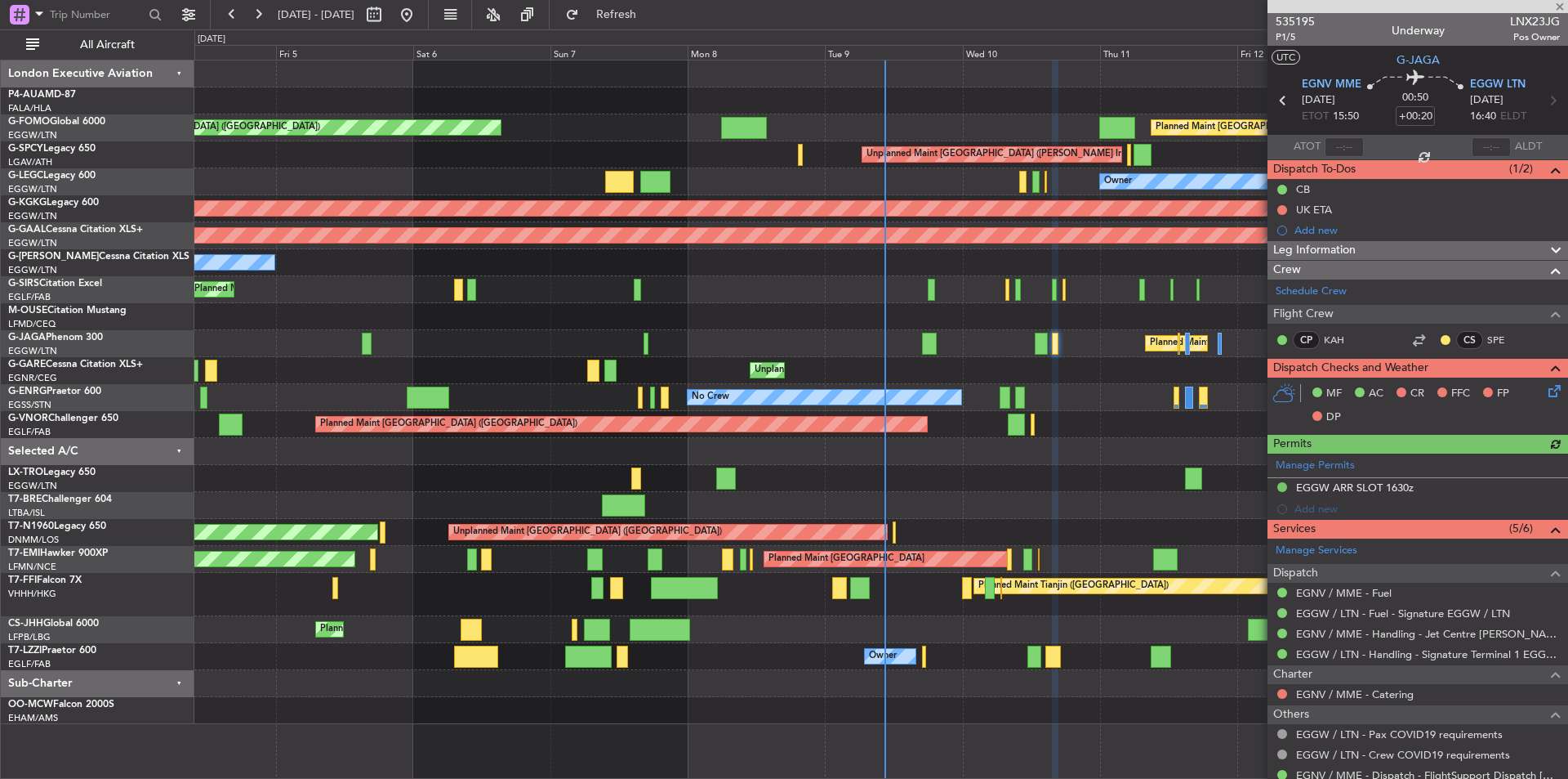
scroll to position [53, 0]
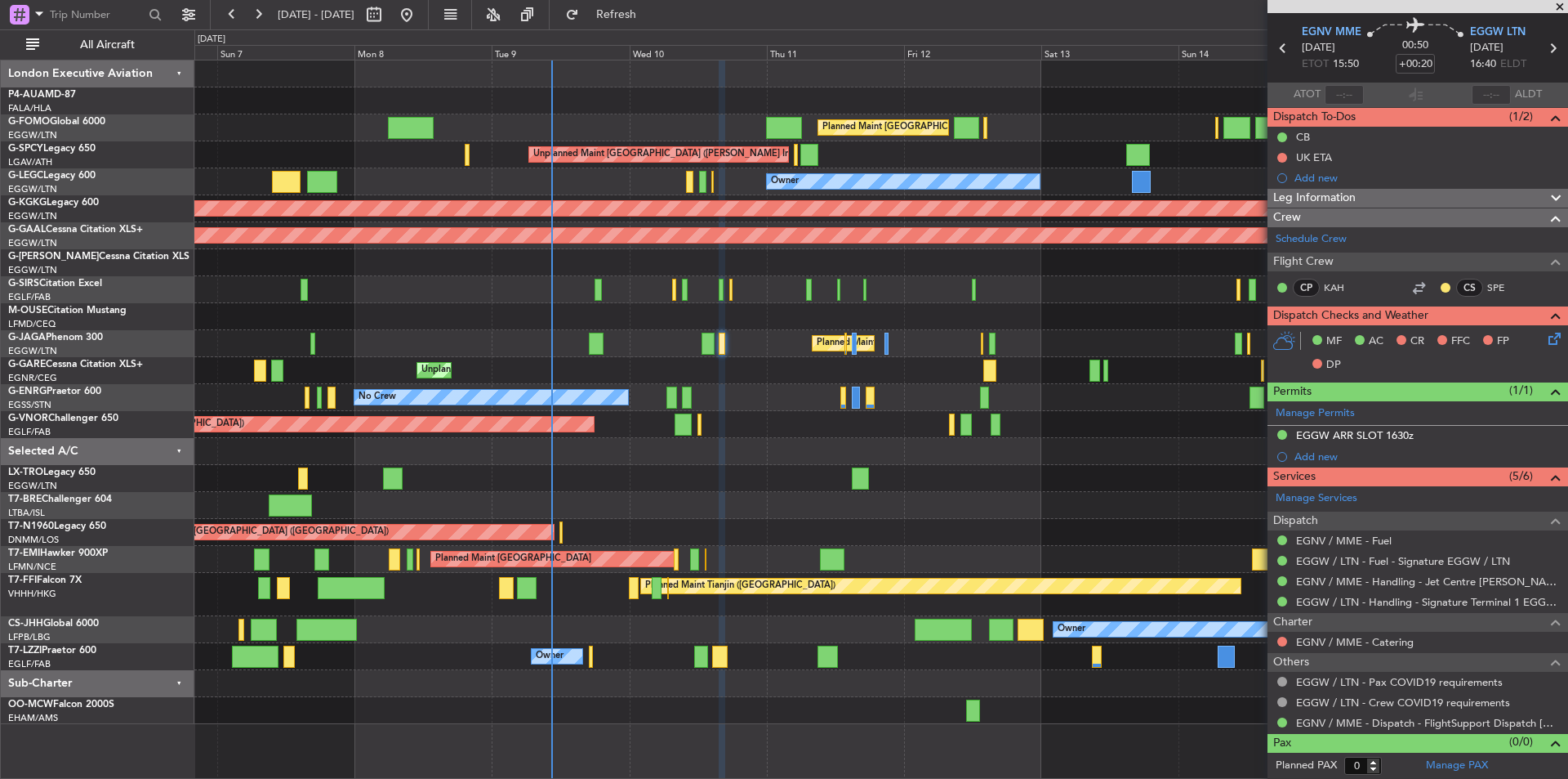
click at [1558, 10] on span at bounding box center [1559, 7] width 16 height 14
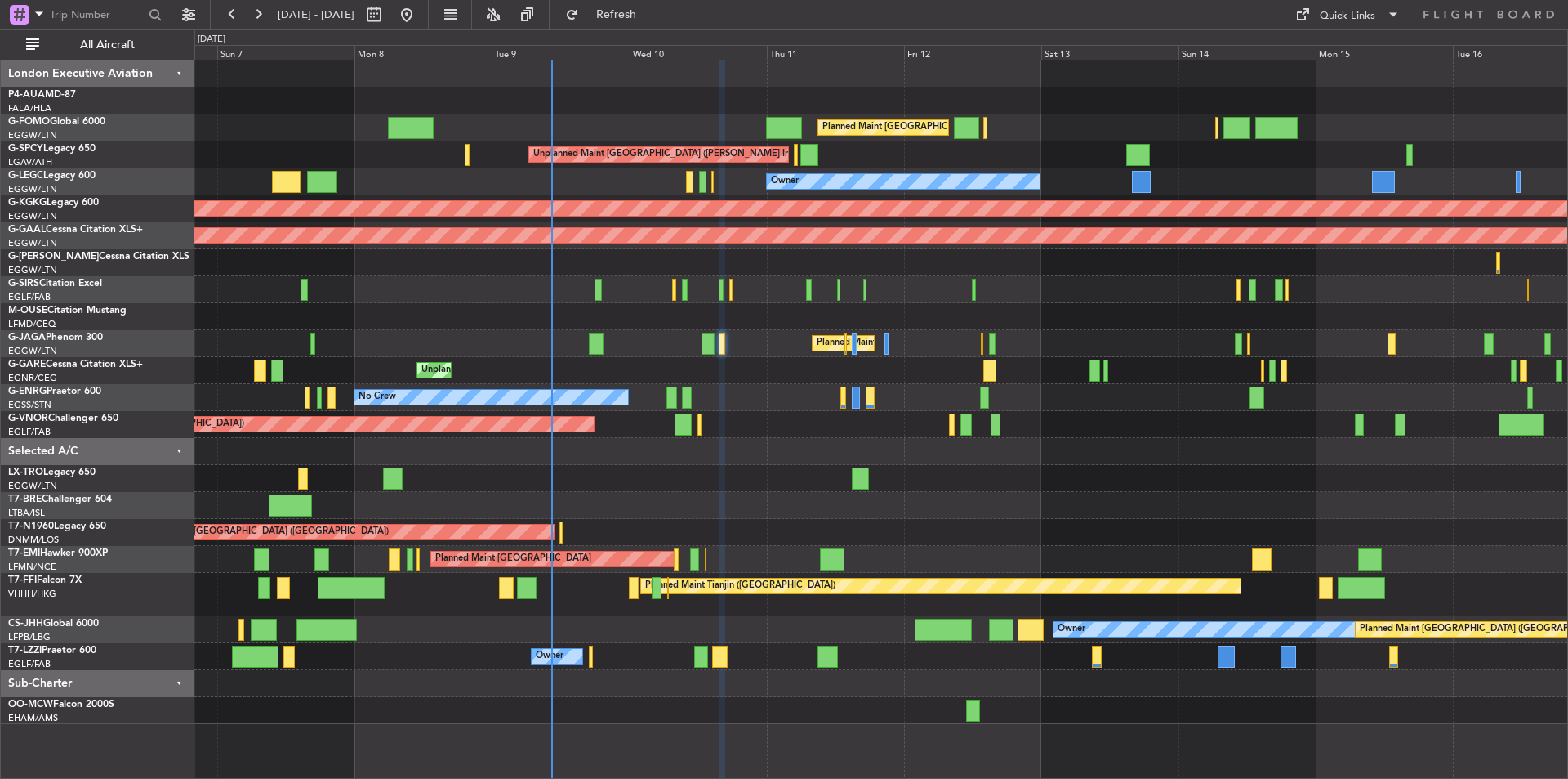
scroll to position [0, 0]
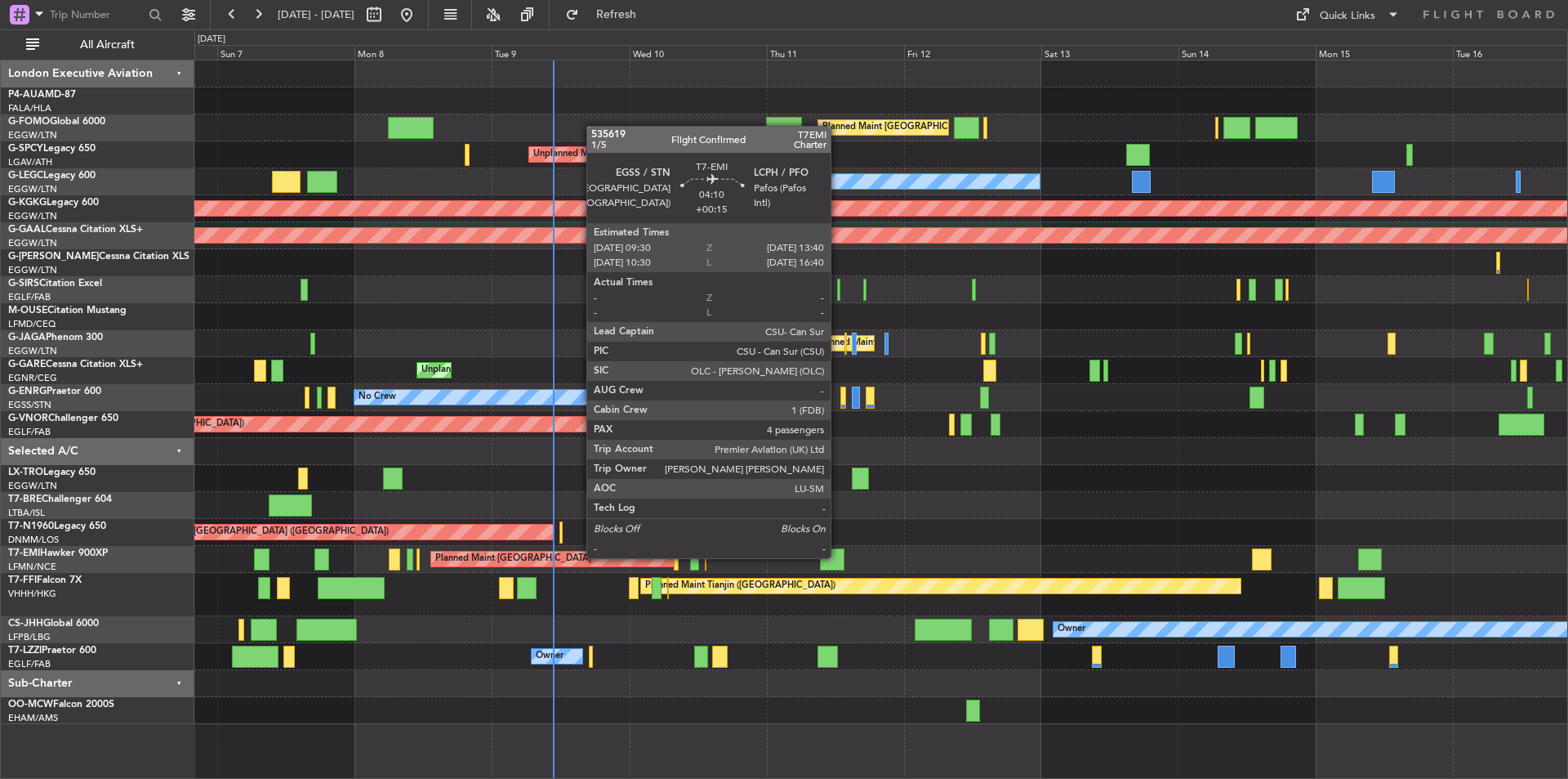
click at [838, 556] on div at bounding box center [832, 558] width 25 height 22
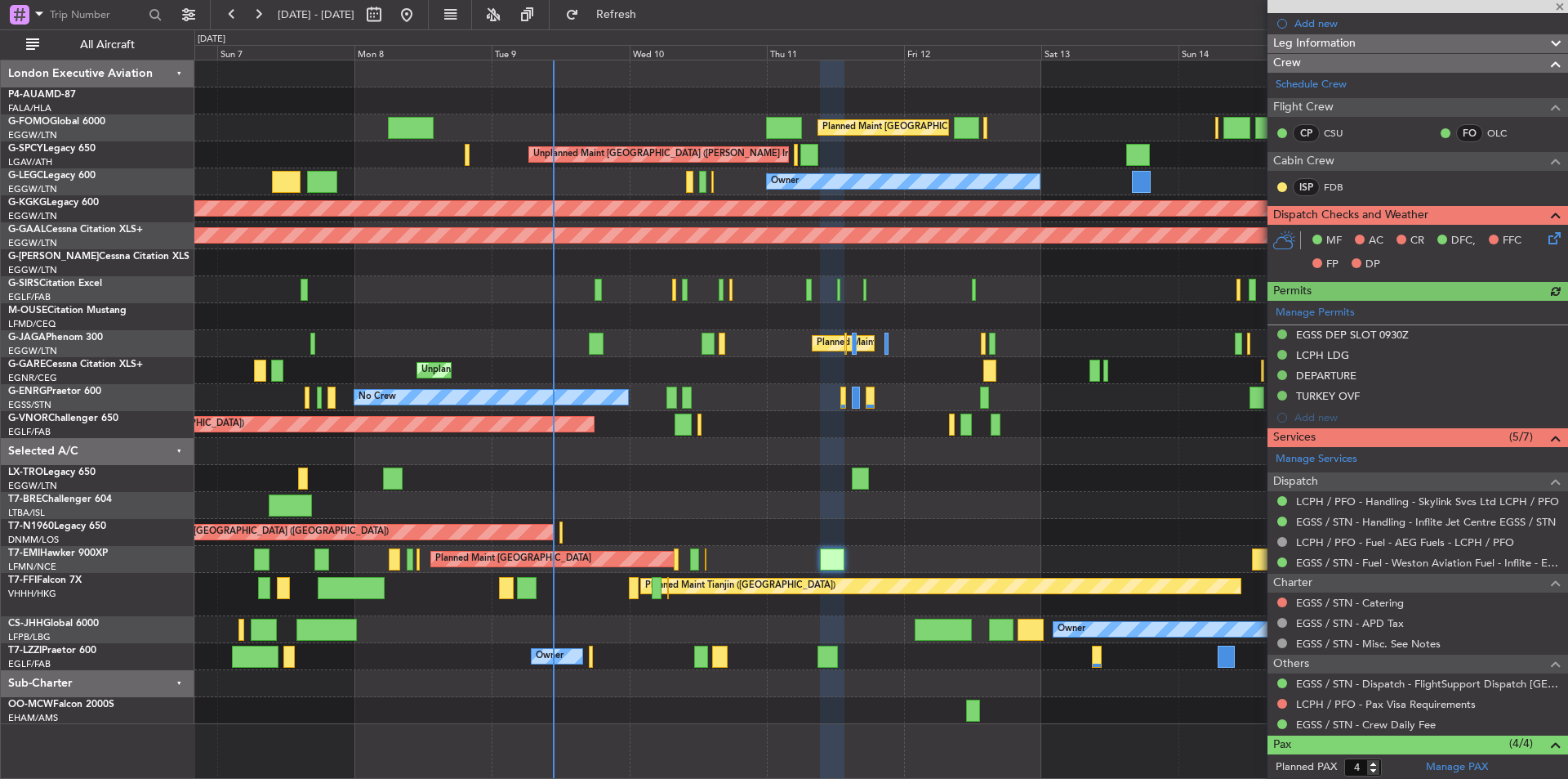
scroll to position [355, 0]
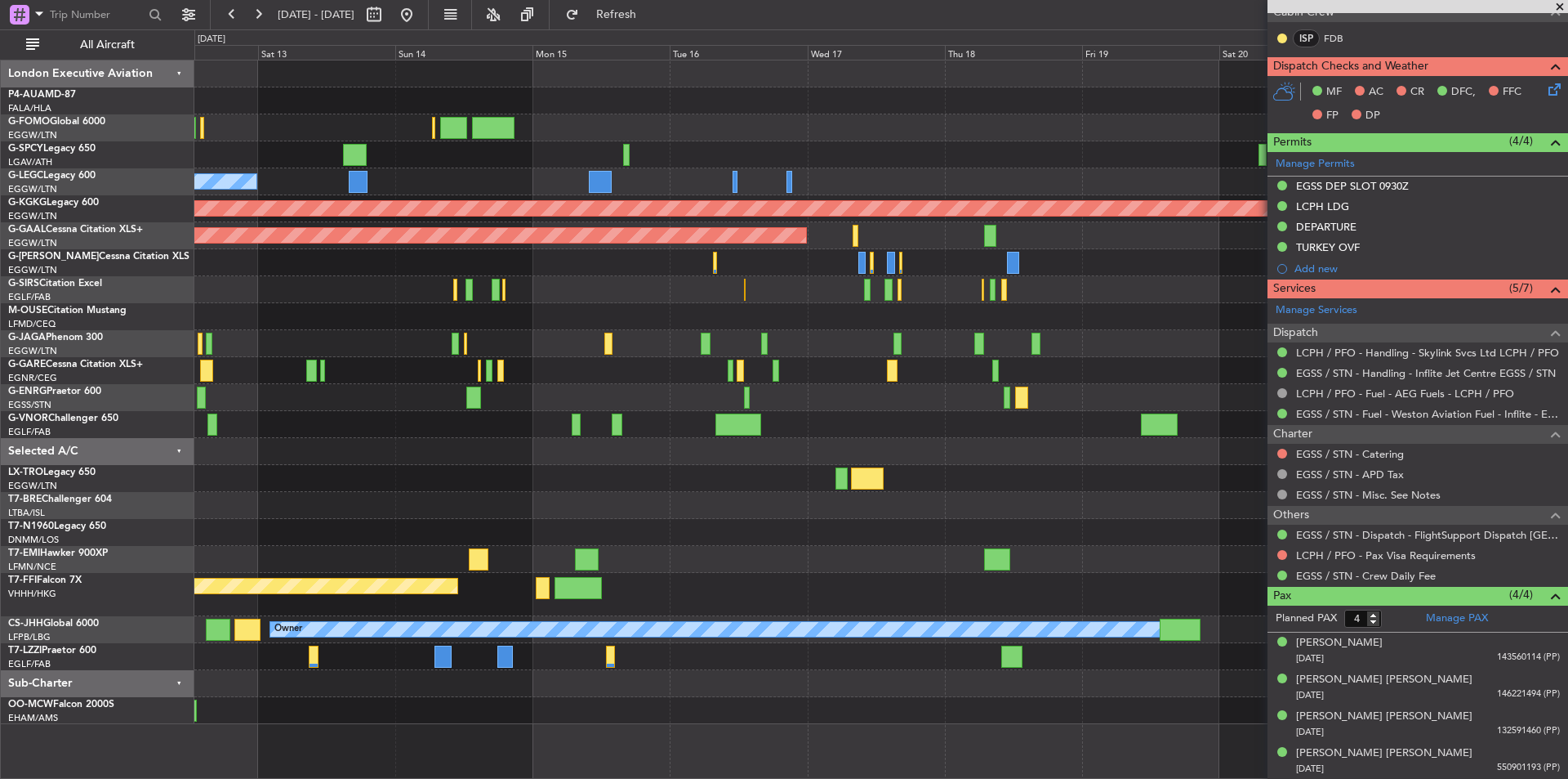
click at [383, 522] on div at bounding box center [881, 532] width 1373 height 27
click at [104, 488] on div "Planned Maint London (Luton) Unplanned Maint Athens (Eleftherios Venizelos Intl…" at bounding box center [784, 404] width 1568 height 749
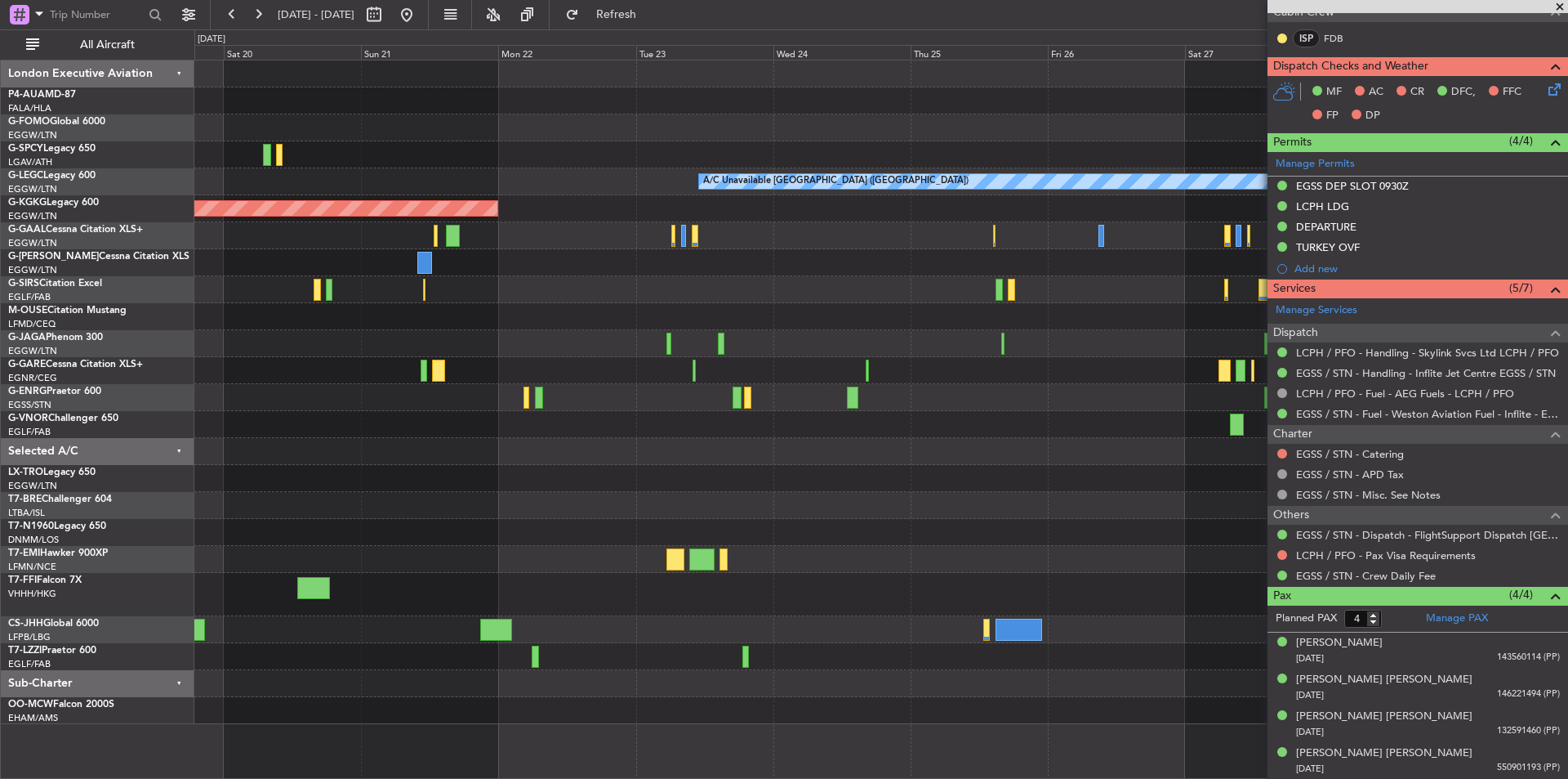
click at [321, 544] on div "A/C Unavailable London (Luton) AOG Maint Istanbul (Ataturk) Owner Planned Maint…" at bounding box center [881, 392] width 1373 height 664
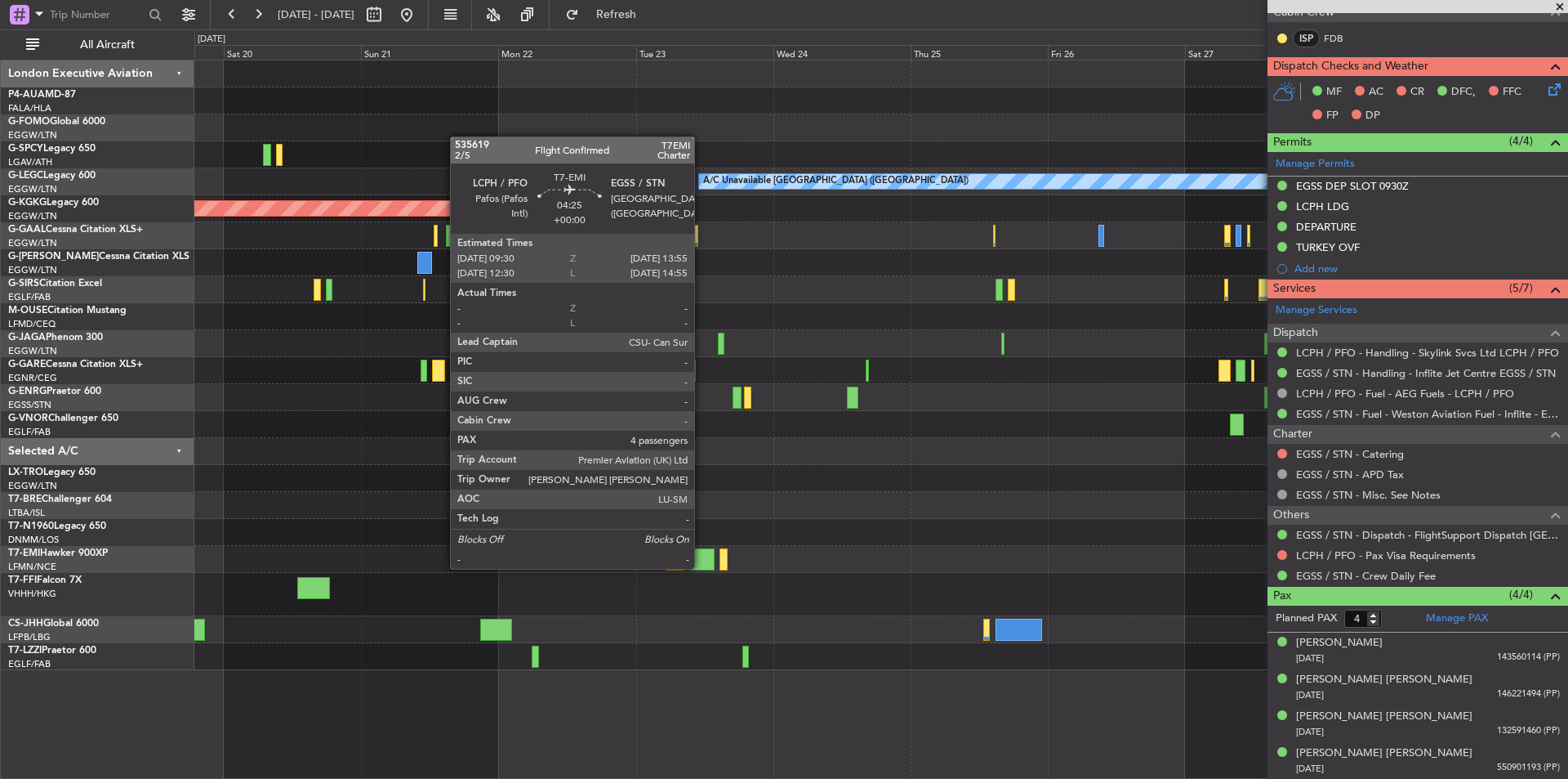
click at [702, 567] on div at bounding box center [702, 558] width 25 height 22
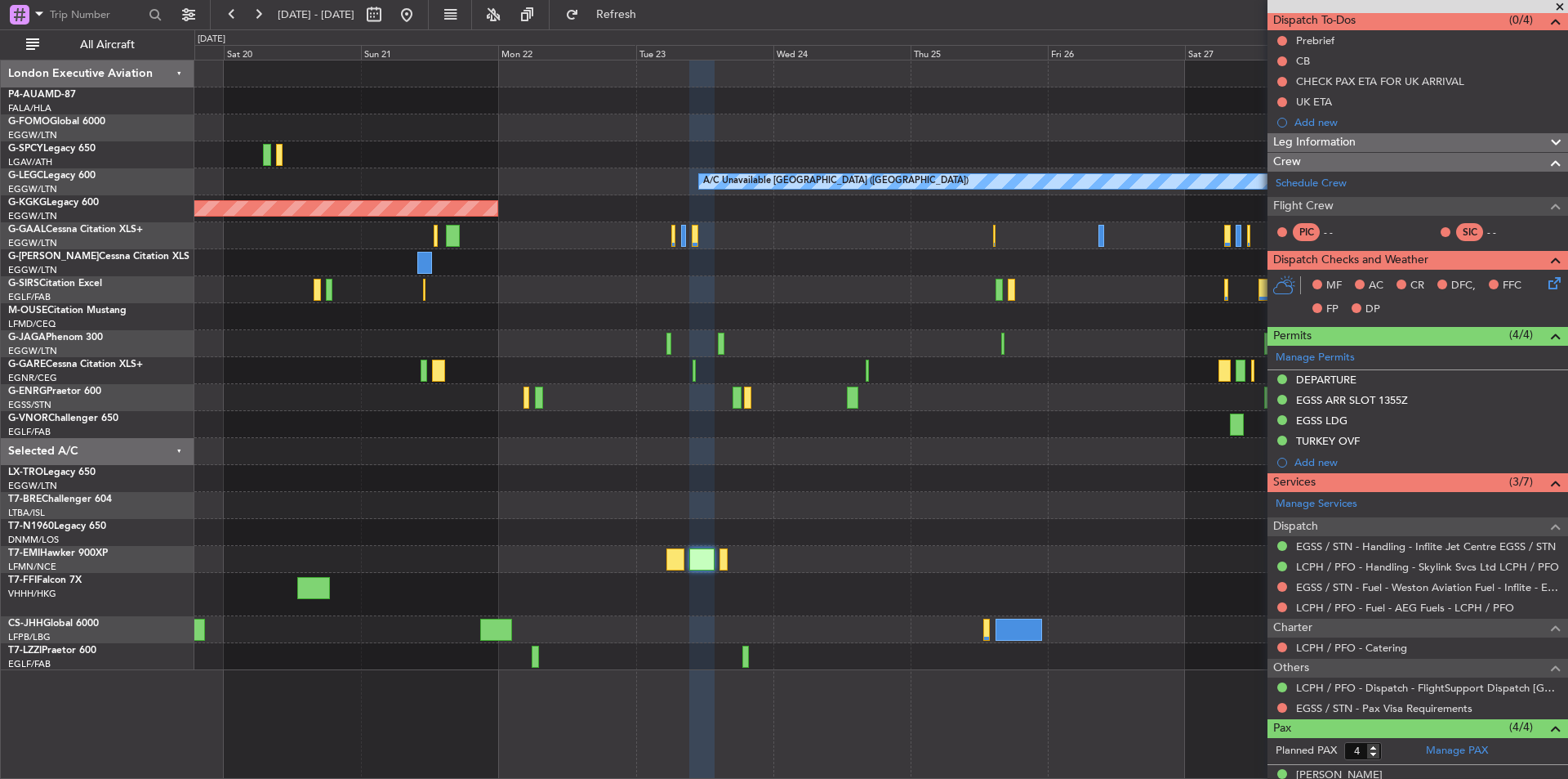
scroll to position [0, 0]
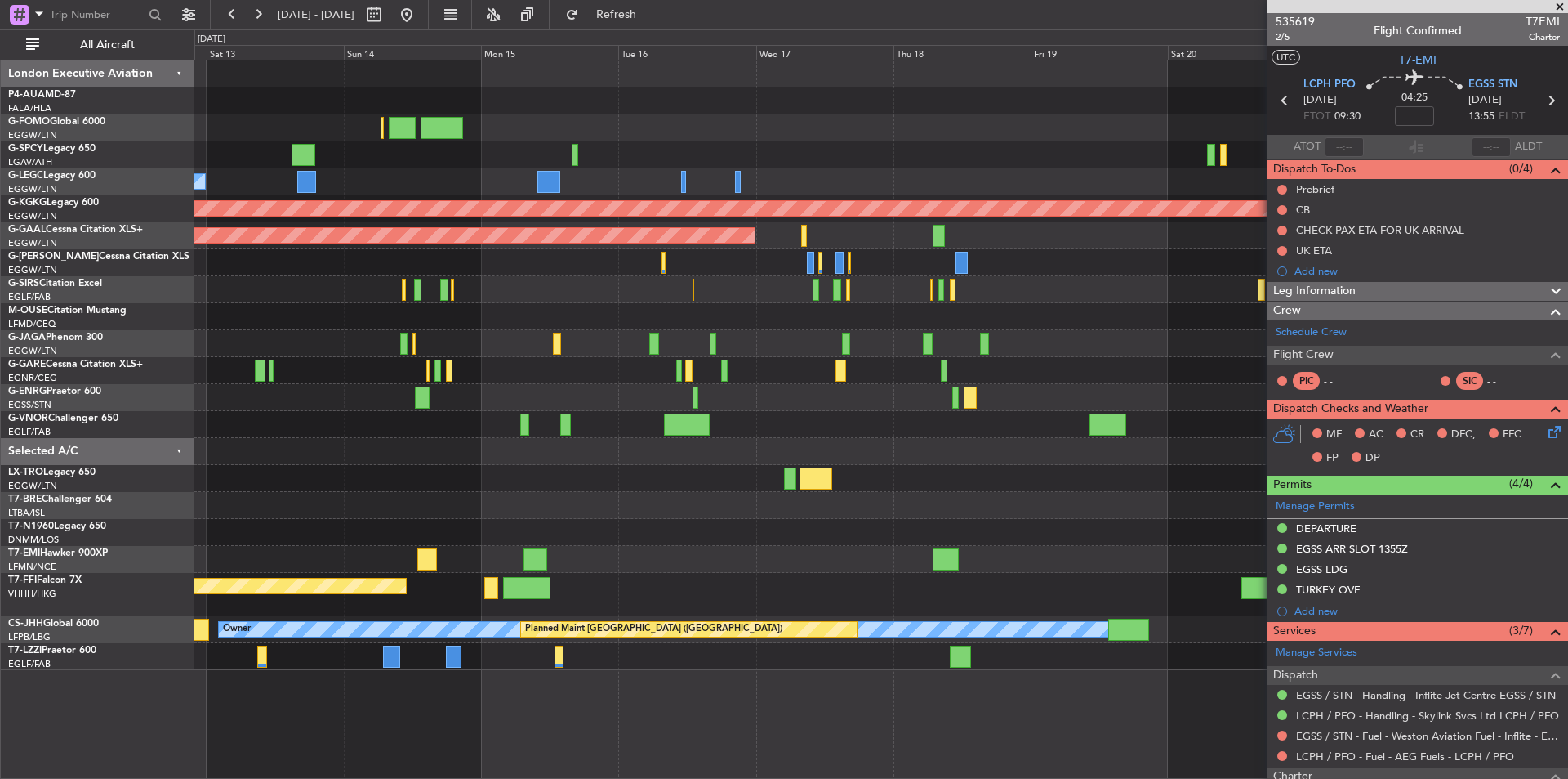
click at [1505, 509] on fb-app "19 Sep 2025 - 29 Sep 2025 Refresh Quick Links All Aircraft Planned Maint London…" at bounding box center [784, 395] width 1568 height 767
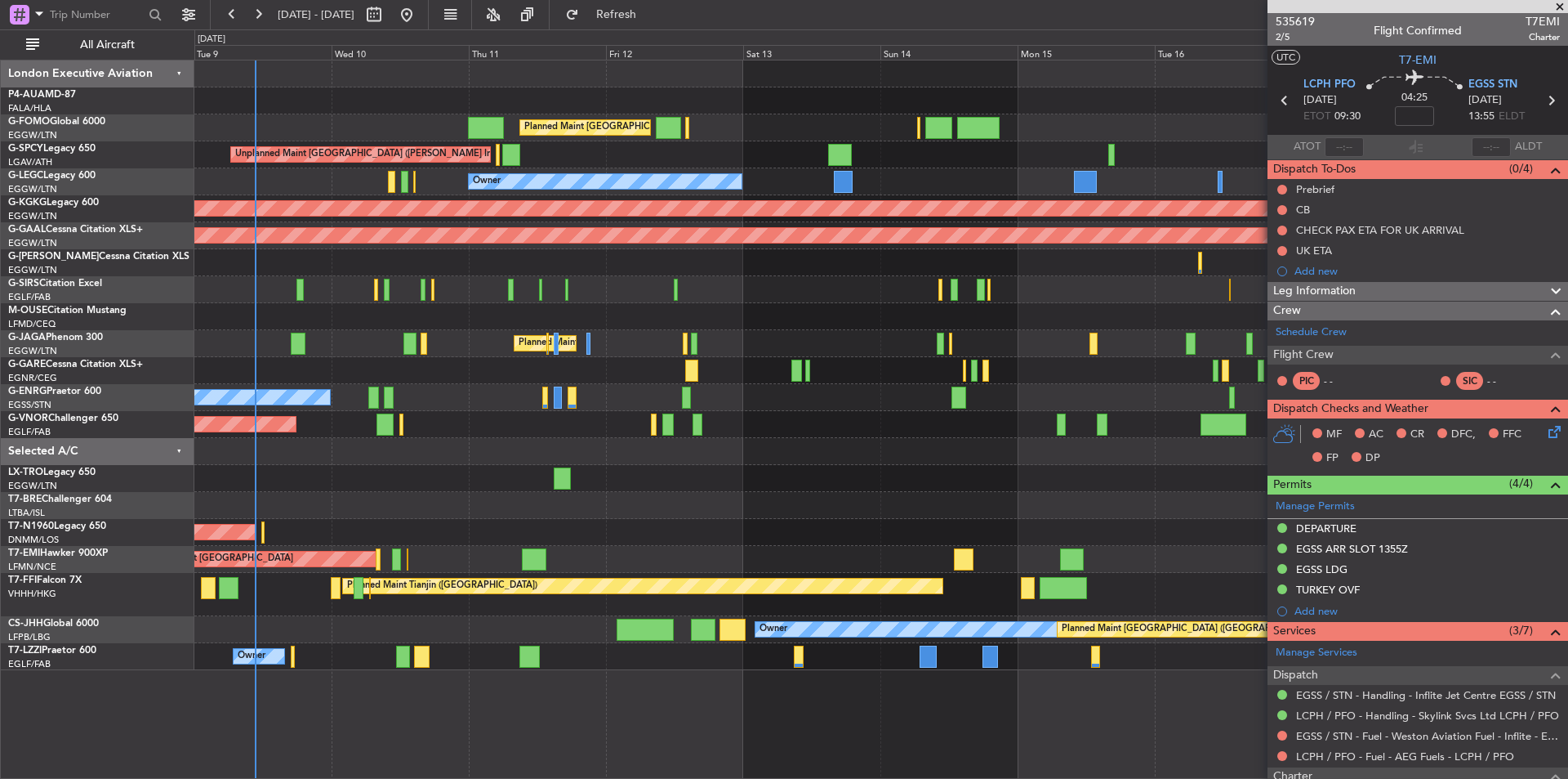
click at [1272, 504] on fb-app "19 Sep 2025 - 29 Sep 2025 Refresh Quick Links All Aircraft Planned Maint London…" at bounding box center [784, 395] width 1568 height 767
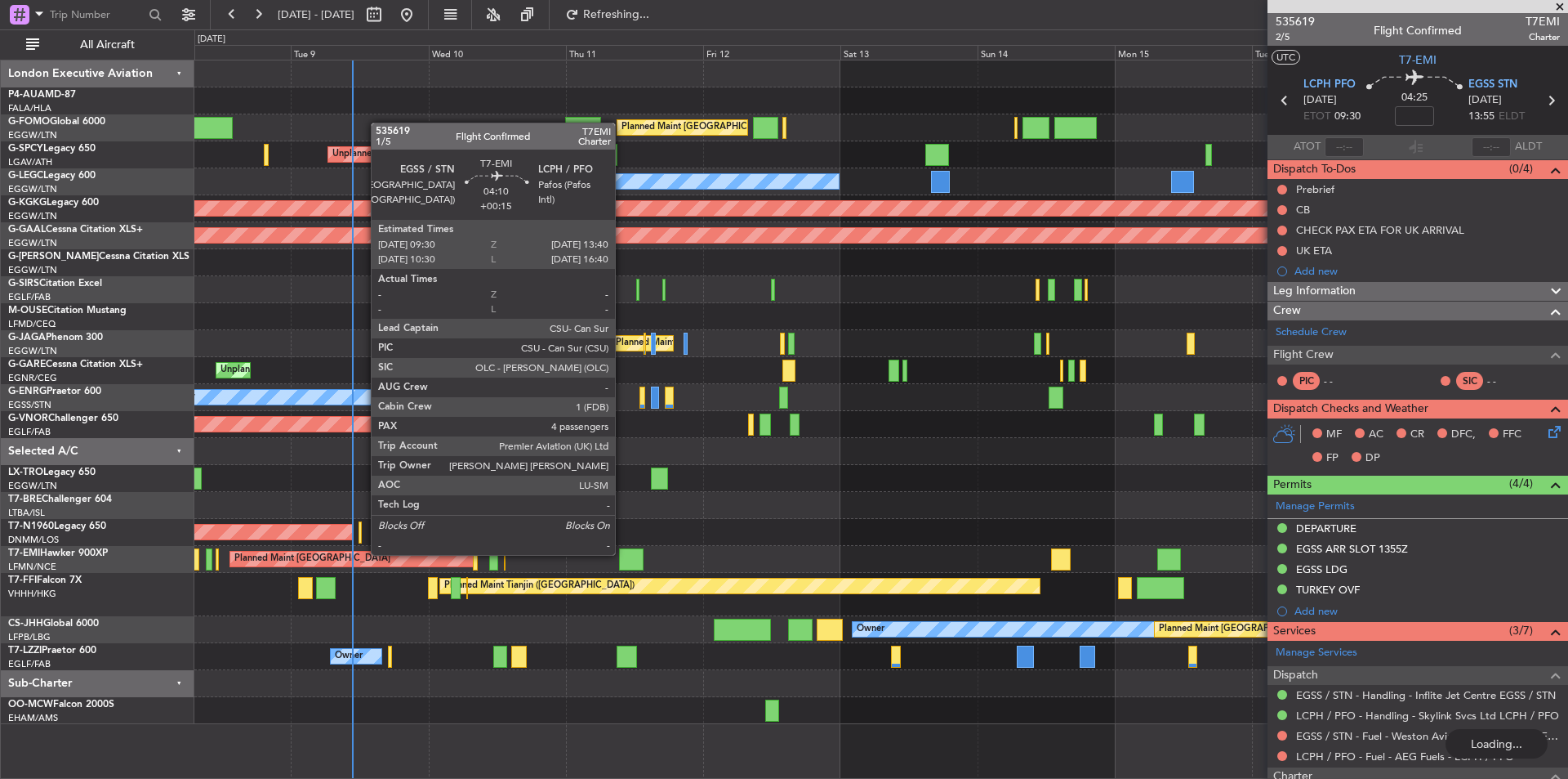
click at [622, 554] on div at bounding box center [632, 558] width 25 height 22
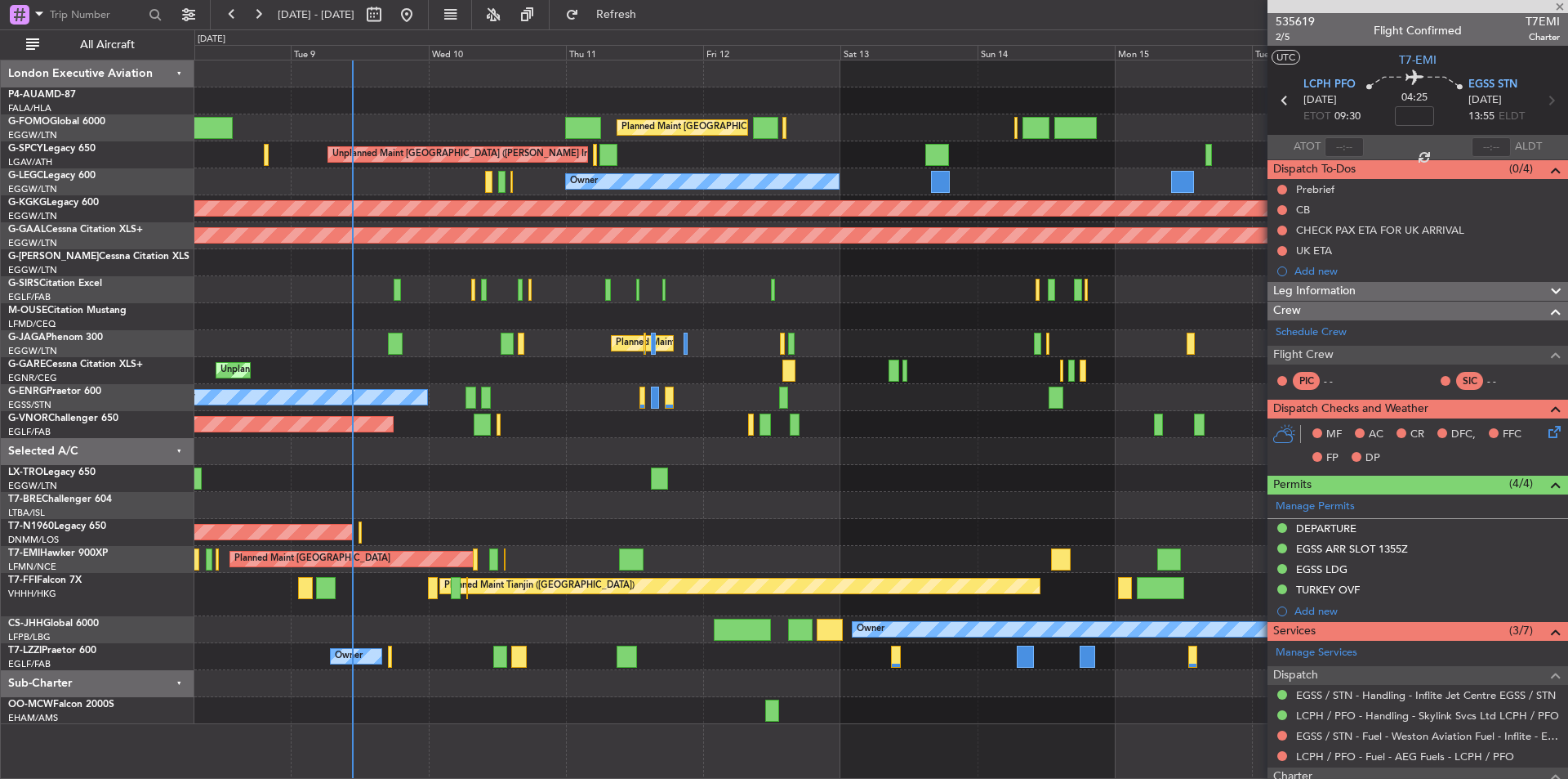
type input "+00:15"
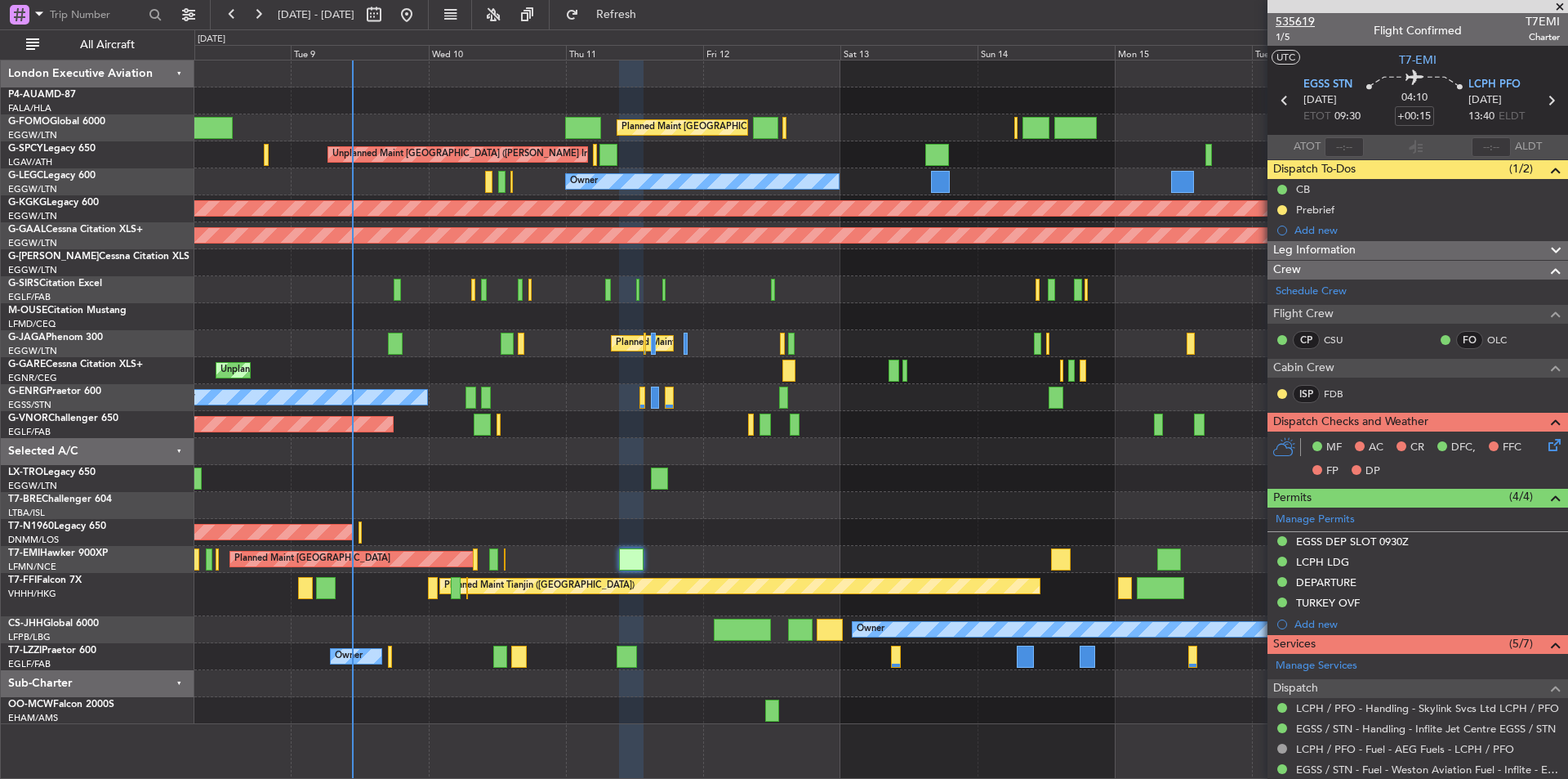
click at [1284, 19] on span "535619" at bounding box center [1295, 22] width 39 height 17
click at [1560, 8] on div at bounding box center [1417, 7] width 300 height 13
click at [1560, 10] on span at bounding box center [1559, 7] width 16 height 14
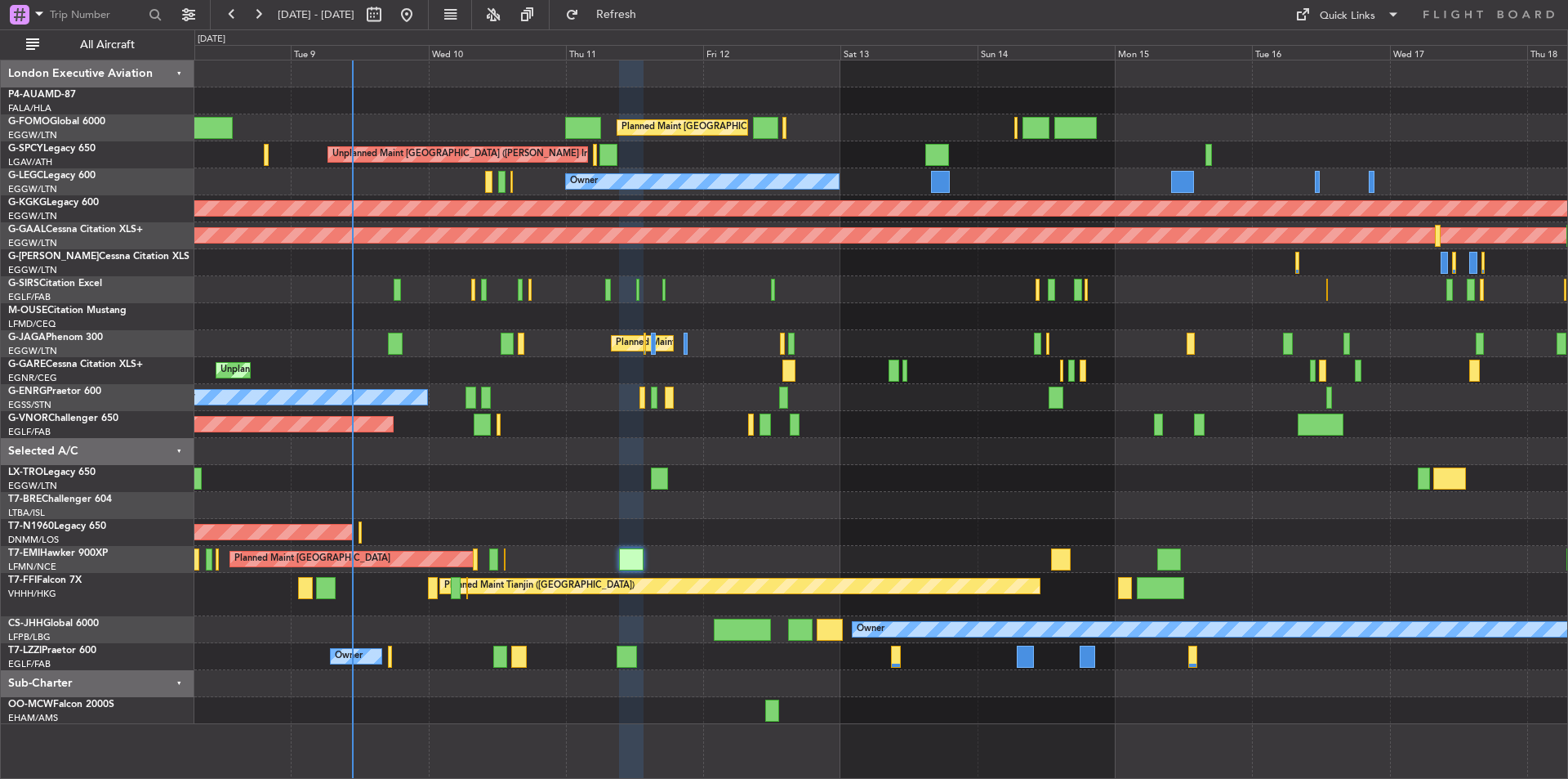
type input "0"
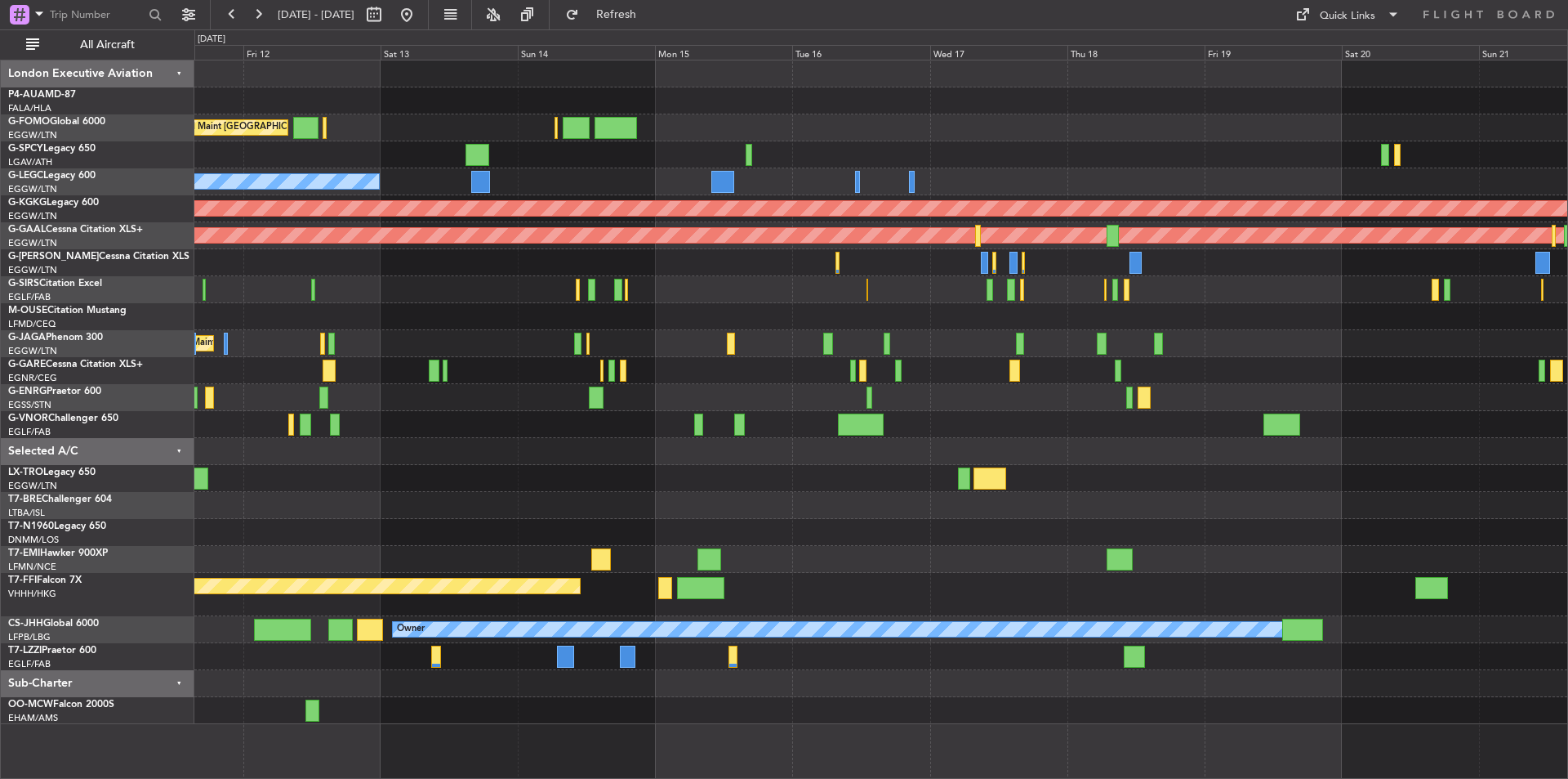
click at [926, 408] on div "Planned Maint London (Stansted) No Crew" at bounding box center [881, 397] width 1373 height 27
click at [924, 407] on div "Planned Maint London (Stansted) No Crew" at bounding box center [881, 397] width 1373 height 27
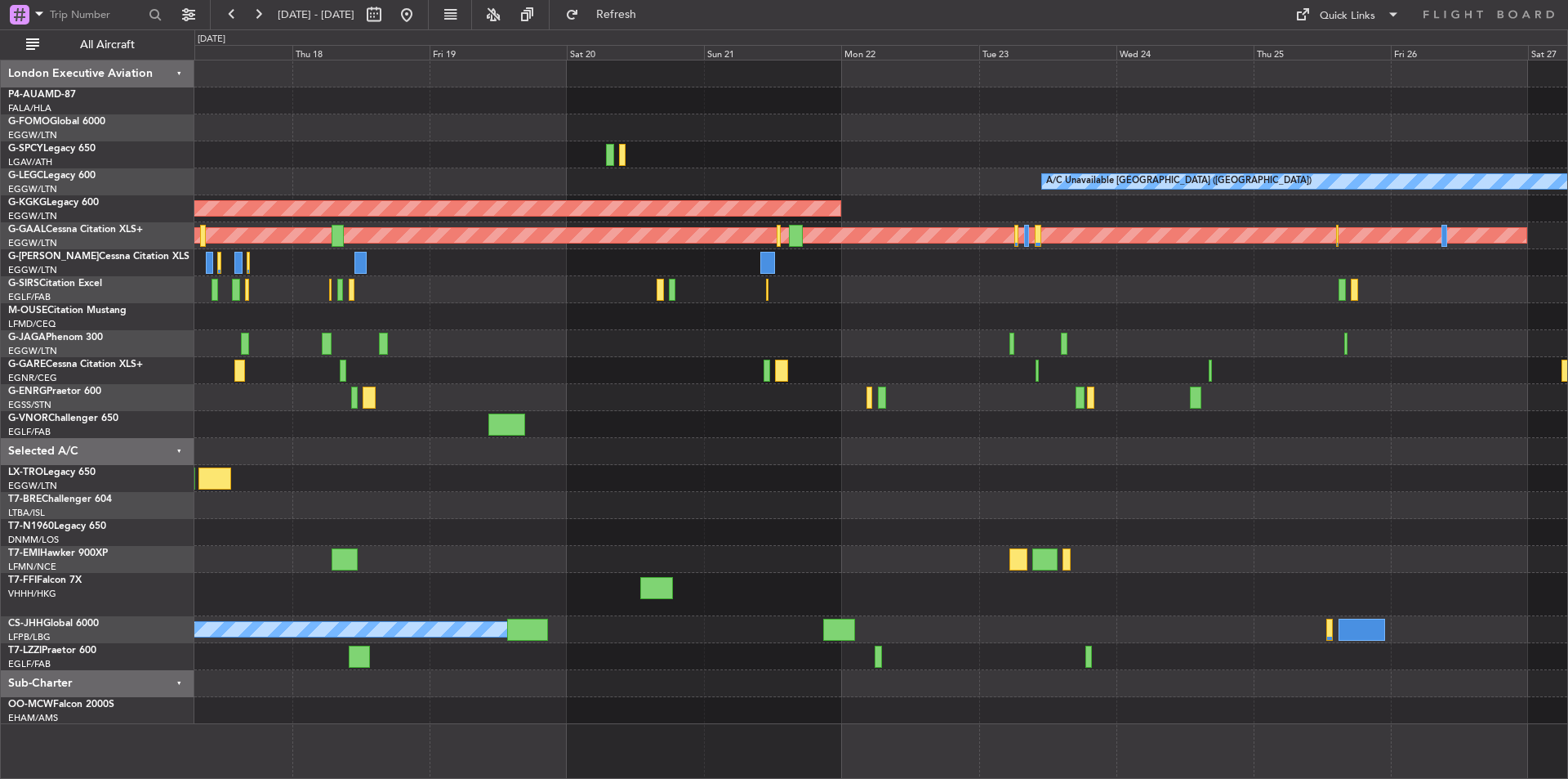
click at [597, 355] on div at bounding box center [881, 343] width 1373 height 27
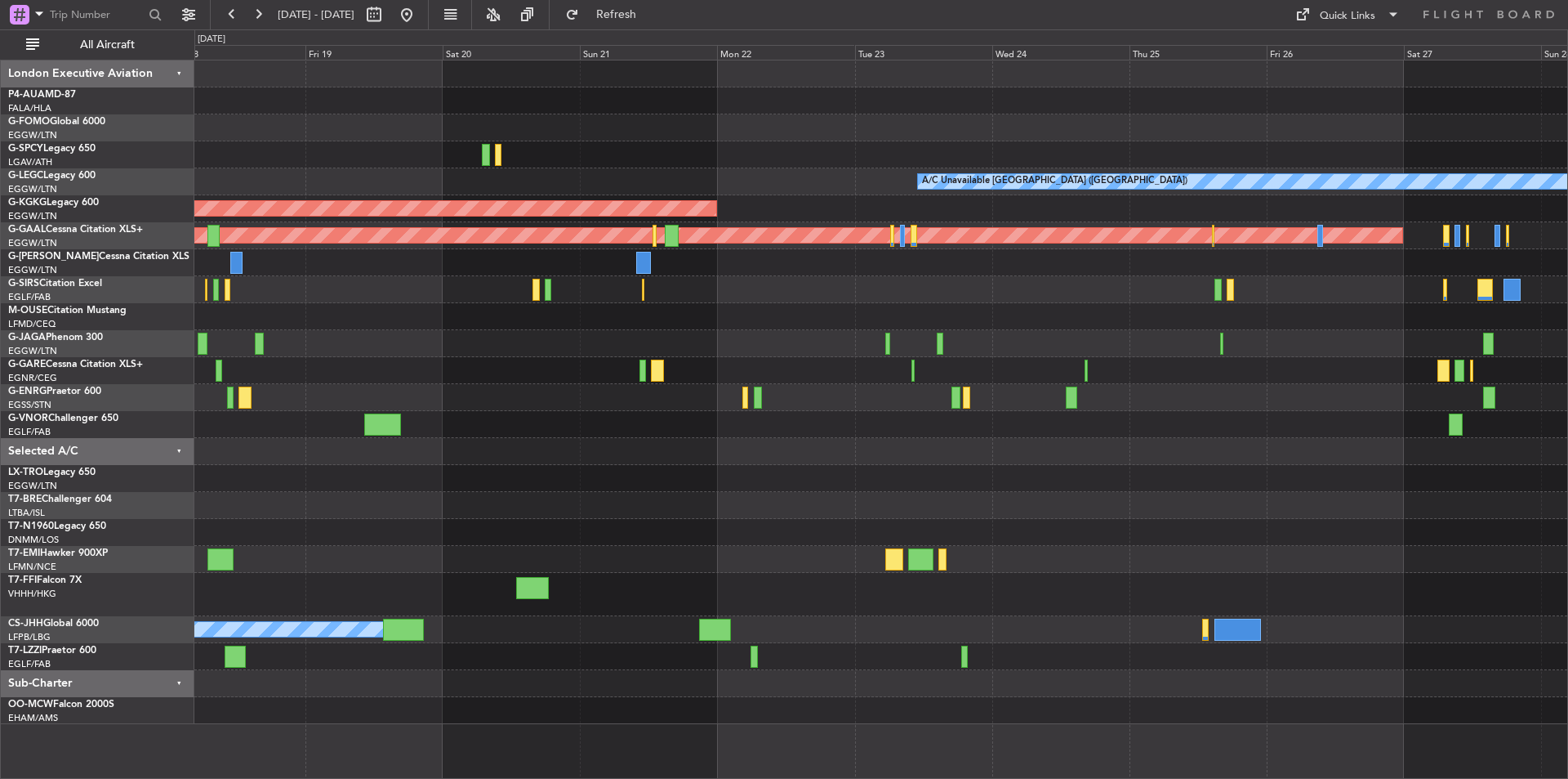
click at [633, 348] on div at bounding box center [881, 343] width 1373 height 27
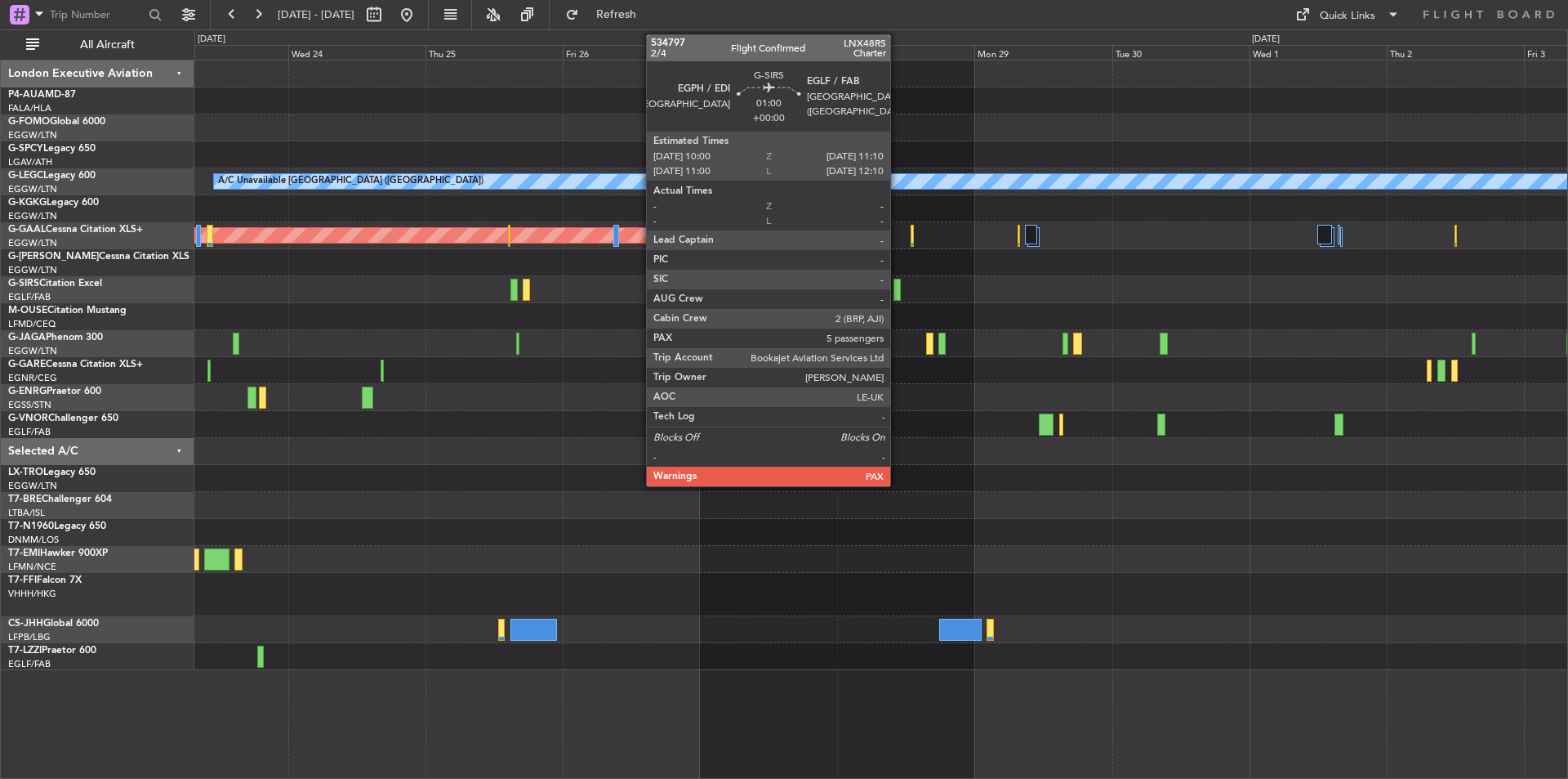
click at [898, 296] on div at bounding box center [898, 289] width 8 height 22
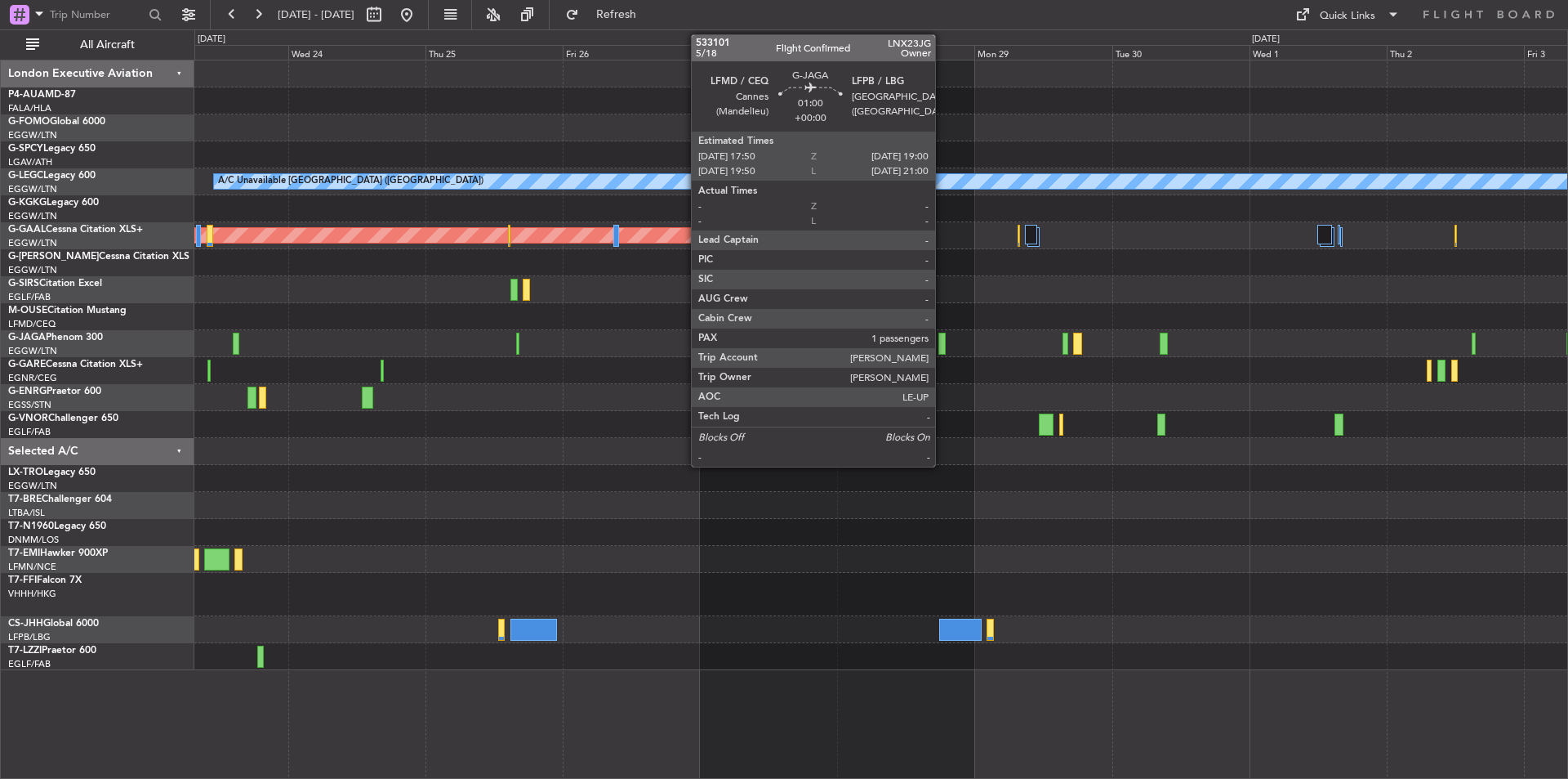
click at [943, 342] on div at bounding box center [942, 343] width 8 height 22
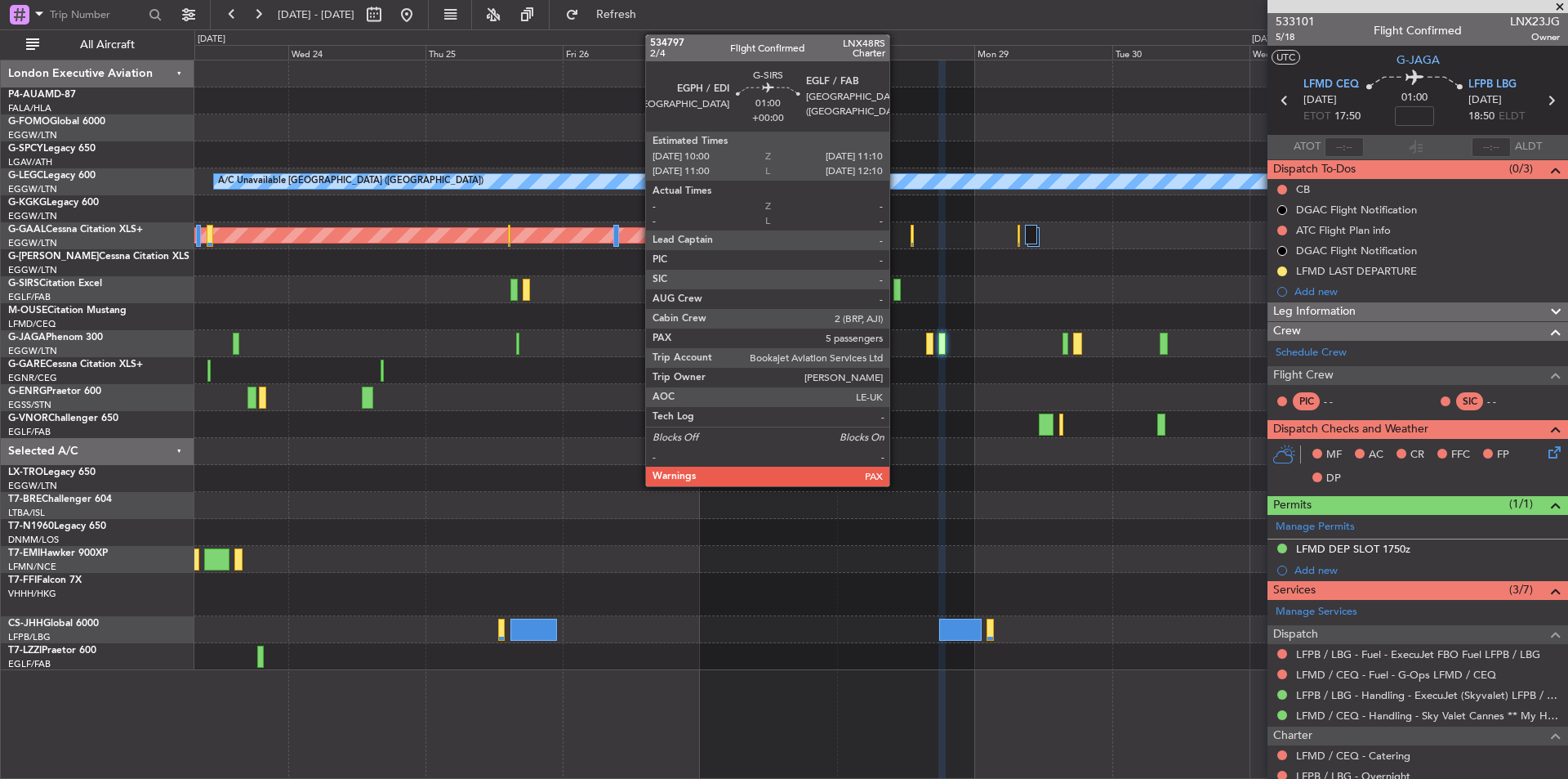
click at [897, 284] on div at bounding box center [898, 289] width 8 height 22
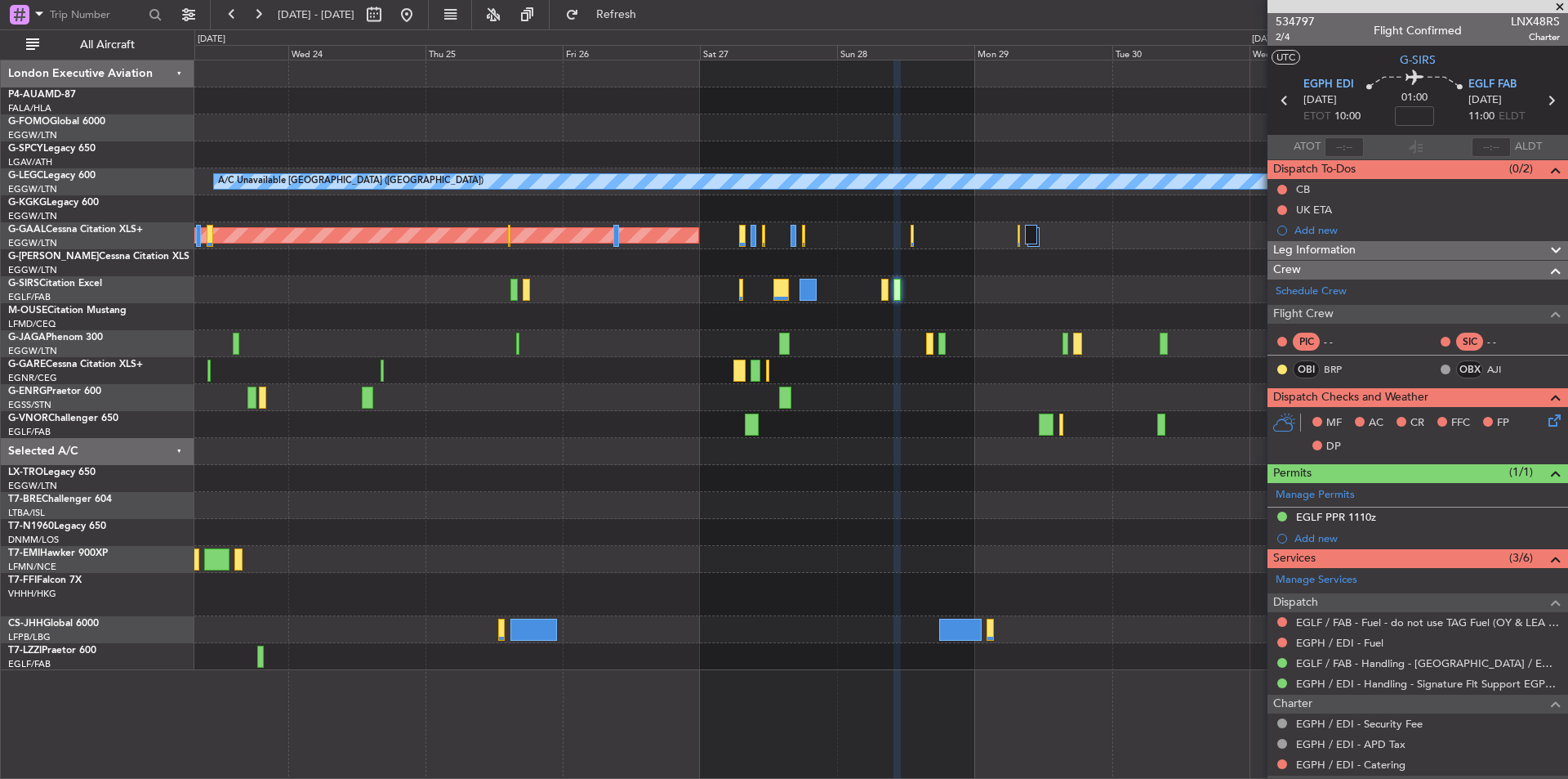
click at [1566, 9] on span at bounding box center [1559, 7] width 16 height 14
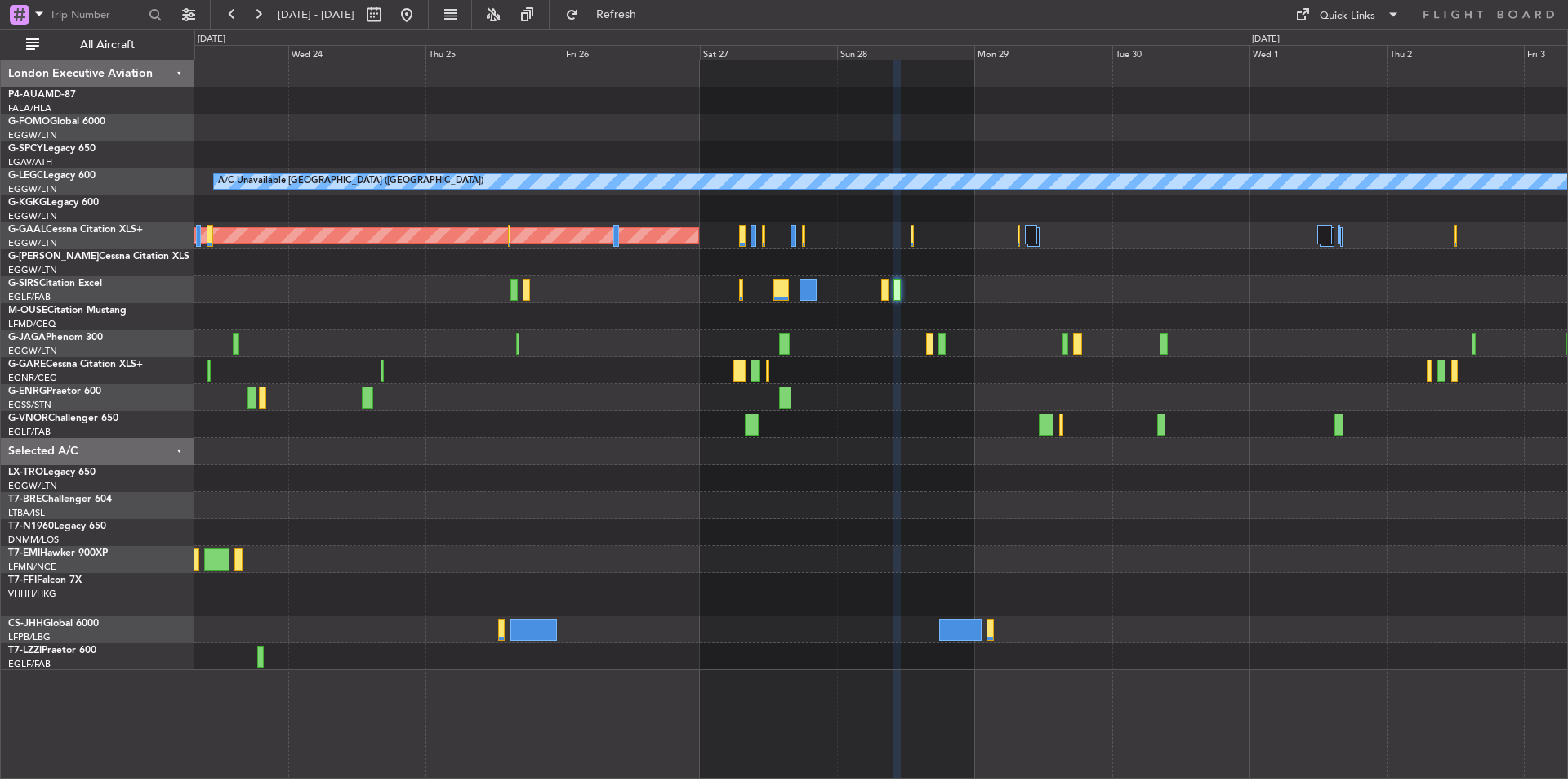
type input "0"
click at [1335, 13] on div "Quick Links" at bounding box center [1347, 16] width 56 height 16
click at [1336, 42] on button "Trip Builder" at bounding box center [1348, 54] width 123 height 39
click at [420, 16] on button at bounding box center [406, 14] width 26 height 26
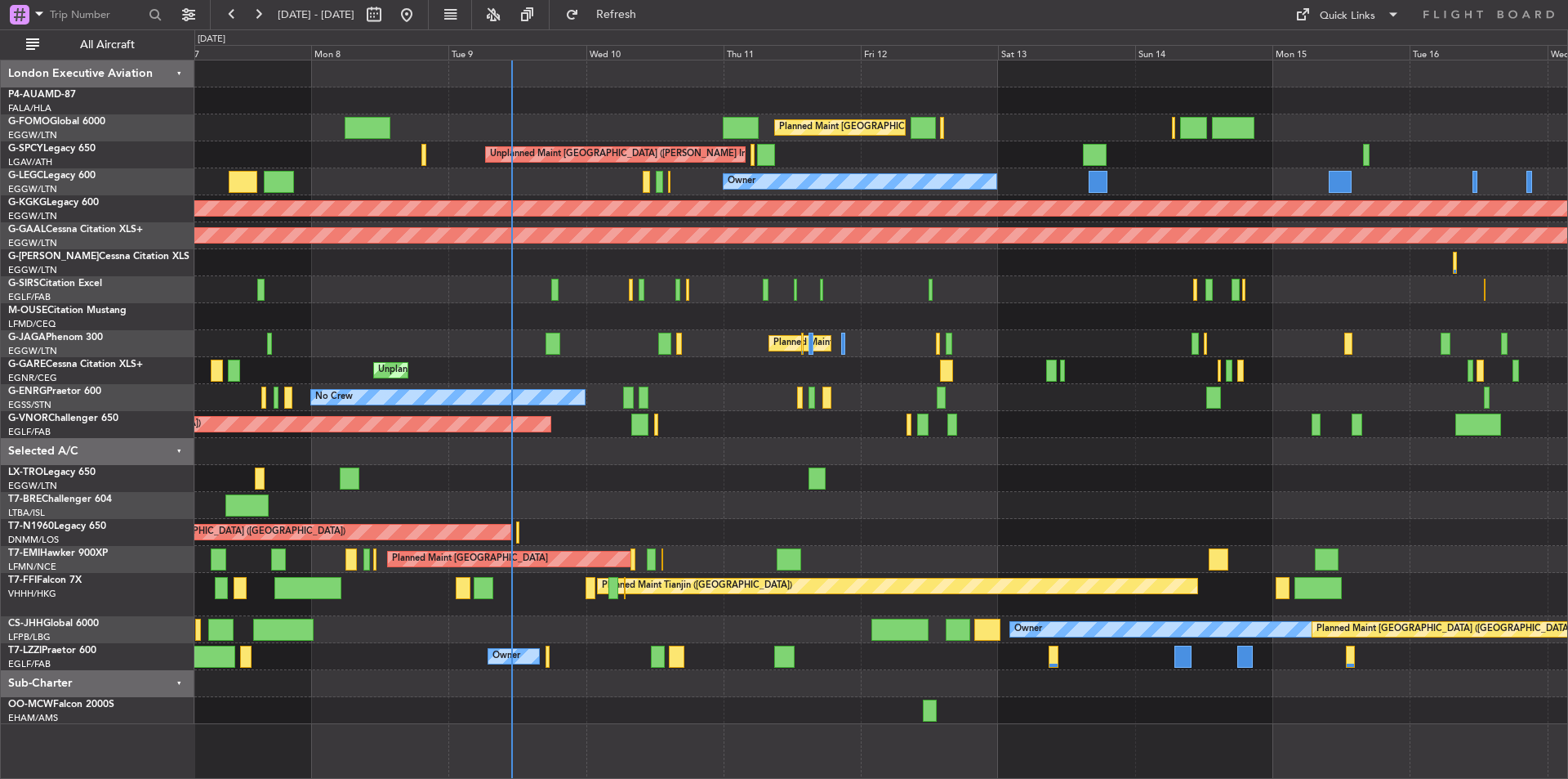
click at [851, 415] on div "Planned Maint [GEOGRAPHIC_DATA] ([GEOGRAPHIC_DATA])" at bounding box center [881, 424] width 1373 height 27
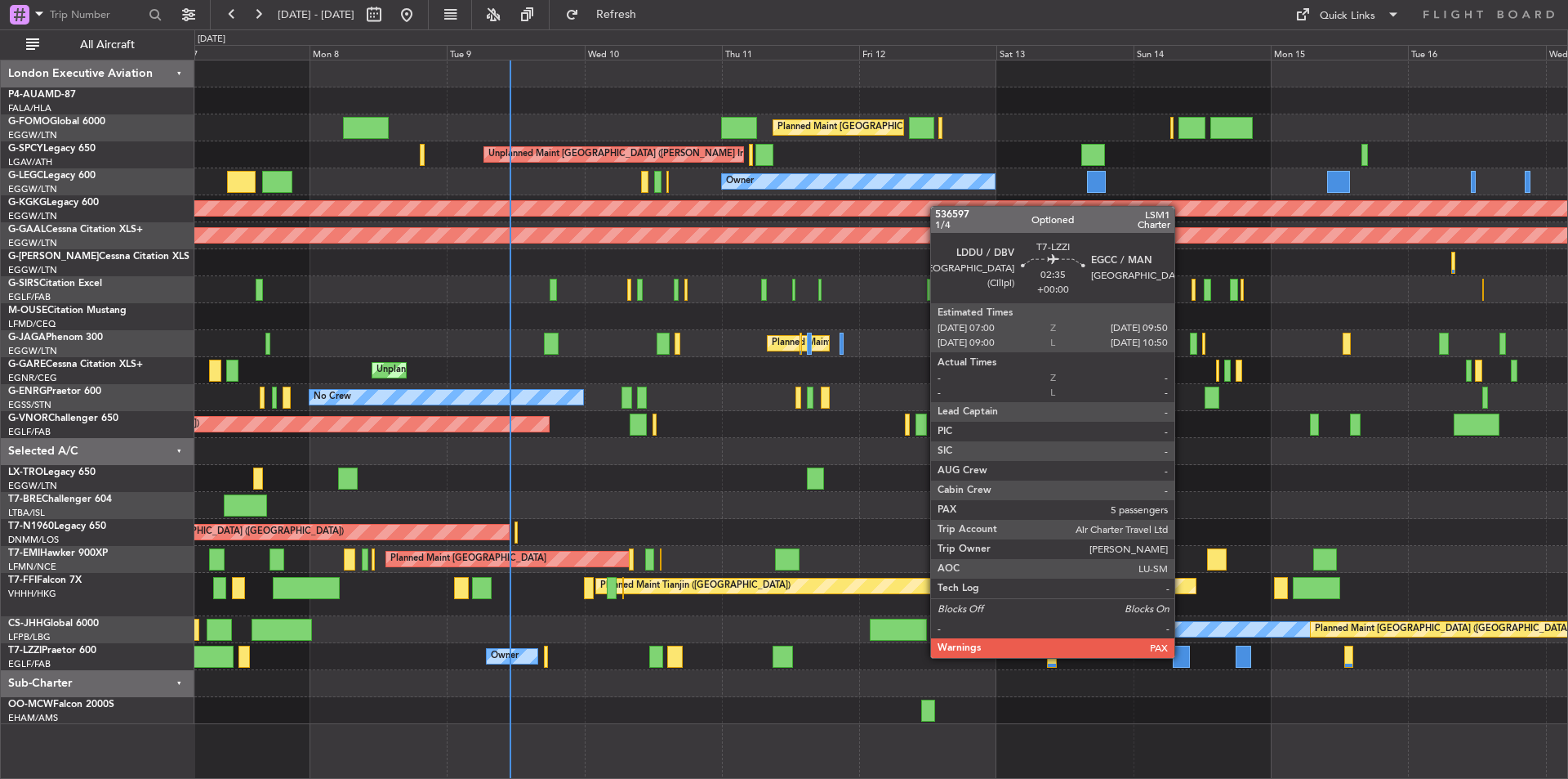
click at [1182, 656] on div at bounding box center [1181, 656] width 16 height 22
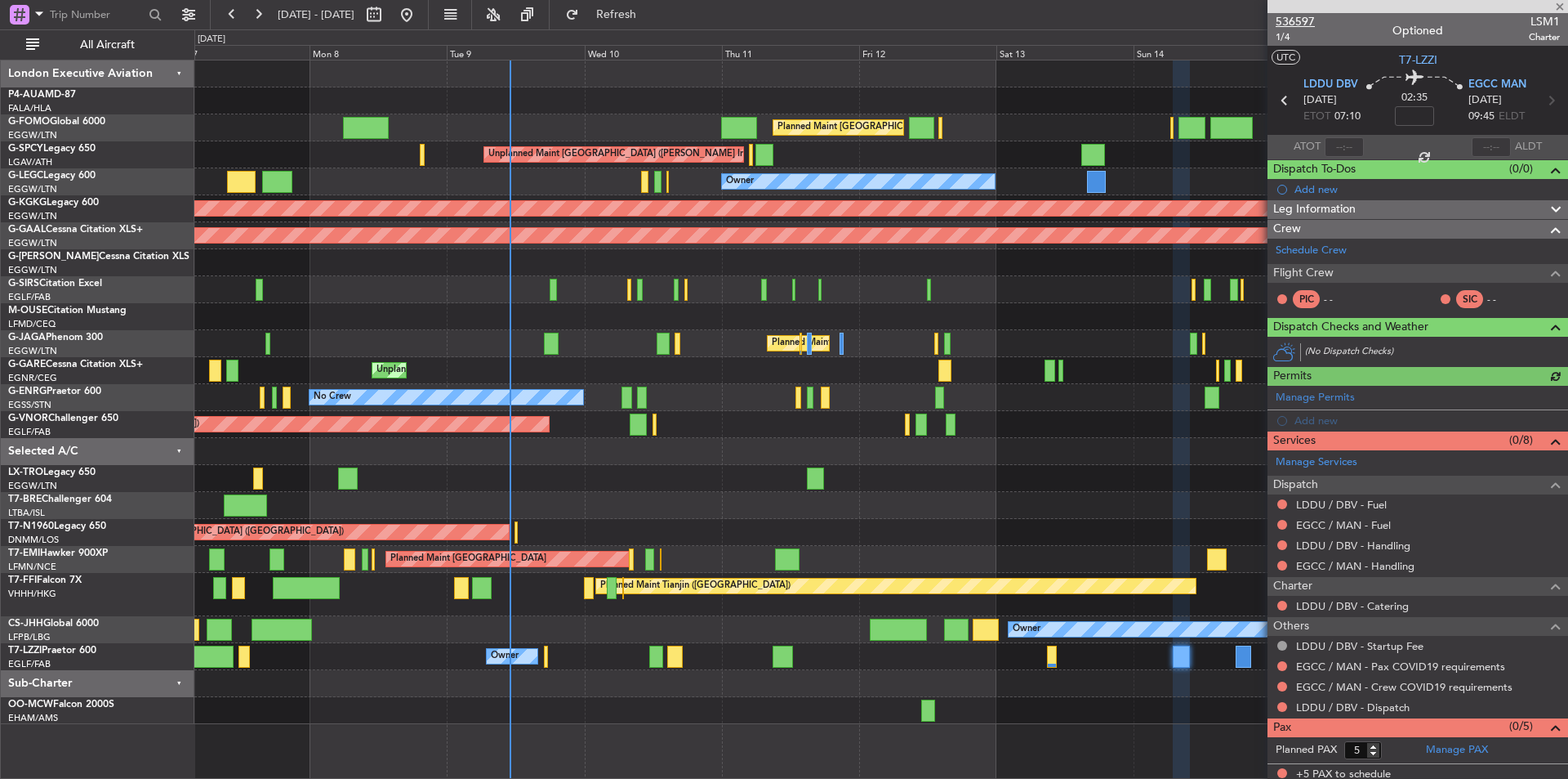
click at [1280, 27] on span "536597" at bounding box center [1295, 22] width 39 height 17
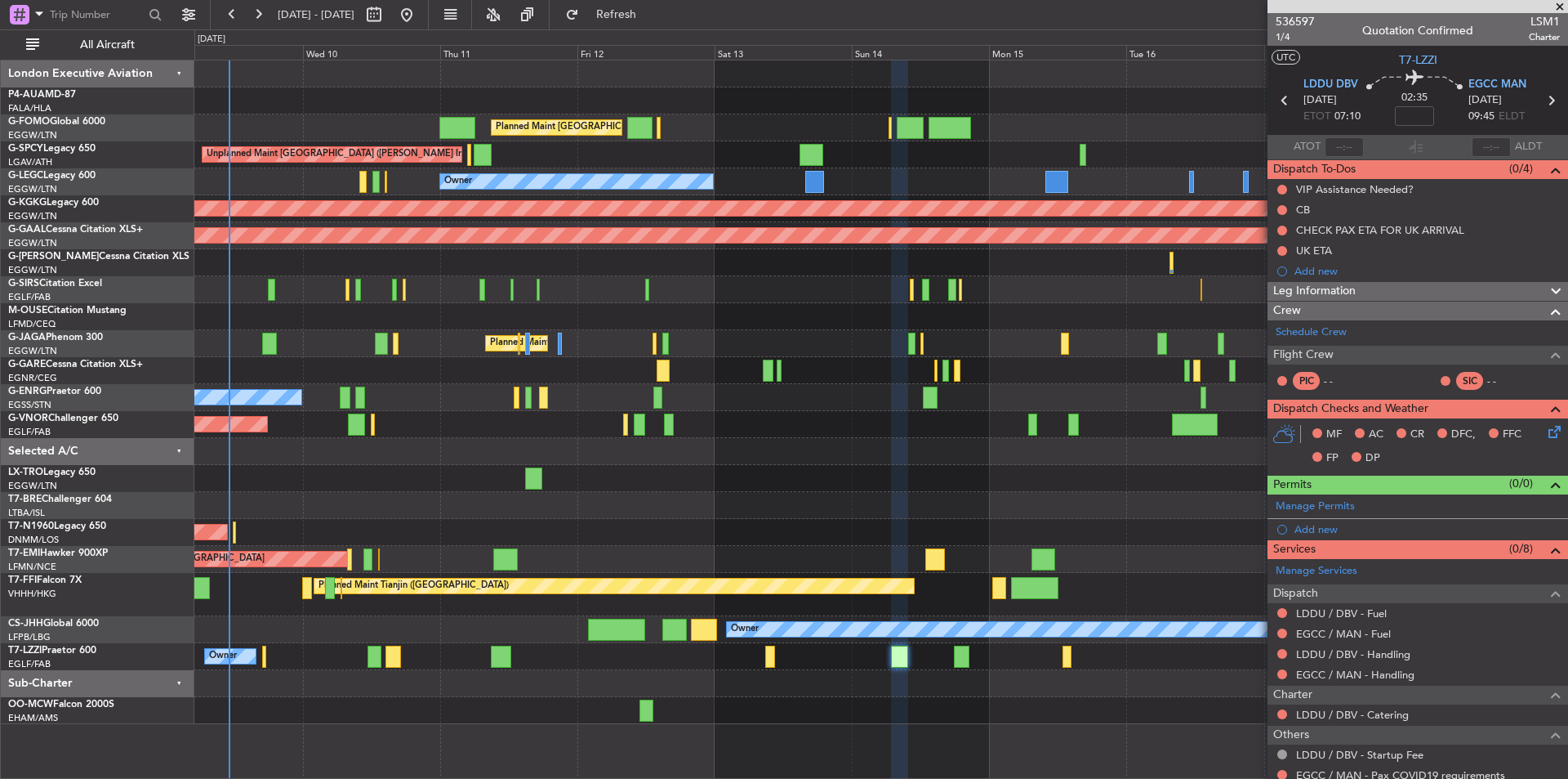
click at [694, 471] on div "Planned Maint London (Luton) Unplanned Maint Athens (Eleftherios Venizelos Intl…" at bounding box center [881, 392] width 1373 height 664
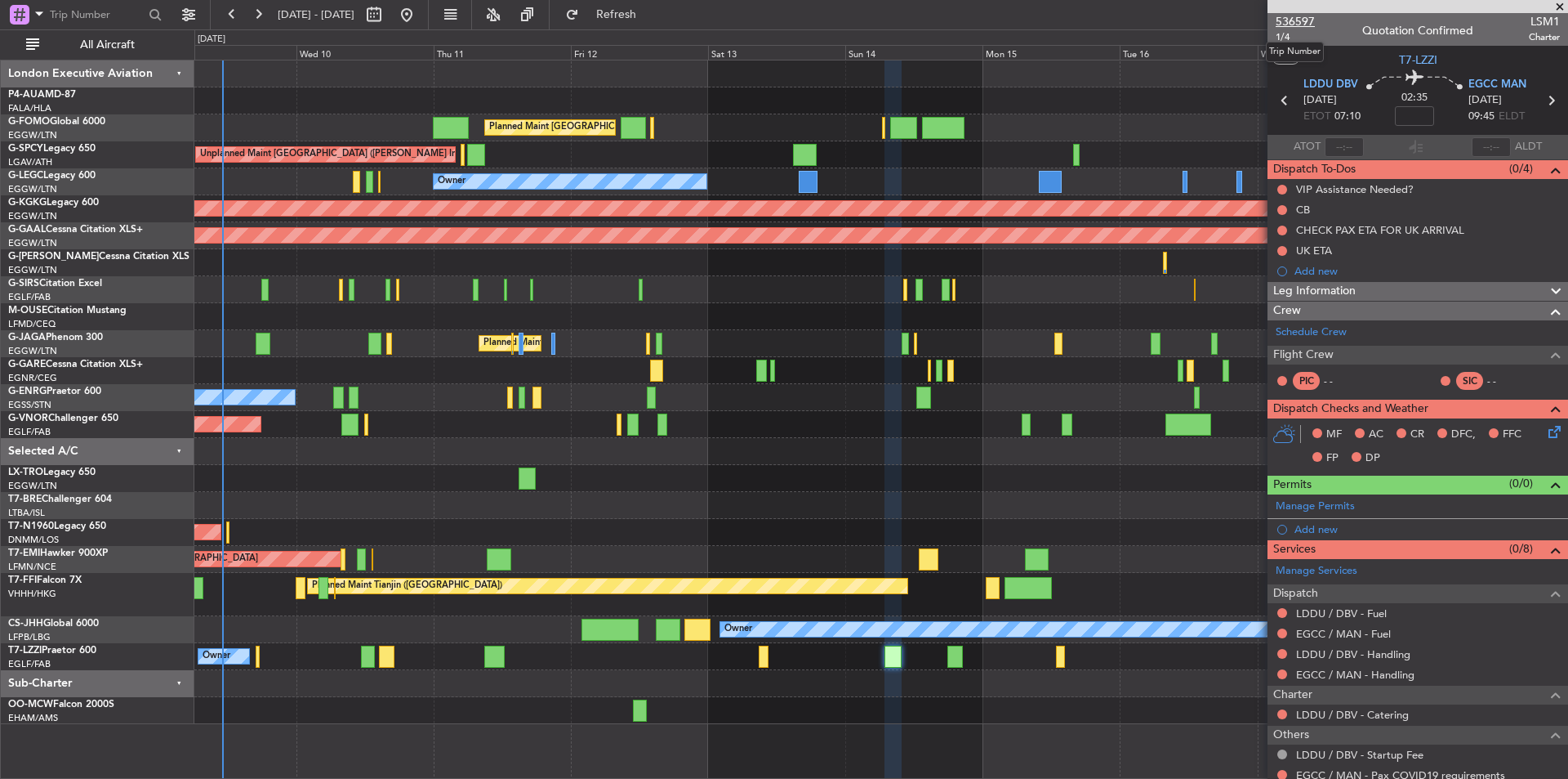
click at [1311, 18] on span "536597" at bounding box center [1295, 22] width 39 height 17
click at [1286, 15] on span "536597" at bounding box center [1295, 22] width 39 height 17
click at [634, 16] on button "Refresh" at bounding box center [607, 14] width 98 height 26
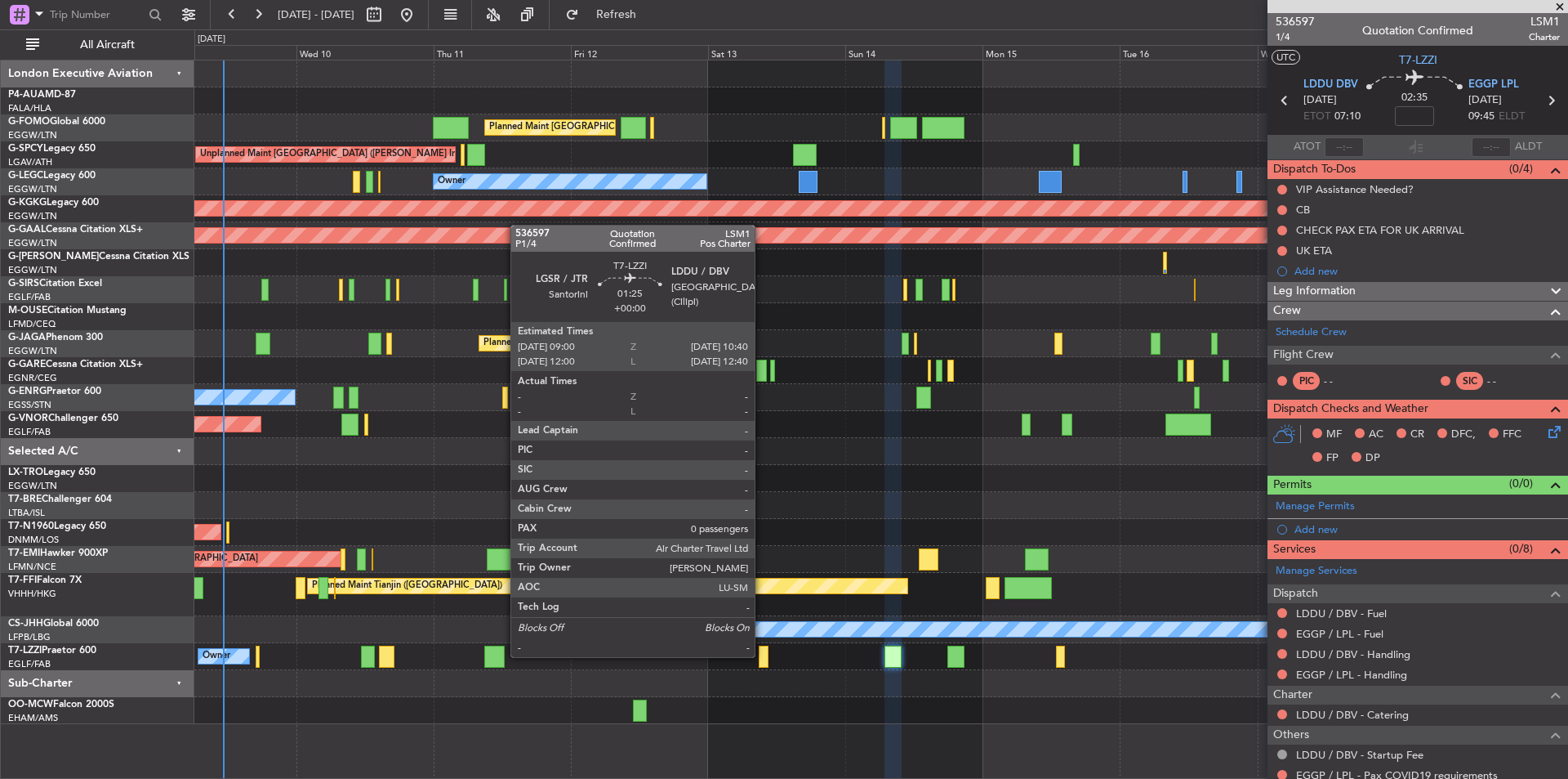
click at [762, 655] on div at bounding box center [763, 656] width 10 height 22
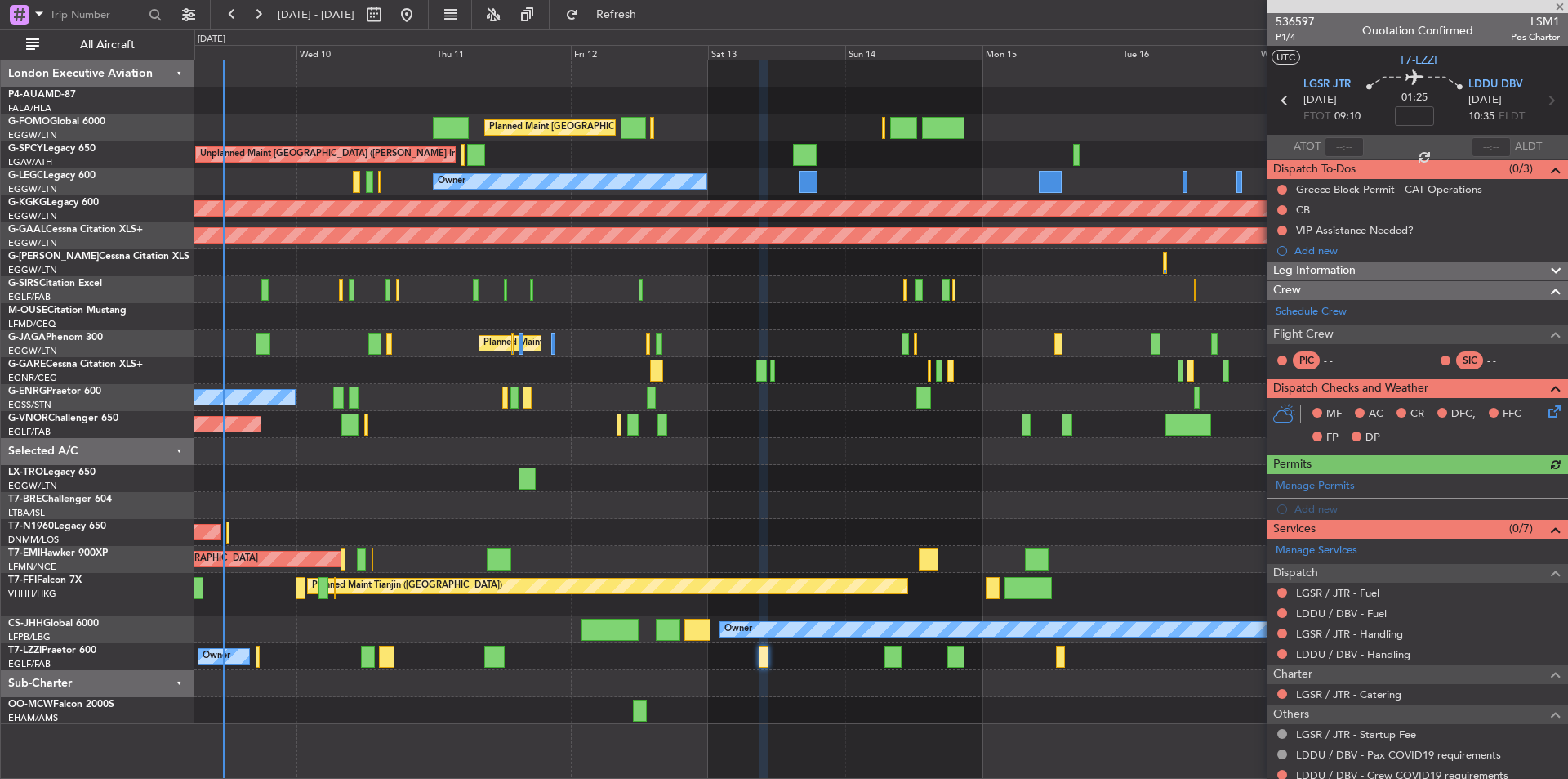
scroll to position [73, 0]
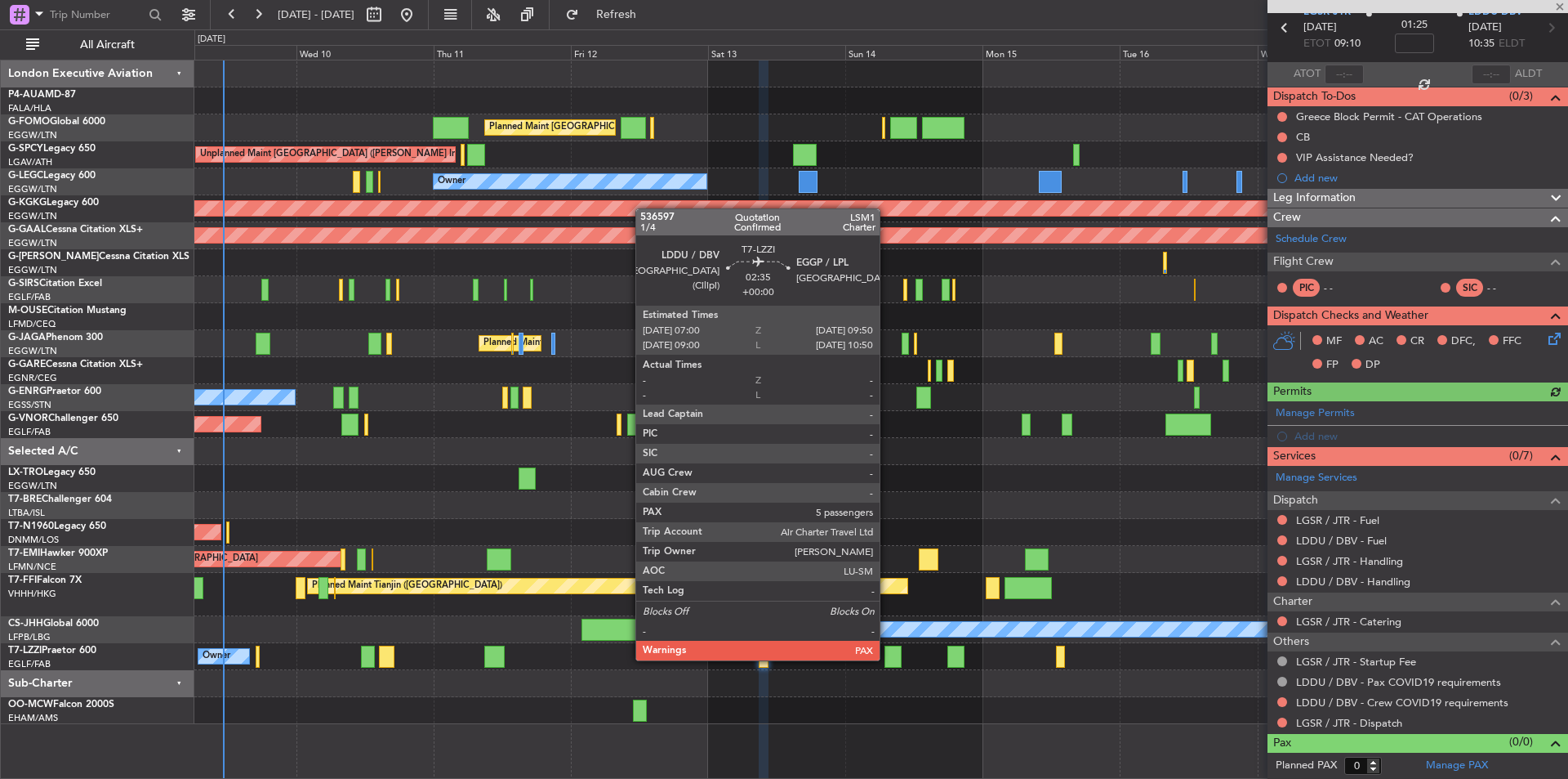
click at [887, 658] on div at bounding box center [892, 656] width 16 height 22
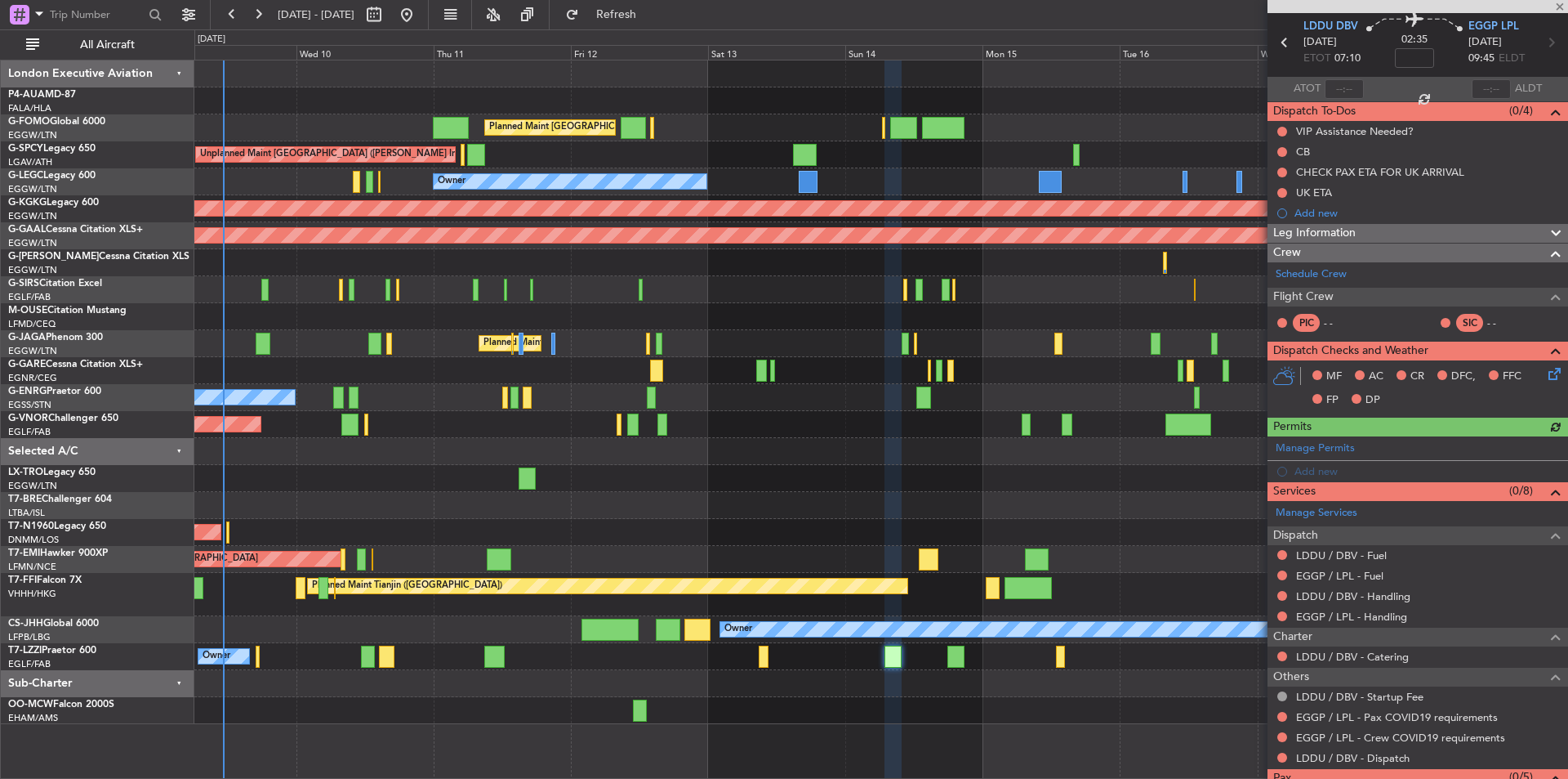
scroll to position [113, 0]
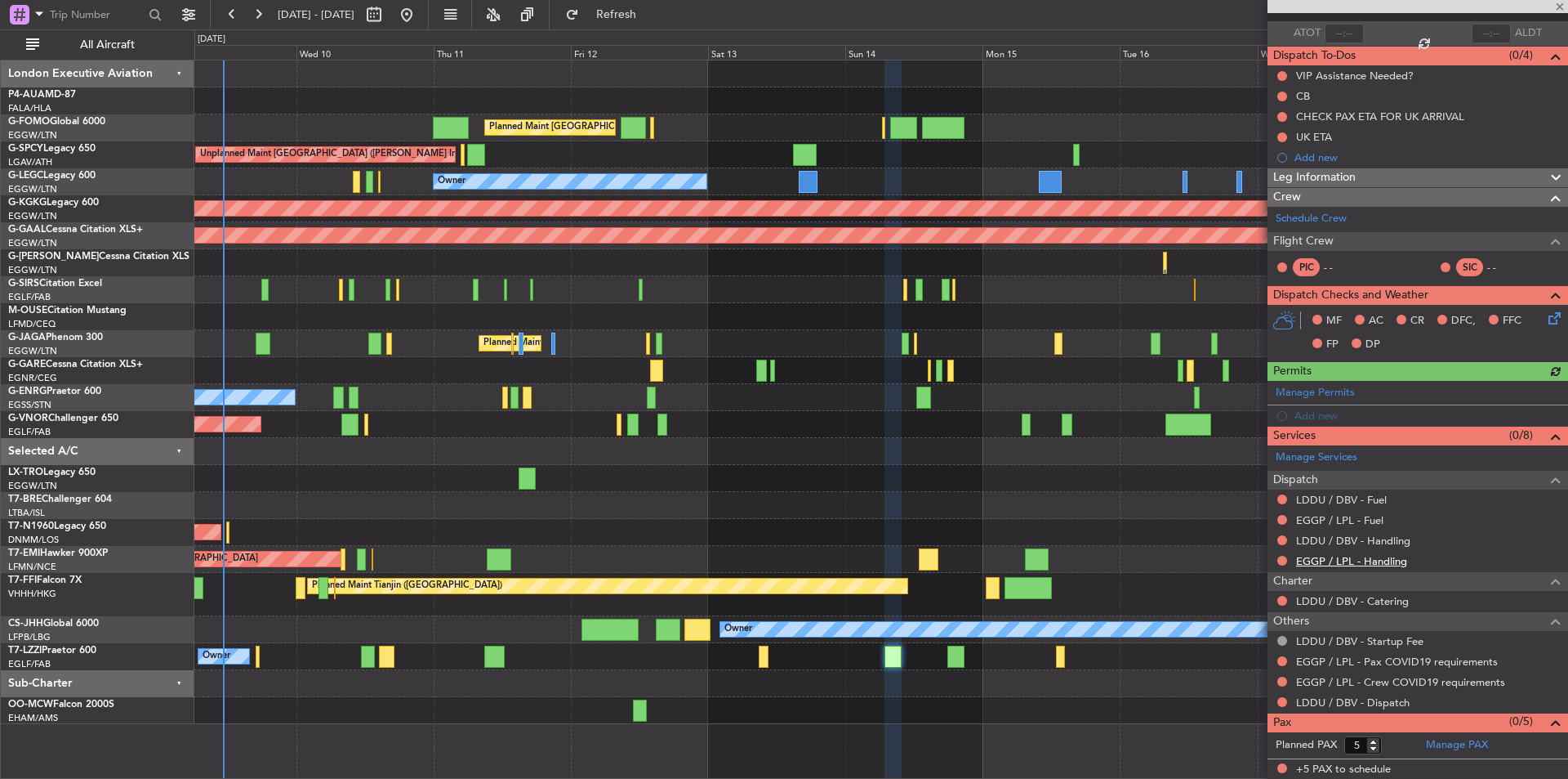
click at [1355, 559] on link "EGGP / LPL - Handling" at bounding box center [1352, 560] width 111 height 13
click at [1343, 495] on link "LDDU / DBV - Fuel" at bounding box center [1342, 500] width 91 height 13
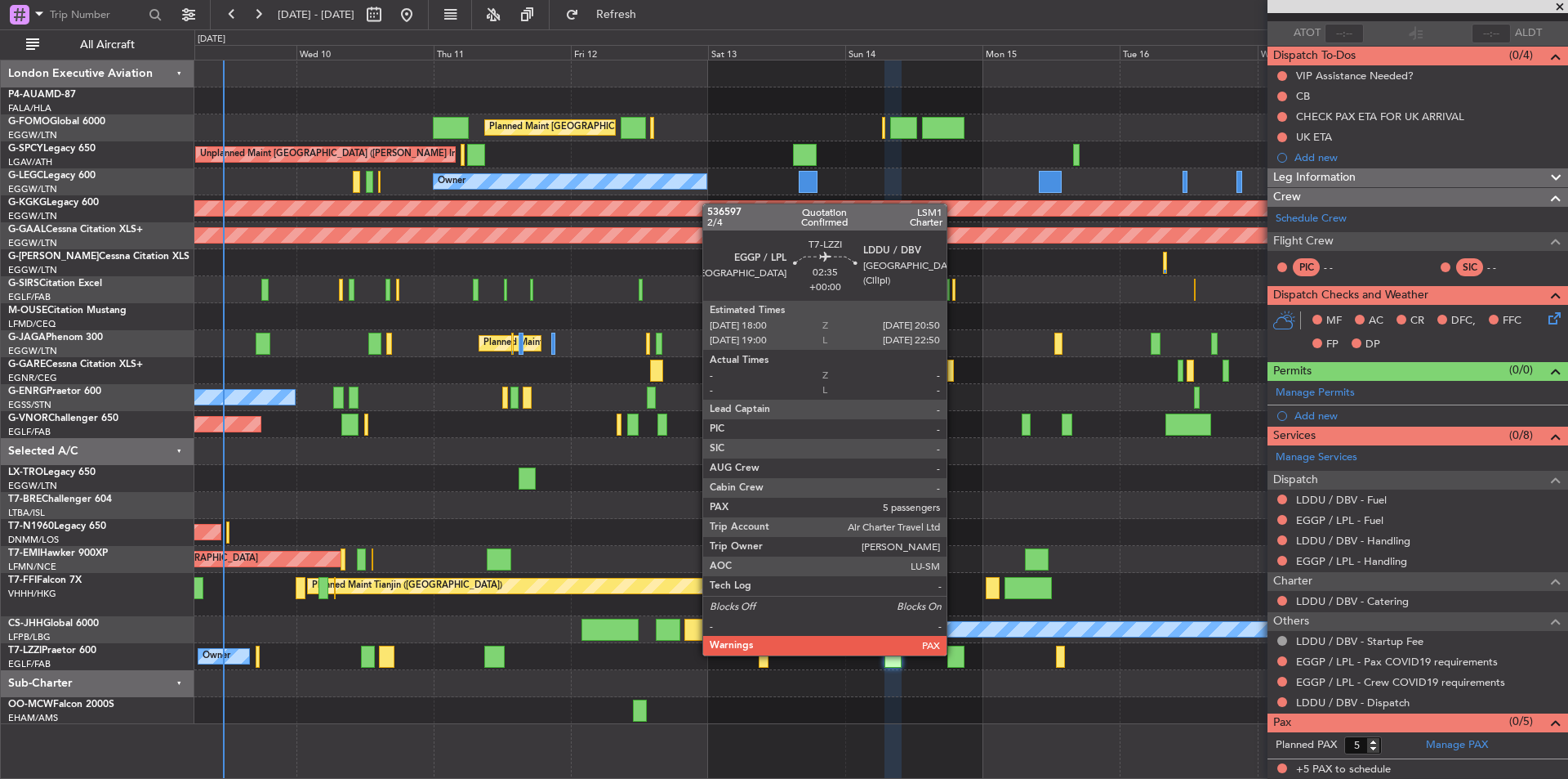
click at [954, 653] on div at bounding box center [955, 656] width 16 height 22
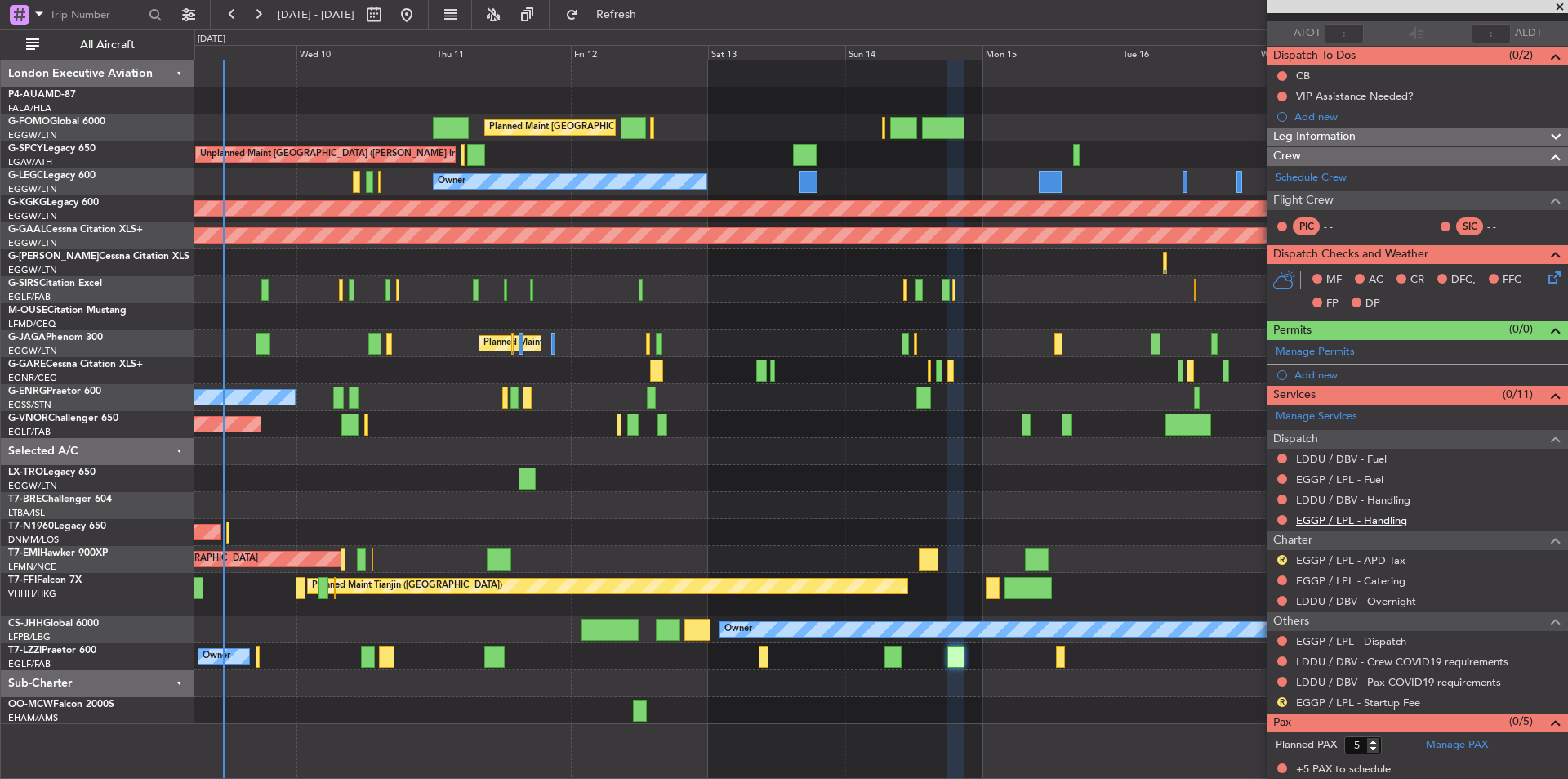
click at [1320, 522] on link "EGGP / LPL - Handling" at bounding box center [1352, 520] width 111 height 13
click at [1363, 493] on link "LDDU / DBV - Handling" at bounding box center [1353, 500] width 114 height 13
click at [636, 19] on span "Refresh" at bounding box center [617, 14] width 69 height 12
click at [1316, 475] on link "EGGP / LPL - Fuel" at bounding box center [1340, 479] width 87 height 13
click at [1337, 459] on link "LDDU / DBV - Fuel" at bounding box center [1342, 459] width 91 height 13
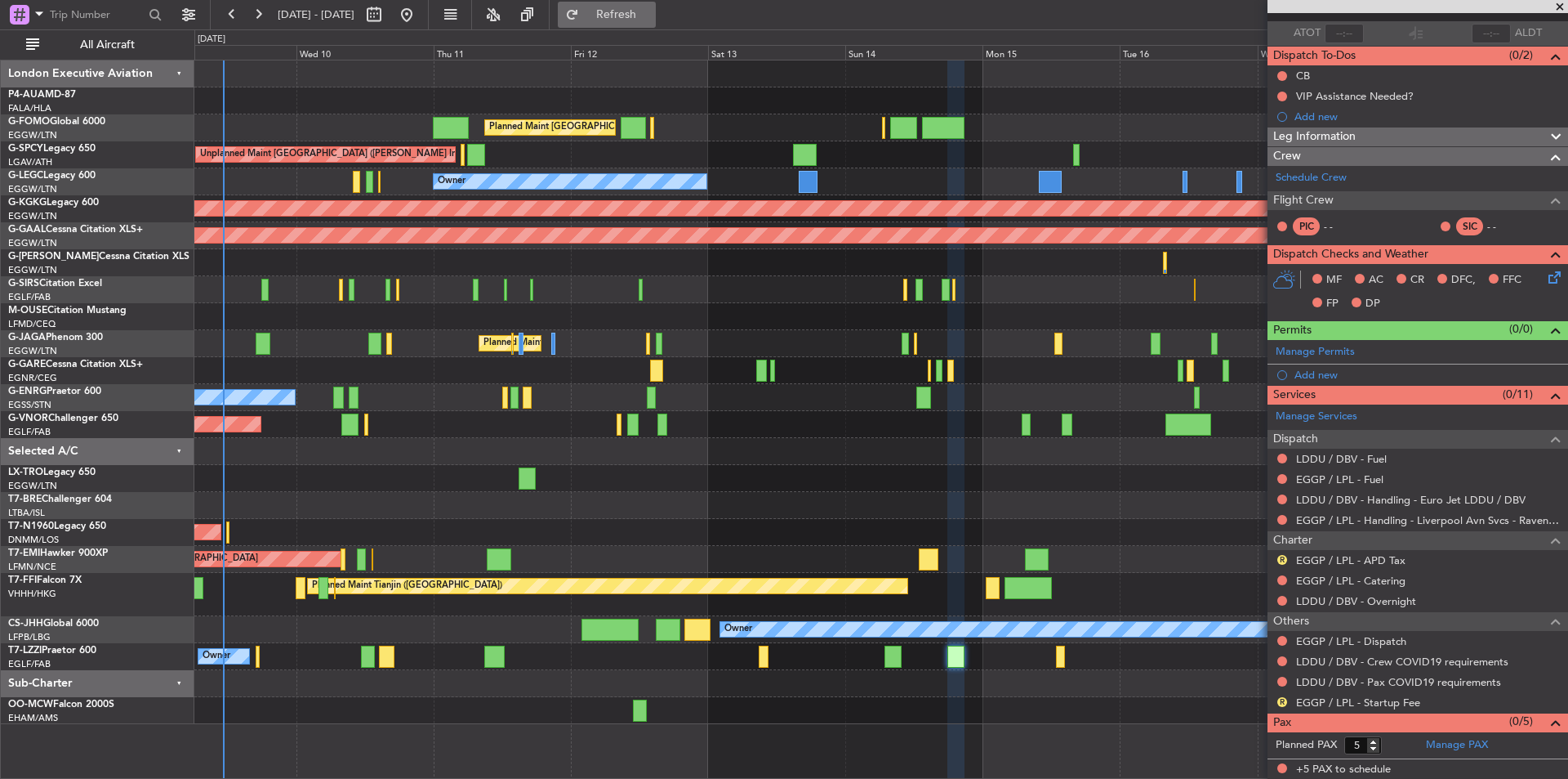
click at [639, 13] on span "Refresh" at bounding box center [617, 14] width 69 height 12
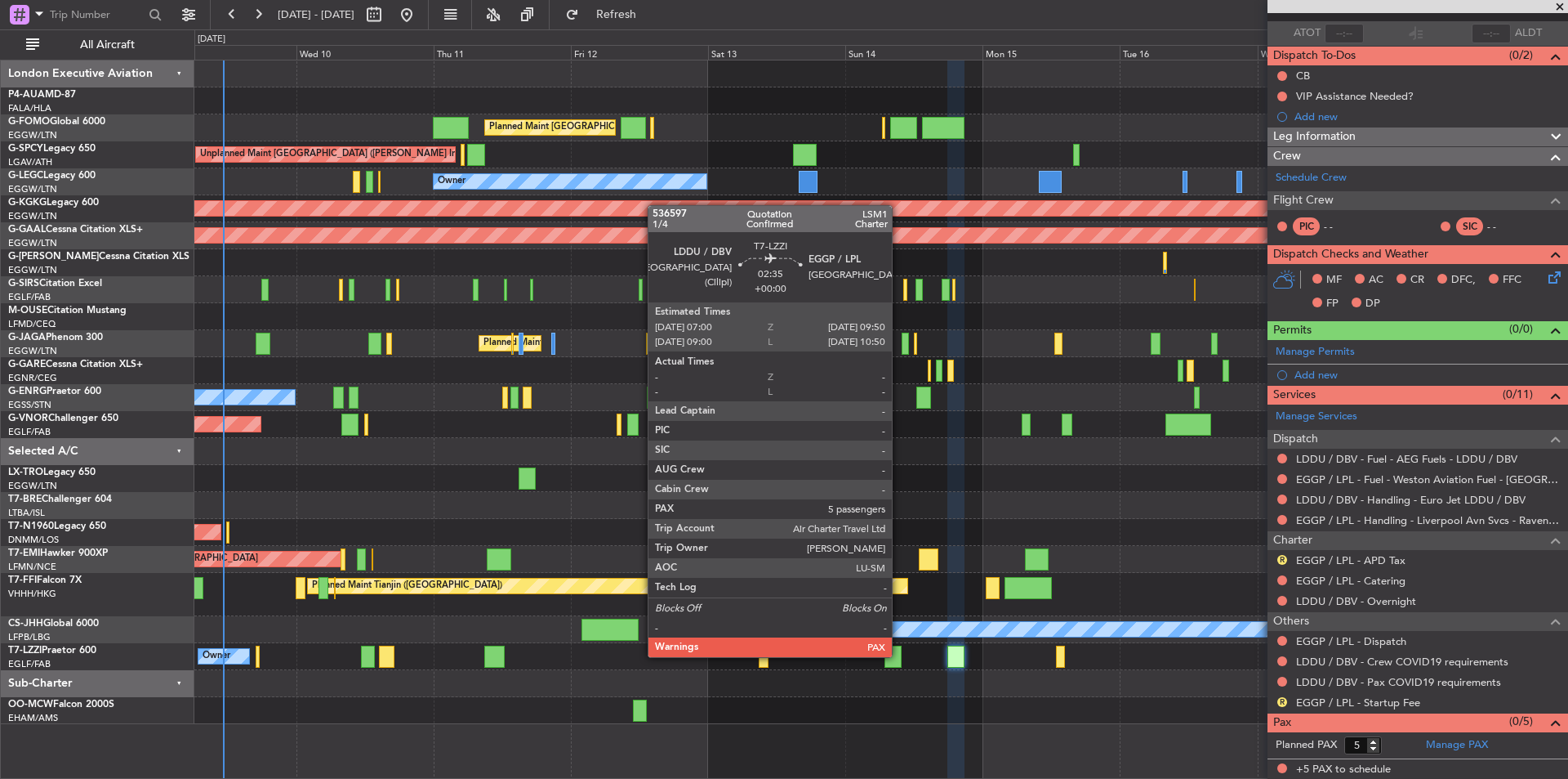
click at [900, 655] on div at bounding box center [892, 656] width 16 height 22
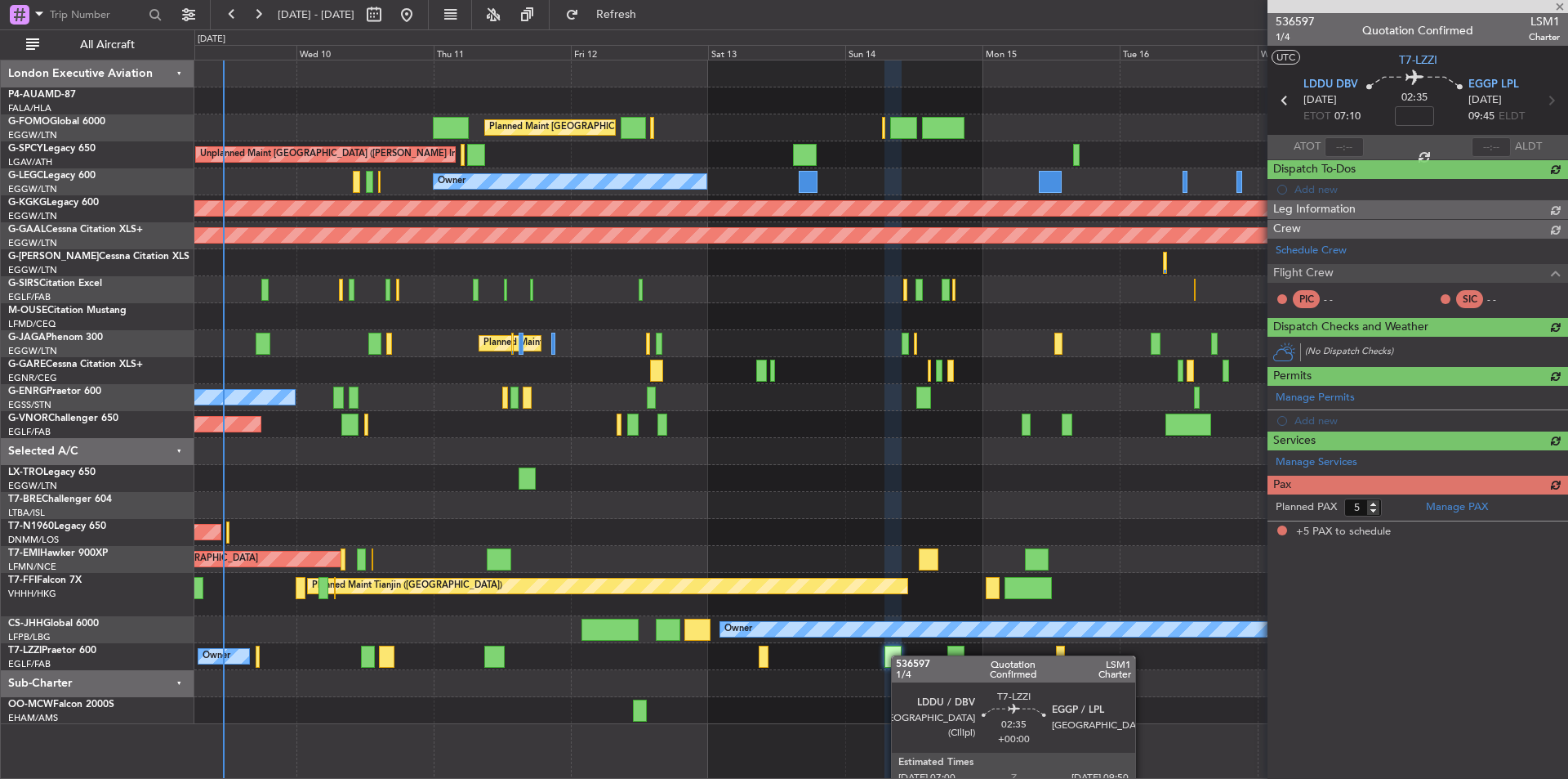
scroll to position [0, 0]
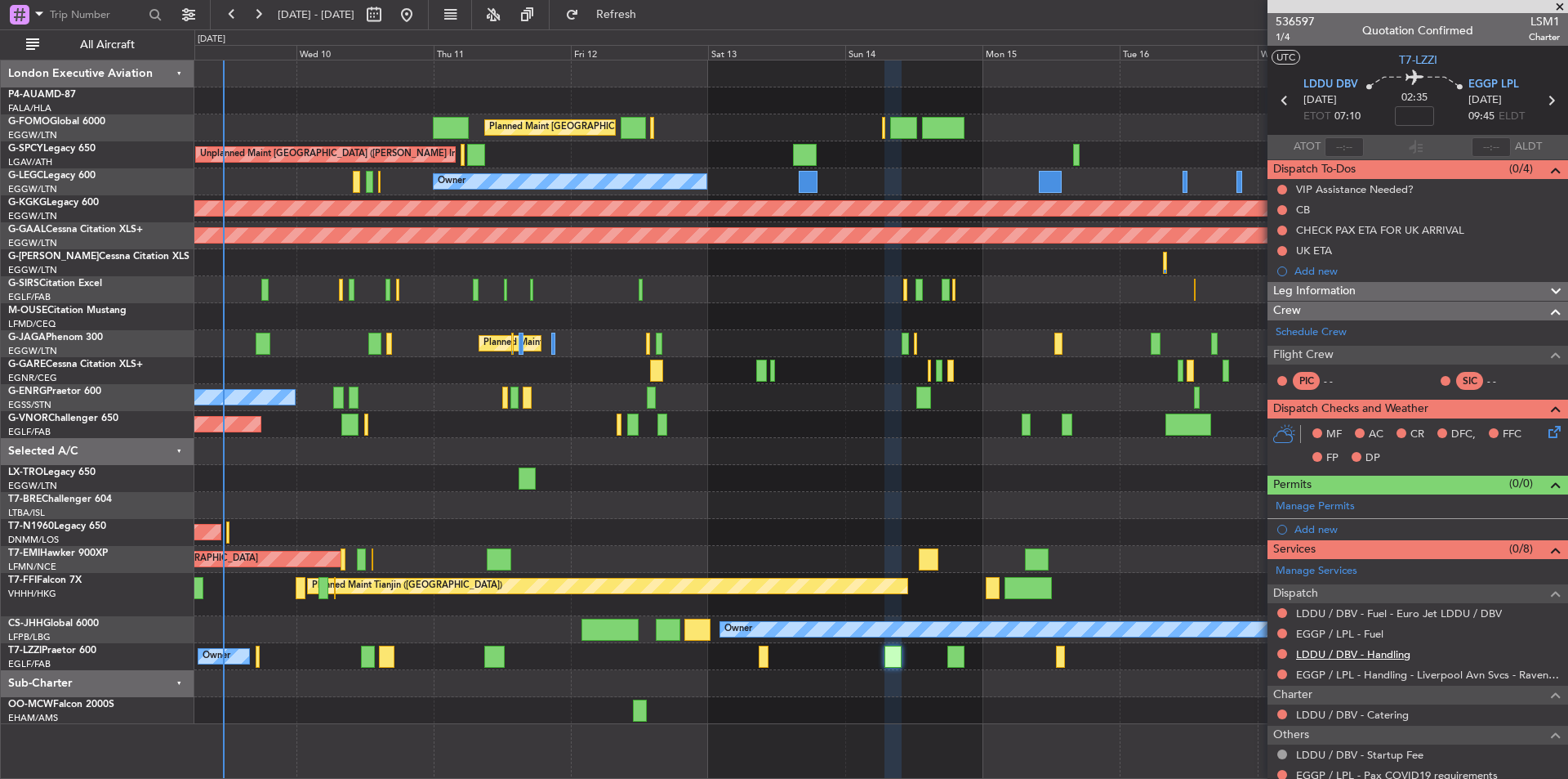
click at [1337, 657] on link "LDDU / DBV - Handling" at bounding box center [1353, 653] width 114 height 13
click at [1327, 637] on link "EGGP / LPL - Fuel" at bounding box center [1340, 633] width 87 height 13
click at [639, 10] on span "Refresh" at bounding box center [617, 14] width 69 height 12
click at [1444, 615] on link "LDDU / DBV - Fuel - Euro Jet LDDU / DBV" at bounding box center [1399, 613] width 206 height 13
click at [646, 14] on span "Refresh" at bounding box center [617, 14] width 69 height 12
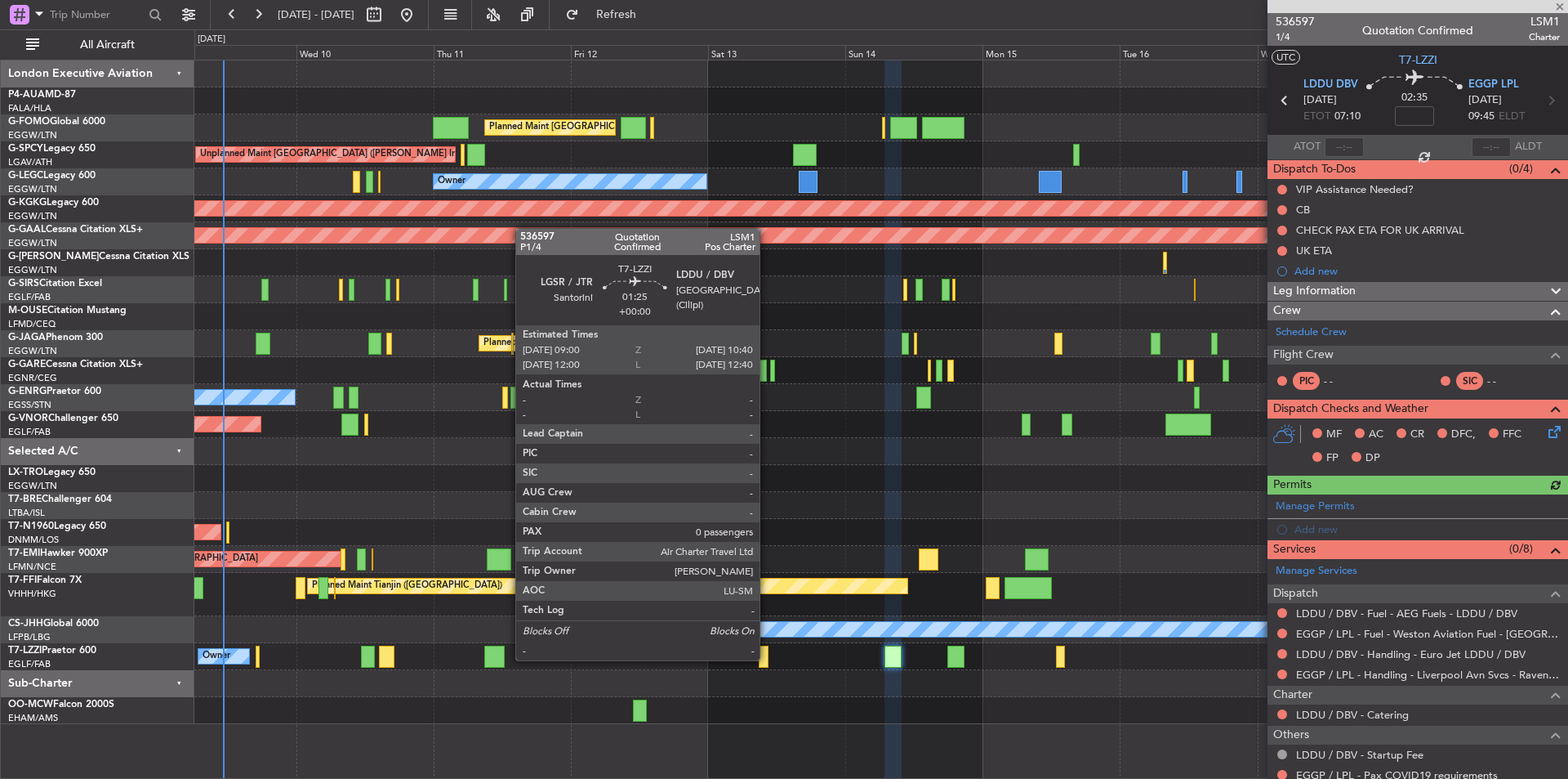
click at [767, 658] on div at bounding box center [763, 656] width 10 height 22
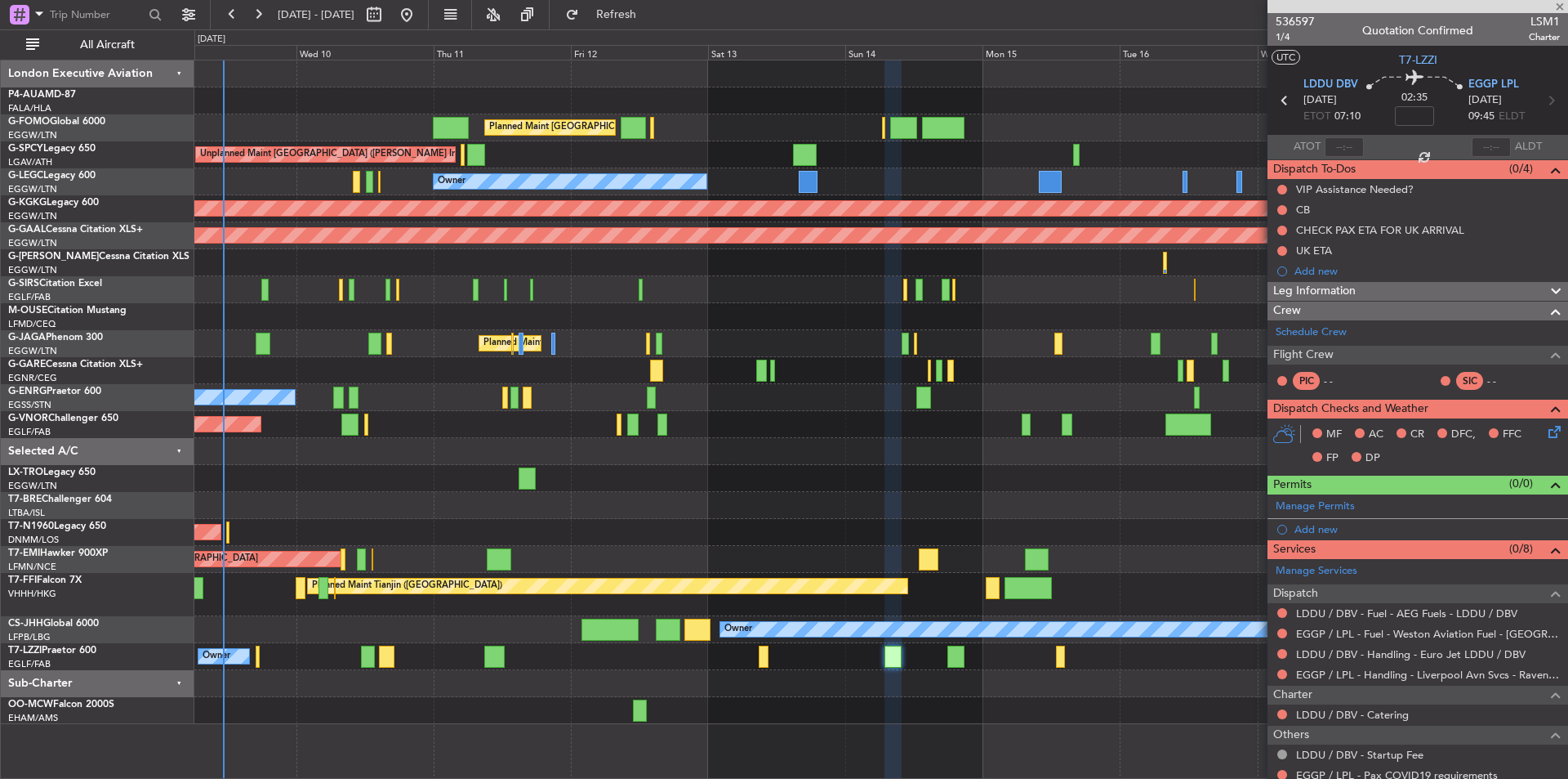
type input "0"
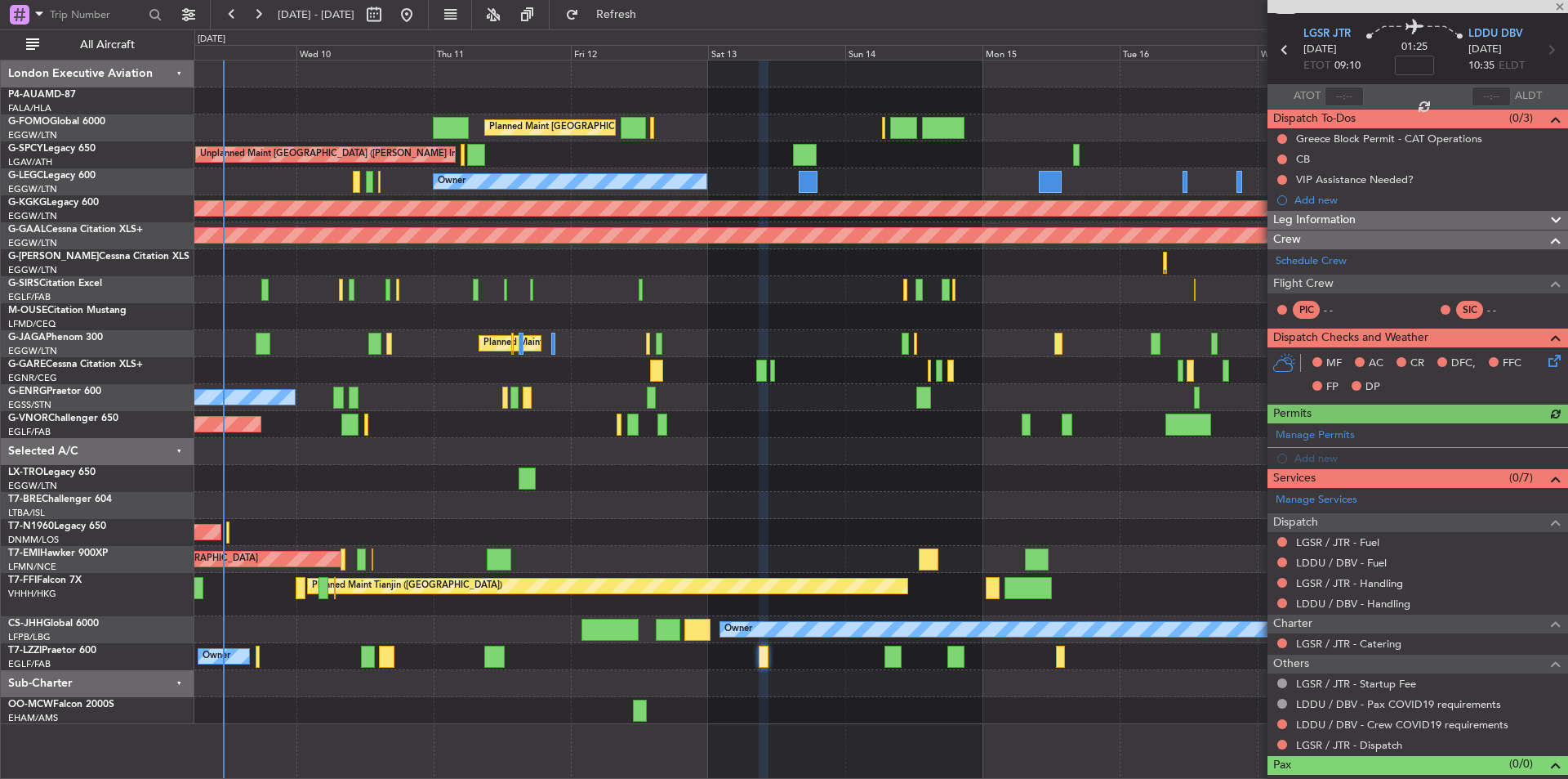
scroll to position [73, 0]
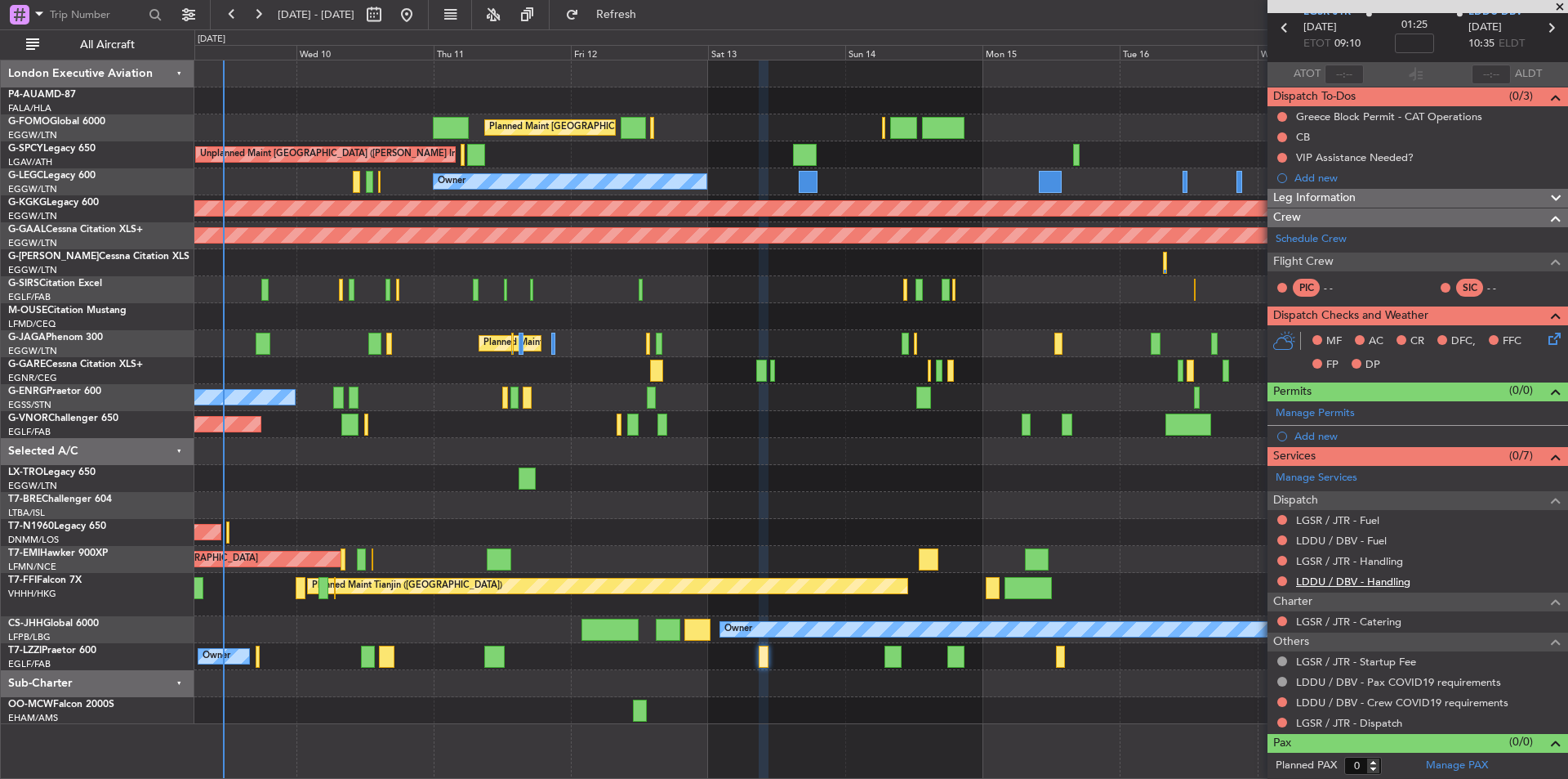
click at [1352, 579] on link "LDDU / DBV - Handling" at bounding box center [1353, 581] width 114 height 13
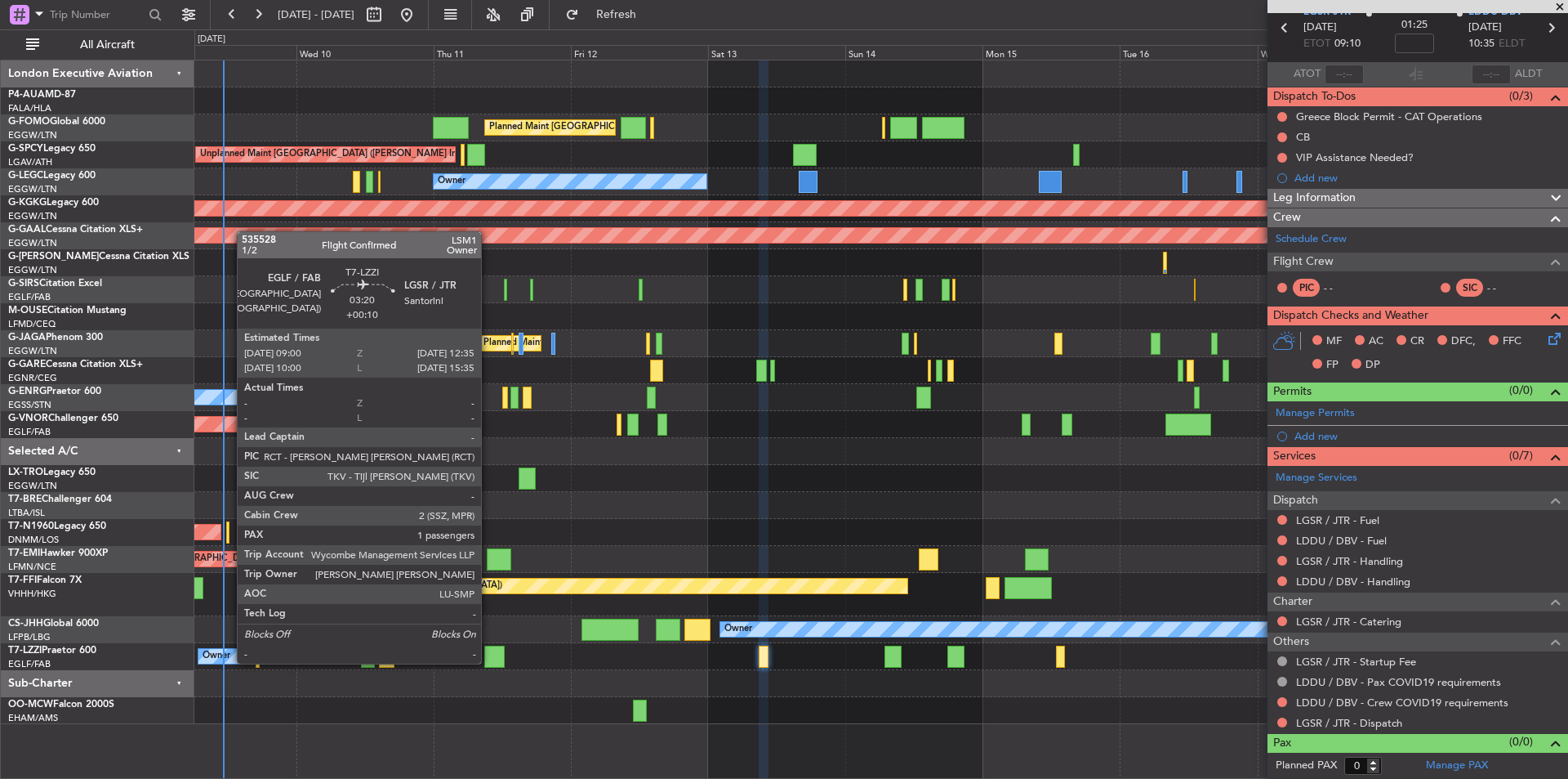
click at [488, 662] on div at bounding box center [495, 656] width 21 height 22
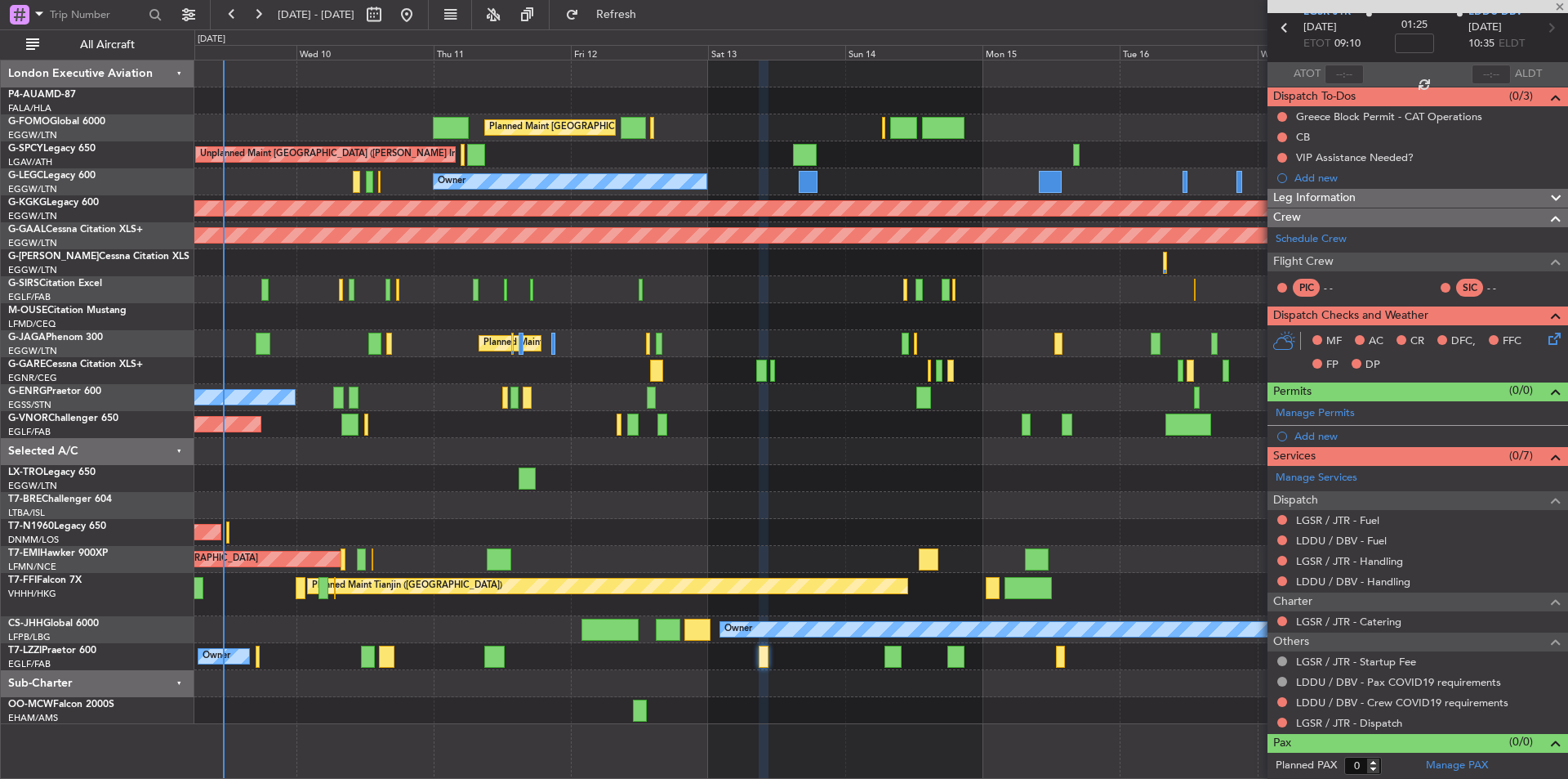
type input "+00:10"
type input "1"
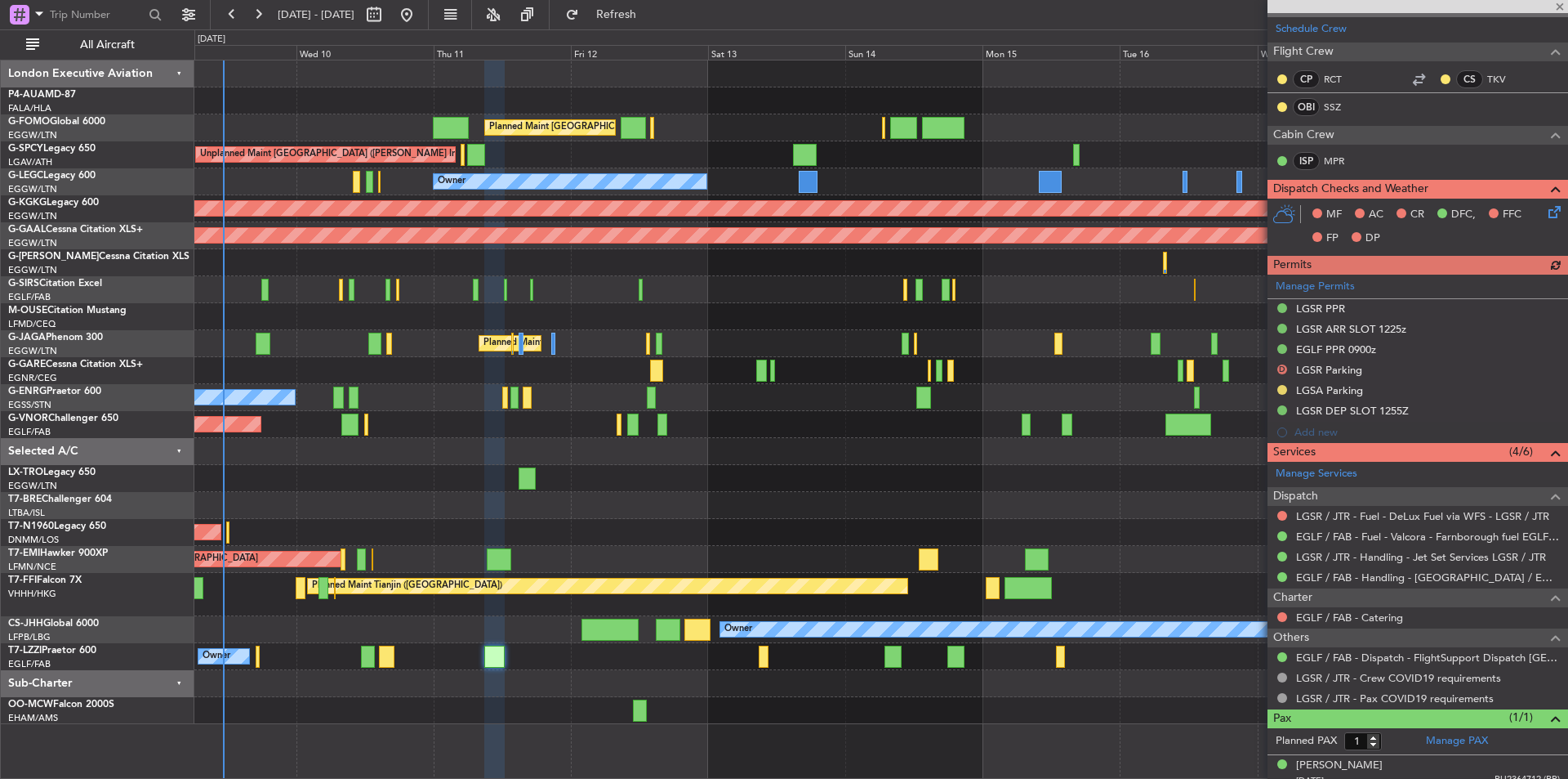
scroll to position [327, 0]
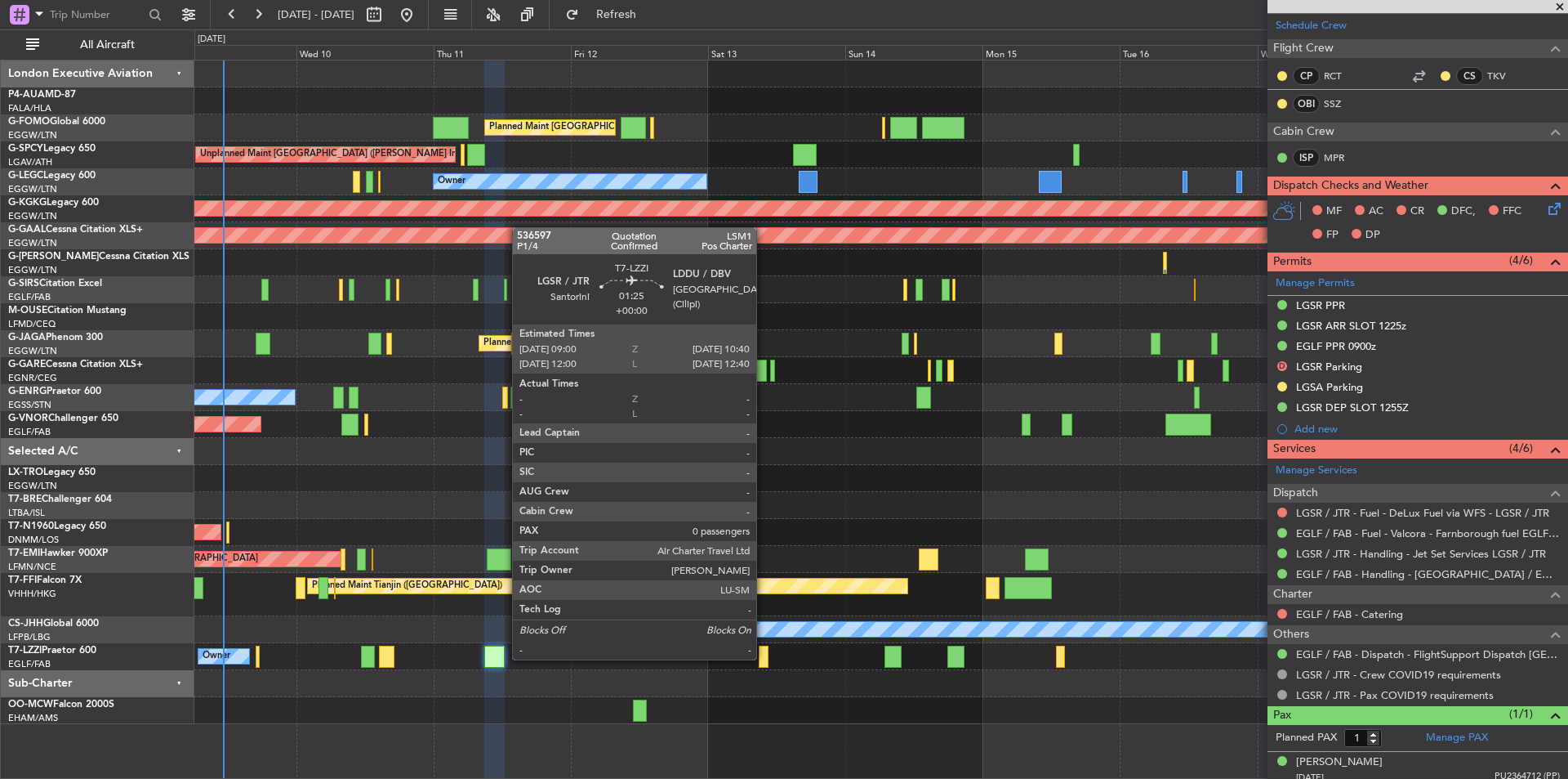
click at [763, 658] on div at bounding box center [763, 656] width 10 height 22
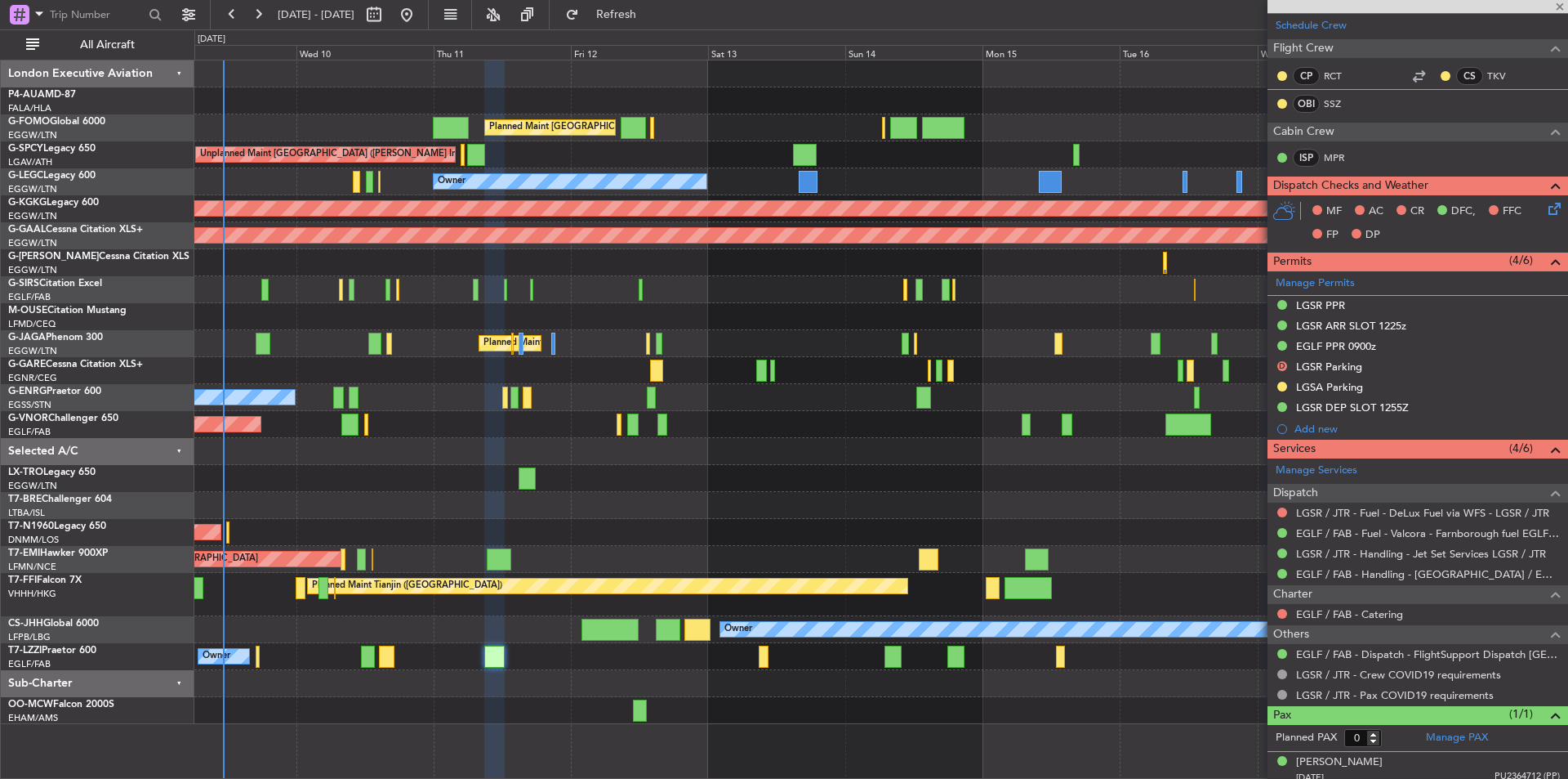
scroll to position [0, 0]
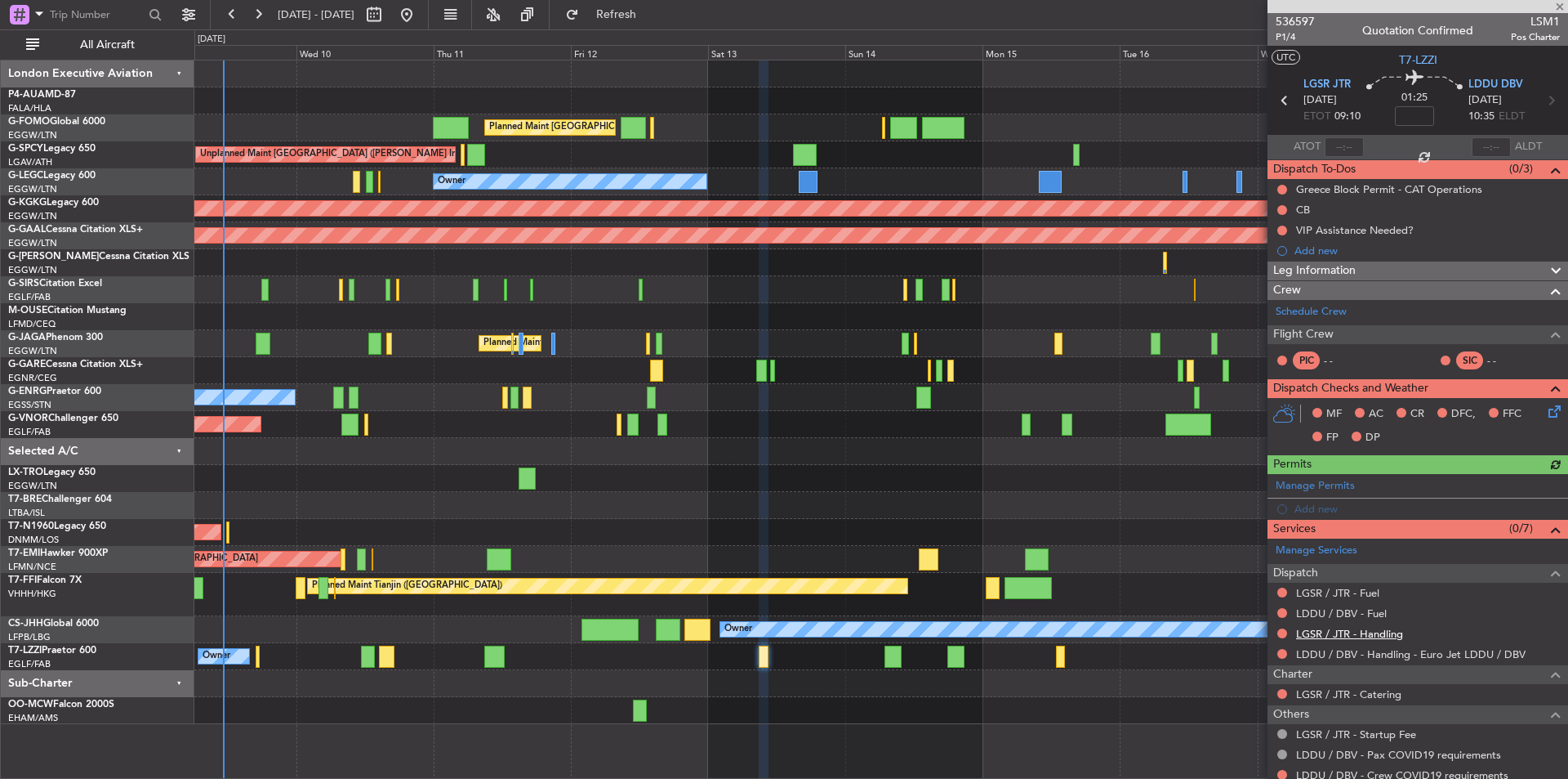
click at [1356, 631] on link "LGSR / JTR - Handling" at bounding box center [1350, 633] width 107 height 13
click at [1337, 609] on link "LDDU / DBV - Fuel" at bounding box center [1342, 613] width 91 height 13
click at [1341, 592] on link "LGSR / JTR - Fuel" at bounding box center [1338, 593] width 83 height 13
click at [651, 18] on span "Refresh" at bounding box center [617, 14] width 69 height 12
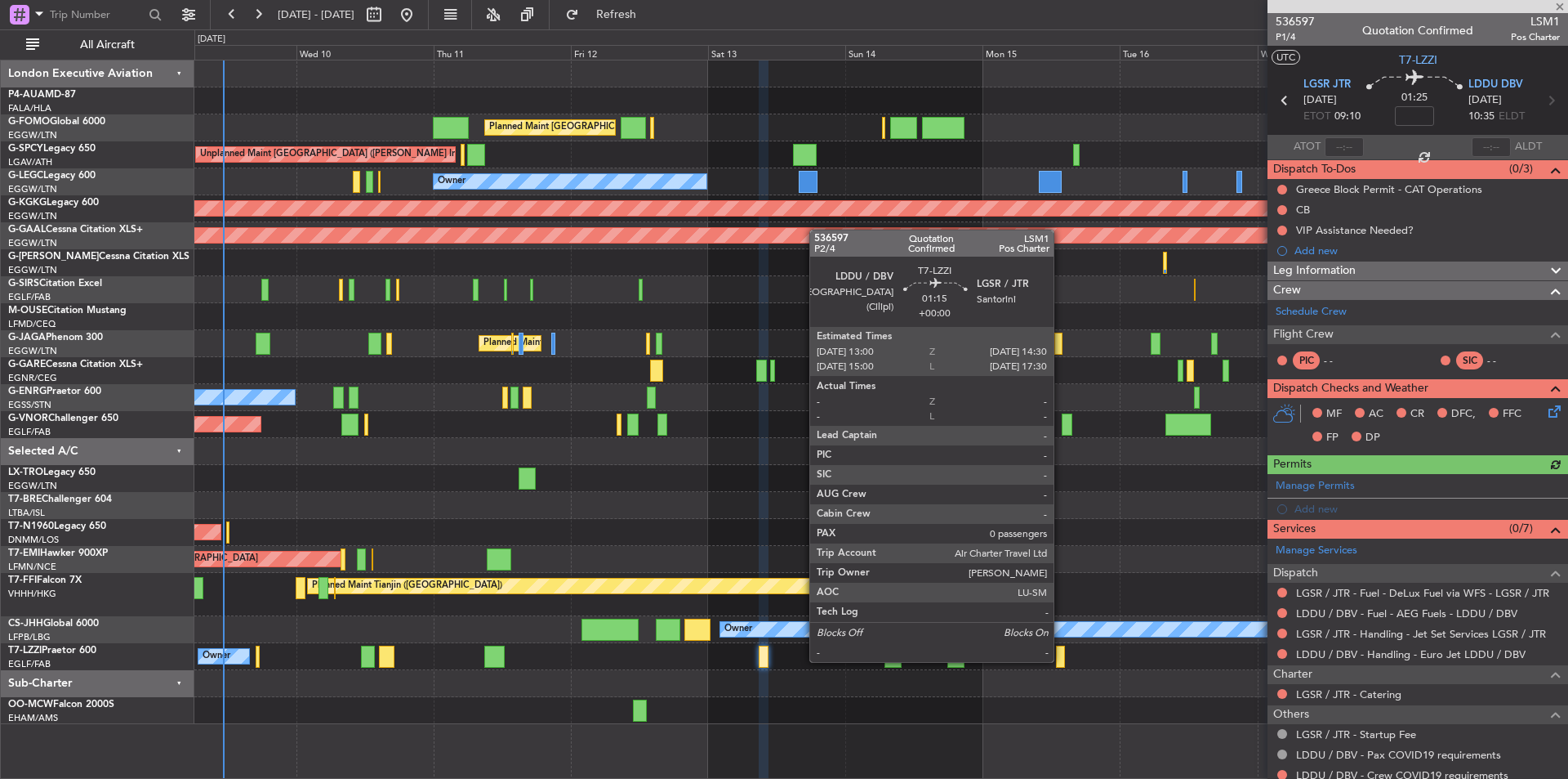
click at [1061, 660] on div at bounding box center [1060, 656] width 9 height 22
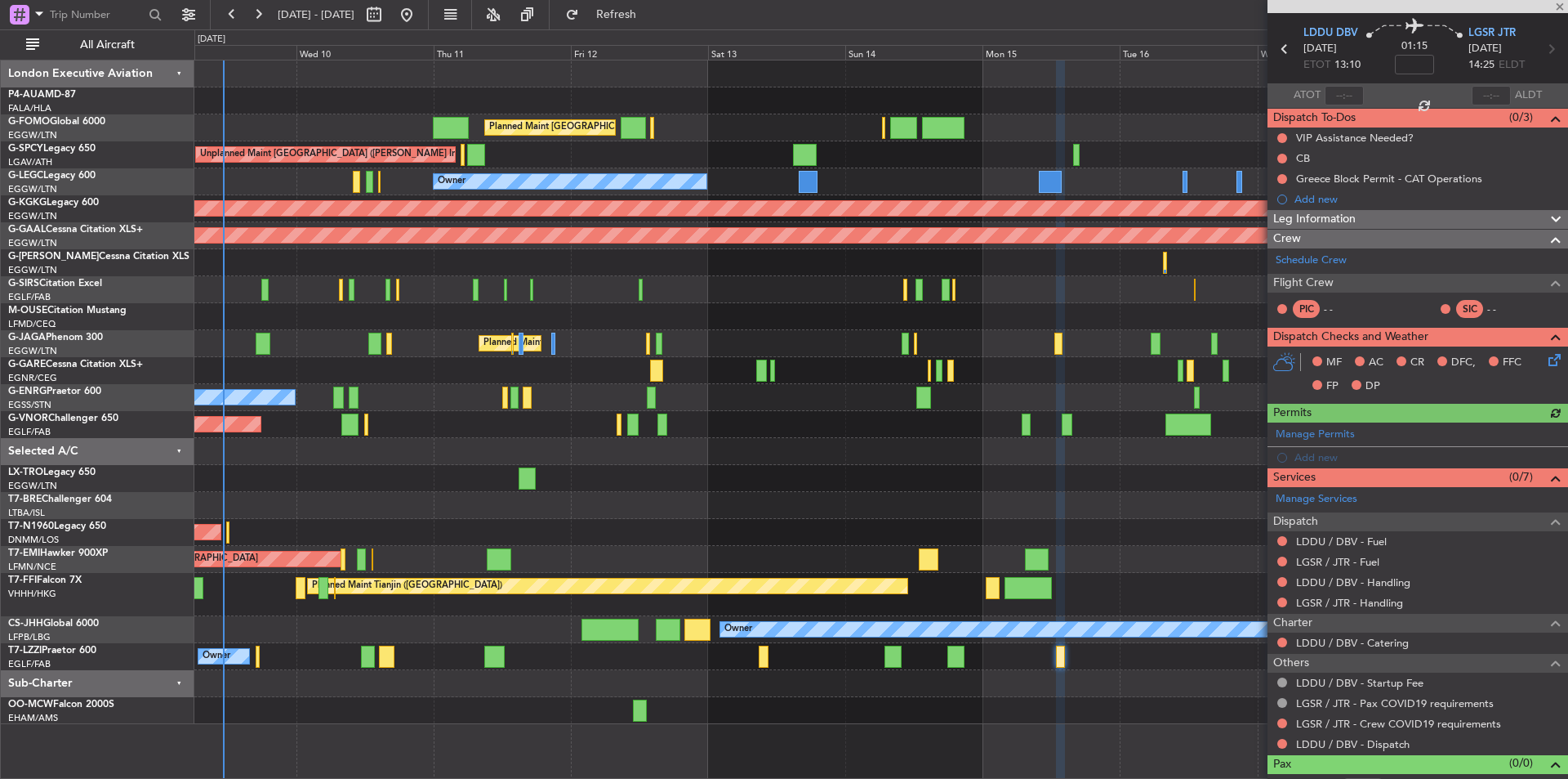
scroll to position [73, 0]
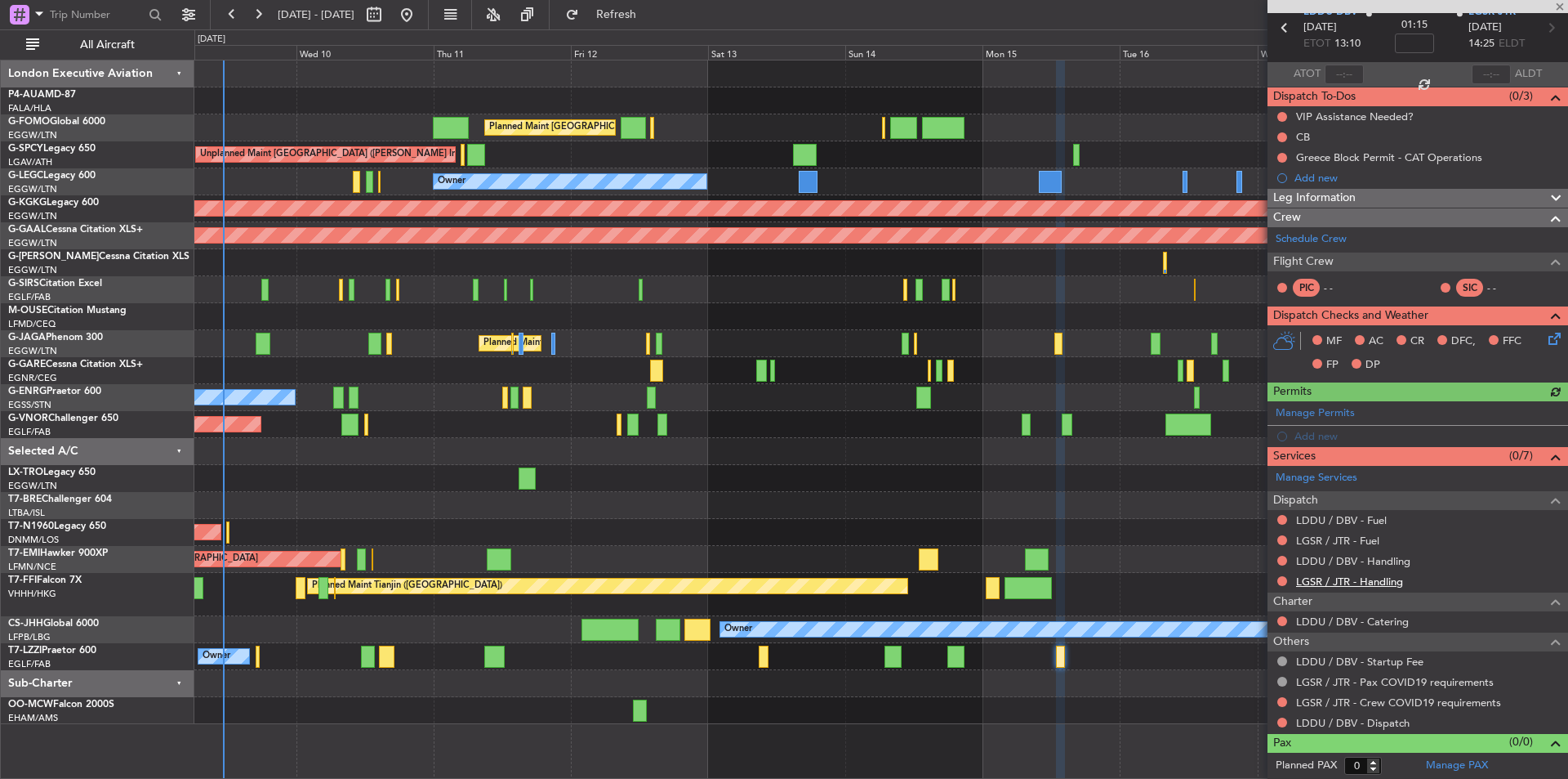
click at [1329, 576] on link "LGSR / JTR - Handling" at bounding box center [1350, 581] width 107 height 13
click at [1333, 559] on link "LDDU / DBV - Handling" at bounding box center [1353, 560] width 114 height 13
click at [1349, 544] on link "LGSR / JTR - Fuel" at bounding box center [1338, 540] width 83 height 13
click at [632, 3] on button "Refresh" at bounding box center [607, 14] width 98 height 26
click at [1351, 518] on link "LDDU / DBV - Fuel" at bounding box center [1342, 520] width 91 height 13
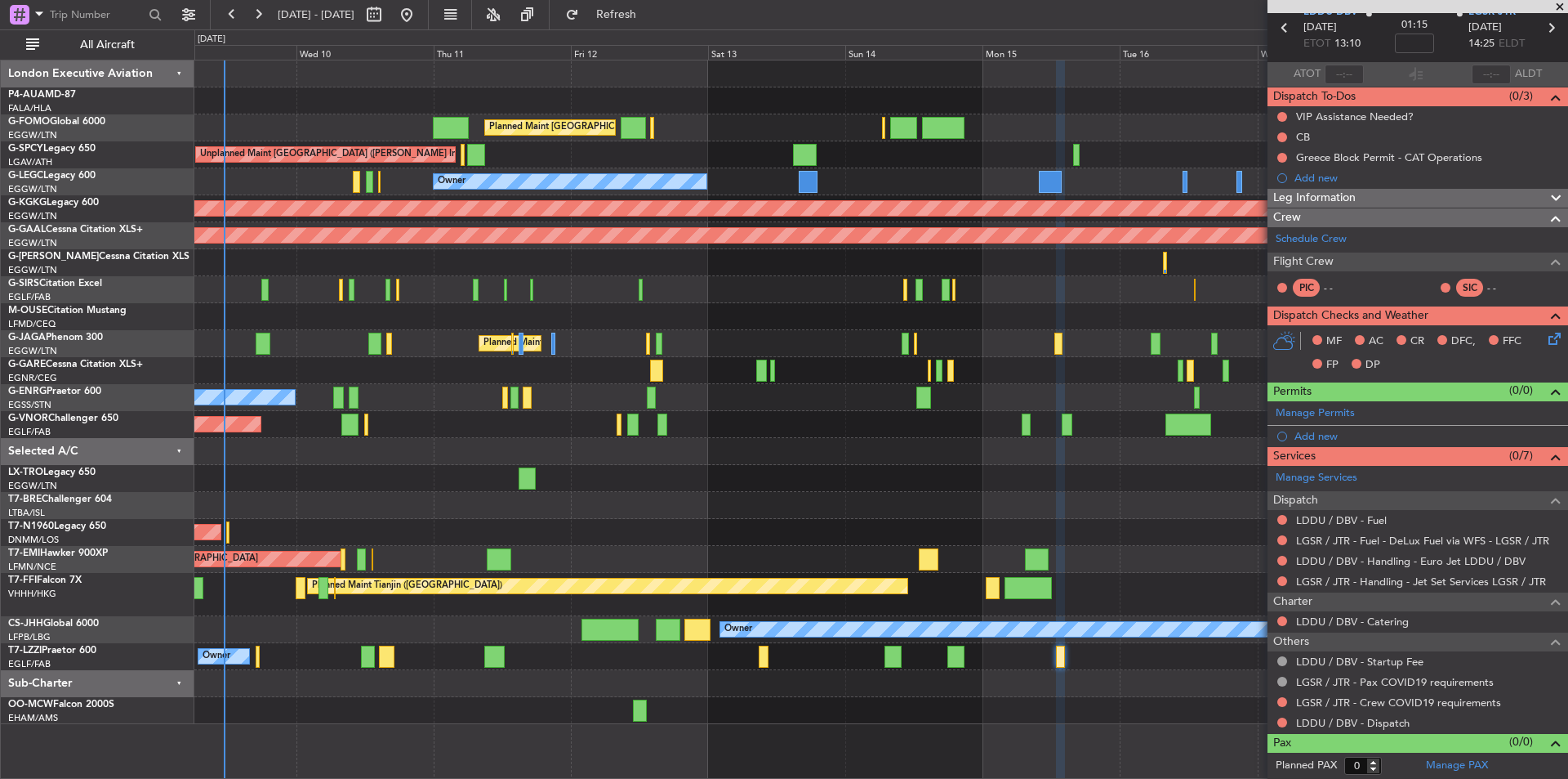
scroll to position [0, 0]
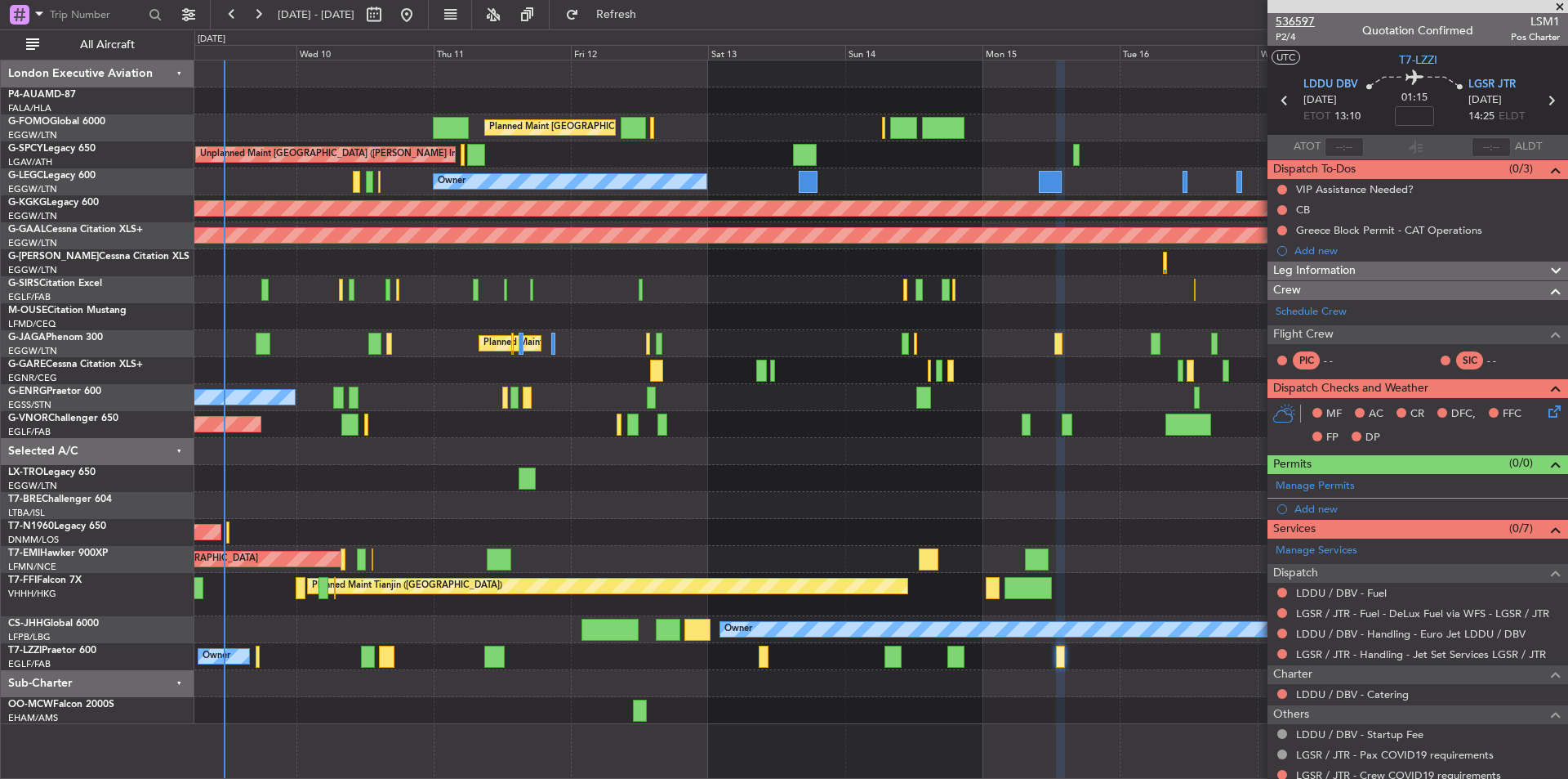
click at [1307, 21] on span "536597" at bounding box center [1295, 22] width 39 height 17
click at [629, 17] on button "Refresh" at bounding box center [607, 14] width 98 height 26
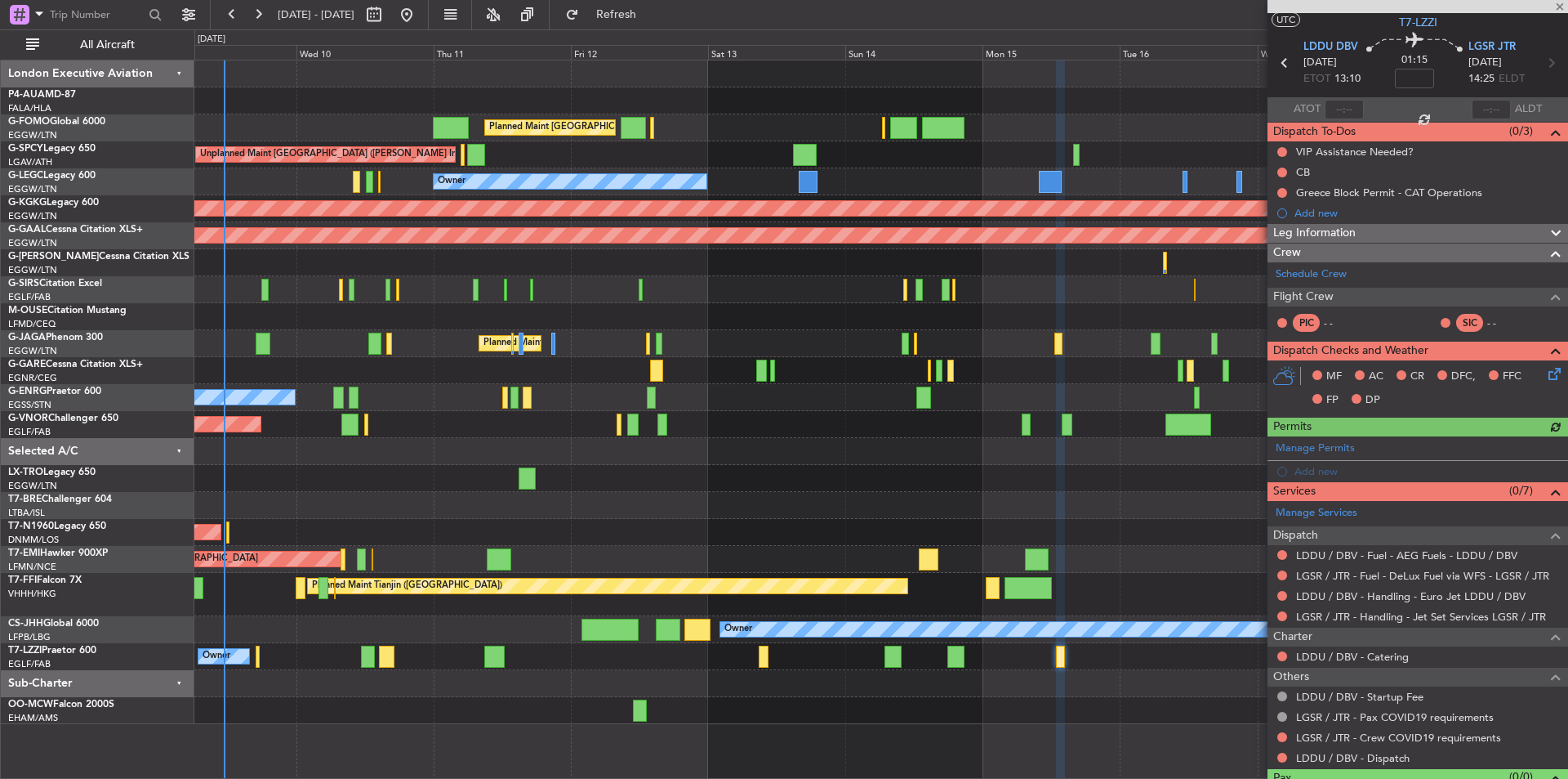
scroll to position [73, 0]
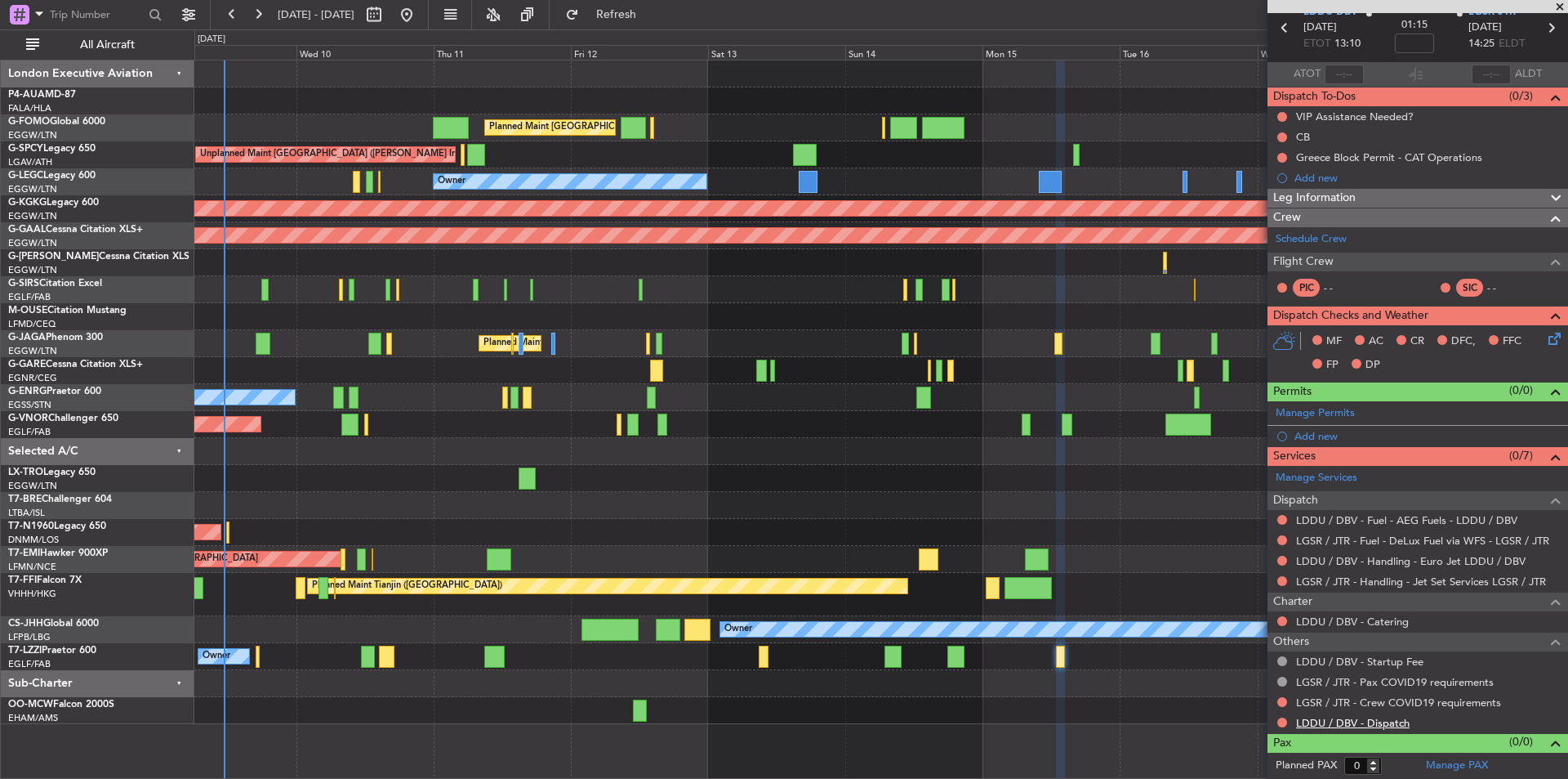
click at [1346, 720] on link "LDDU / DBV - Dispatch" at bounding box center [1353, 722] width 113 height 13
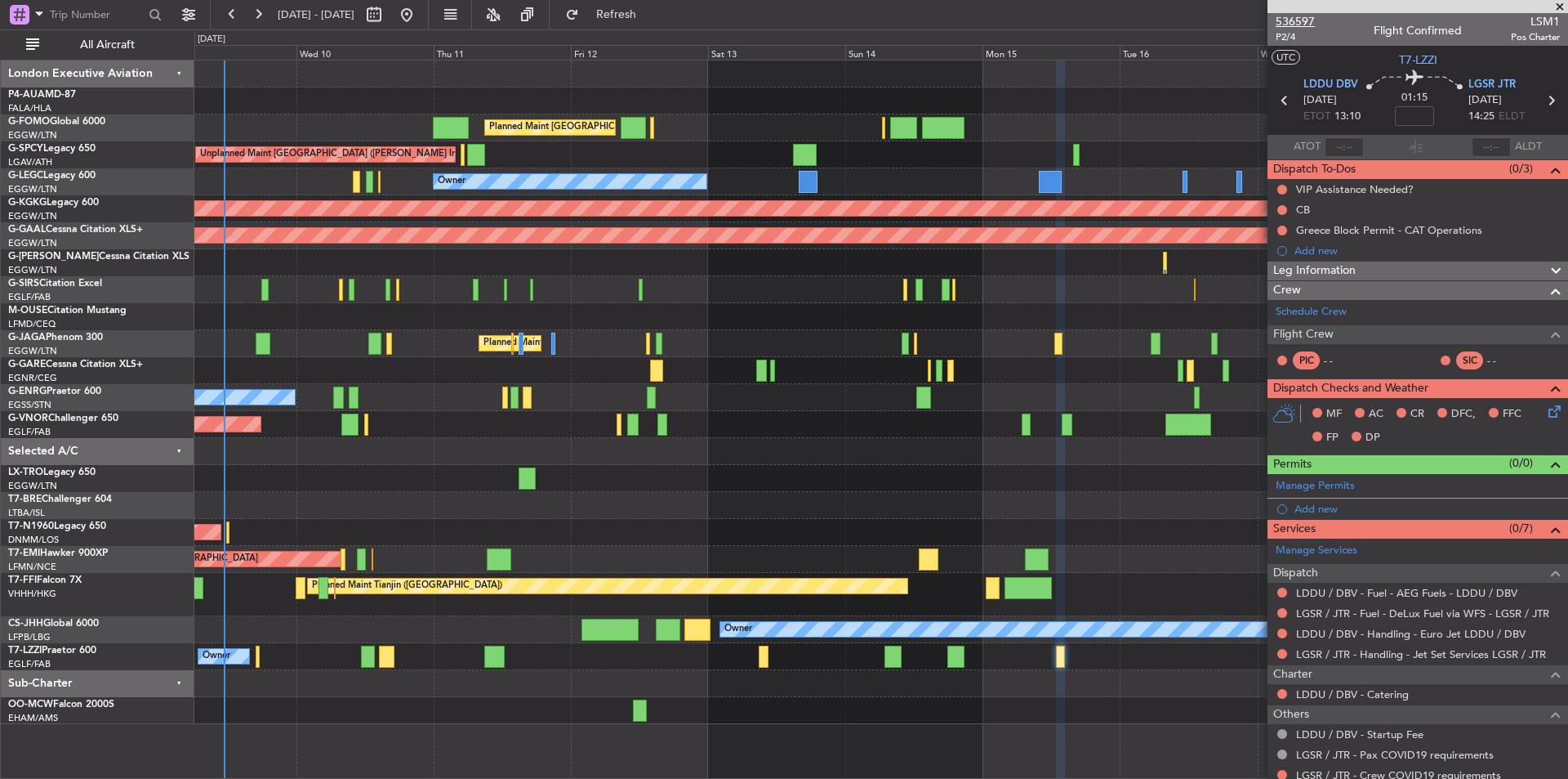
click at [1301, 23] on span "536597" at bounding box center [1295, 22] width 39 height 17
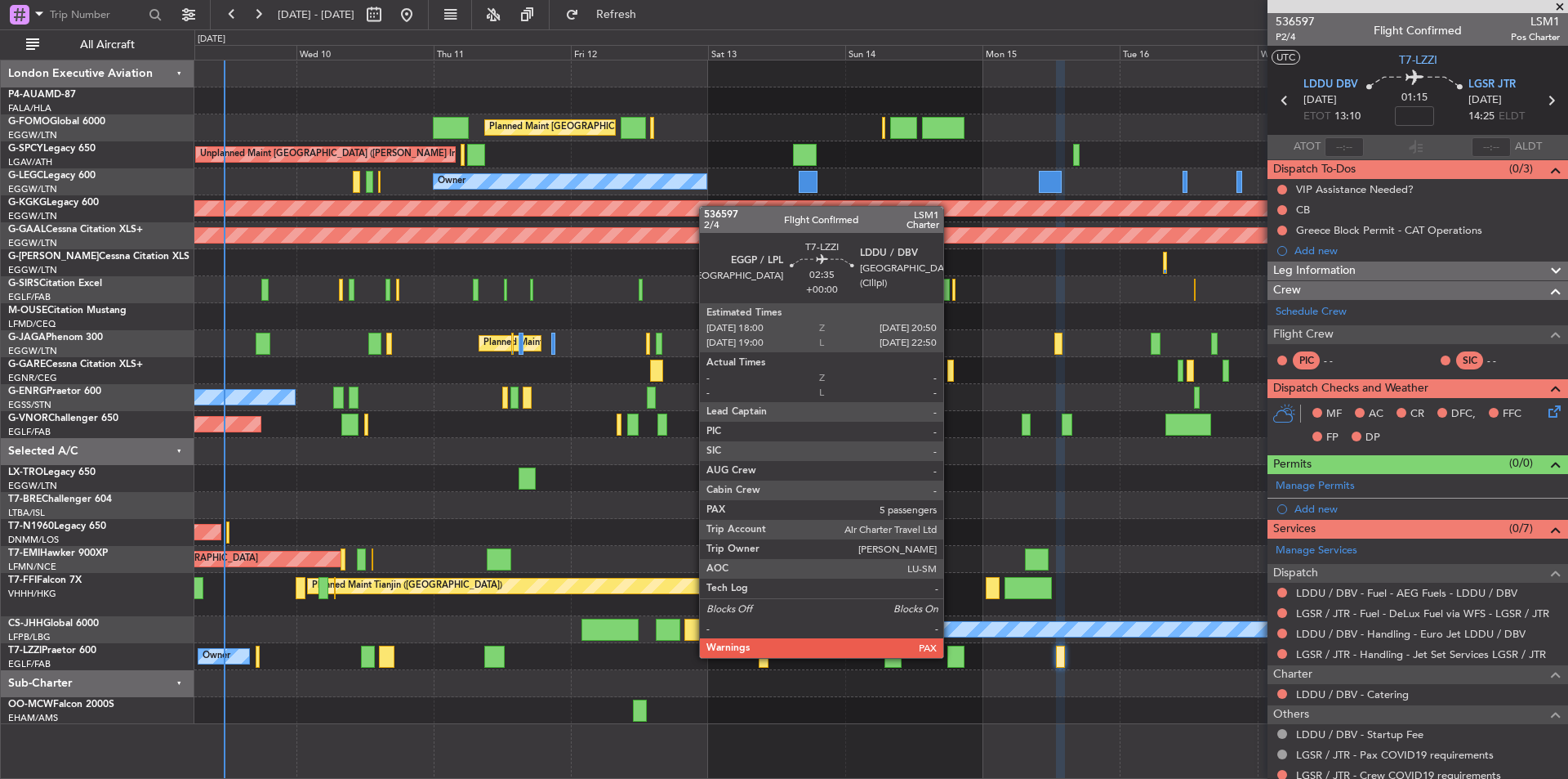
click at [950, 656] on div at bounding box center [955, 656] width 16 height 22
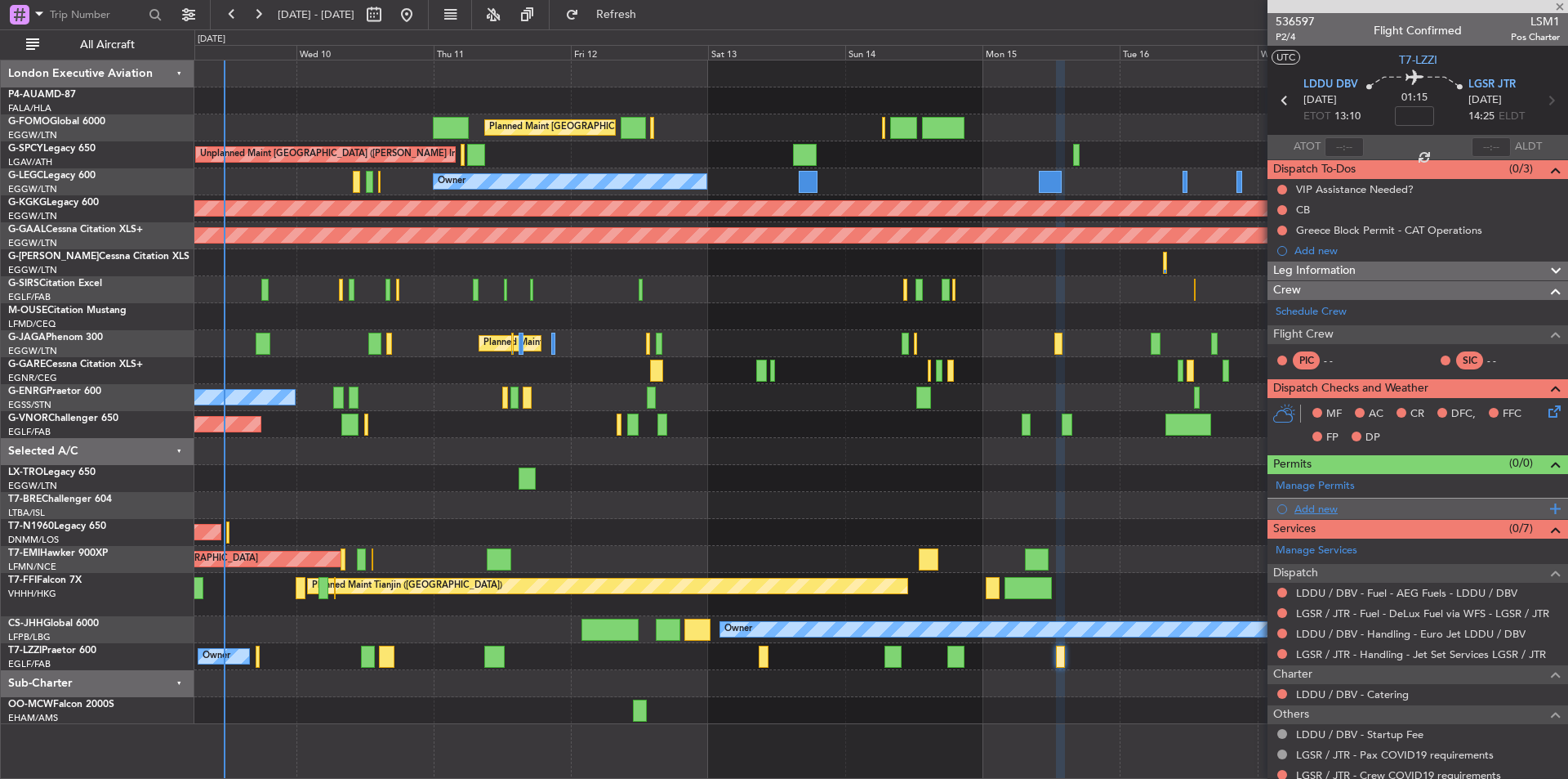
type input "5"
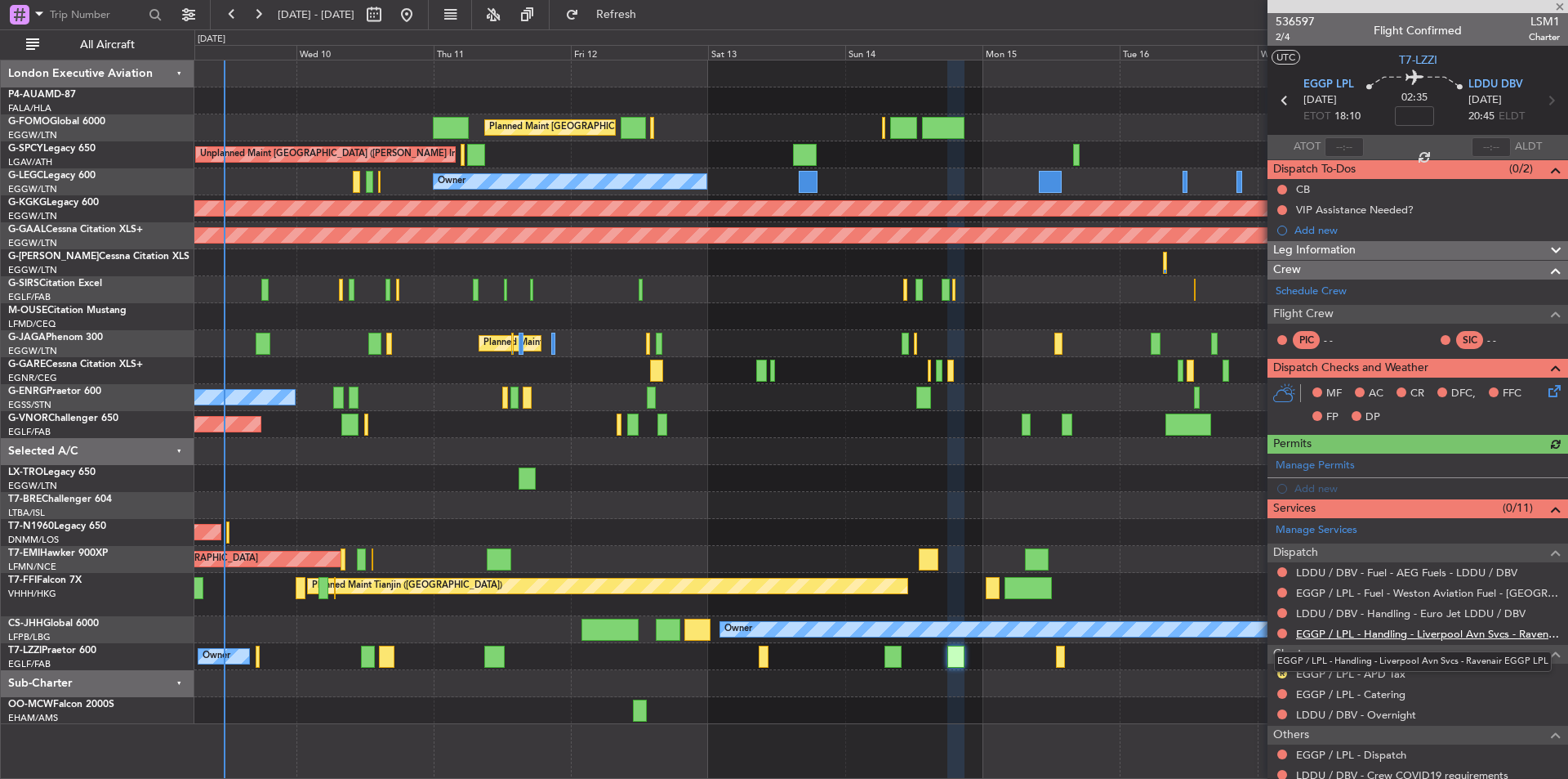
click at [1380, 630] on link "EGGP / LPL - Handling - Liverpool Avn Svcs - Ravenair EGGP LPL" at bounding box center [1428, 633] width 264 height 13
click at [651, 9] on span "Refresh" at bounding box center [617, 14] width 69 height 12
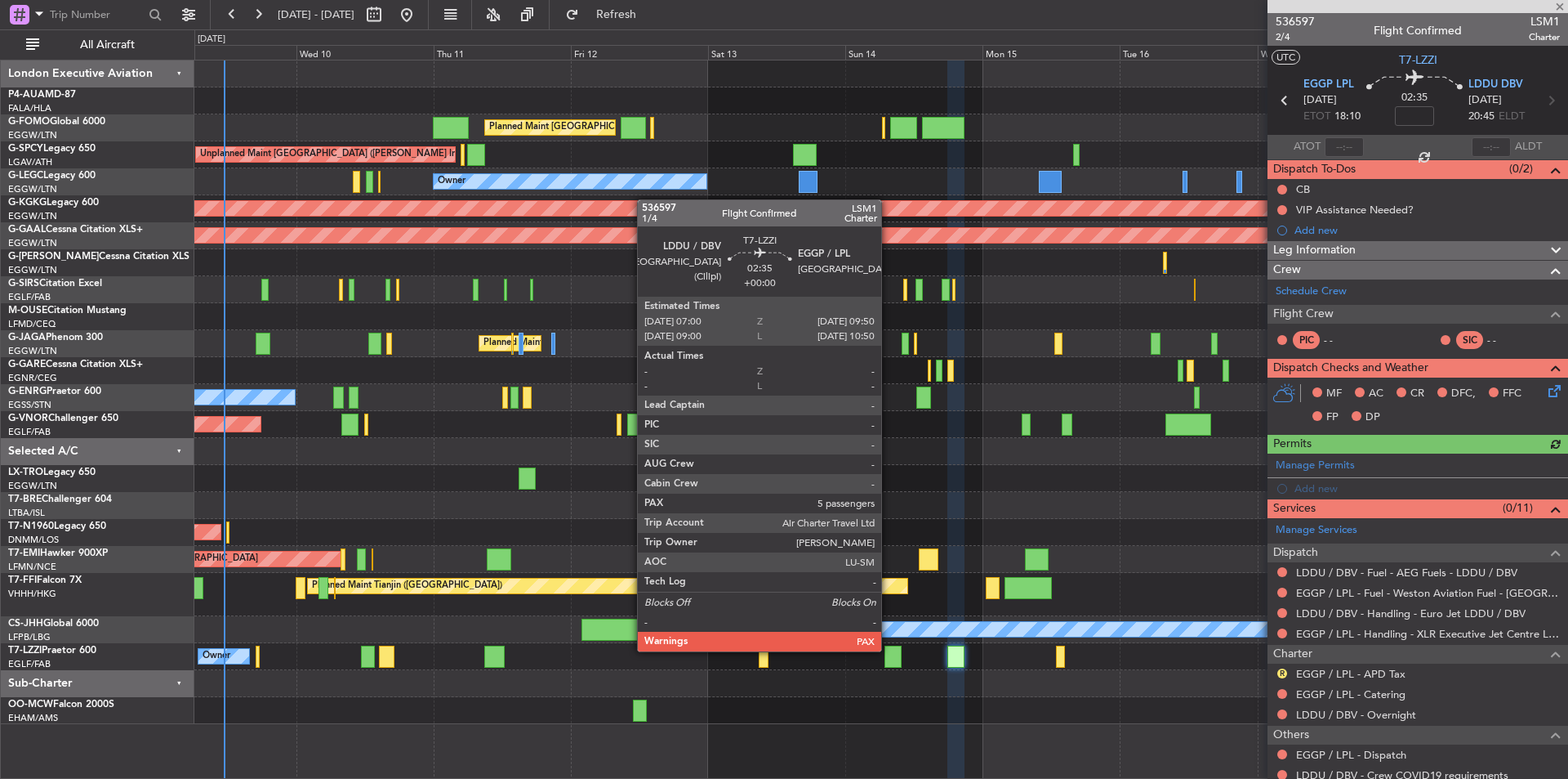
click at [889, 649] on div at bounding box center [892, 656] width 16 height 22
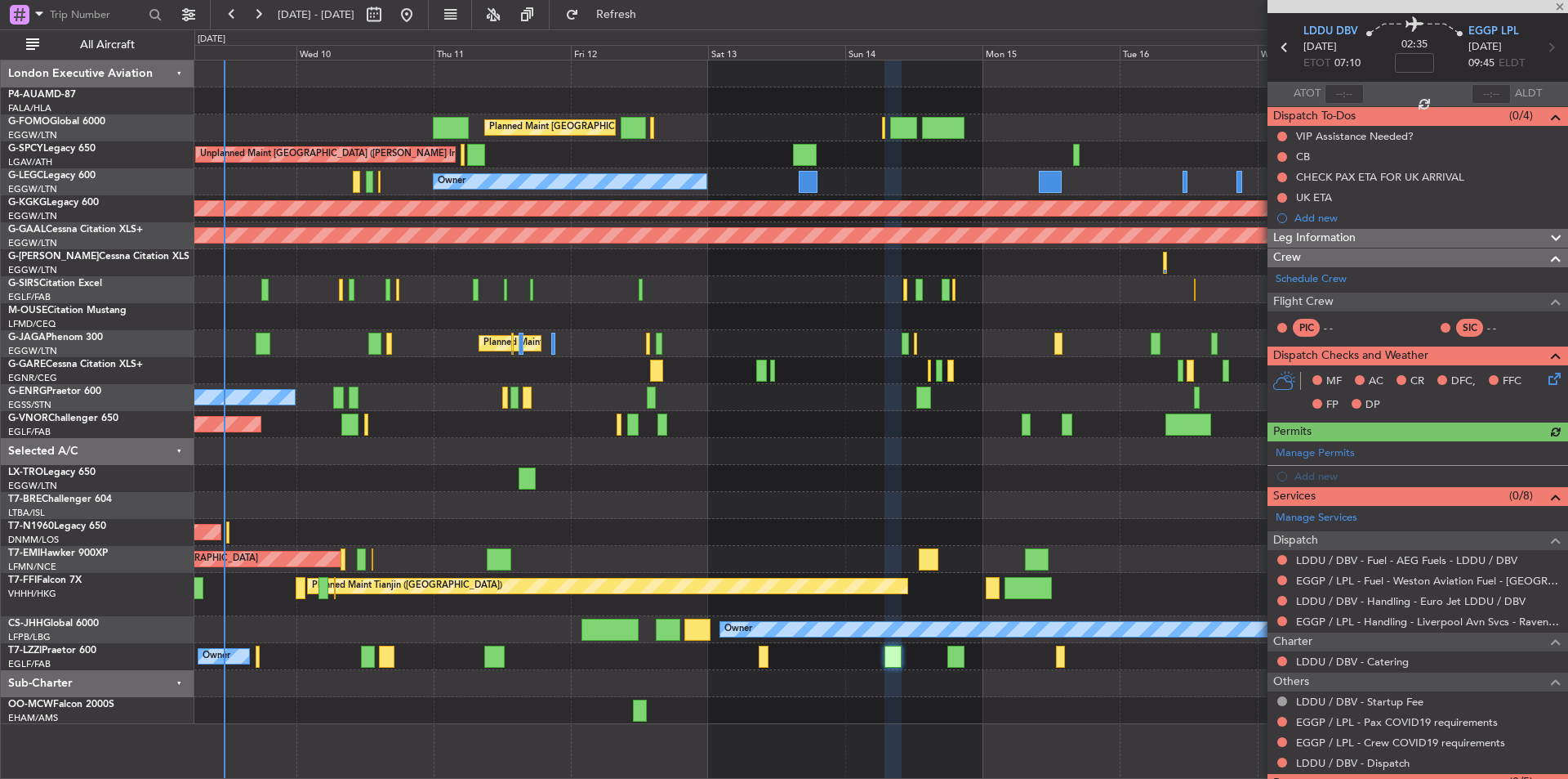
scroll to position [113, 0]
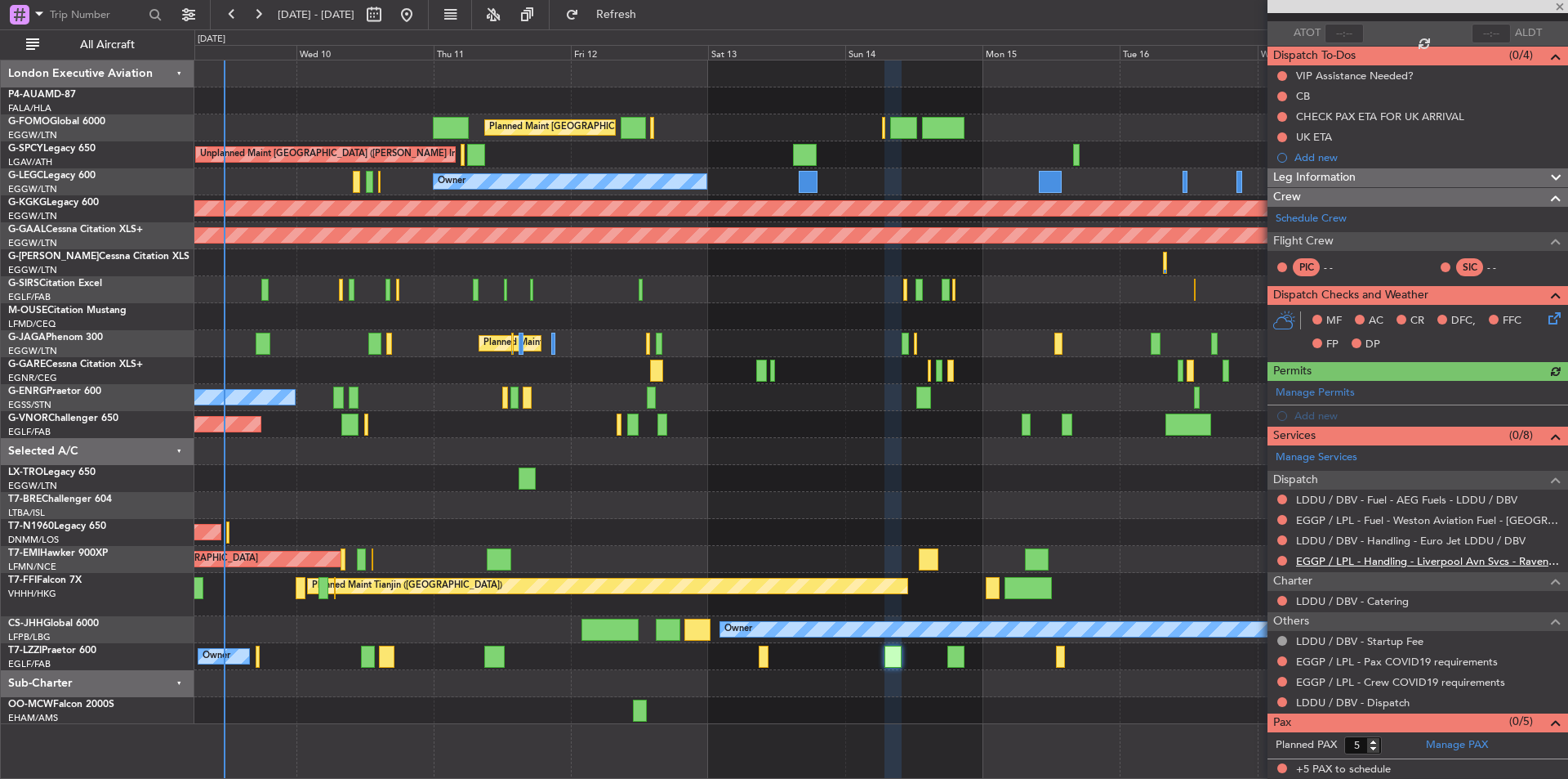
click at [1395, 561] on link "EGGP / LPL - Handling - Liverpool Avn Svcs - Ravenair EGGP LPL" at bounding box center [1428, 560] width 264 height 13
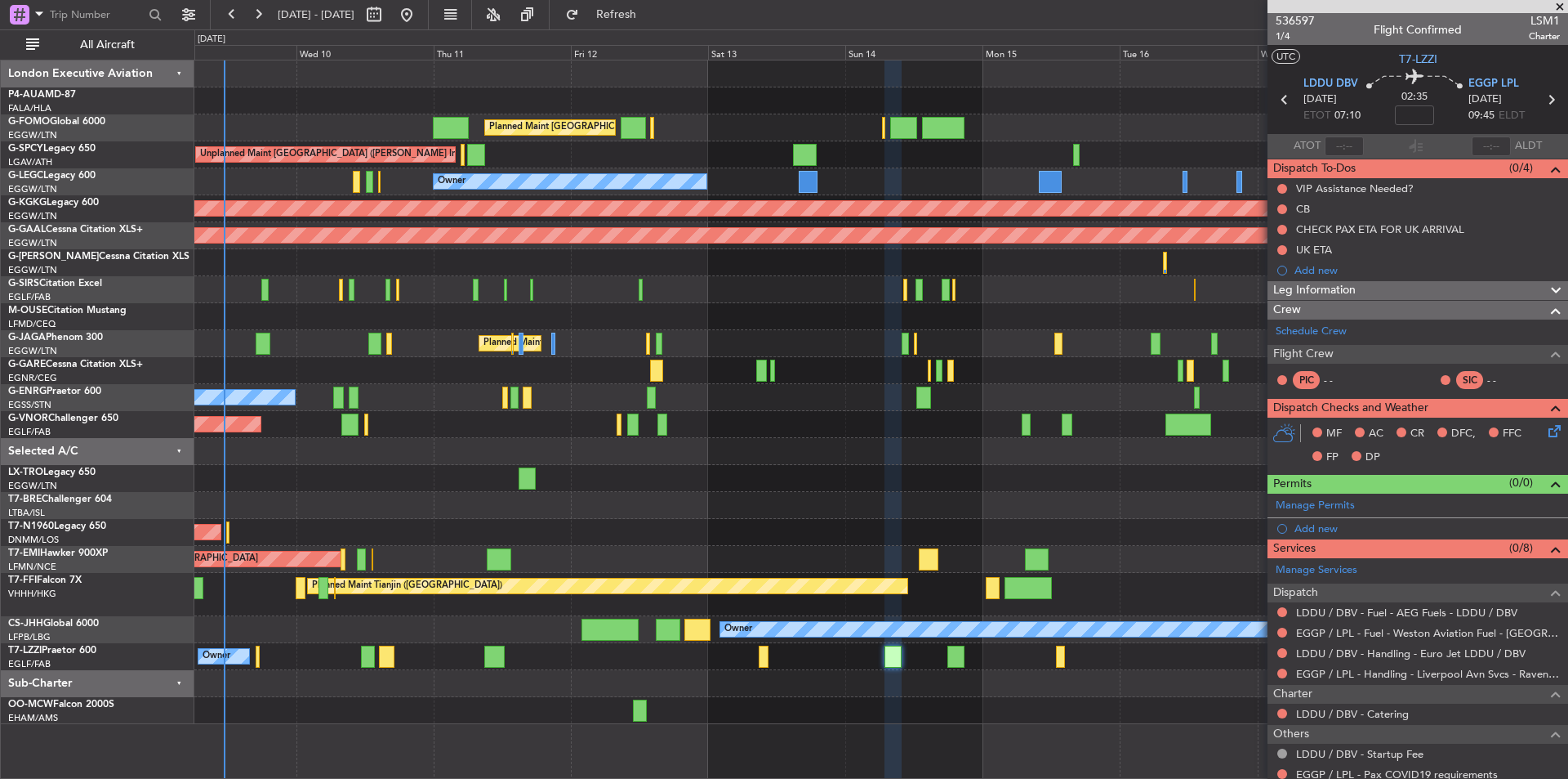
scroll to position [0, 0]
click at [1296, 22] on span "536597" at bounding box center [1295, 22] width 39 height 17
click at [651, 19] on span "Refresh" at bounding box center [617, 14] width 69 height 12
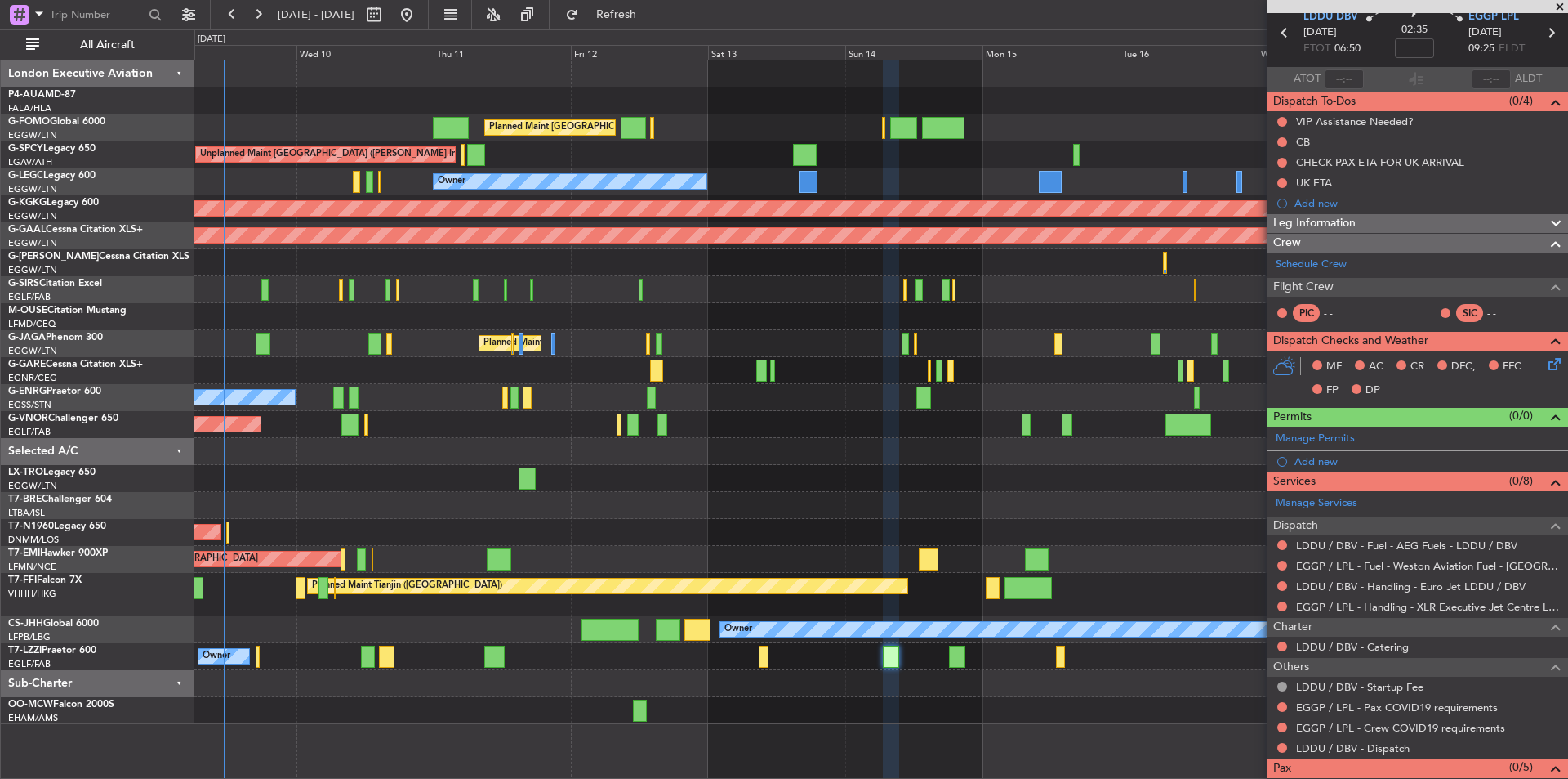
scroll to position [113, 0]
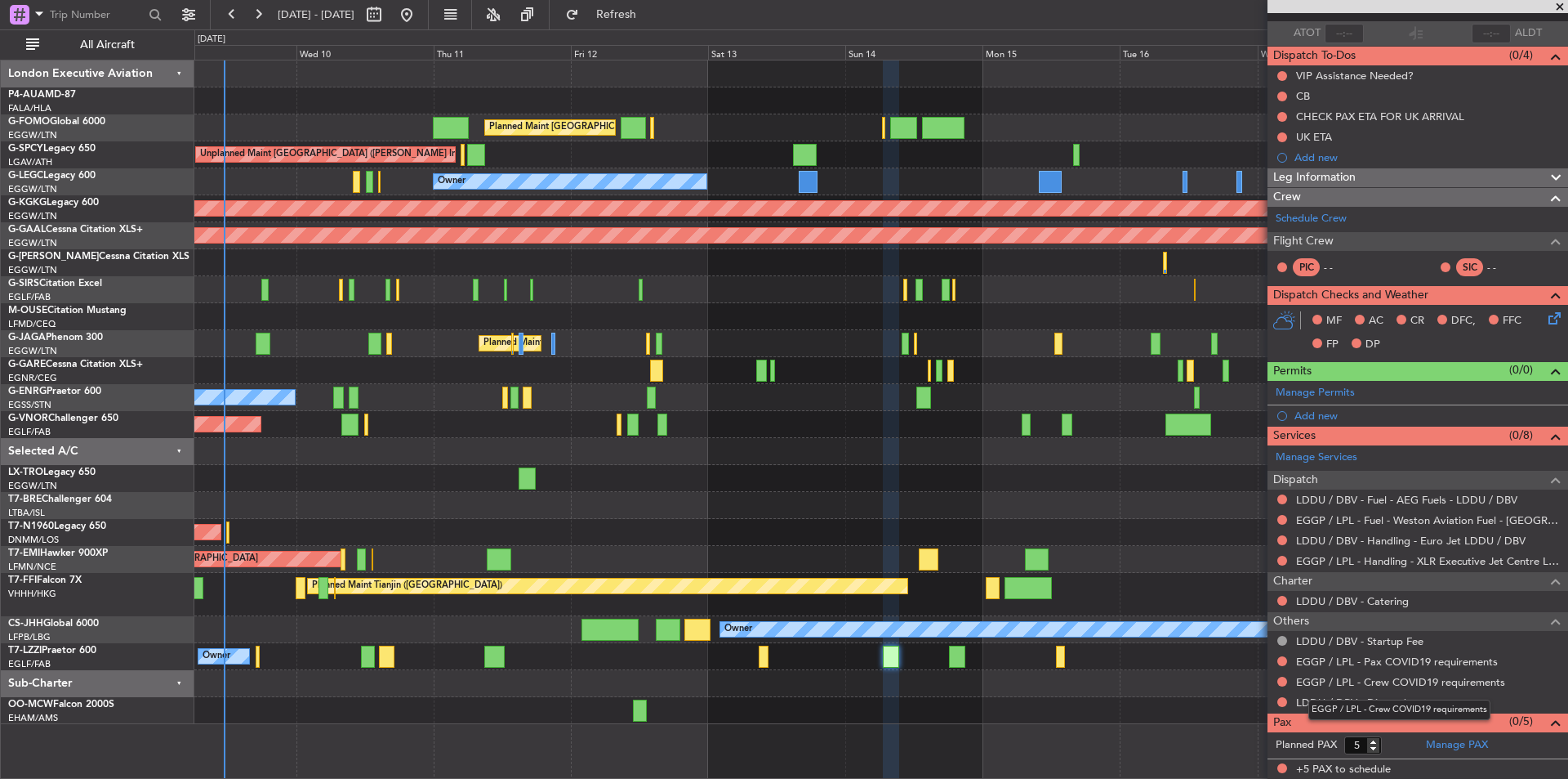
drag, startPoint x: 1368, startPoint y: 702, endPoint x: 1381, endPoint y: 746, distance: 45.9
click at [1368, 702] on div "EGGP / LPL - Crew COVID19 requirements" at bounding box center [1399, 709] width 182 height 20
click at [1359, 702] on link "LDDU / DBV - Dispatch" at bounding box center [1353, 702] width 113 height 13
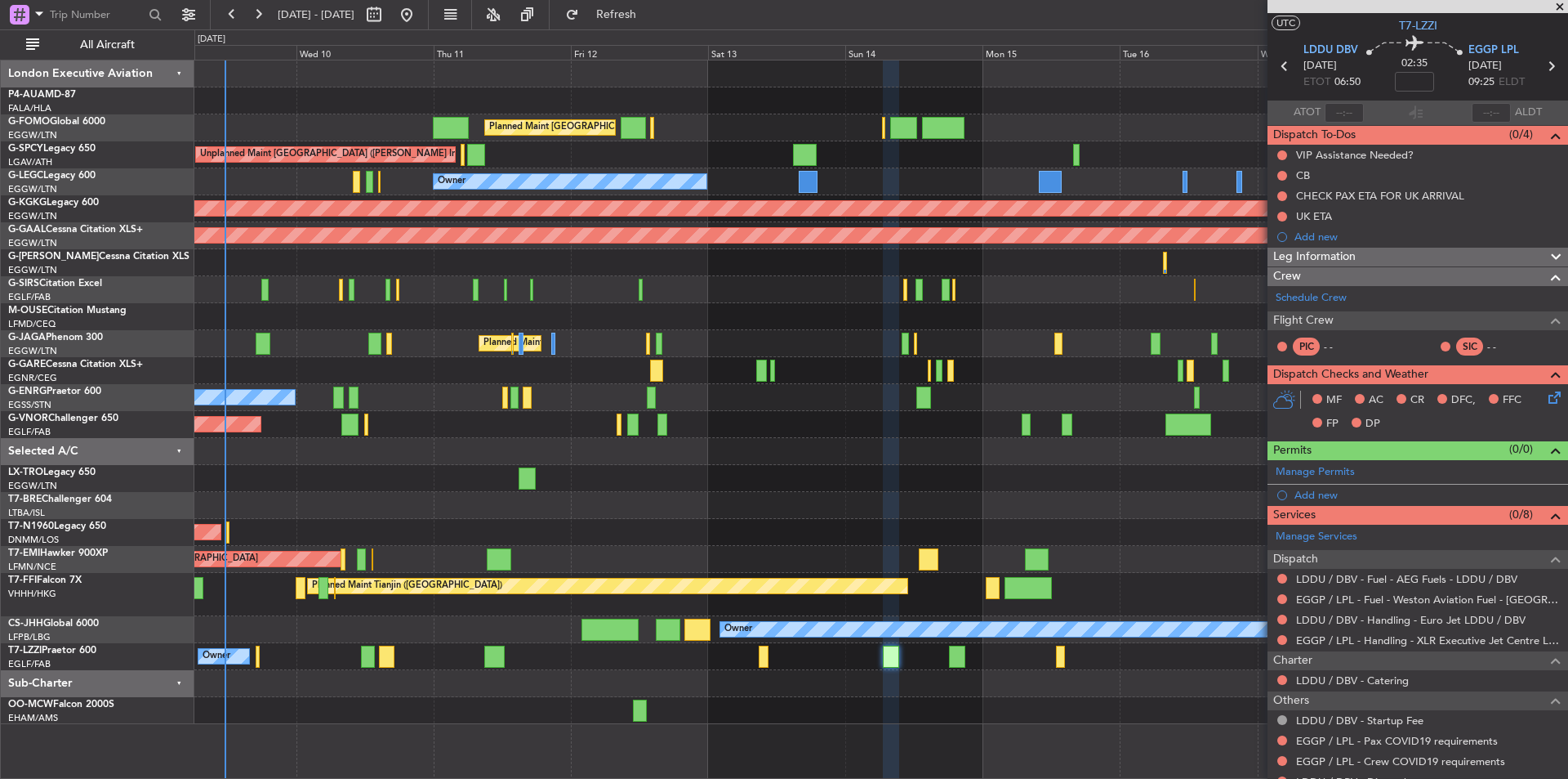
scroll to position [0, 0]
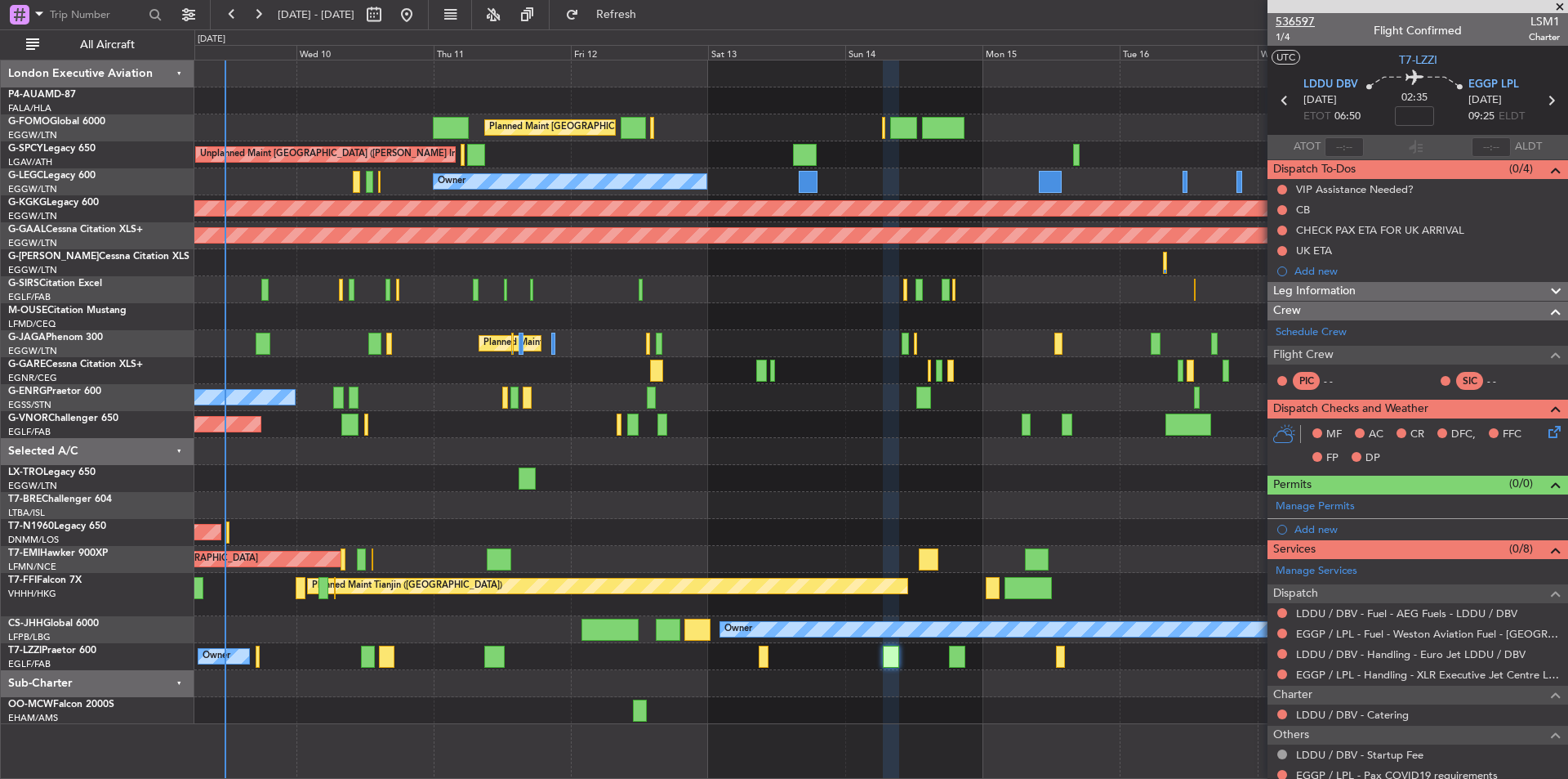
click at [1308, 19] on span "536597" at bounding box center [1295, 22] width 39 height 17
